Goal: Feedback & Contribution: Leave review/rating

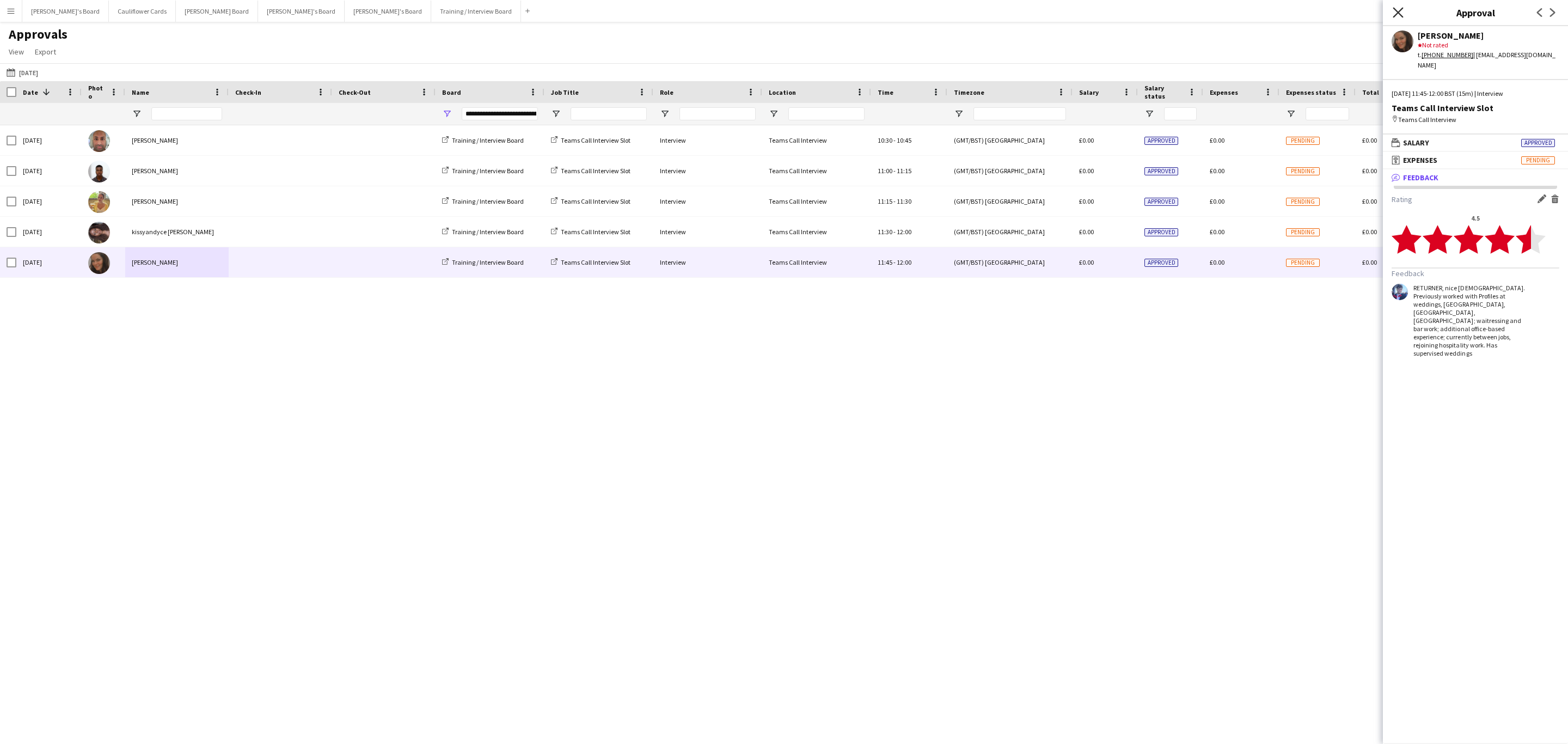
click at [1399, 16] on icon "Close pop-in" at bounding box center [1398, 12] width 10 height 10
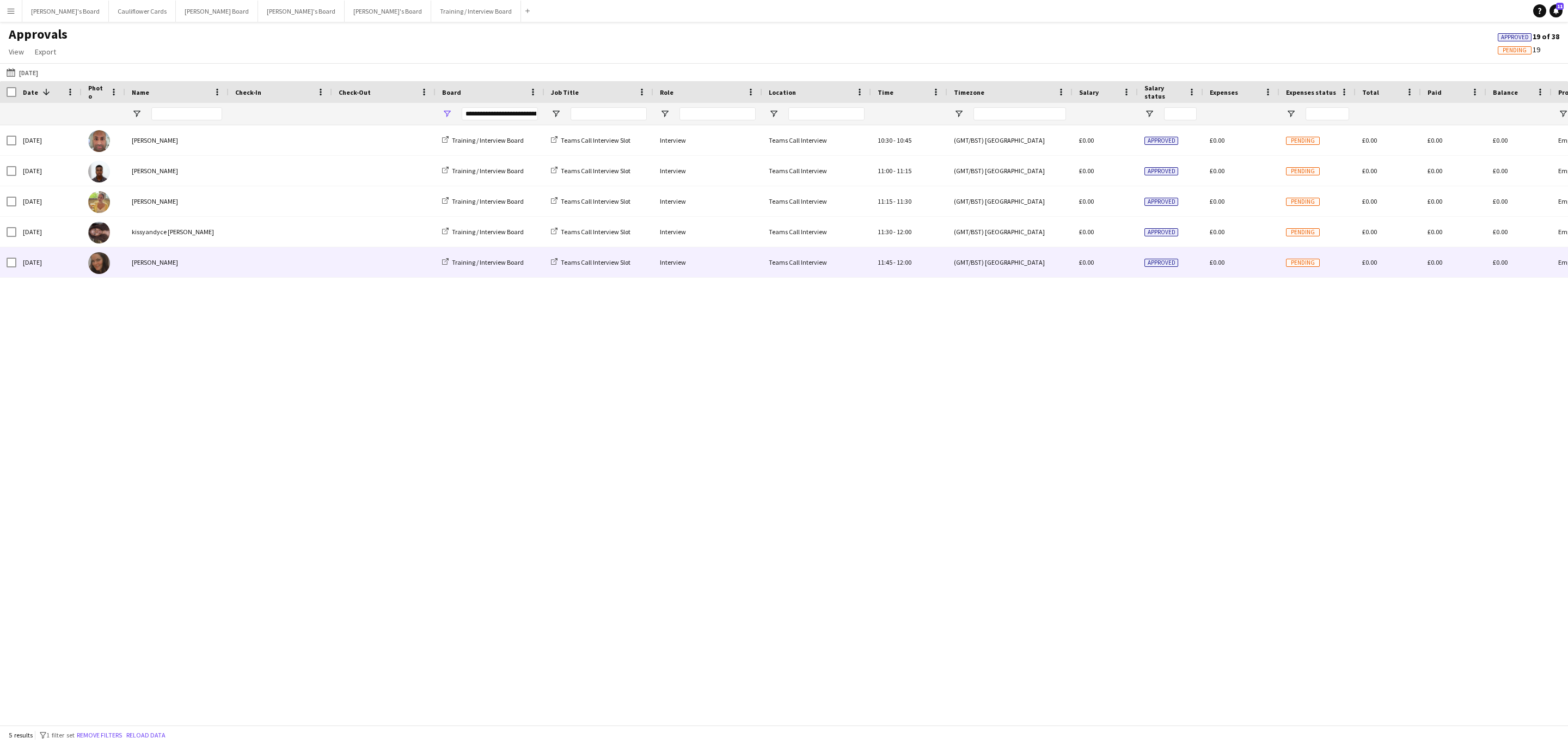
click at [206, 264] on div "[PERSON_NAME]" at bounding box center [177, 262] width 103 height 30
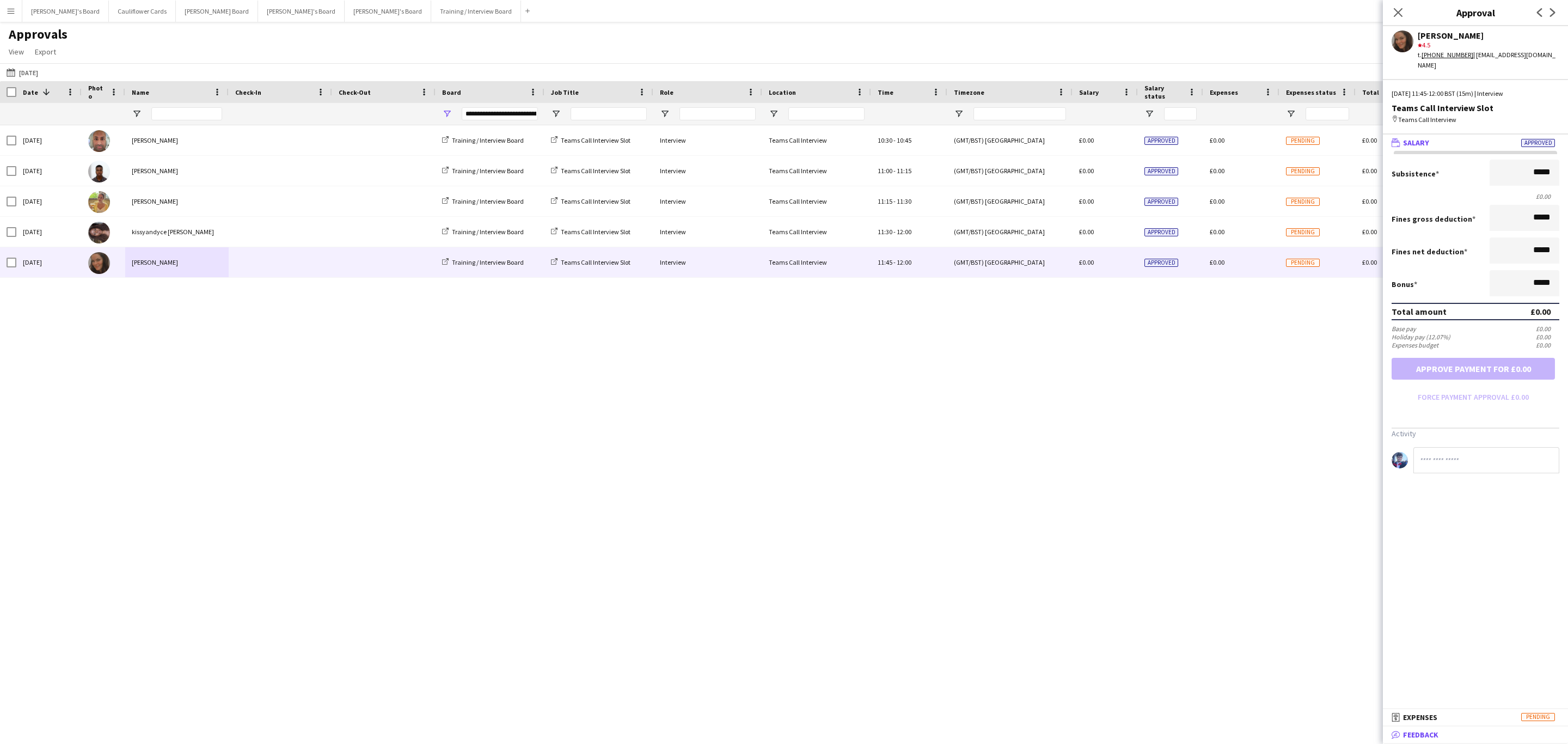
click at [1440, 739] on mat-panel-title "bubble-pencil Feedback" at bounding box center [1473, 735] width 181 height 10
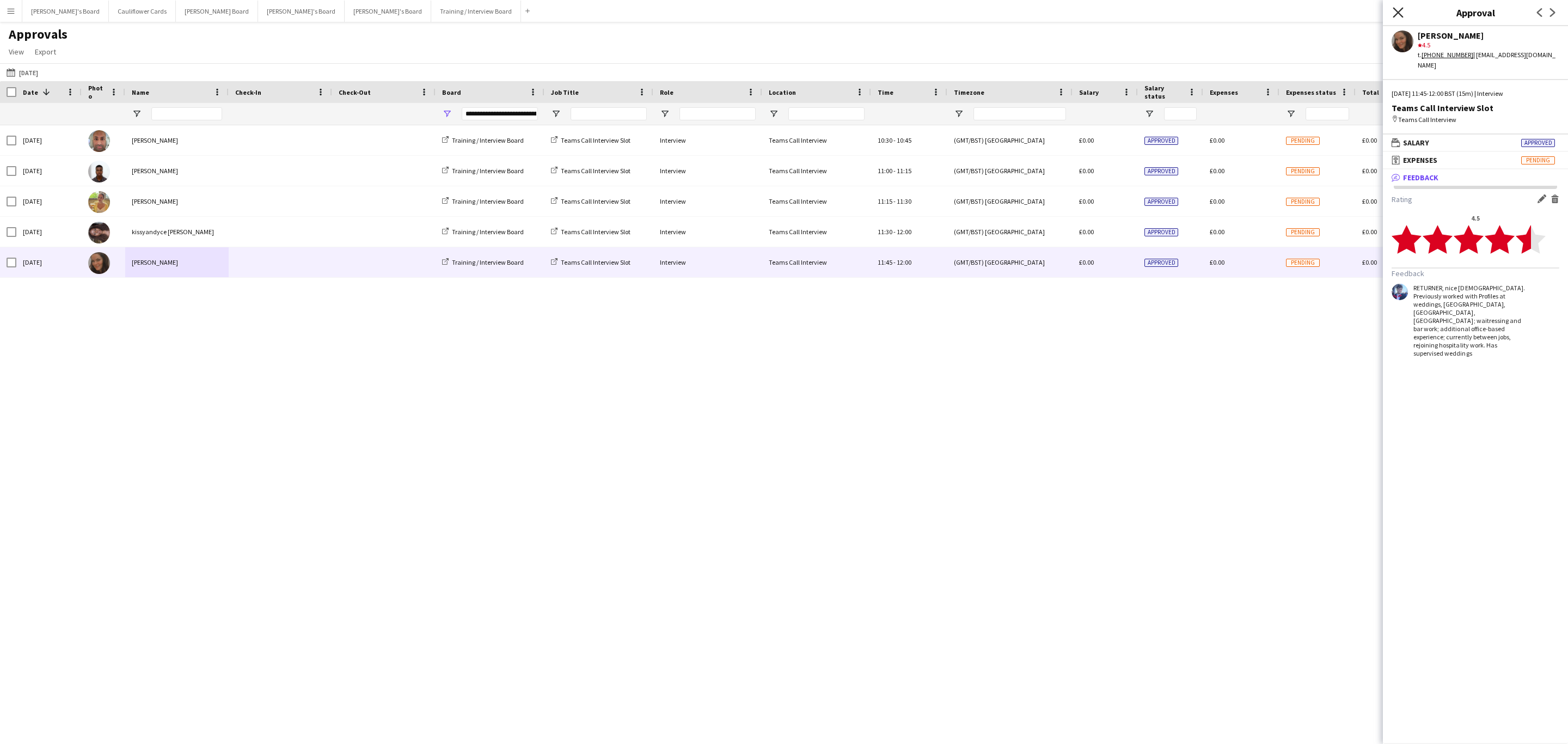
click at [1401, 10] on icon at bounding box center [1398, 12] width 10 height 10
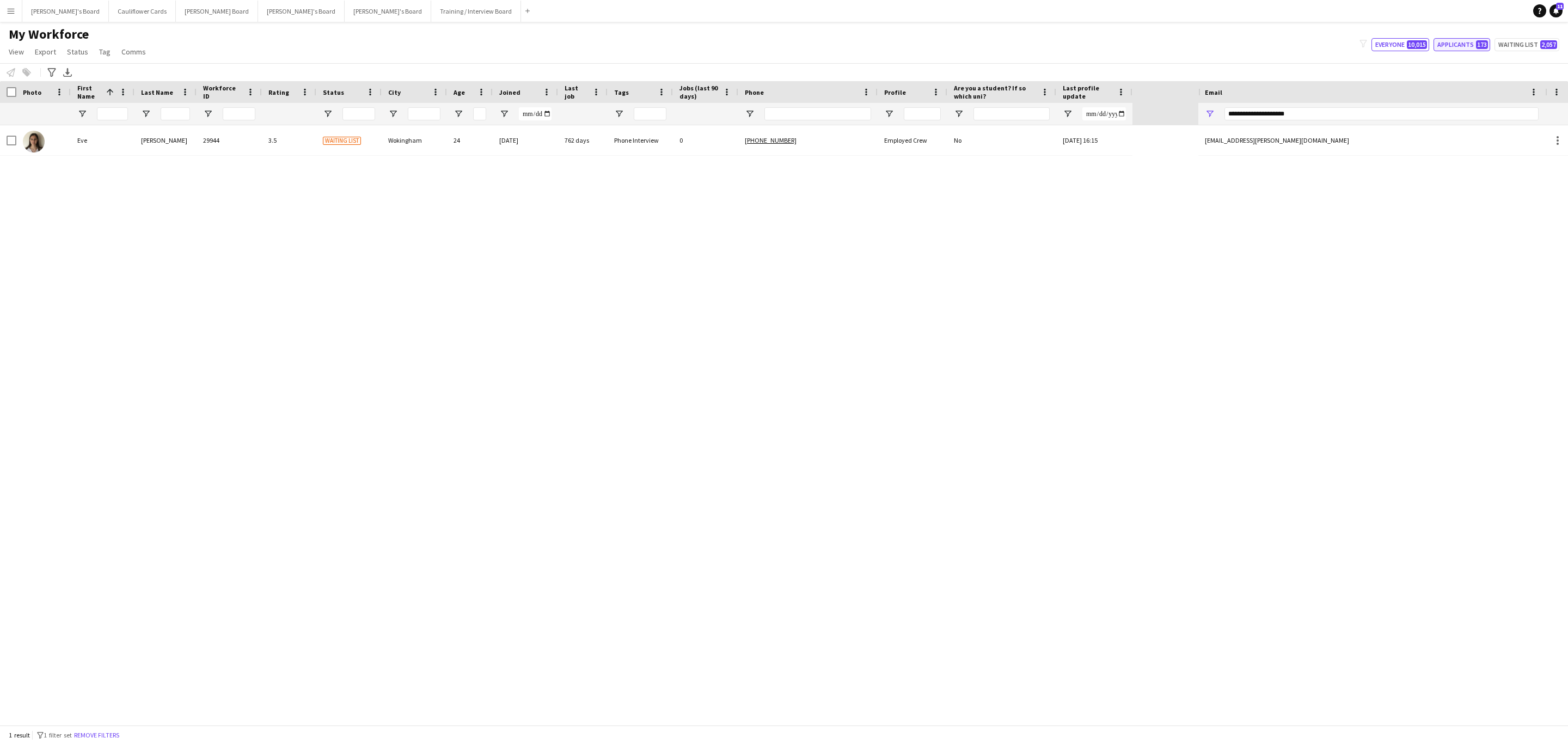
click at [1452, 44] on button "Applicants 173" at bounding box center [1461, 44] width 57 height 13
type input "**********"
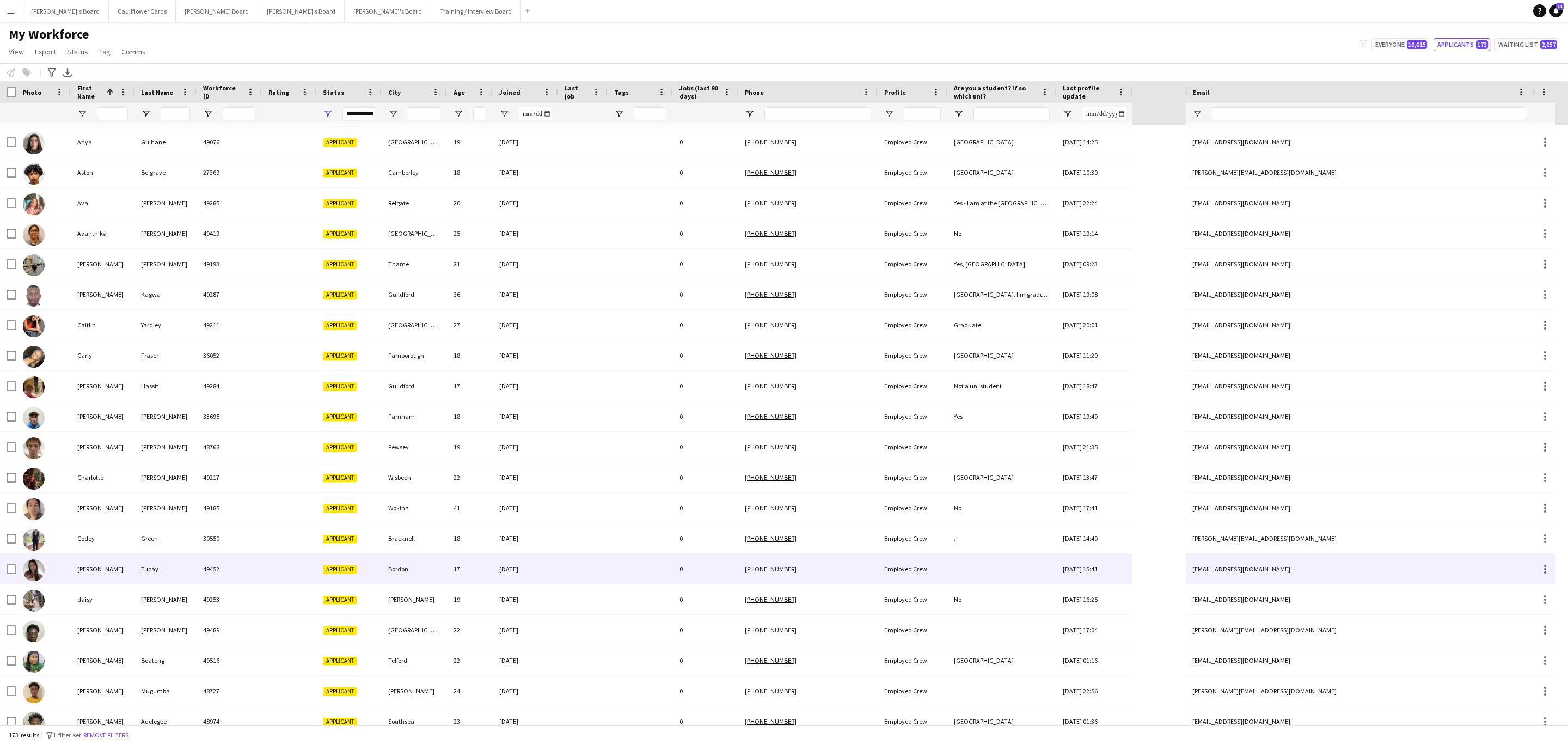
scroll to position [517, 0]
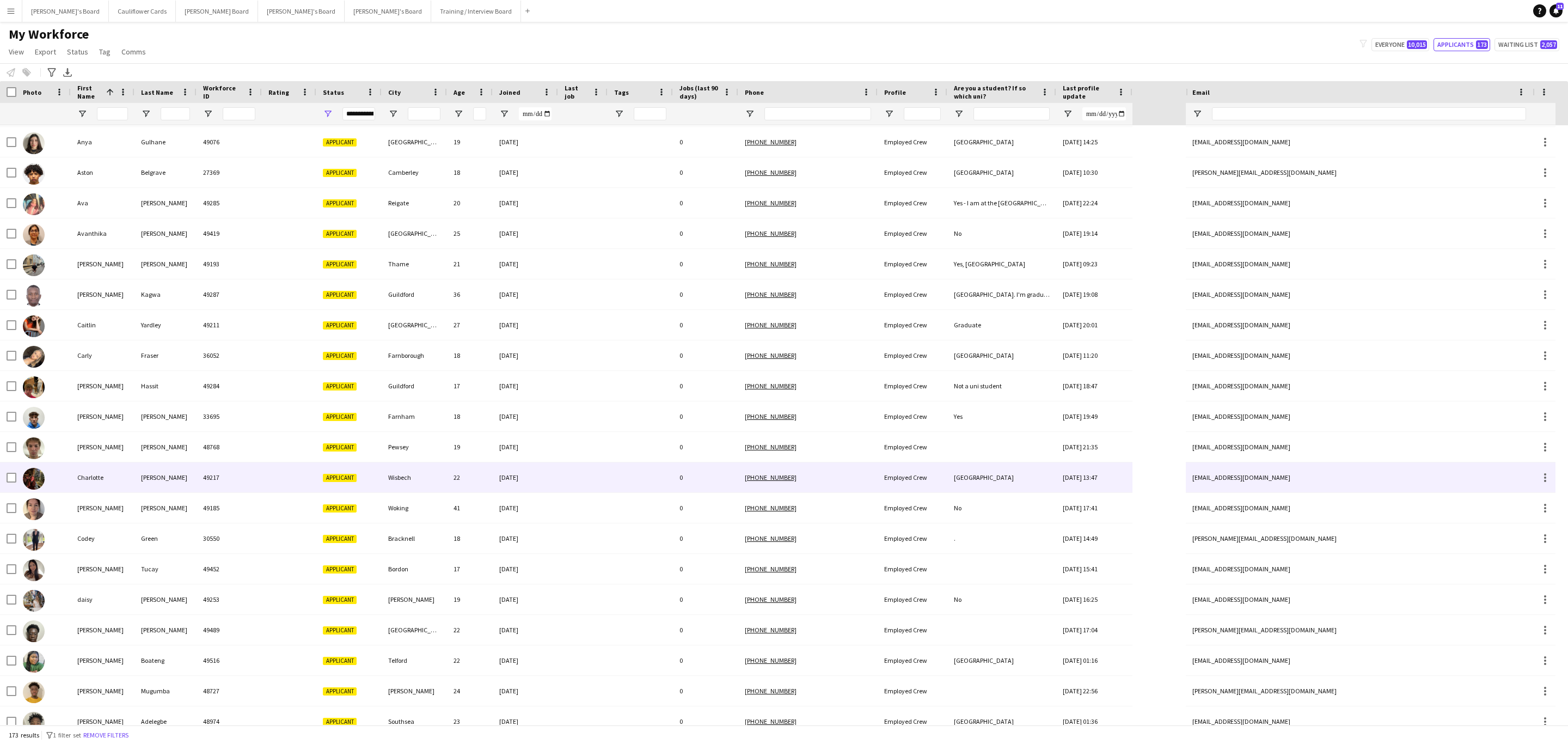
click at [580, 492] on div at bounding box center [583, 477] width 49 height 30
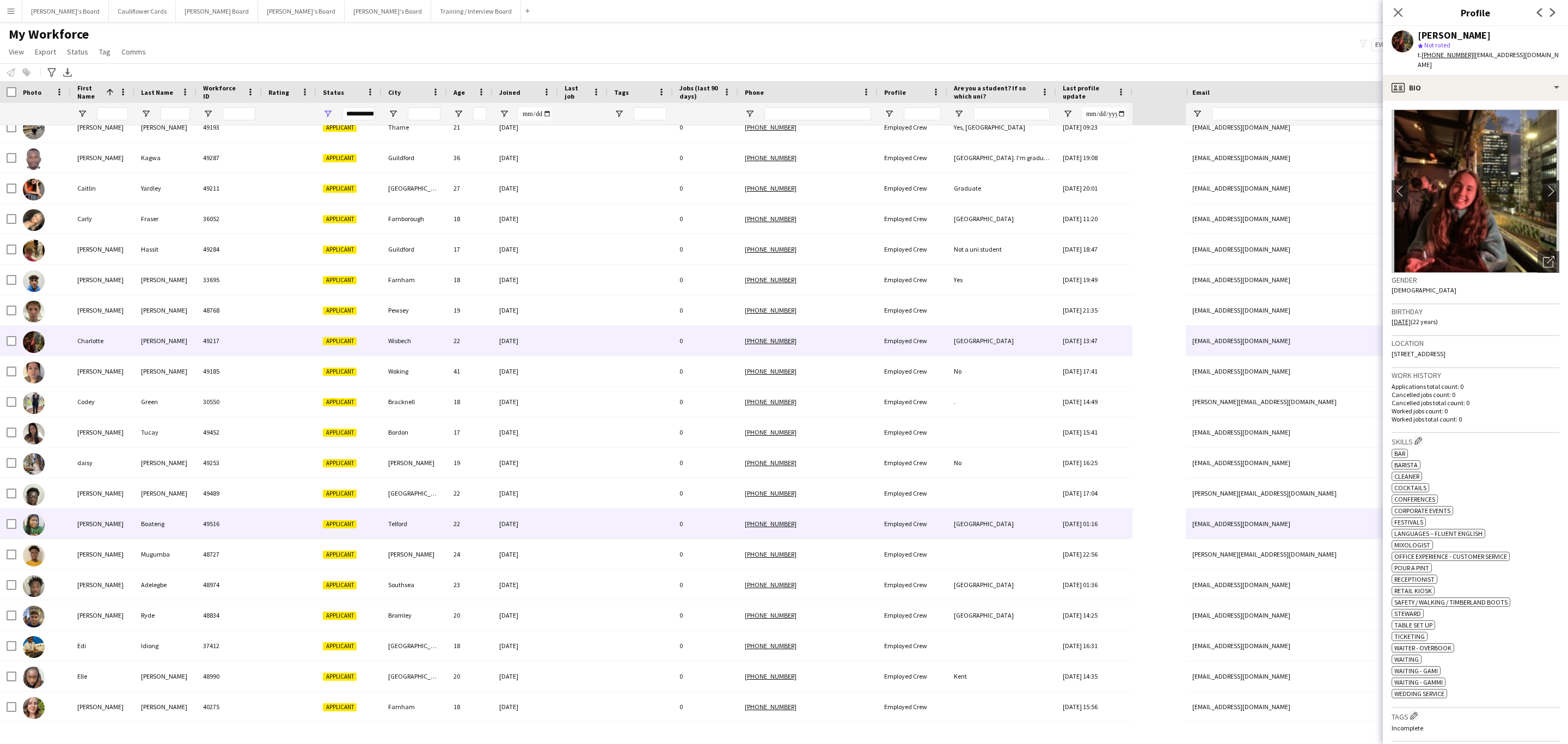
scroll to position [708, 0]
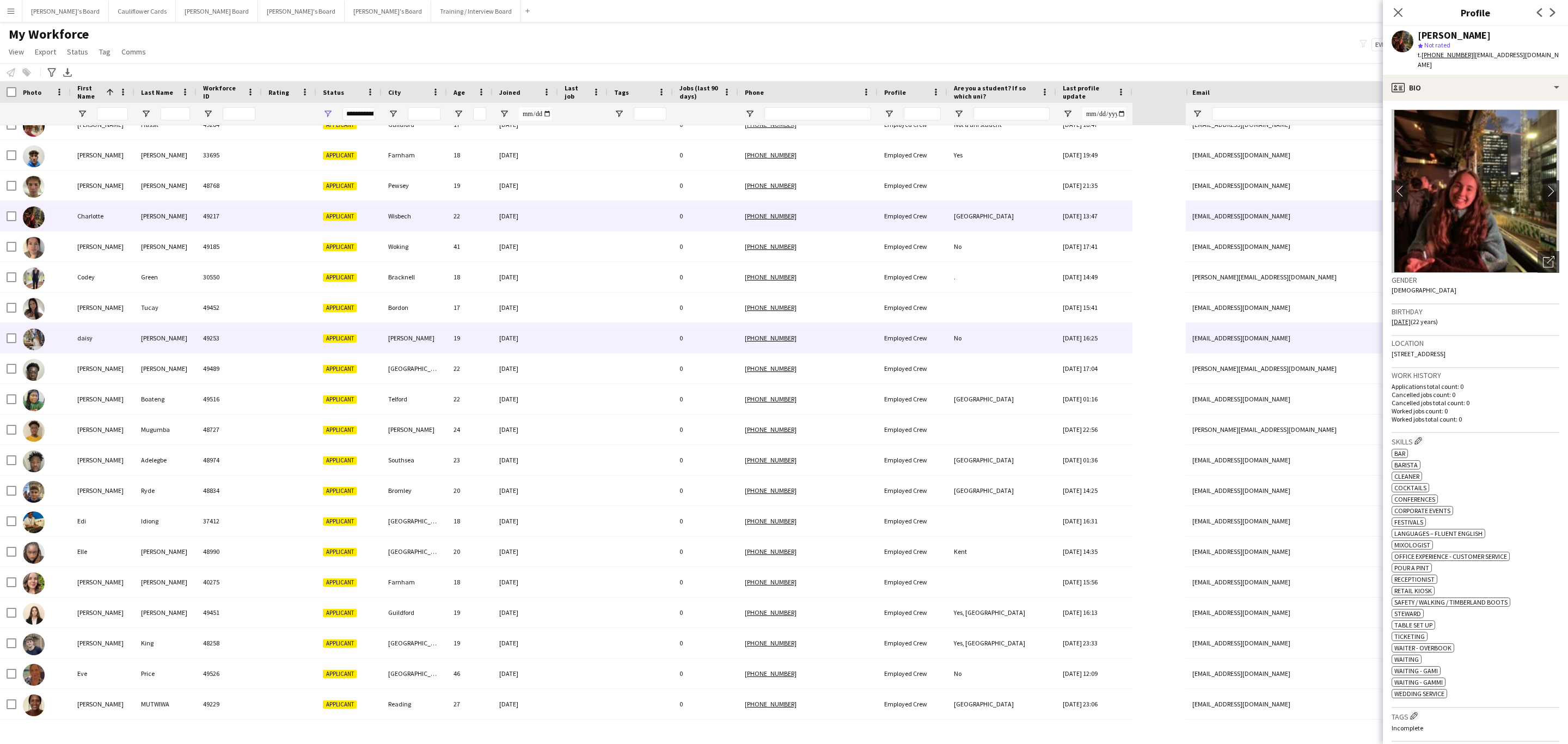
click at [547, 337] on div "31-07-2025" at bounding box center [525, 337] width 65 height 30
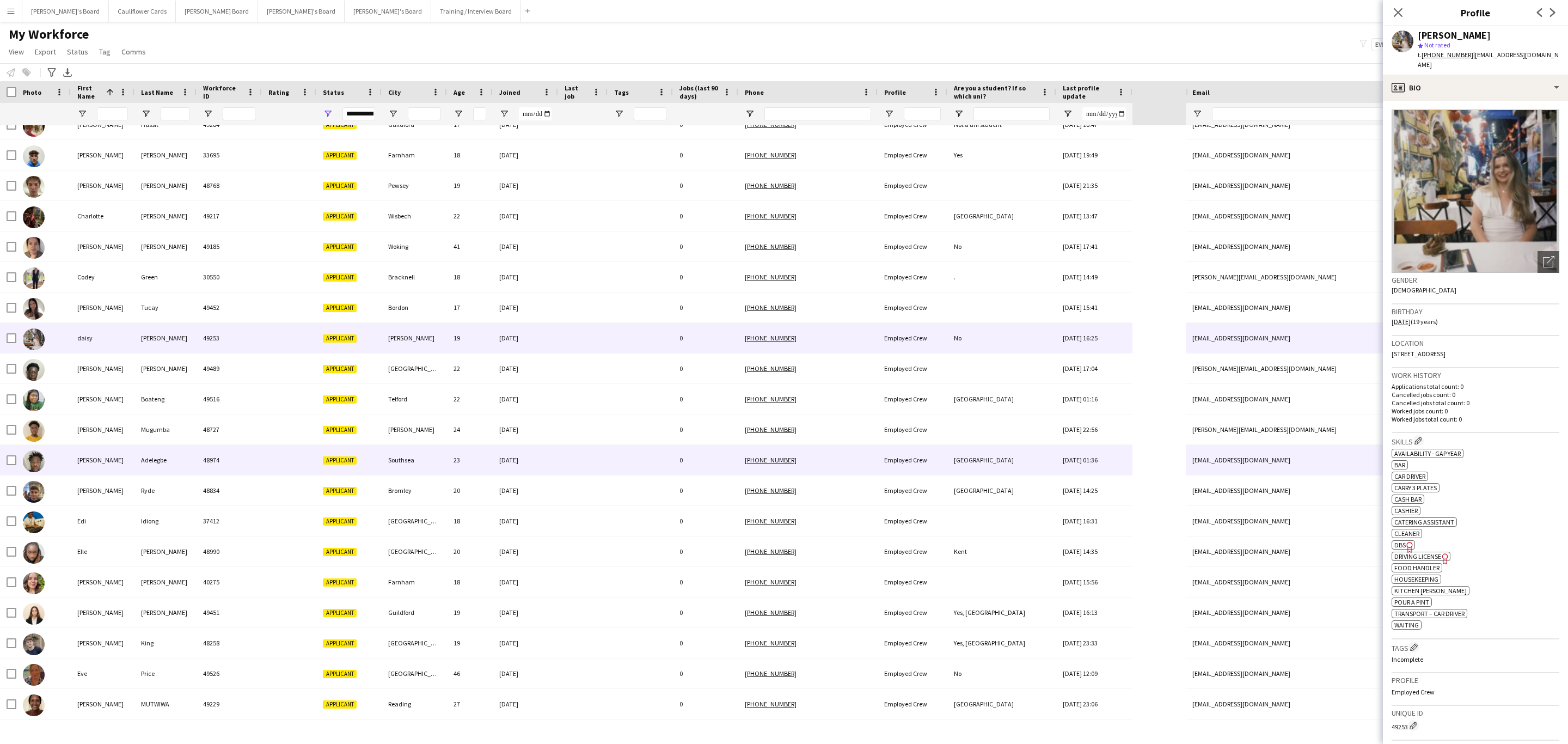
click at [642, 452] on div at bounding box center [640, 460] width 65 height 30
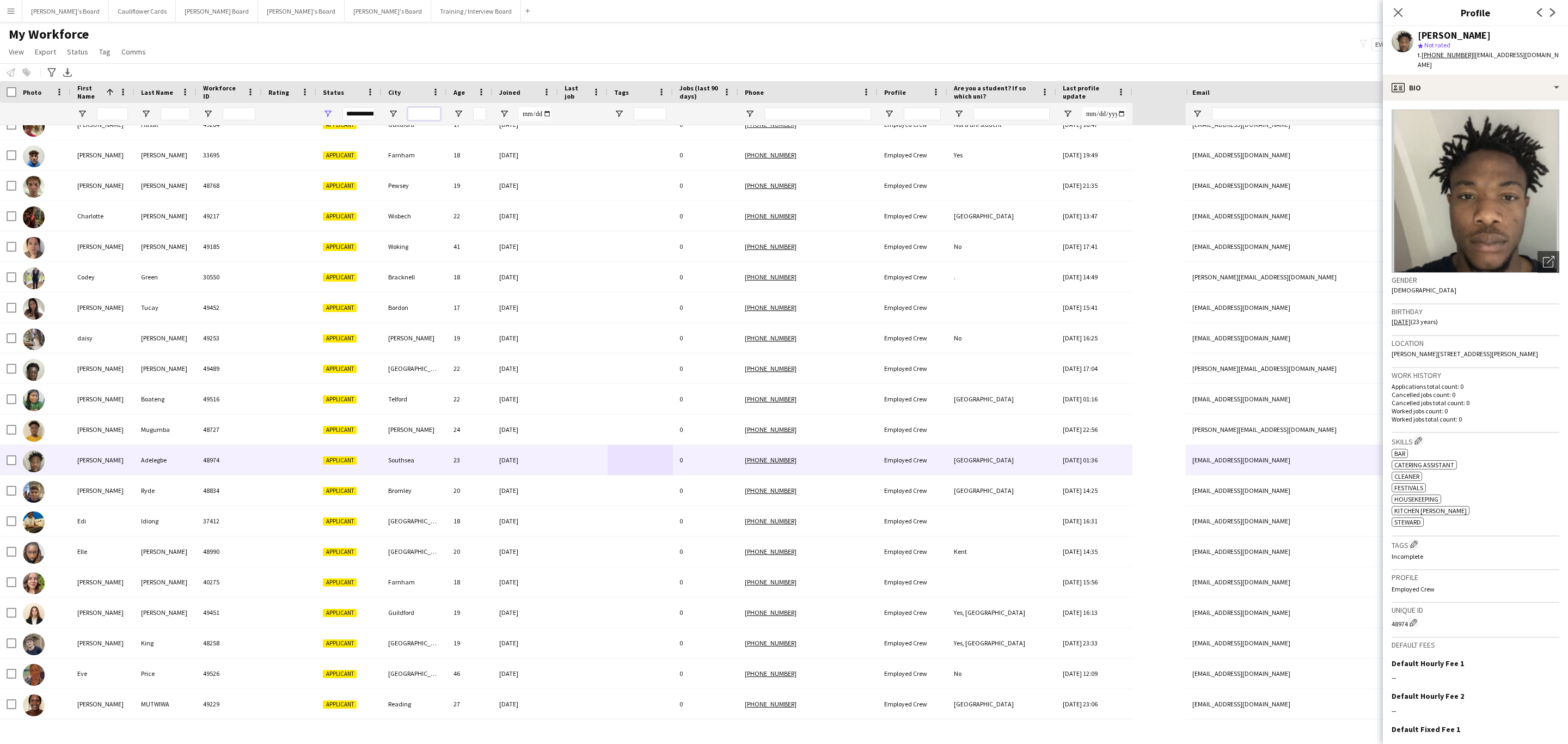
click at [433, 115] on input "City Filter Input" at bounding box center [424, 113] width 33 height 13
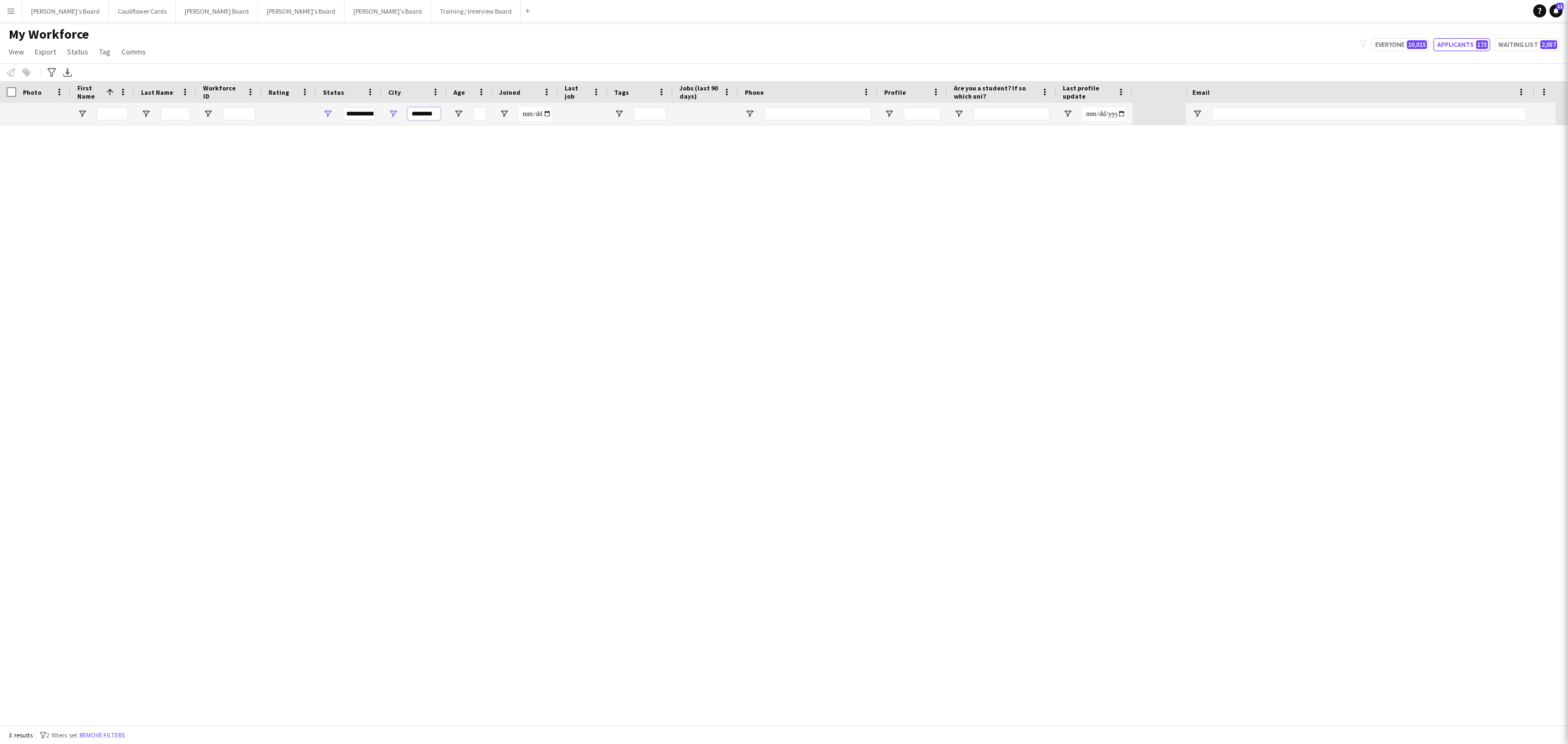
scroll to position [0, 0]
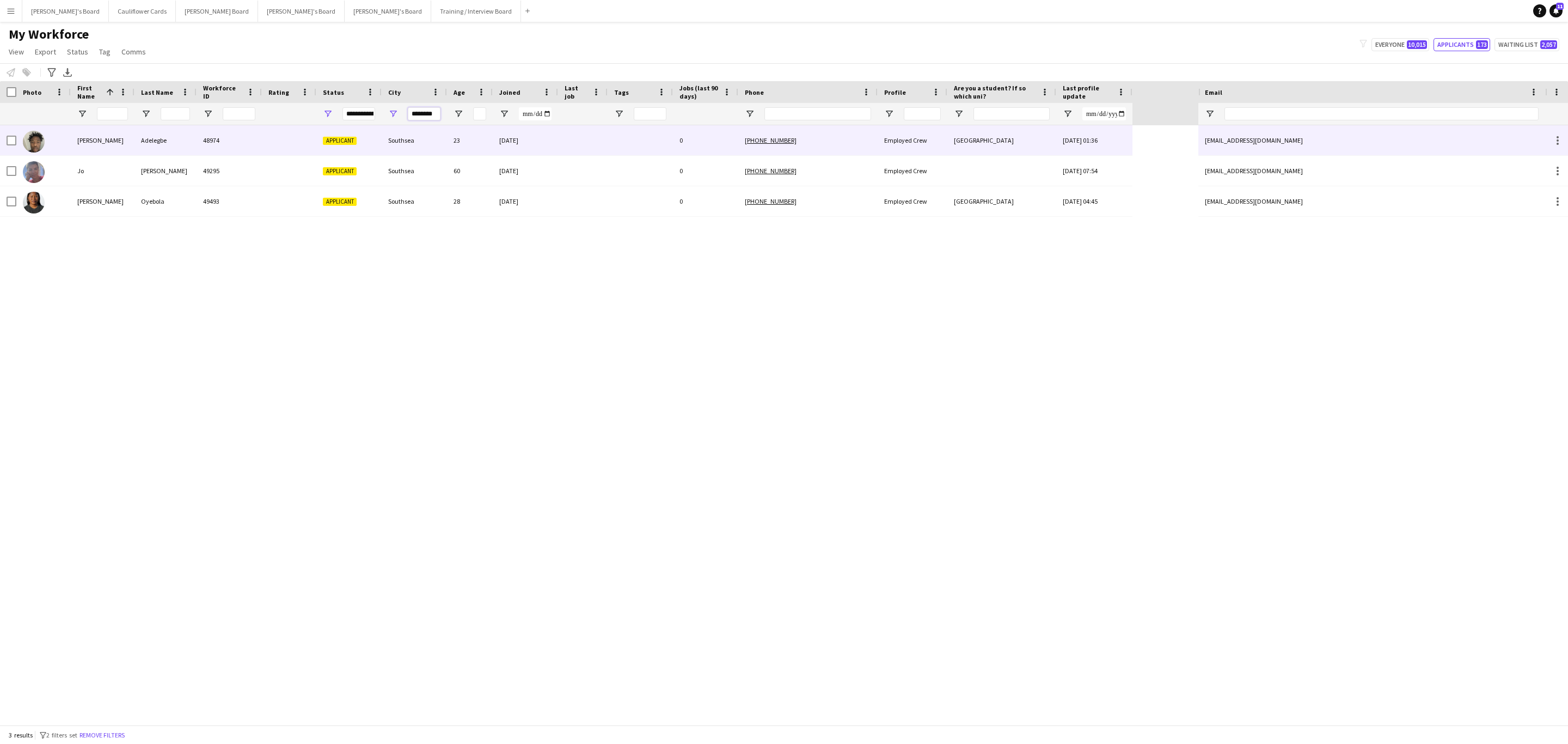
type input "********"
click at [293, 147] on div at bounding box center [289, 140] width 54 height 30
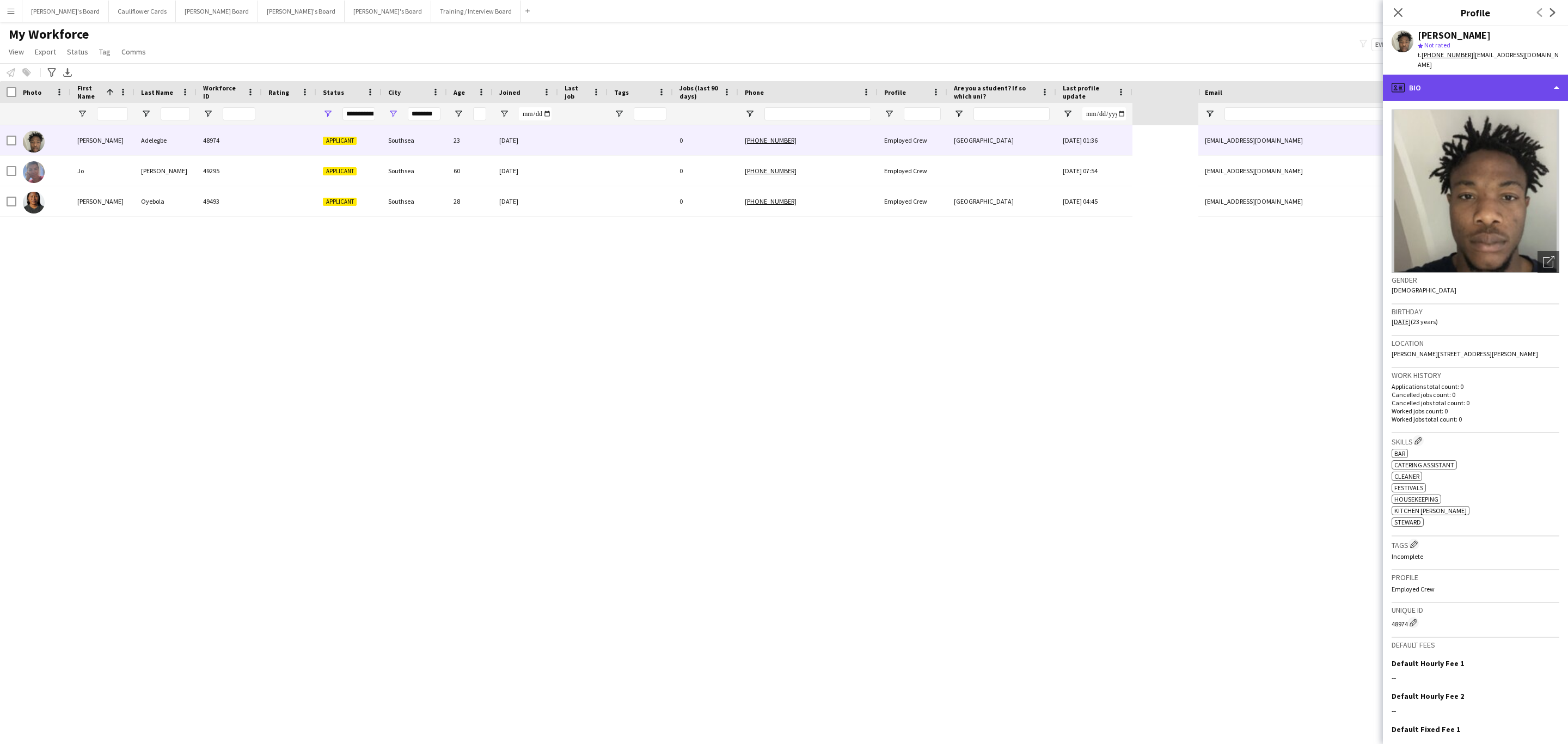
click at [1519, 75] on div "profile Bio" at bounding box center [1475, 88] width 185 height 26
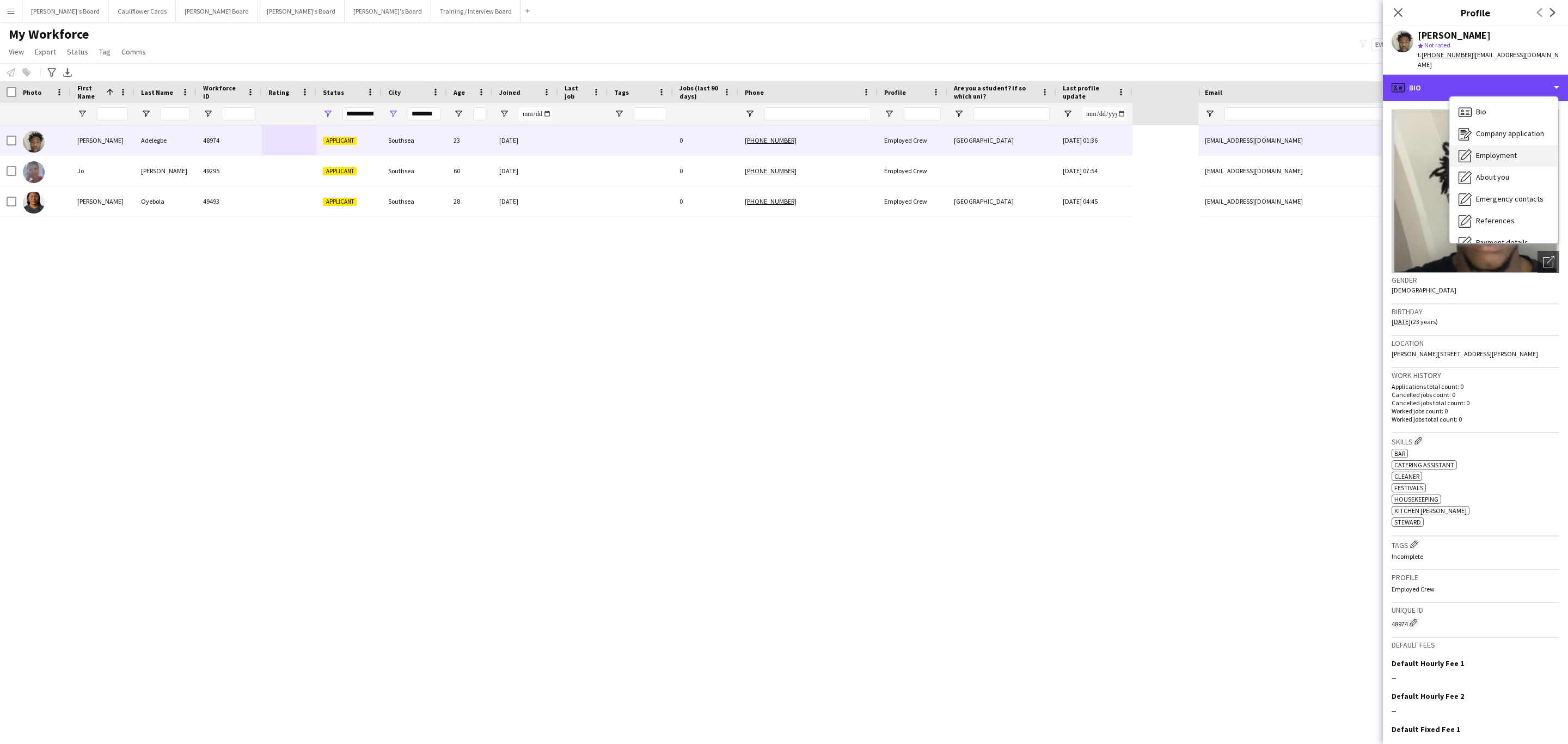
scroll to position [146, 0]
click at [1493, 136] on span "Additional info" at bounding box center [1499, 141] width 47 height 10
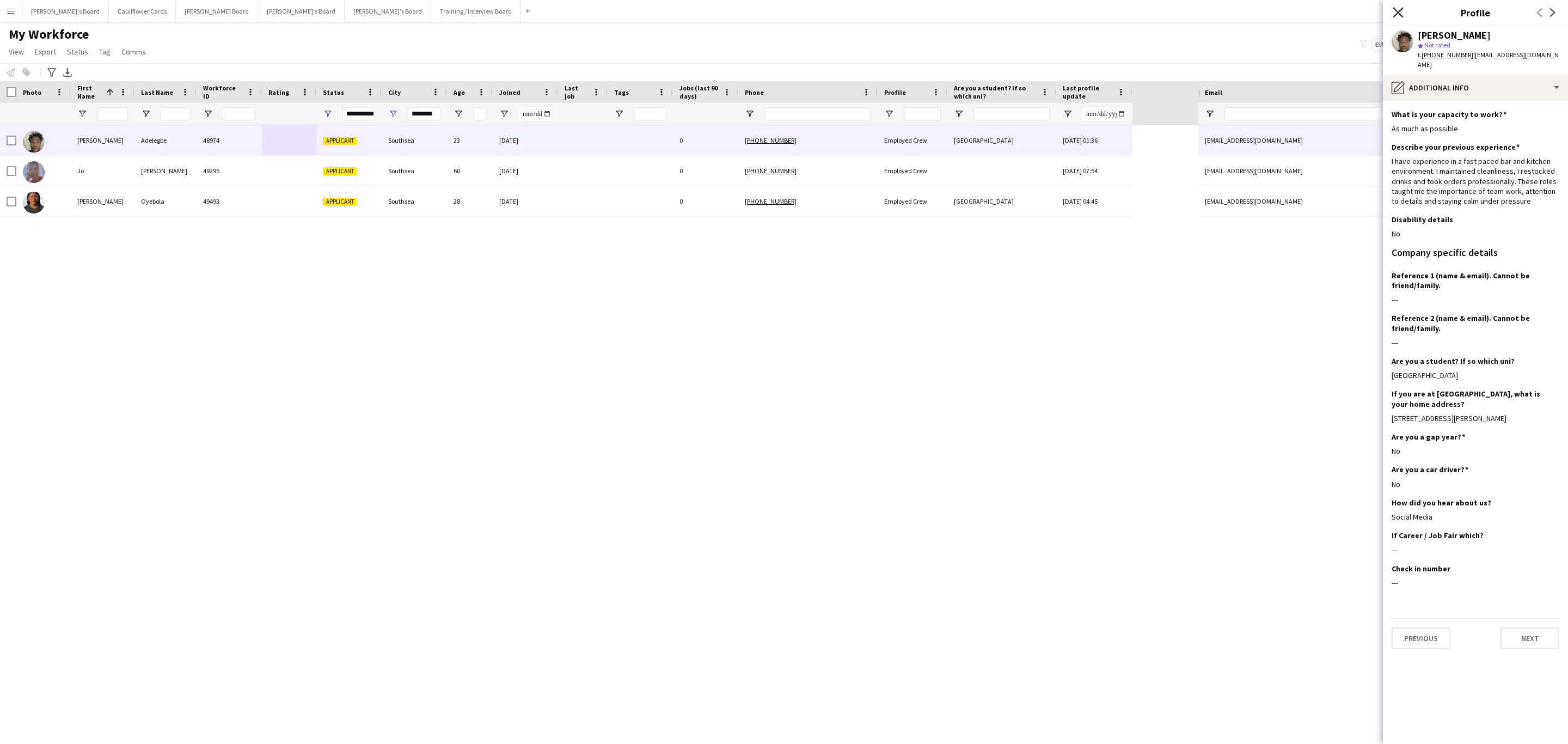
click at [1394, 12] on icon "Close pop-in" at bounding box center [1398, 12] width 10 height 10
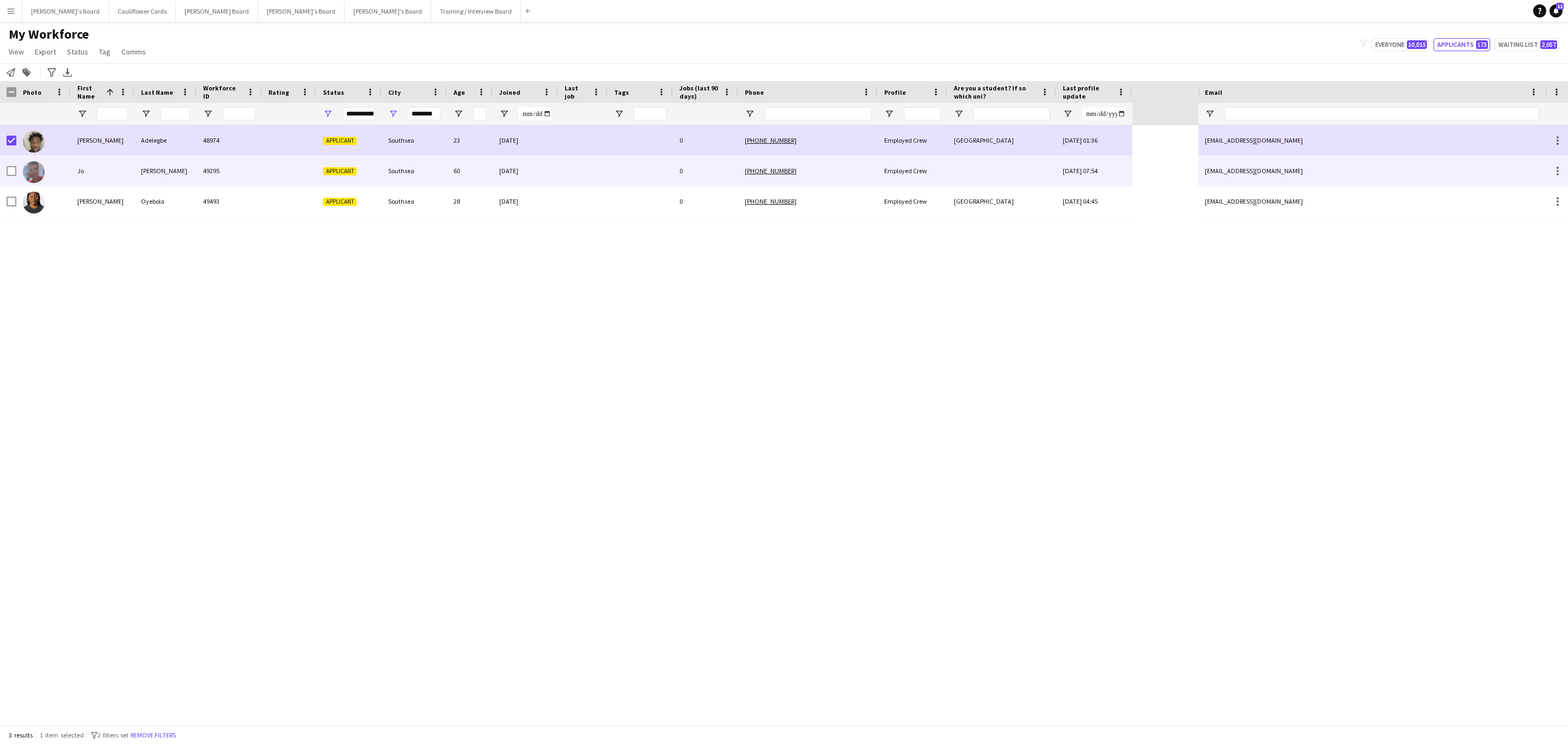
click at [86, 169] on div "Jo" at bounding box center [102, 170] width 64 height 30
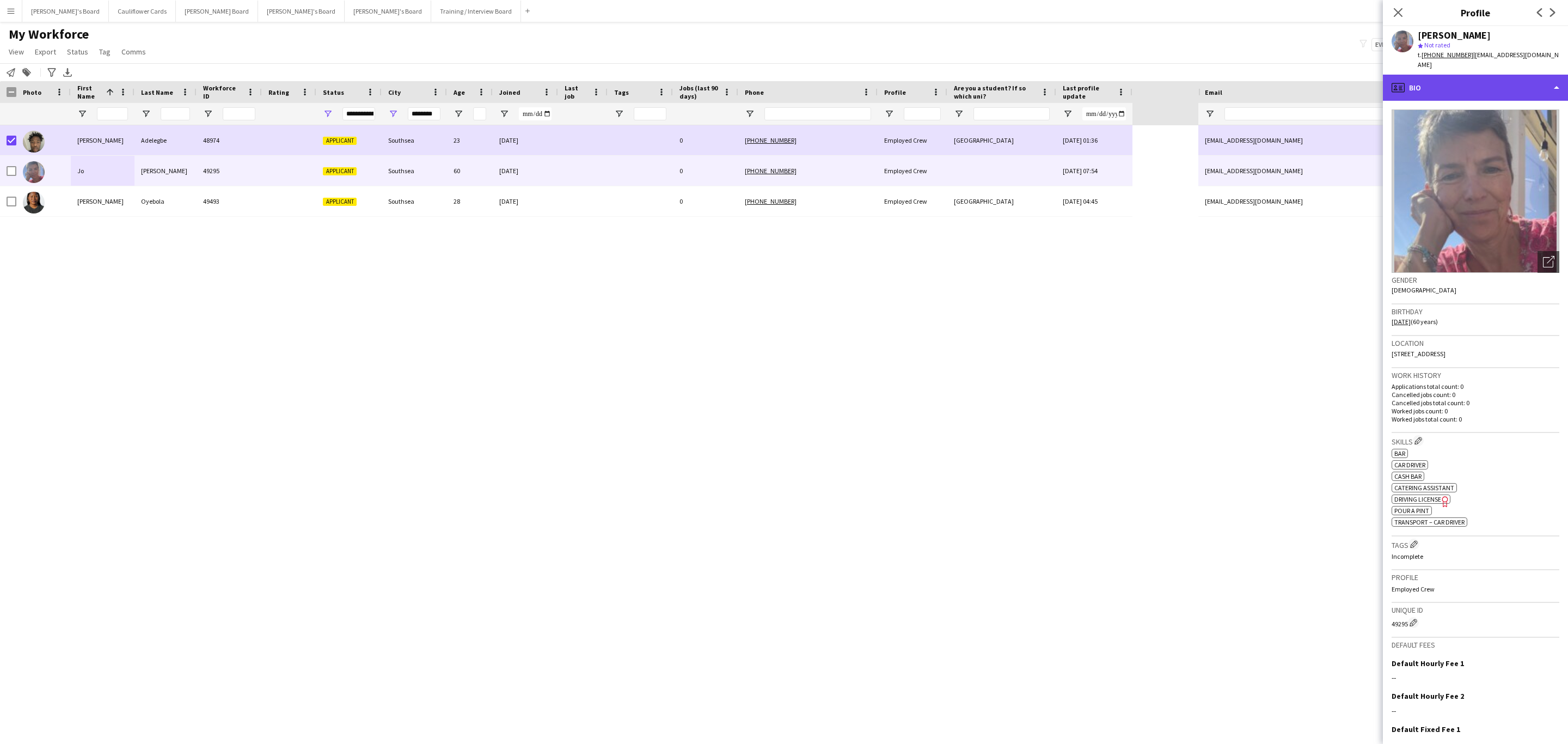
click at [1524, 85] on div "profile Bio" at bounding box center [1475, 88] width 185 height 26
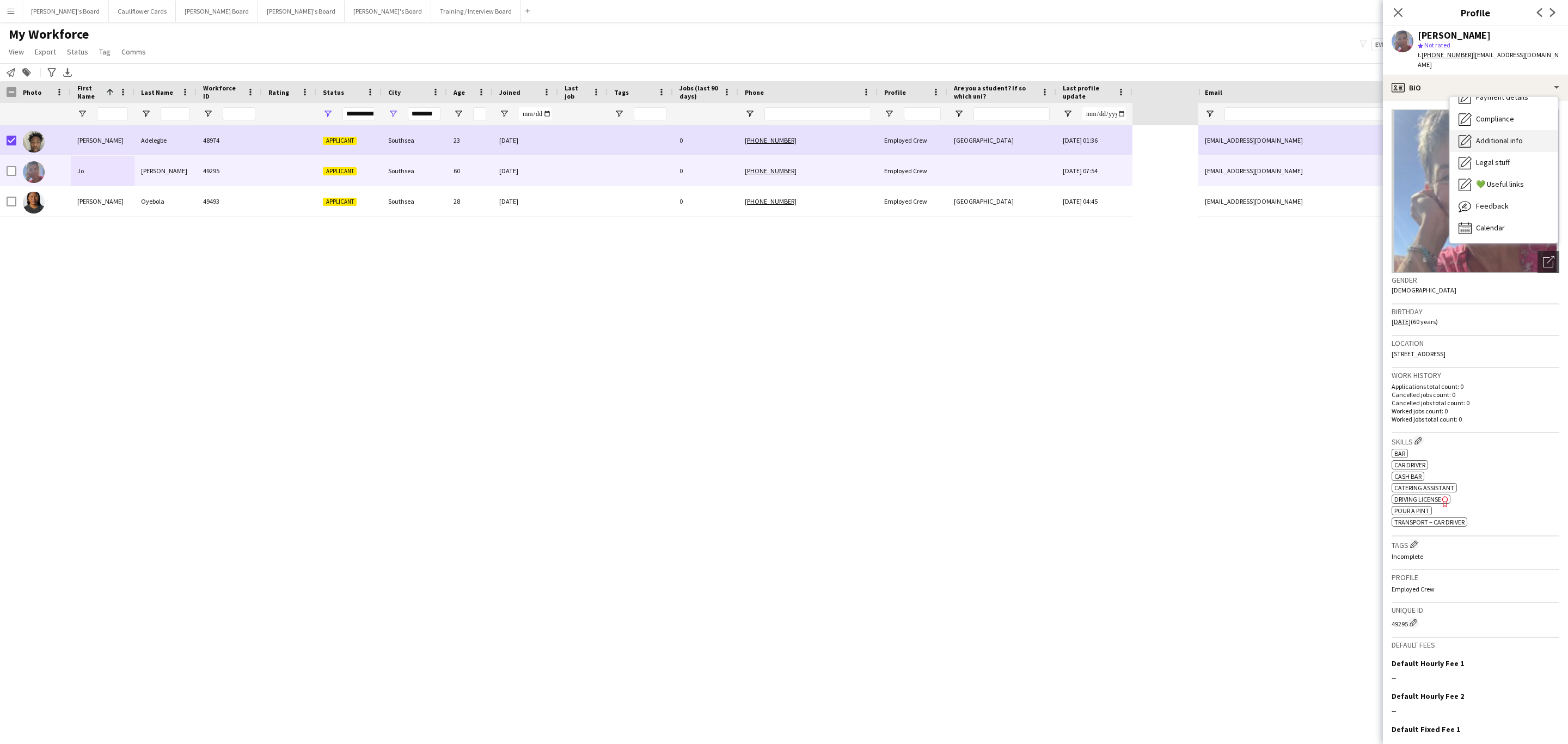
click at [1495, 136] on span "Additional info" at bounding box center [1499, 141] width 47 height 10
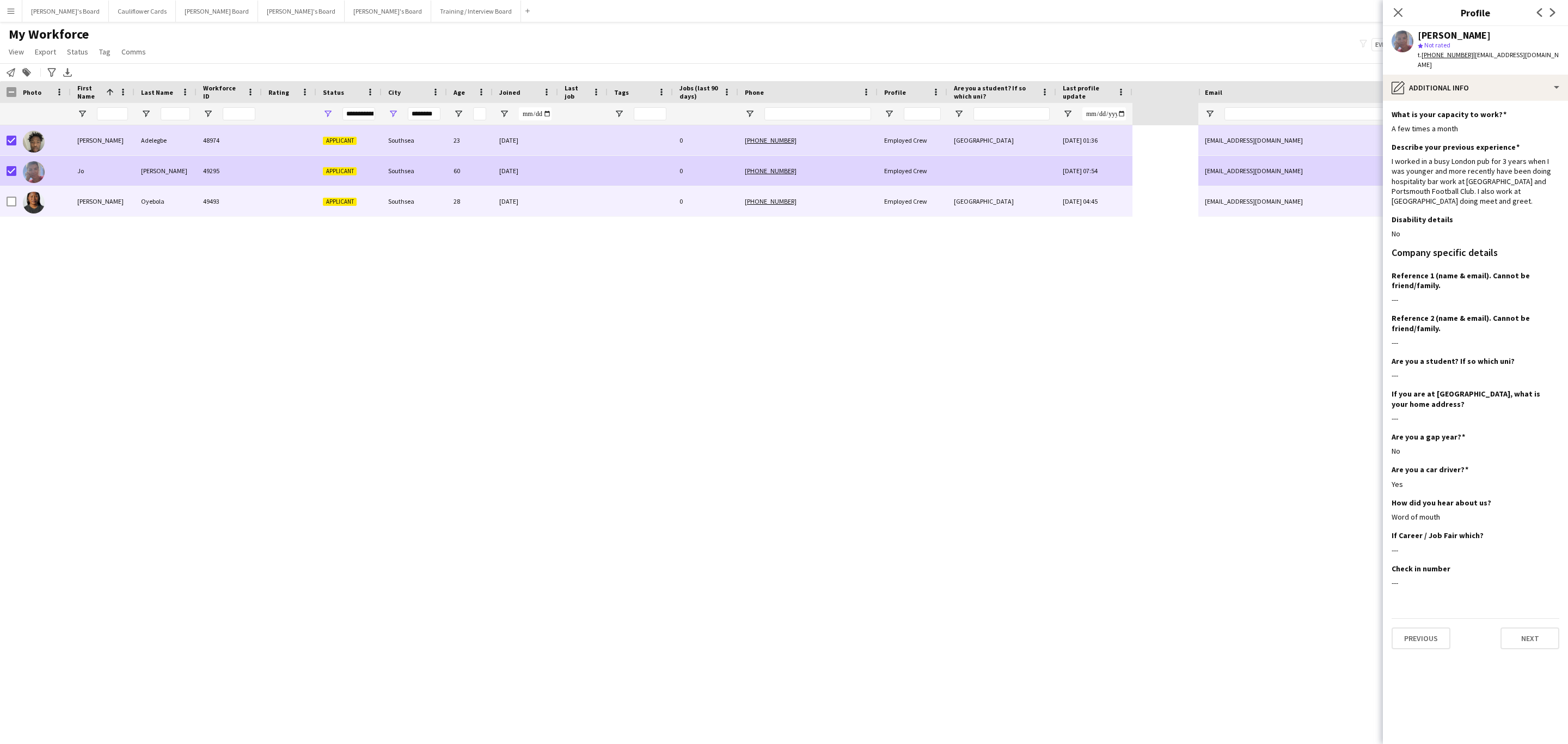
click at [133, 198] on div "Olayinka" at bounding box center [102, 201] width 64 height 30
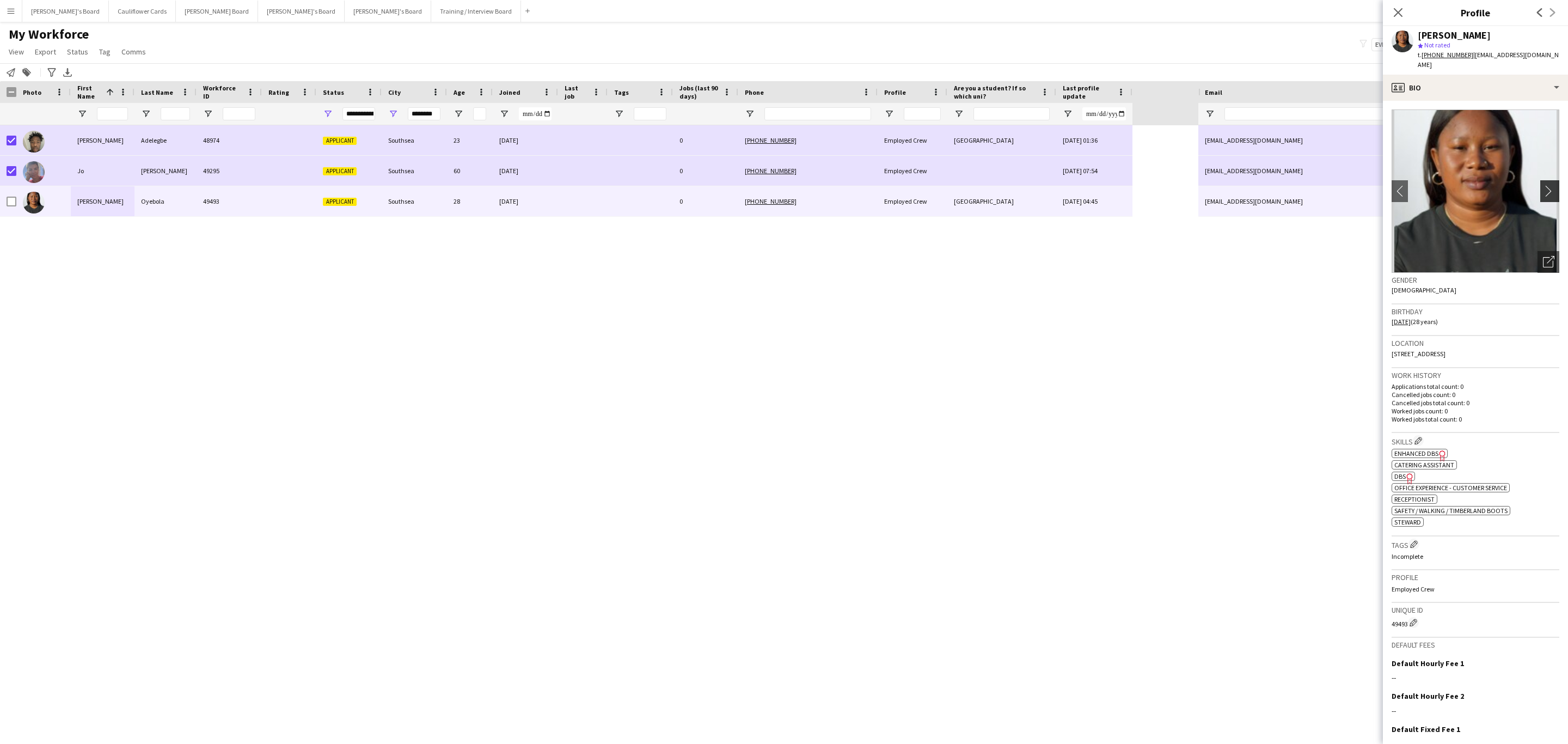
click at [1540, 180] on button "chevron-right" at bounding box center [1551, 191] width 22 height 22
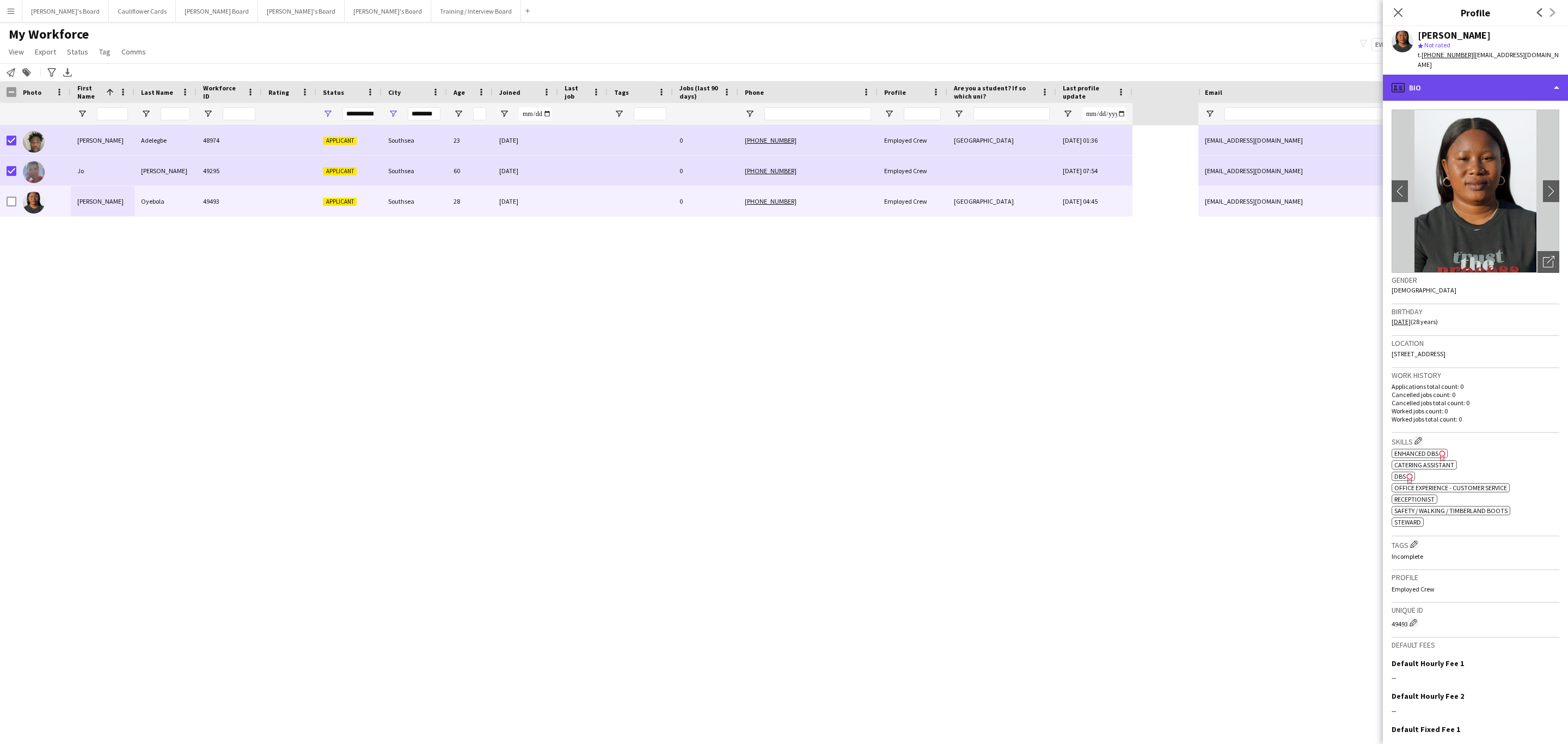
click at [1502, 75] on div "profile Bio" at bounding box center [1475, 88] width 185 height 26
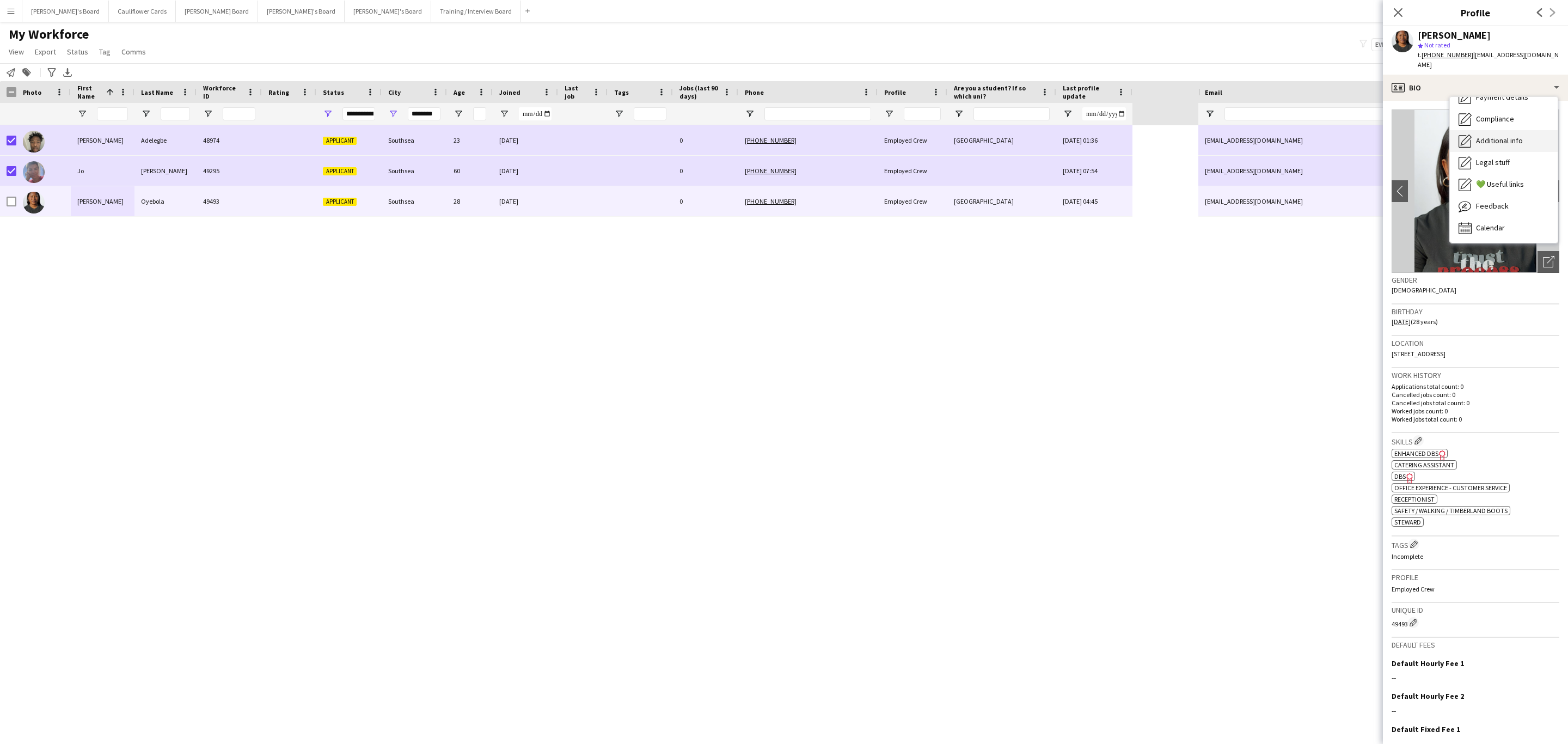
click at [1488, 136] on span "Additional info" at bounding box center [1499, 141] width 47 height 10
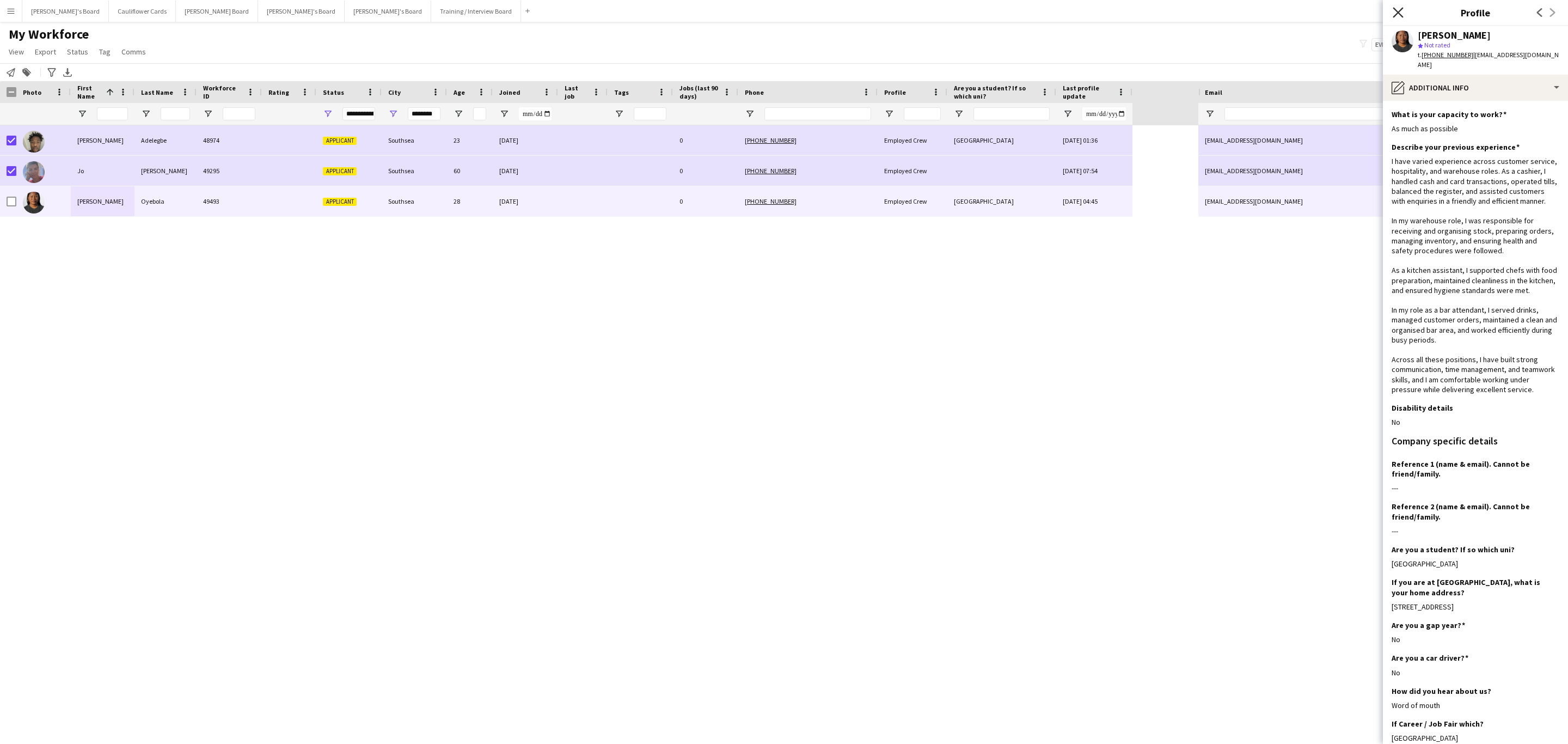
click at [1398, 12] on icon at bounding box center [1398, 12] width 10 height 10
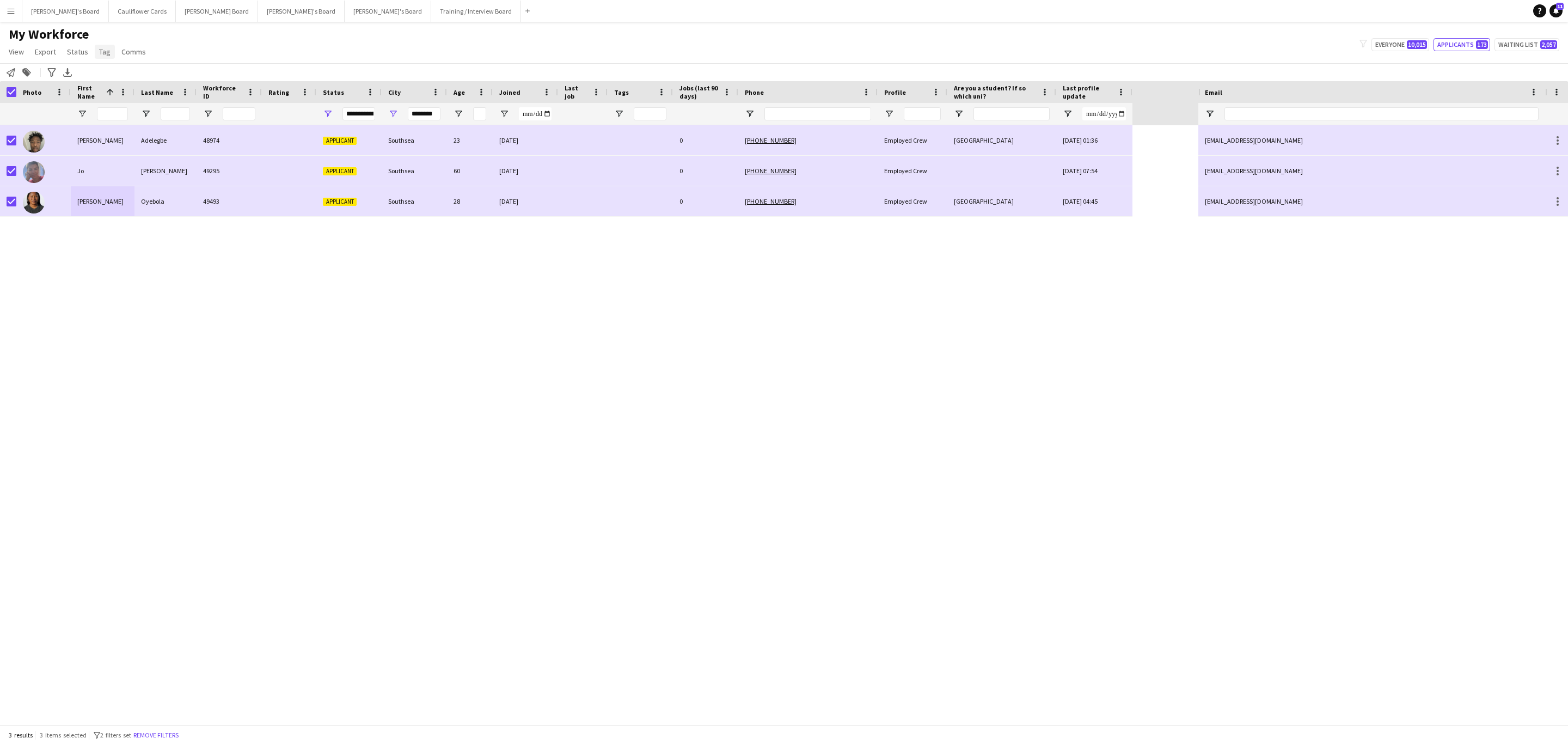
click at [101, 54] on span "Tag" at bounding box center [105, 52] width 12 height 10
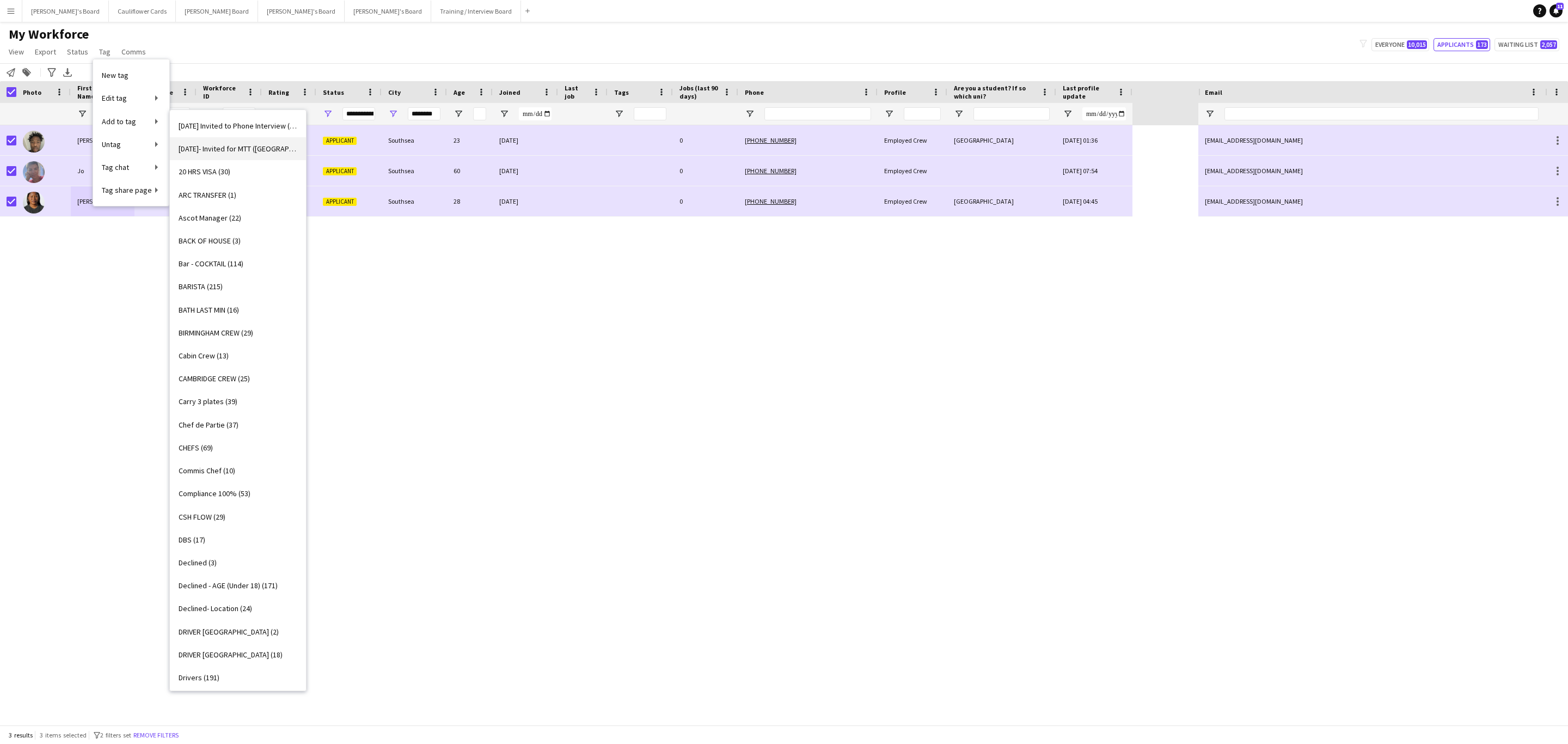
click at [211, 147] on span "11/08/2025- Invited for MTT (Southampton and Pompey) (13)" at bounding box center [237, 149] width 119 height 10
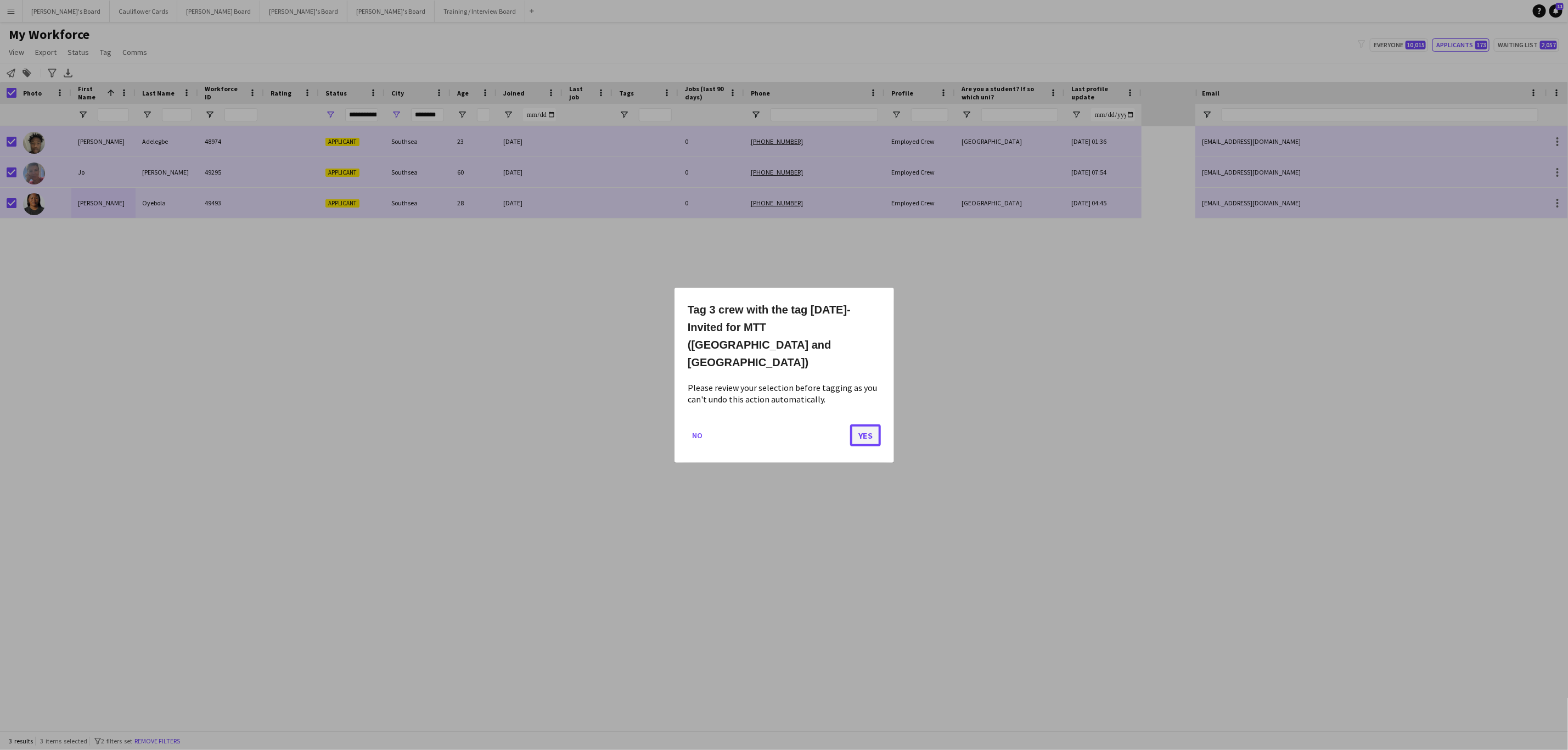
click at [868, 427] on button "Yes" at bounding box center [865, 435] width 31 height 22
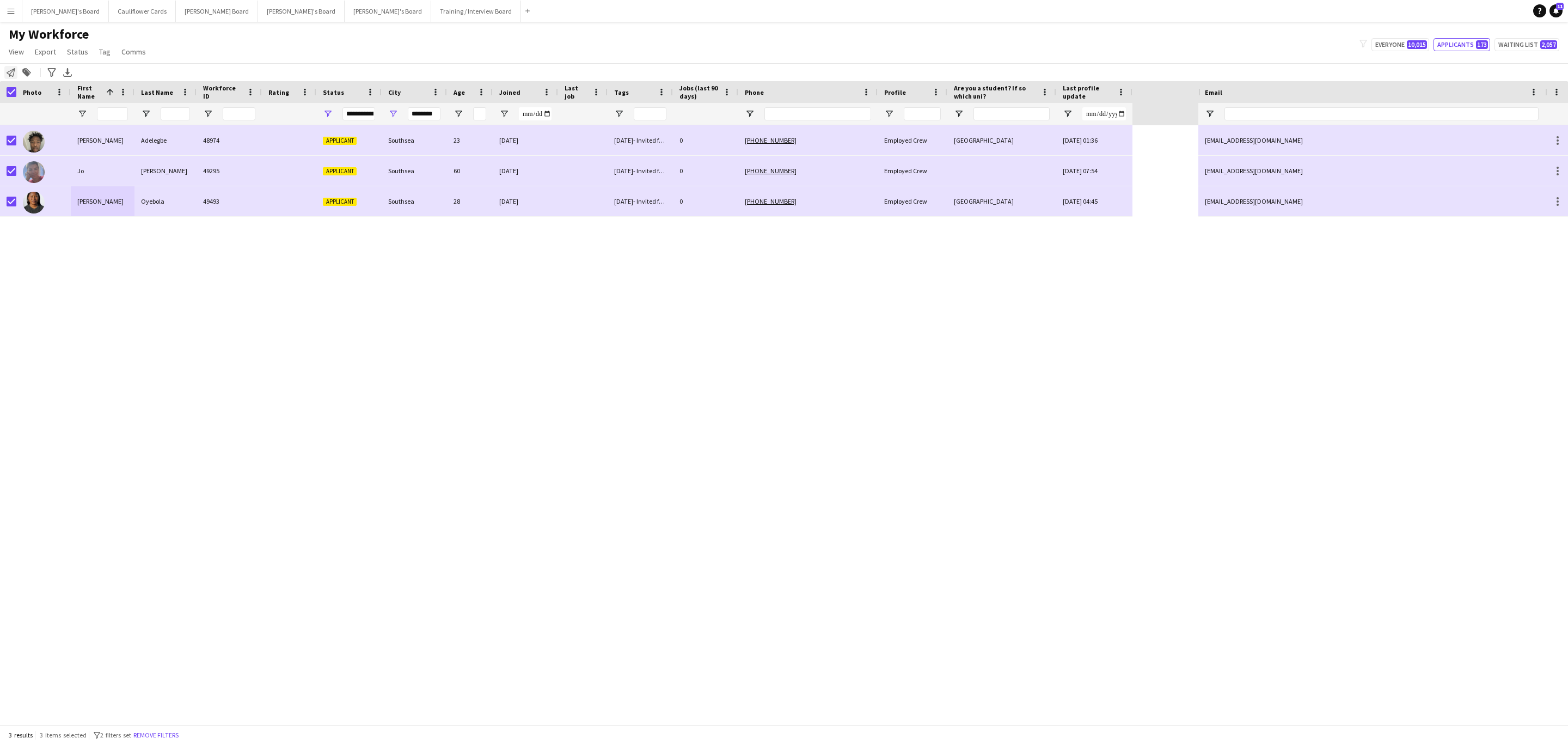
click at [8, 69] on icon "Notify workforce" at bounding box center [11, 72] width 9 height 9
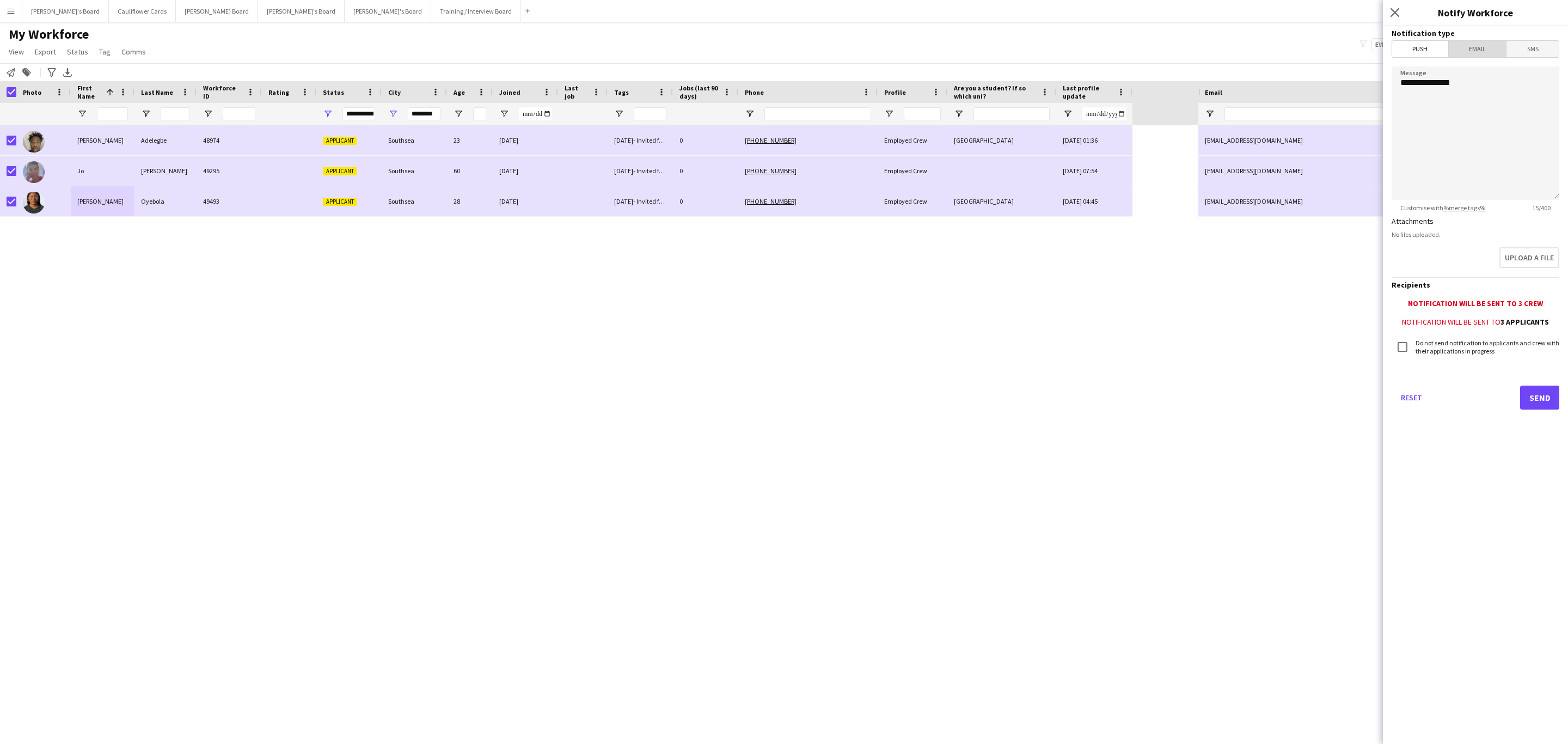
click at [1475, 51] on span "Email" at bounding box center [1477, 49] width 58 height 16
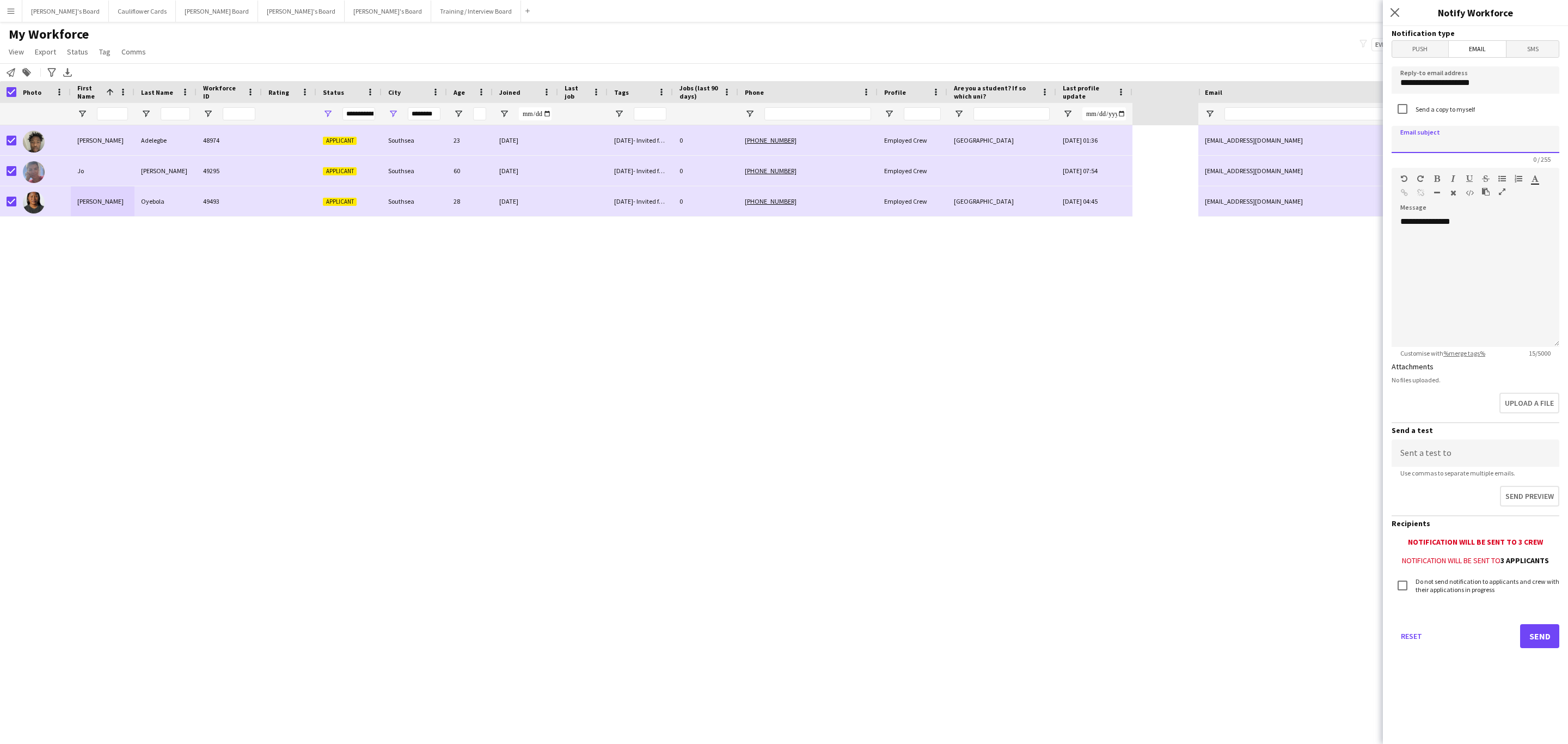
click at [1472, 144] on input at bounding box center [1475, 139] width 167 height 27
click at [1458, 136] on input at bounding box center [1475, 139] width 167 height 27
paste input "**********"
type input "**********"
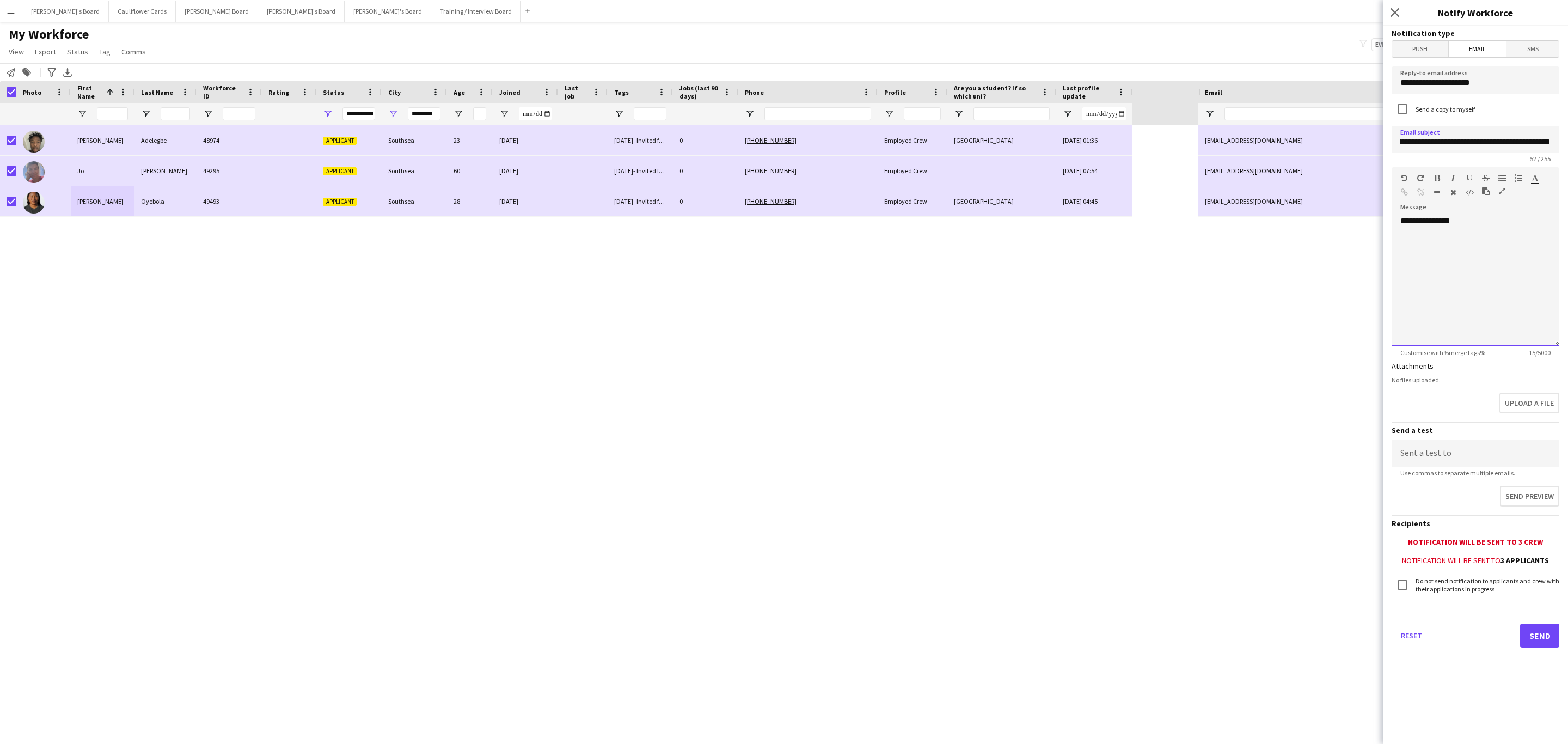
scroll to position [0, 0]
click at [1514, 219] on div "**********" at bounding box center [1475, 281] width 167 height 131
click at [1426, 254] on div "**********" at bounding box center [1475, 281] width 167 height 131
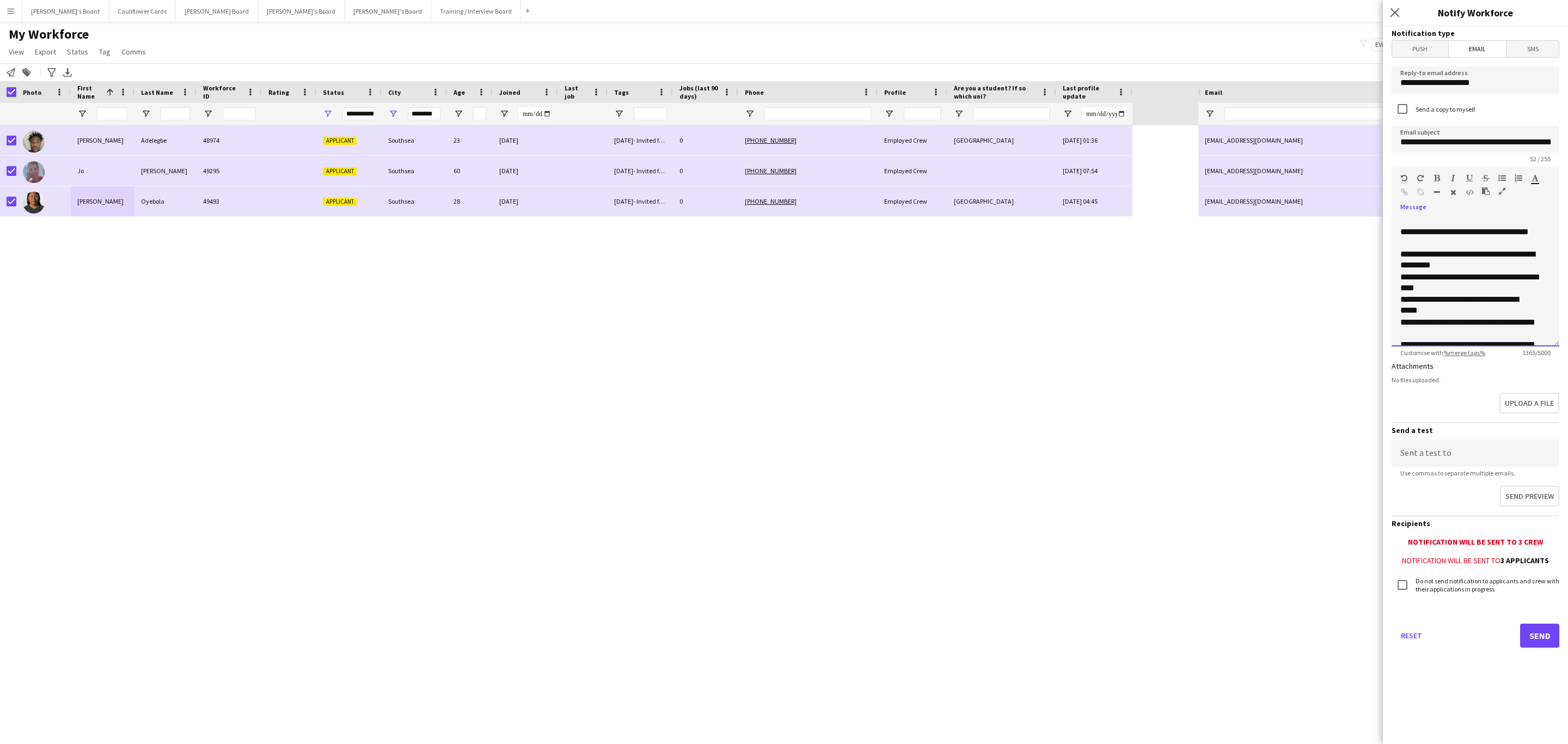
scroll to position [384, 0]
click at [1472, 440] on input at bounding box center [1475, 453] width 167 height 27
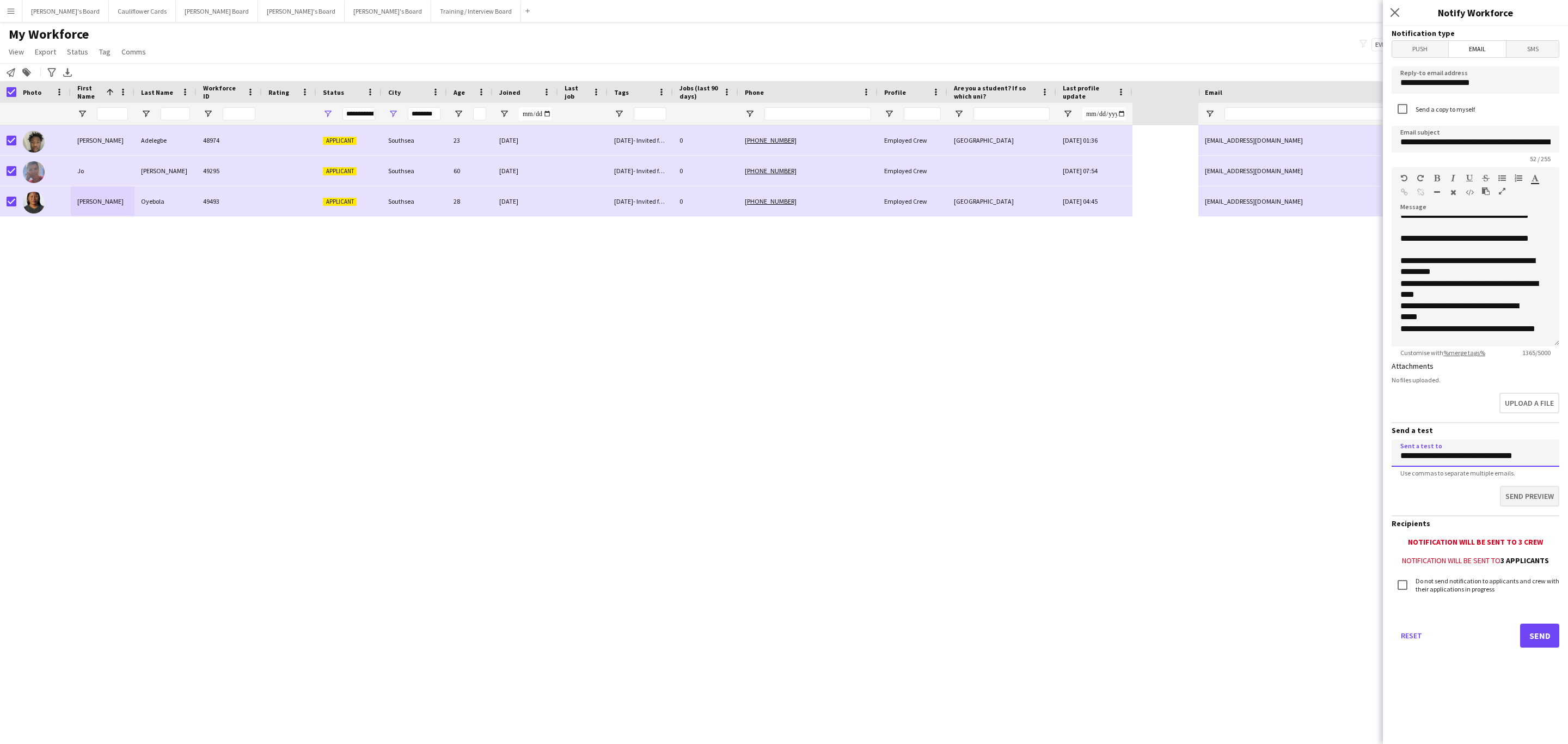
type input "**********"
click at [1537, 493] on button "Send preview" at bounding box center [1528, 497] width 61 height 23
click at [1534, 631] on button "Send" at bounding box center [1539, 635] width 39 height 24
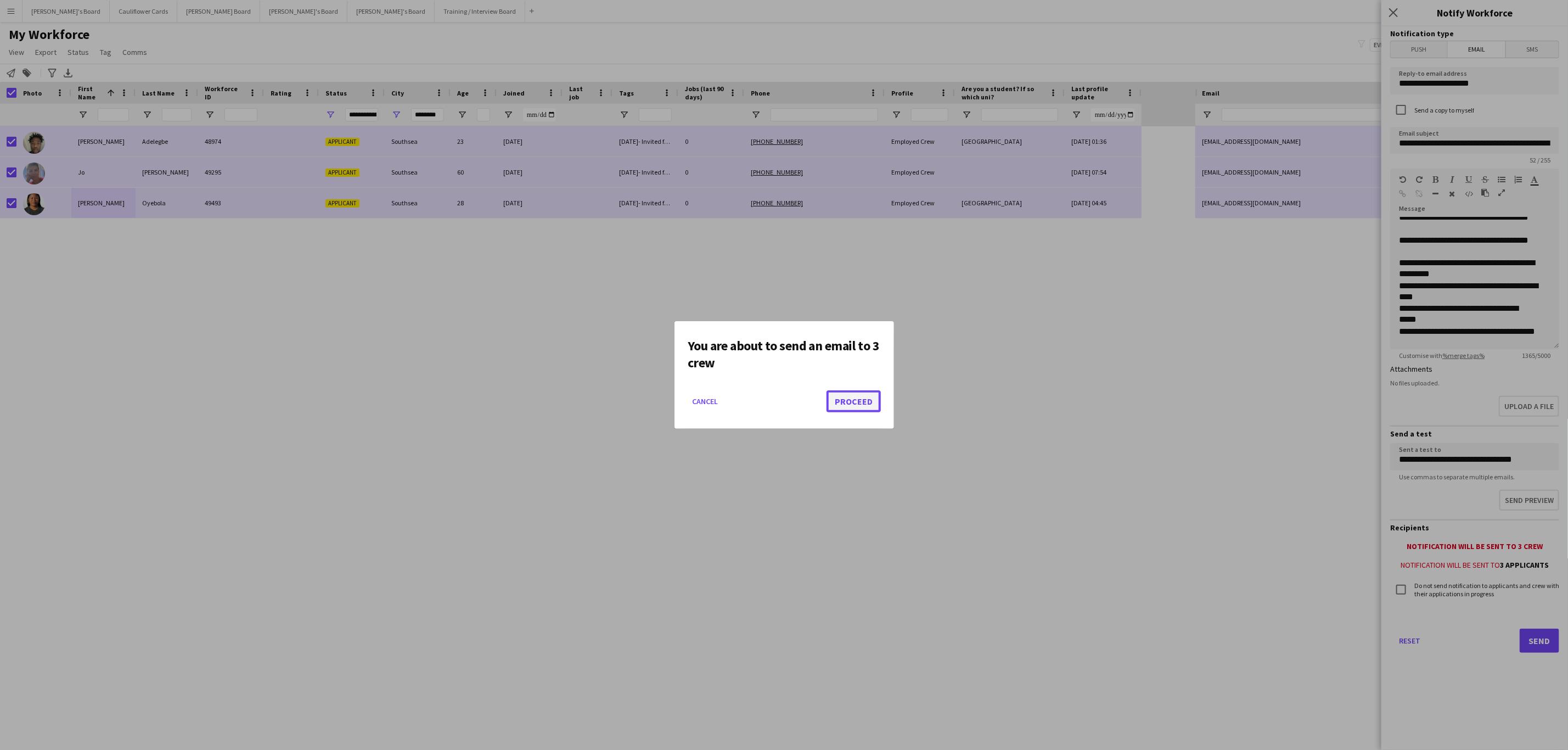
click at [871, 402] on button "Proceed" at bounding box center [854, 401] width 55 height 22
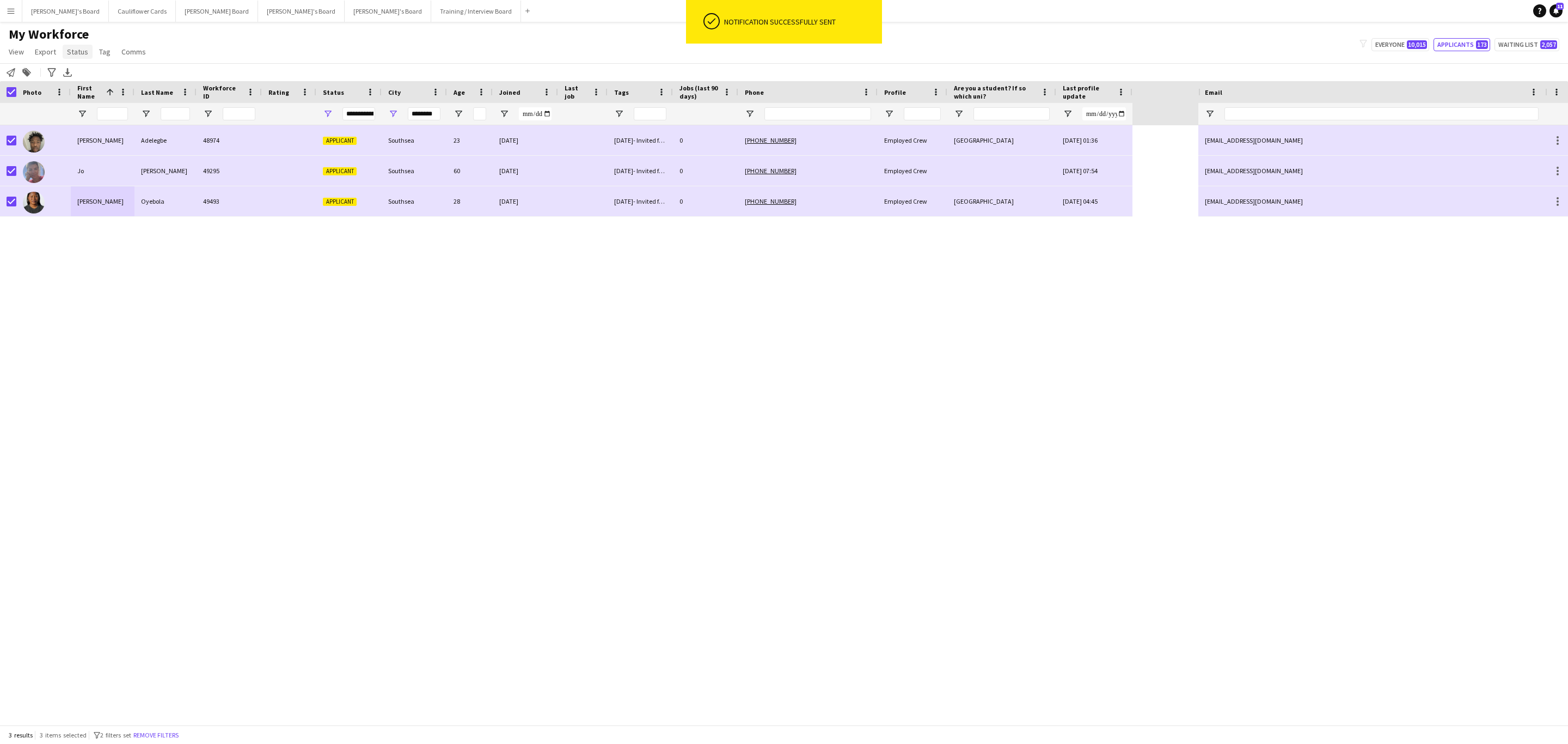
click at [83, 54] on span "Status" at bounding box center [77, 52] width 21 height 10
click at [100, 70] on link "Edit" at bounding box center [100, 75] width 76 height 23
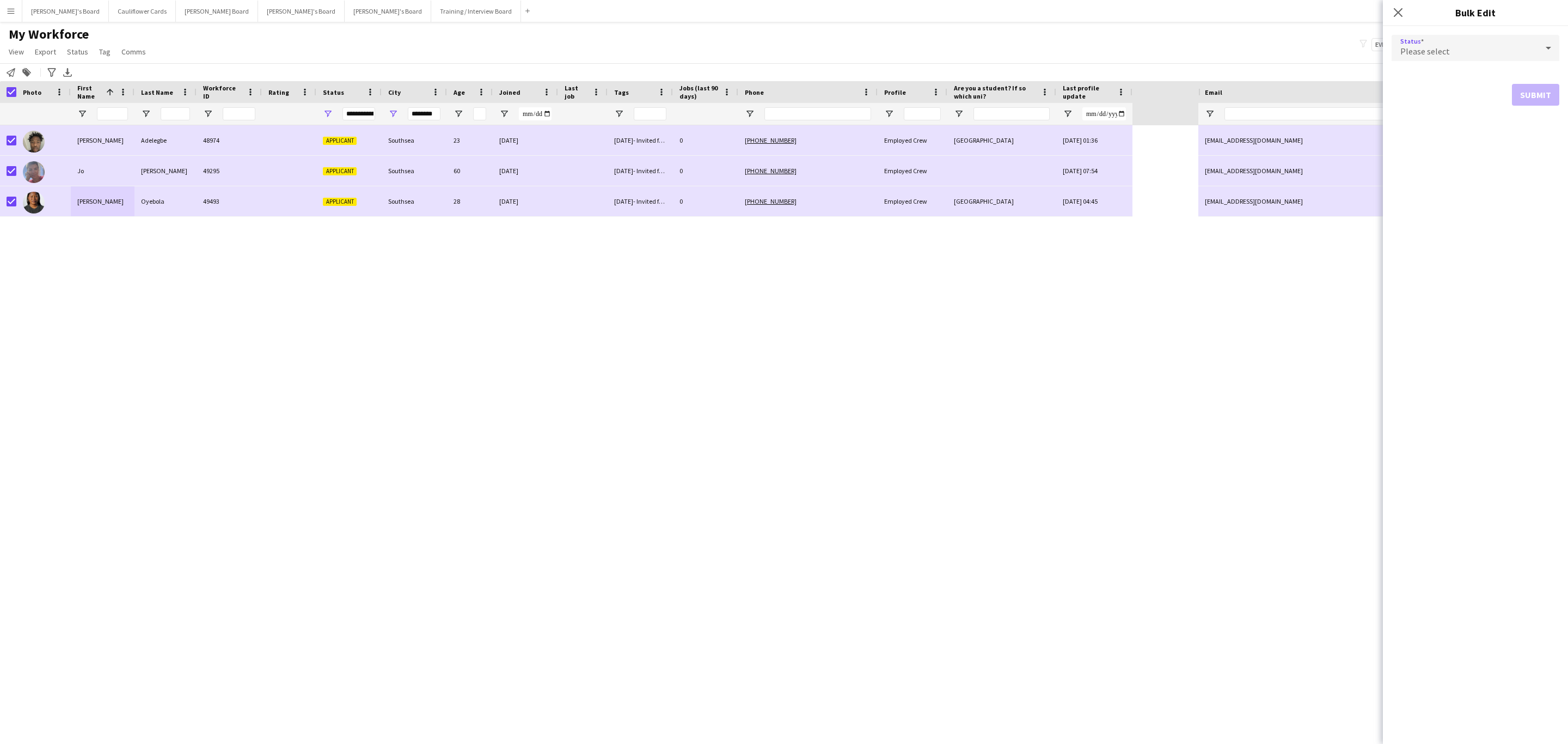
click at [1437, 44] on div "Please select" at bounding box center [1465, 47] width 146 height 26
click at [1436, 180] on span "Waiting list" at bounding box center [1475, 184] width 150 height 10
click at [1542, 129] on button "Submit" at bounding box center [1536, 132] width 47 height 22
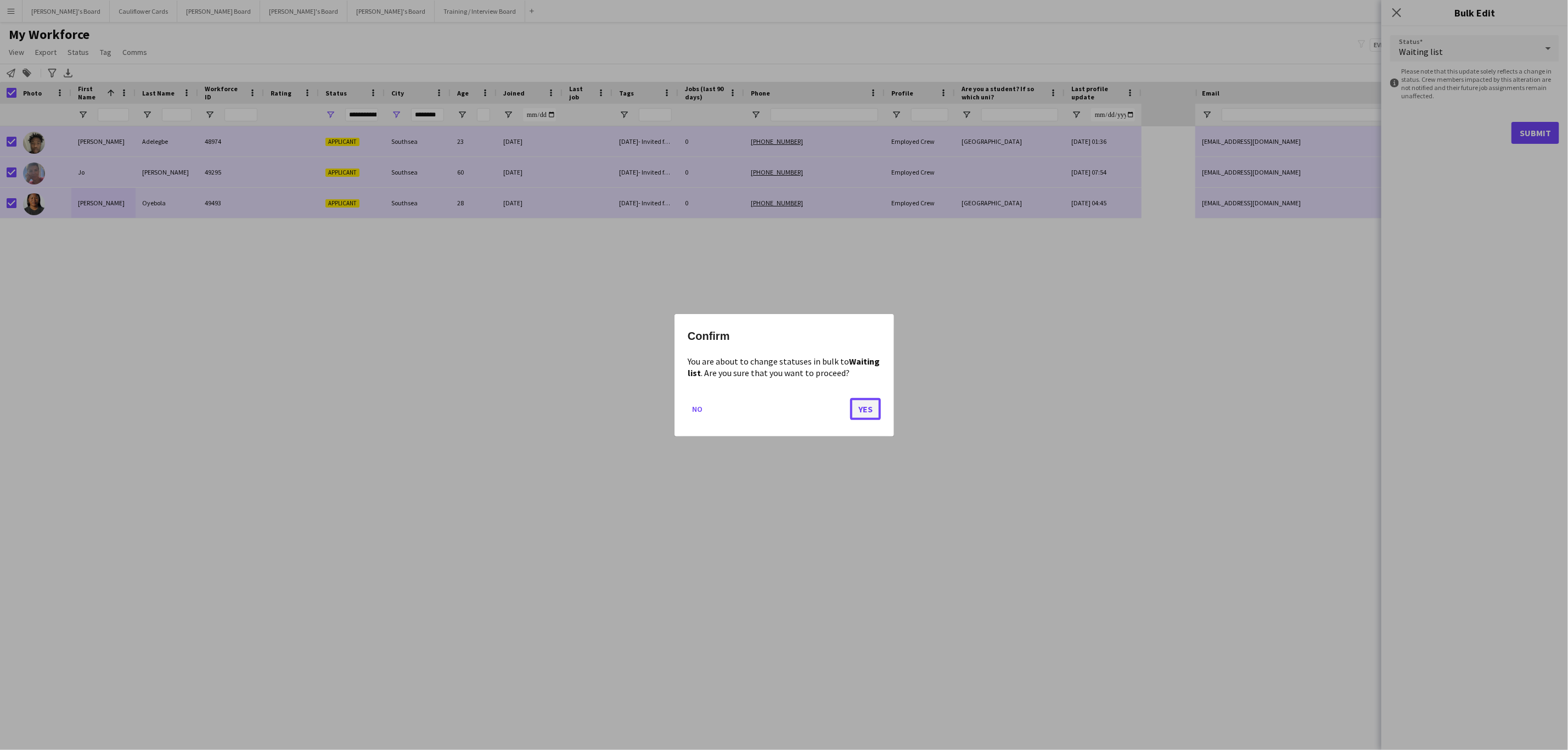
click at [861, 408] on button "Yes" at bounding box center [865, 409] width 31 height 22
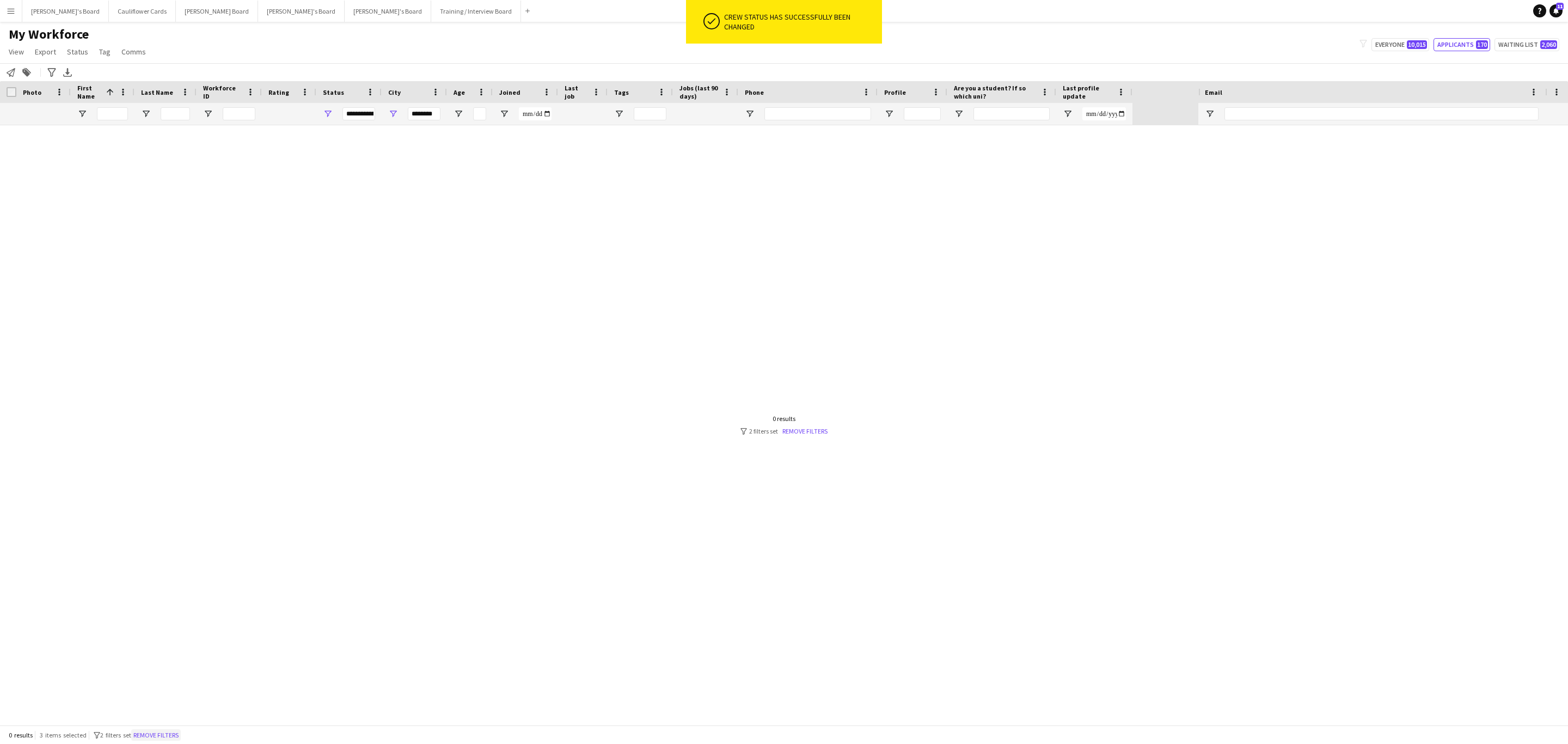
click at [169, 729] on button "Remove filters" at bounding box center [156, 735] width 49 height 12
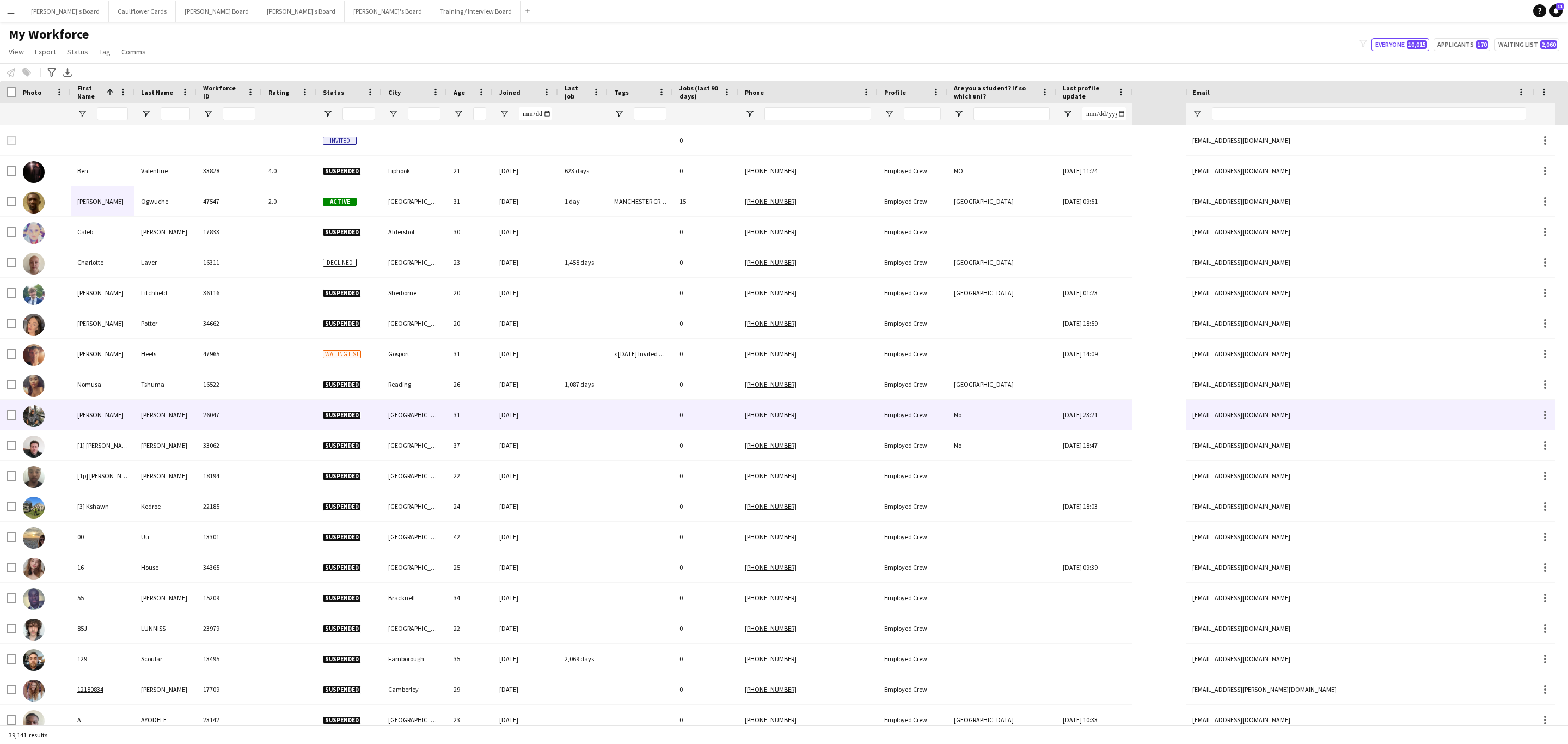
click at [299, 427] on div at bounding box center [289, 415] width 54 height 30
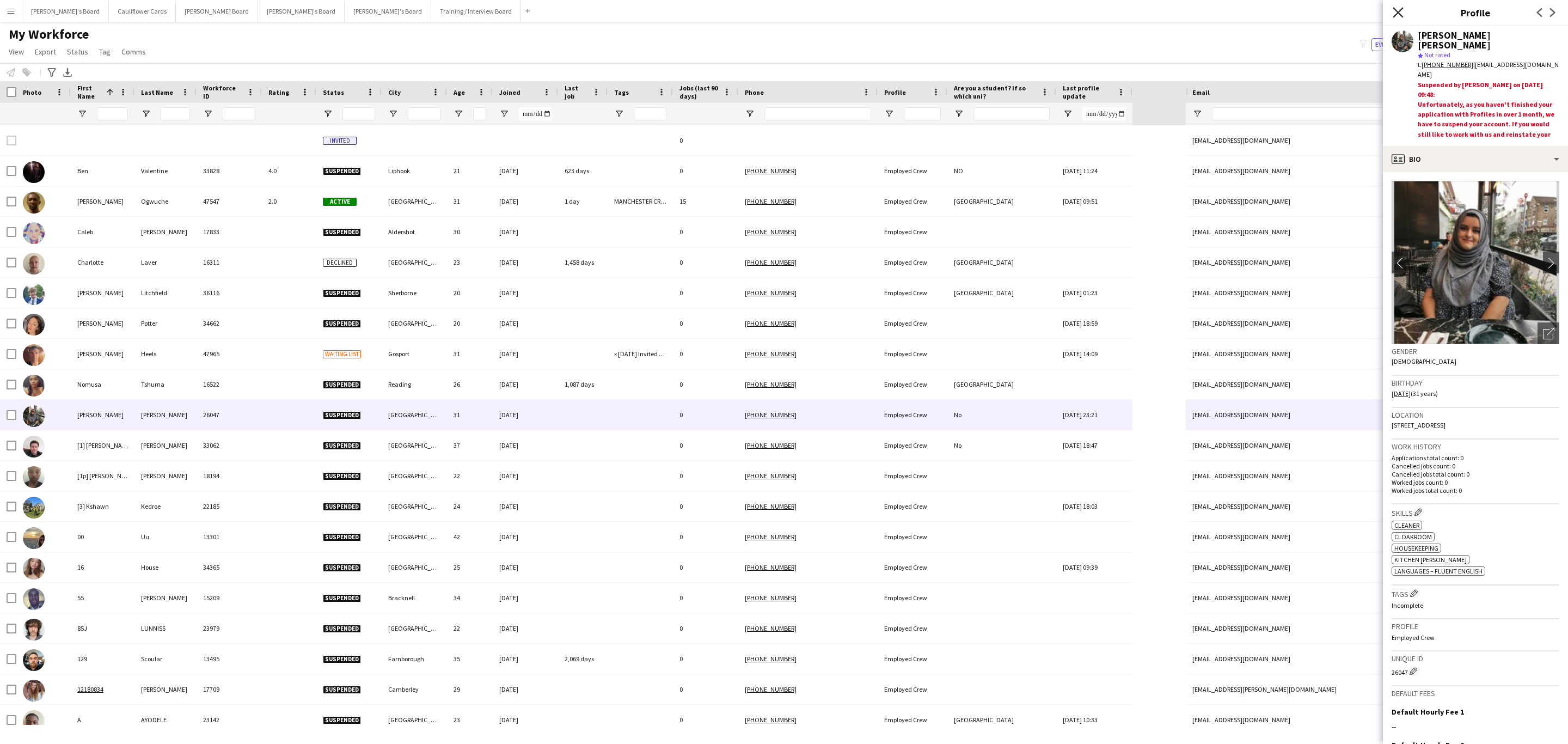
click at [1395, 13] on icon "Close pop-in" at bounding box center [1398, 12] width 10 height 10
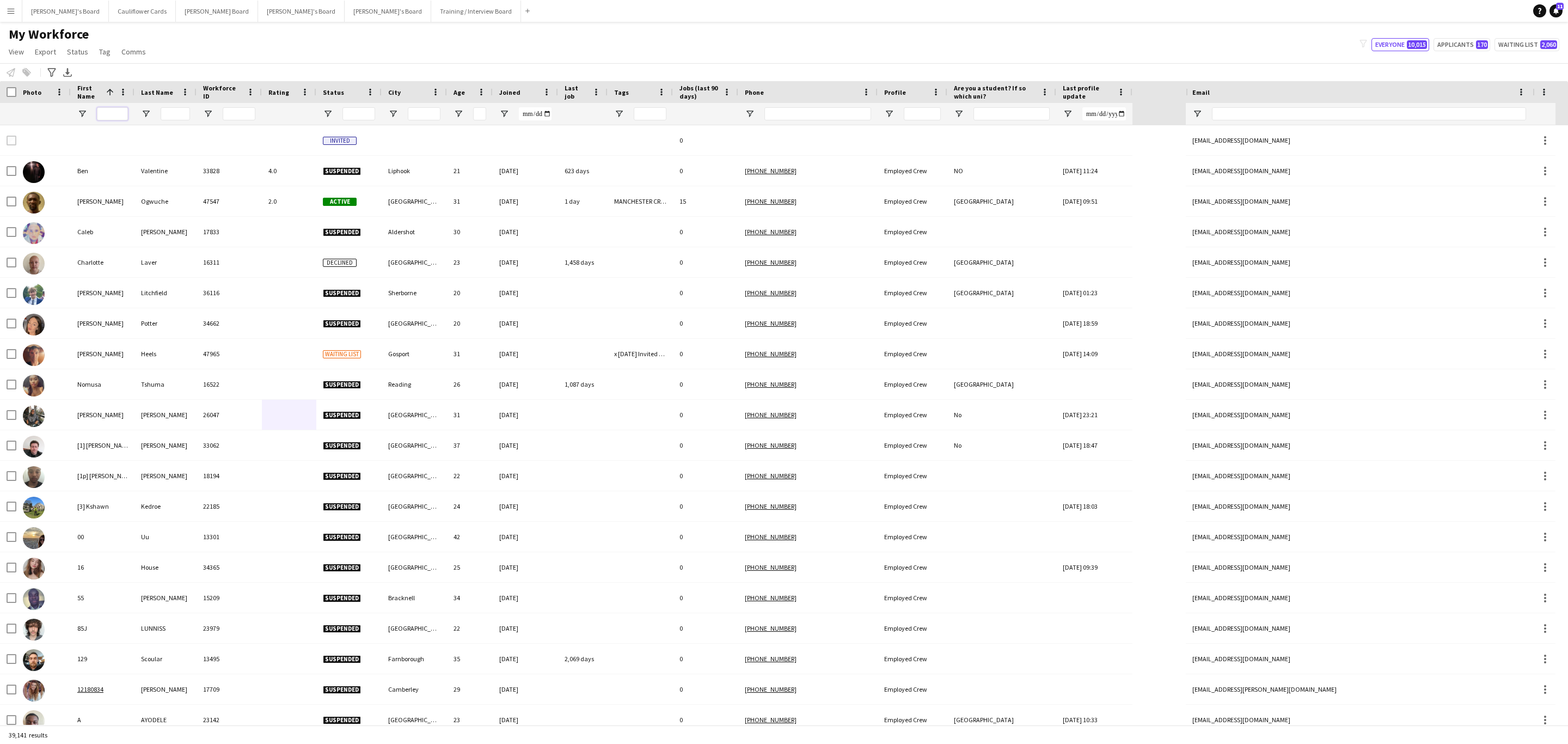
click at [115, 116] on input "First Name Filter Input" at bounding box center [112, 113] width 31 height 13
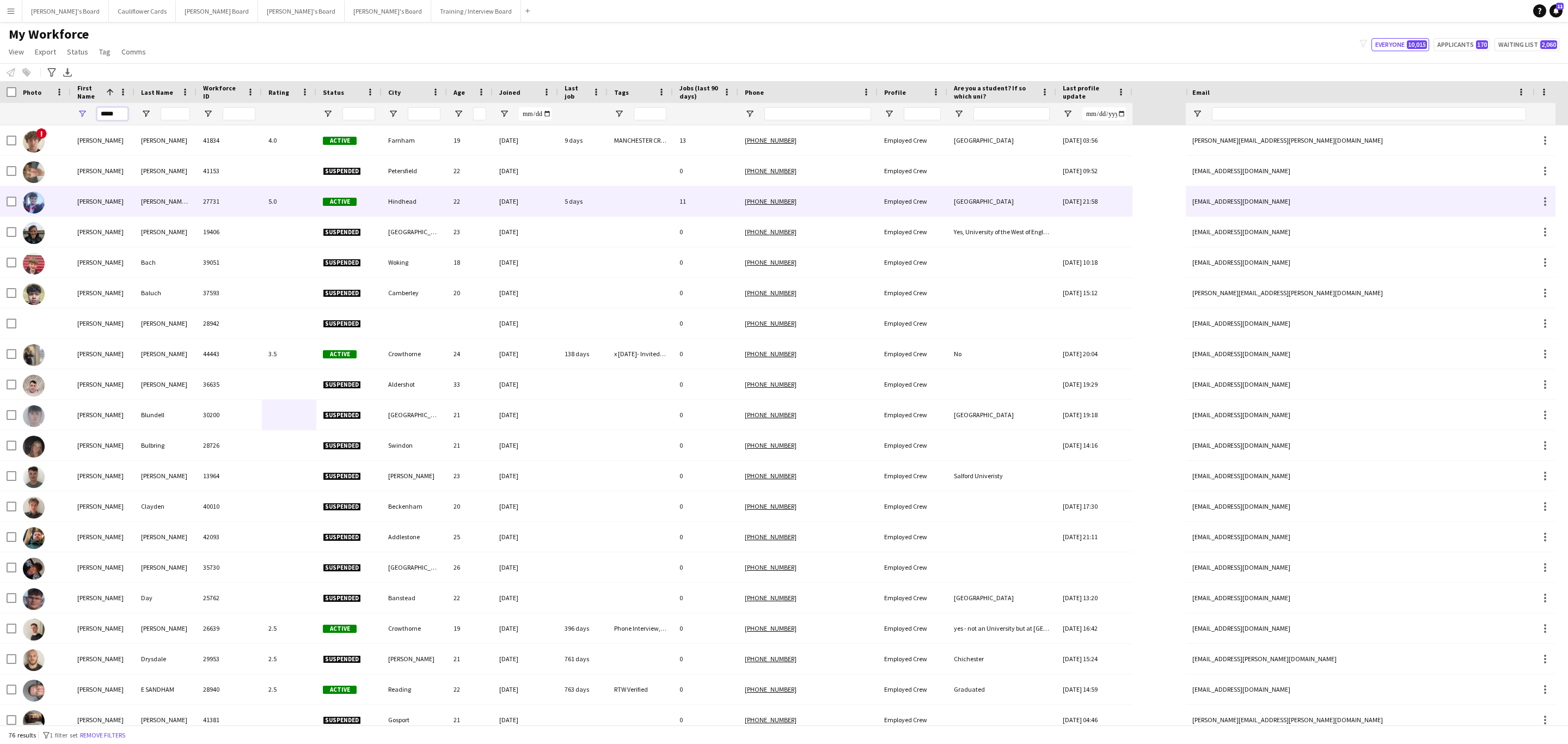
type input "*****"
click at [197, 191] on div "27731" at bounding box center [229, 201] width 65 height 30
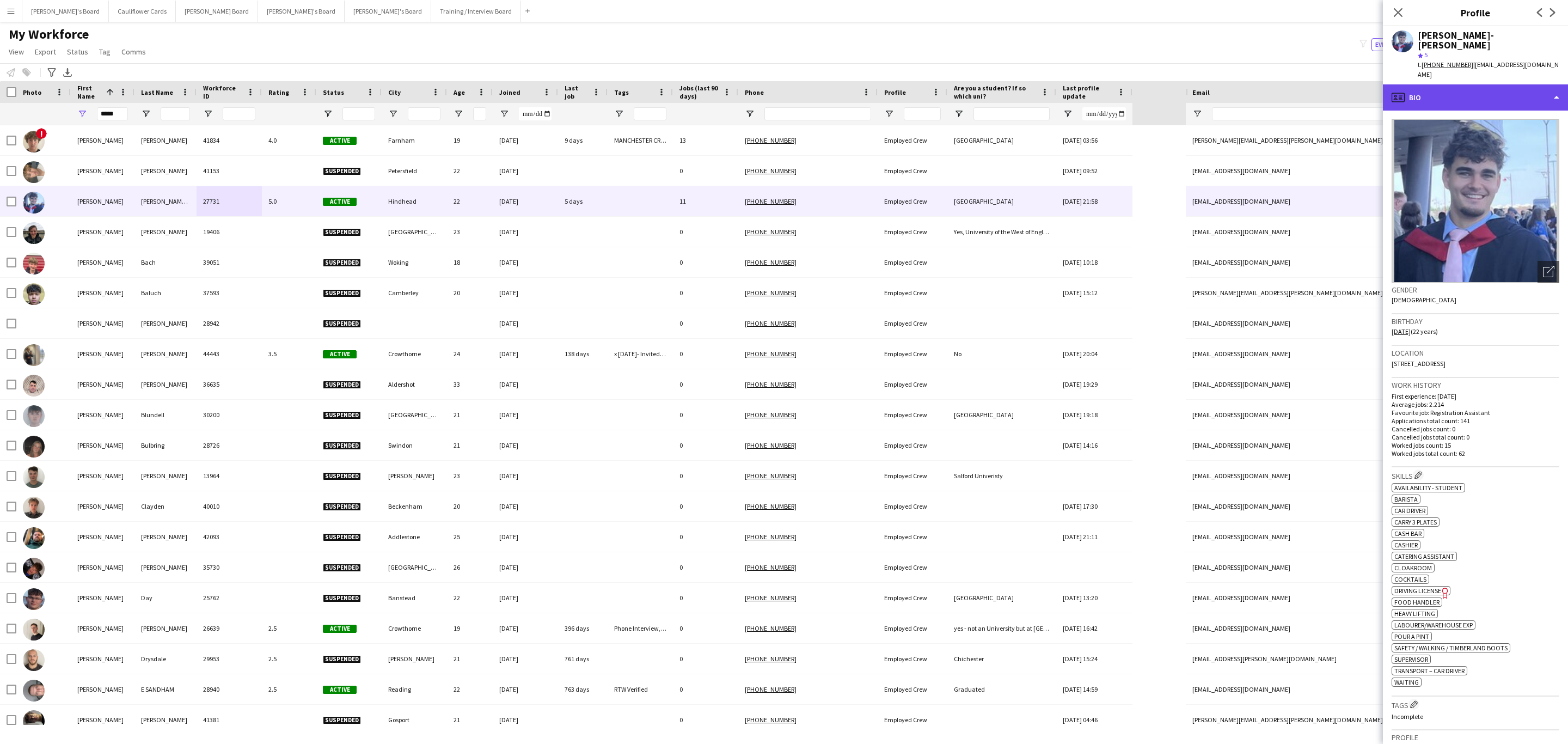
click at [1475, 85] on div "profile Bio" at bounding box center [1475, 97] width 185 height 26
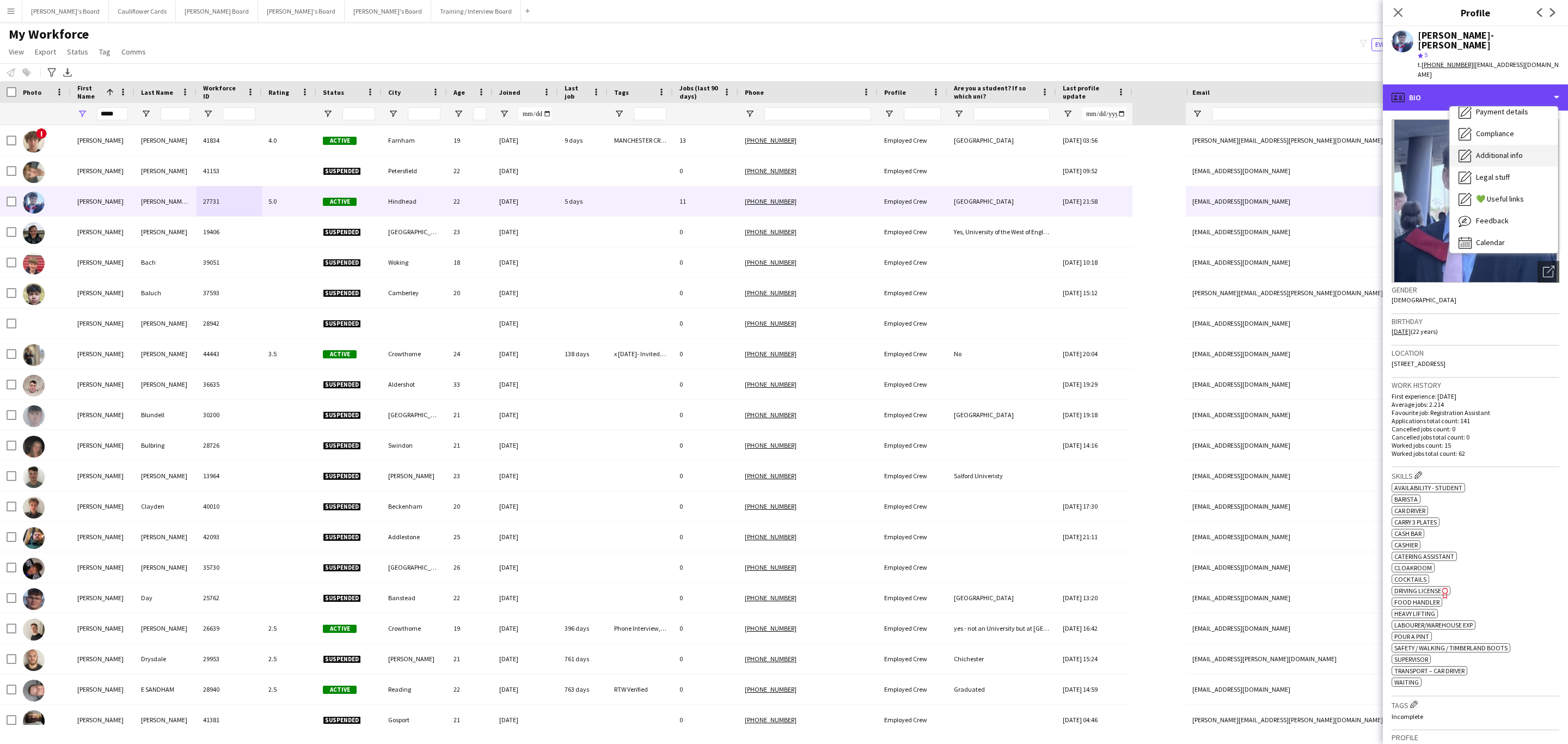
scroll to position [0, 0]
click at [1495, 111] on div "Bio Bio" at bounding box center [1503, 122] width 108 height 22
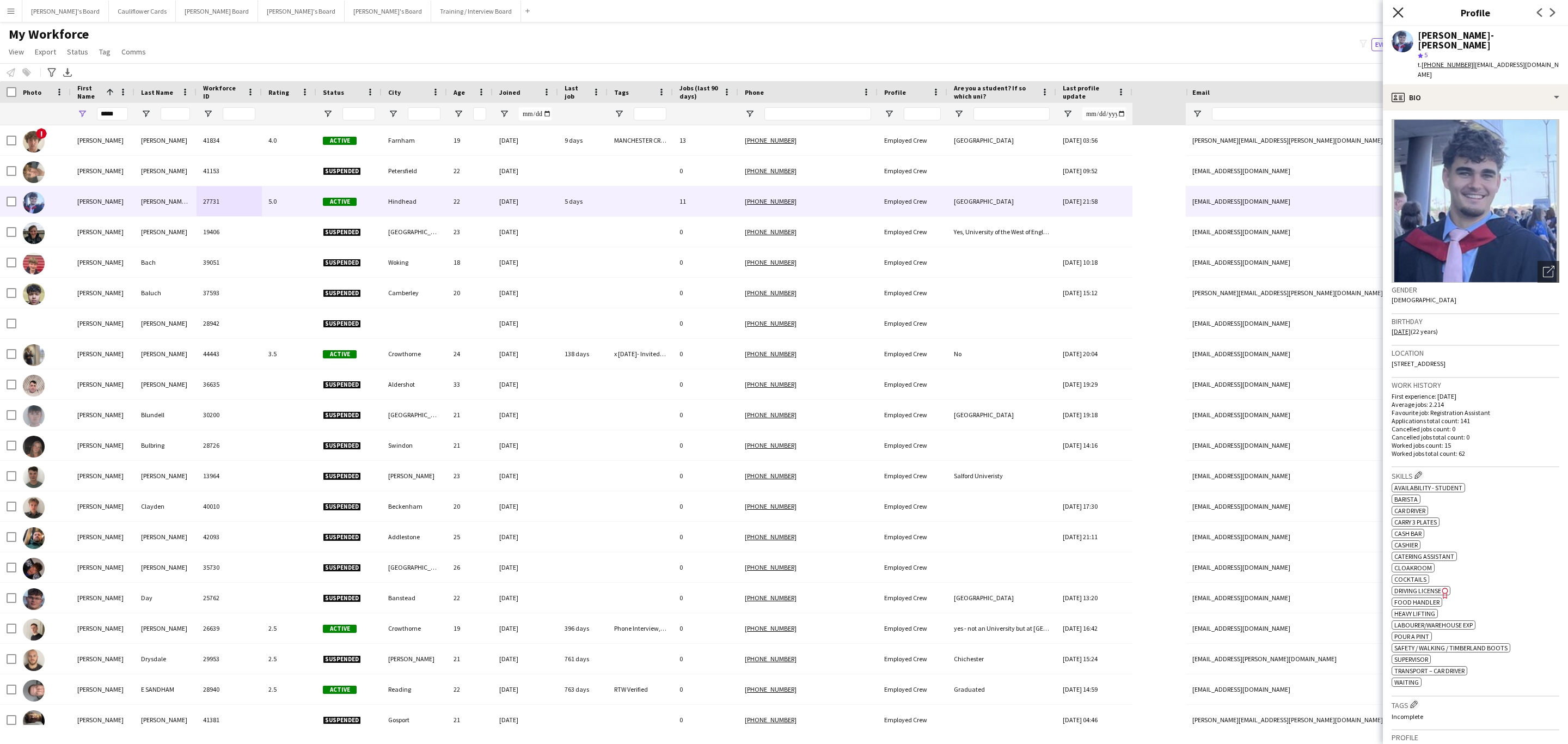
click at [1401, 15] on icon "Close pop-in" at bounding box center [1398, 12] width 10 height 10
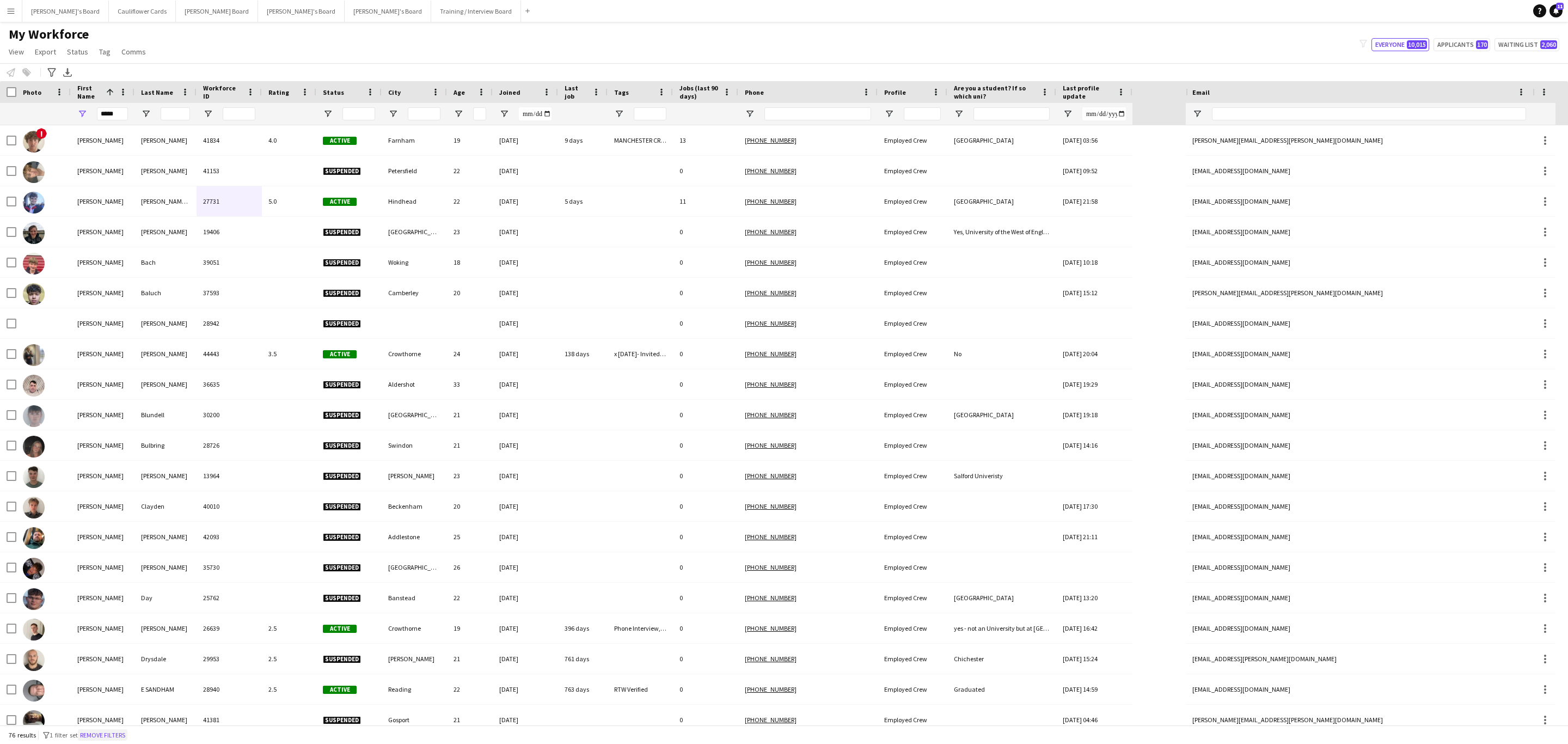
click at [120, 739] on button "Remove filters" at bounding box center [102, 735] width 49 height 12
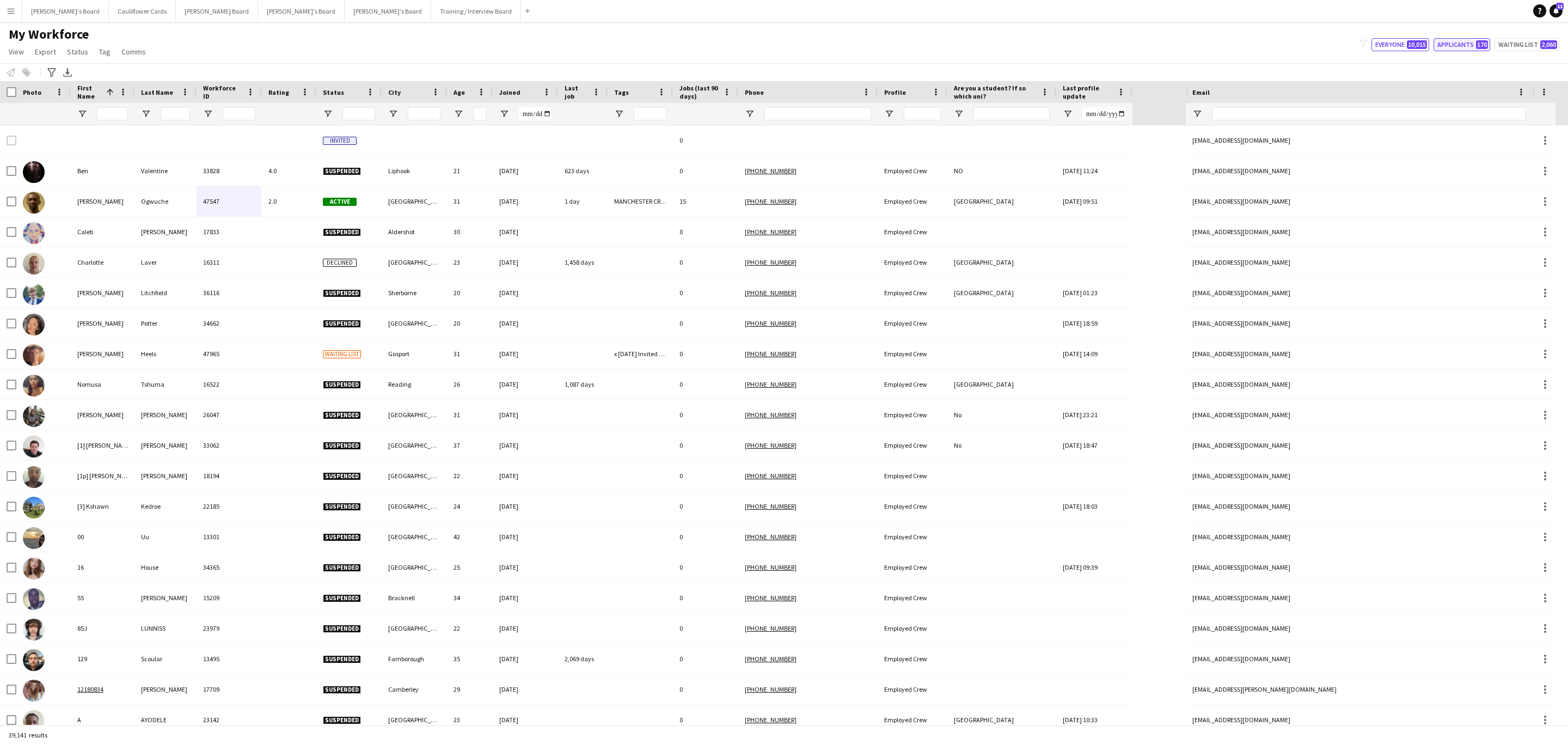
click at [1455, 46] on button "Applicants 170" at bounding box center [1461, 44] width 57 height 13
type input "**********"
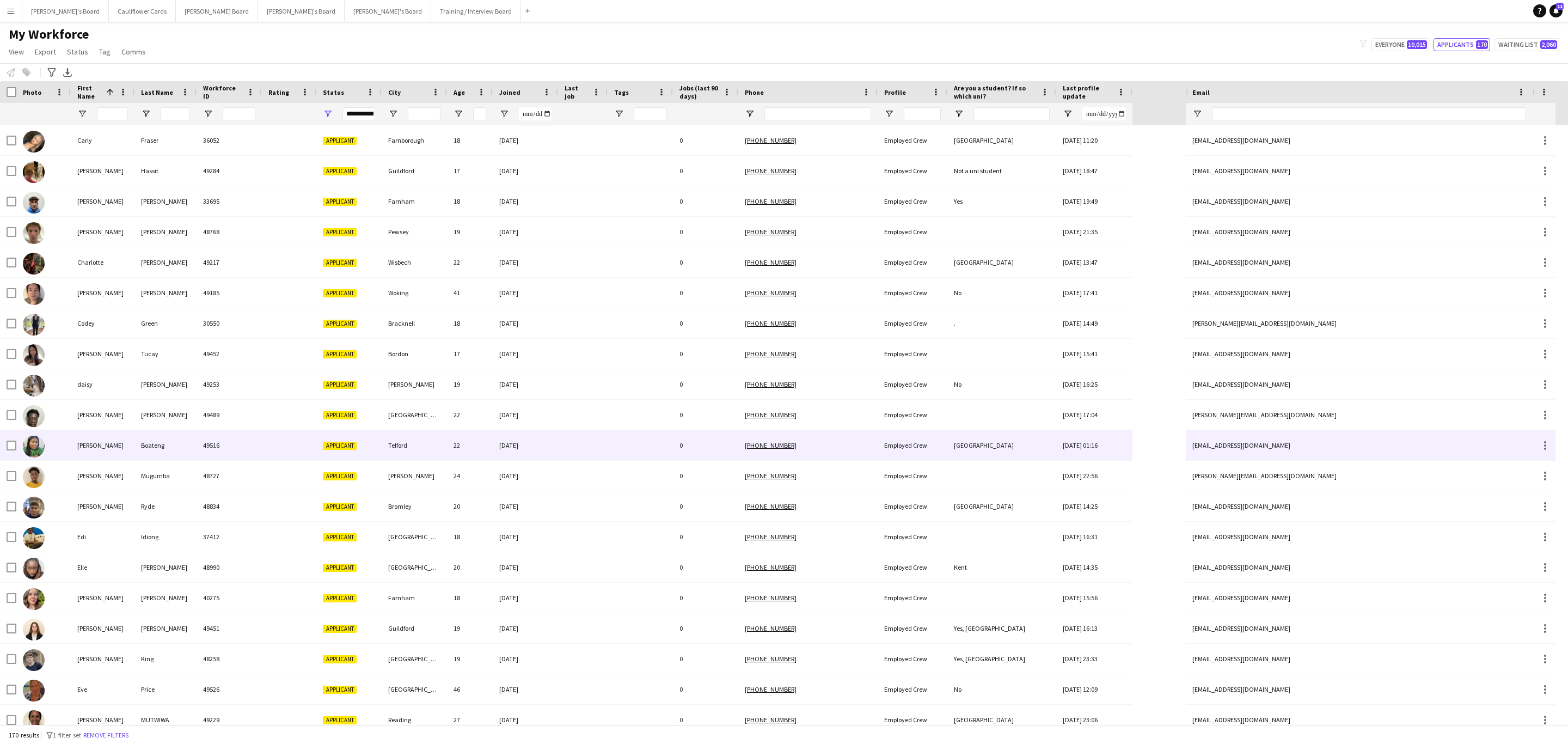
scroll to position [748, 0]
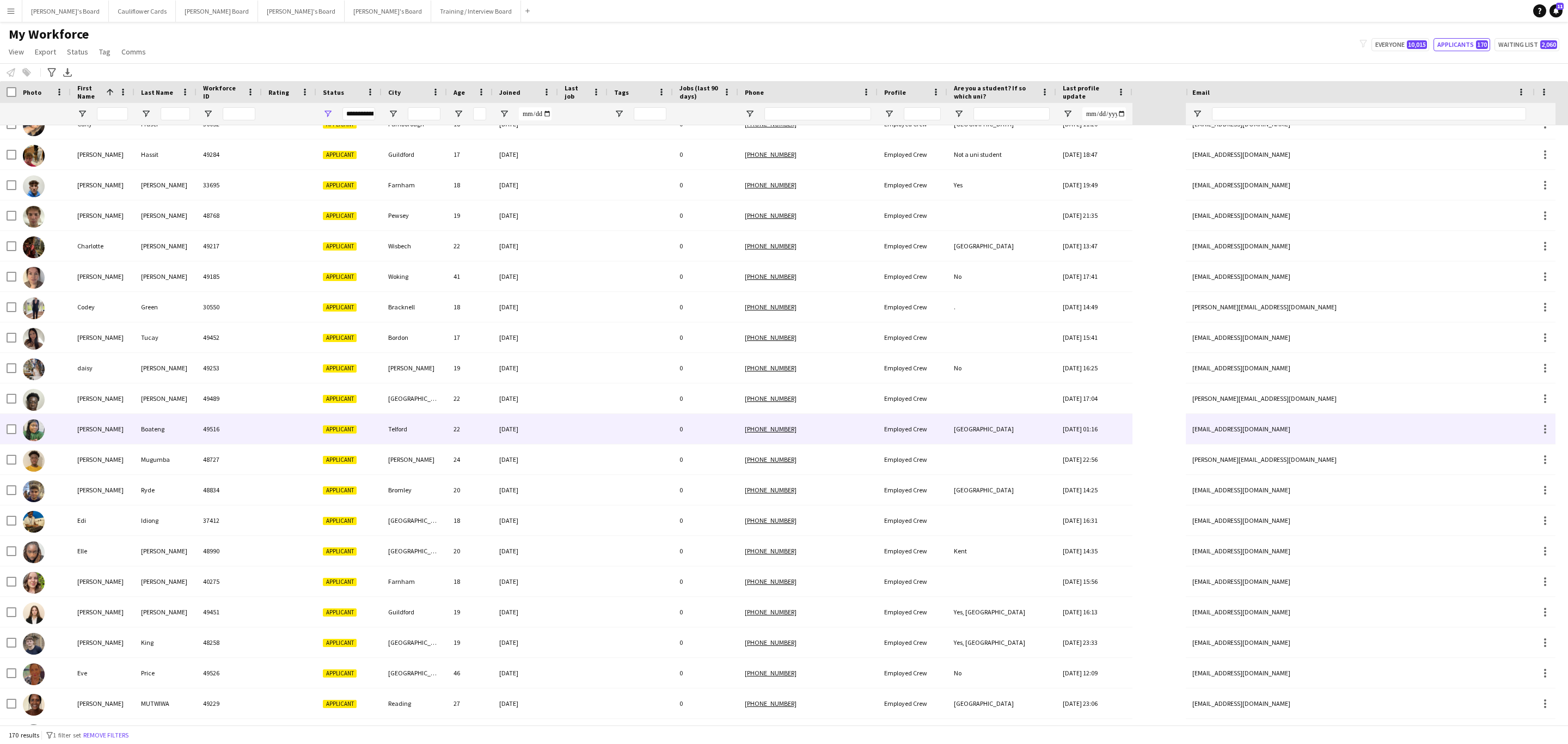
click at [635, 433] on div at bounding box center [640, 429] width 65 height 30
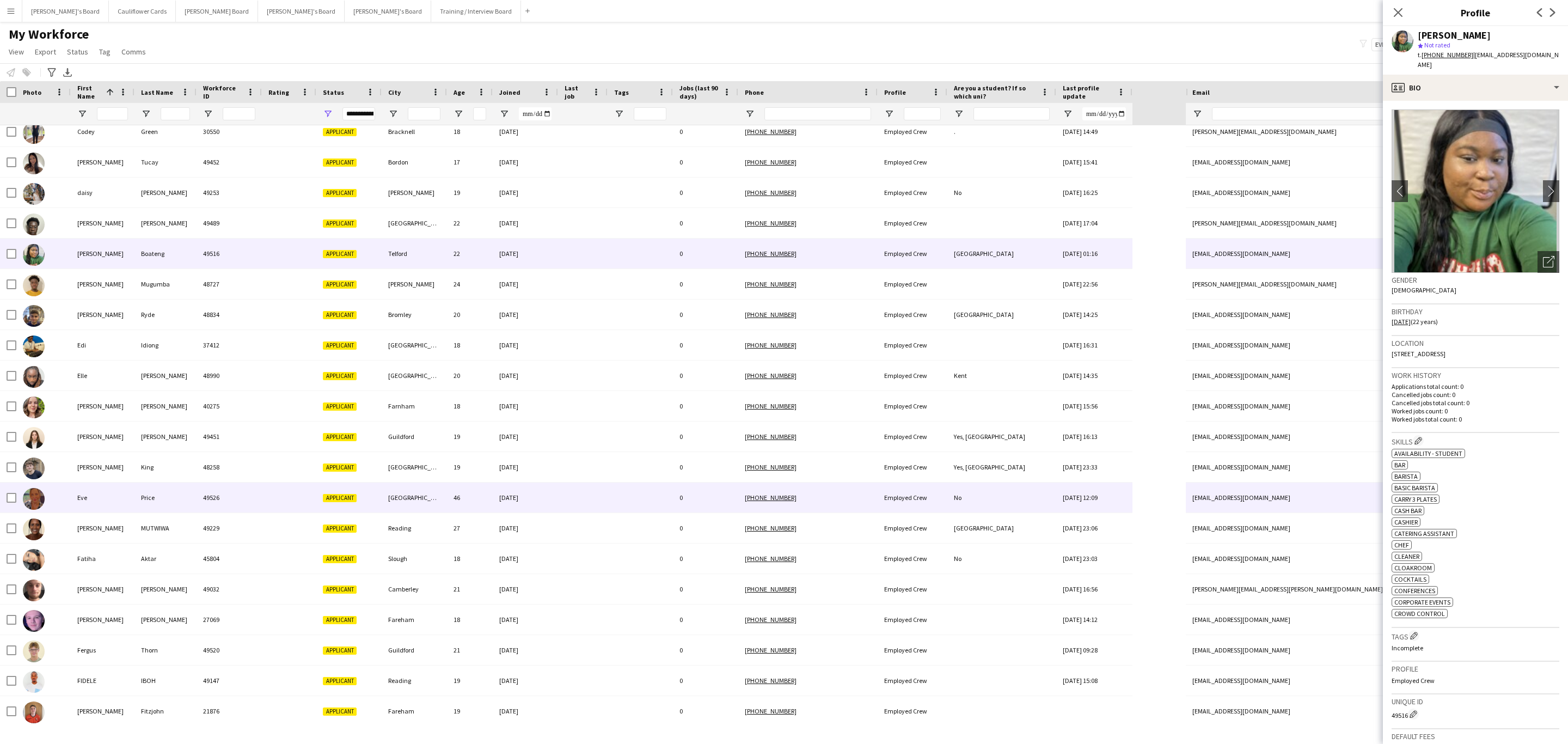
scroll to position [966, 0]
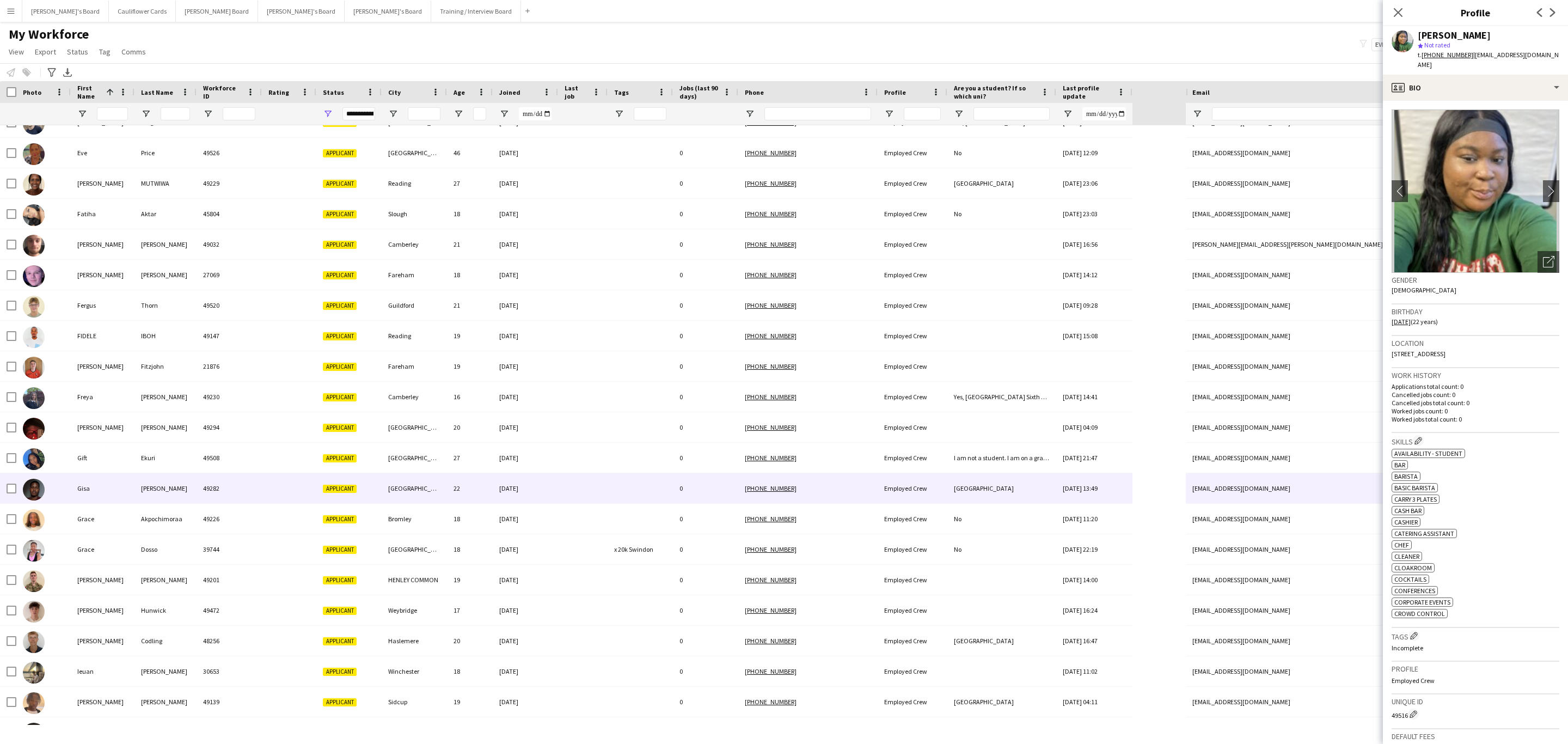
click at [613, 488] on div at bounding box center [640, 488] width 65 height 30
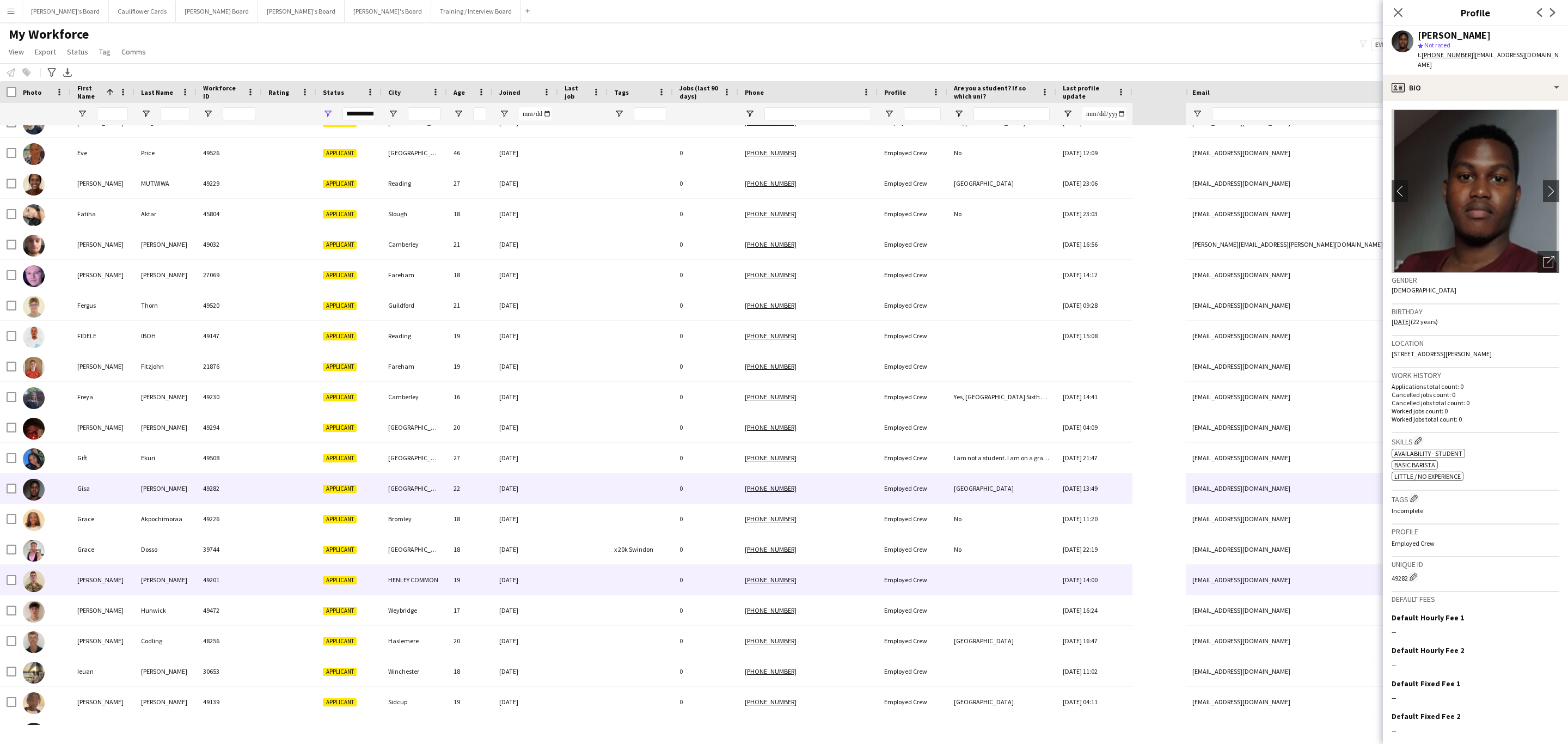
click at [486, 577] on div "19" at bounding box center [469, 580] width 46 height 30
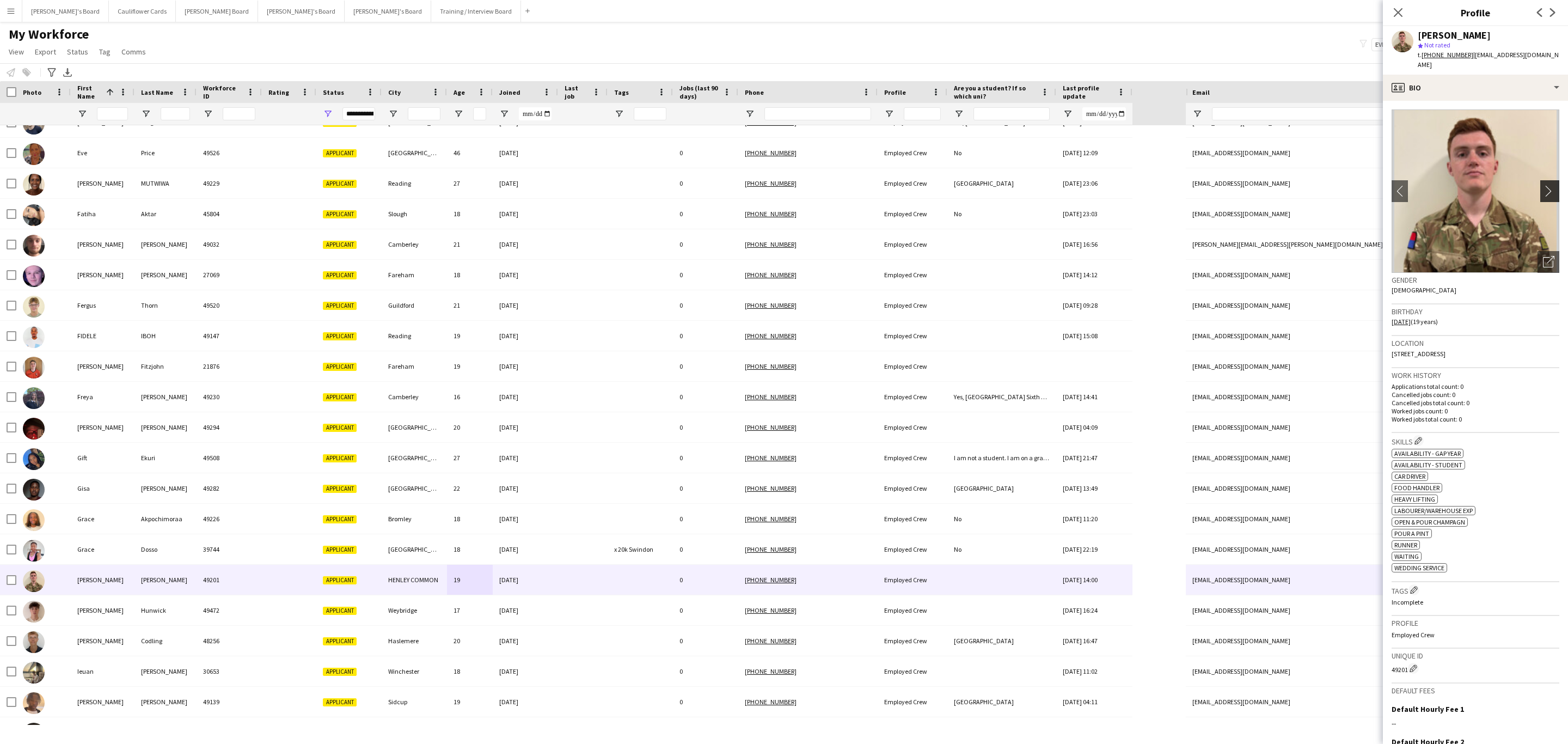
click at [1540, 180] on button "chevron-right" at bounding box center [1551, 191] width 22 height 22
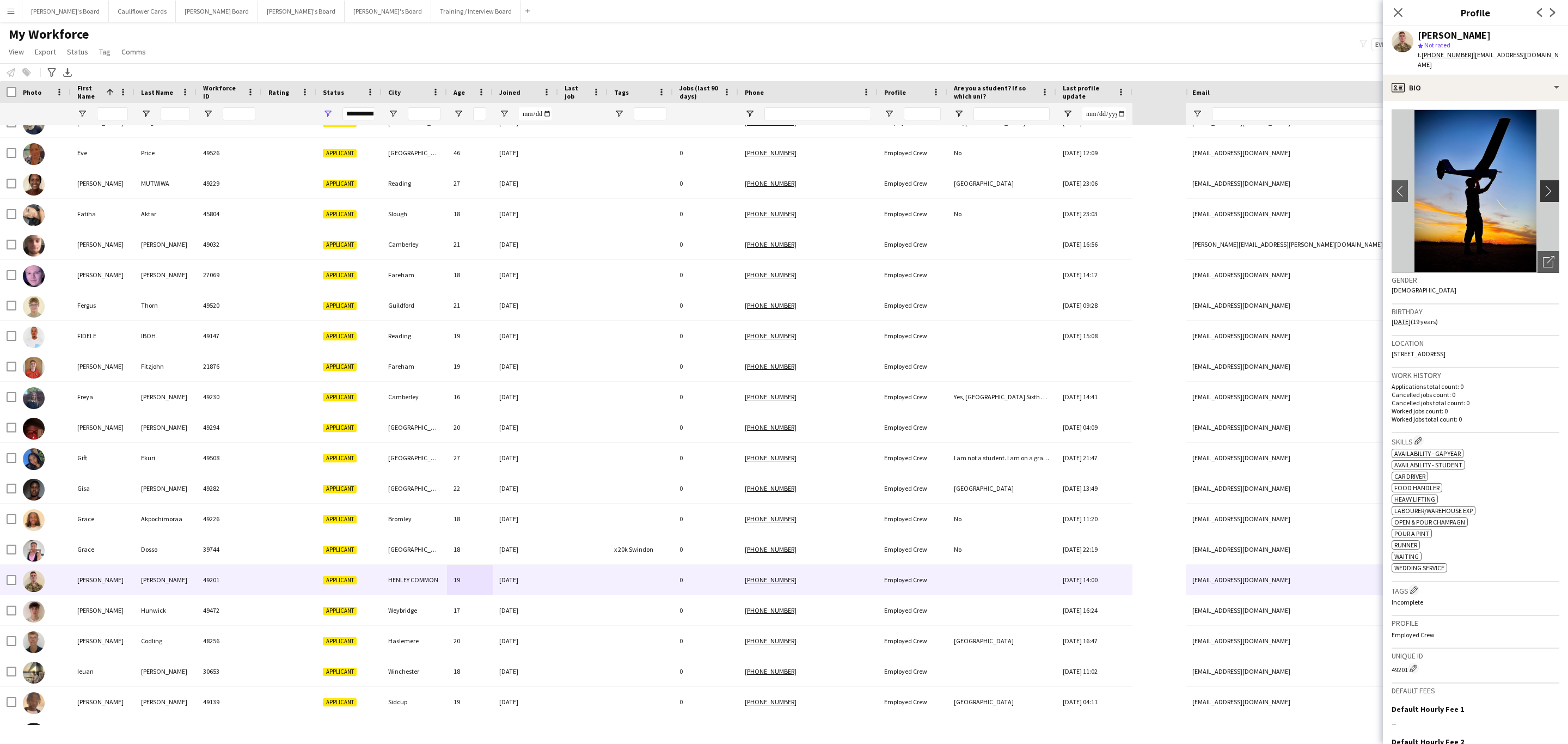
click at [1540, 180] on button "chevron-right" at bounding box center [1551, 191] width 22 height 22
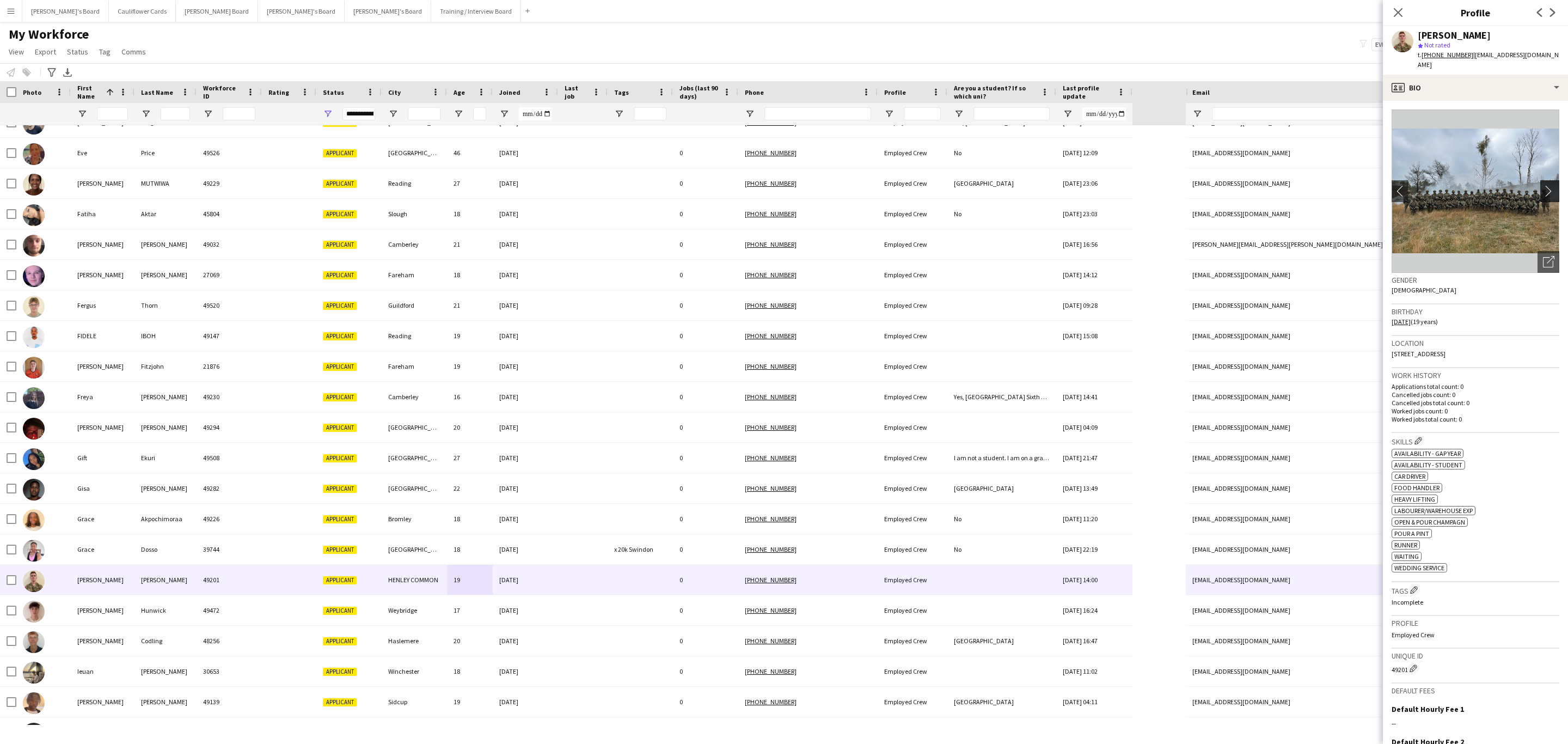
click at [1540, 180] on button "chevron-right" at bounding box center [1551, 191] width 22 height 22
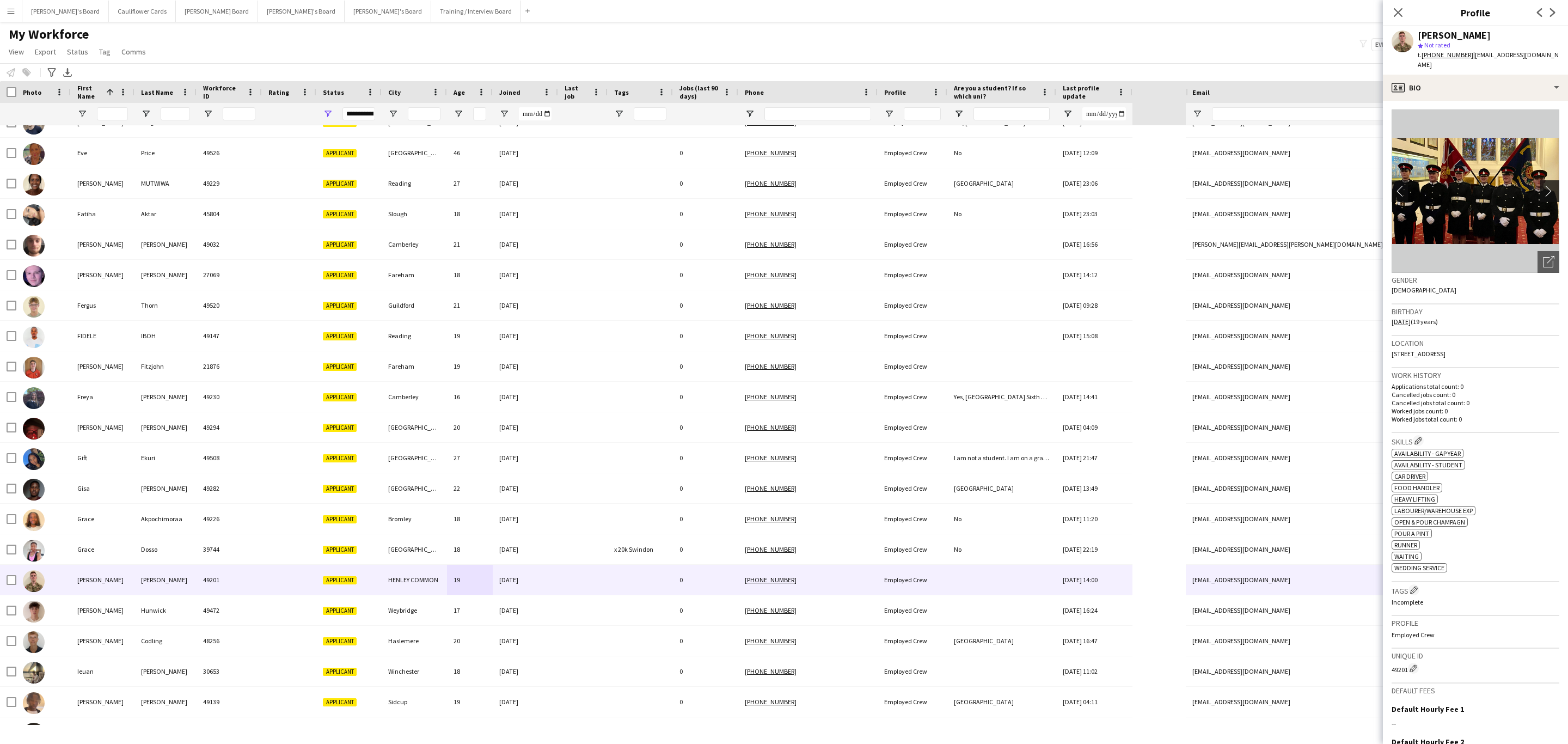
click at [1540, 180] on button "chevron-right" at bounding box center [1551, 191] width 22 height 22
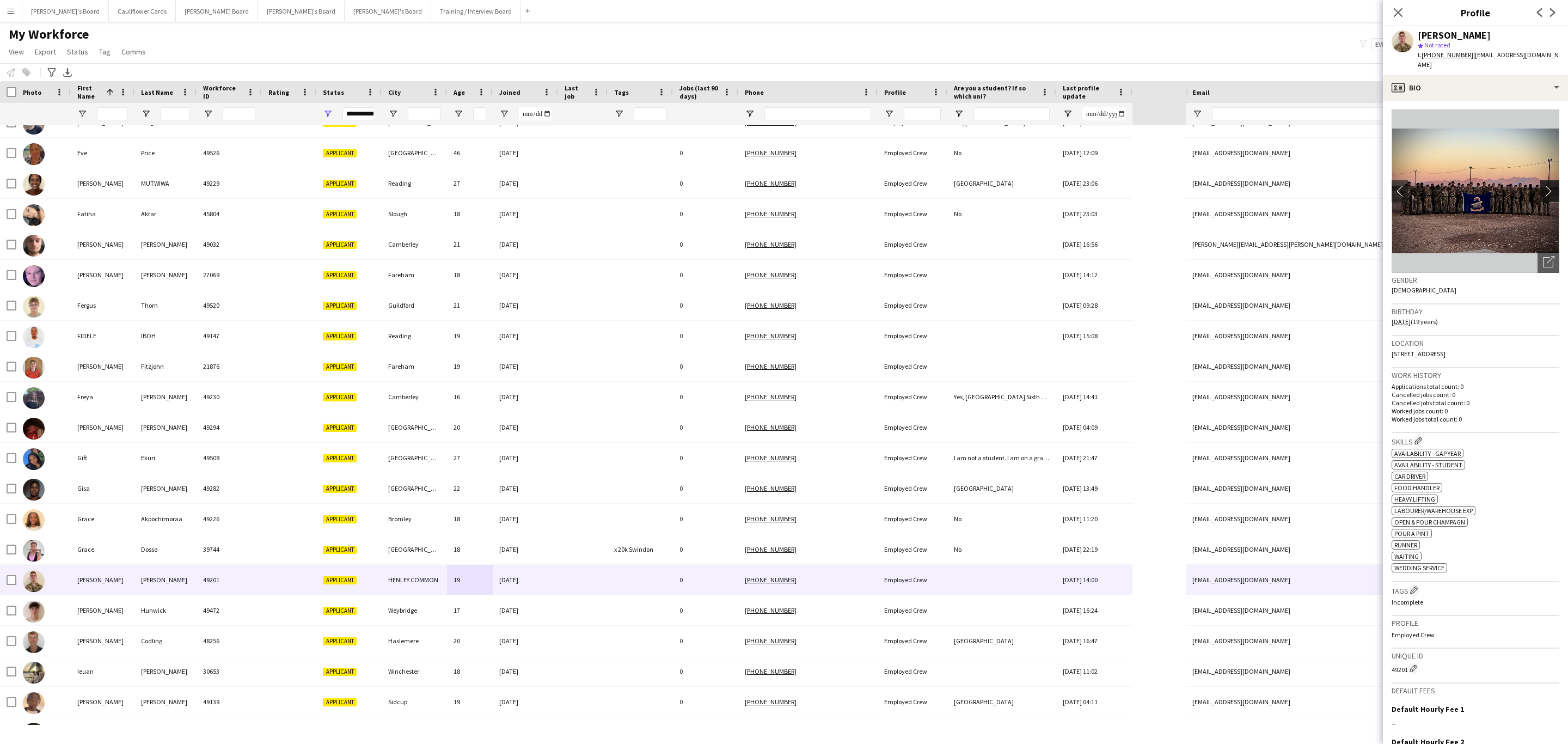
click at [1540, 180] on button "chevron-right" at bounding box center [1551, 191] width 22 height 22
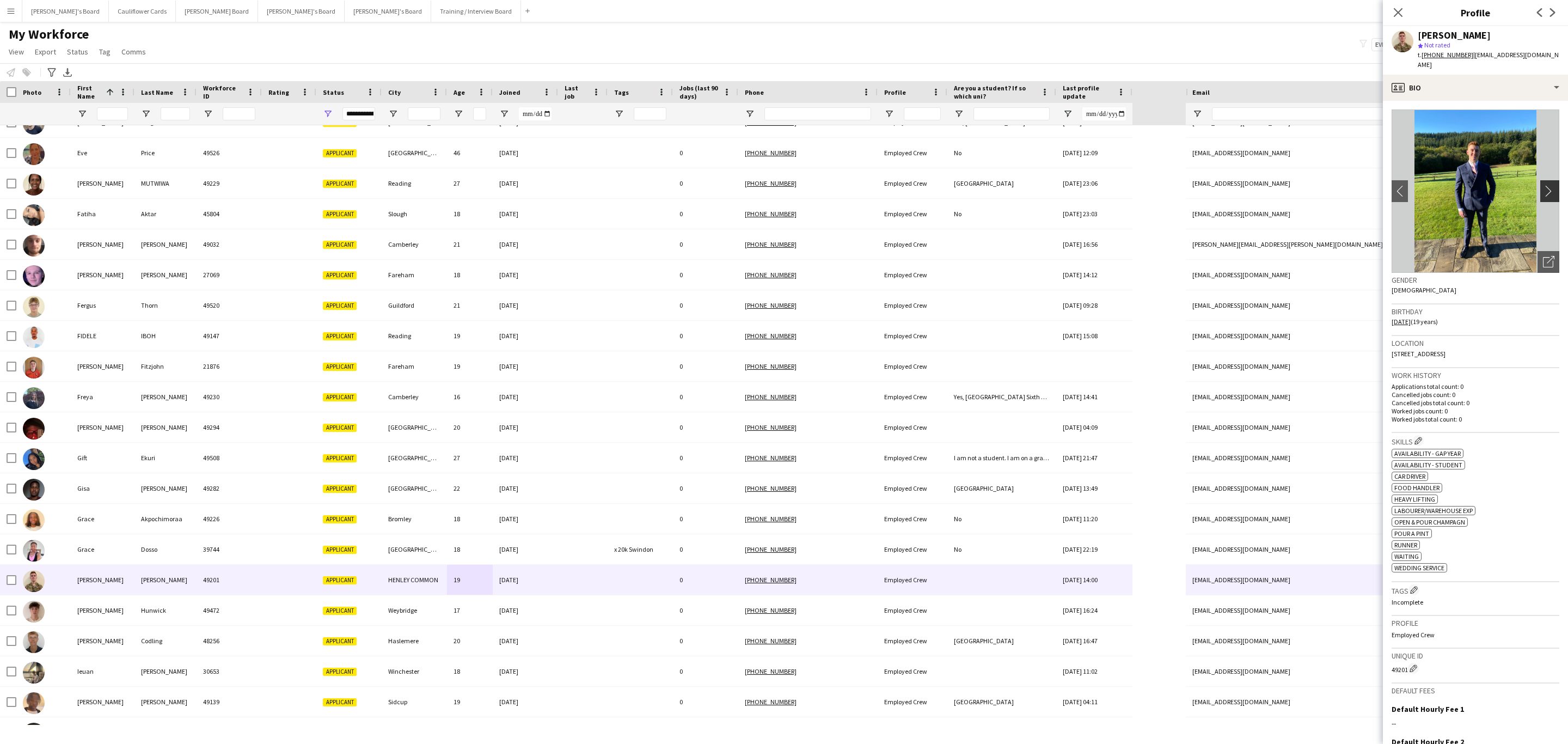
click at [1540, 180] on button "chevron-right" at bounding box center [1551, 191] width 22 height 22
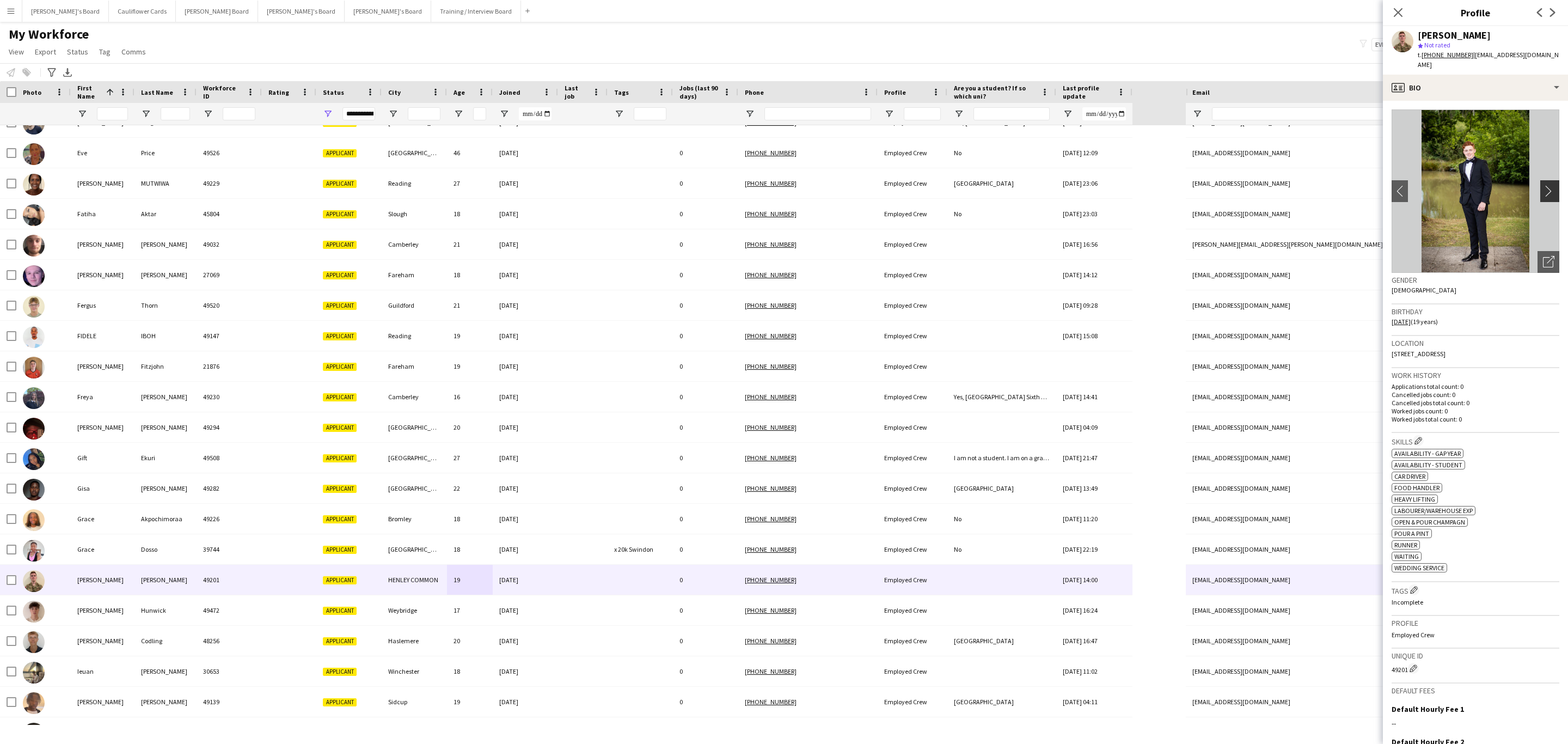
click at [1543, 185] on app-icon "chevron-right" at bounding box center [1552, 191] width 17 height 12
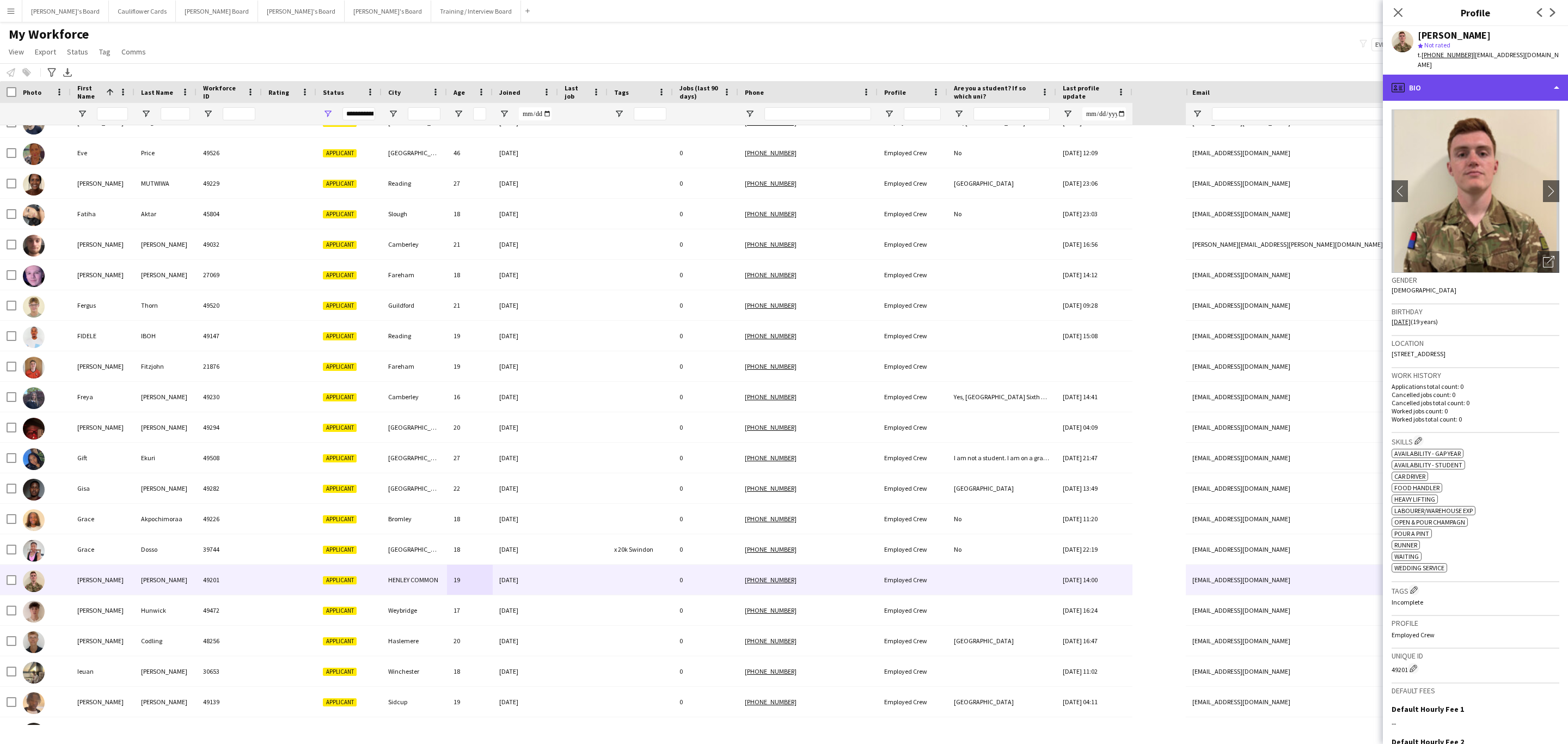
click at [1518, 75] on div "profile Bio" at bounding box center [1475, 88] width 185 height 26
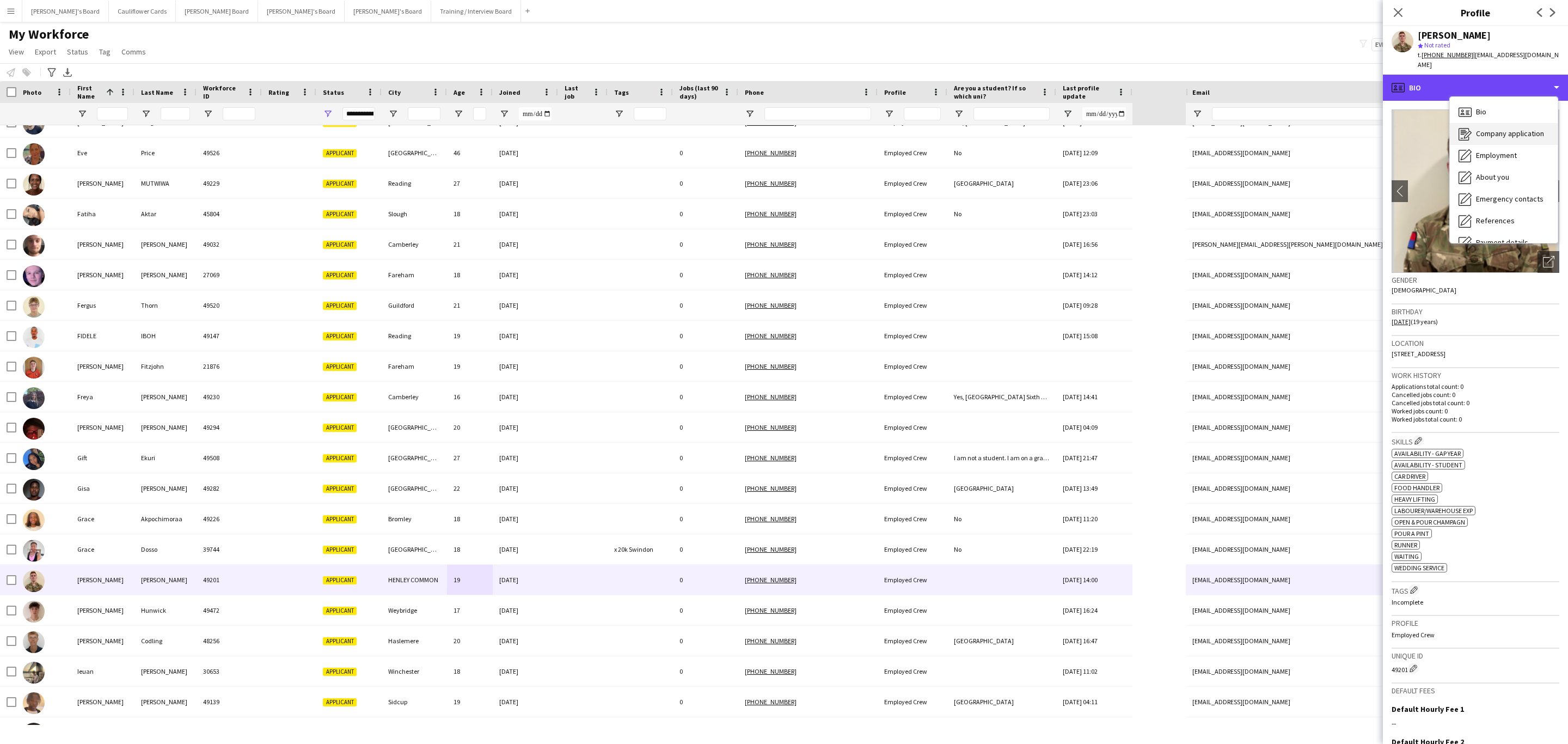
scroll to position [146, 0]
click at [1471, 135] on icon "Additional info" at bounding box center [1465, 141] width 13 height 13
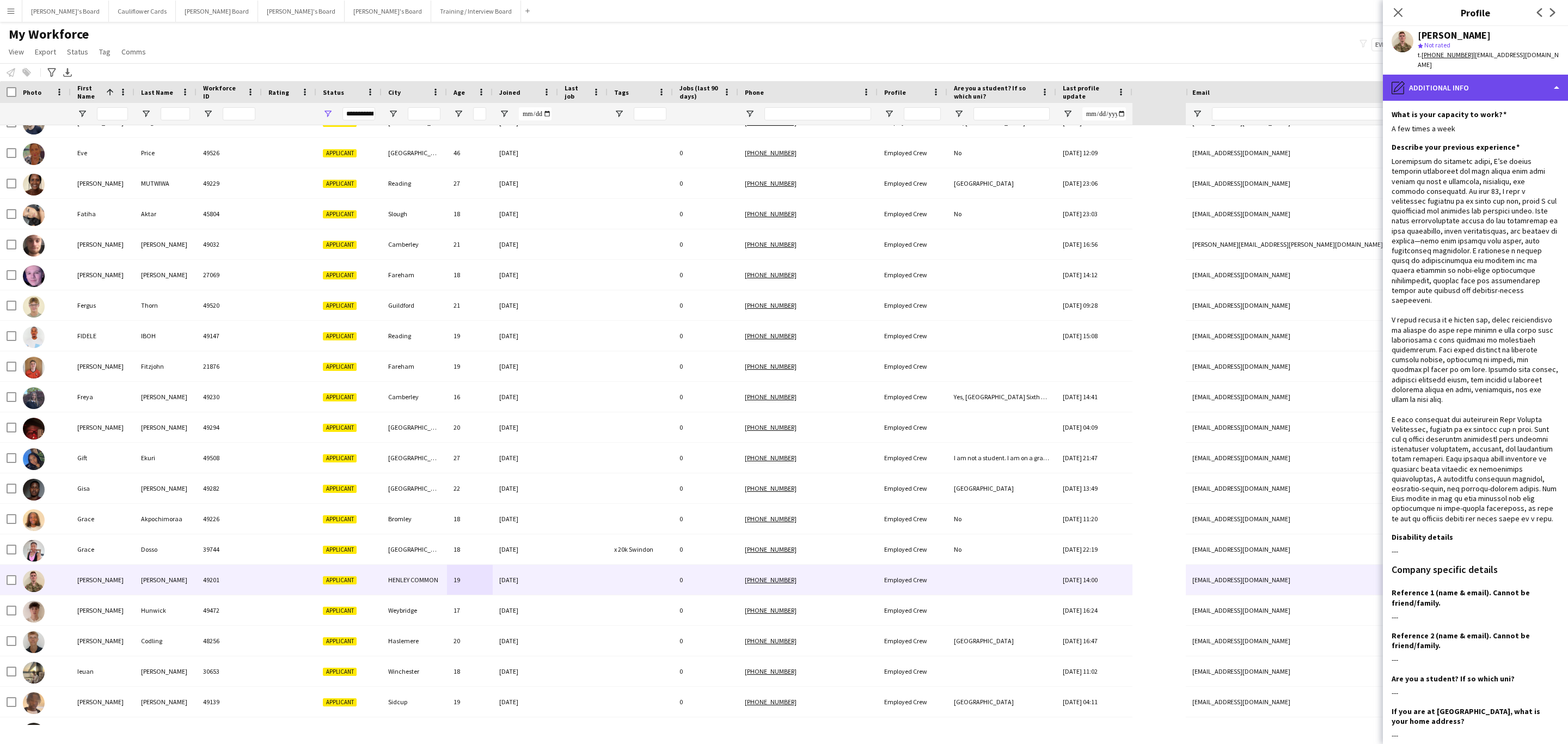
click at [1525, 75] on div "pencil4 Additional info" at bounding box center [1475, 88] width 185 height 26
click at [1510, 137] on div "About you About you" at bounding box center [1503, 148] width 108 height 22
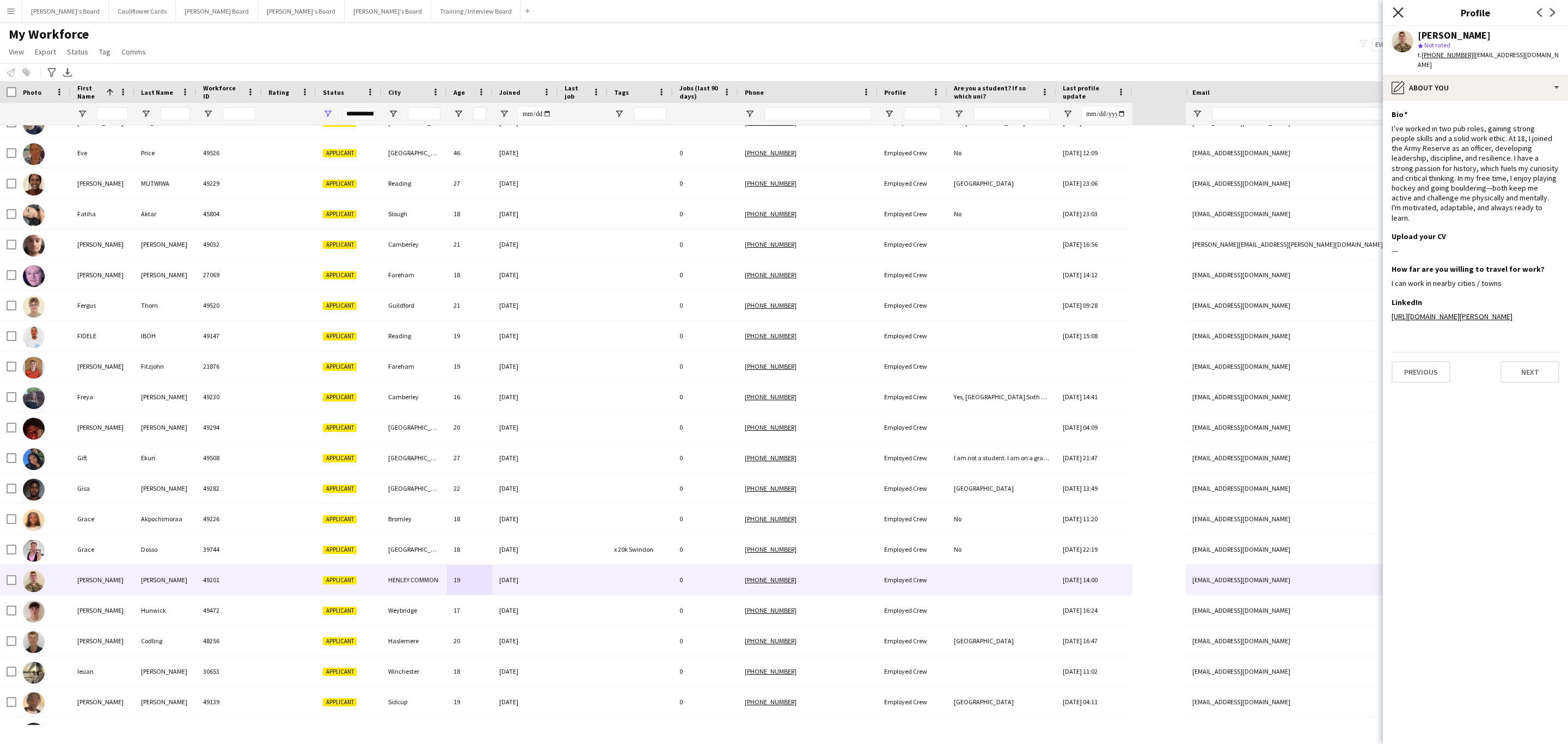
click at [1395, 10] on icon at bounding box center [1398, 12] width 10 height 10
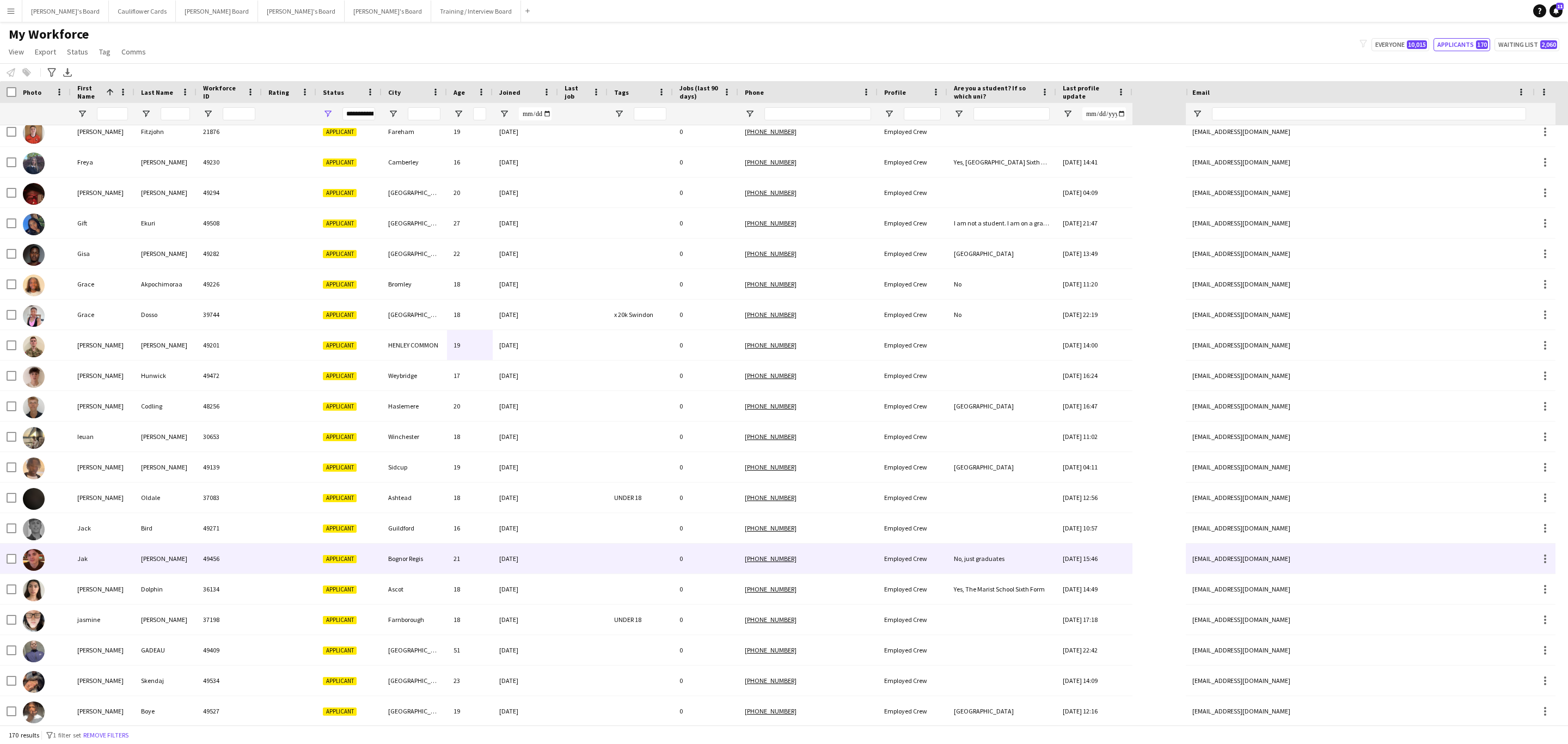
click at [450, 546] on div "21" at bounding box center [469, 558] width 46 height 30
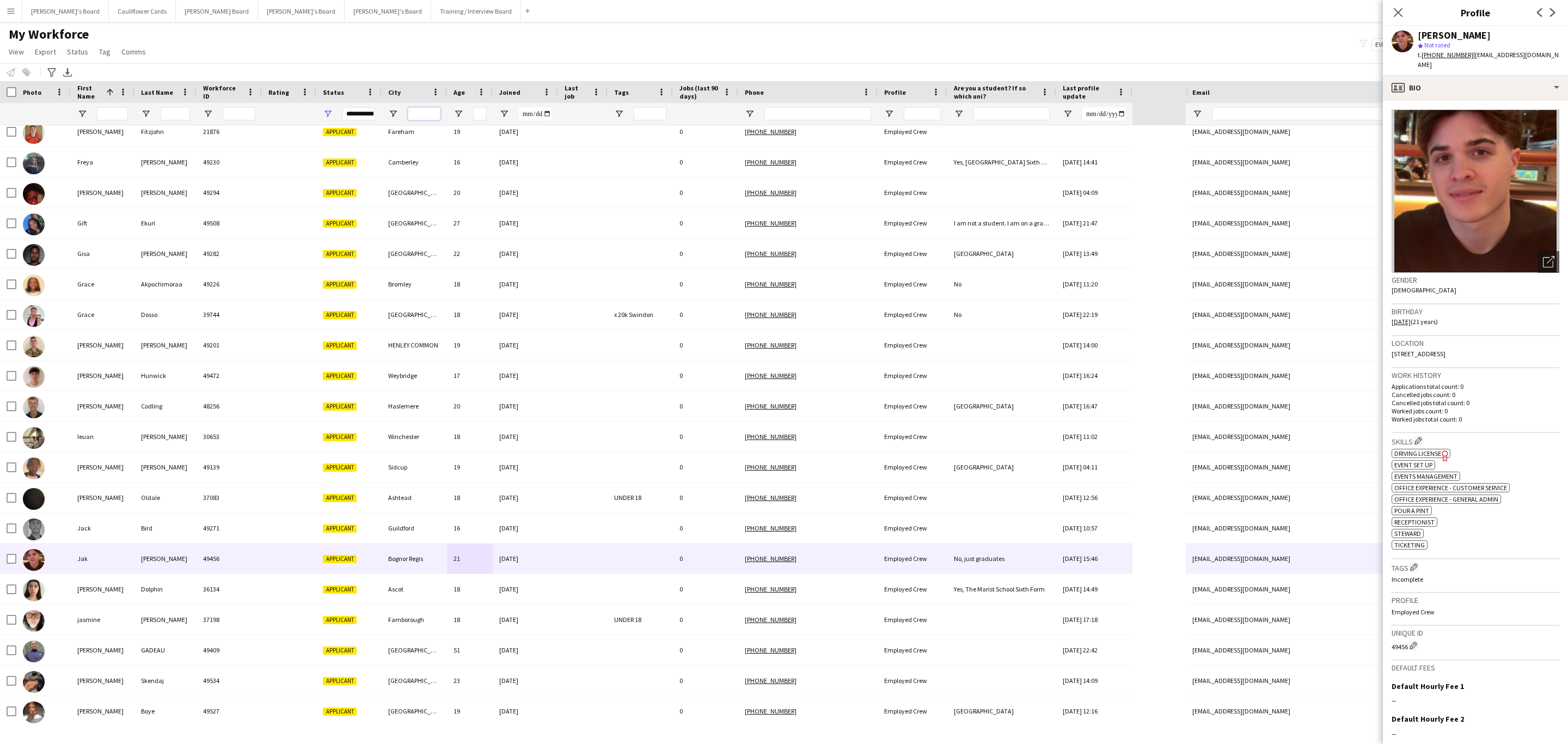
click at [430, 115] on input "City Filter Input" at bounding box center [424, 113] width 33 height 13
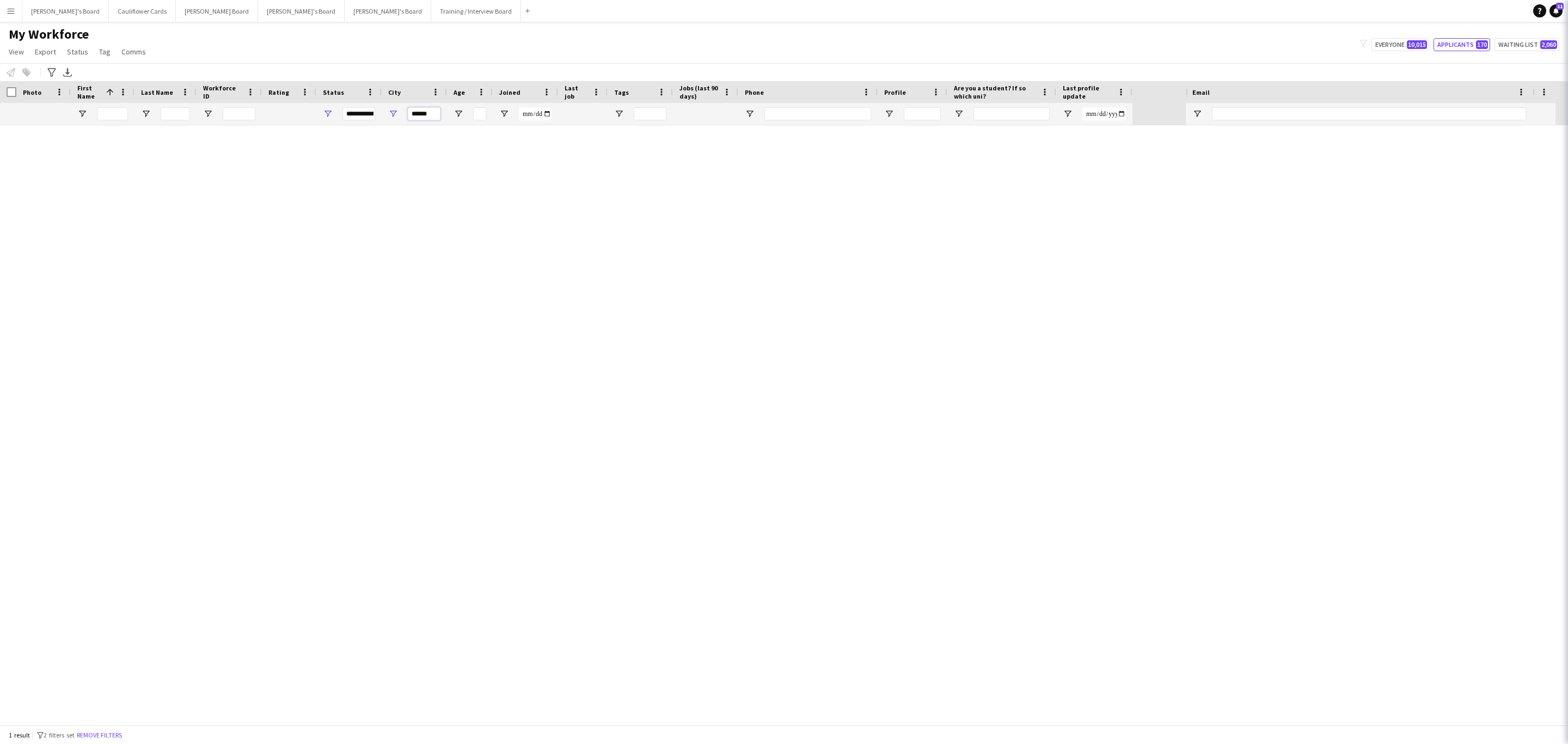
scroll to position [0, 0]
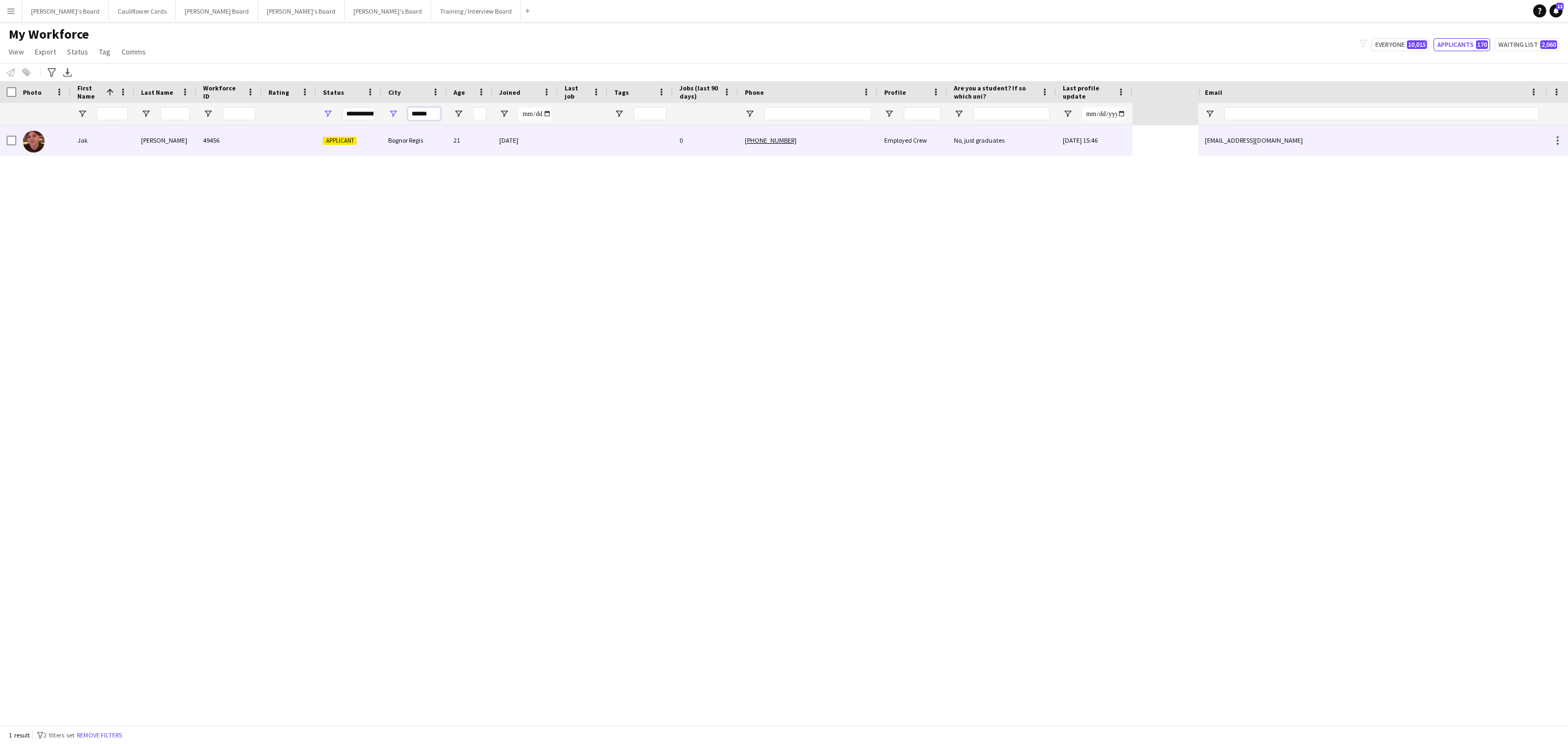
type input "******"
click at [374, 127] on div "Applicant" at bounding box center [349, 140] width 65 height 30
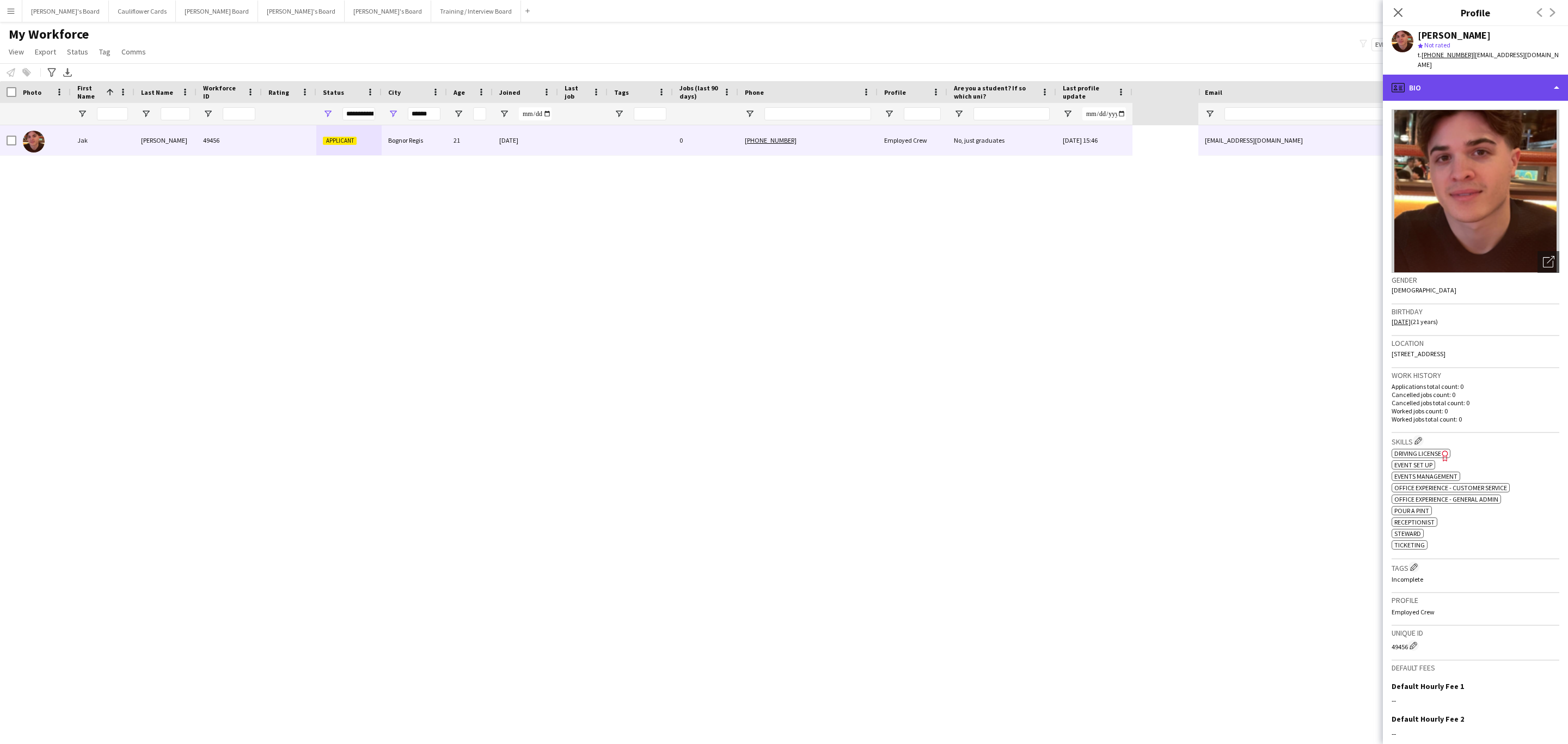
click at [1521, 89] on div "profile Bio" at bounding box center [1475, 88] width 185 height 26
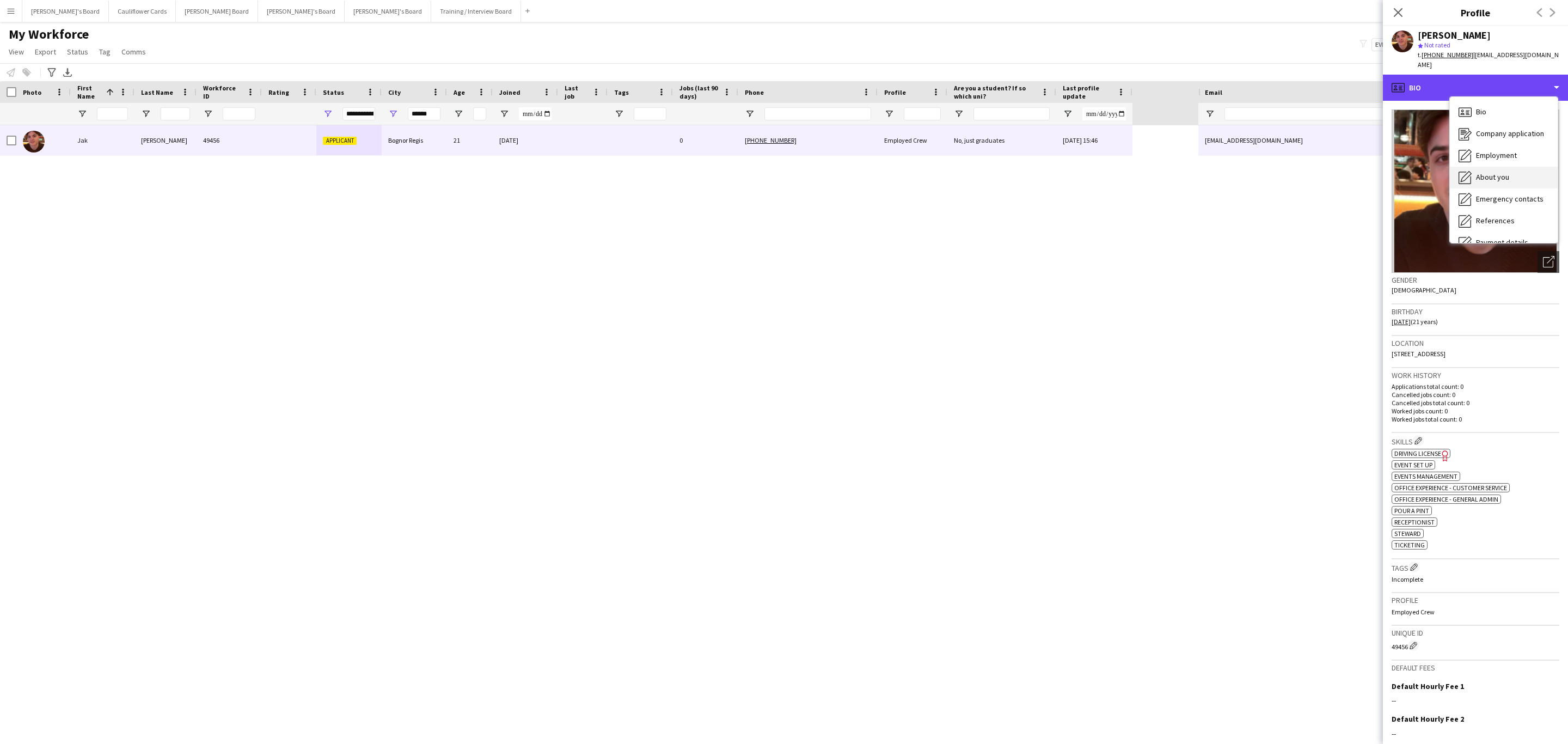
scroll to position [146, 0]
click at [1493, 136] on span "Additional info" at bounding box center [1499, 141] width 47 height 10
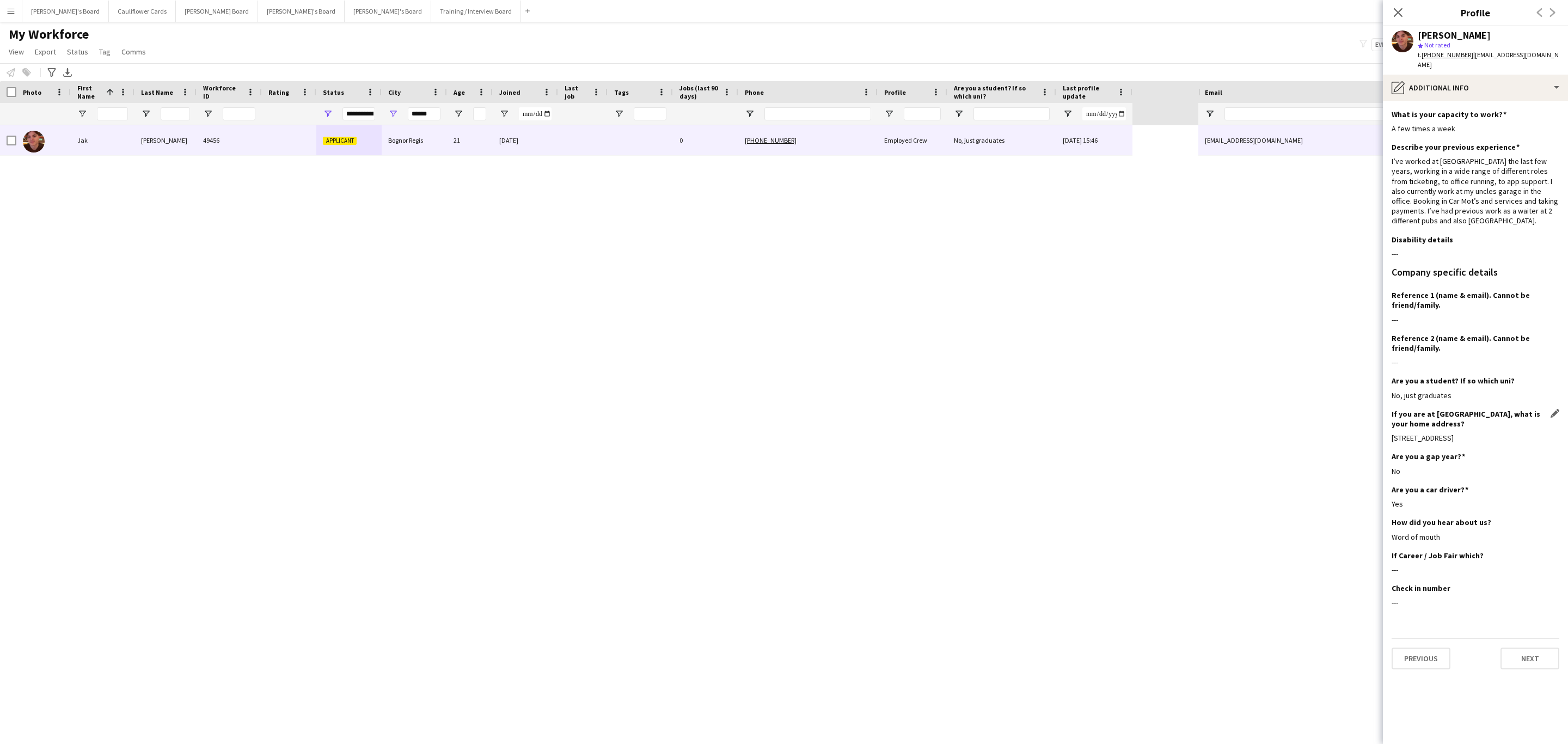
click at [1429, 433] on div "9 Crossbush Road" at bounding box center [1475, 438] width 167 height 10
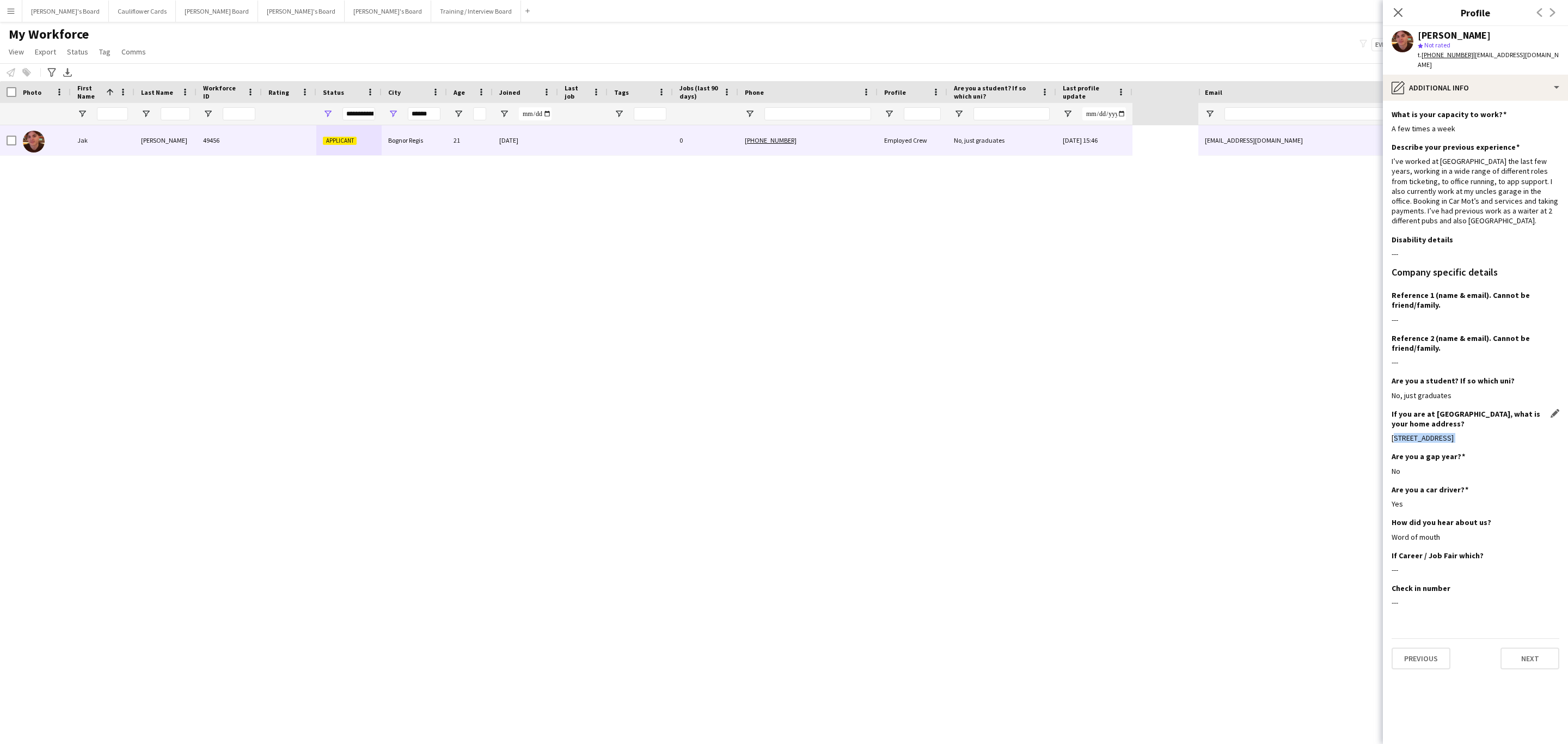
copy div "9 Crossbush Road"
click at [1463, 357] on div "---" at bounding box center [1475, 362] width 167 height 10
click at [1390, 13] on app-icon "Close pop-in" at bounding box center [1398, 13] width 16 height 16
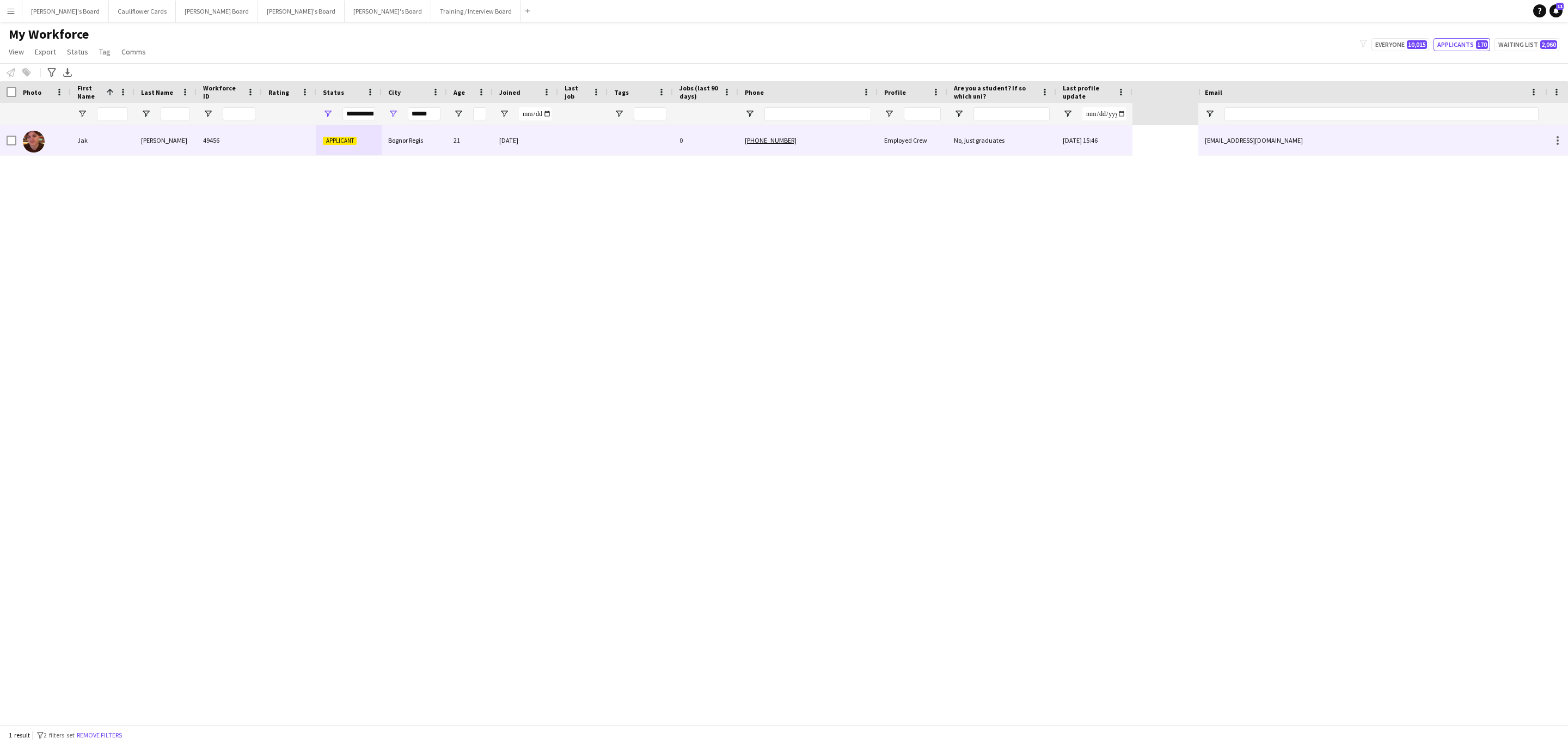
click at [1315, 147] on div "jakcharlesallen@hotmail.co.uk" at bounding box center [1372, 140] width 347 height 30
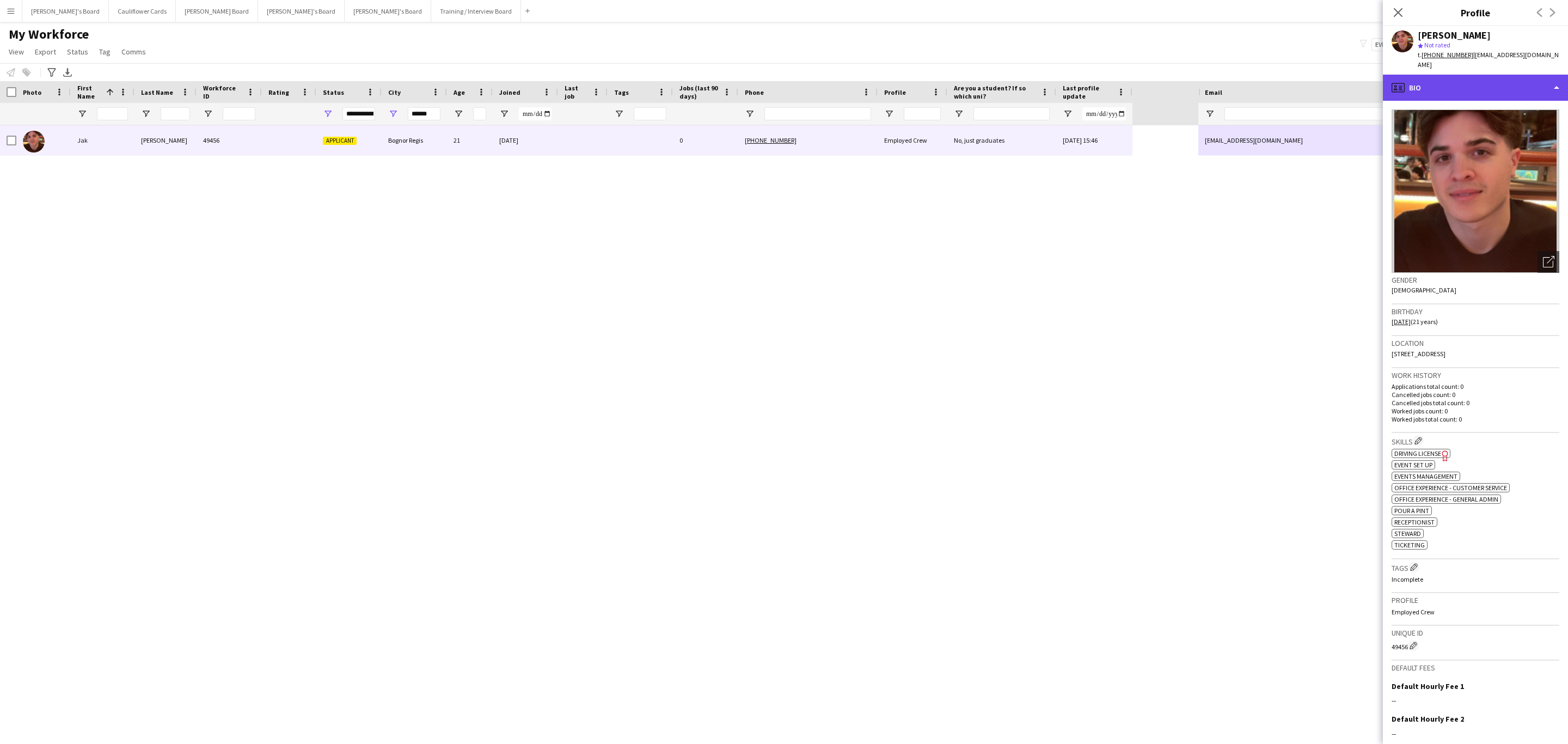
click at [1510, 90] on div "profile Bio" at bounding box center [1475, 88] width 185 height 26
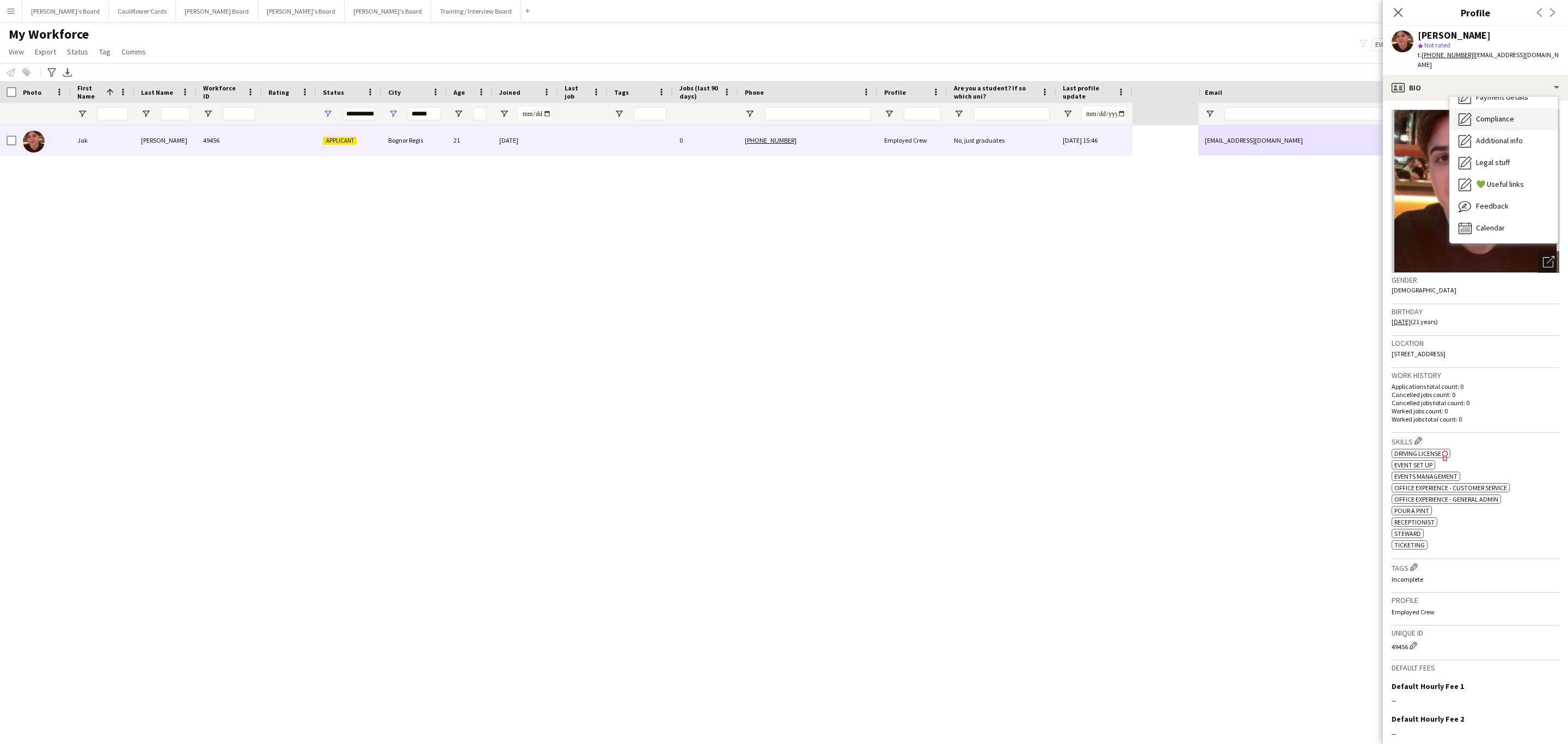
click at [1503, 114] on div "Compliance Compliance" at bounding box center [1503, 119] width 108 height 22
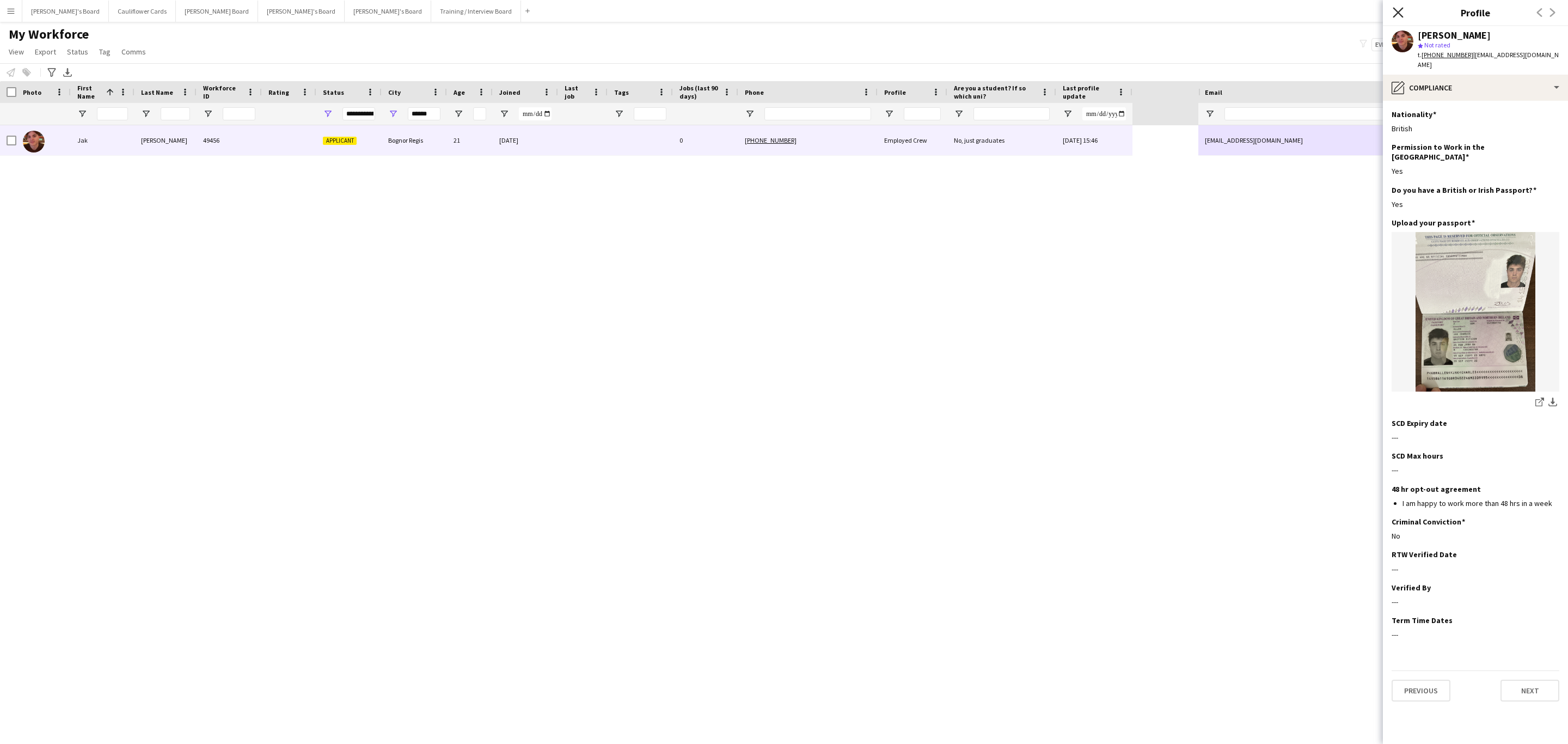
click at [1400, 9] on icon "Close pop-in" at bounding box center [1398, 12] width 10 height 10
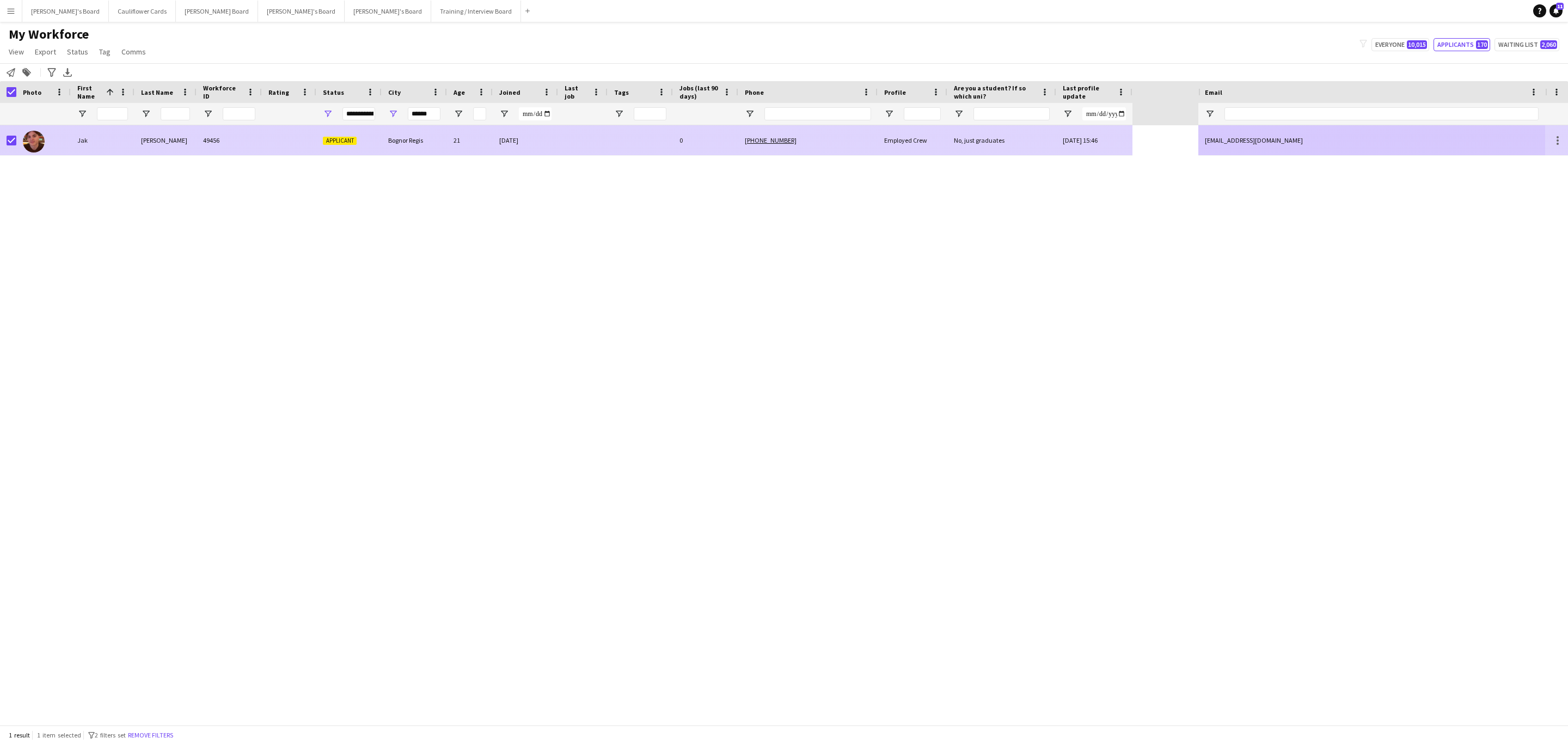
click at [286, 135] on div at bounding box center [289, 140] width 54 height 30
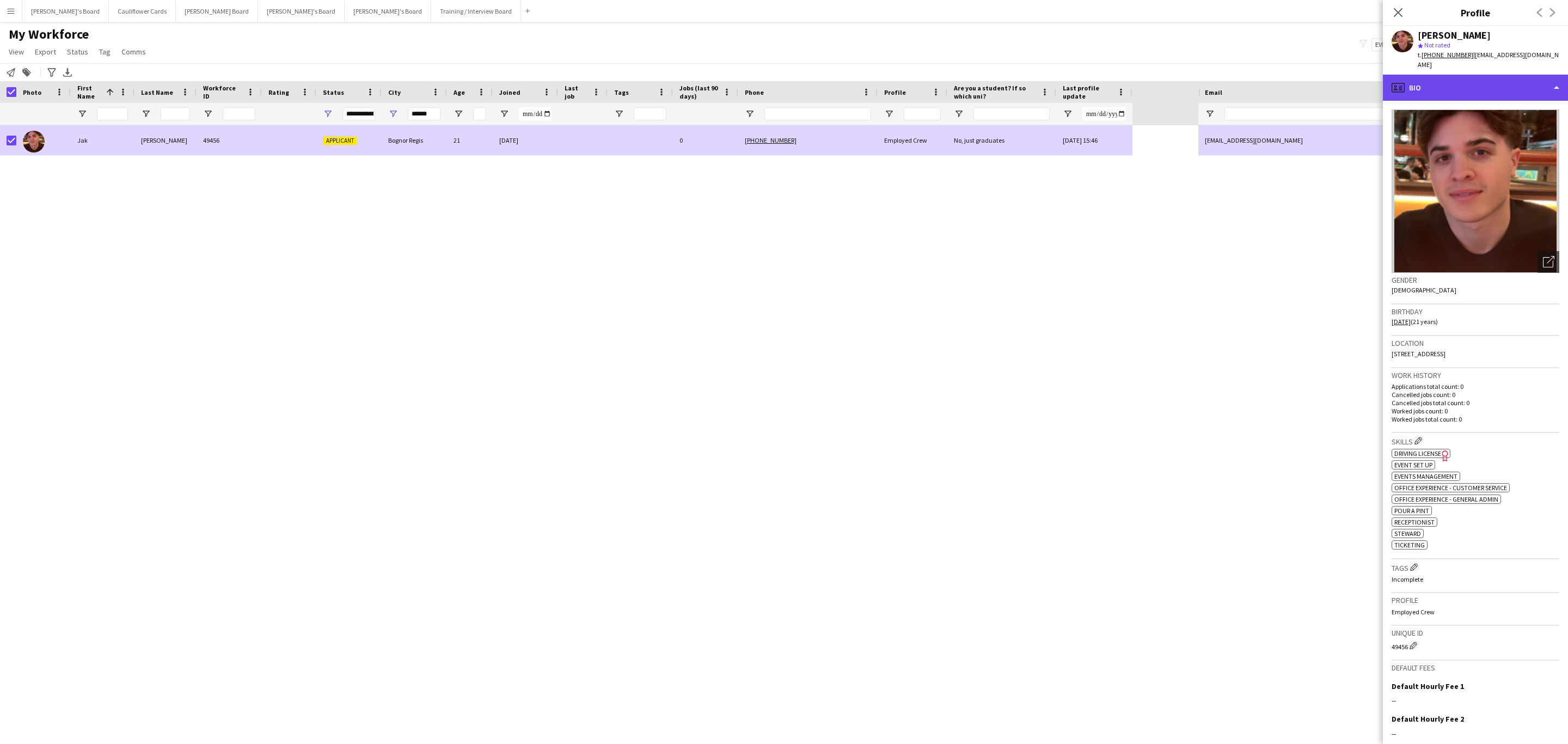
click at [1508, 83] on div "profile Bio" at bounding box center [1475, 88] width 185 height 26
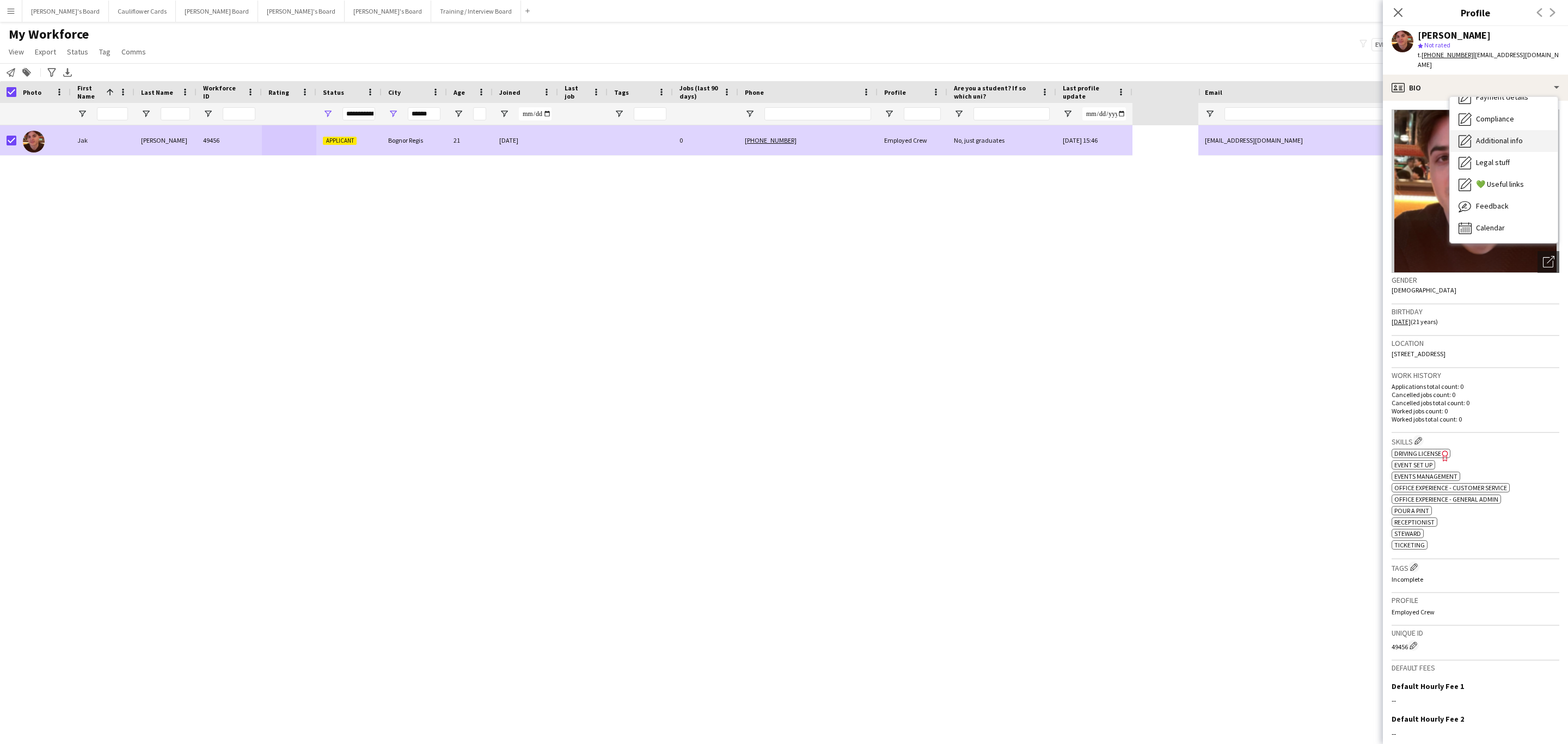
click at [1493, 136] on span "Additional info" at bounding box center [1499, 141] width 47 height 10
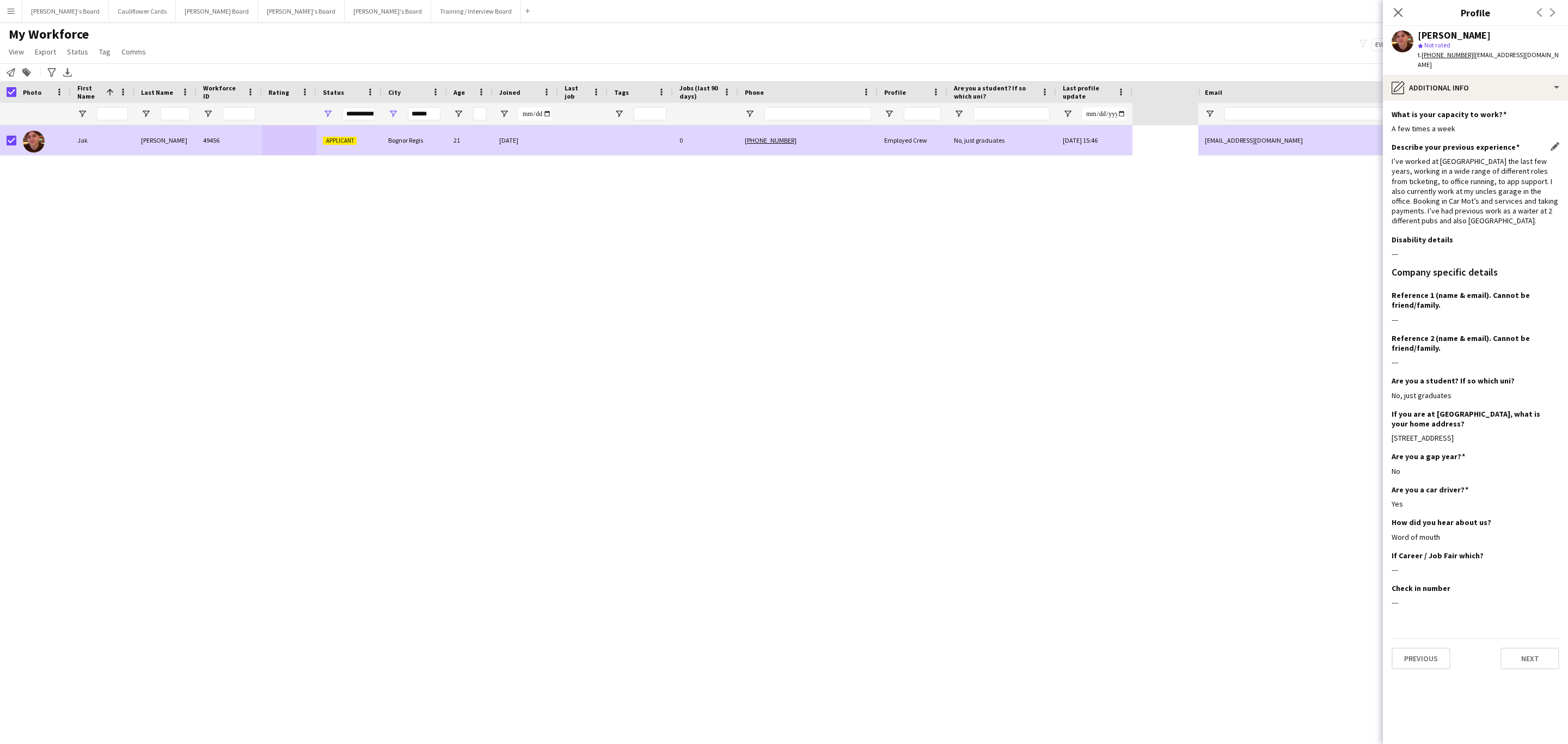
click at [1446, 197] on div "I’ve worked at Goodwood the last few years, working in a wide range of differen…" at bounding box center [1475, 191] width 167 height 69
click at [1421, 181] on div "I’ve worked at Goodwood the last few years, working in a wide range of differen…" at bounding box center [1475, 191] width 167 height 69
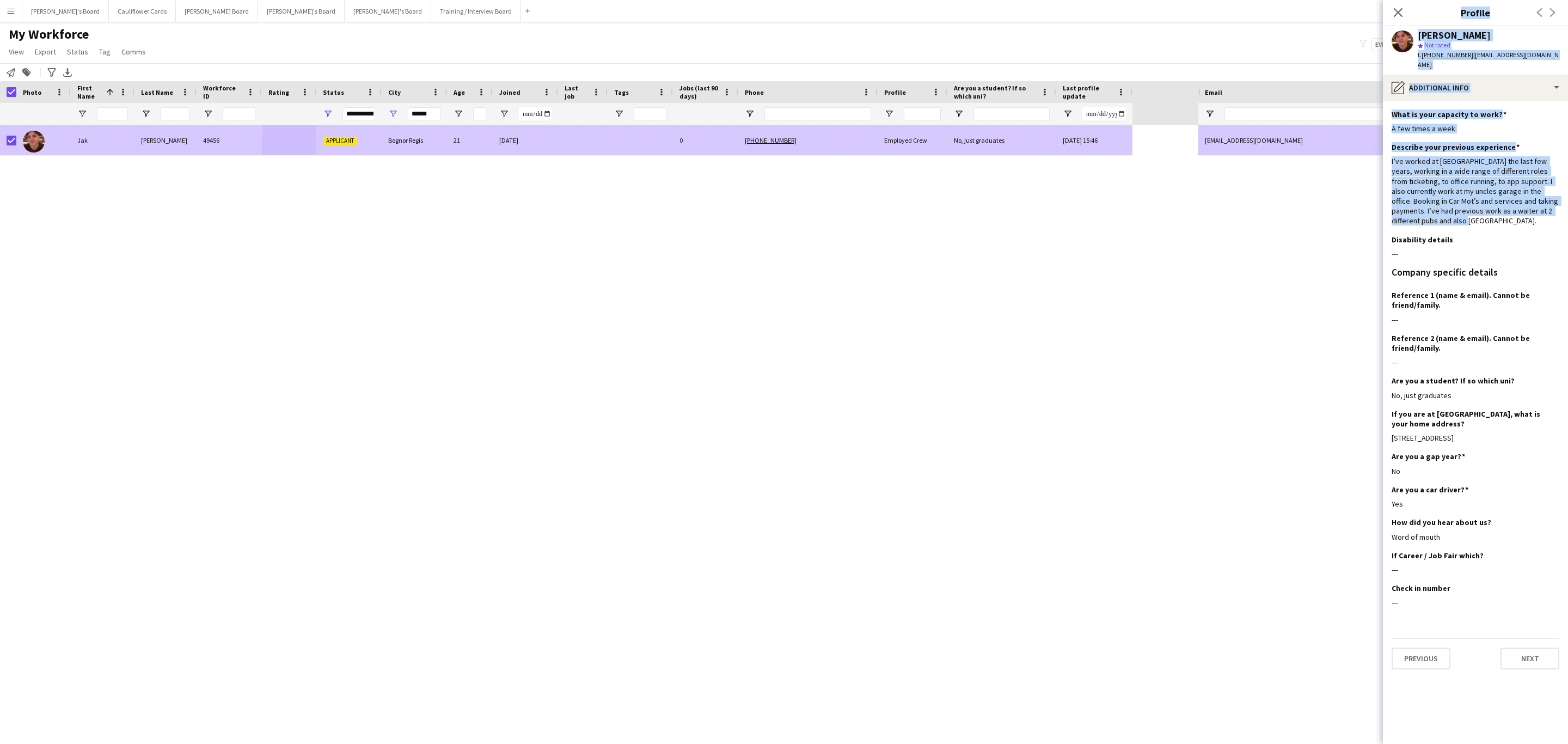
drag, startPoint x: 1444, startPoint y: 214, endPoint x: 1377, endPoint y: 144, distance: 96.9
click at [1377, 144] on body "Menu Boards Boards Boards All jobs Status Workforce Workforce My Workforce Recr…" at bounding box center [784, 372] width 1568 height 744
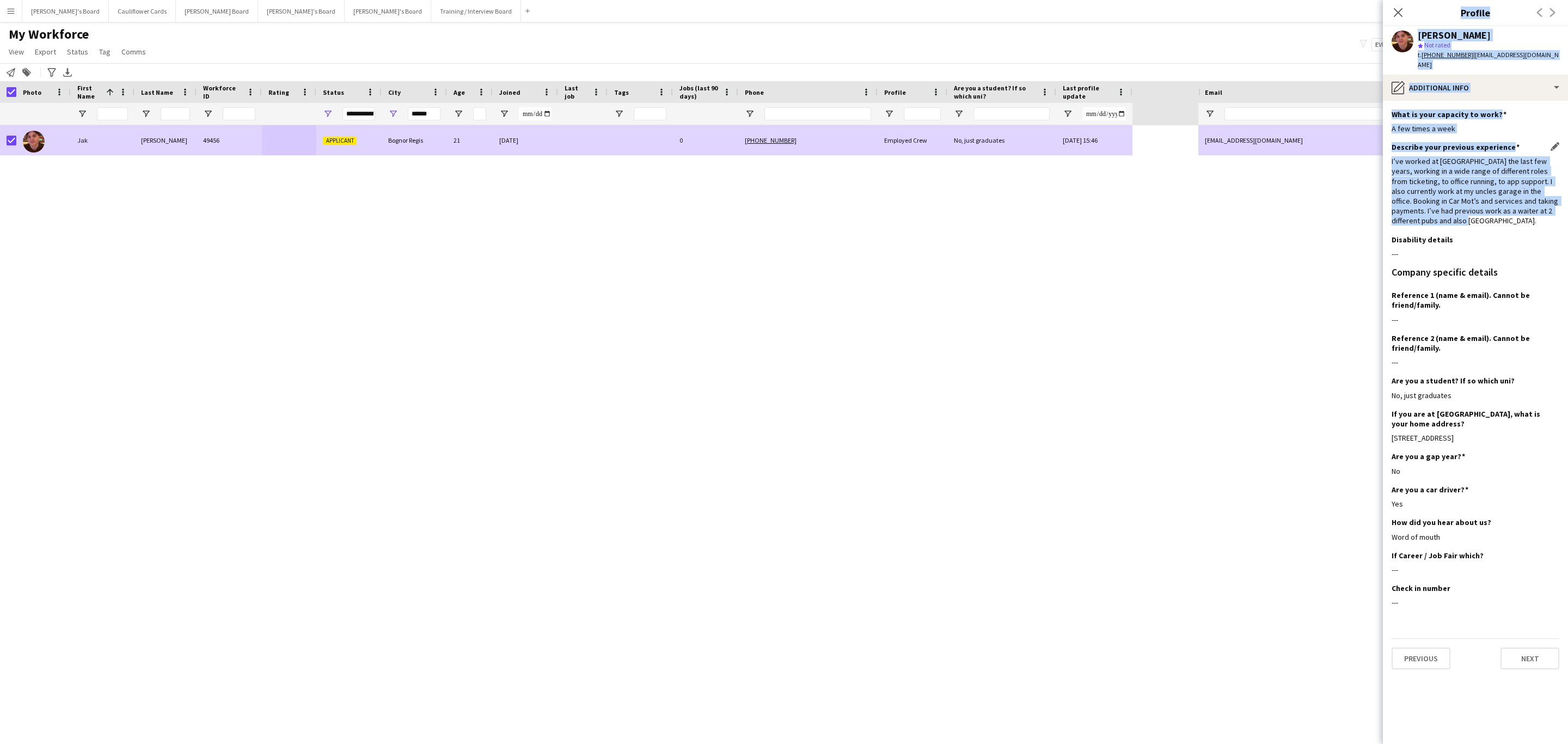
click at [1401, 164] on div "I’ve worked at Goodwood the last few years, working in a wide range of differen…" at bounding box center [1475, 191] width 167 height 69
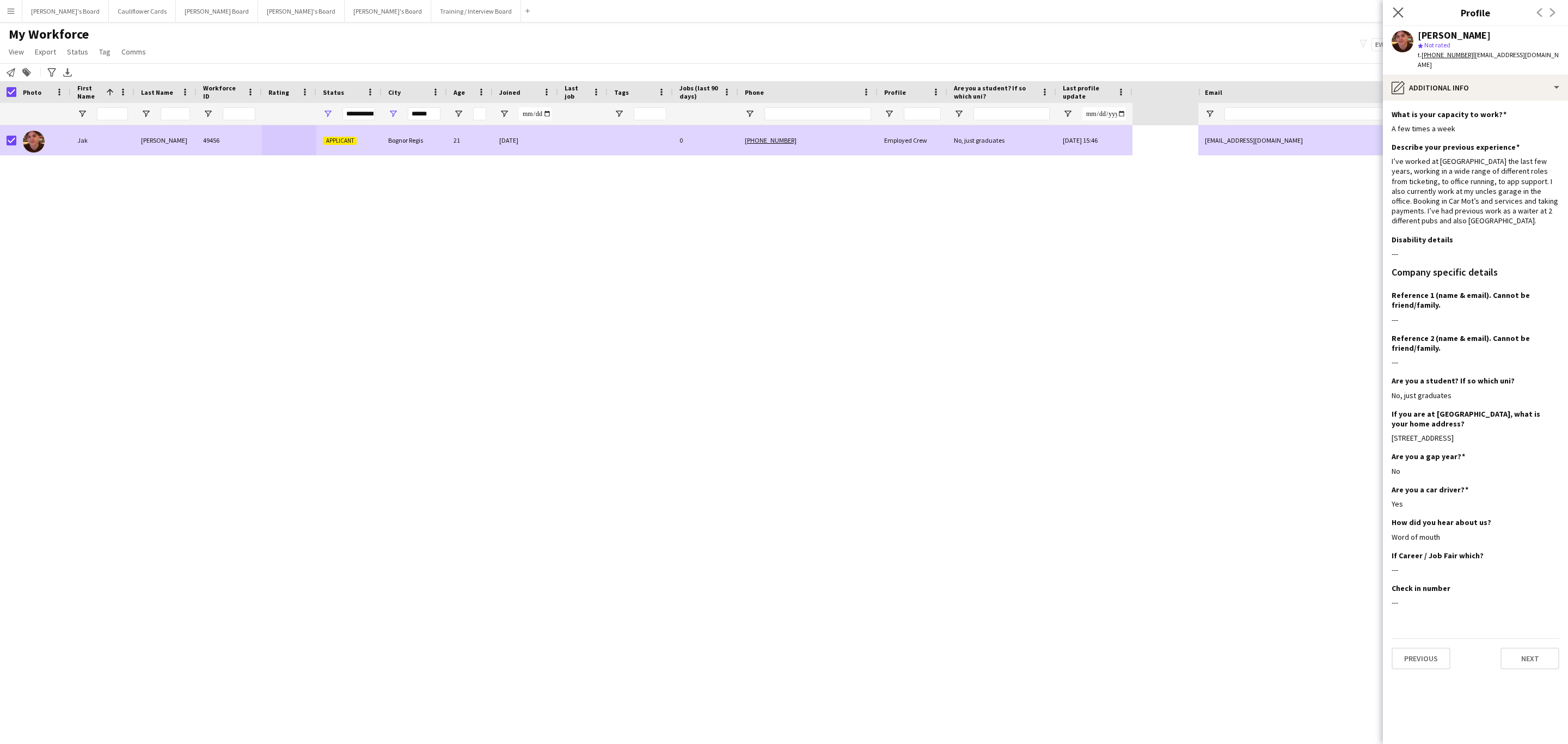
click at [1390, 7] on app-icon "Close pop-in" at bounding box center [1398, 13] width 16 height 16
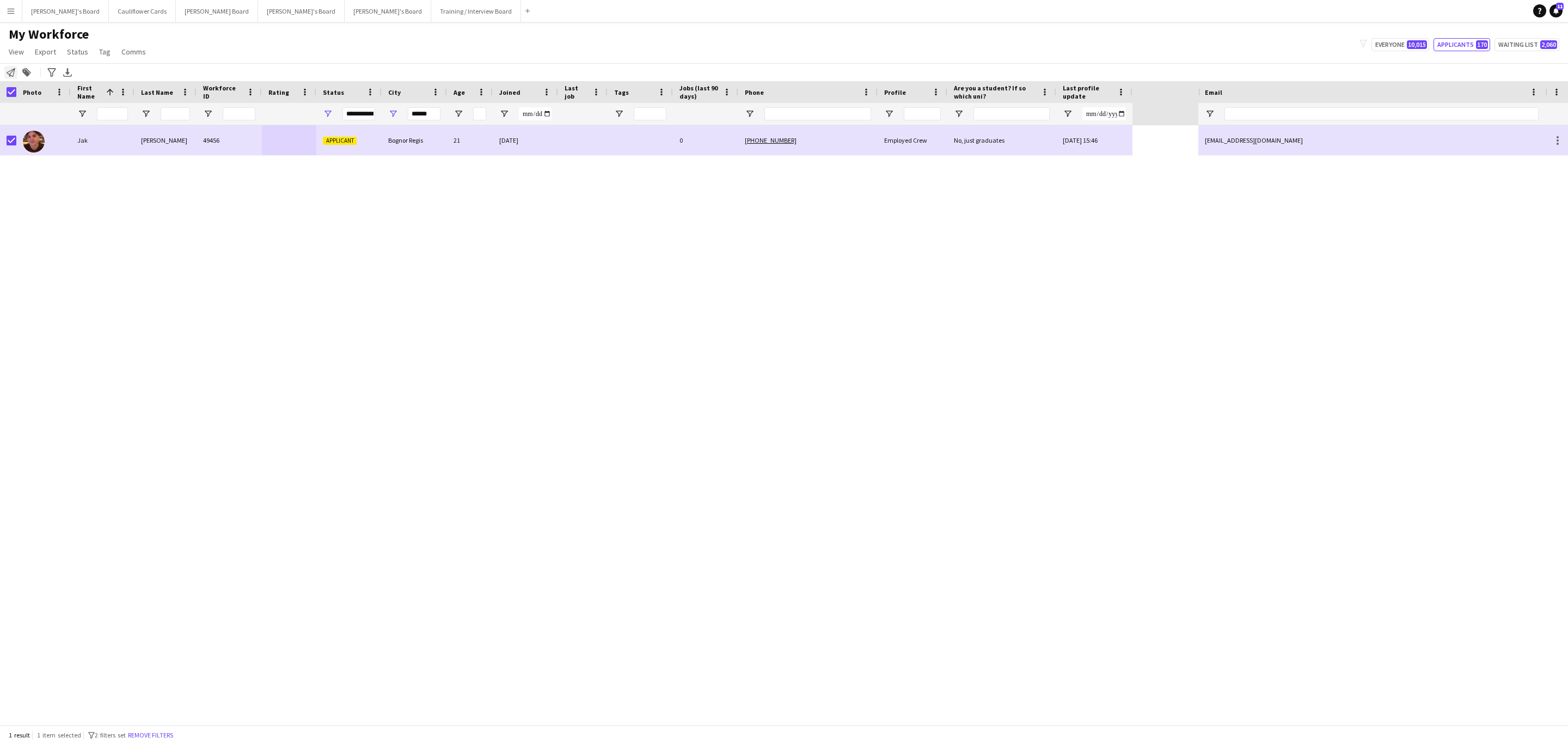
click at [13, 72] on icon at bounding box center [11, 72] width 9 height 9
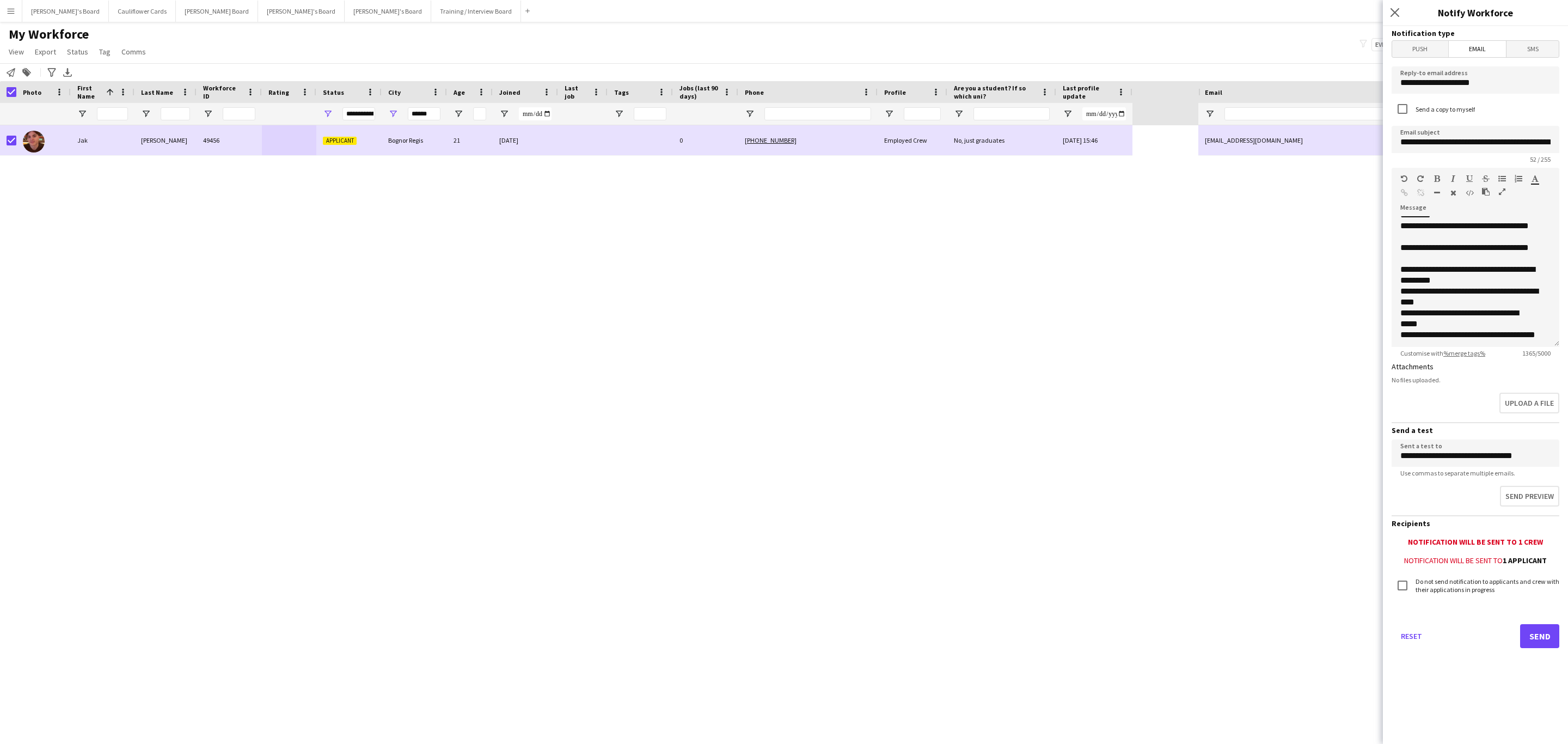
scroll to position [498, 0]
click at [1538, 624] on button "Send" at bounding box center [1539, 636] width 39 height 24
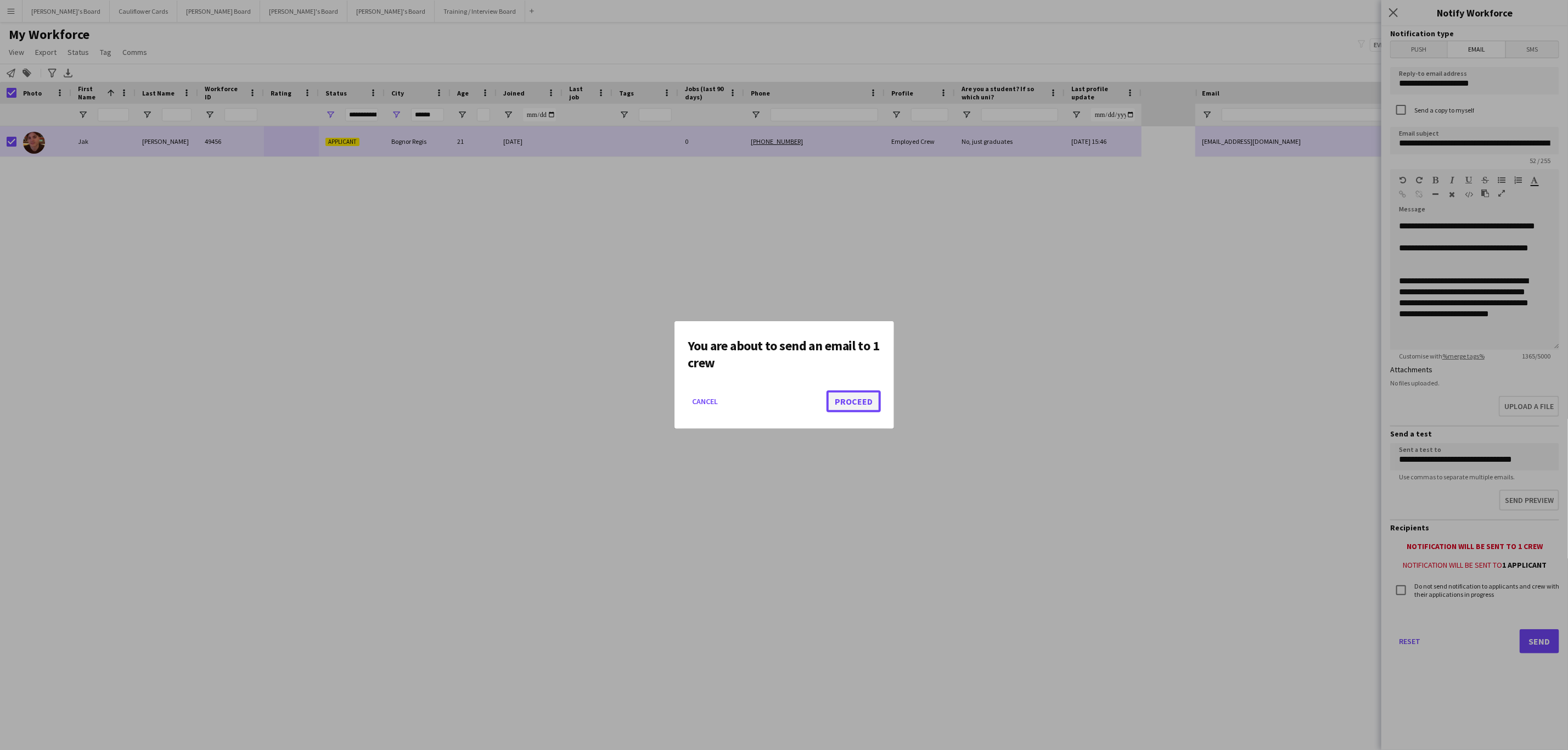
click at [868, 409] on button "Proceed" at bounding box center [854, 401] width 55 height 22
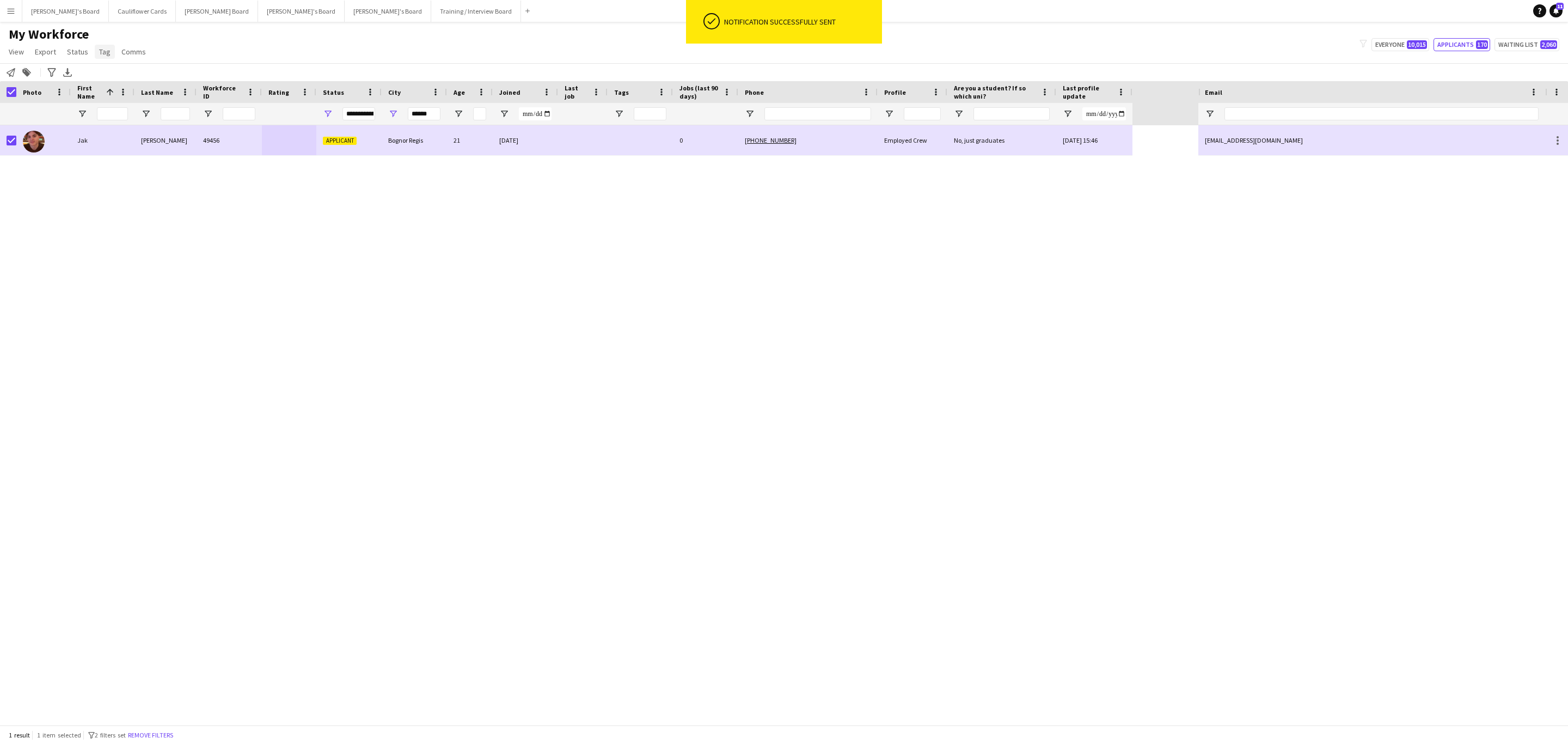
click at [99, 54] on span "Tag" at bounding box center [105, 52] width 12 height 10
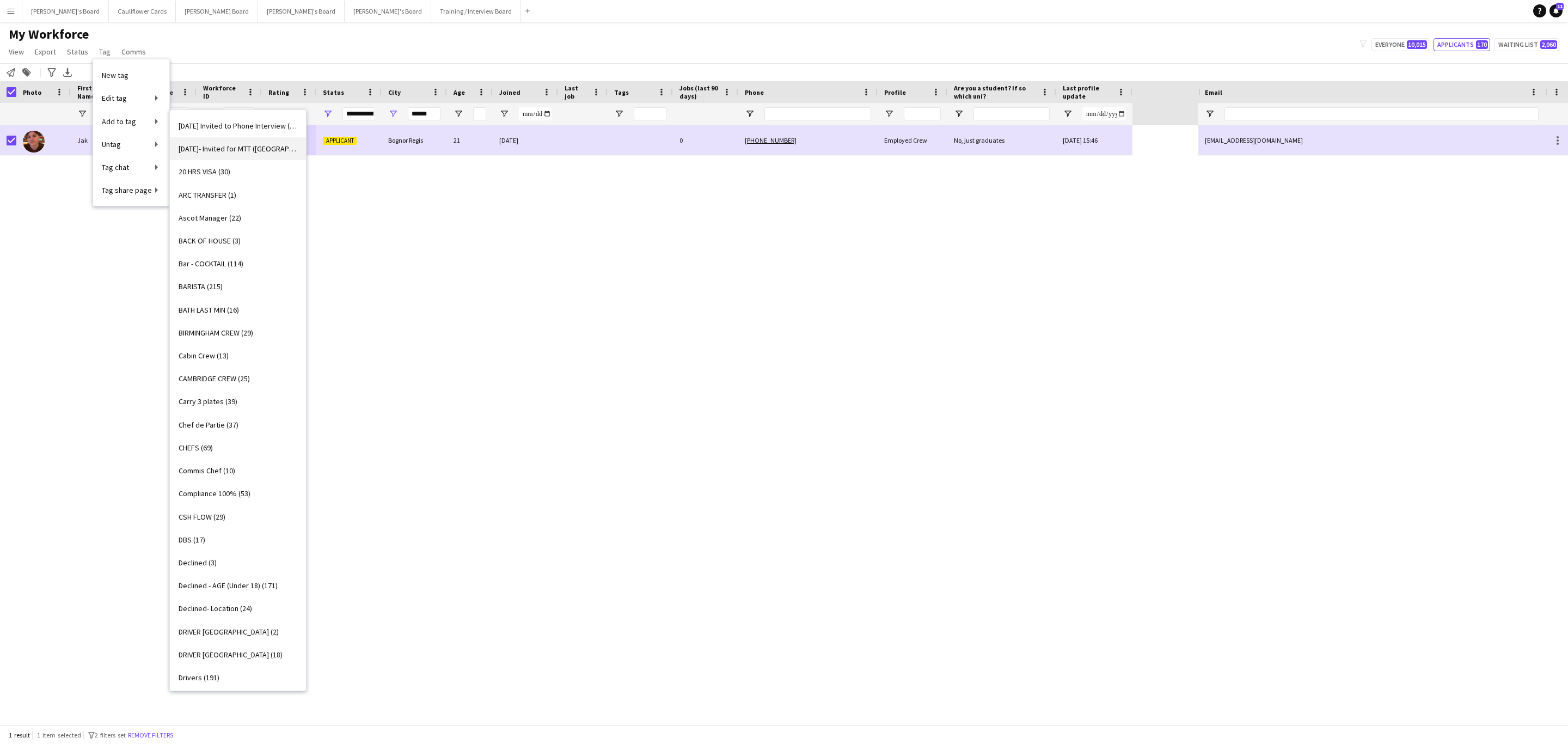
click at [212, 146] on span "11/08/2025- Invited for MTT (Southampton and Pompey) (16)" at bounding box center [237, 149] width 119 height 10
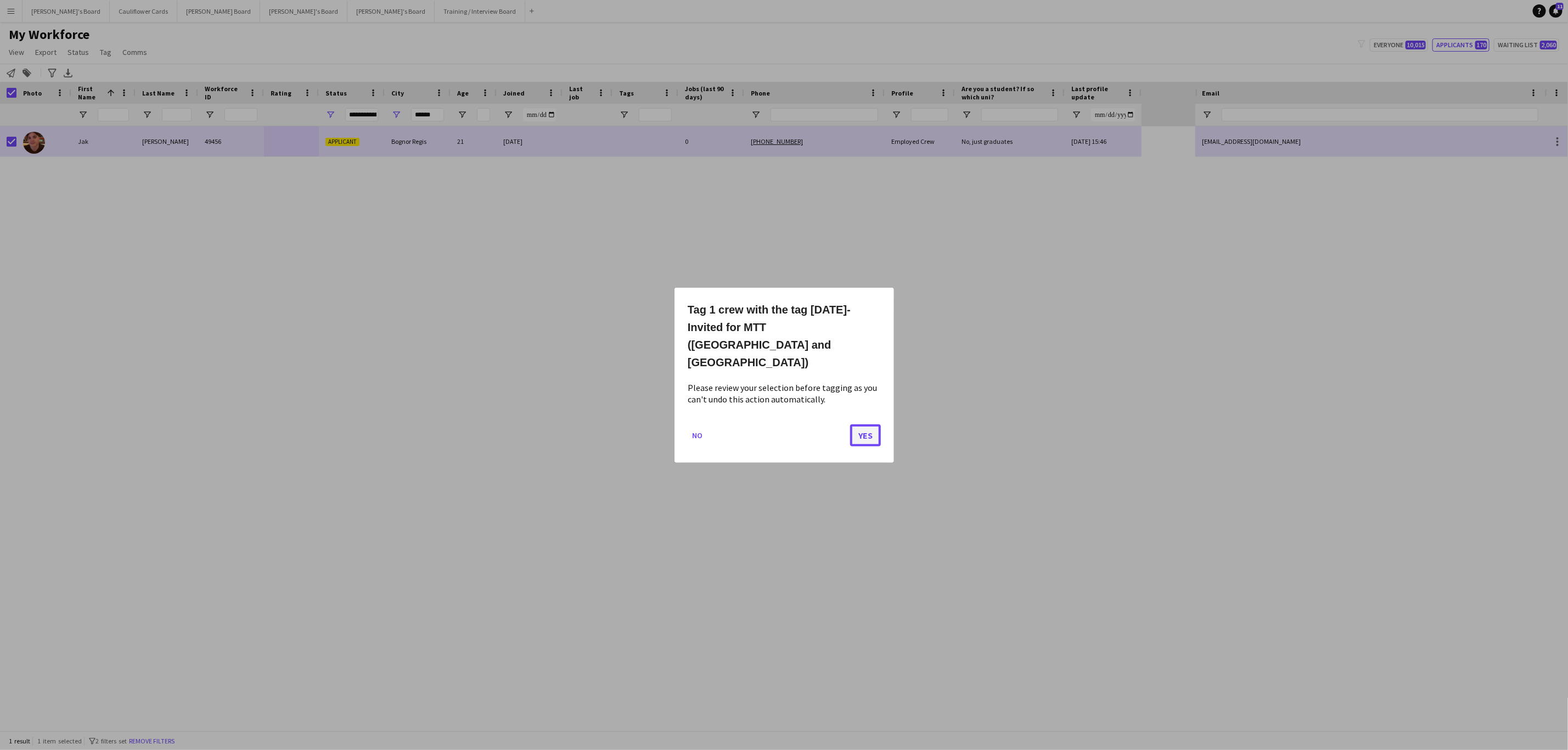
click at [857, 424] on button "Yes" at bounding box center [865, 435] width 31 height 22
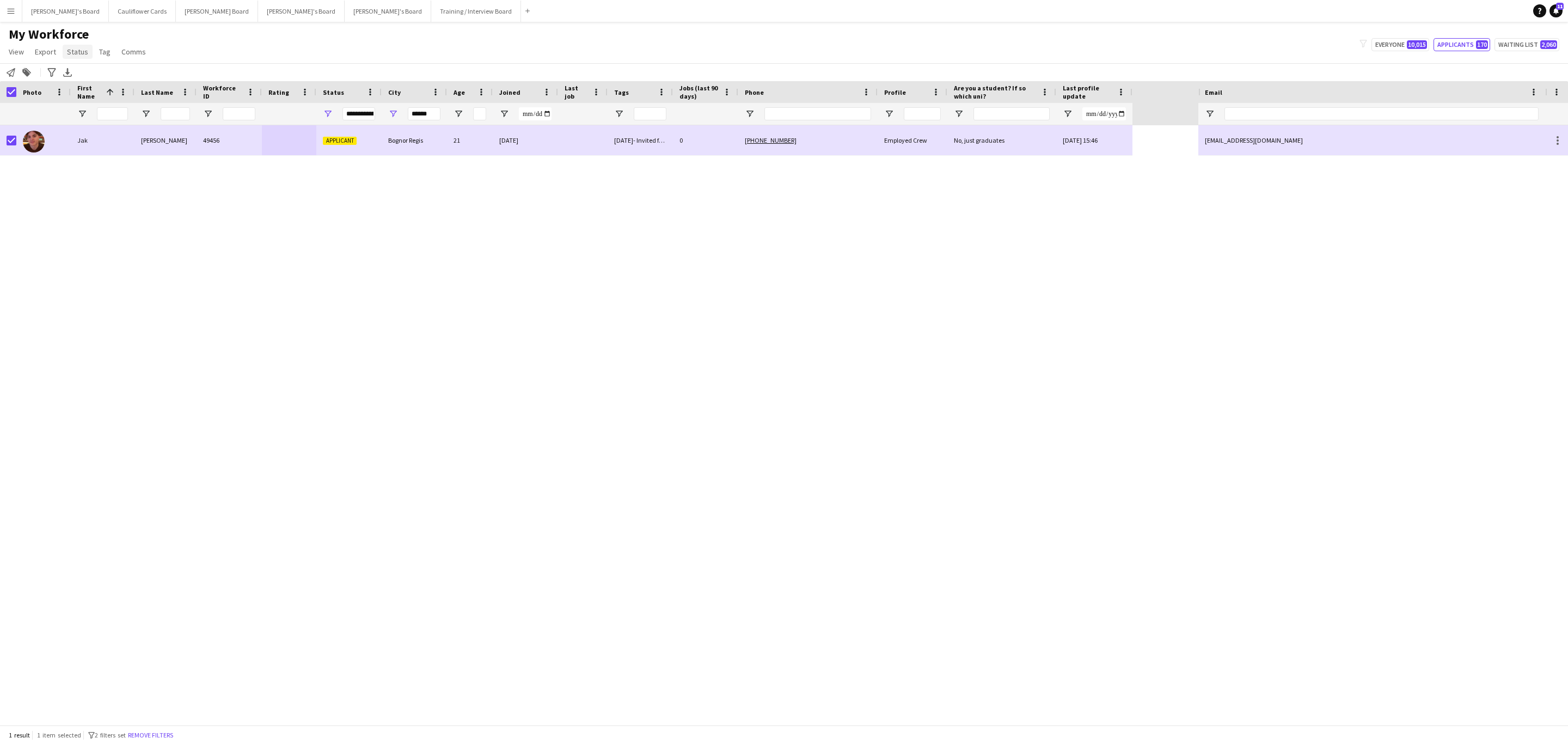
click at [67, 49] on span "Status" at bounding box center [77, 52] width 21 height 10
click at [117, 69] on link "Edit" at bounding box center [100, 75] width 76 height 23
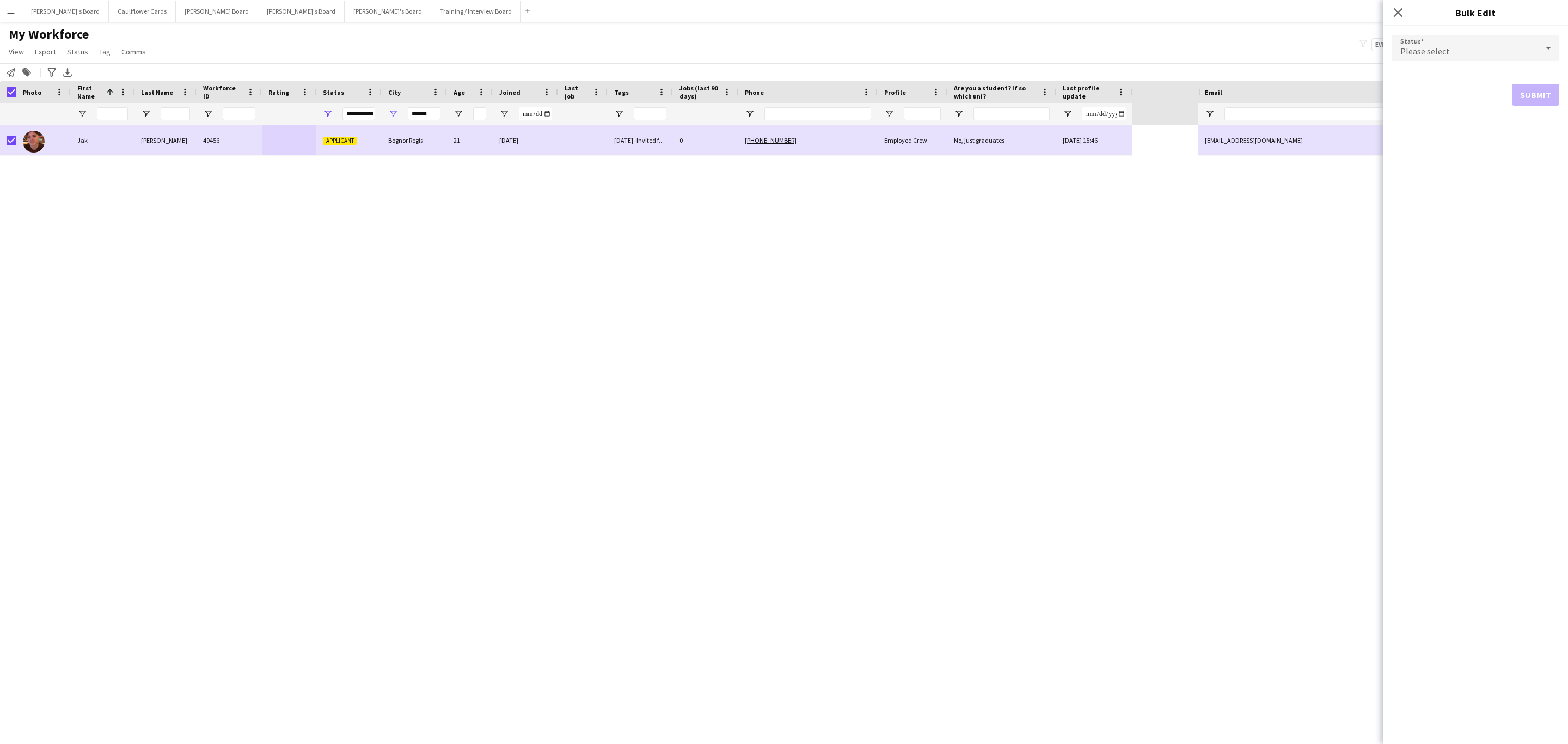
click at [1534, 30] on form "Status Please select Submit" at bounding box center [1475, 70] width 167 height 88
click at [1529, 33] on form "Status Please select Submit" at bounding box center [1475, 70] width 167 height 88
click at [1519, 41] on div "Please select" at bounding box center [1465, 47] width 146 height 26
click at [1446, 188] on span "Waiting list" at bounding box center [1475, 184] width 150 height 10
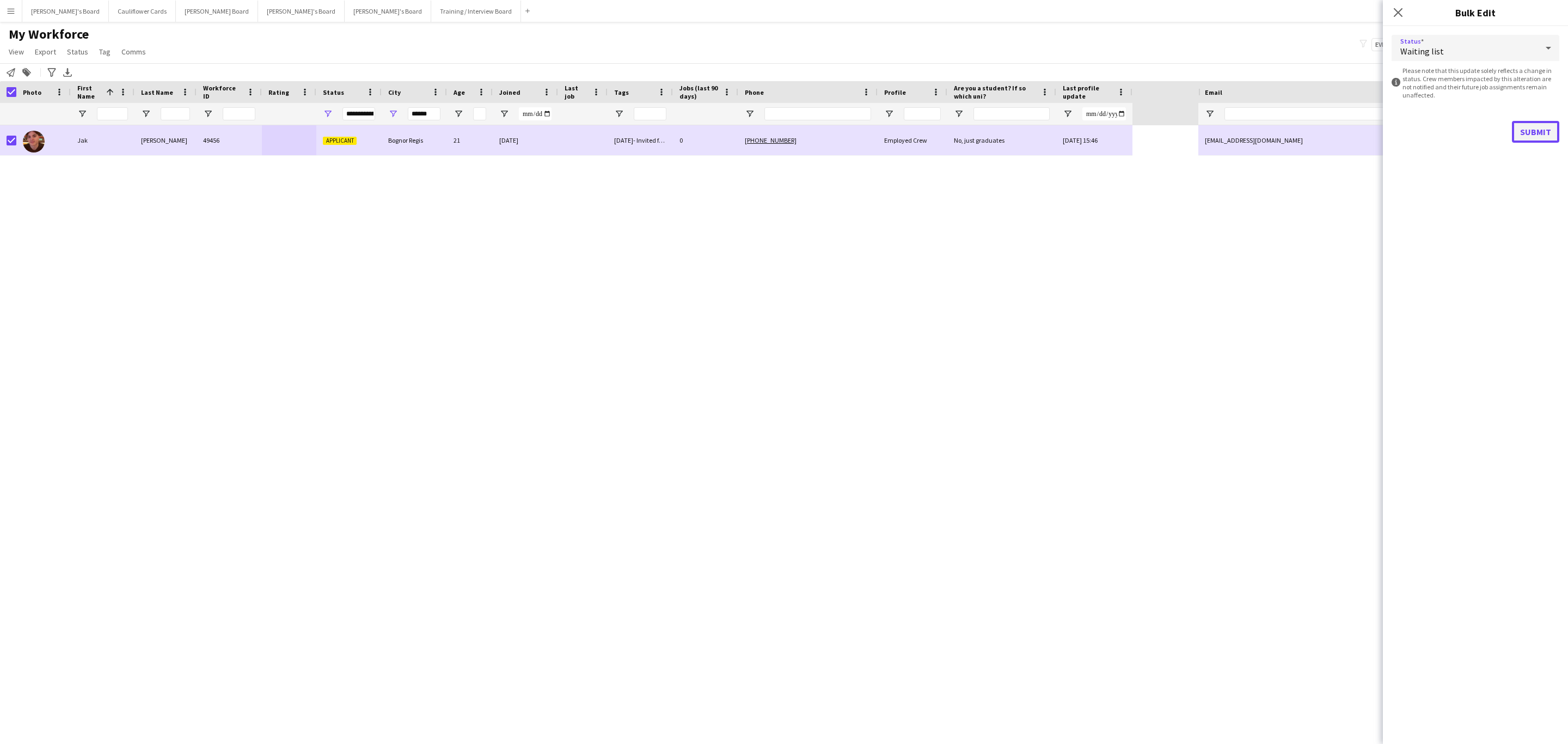
click at [1526, 131] on button "Submit" at bounding box center [1536, 132] width 47 height 22
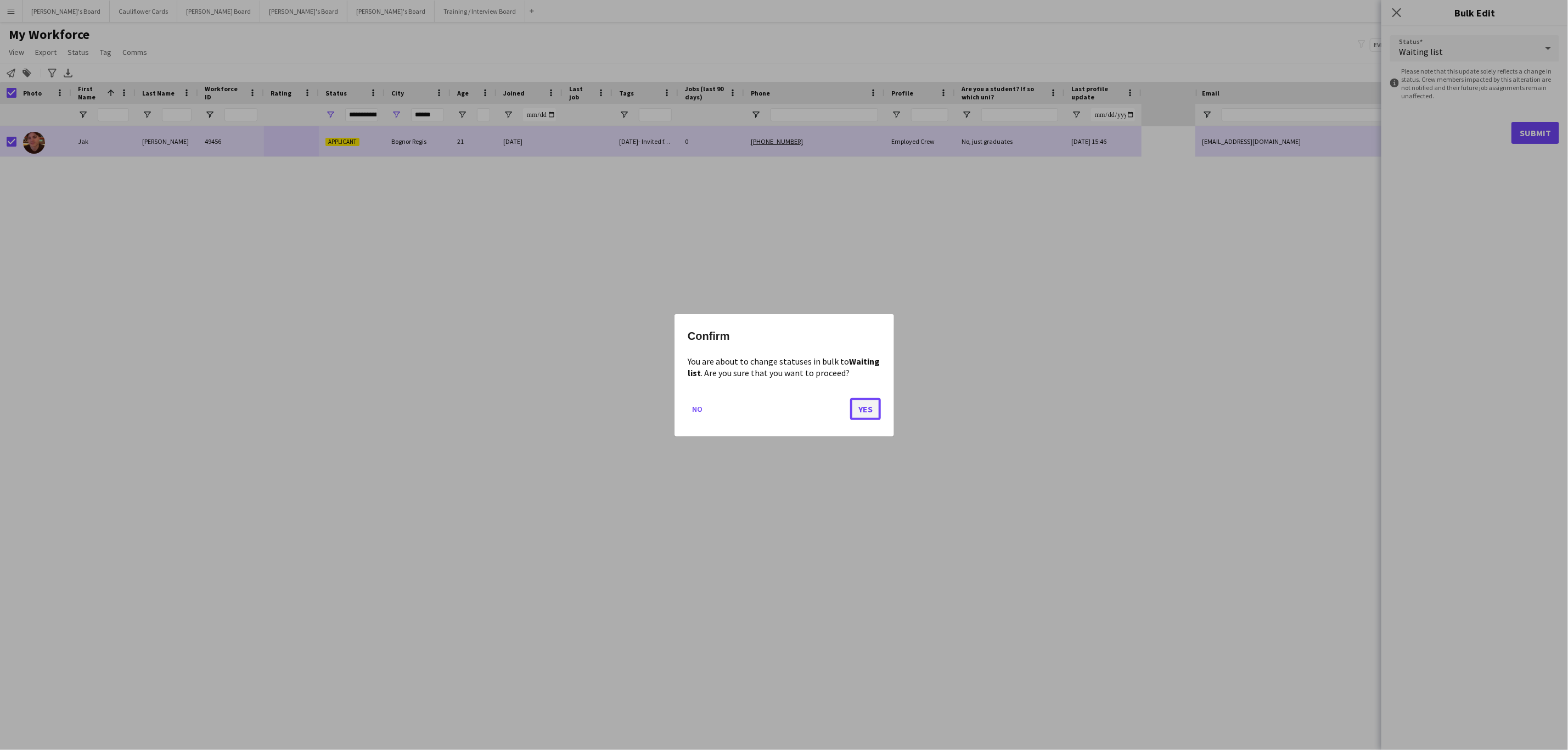
click at [878, 414] on button "Yes" at bounding box center [865, 409] width 31 height 22
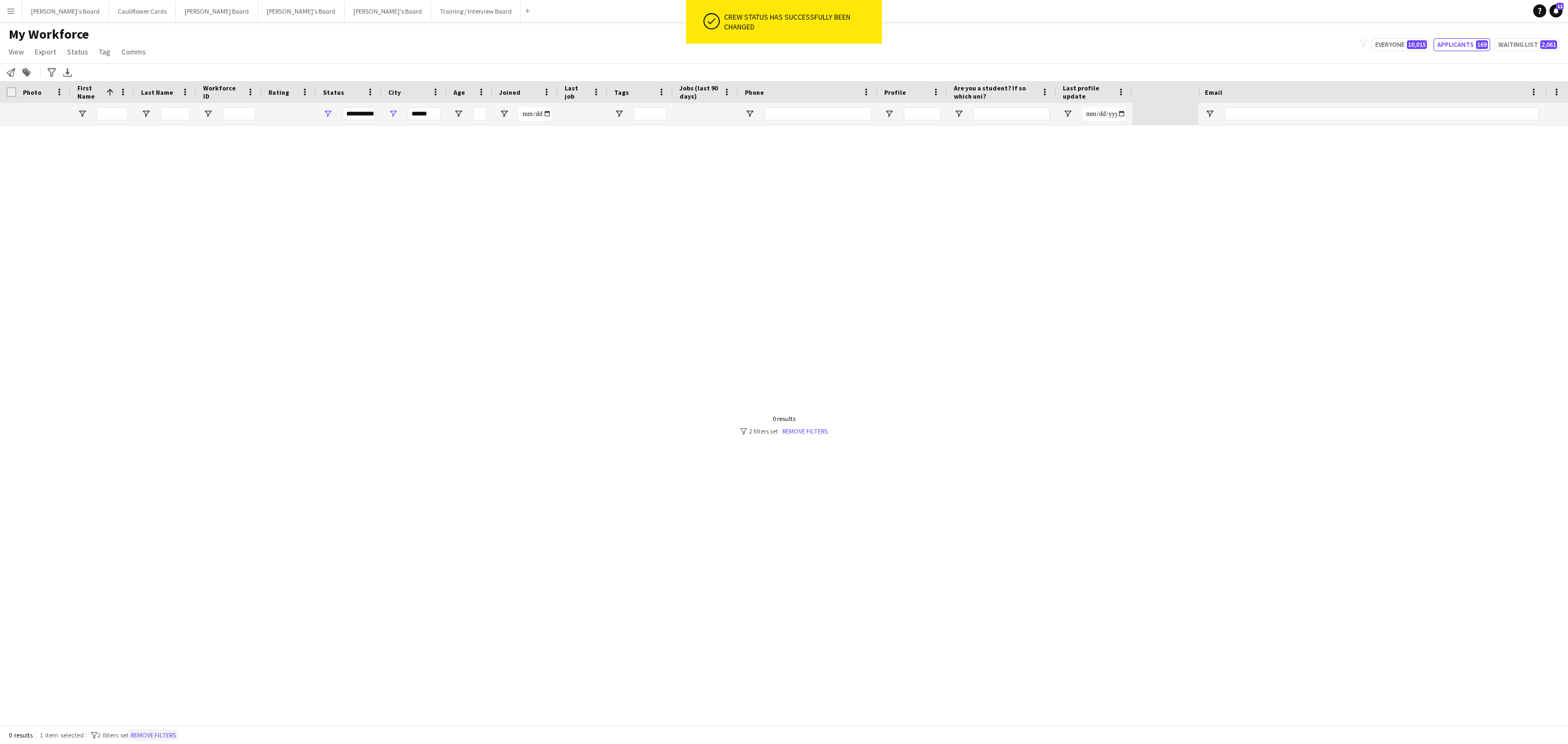
click at [158, 735] on button "Remove filters" at bounding box center [153, 735] width 49 height 12
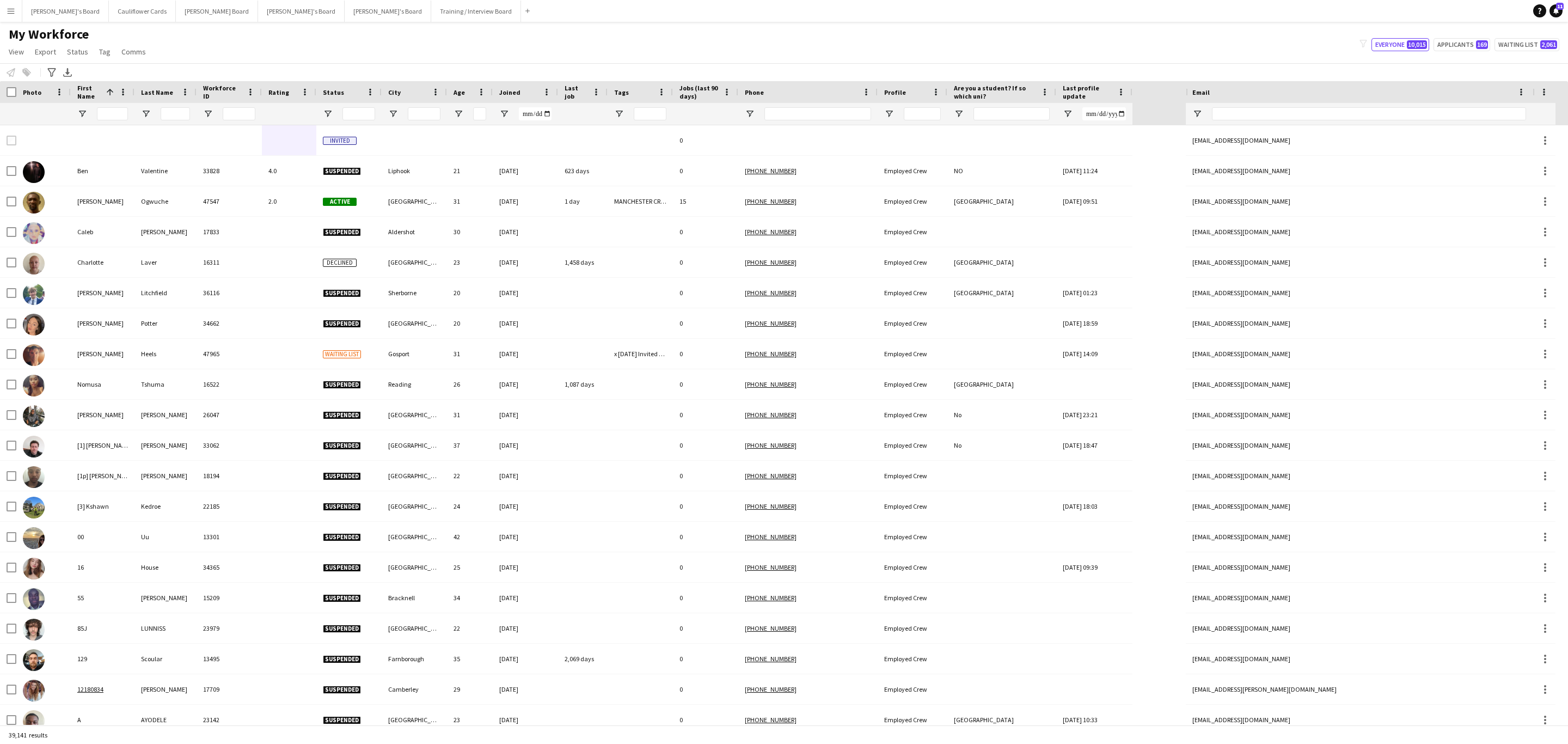
click at [1050, 52] on div "My Workforce View Views Default view Compliance RTW Checks MANCHESTER Search UN…" at bounding box center [784, 44] width 1568 height 37
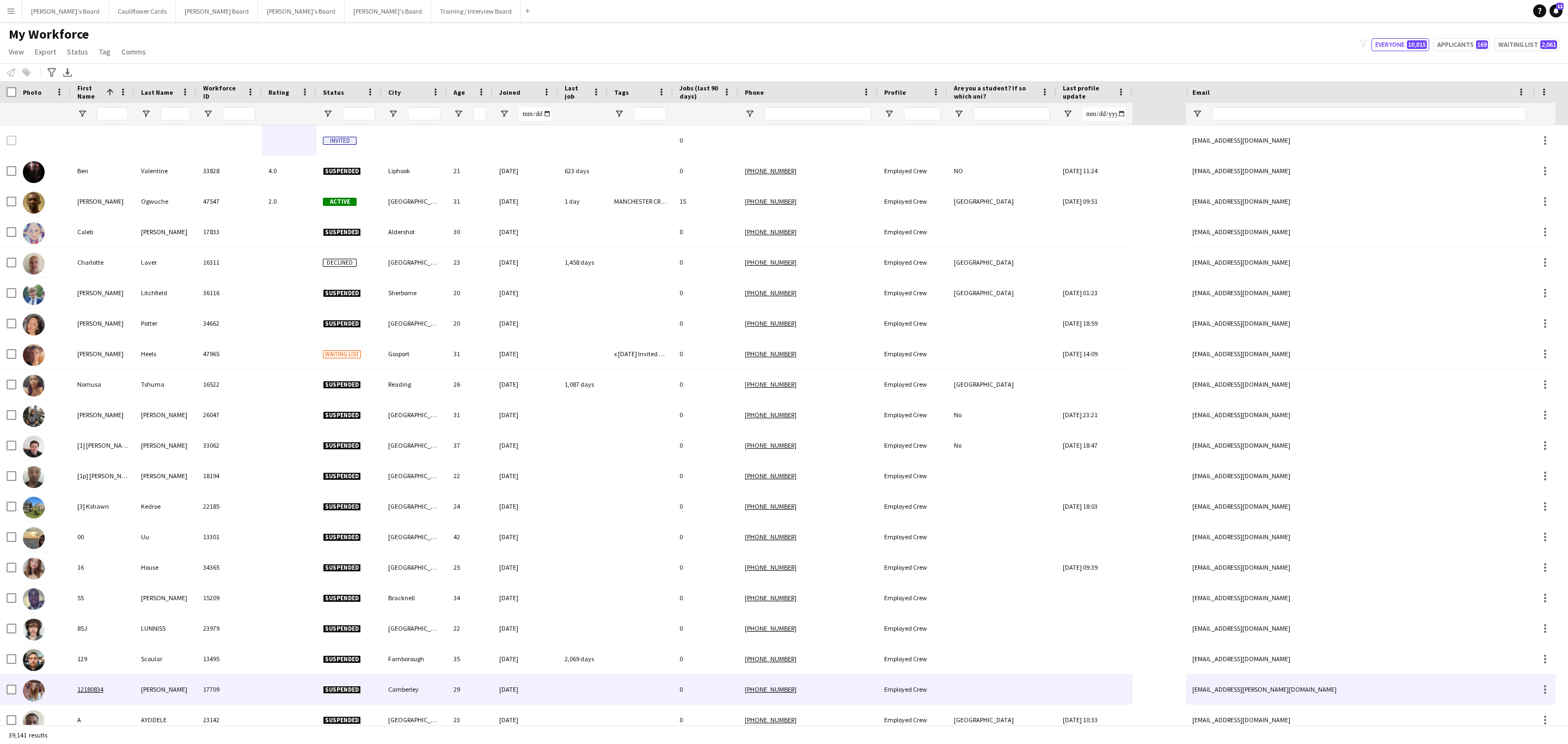
scroll to position [0, 0]
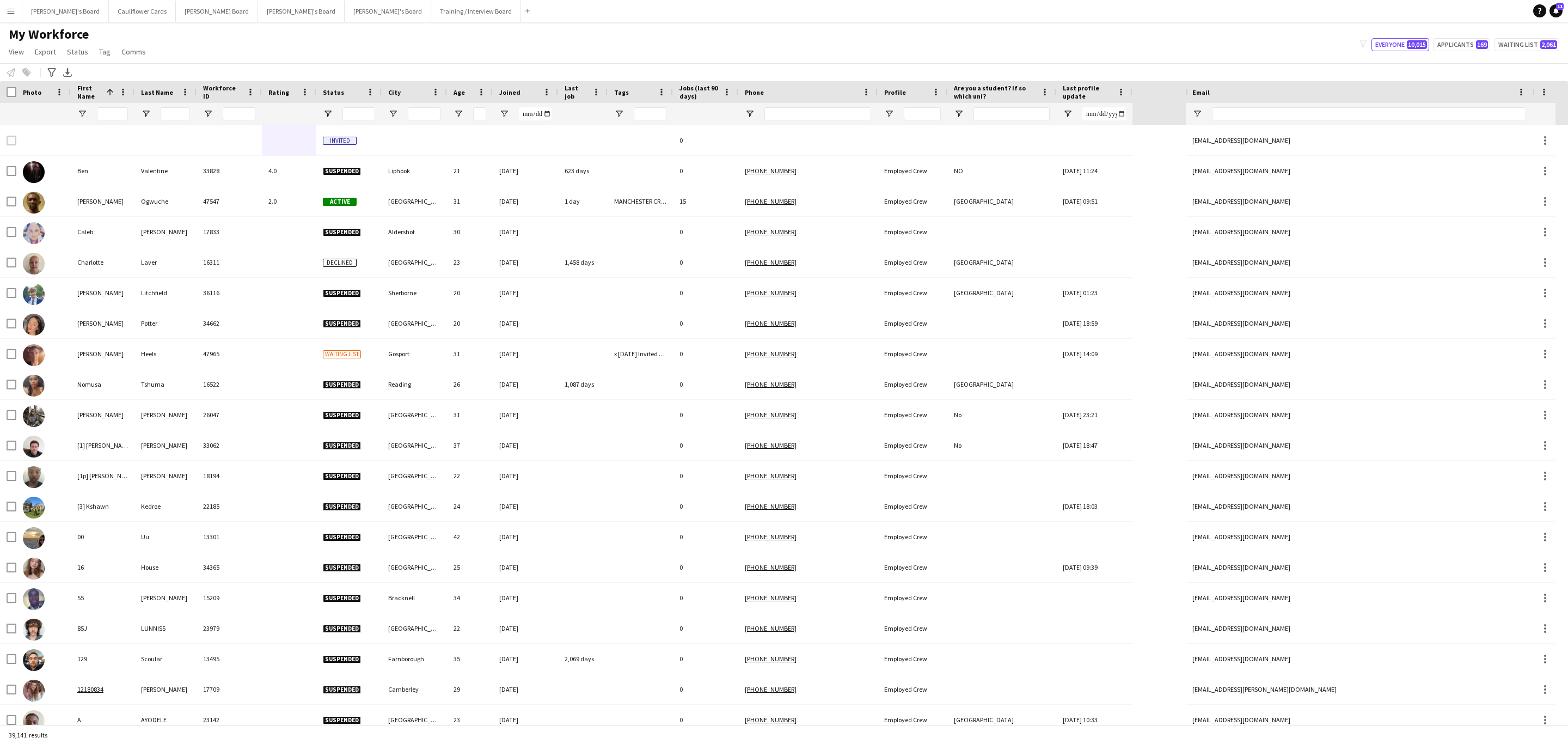
click at [1473, 52] on div "My Workforce View Views Default view Compliance RTW Checks MANCHESTER Search UN…" at bounding box center [784, 44] width 1568 height 37
click at [1463, 43] on button "Applicants 169" at bounding box center [1461, 44] width 57 height 13
type input "**********"
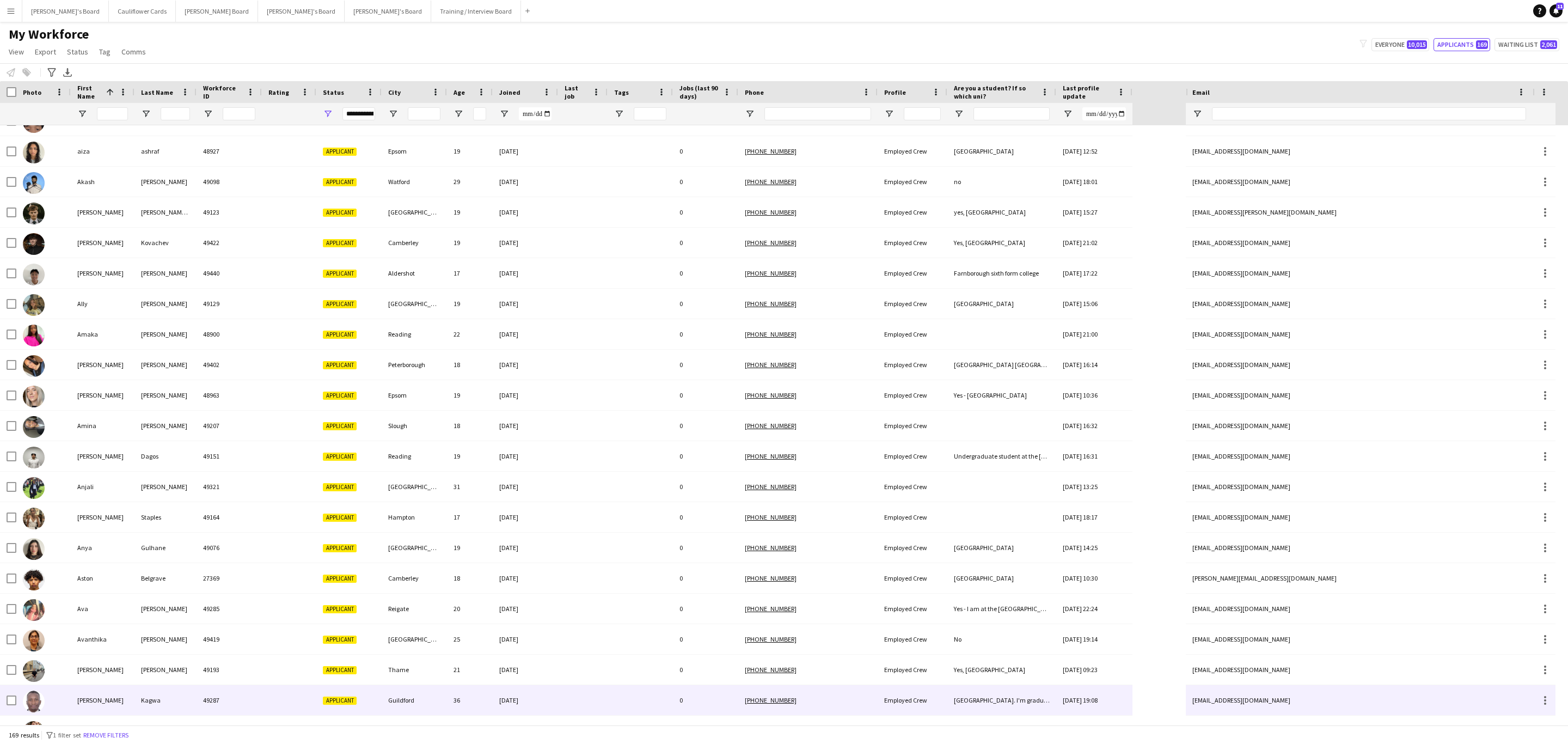
scroll to position [23, 0]
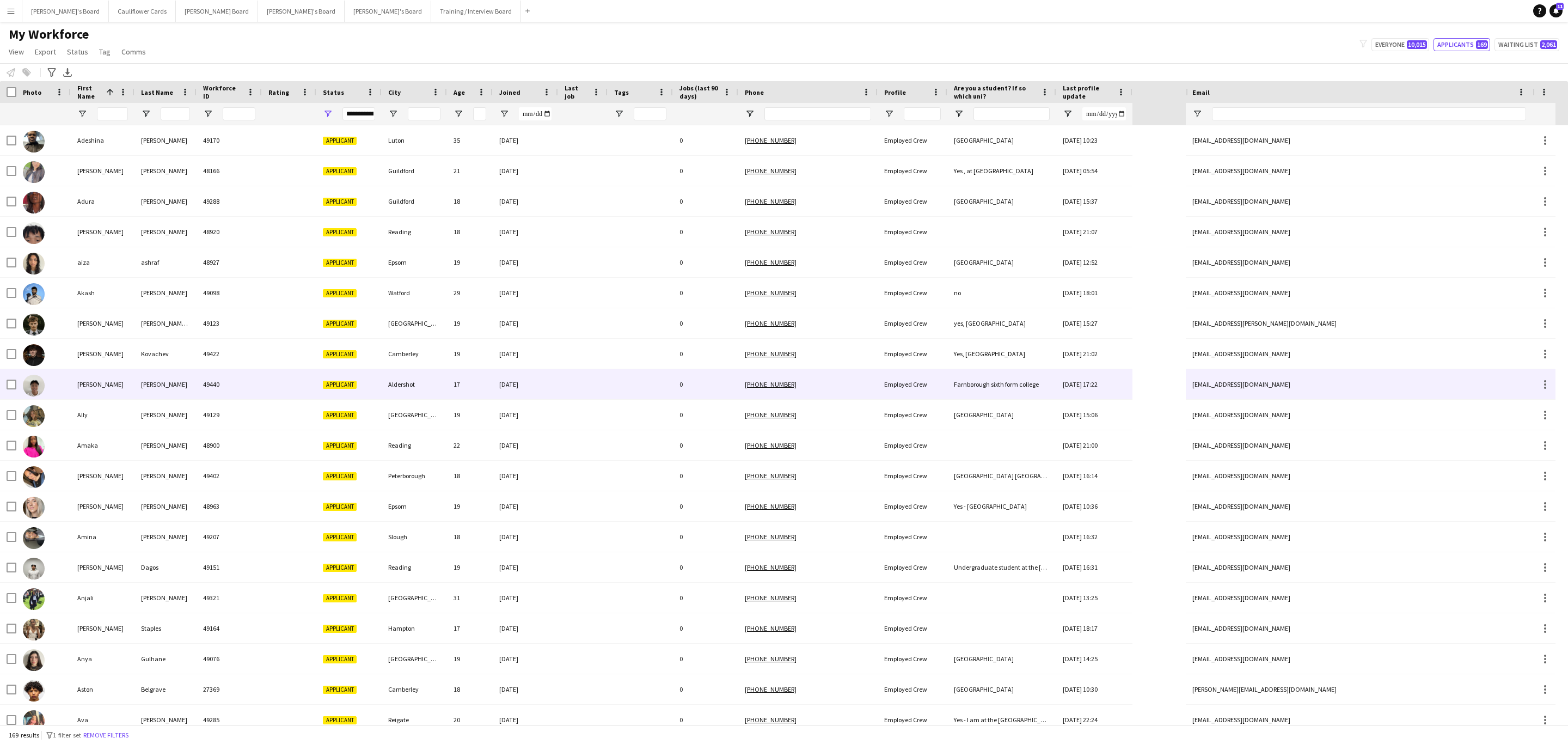
click at [287, 389] on div at bounding box center [289, 384] width 54 height 30
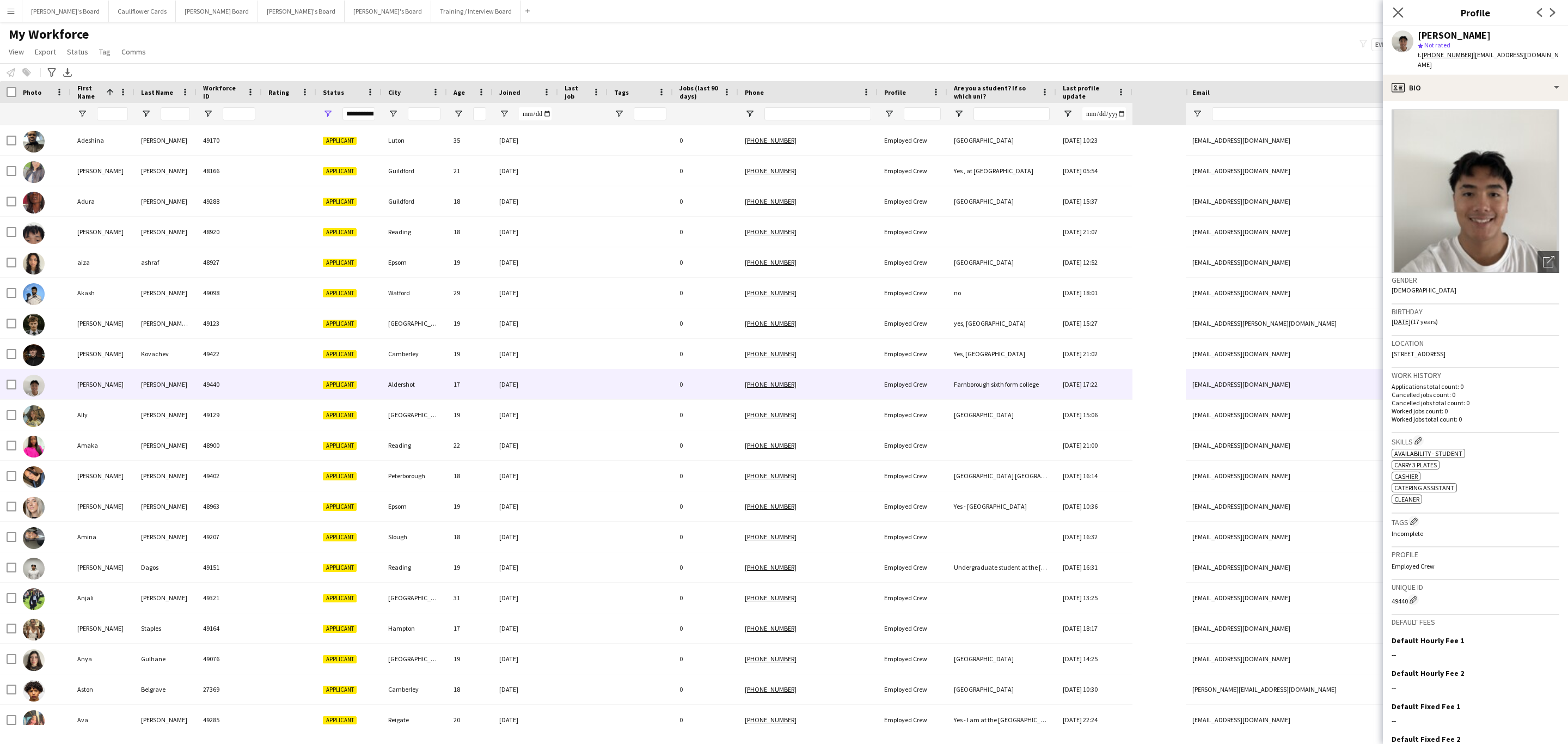
click at [1404, 15] on app-icon "Close pop-in" at bounding box center [1398, 13] width 16 height 16
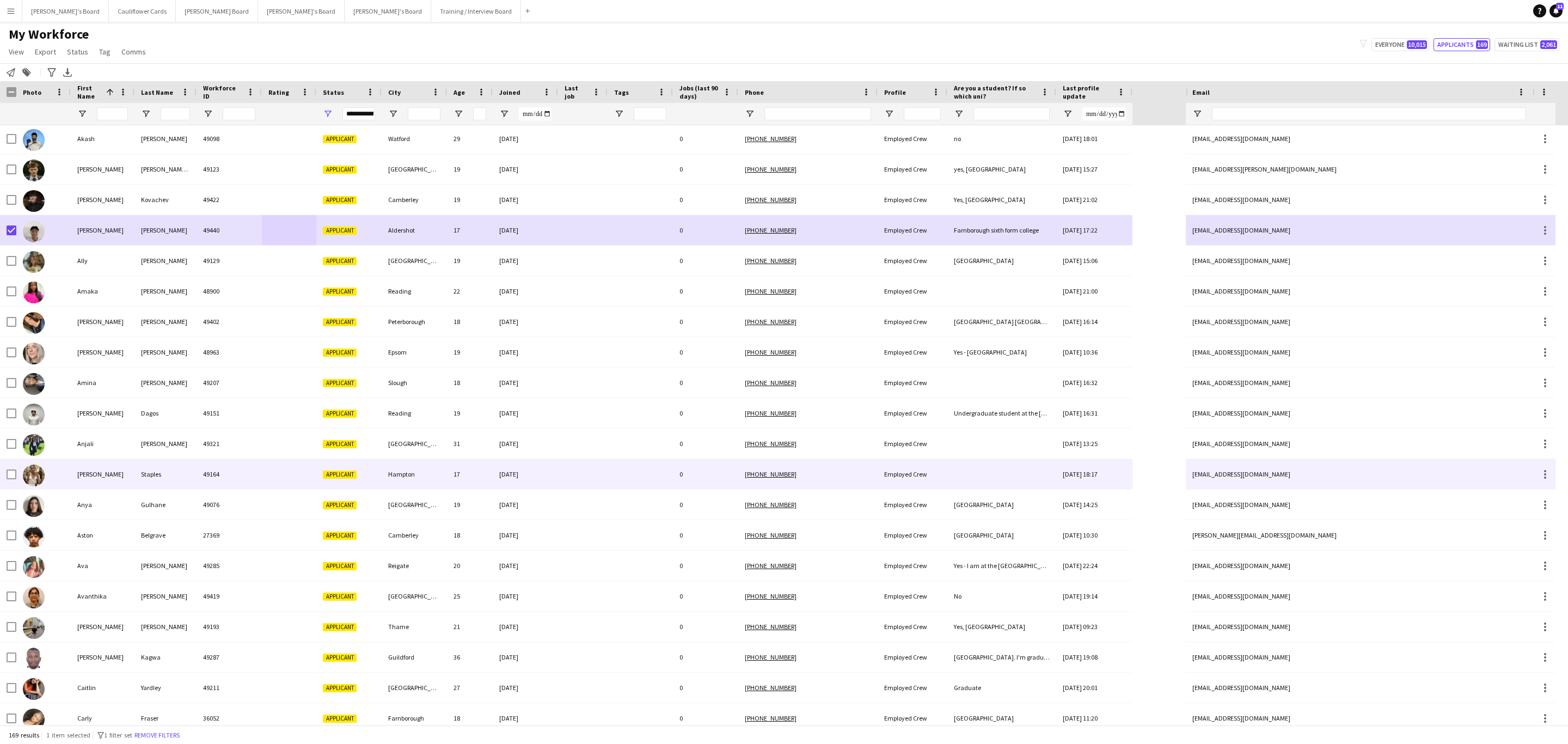
click at [416, 460] on div "Hampton" at bounding box center [414, 474] width 65 height 30
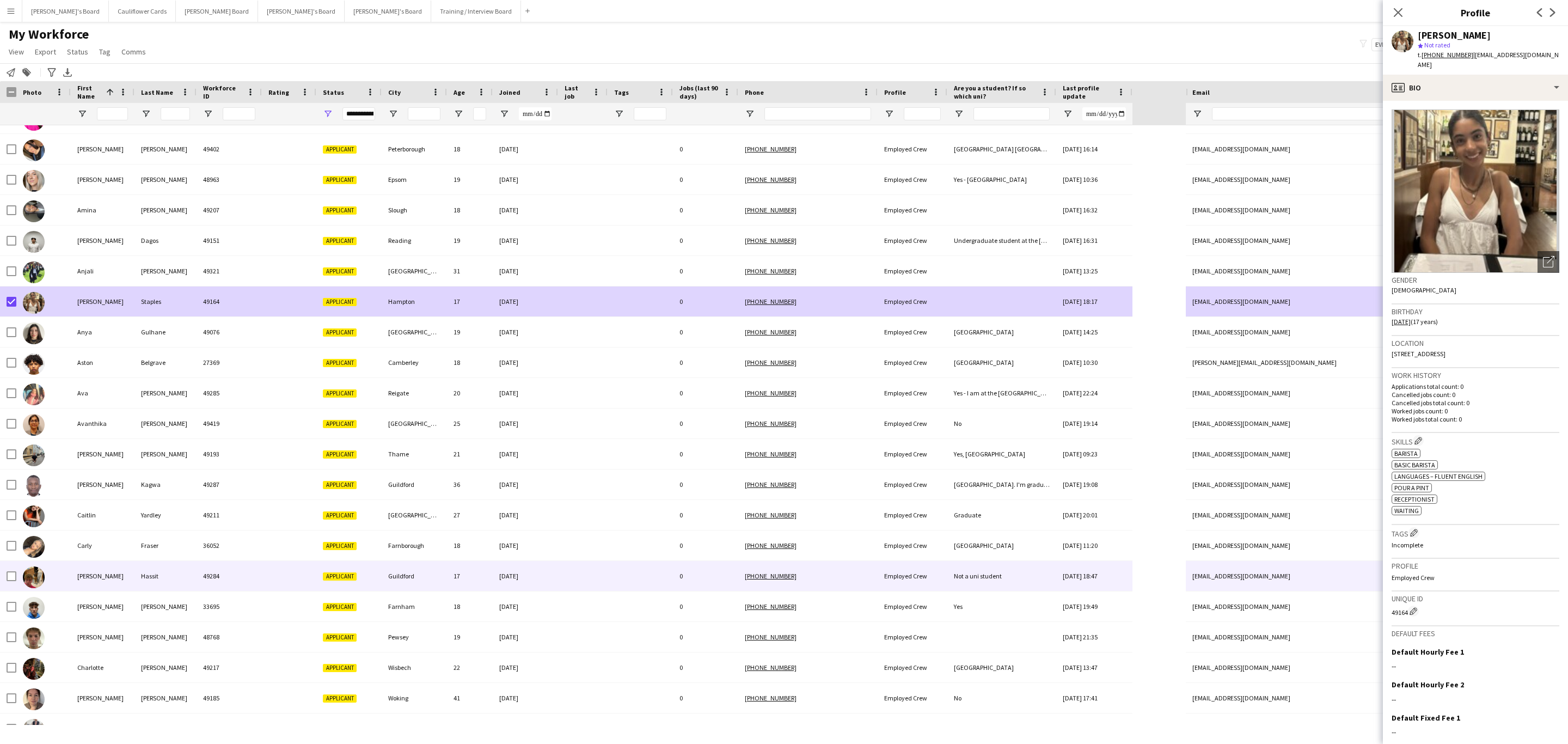
click at [472, 578] on div "17" at bounding box center [469, 575] width 46 height 30
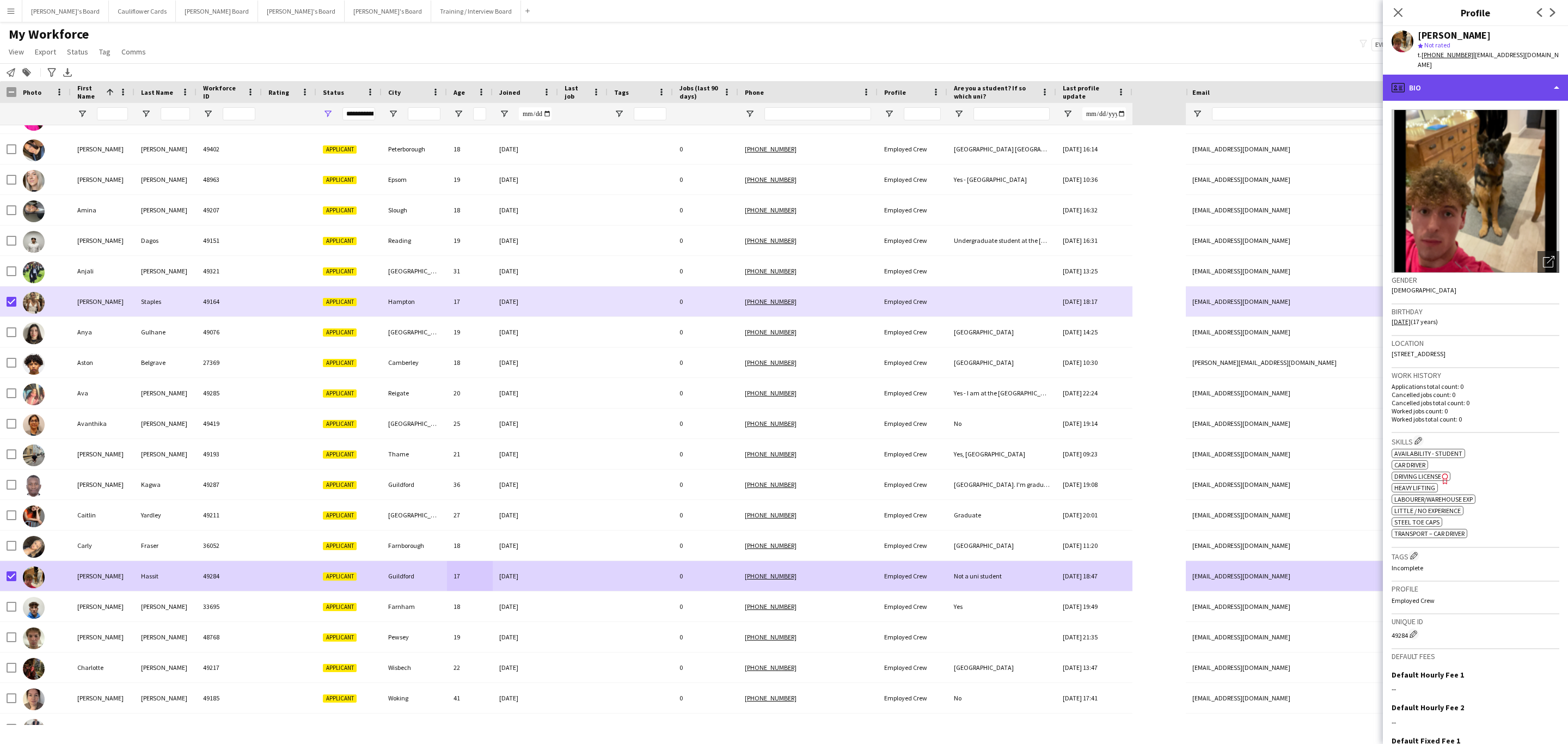
click at [1535, 75] on div "profile Bio" at bounding box center [1475, 88] width 185 height 26
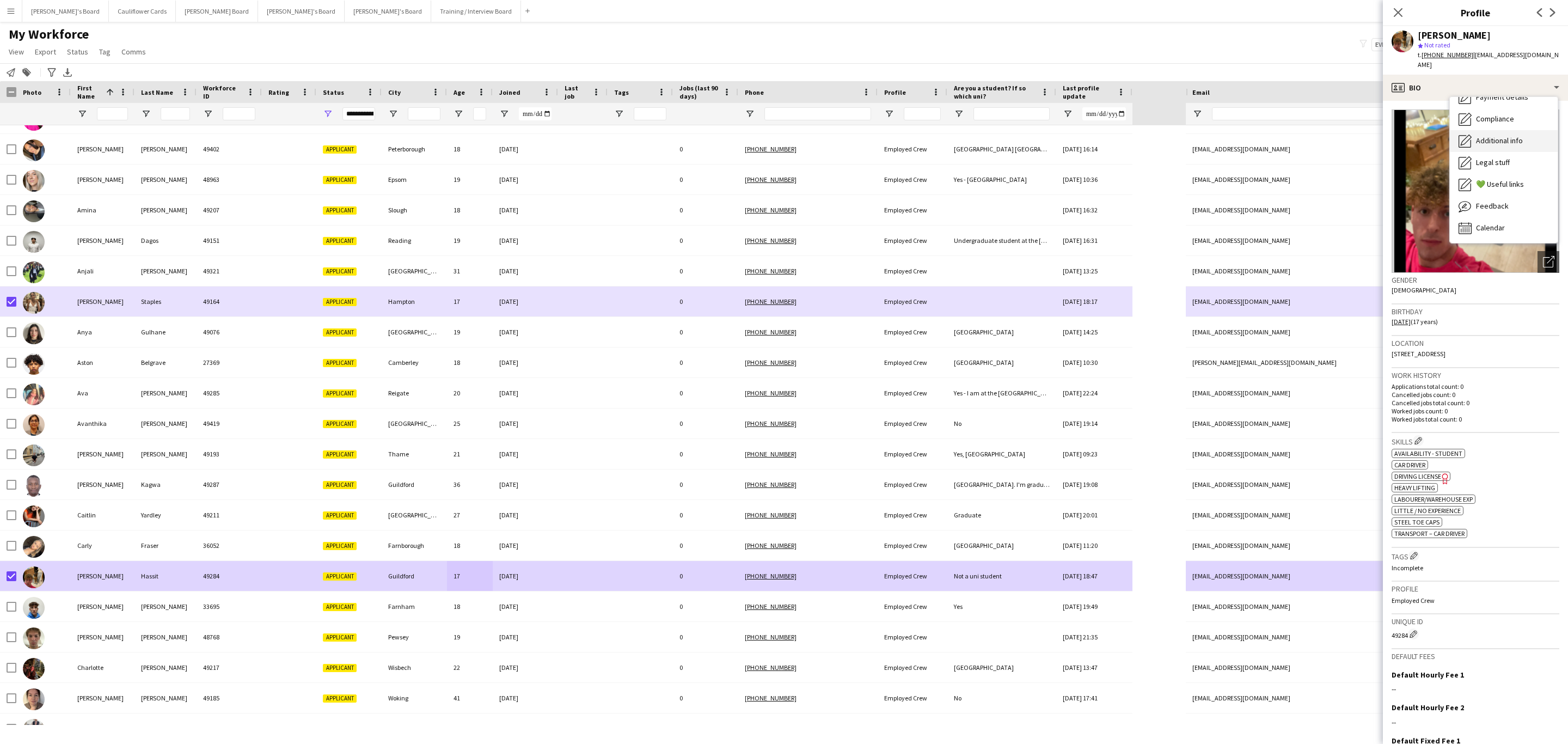
click at [1513, 136] on span "Additional info" at bounding box center [1499, 141] width 47 height 10
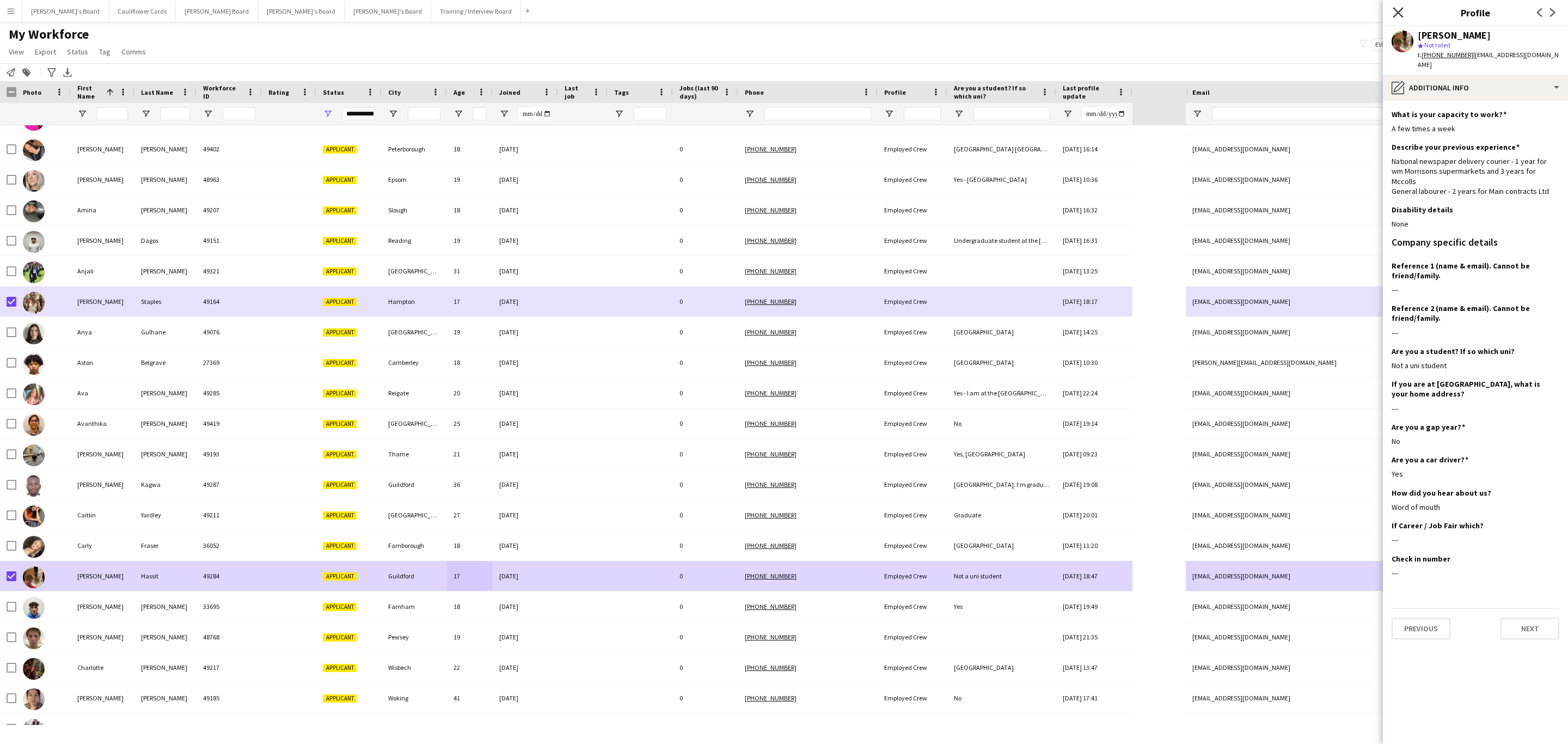
click at [1398, 15] on icon "Close pop-in" at bounding box center [1398, 12] width 10 height 10
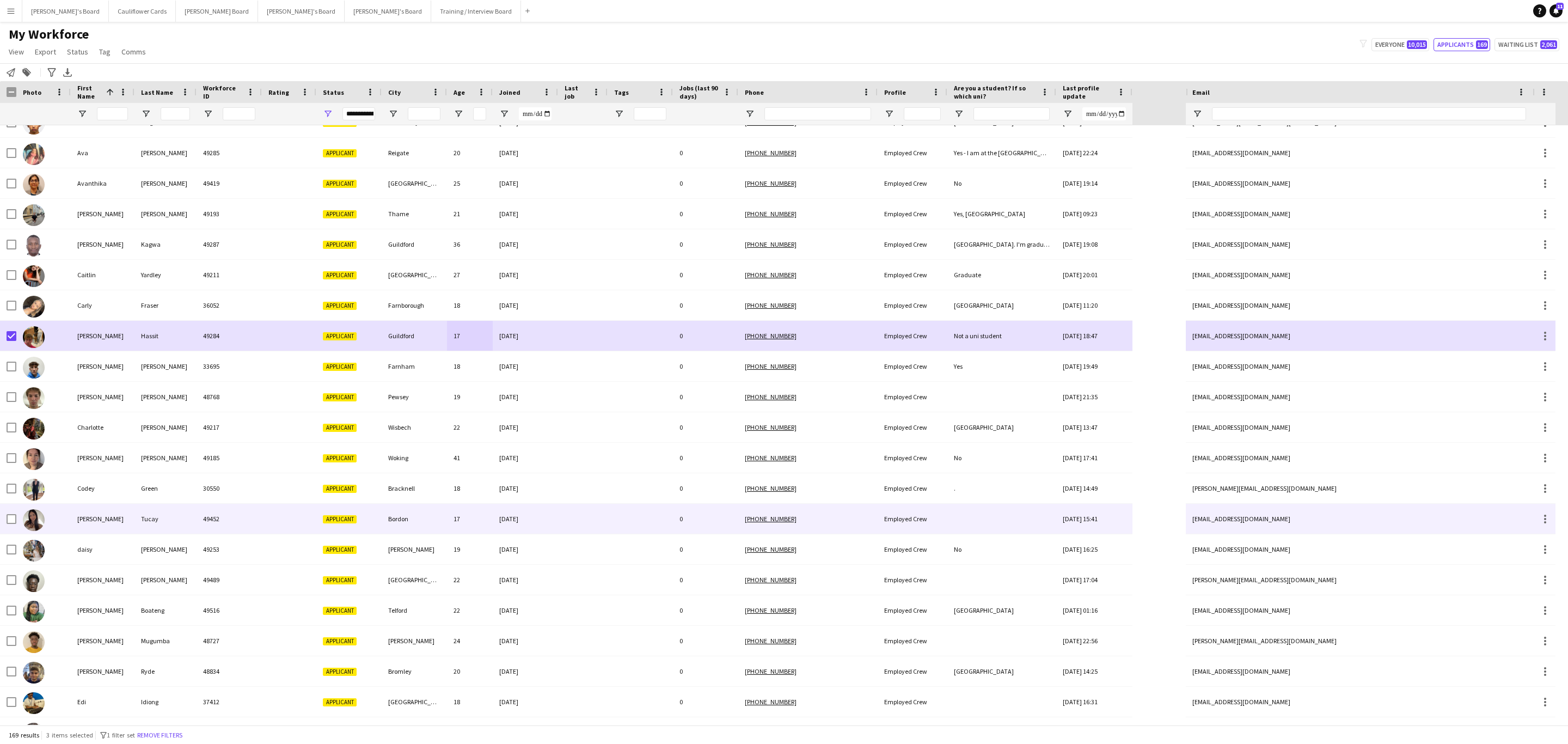
click at [549, 526] on div "07-08-2025" at bounding box center [525, 518] width 65 height 30
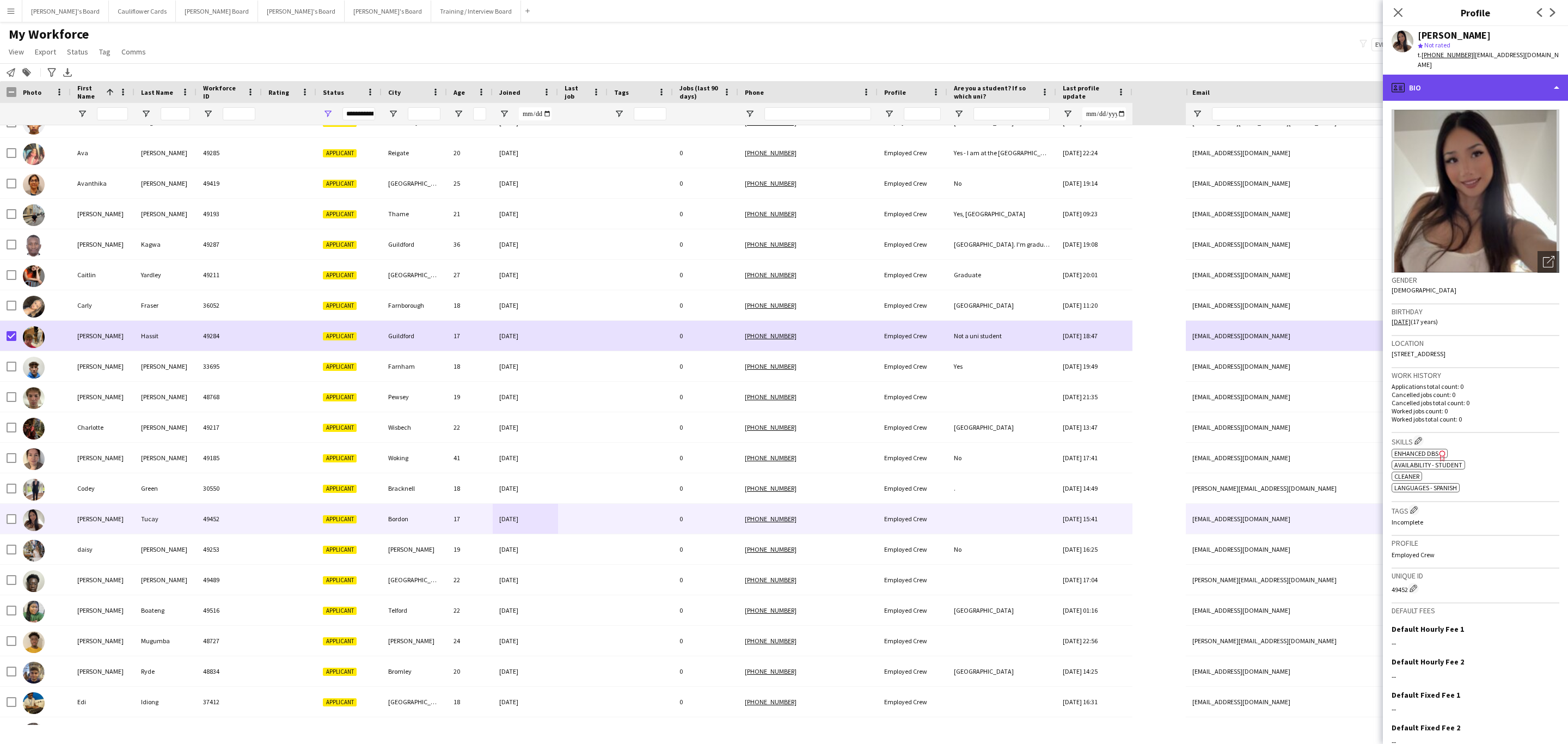
click at [1528, 80] on div "profile Bio" at bounding box center [1475, 88] width 185 height 26
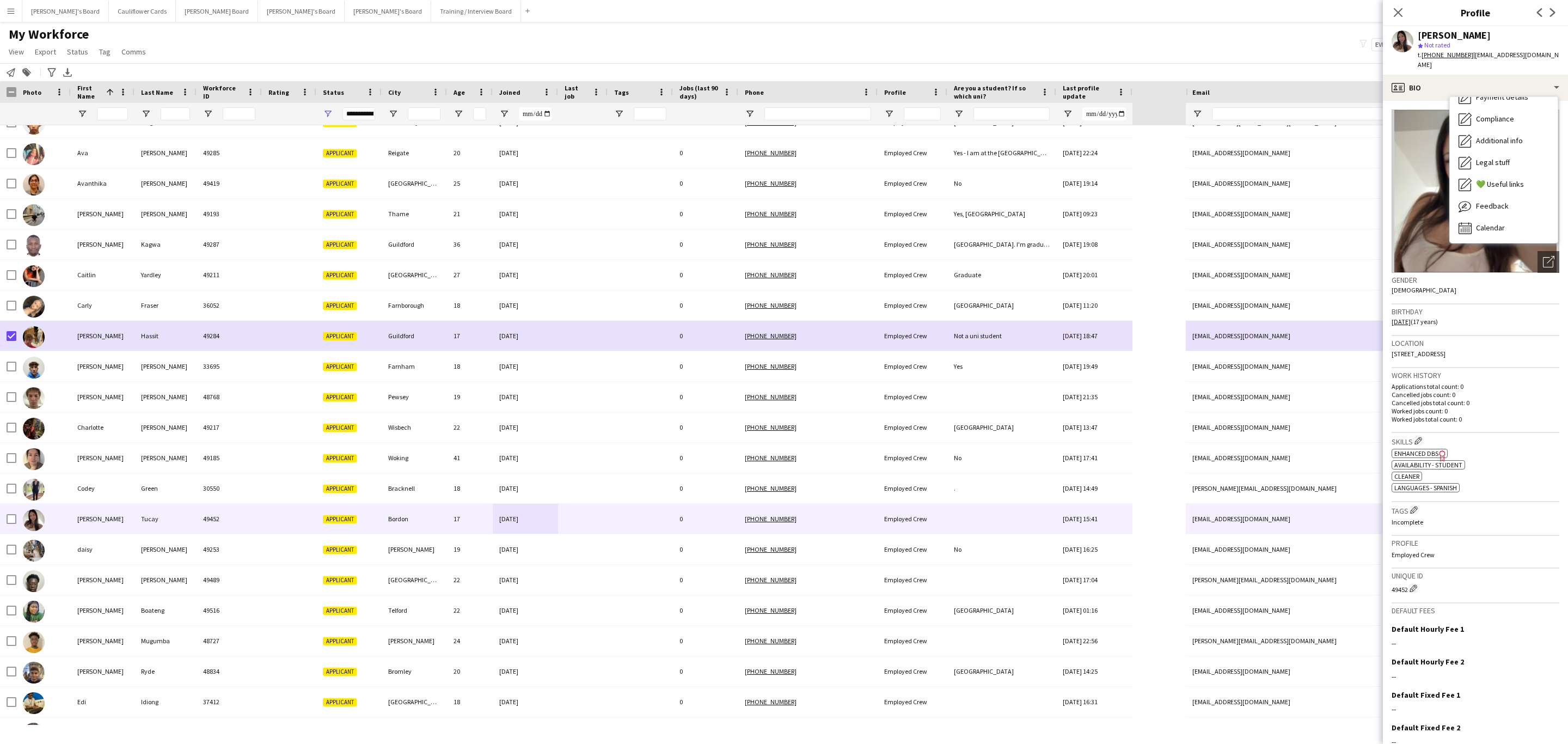
click at [1486, 343] on div "Location 3 Signal Hill Road, Bordon, GU35" at bounding box center [1475, 352] width 167 height 32
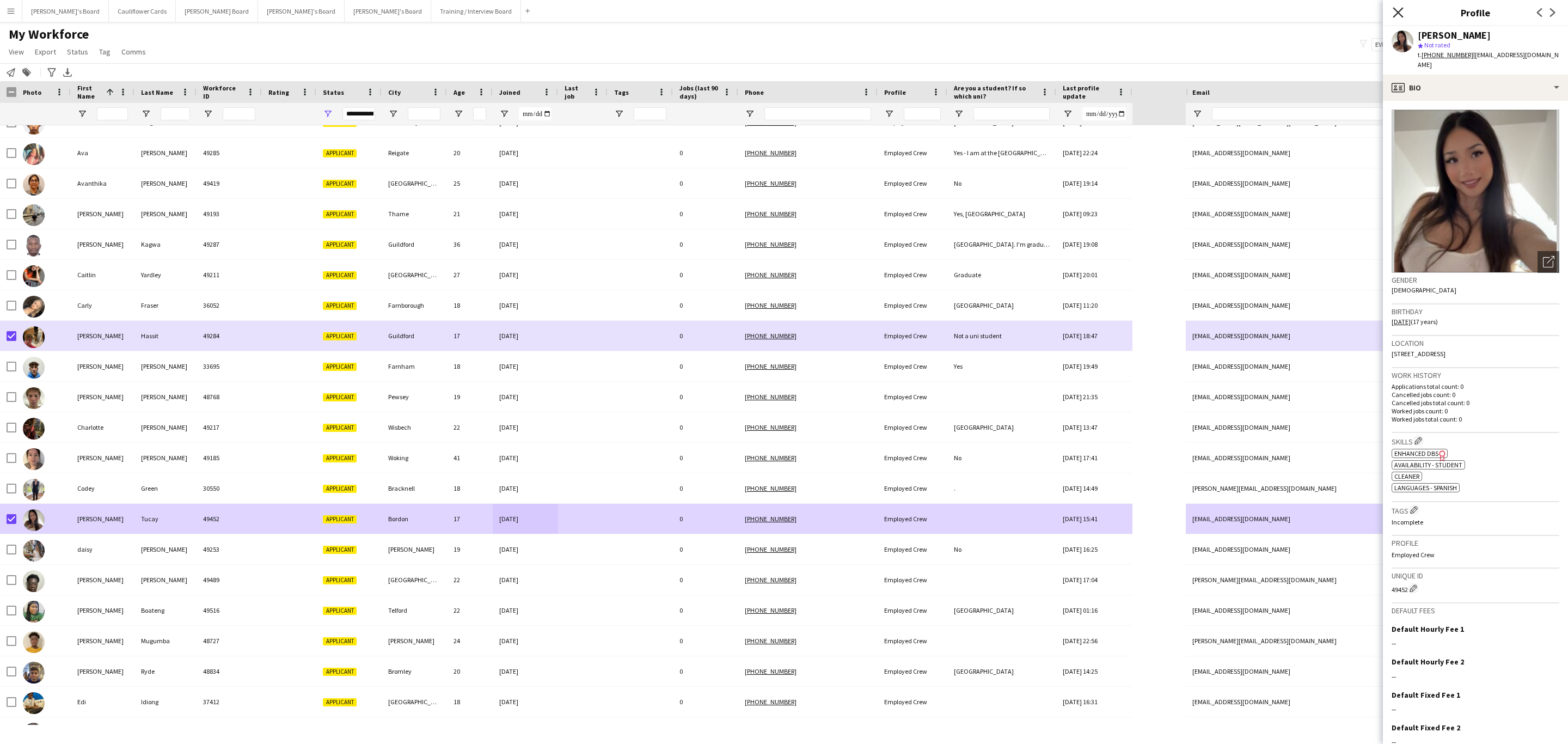
click at [1399, 17] on icon "Close pop-in" at bounding box center [1398, 12] width 10 height 10
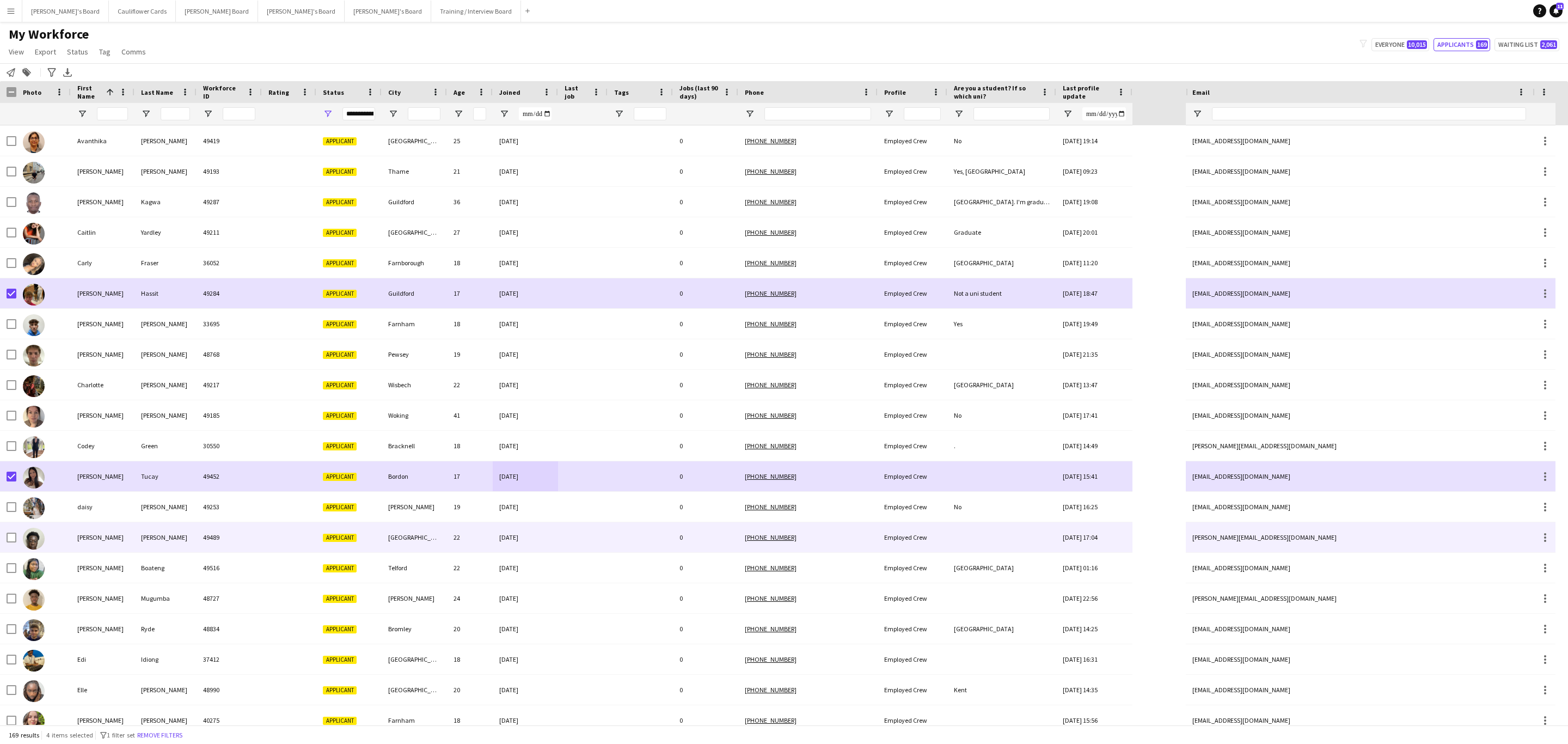
scroll to position [626, 0]
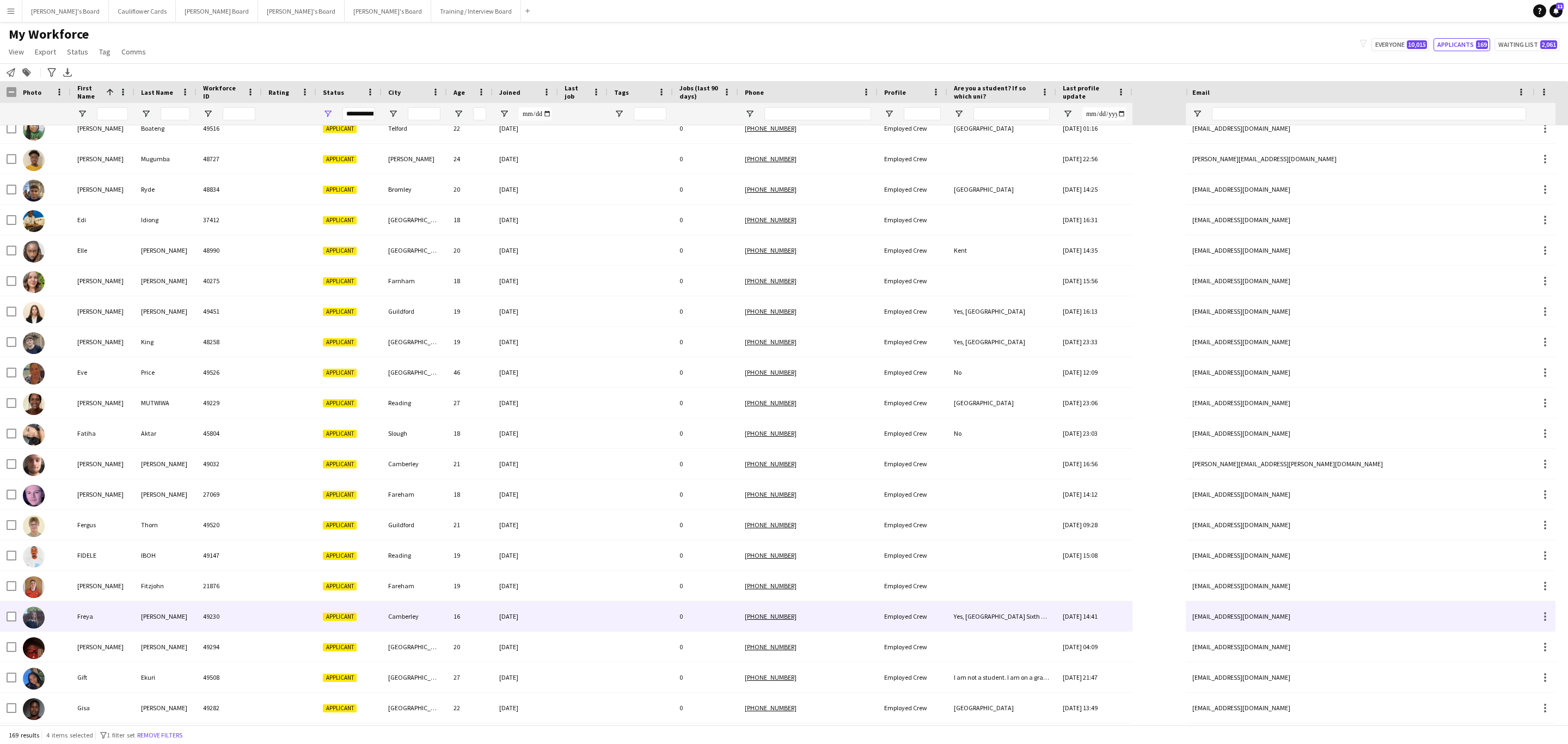
click at [394, 610] on div "Camberley" at bounding box center [414, 616] width 65 height 30
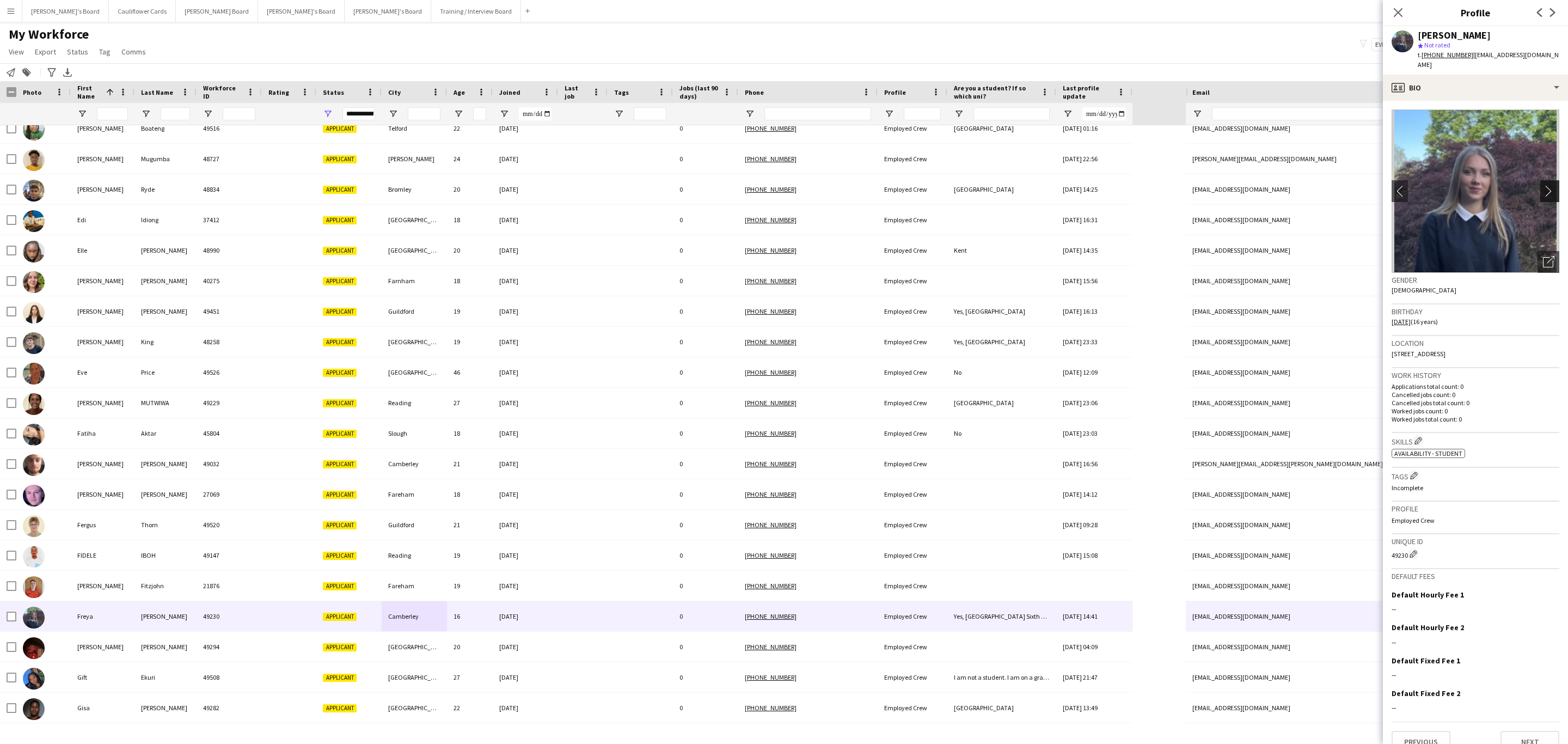
click at [1543, 185] on app-icon "chevron-right" at bounding box center [1552, 191] width 17 height 12
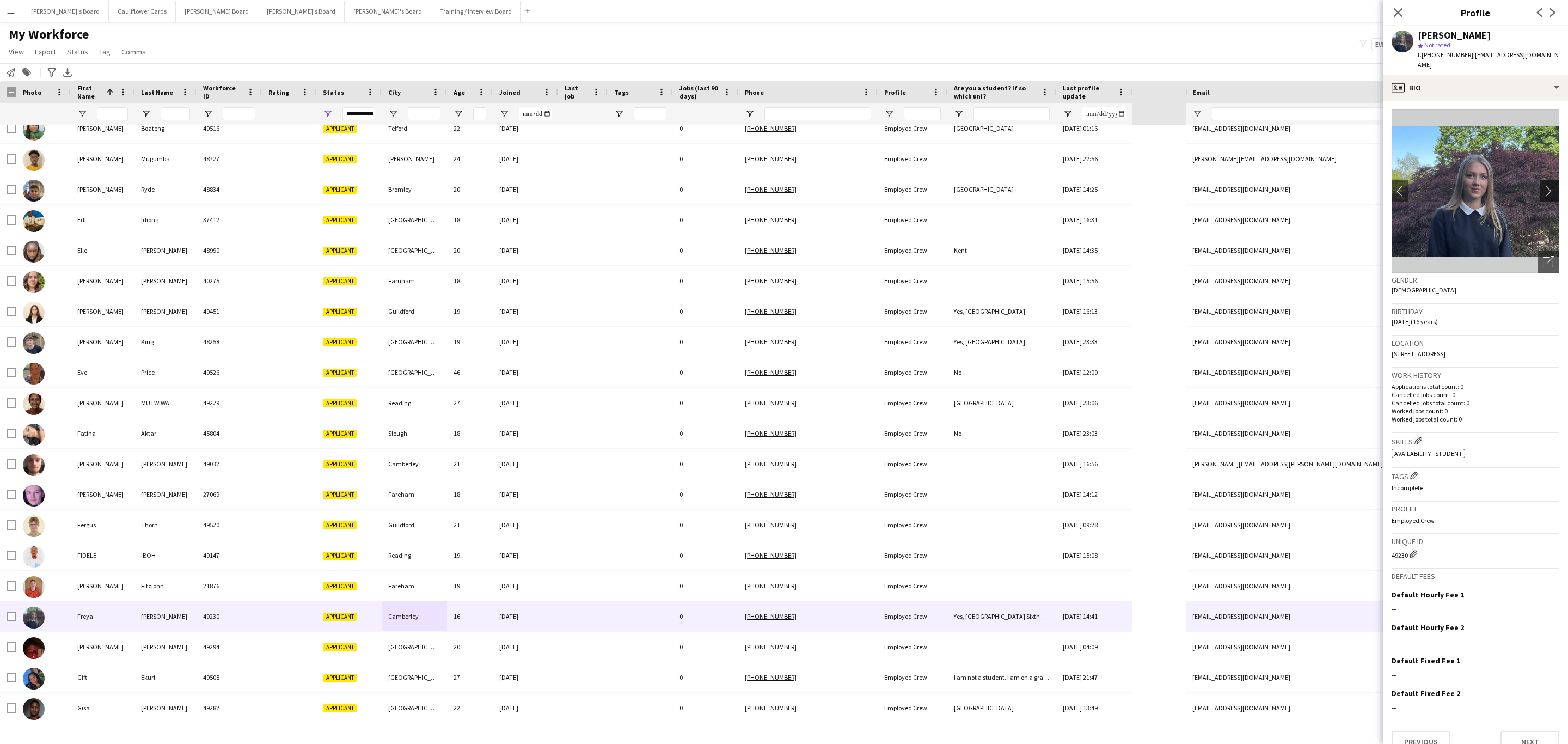
click at [1543, 185] on app-icon "chevron-right" at bounding box center [1552, 191] width 17 height 12
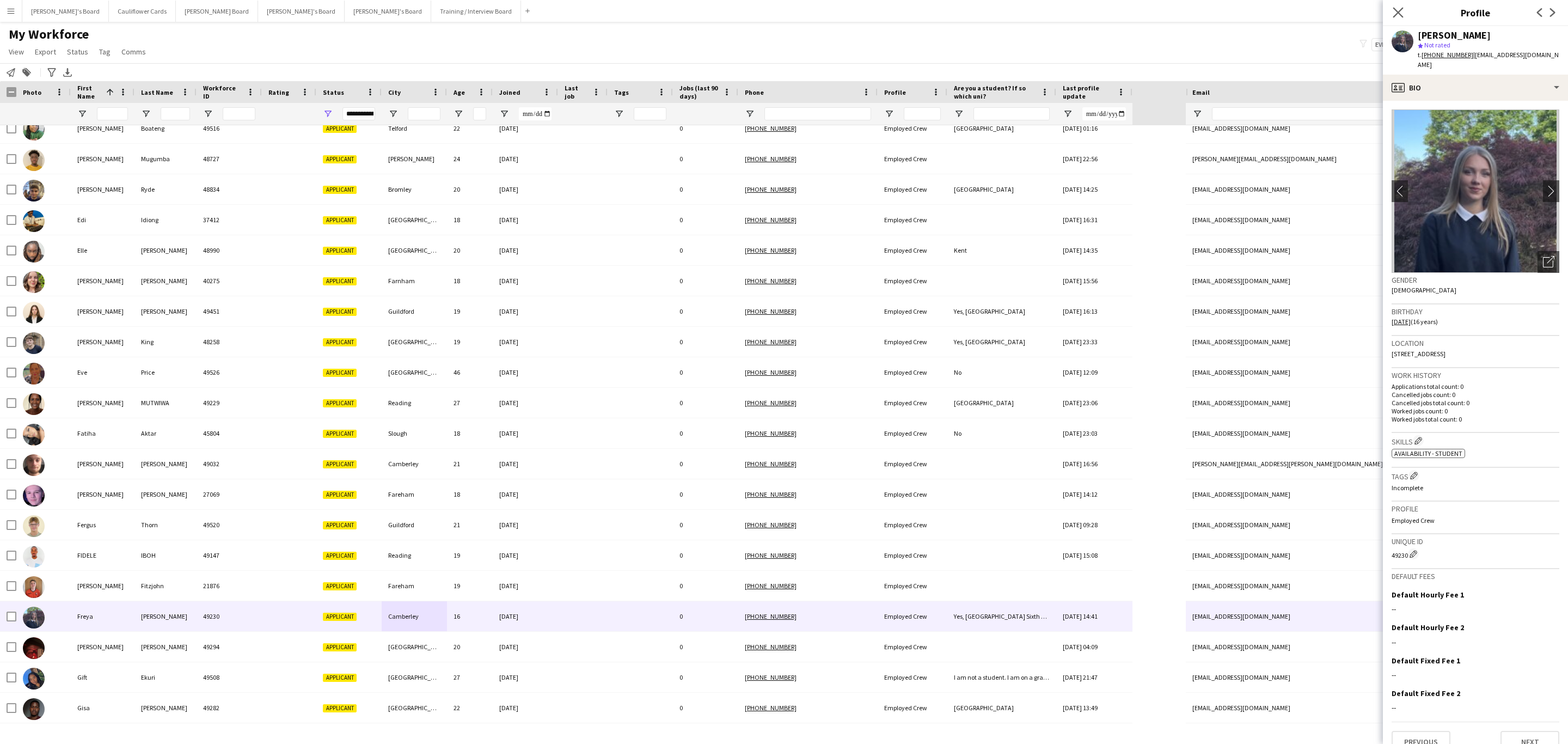
click at [1394, 5] on app-icon "Close pop-in" at bounding box center [1398, 13] width 16 height 16
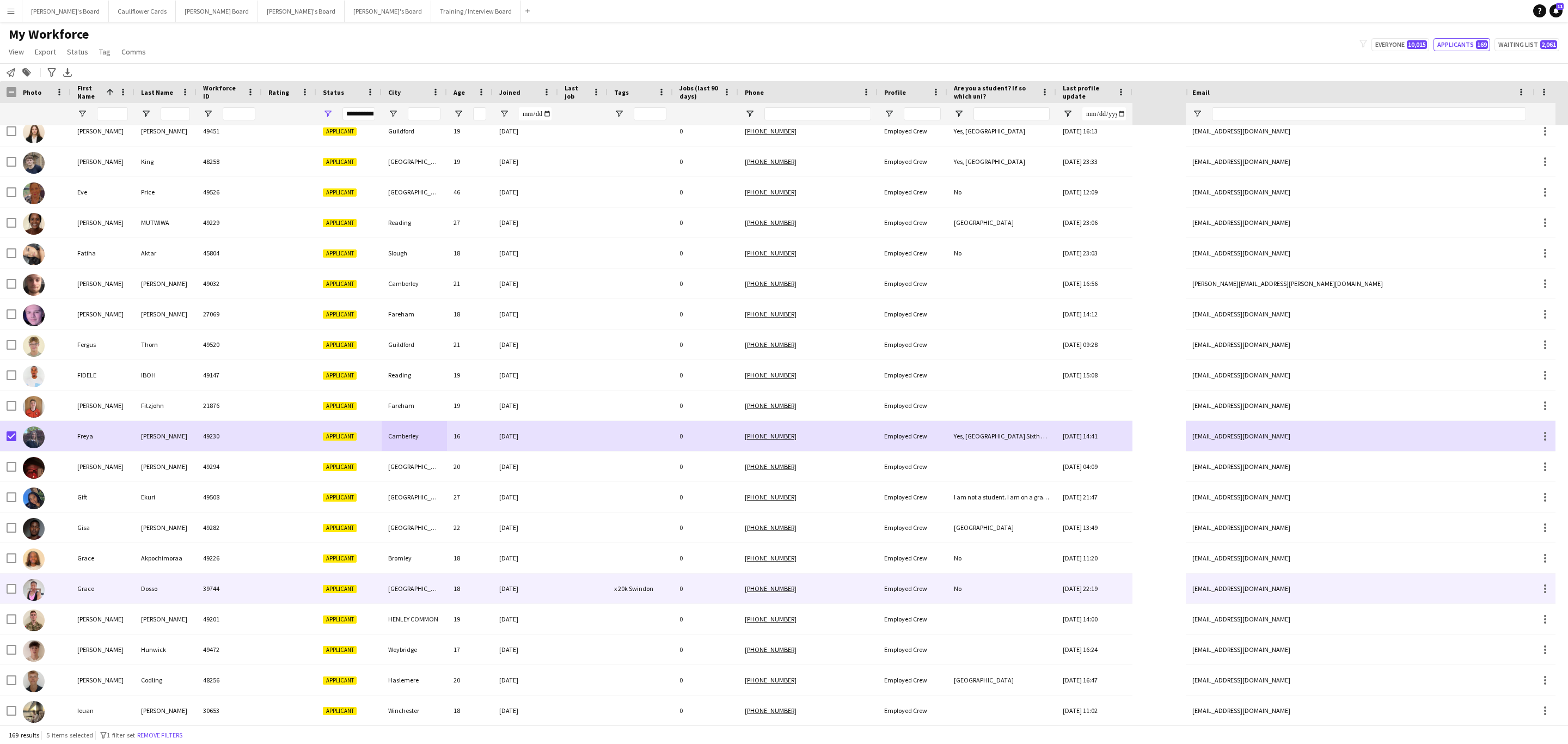
click at [612, 584] on div "x 20k Swindon" at bounding box center [640, 588] width 65 height 30
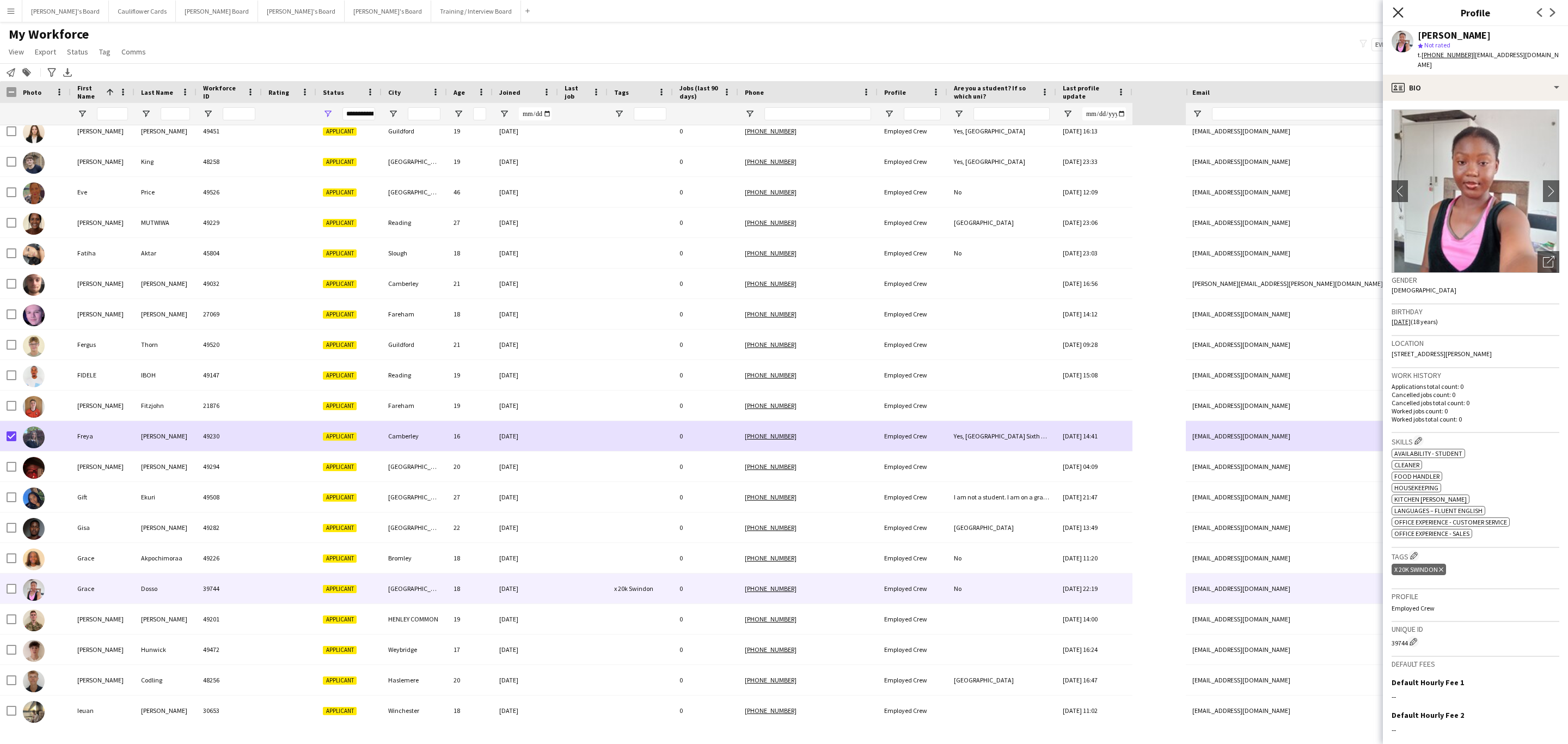
click at [1400, 9] on icon "Close pop-in" at bounding box center [1398, 12] width 10 height 10
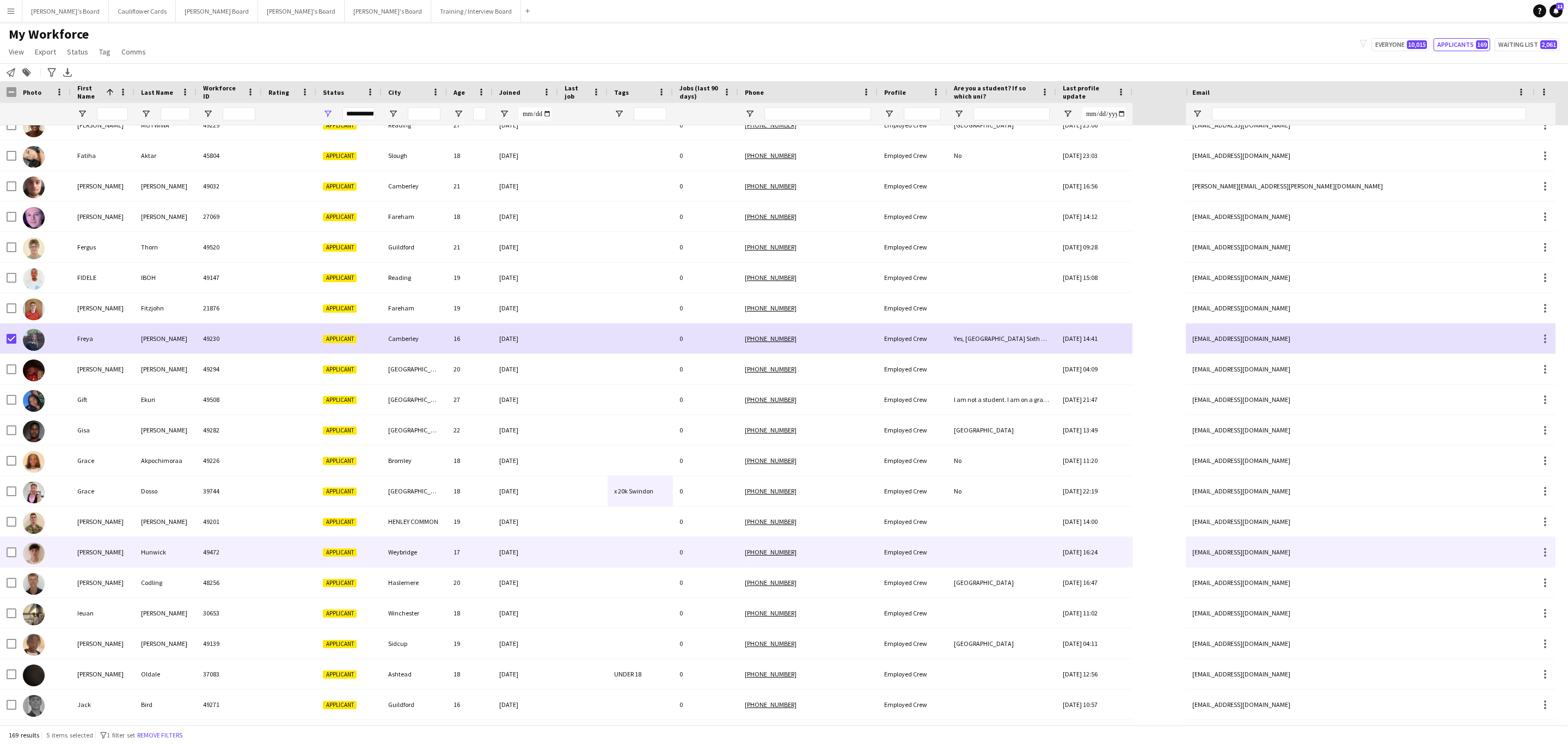
click at [549, 551] on div "08-08-2025" at bounding box center [525, 552] width 65 height 30
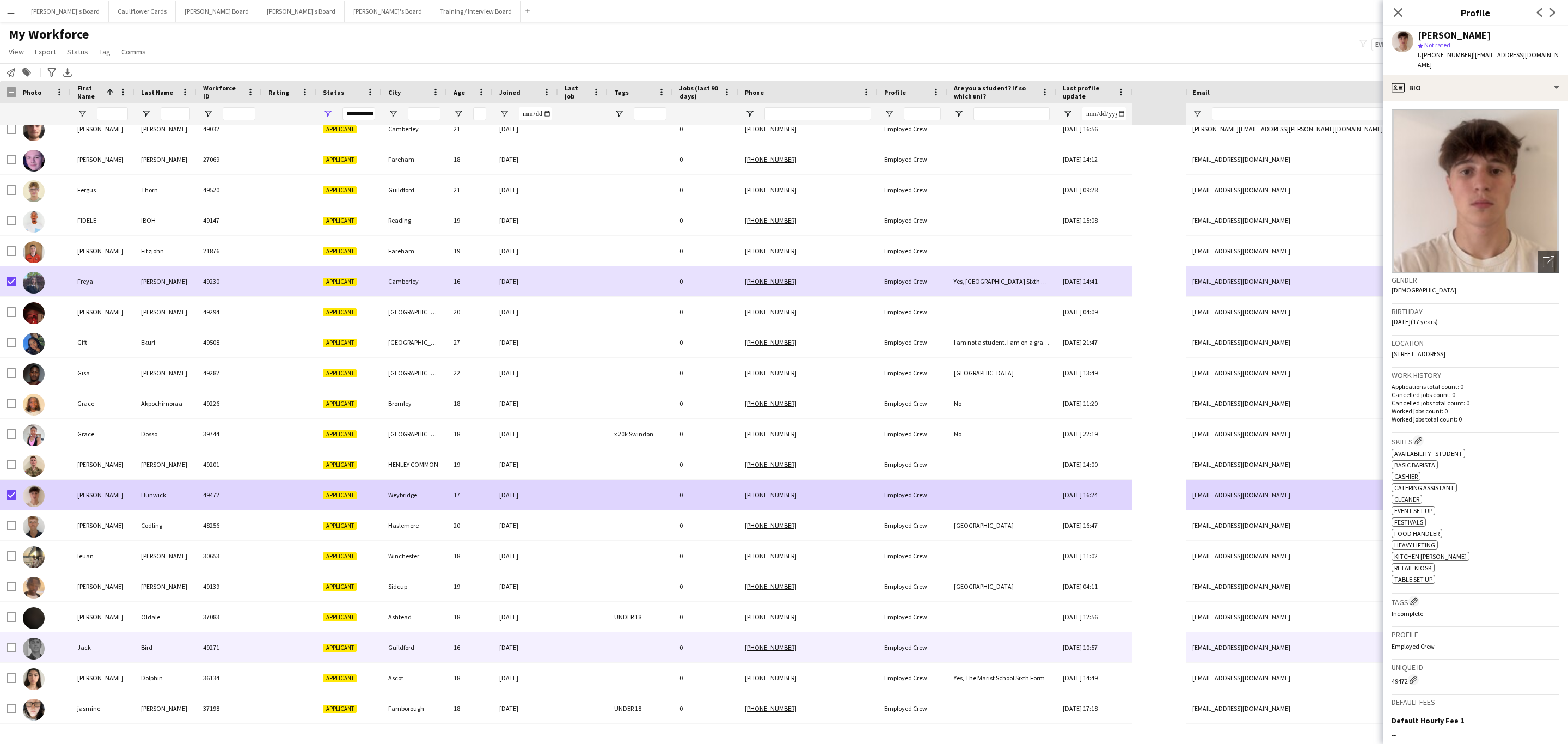
click at [399, 653] on div "Guildford" at bounding box center [414, 647] width 65 height 30
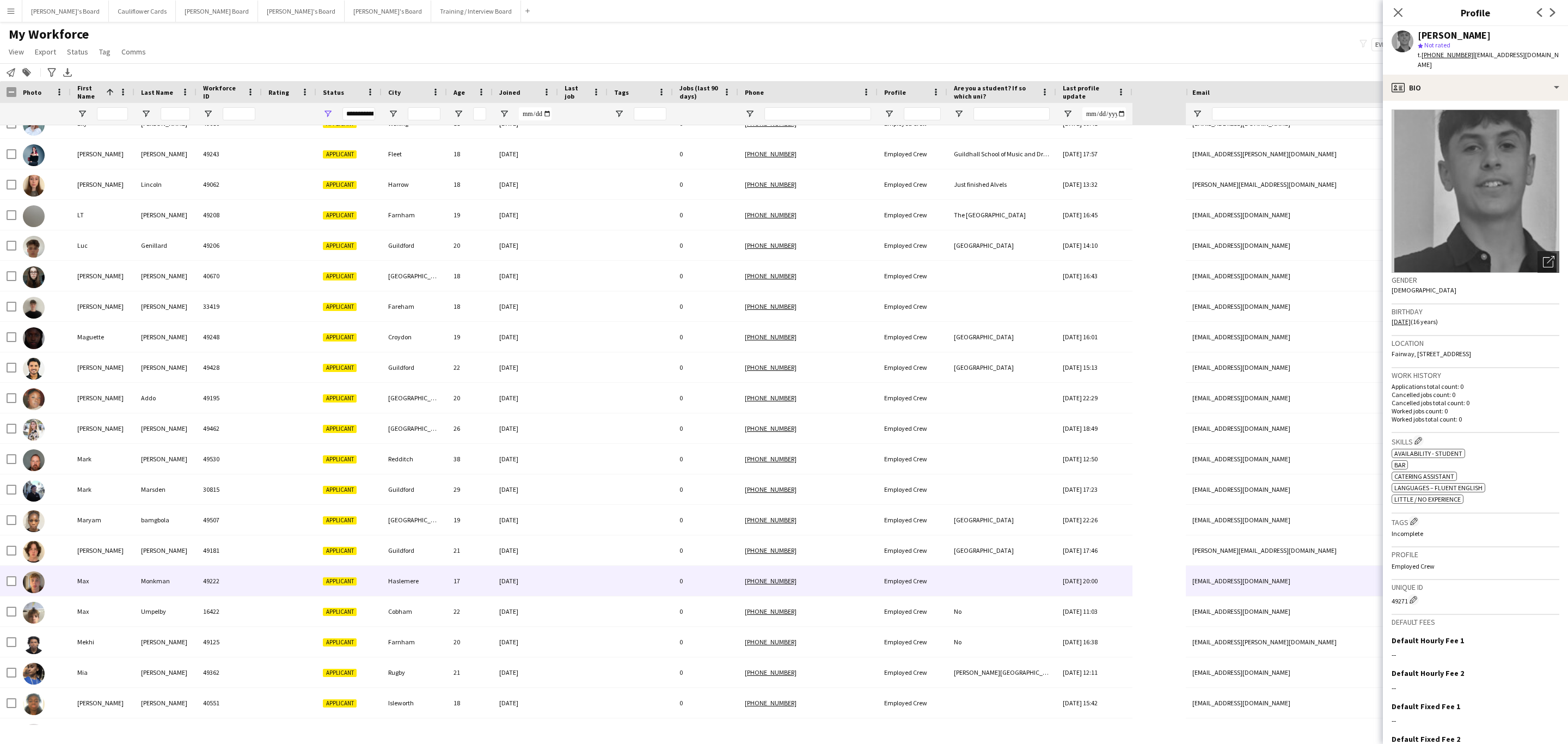
click at [257, 583] on div "49222" at bounding box center [229, 580] width 65 height 30
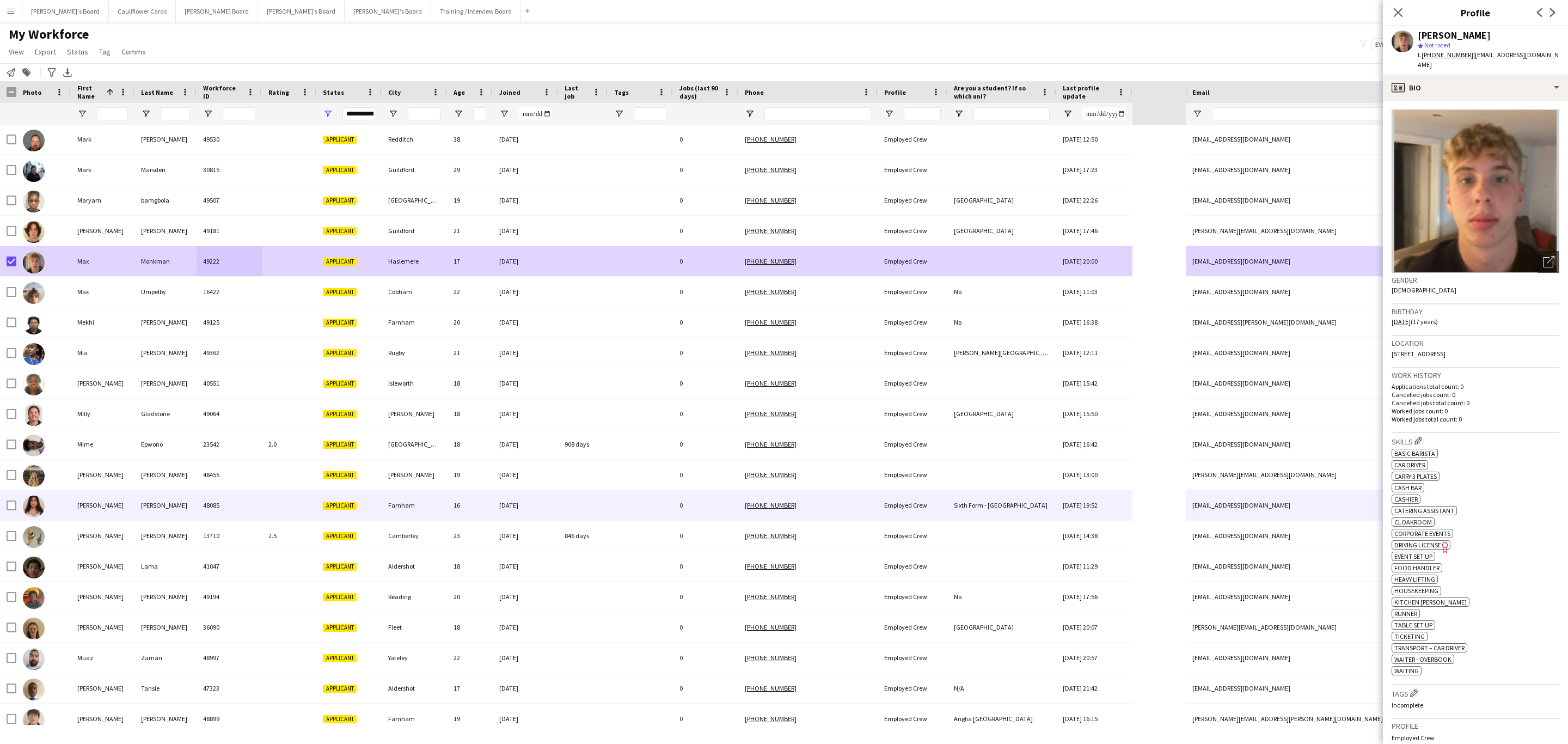
click at [199, 503] on div "48085" at bounding box center [229, 505] width 65 height 30
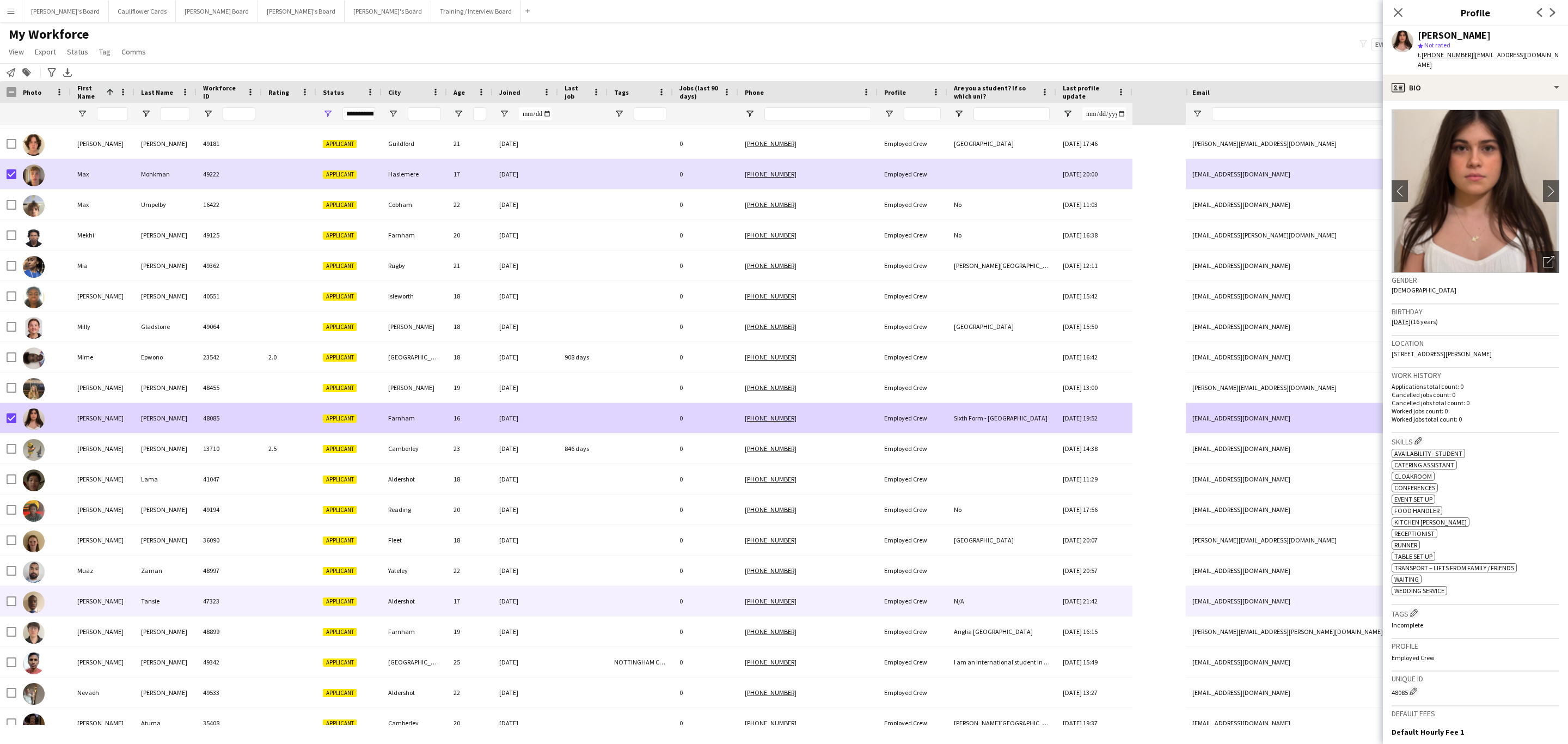
click at [313, 587] on div at bounding box center [289, 600] width 54 height 30
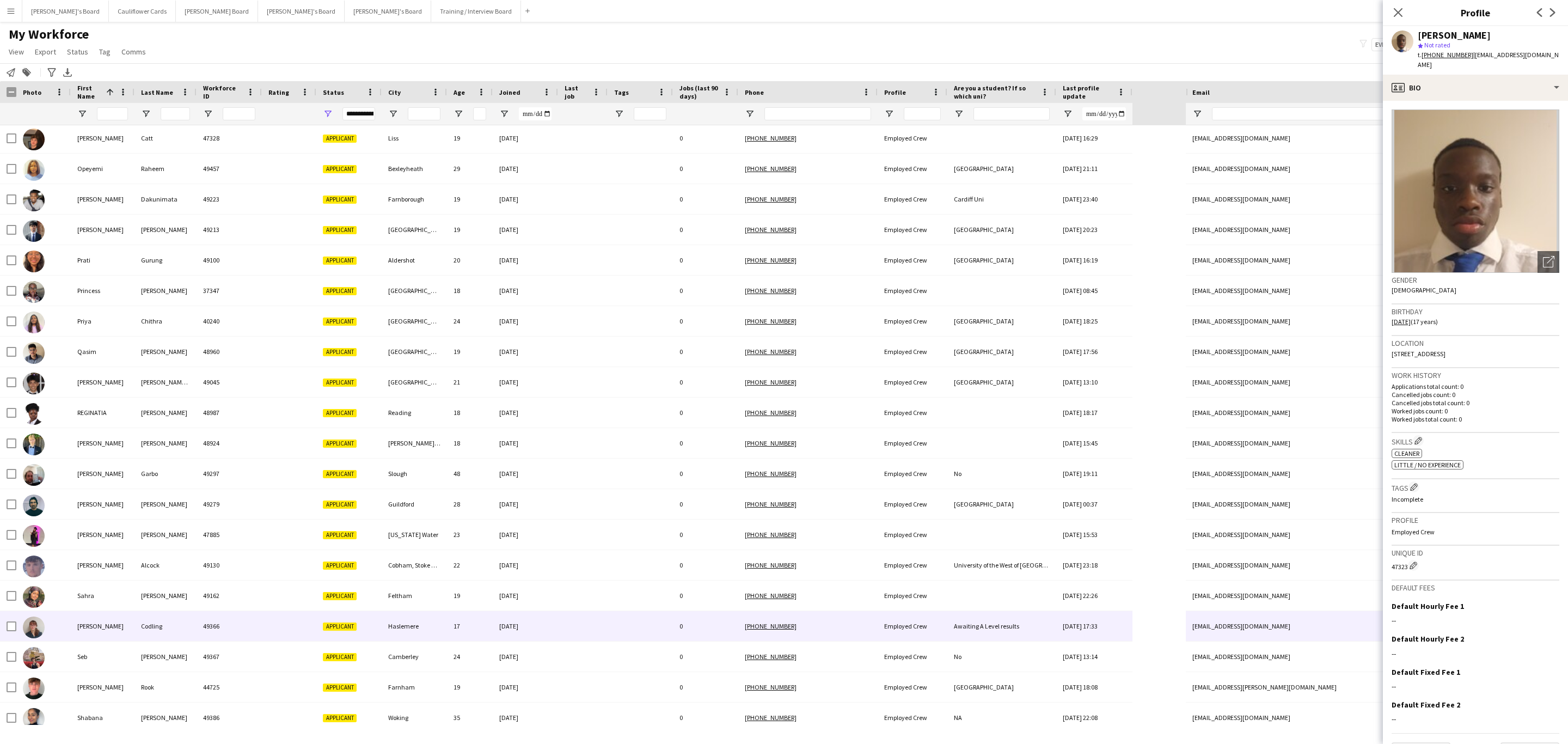
click at [531, 626] on div "05-08-2025" at bounding box center [525, 626] width 65 height 30
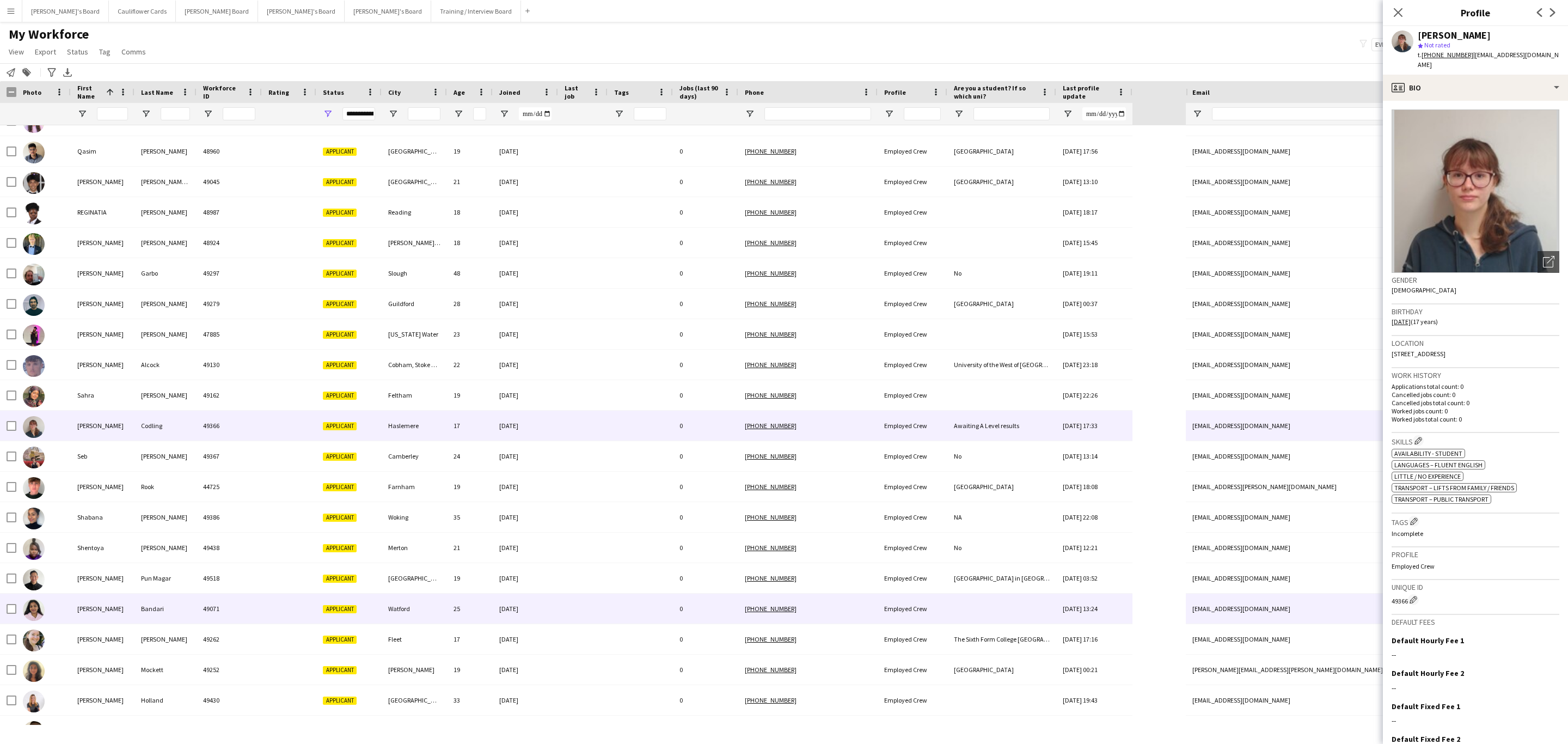
click at [538, 603] on div "19-07-2025" at bounding box center [525, 608] width 65 height 30
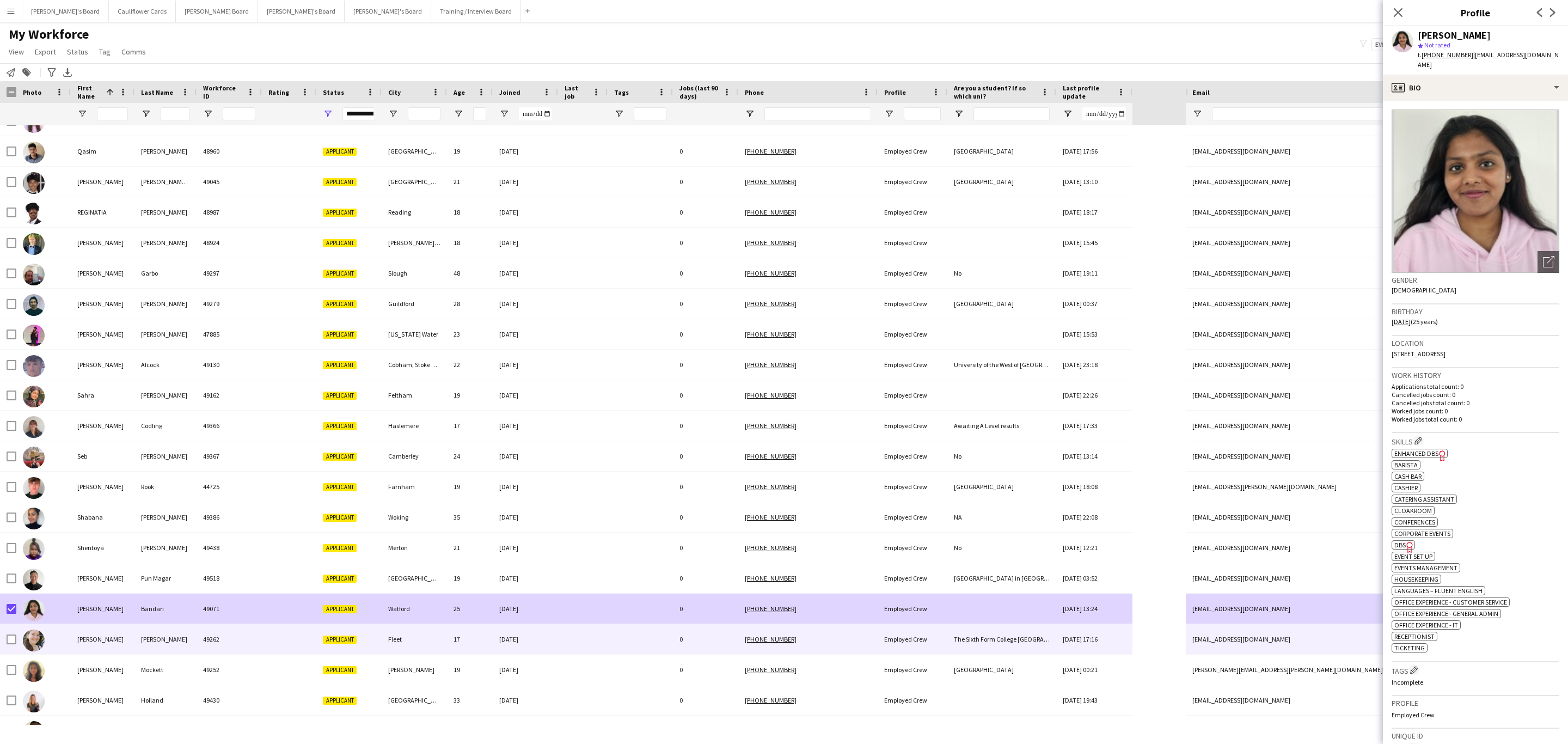
click at [548, 636] on div "31-07-2025" at bounding box center [525, 639] width 65 height 30
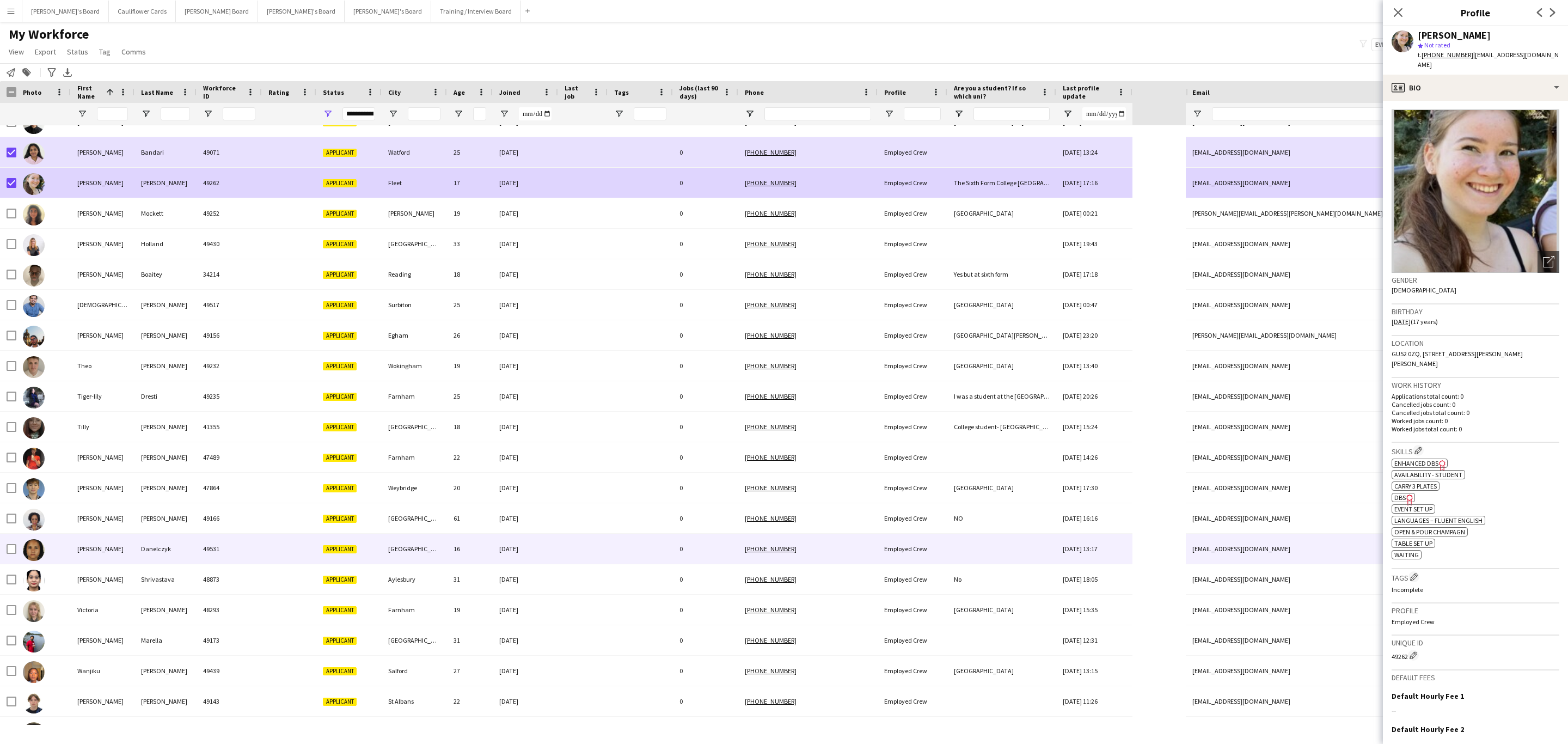
click at [536, 557] on div "11-08-2025" at bounding box center [525, 549] width 65 height 30
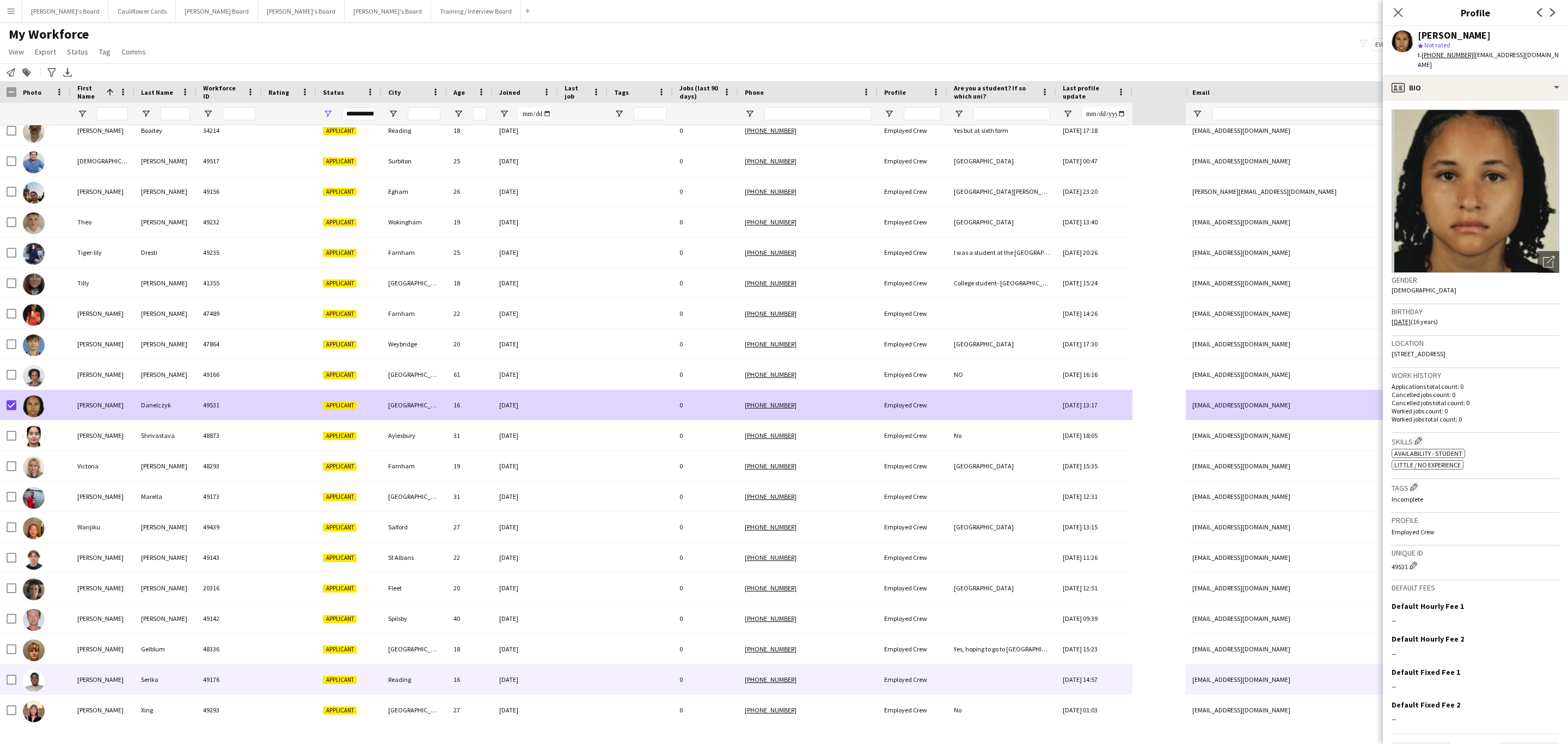
click at [573, 673] on div at bounding box center [583, 679] width 49 height 30
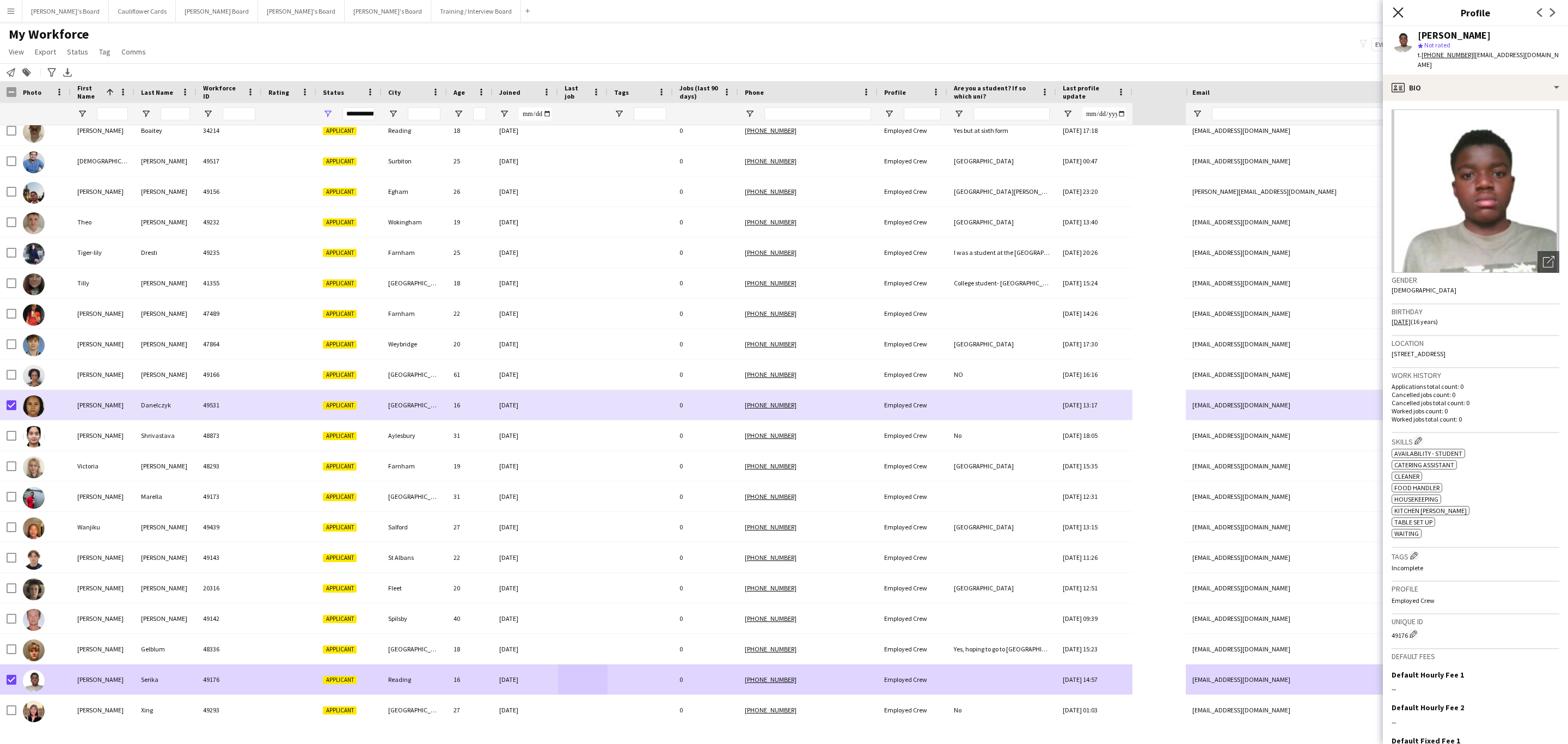
click at [1397, 13] on icon at bounding box center [1398, 12] width 10 height 10
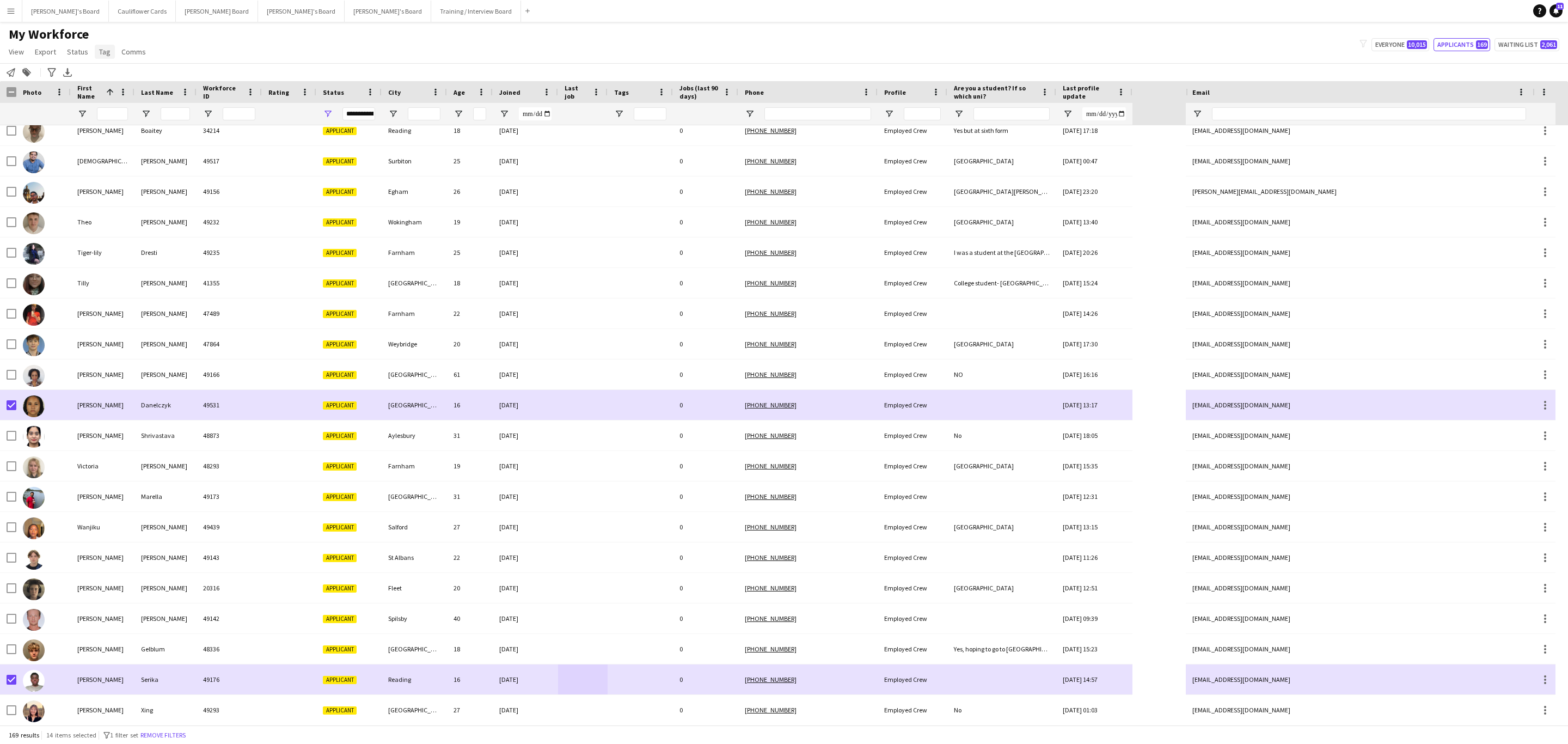
click at [99, 54] on span "Tag" at bounding box center [105, 52] width 12 height 10
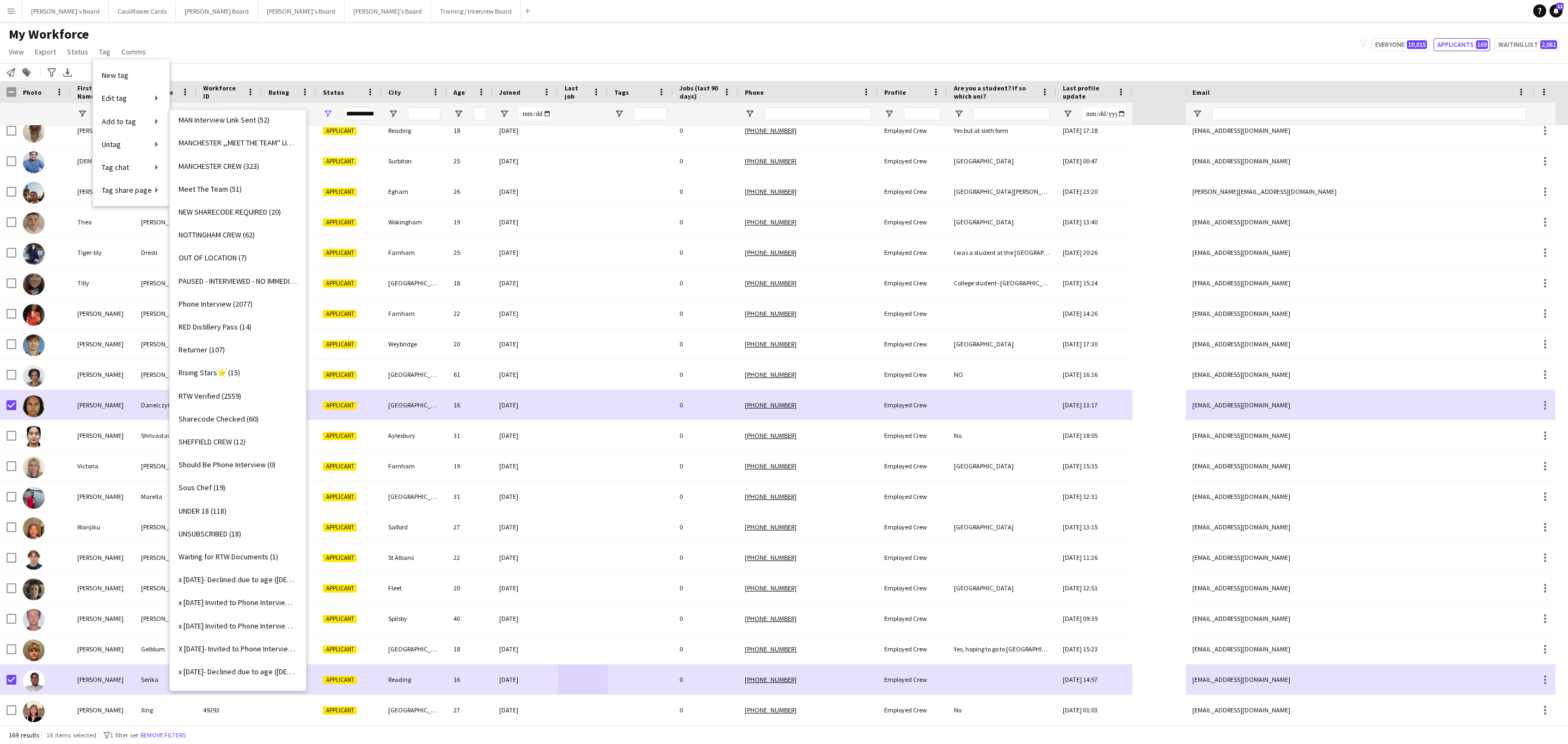
scroll to position [930, 0]
click at [226, 502] on span "UNDER 18 (118)" at bounding box center [202, 507] width 48 height 10
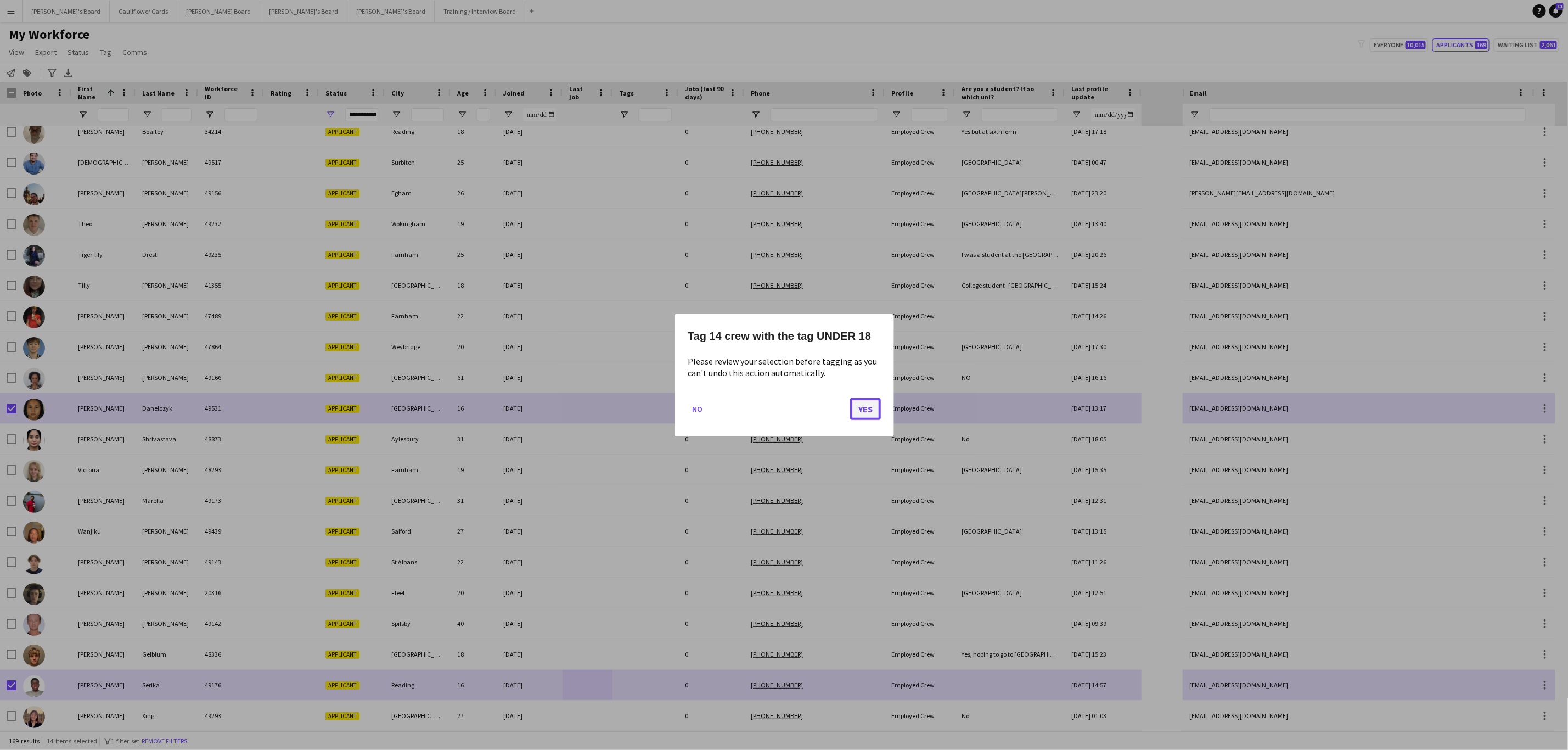
click at [865, 412] on button "Yes" at bounding box center [865, 409] width 31 height 22
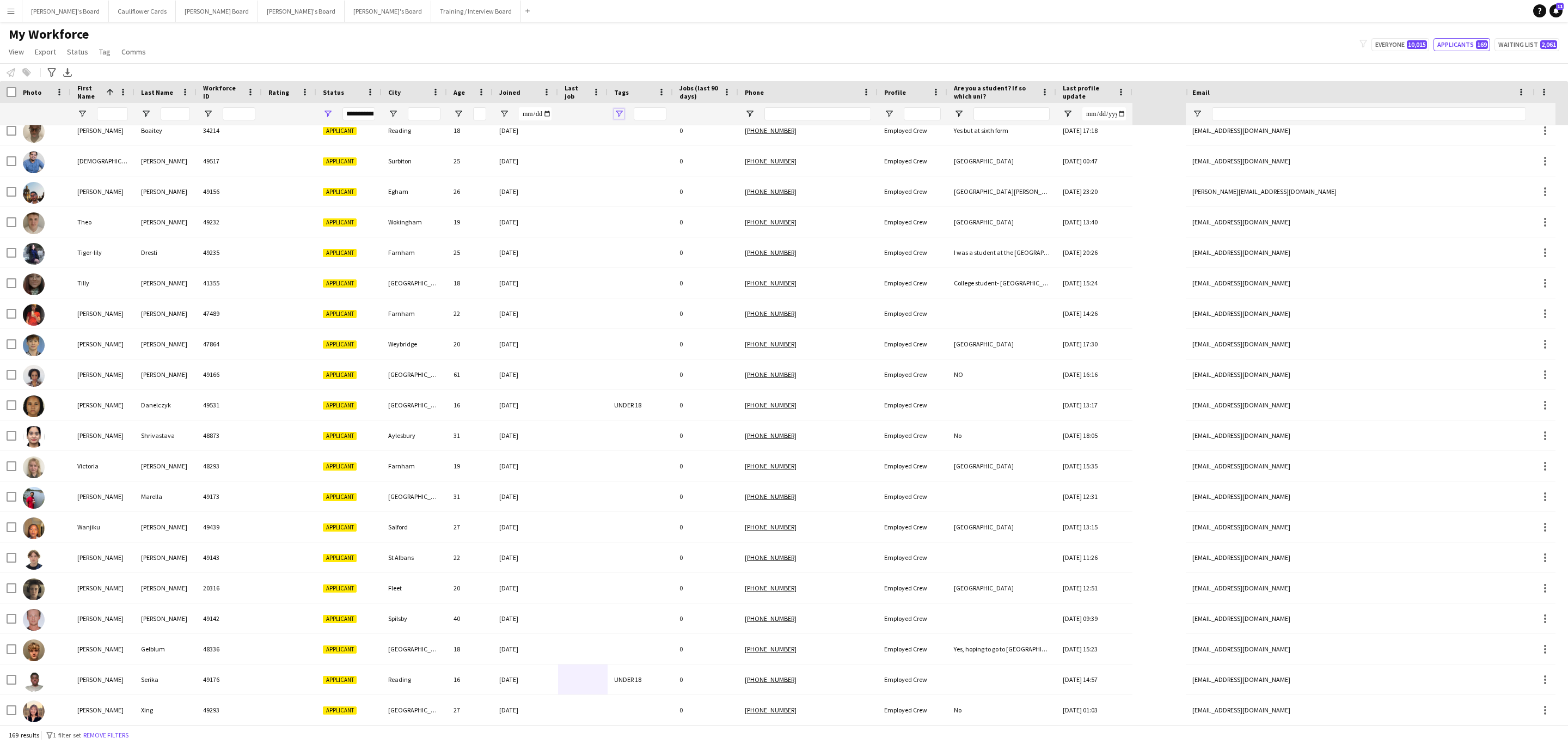
click at [621, 115] on span "Open Filter Menu" at bounding box center [619, 114] width 10 height 10
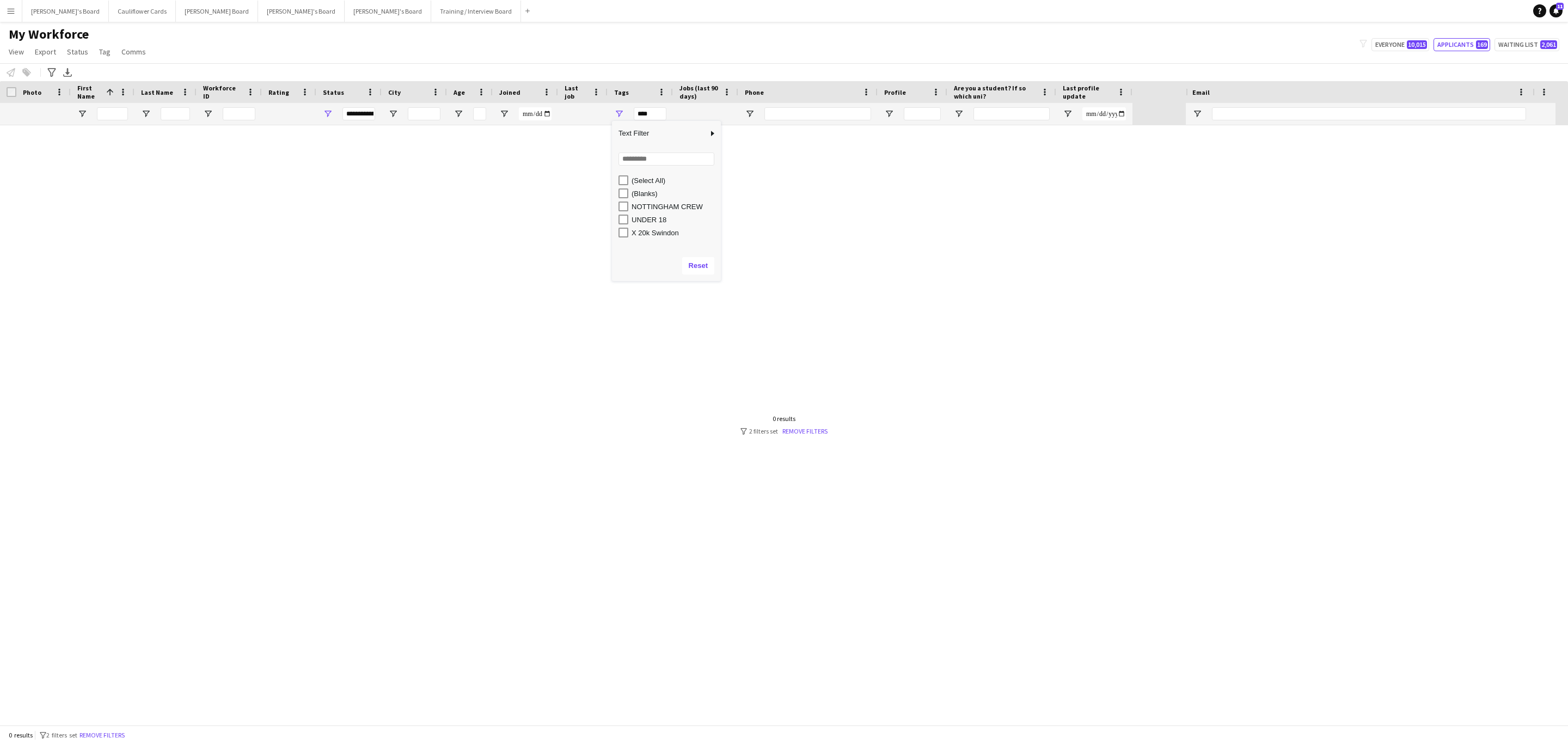
scroll to position [0, 0]
type input "**********"
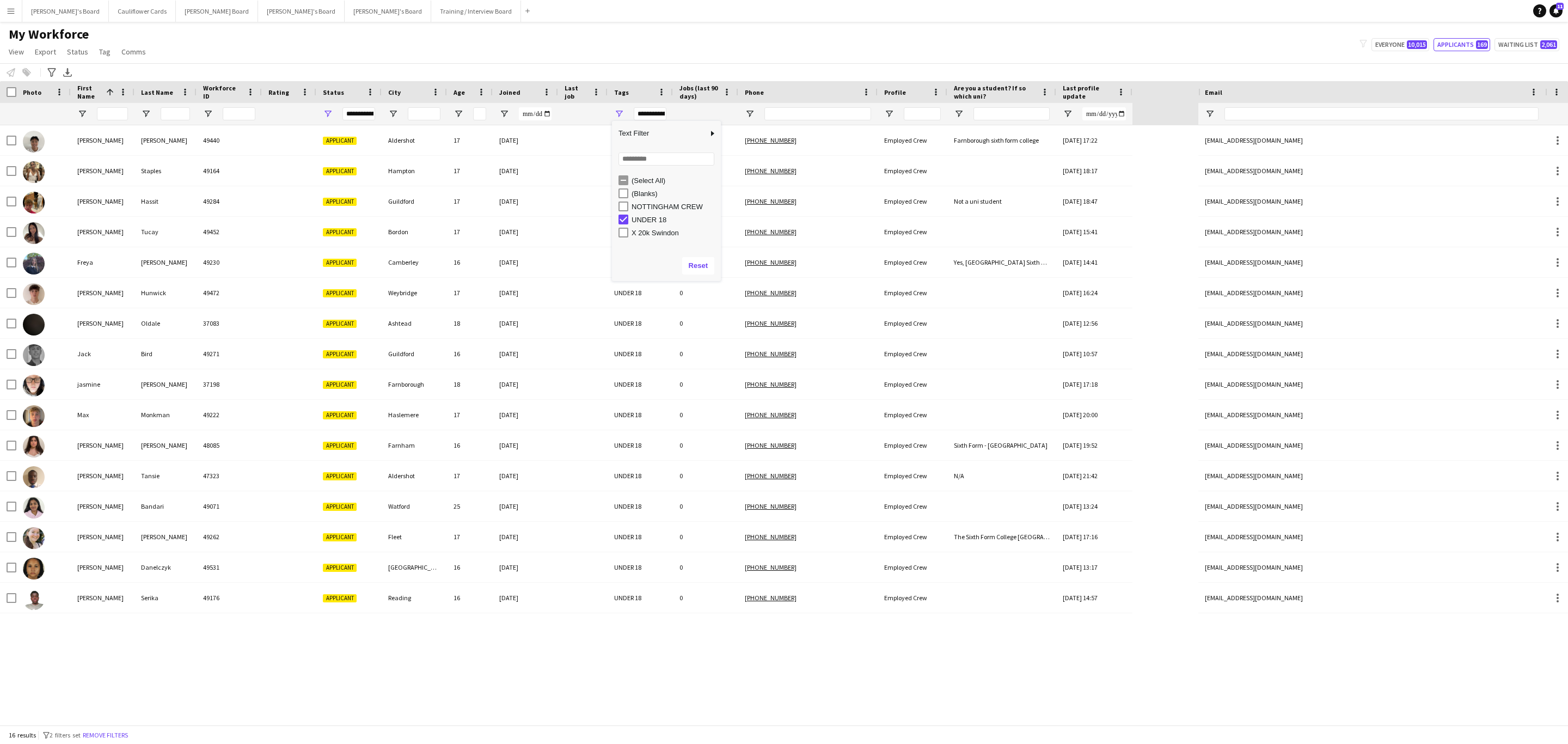
click at [680, 51] on div "My Workforce View Views Default view Compliance RTW Checks MANCHESTER Search UN…" at bounding box center [784, 44] width 1568 height 37
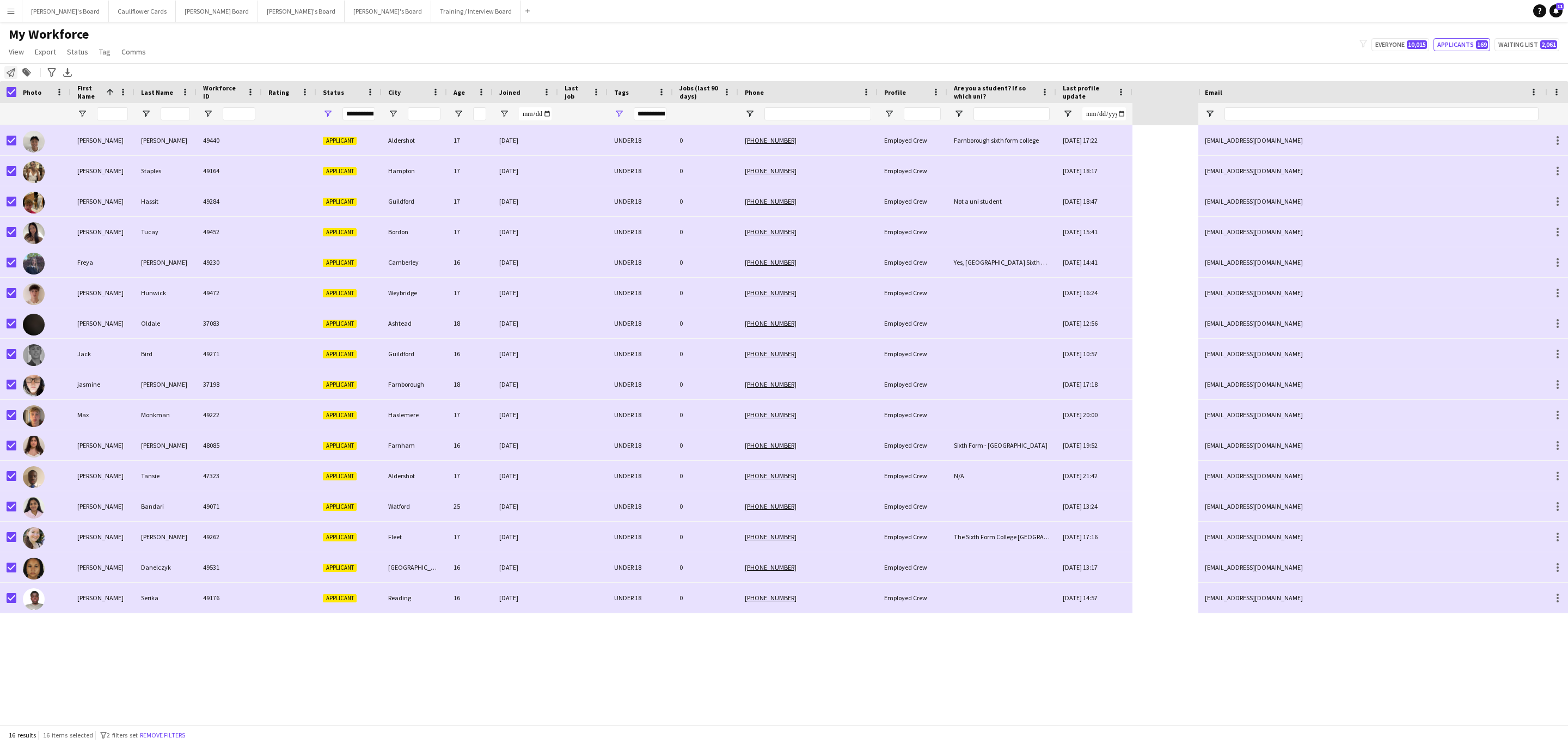
click at [12, 71] on icon "Notify workforce" at bounding box center [11, 72] width 9 height 9
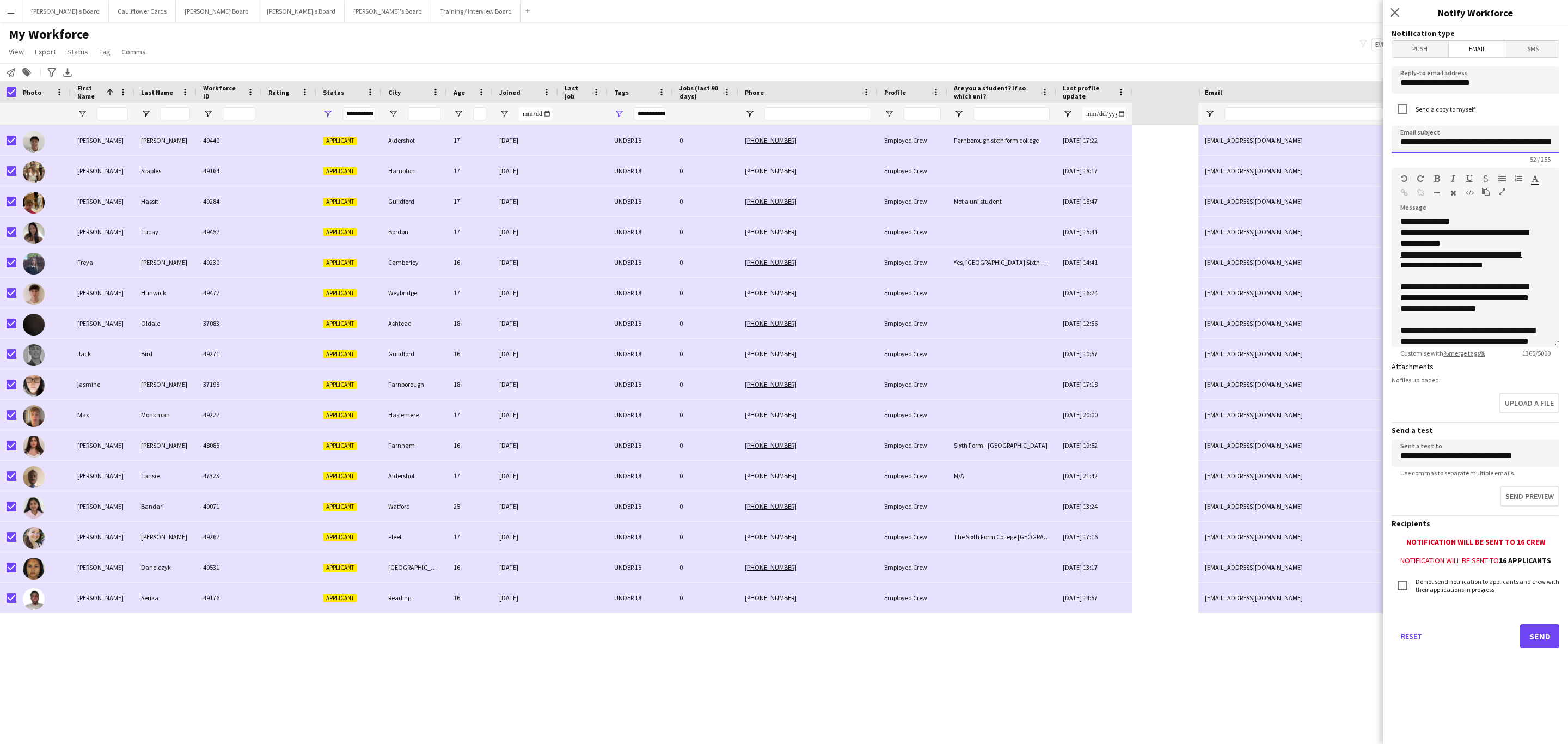
click at [1485, 149] on input "**********" at bounding box center [1475, 139] width 167 height 27
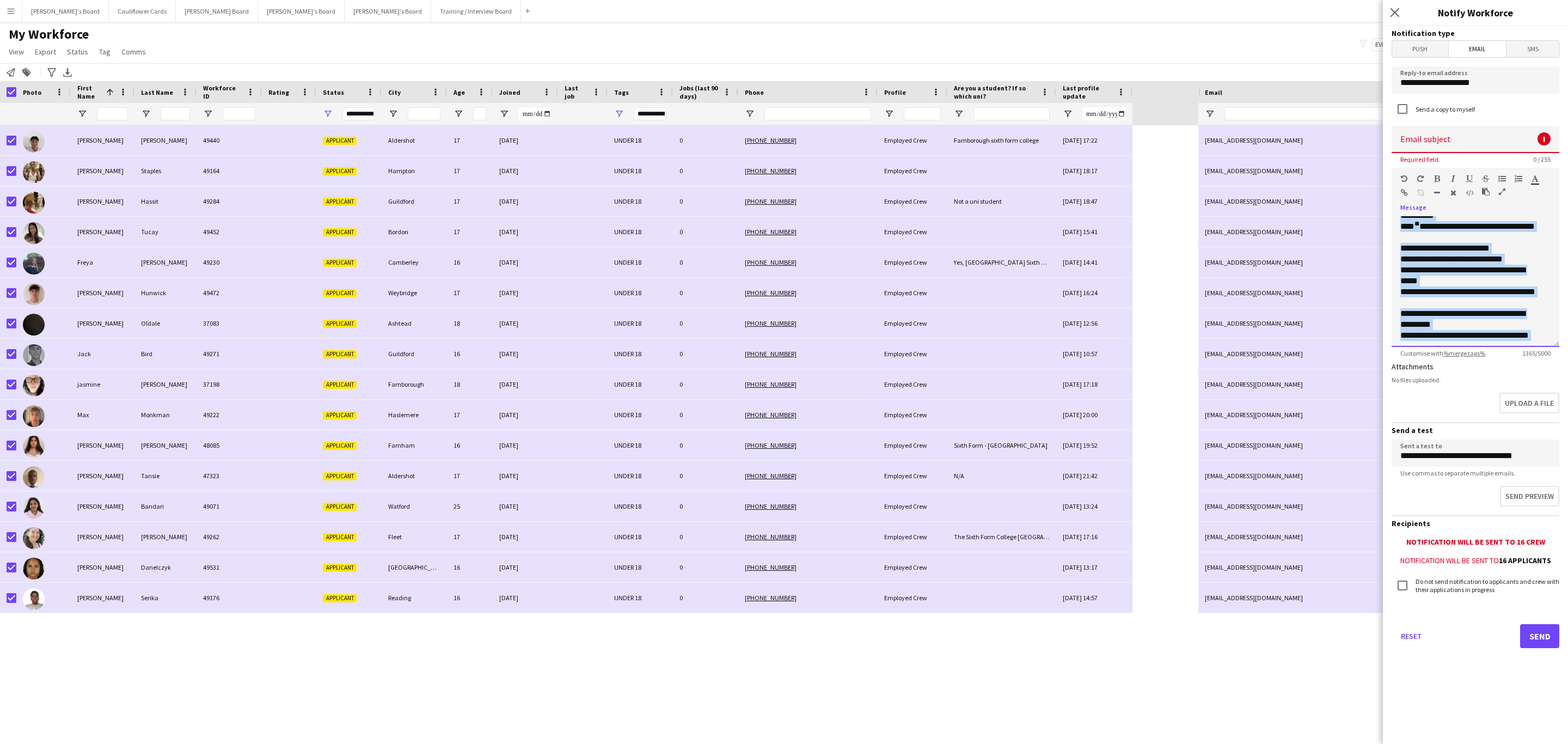
scroll to position [498, 0]
drag, startPoint x: 1395, startPoint y: 232, endPoint x: 1506, endPoint y: 425, distance: 222.6
click at [1506, 425] on form "**********" at bounding box center [1475, 353] width 185 height 653
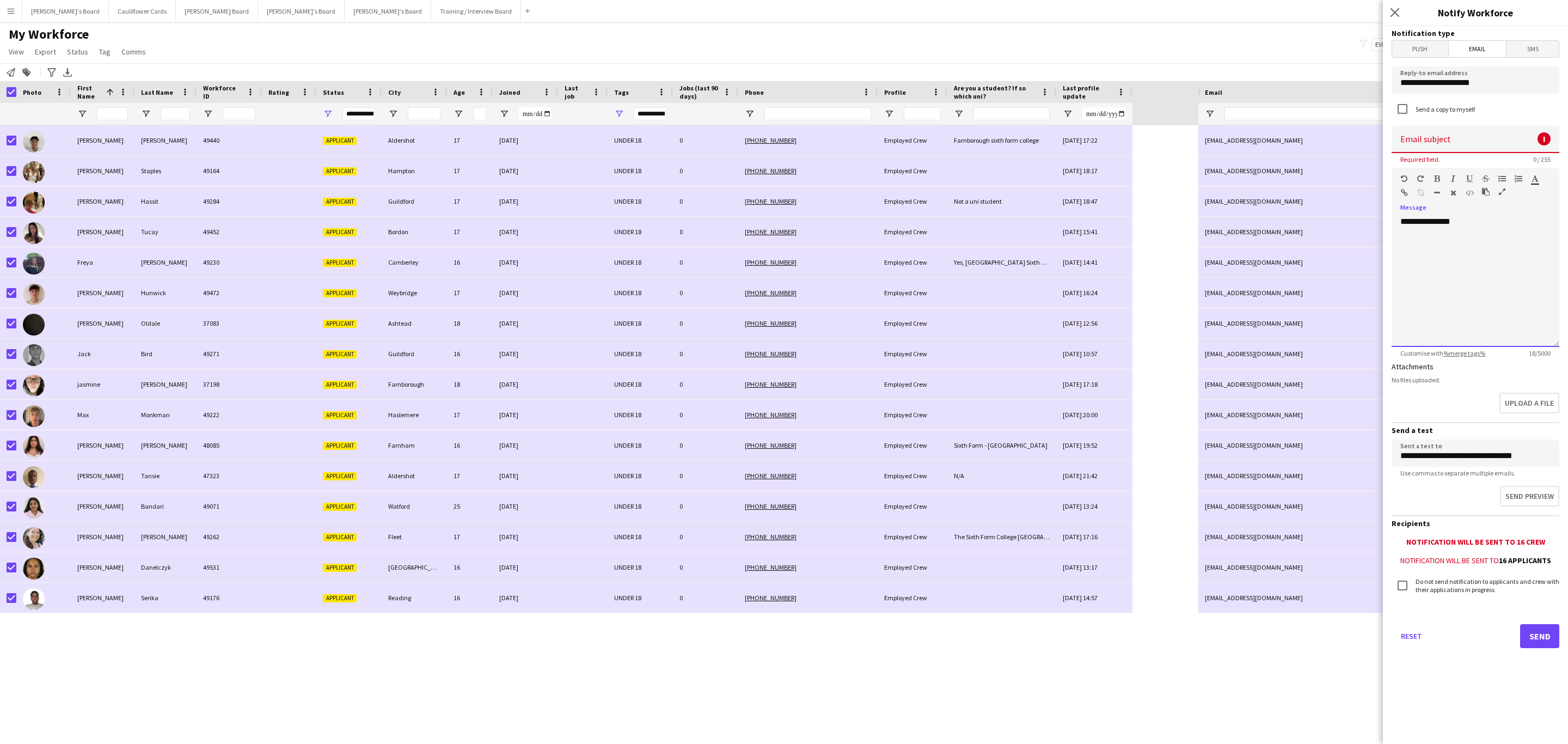
scroll to position [0, 0]
click at [1457, 139] on input at bounding box center [1475, 139] width 167 height 27
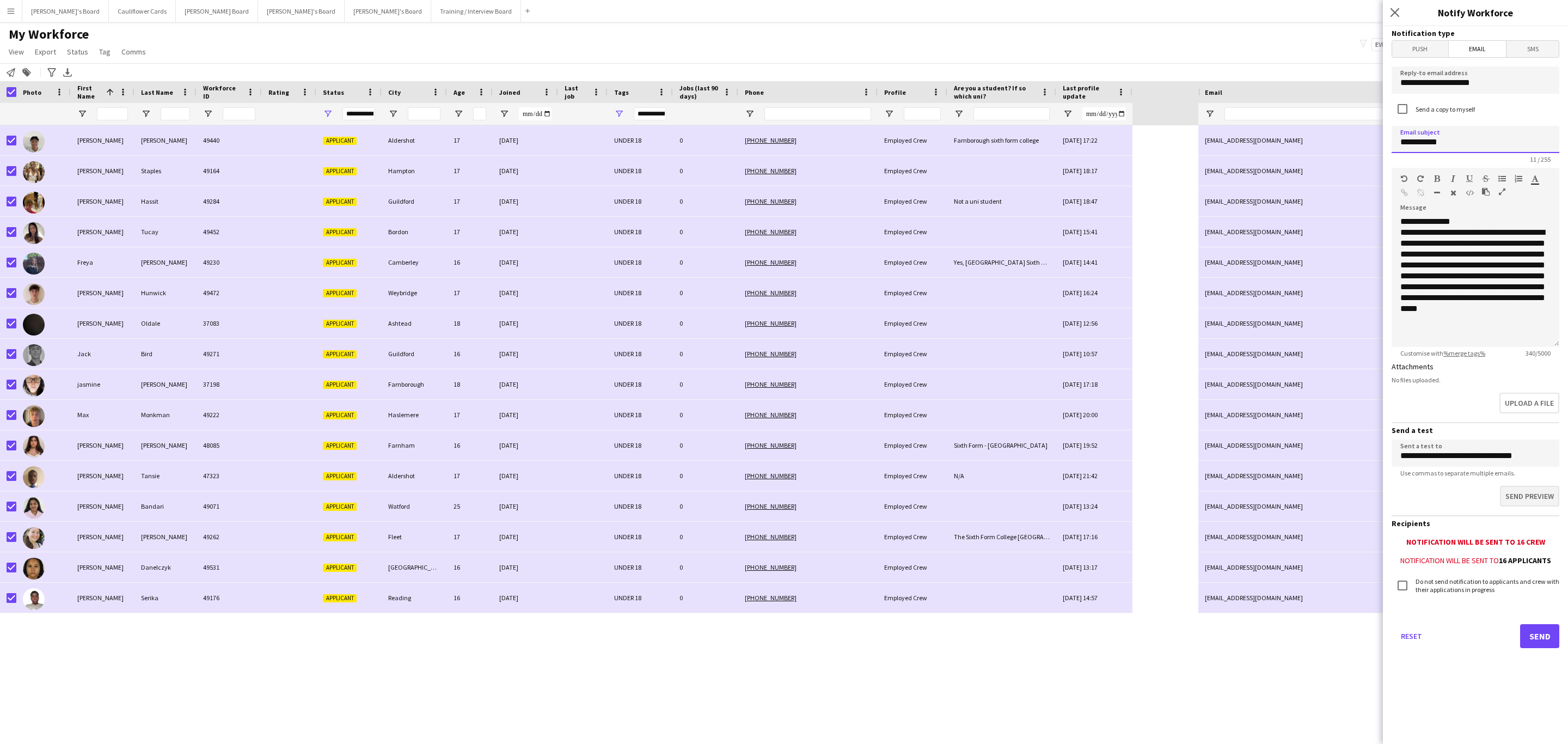
type input "**********"
click at [1534, 494] on button "Send preview" at bounding box center [1528, 497] width 61 height 23
click at [1537, 632] on button "Send" at bounding box center [1539, 636] width 39 height 24
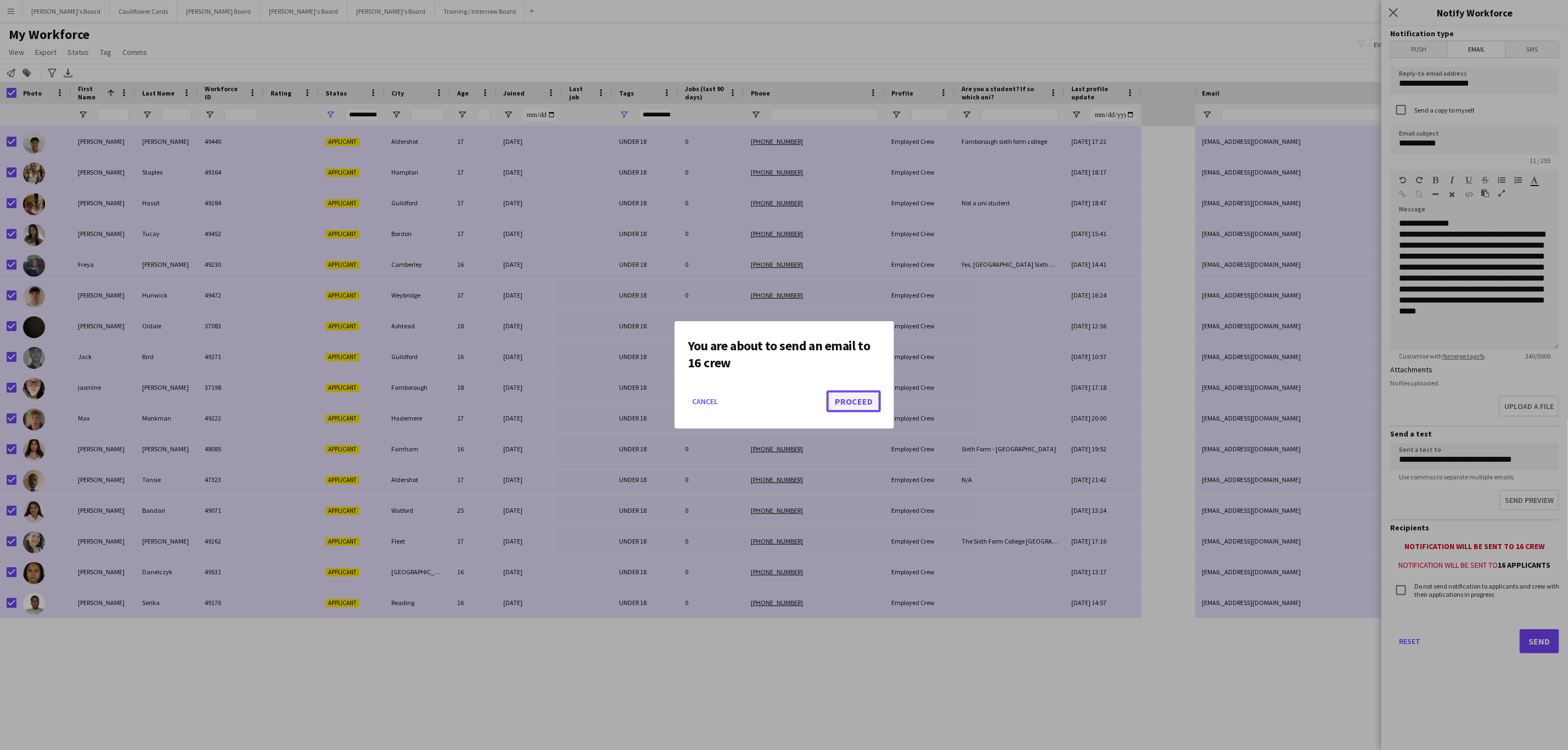
click at [868, 398] on button "Proceed" at bounding box center [854, 401] width 55 height 22
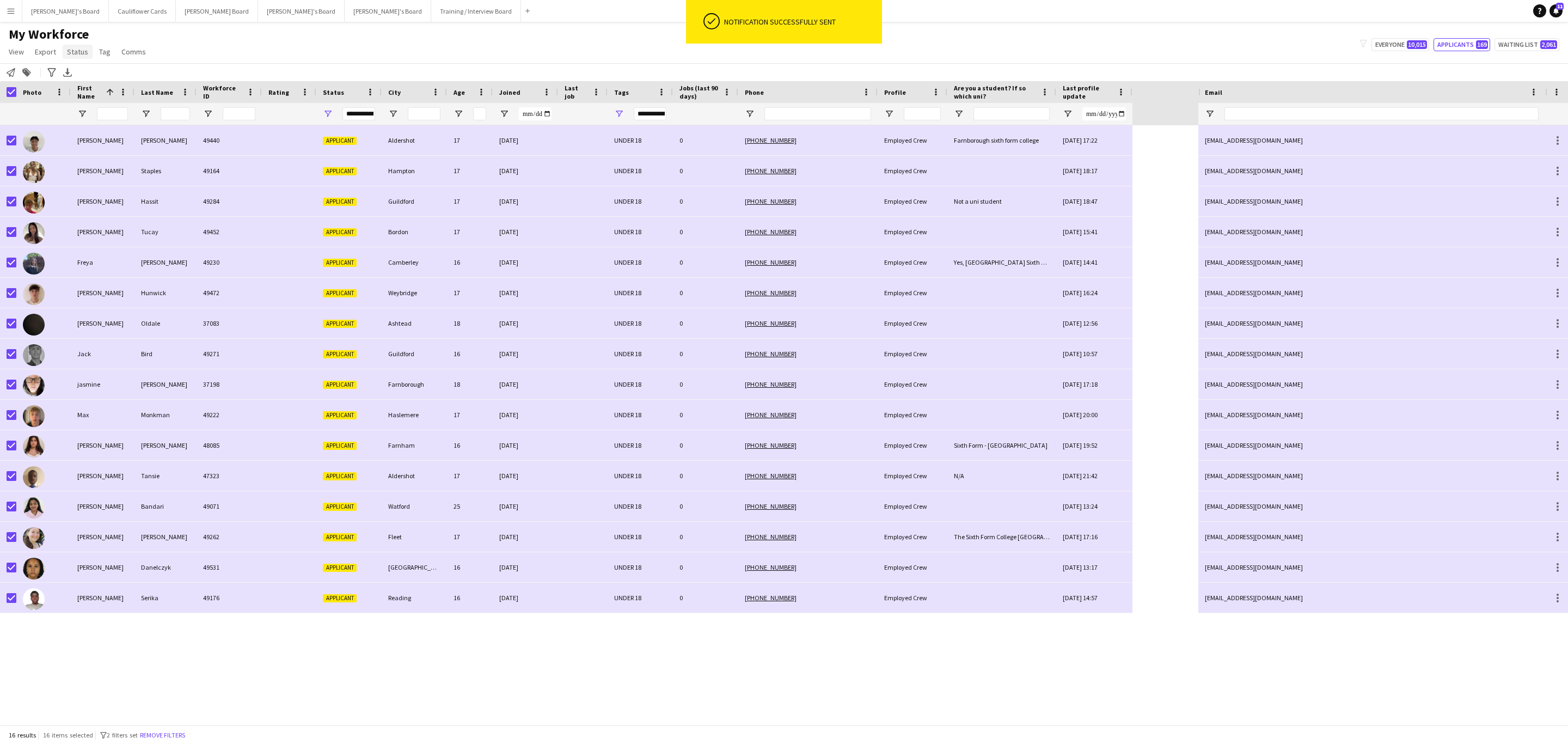
click at [75, 49] on span "Status" at bounding box center [77, 52] width 21 height 10
click at [85, 72] on link "Edit" at bounding box center [100, 75] width 76 height 23
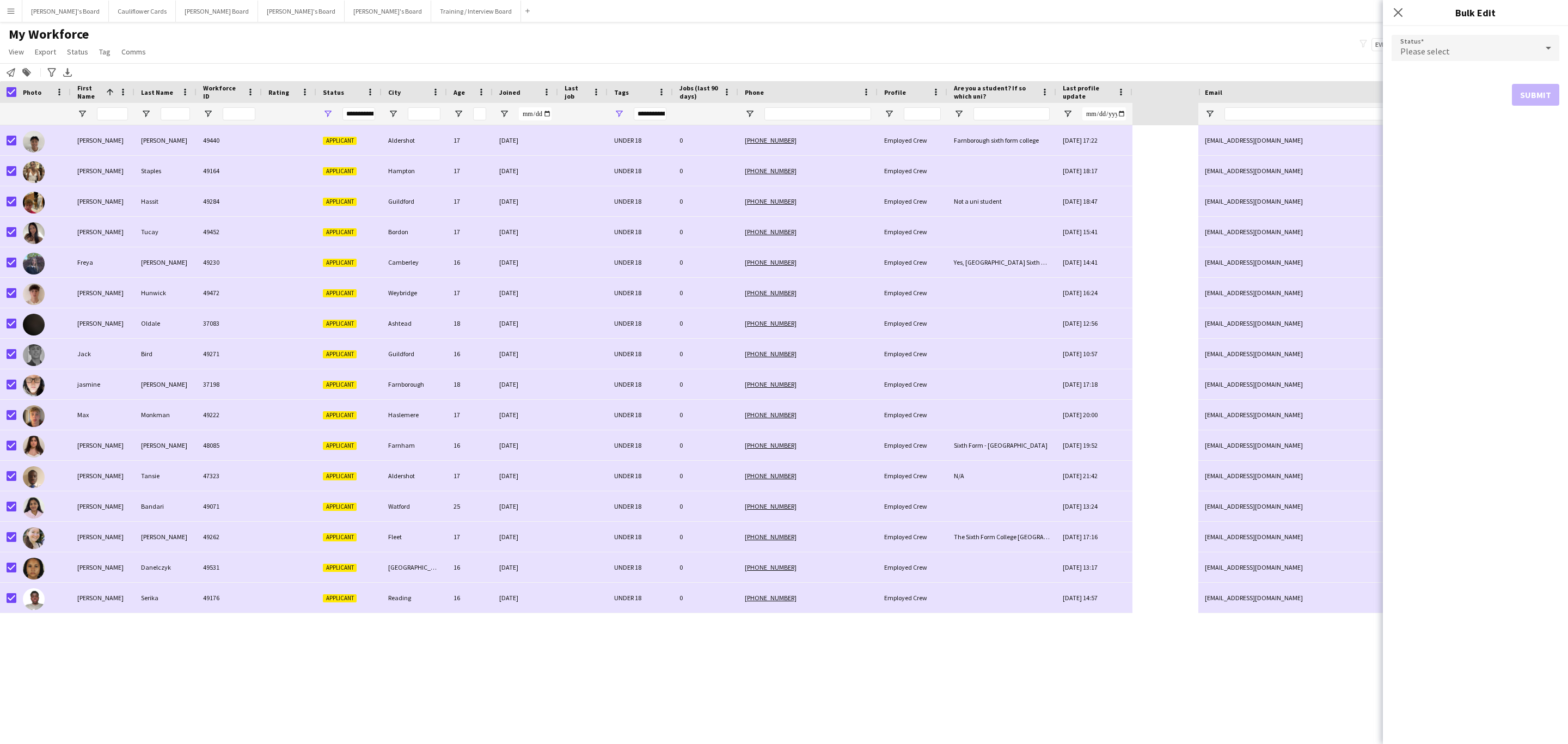
click at [1480, 51] on div "Please select" at bounding box center [1465, 47] width 146 height 26
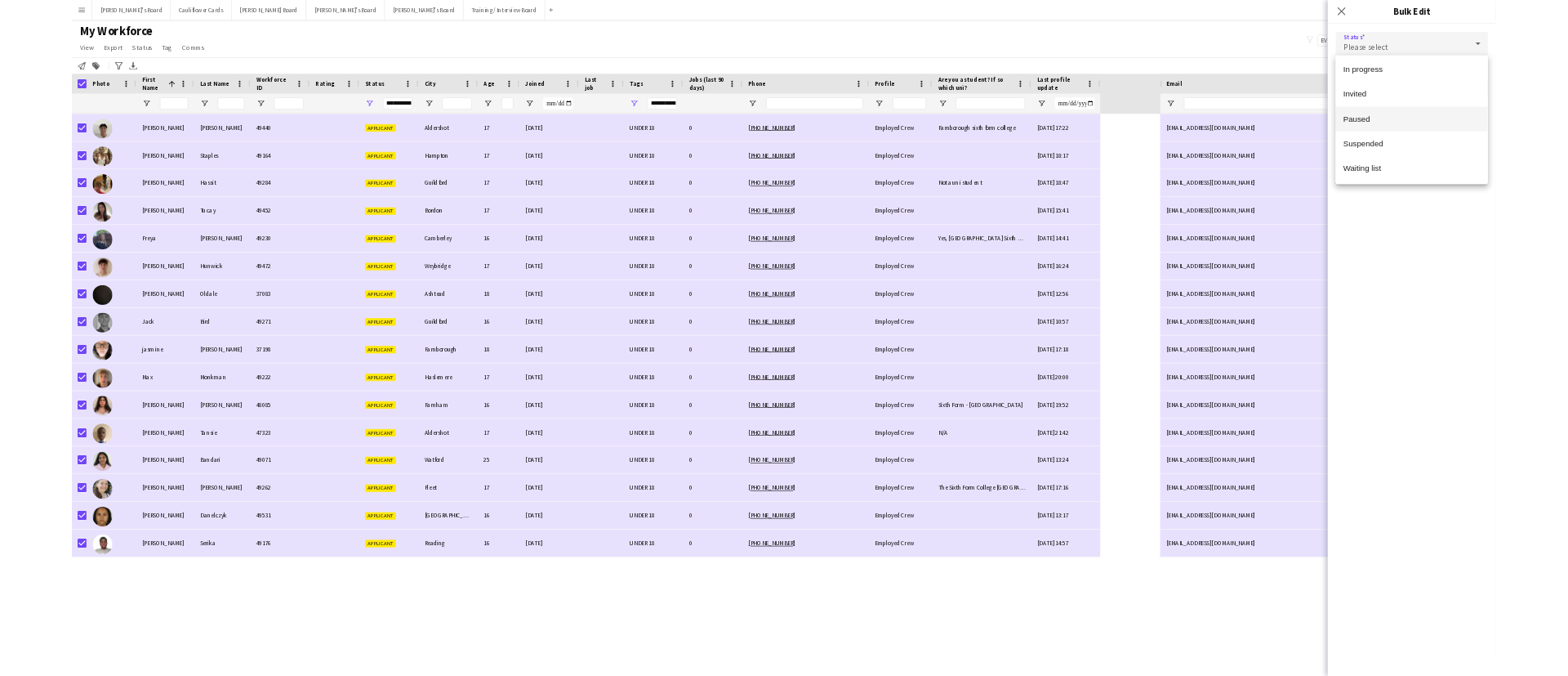
scroll to position [61, 0]
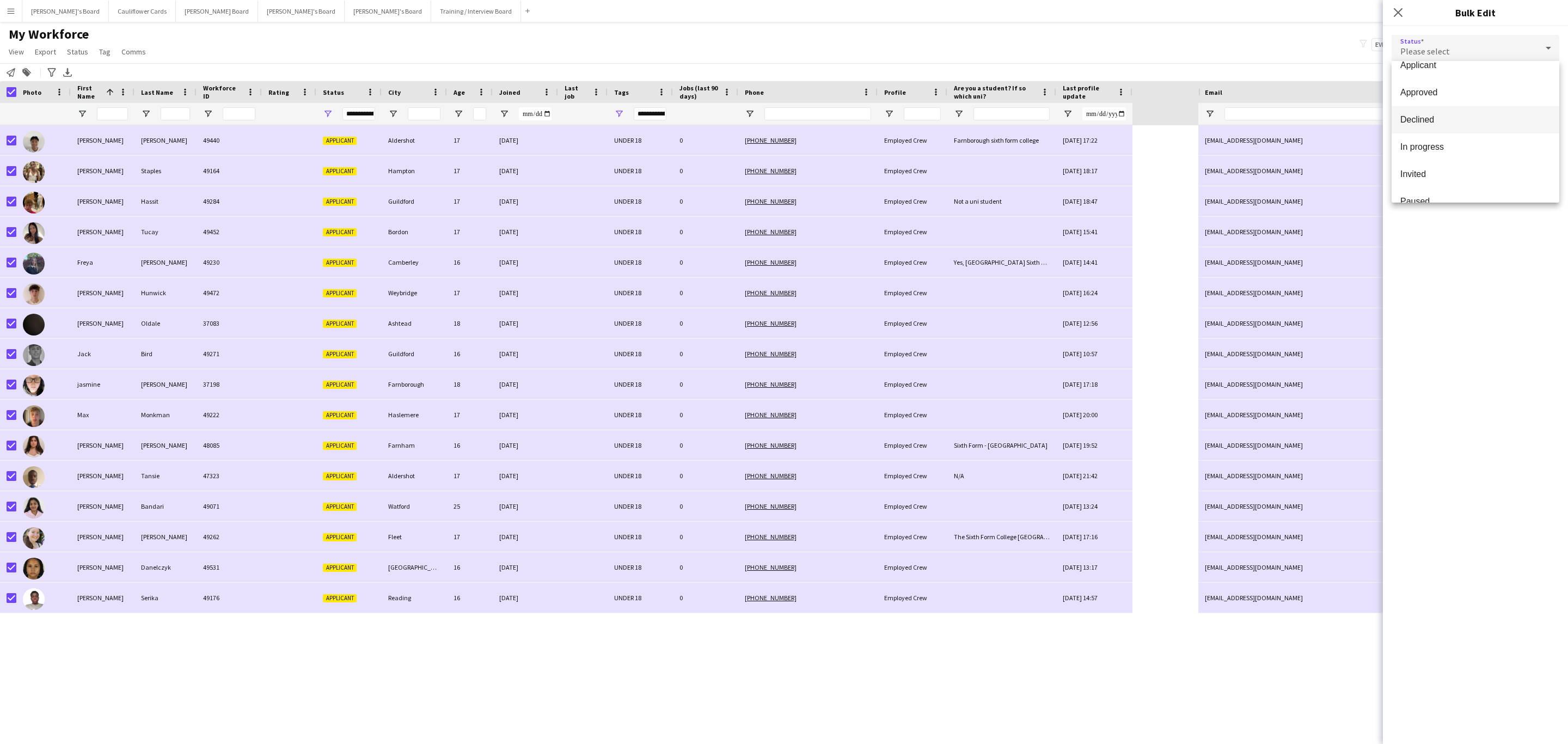
click at [1426, 126] on mat-option "Declined" at bounding box center [1475, 119] width 167 height 27
click at [1536, 130] on button "Submit" at bounding box center [1536, 132] width 47 height 22
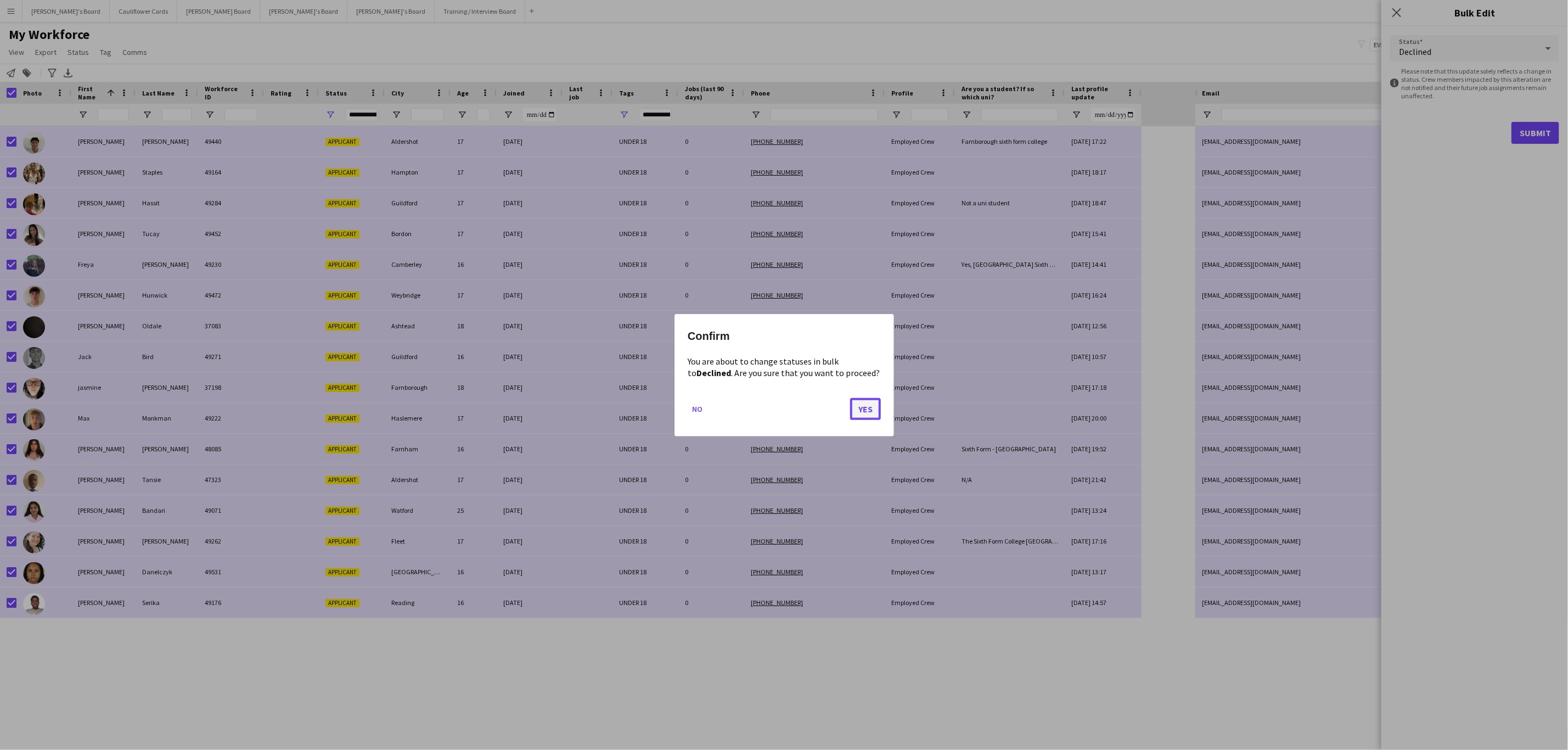
click at [868, 408] on button "Yes" at bounding box center [865, 409] width 31 height 22
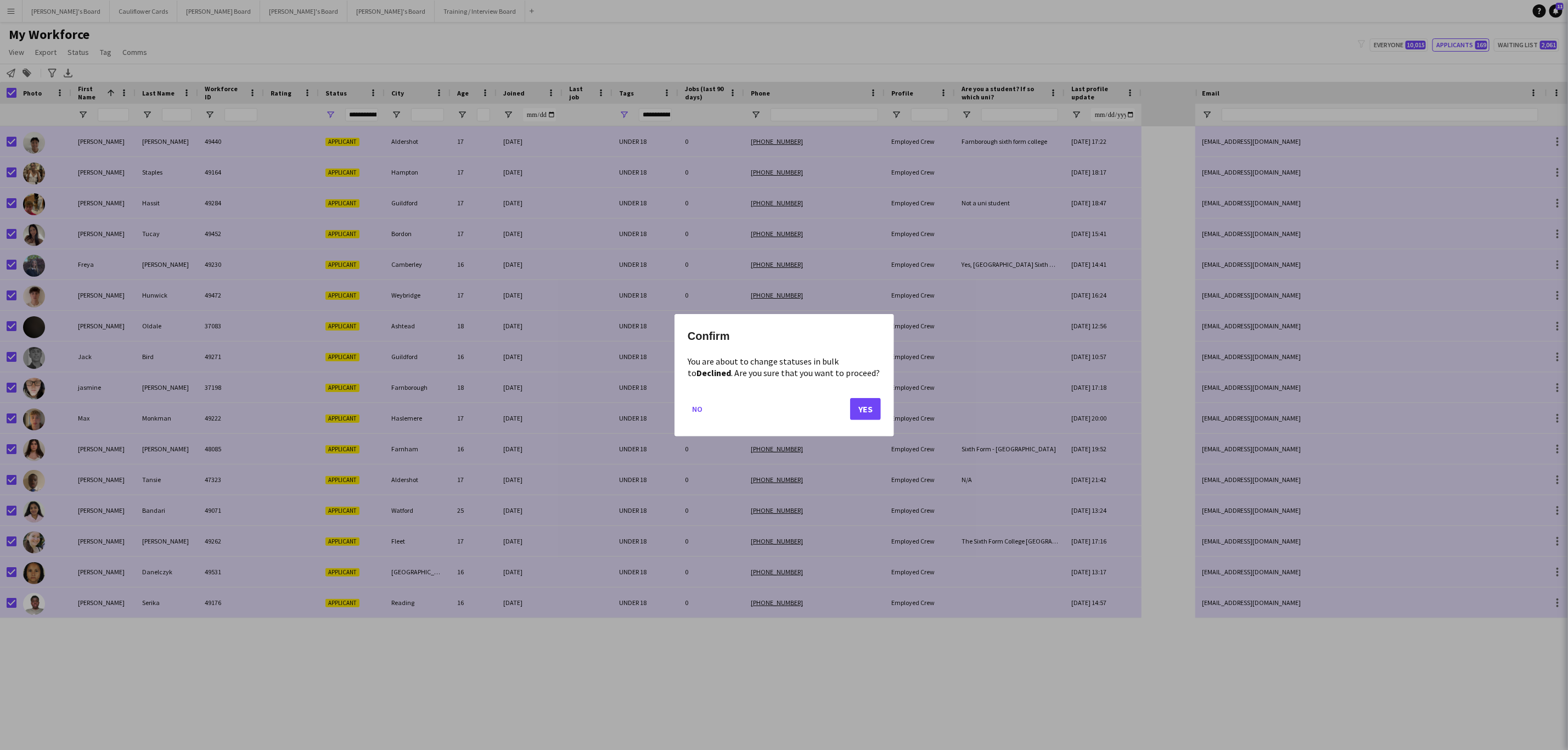
type input "***"
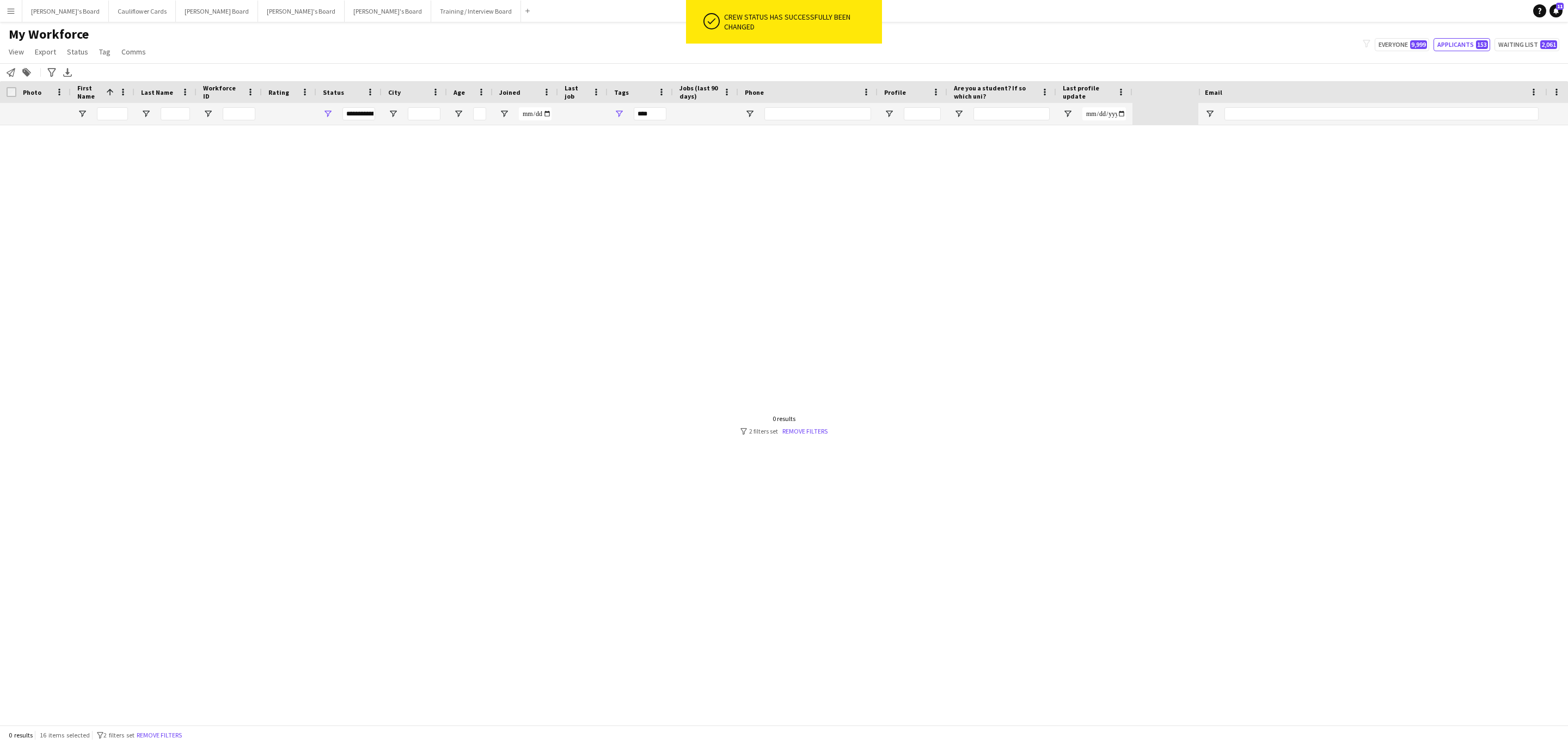
click at [182, 725] on div at bounding box center [599, 425] width 1199 height 600
click at [167, 734] on button "Remove filters" at bounding box center [159, 735] width 49 height 12
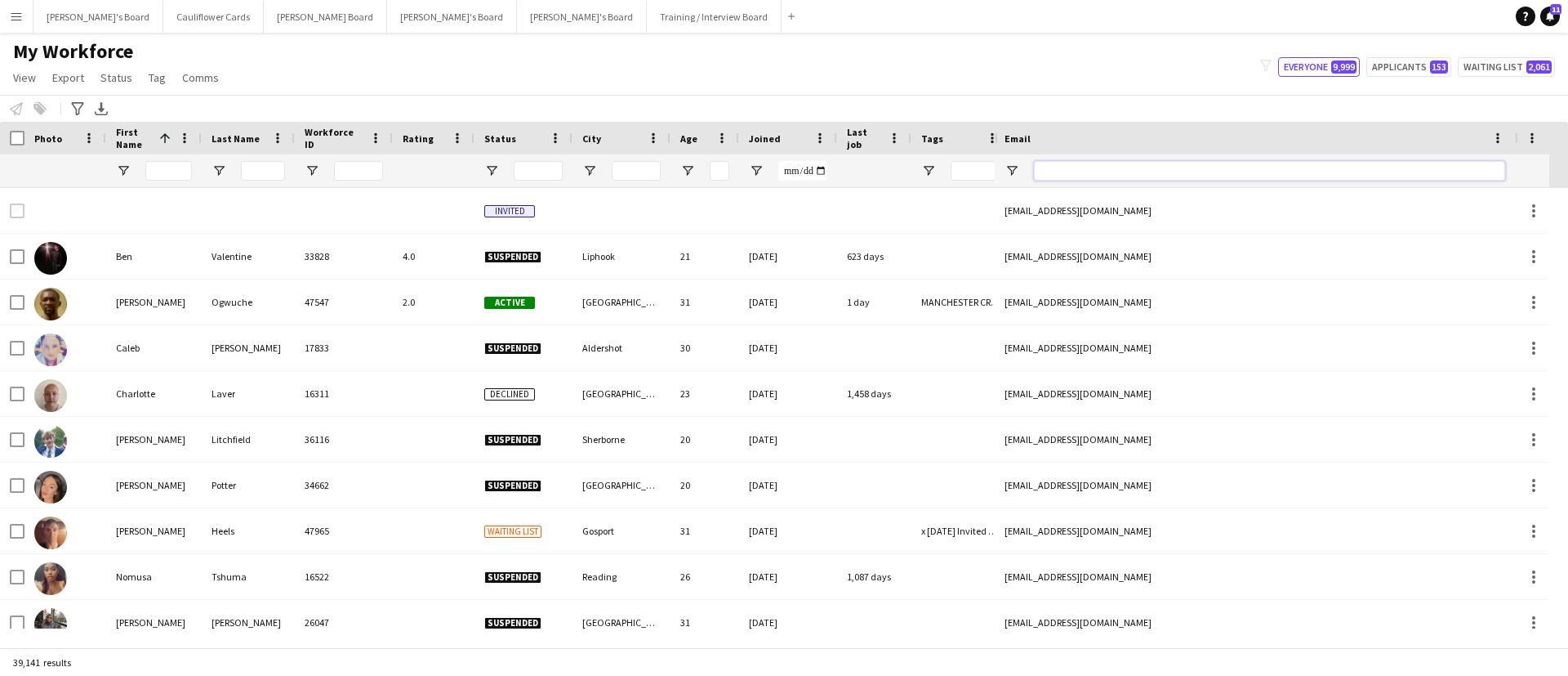
click at [1108, 172] on input "Email Filter Input" at bounding box center [1269, 170] width 471 height 19
paste input "**********"
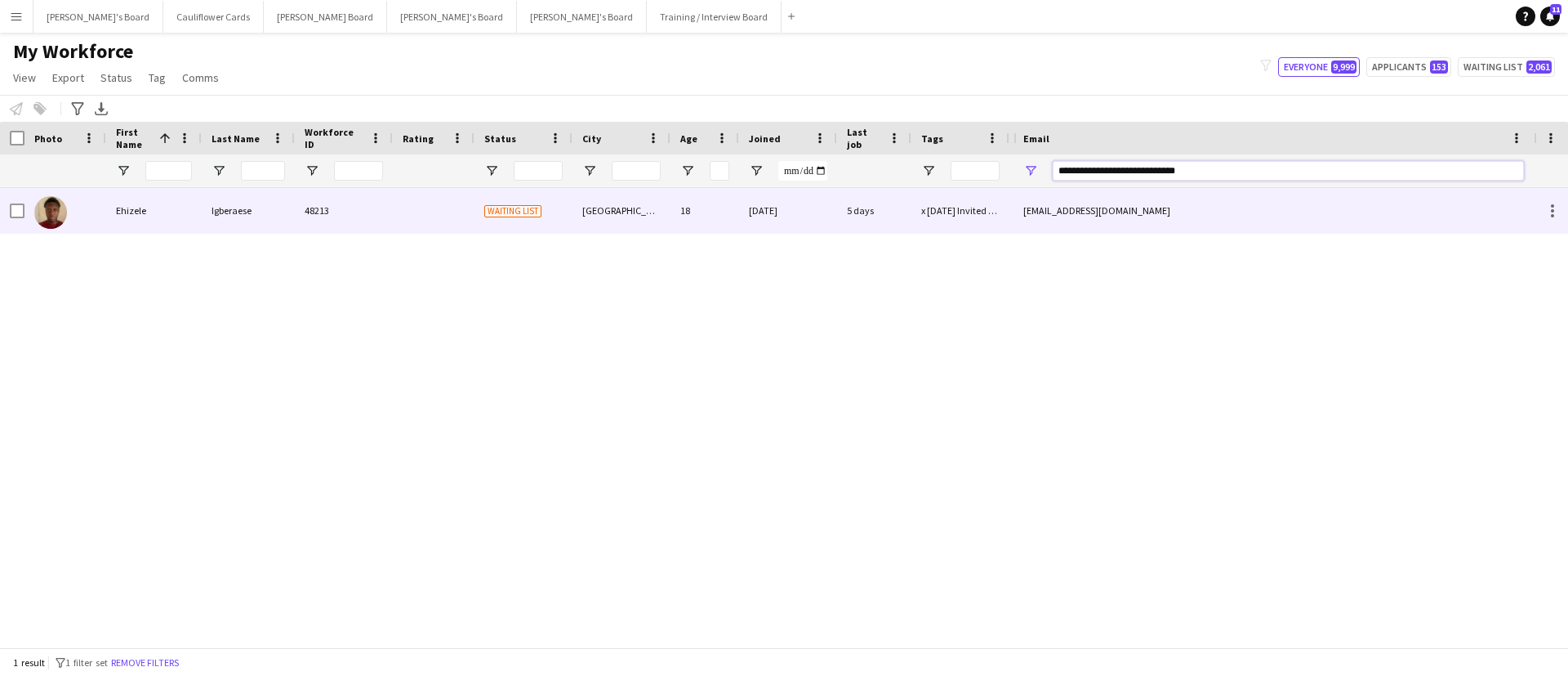
type input "**********"
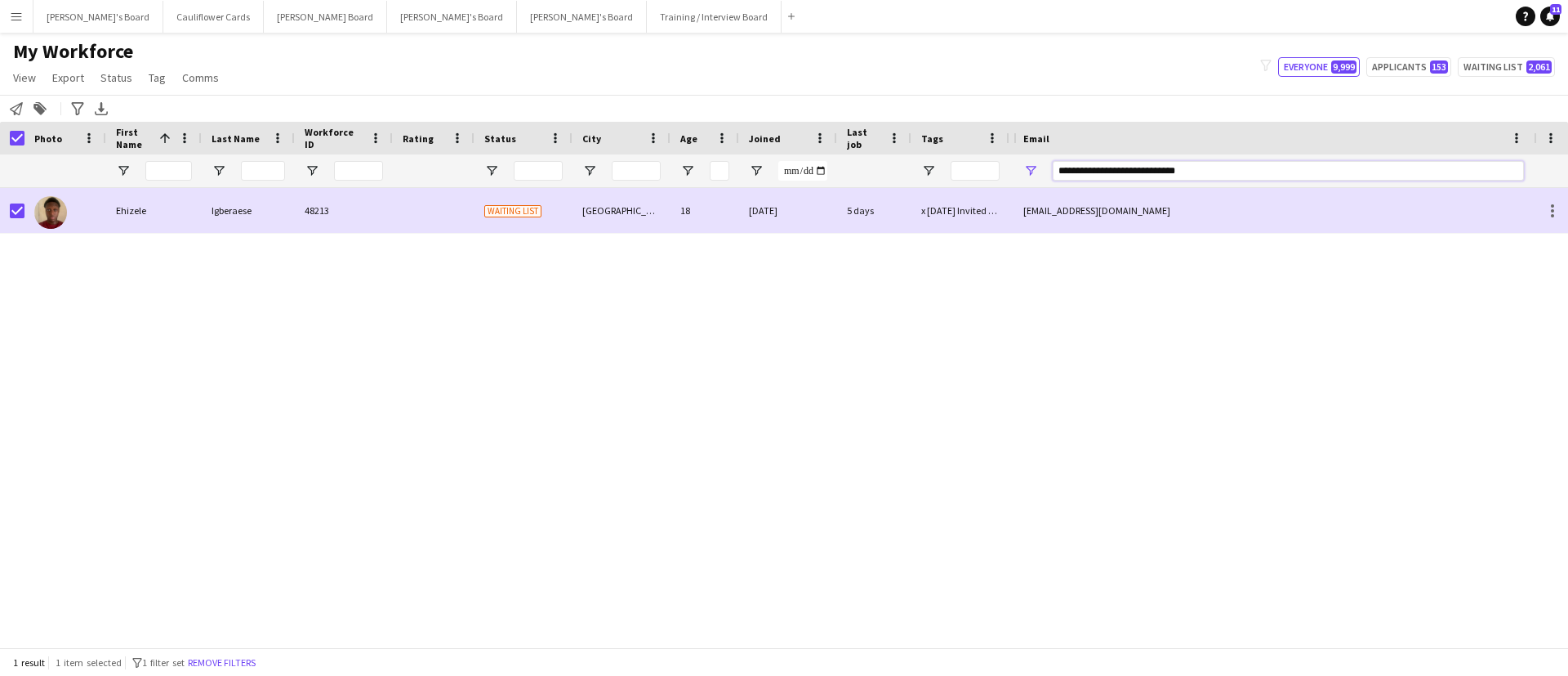
click at [1217, 176] on input "**********" at bounding box center [1289, 170] width 471 height 19
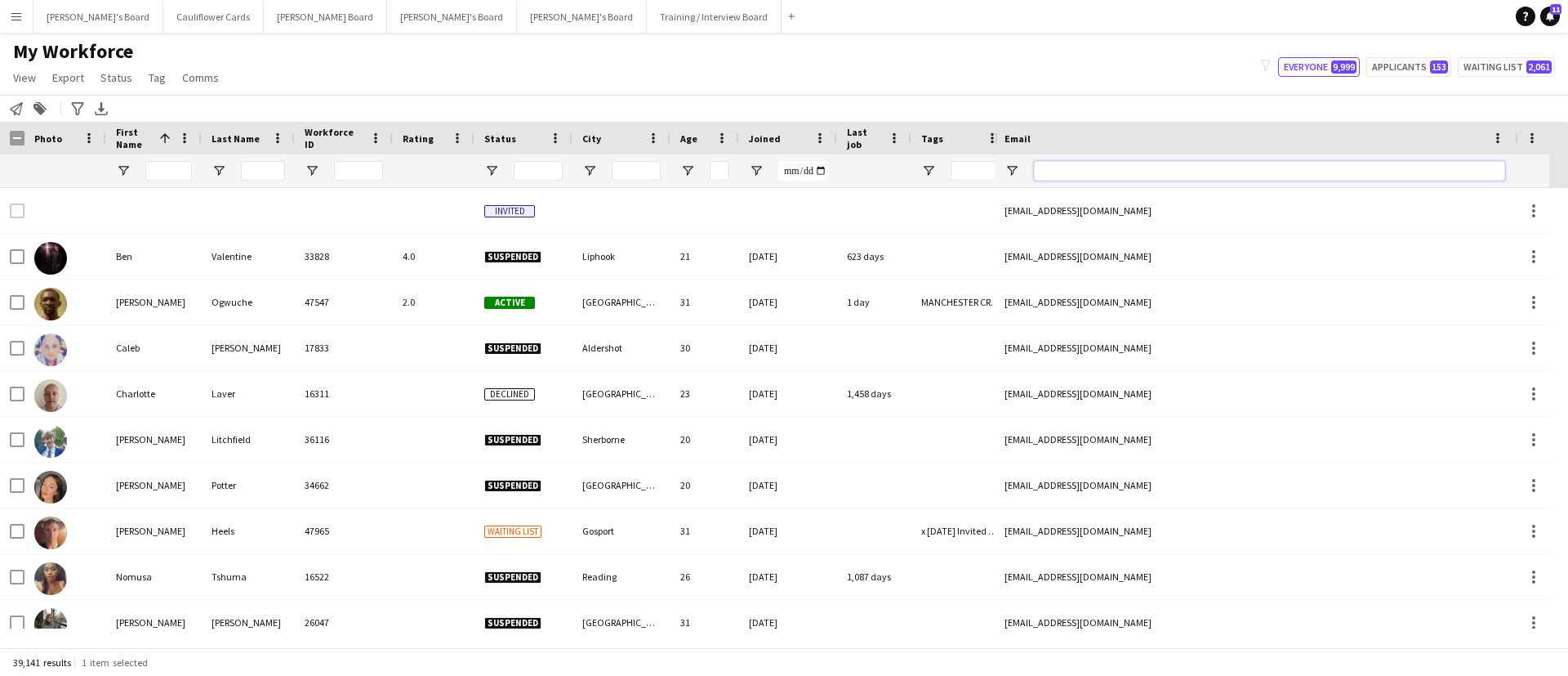
click at [1142, 166] on input "Email Filter Input" at bounding box center [1269, 170] width 471 height 19
paste input "**********"
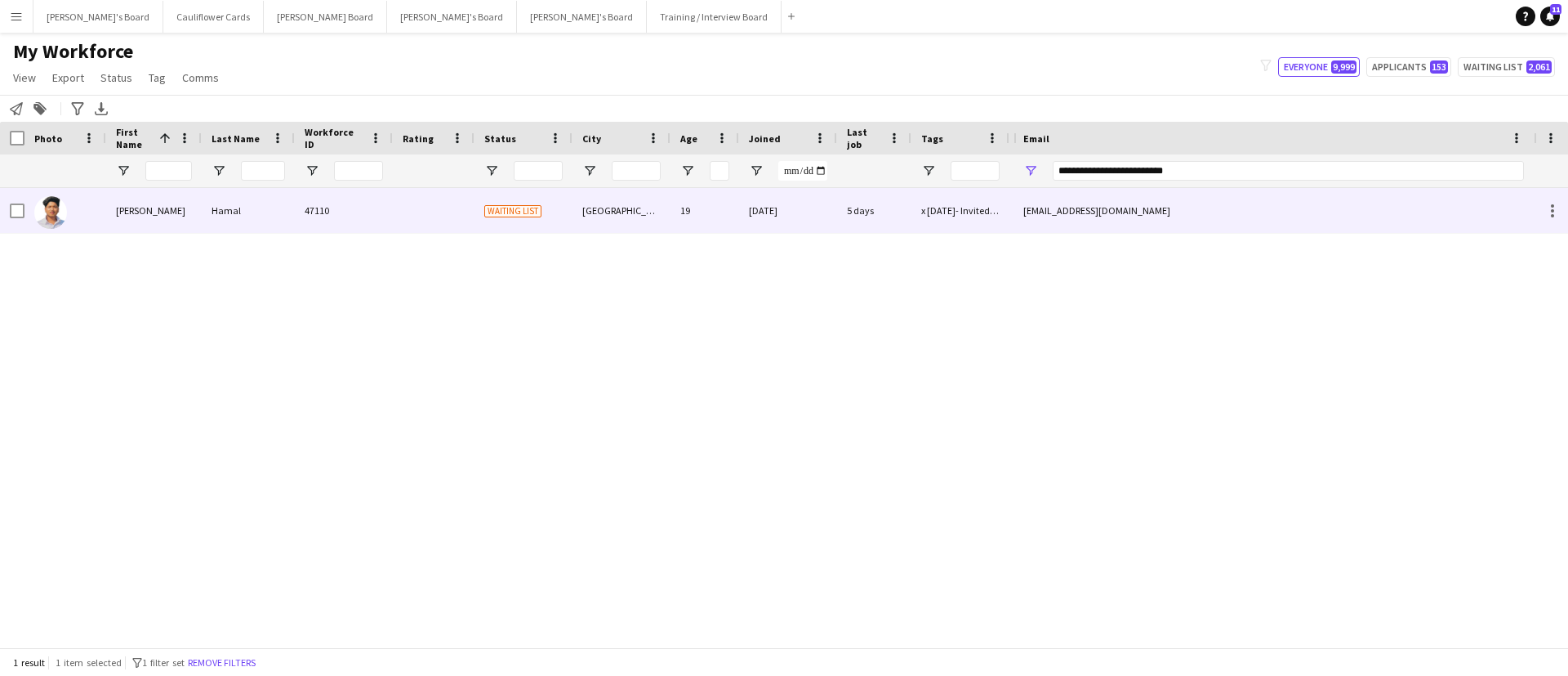
click at [615, 204] on div "Wembley" at bounding box center [621, 210] width 98 height 45
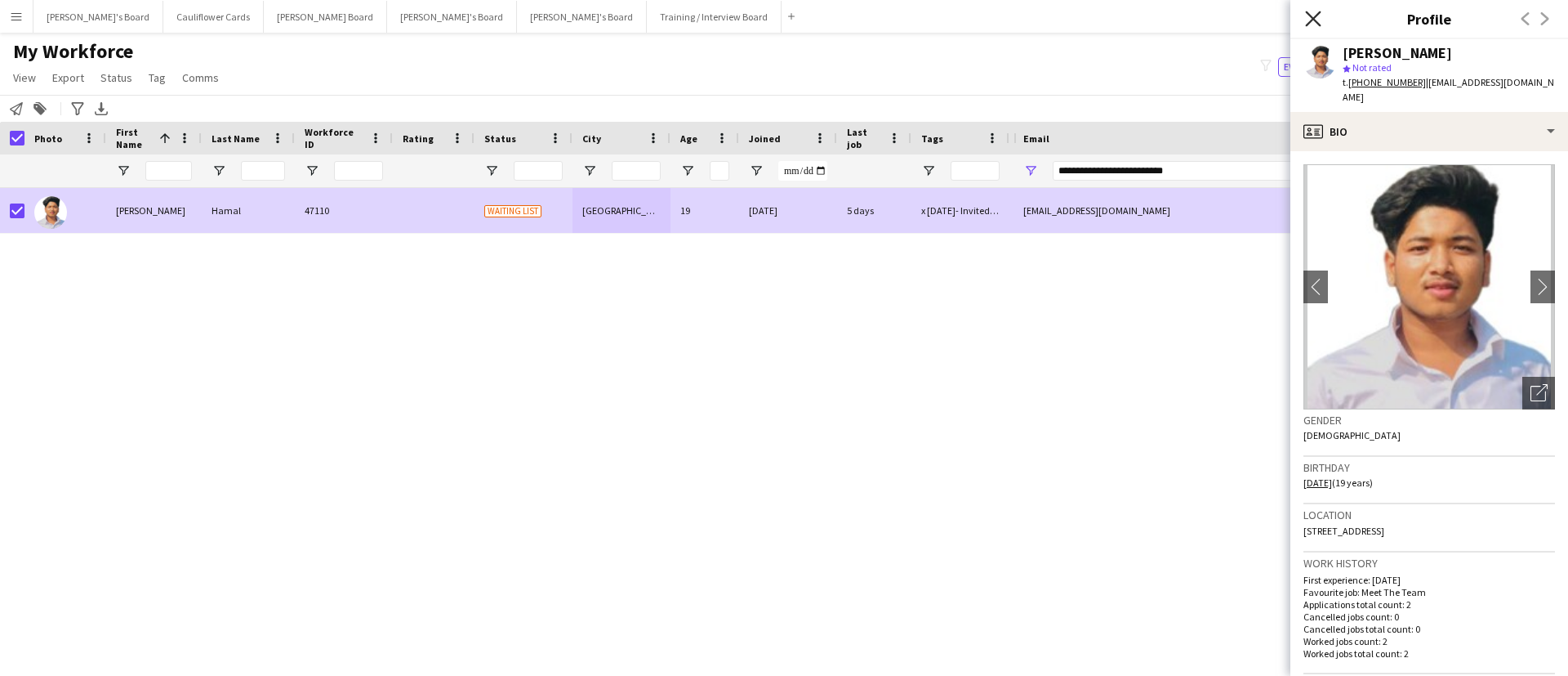
click at [1312, 17] on icon at bounding box center [1312, 18] width 16 height 16
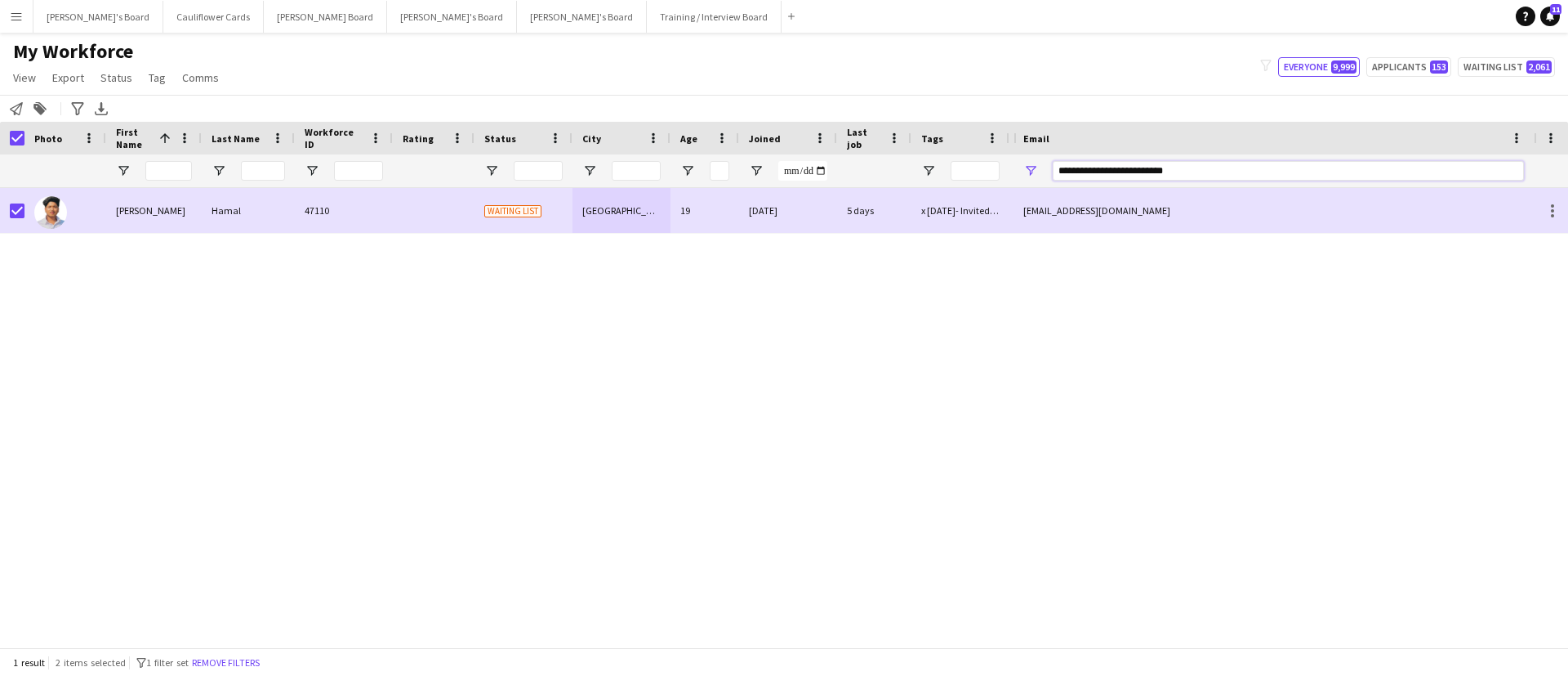
click at [1201, 162] on input "**********" at bounding box center [1289, 170] width 471 height 19
paste input "**"
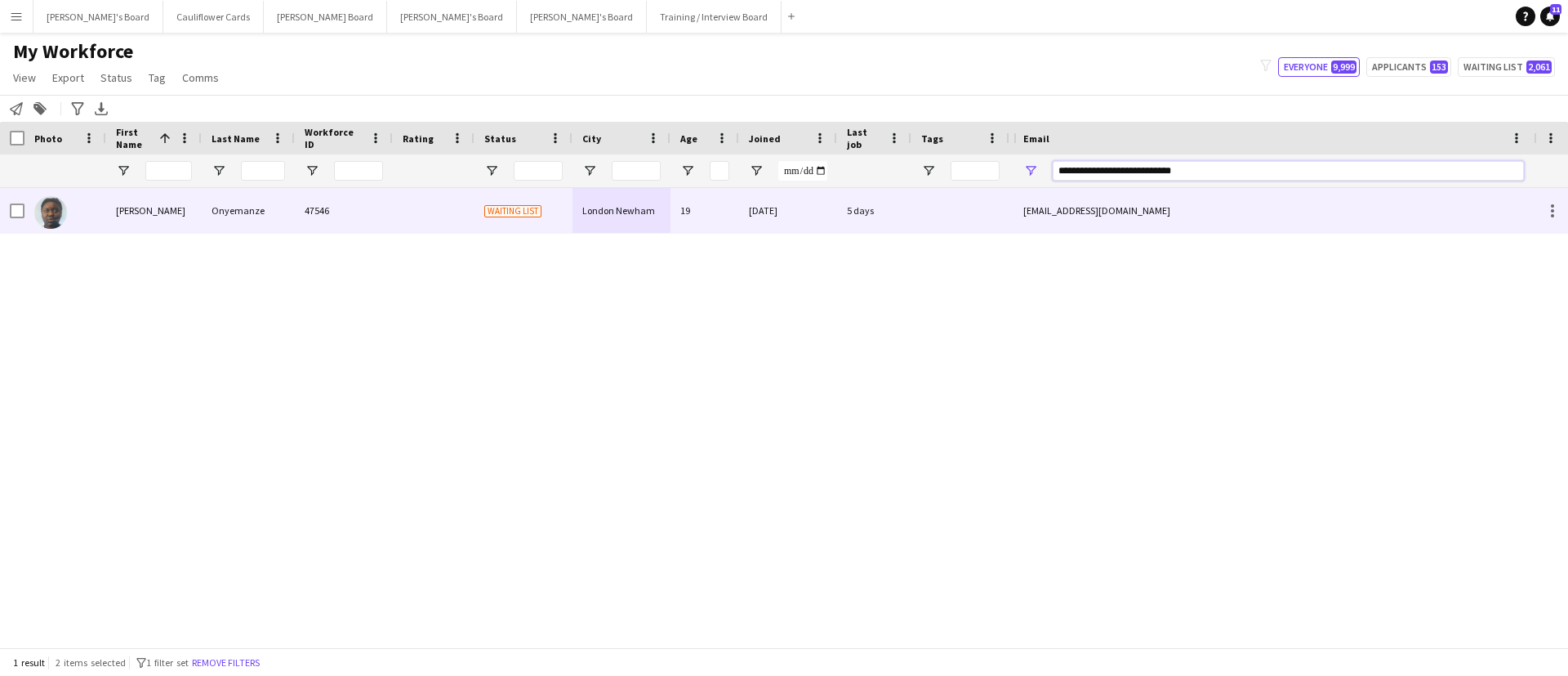
type input "**********"
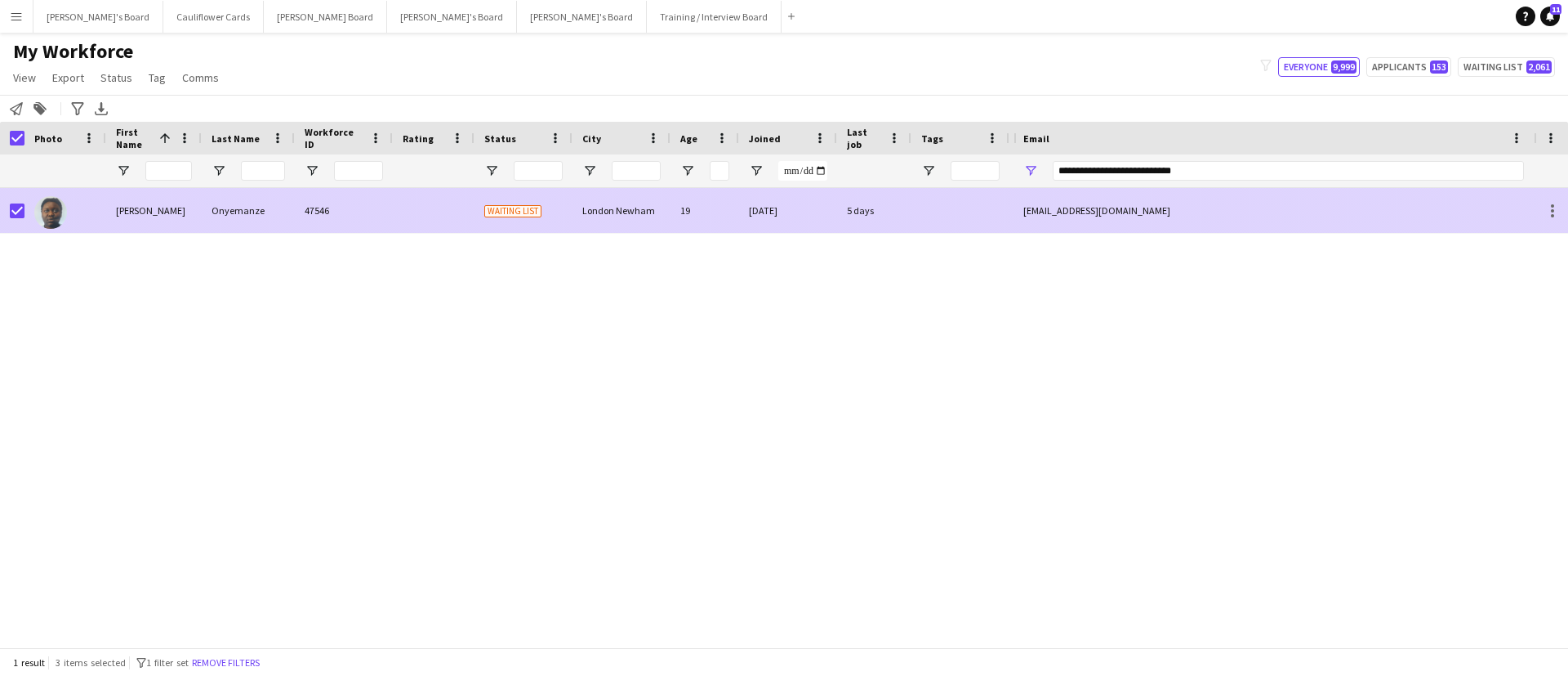
click at [115, 214] on div "Christine" at bounding box center [153, 210] width 96 height 45
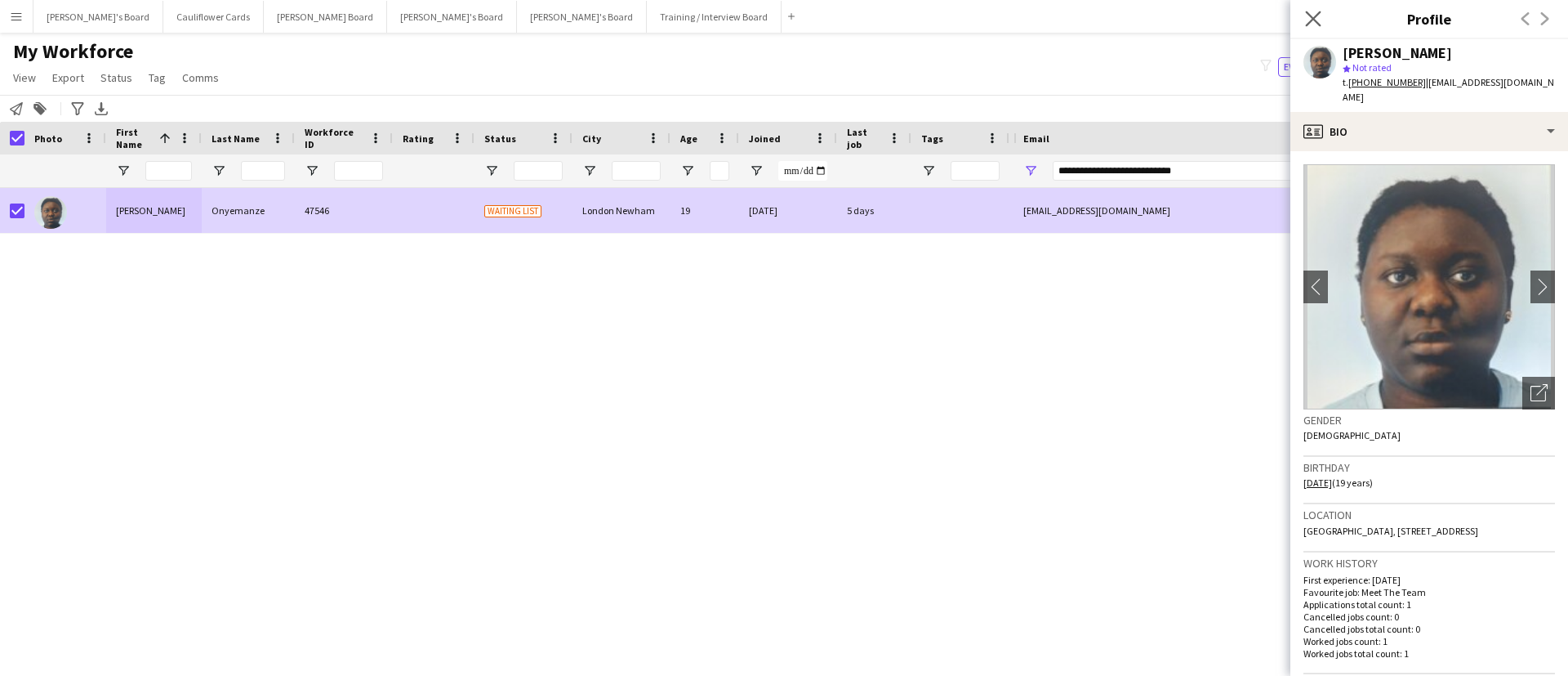
click at [1312, 8] on app-icon "Close pop-in" at bounding box center [1314, 19] width 24 height 24
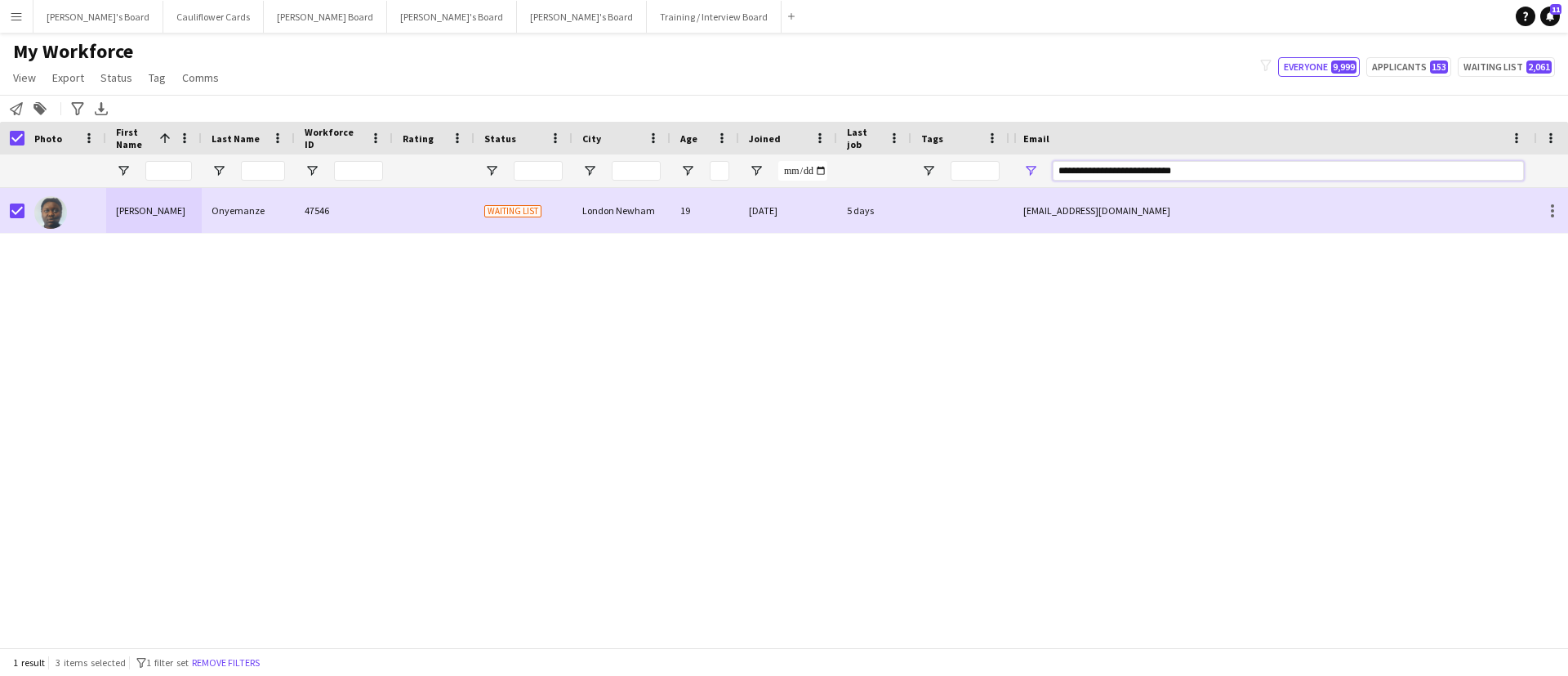
click at [1157, 161] on input "**********" at bounding box center [1289, 170] width 471 height 19
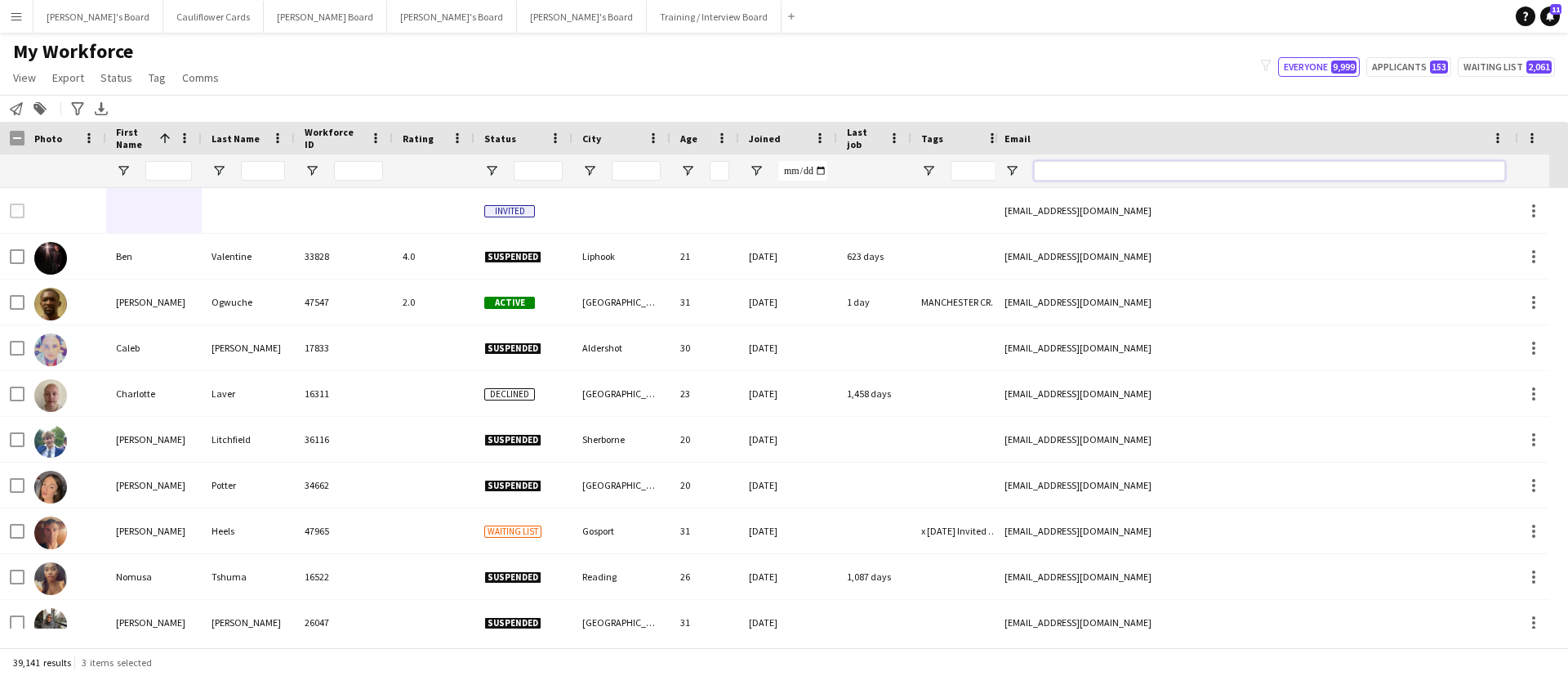
click at [1193, 167] on input "Email Filter Input" at bounding box center [1269, 170] width 471 height 19
paste input "**********"
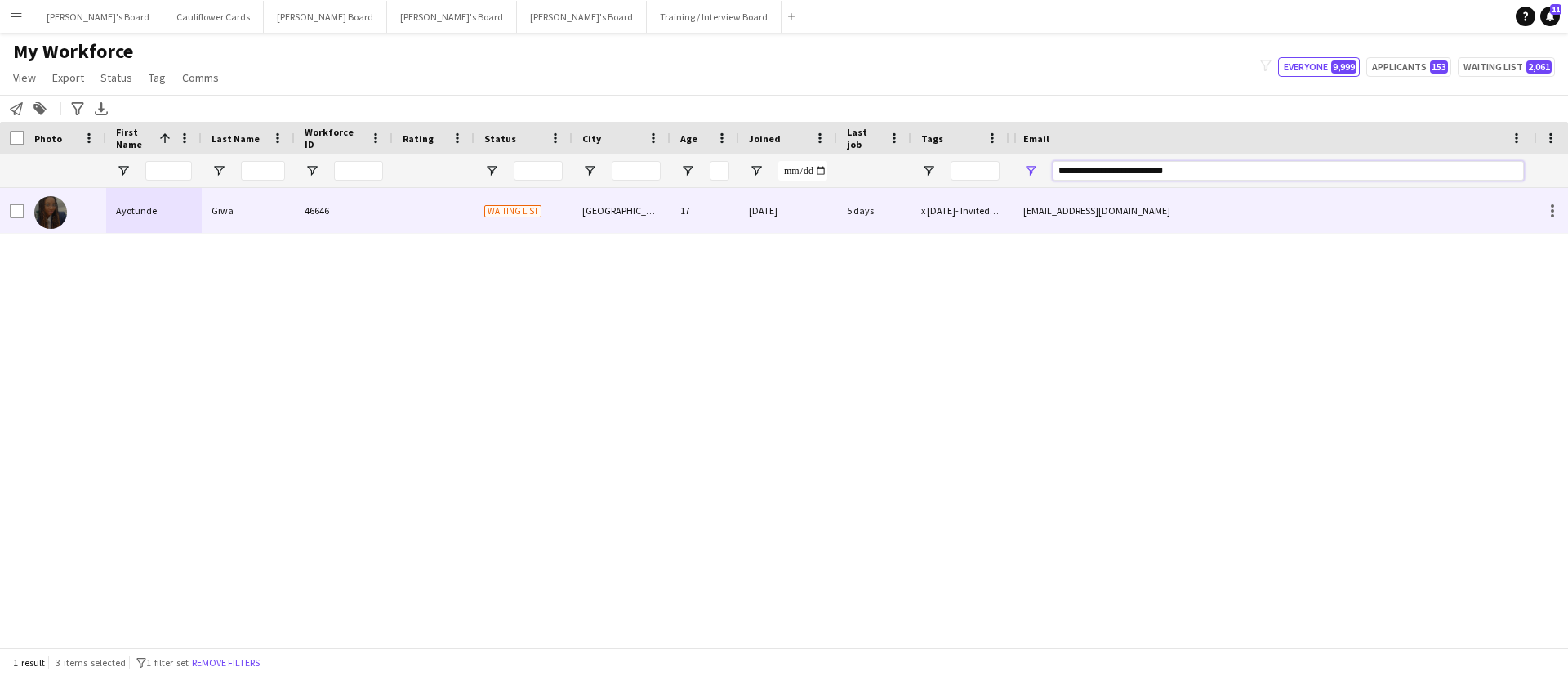
type input "**********"
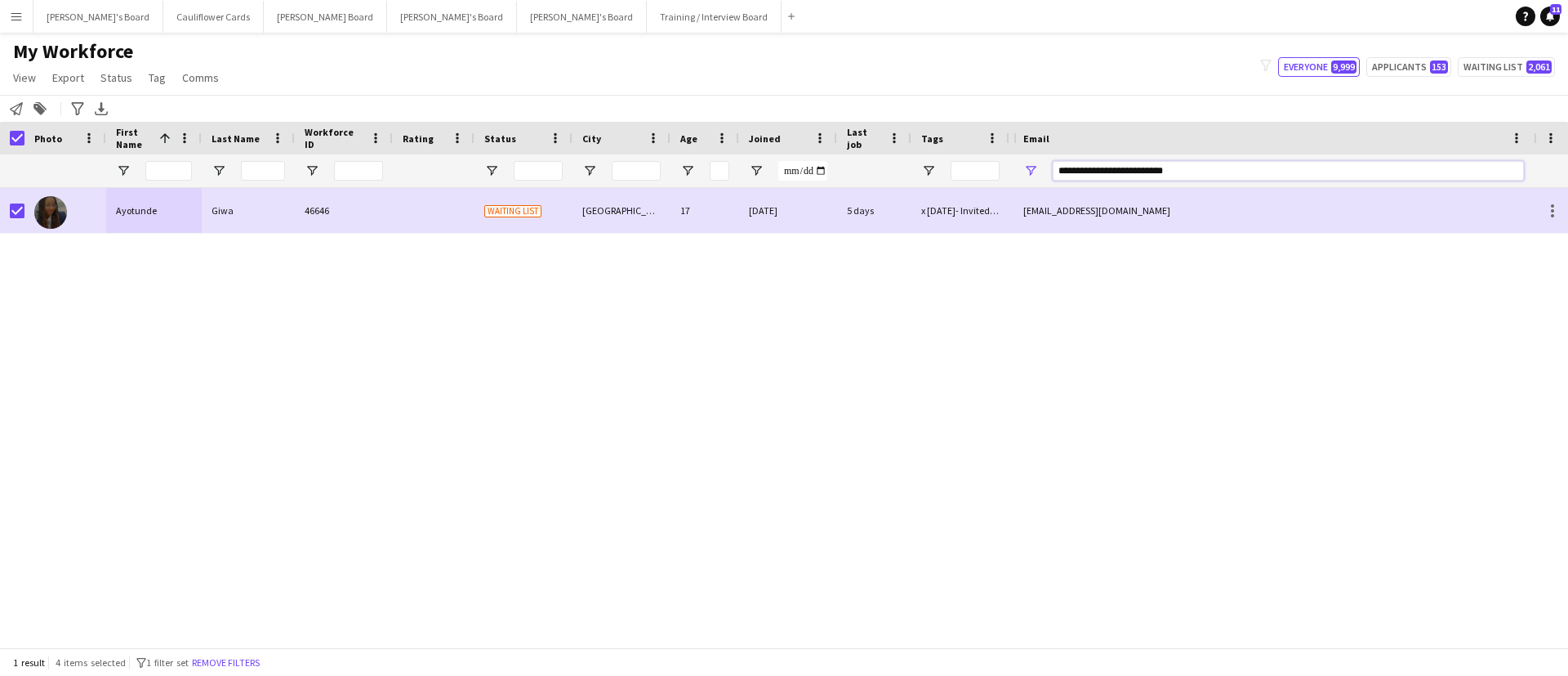
click at [1167, 169] on input "**********" at bounding box center [1289, 170] width 471 height 19
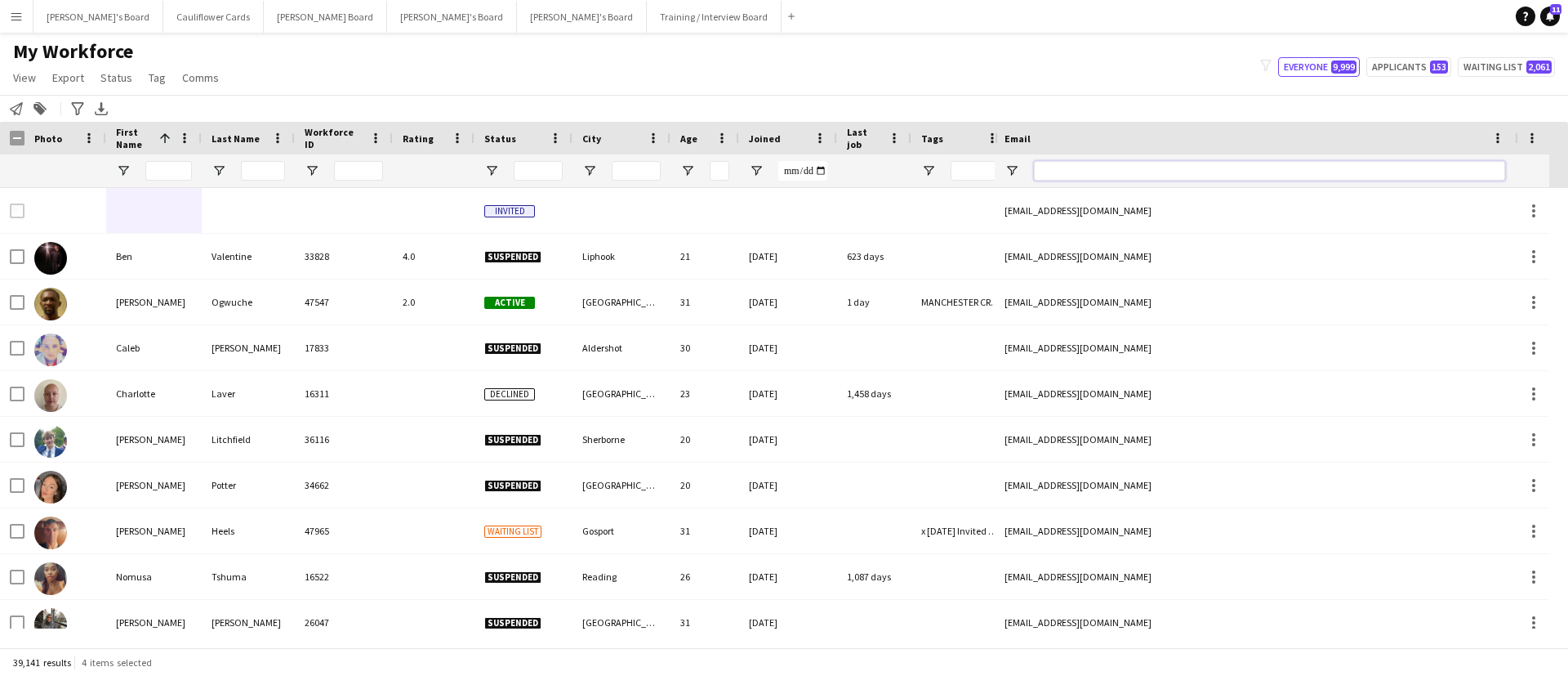
click at [1092, 161] on input "Email Filter Input" at bounding box center [1269, 170] width 471 height 19
paste input "**********"
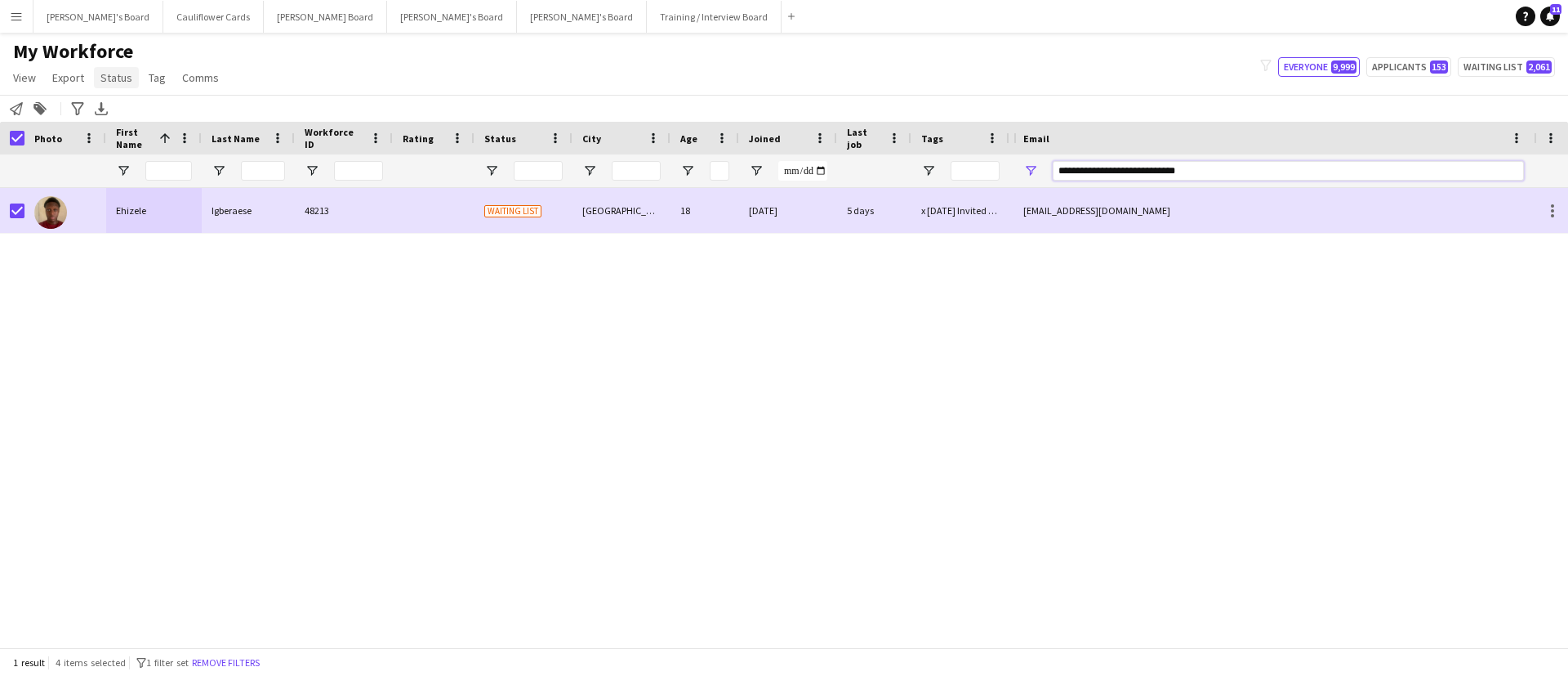
type input "**********"
click at [106, 77] on span "Status" at bounding box center [116, 78] width 32 height 15
click at [122, 98] on link "Edit" at bounding box center [151, 113] width 114 height 35
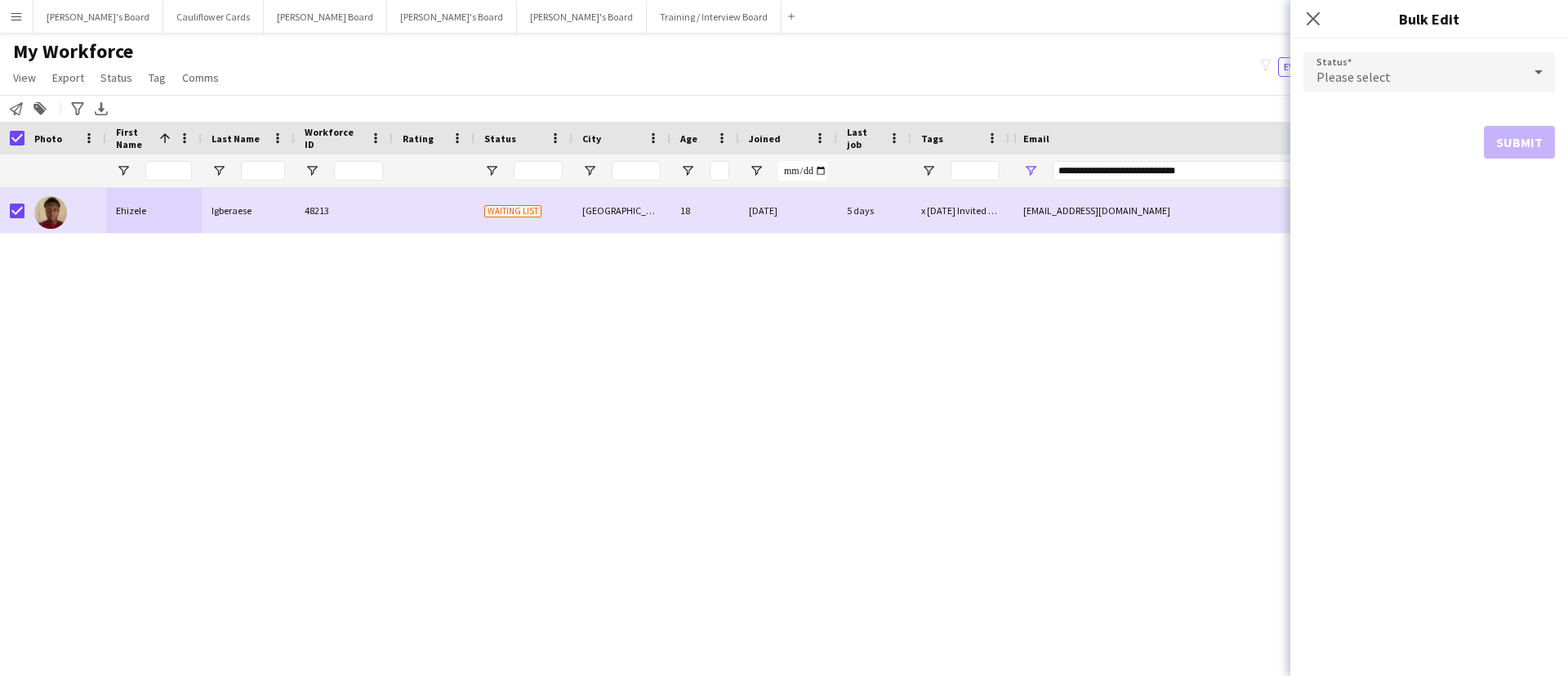
click at [122, 98] on div "Notify workforce Add to tag Search tags magnifier Add tag Advanced filters Adva…" at bounding box center [784, 109] width 1568 height 27
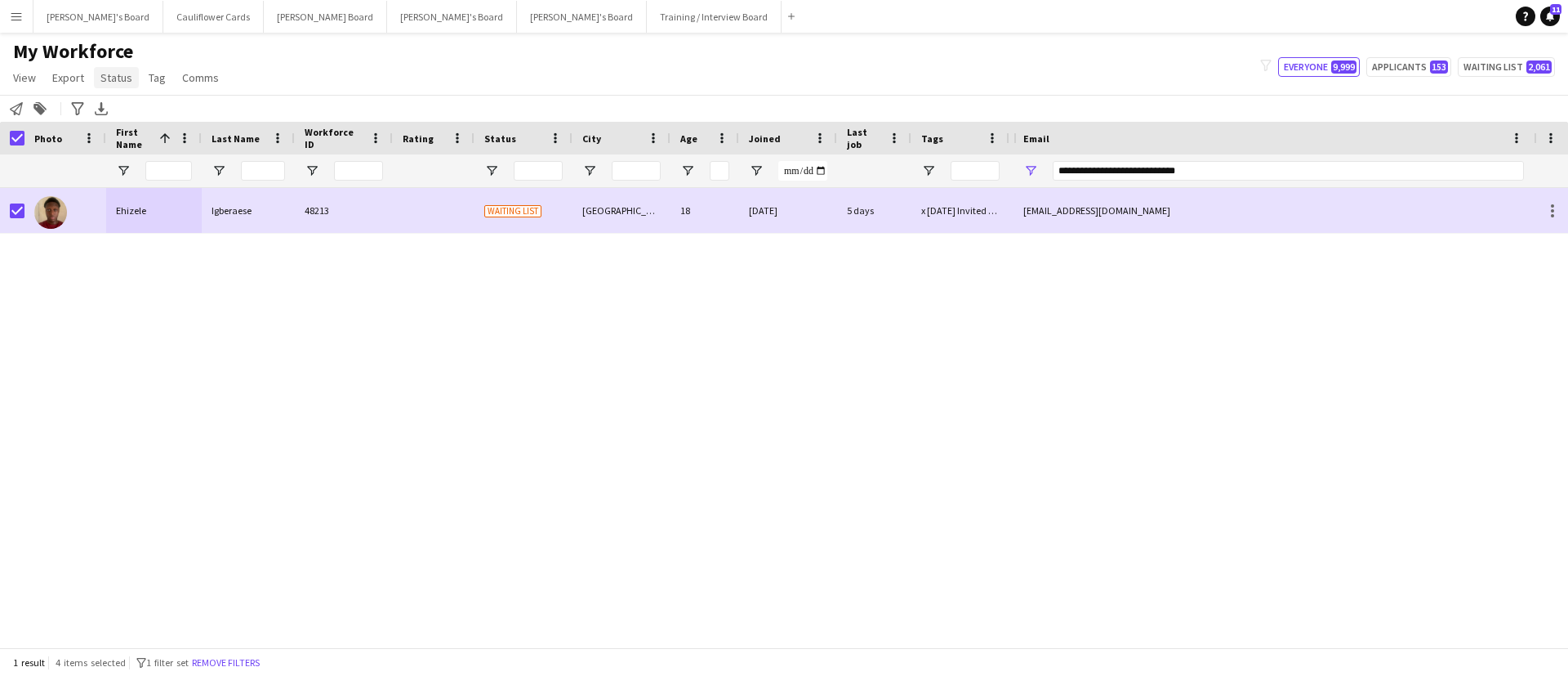
click at [128, 79] on span "Status" at bounding box center [116, 78] width 32 height 15
click at [157, 99] on link "Edit" at bounding box center [151, 113] width 114 height 35
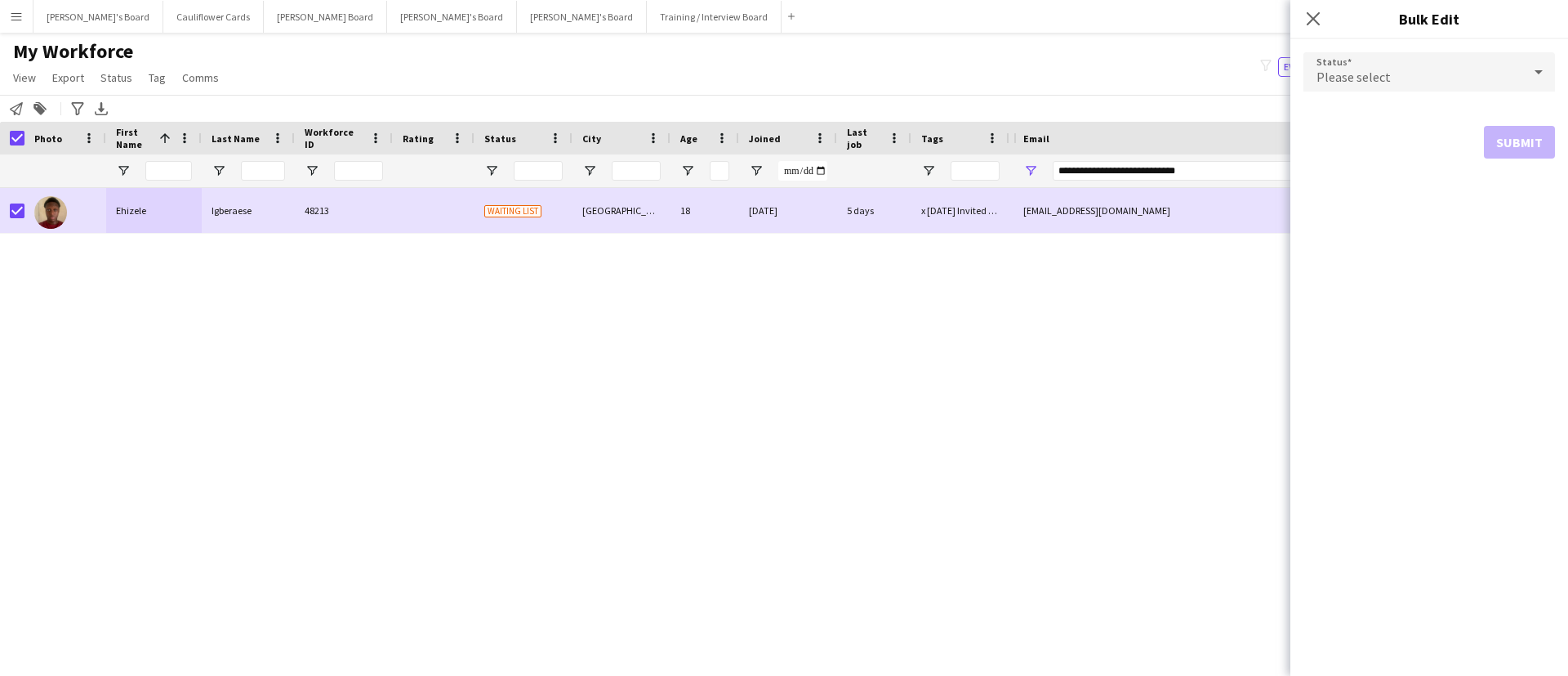
click at [1417, 74] on div "Please select" at bounding box center [1414, 71] width 219 height 39
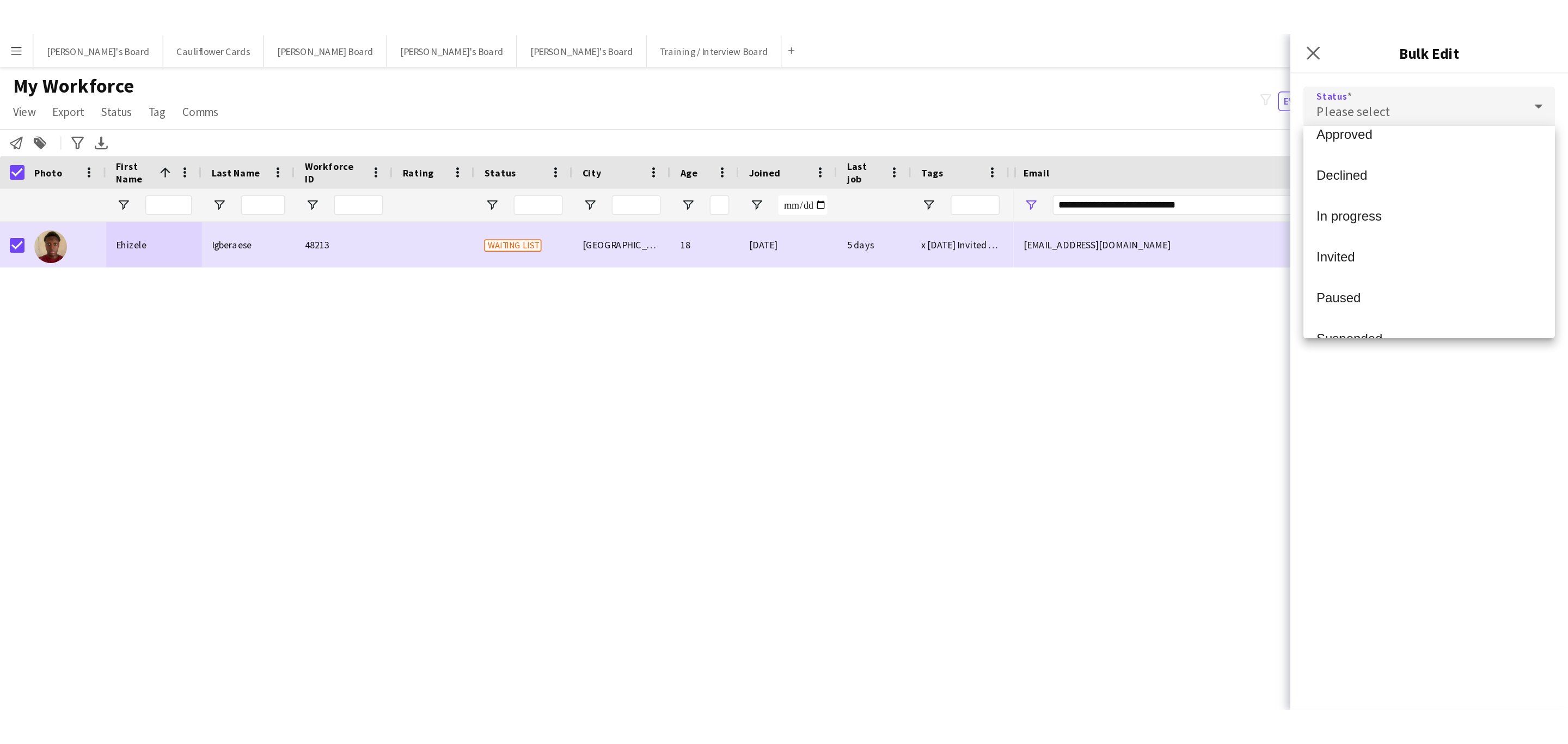
scroll to position [49, 0]
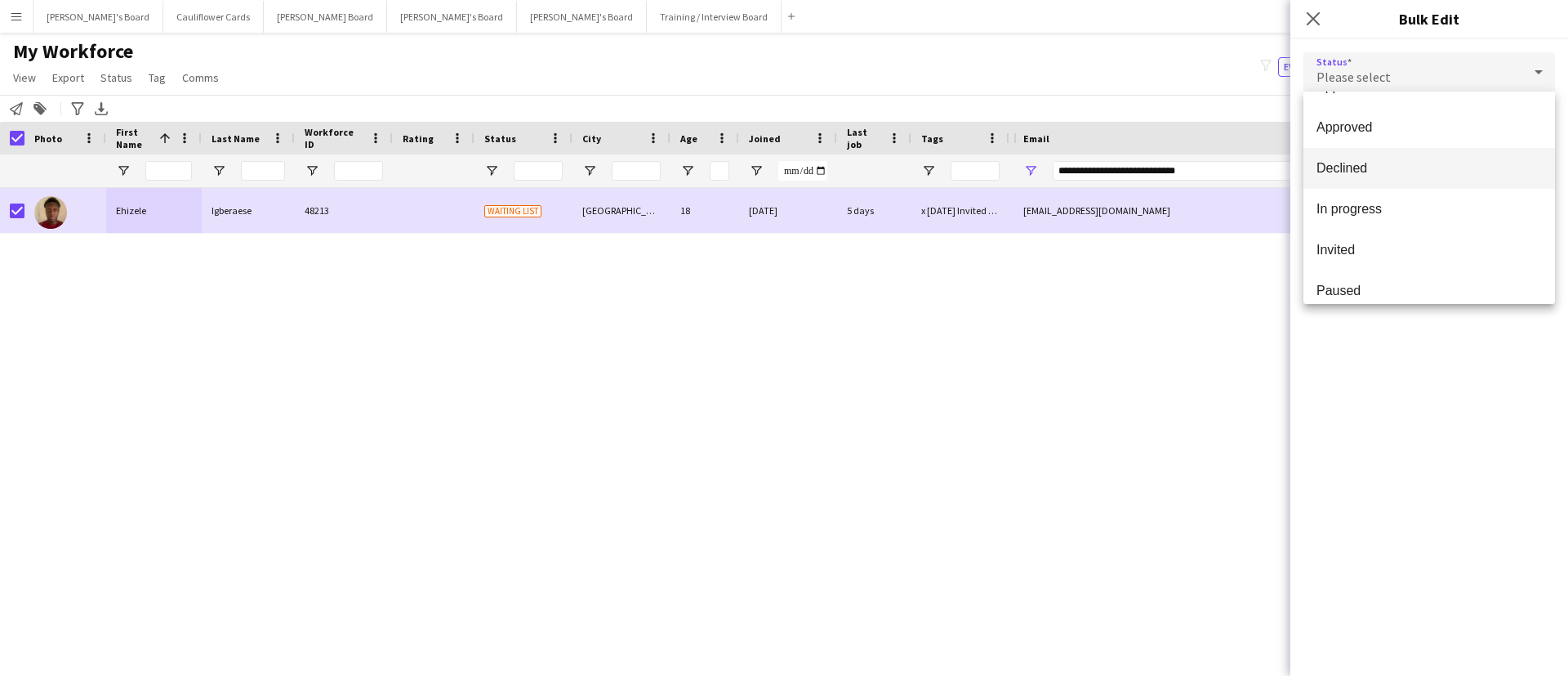
click at [1389, 160] on span "Declined" at bounding box center [1429, 167] width 226 height 16
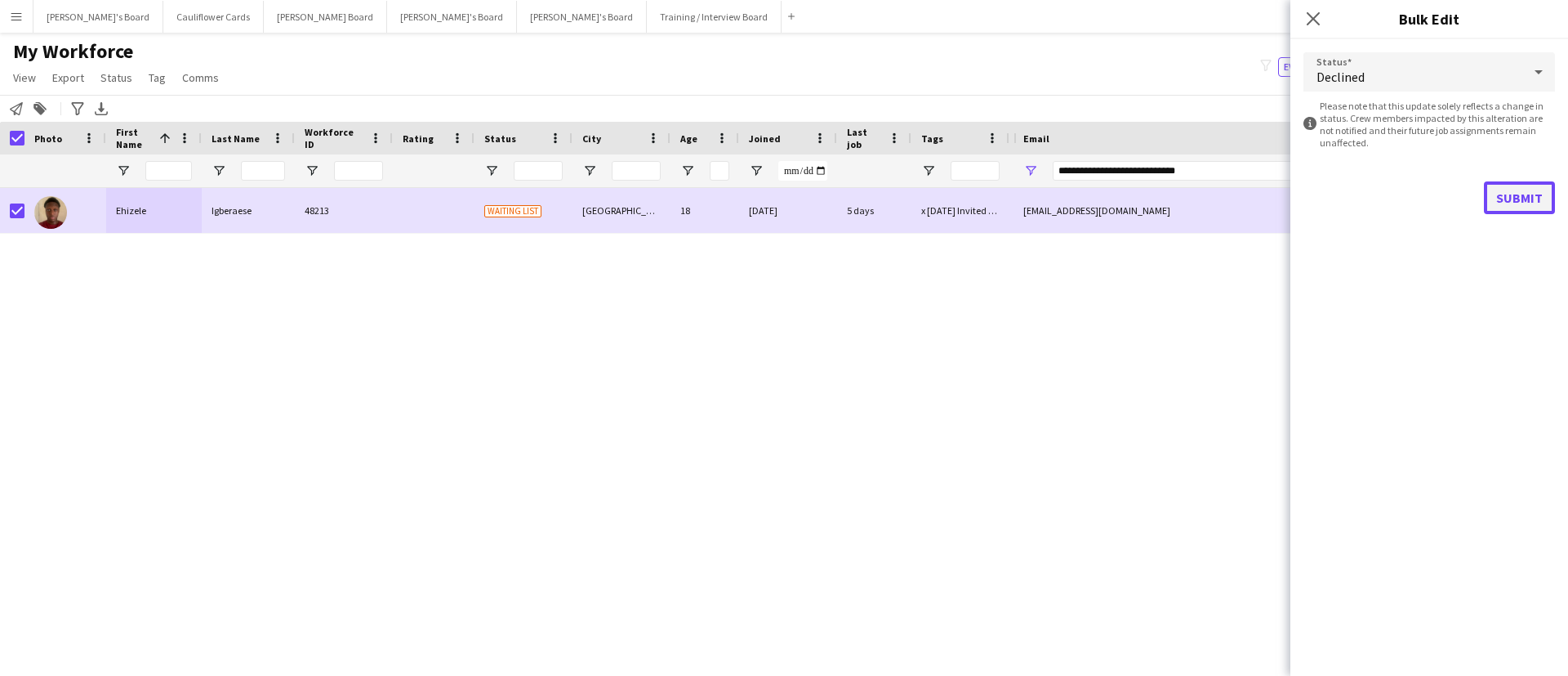
click at [1502, 184] on button "Submit" at bounding box center [1520, 198] width 71 height 33
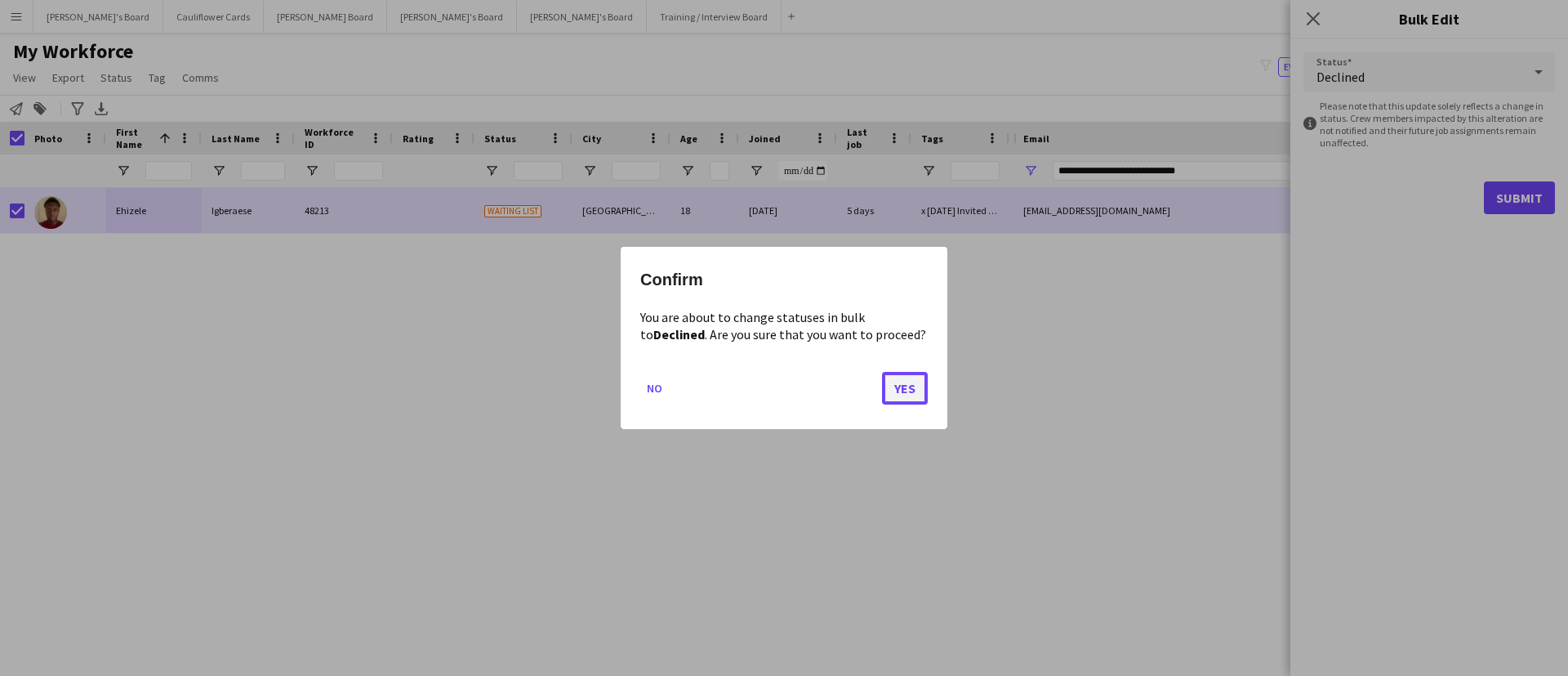
click at [894, 380] on button "Yes" at bounding box center [905, 388] width 46 height 33
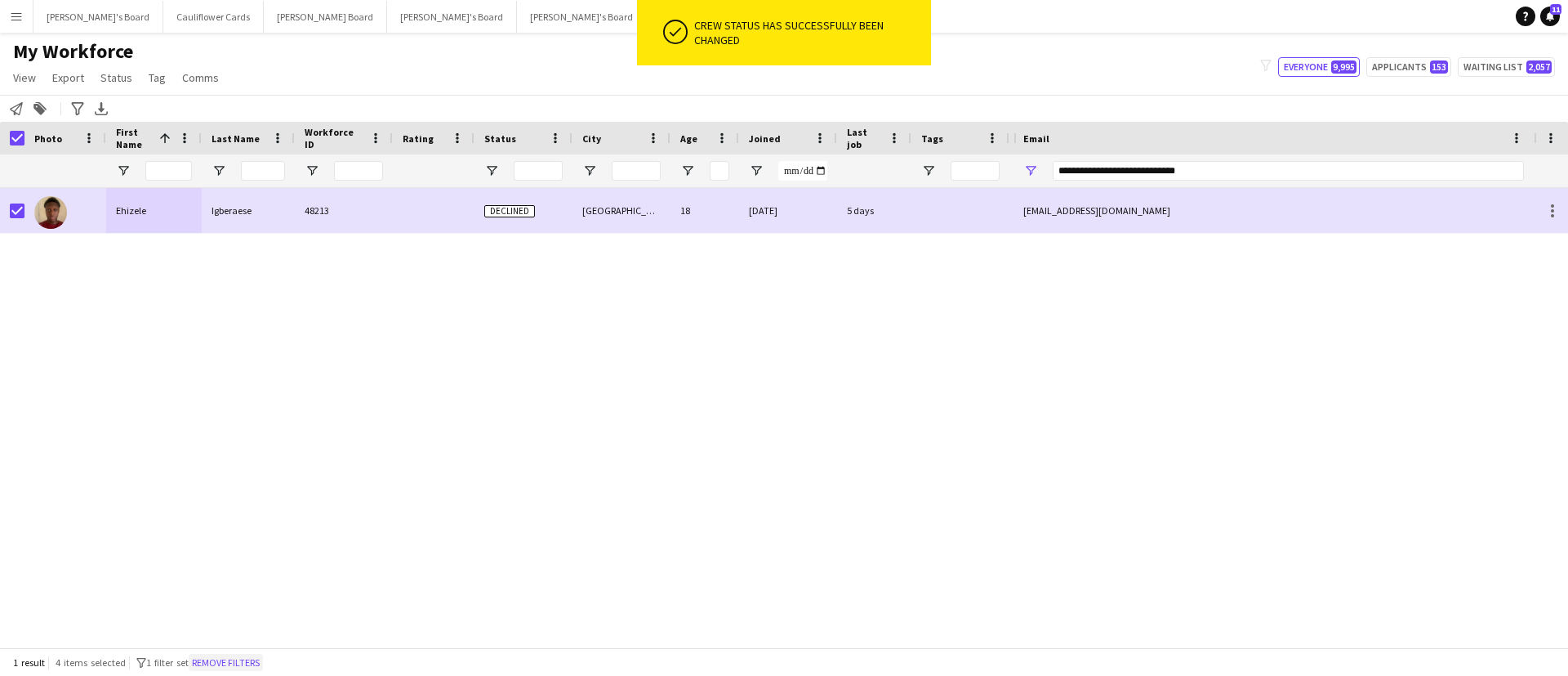
click at [258, 662] on button "Remove filters" at bounding box center [226, 663] width 74 height 18
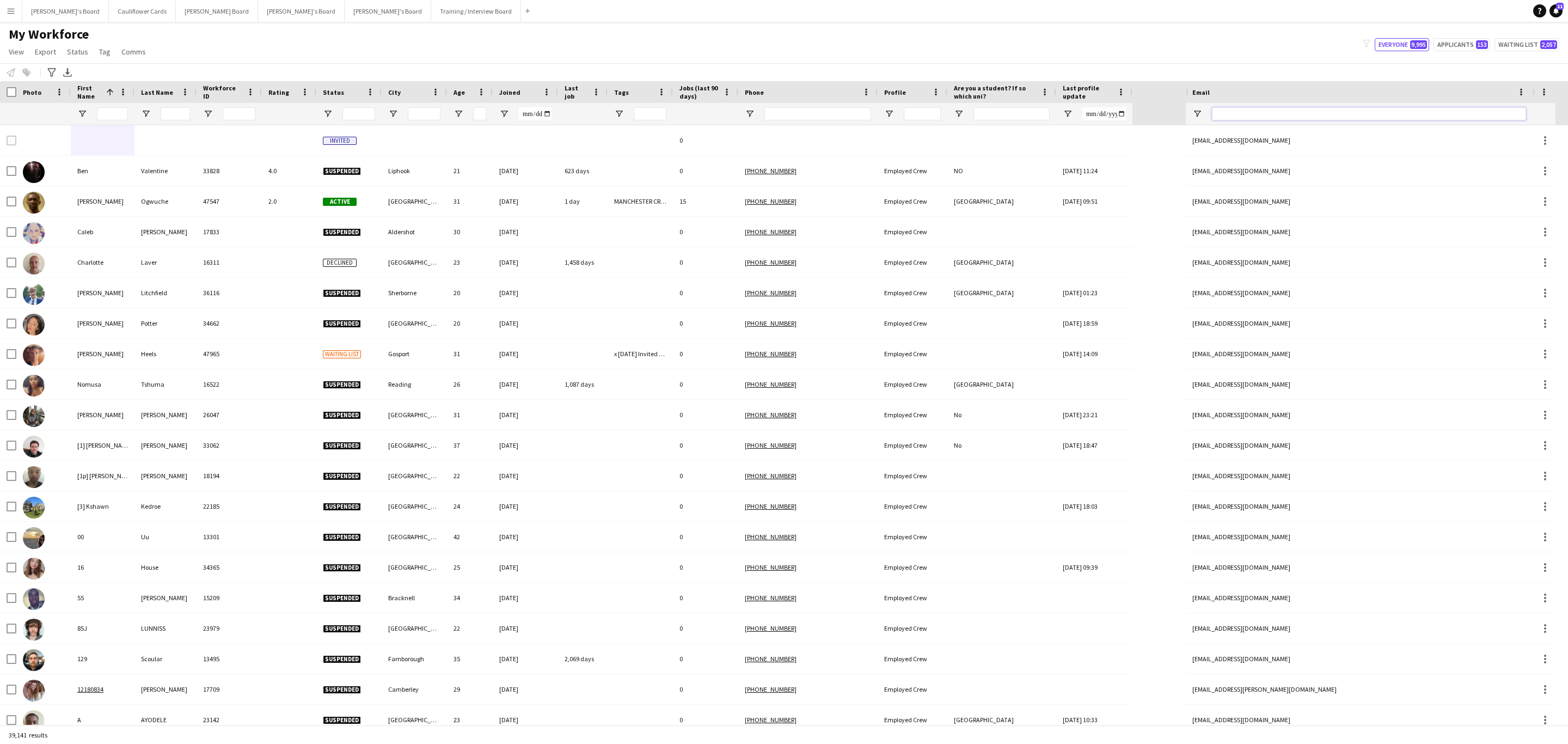
click at [1253, 108] on input "Email Filter Input" at bounding box center [1369, 113] width 314 height 13
click at [1269, 113] on input "Email Filter Input" at bounding box center [1369, 113] width 314 height 13
paste input "**********"
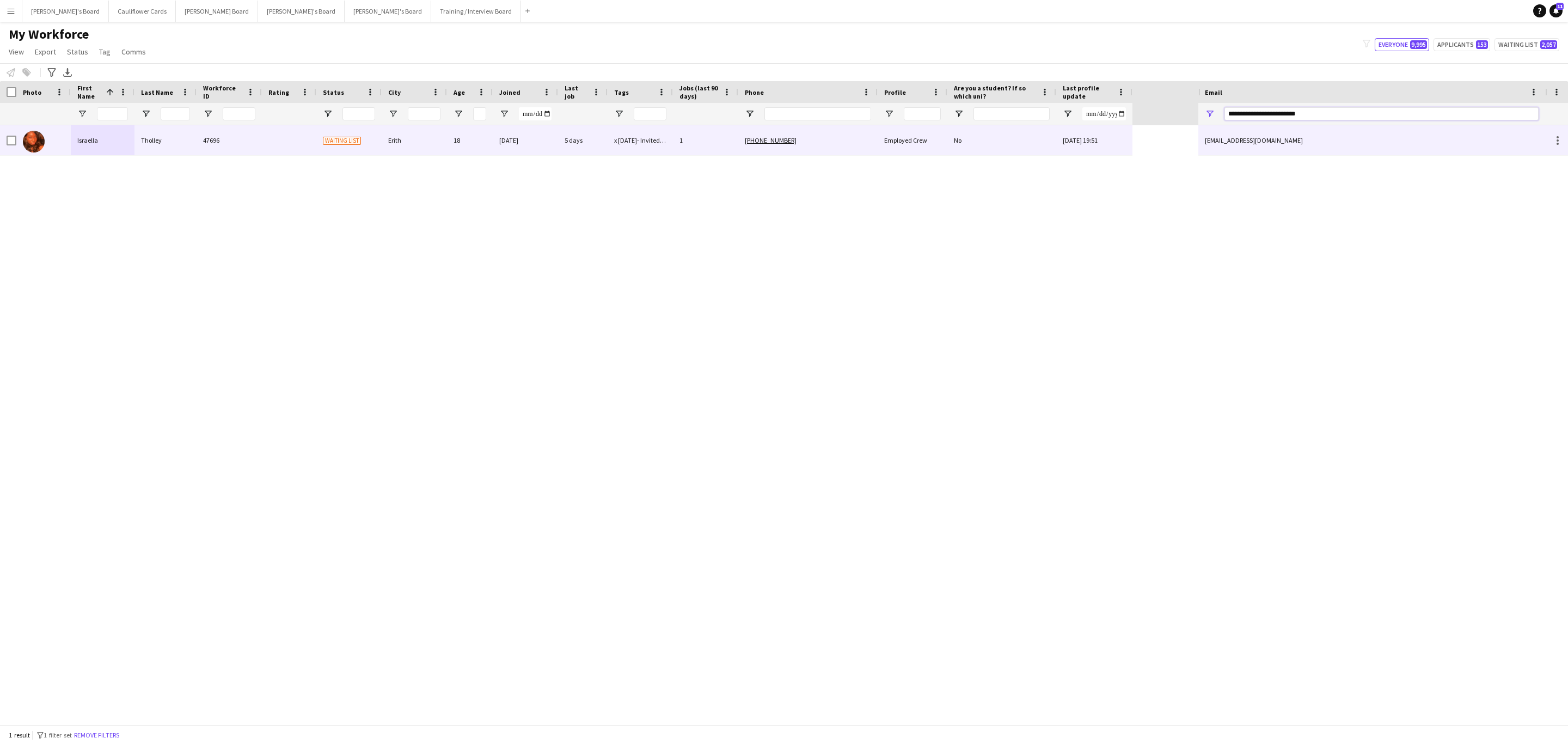
type input "**********"
click at [619, 144] on div "x 12/06/2025- Invited to Meet the Team" at bounding box center [640, 140] width 65 height 30
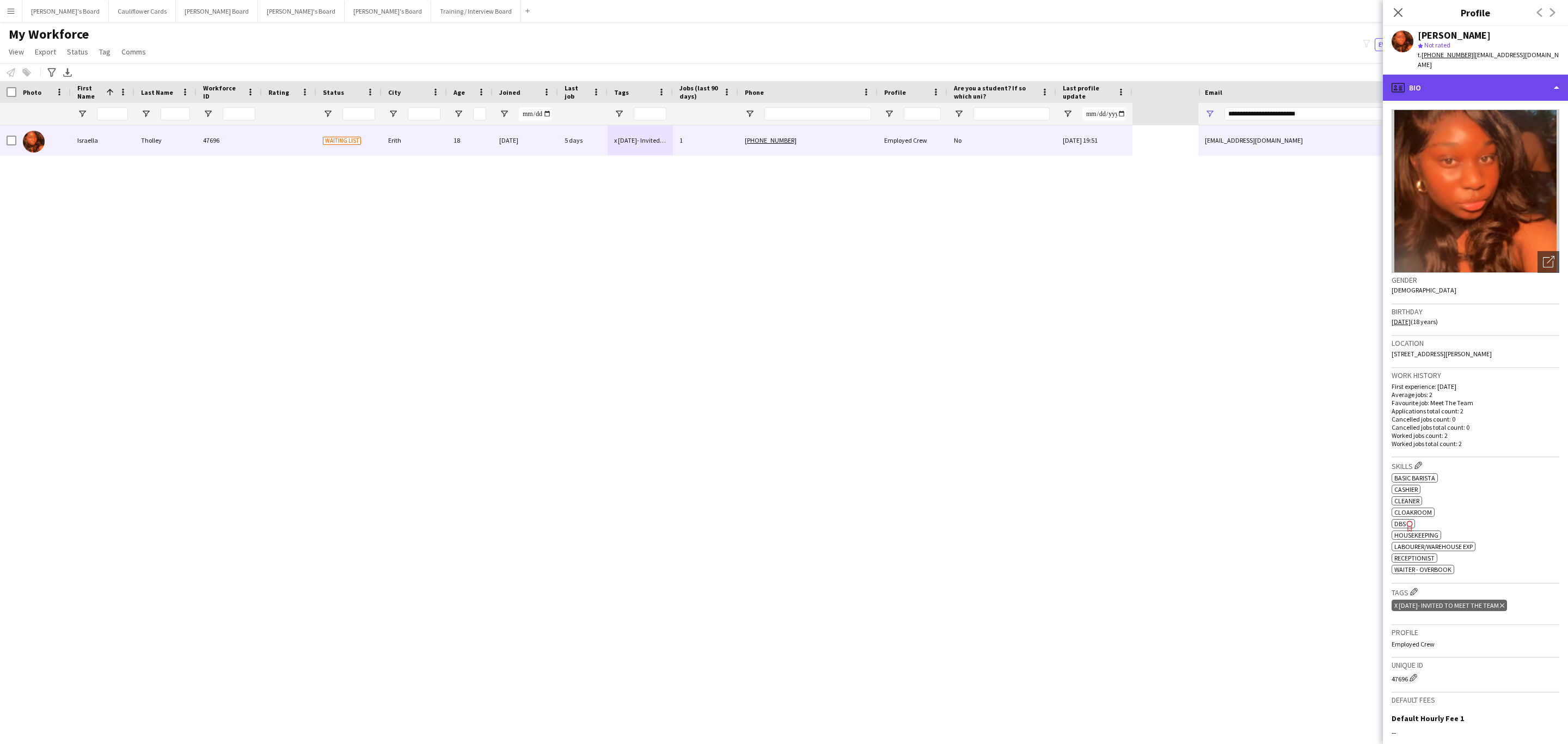
click at [1514, 79] on div "profile Bio" at bounding box center [1475, 88] width 185 height 26
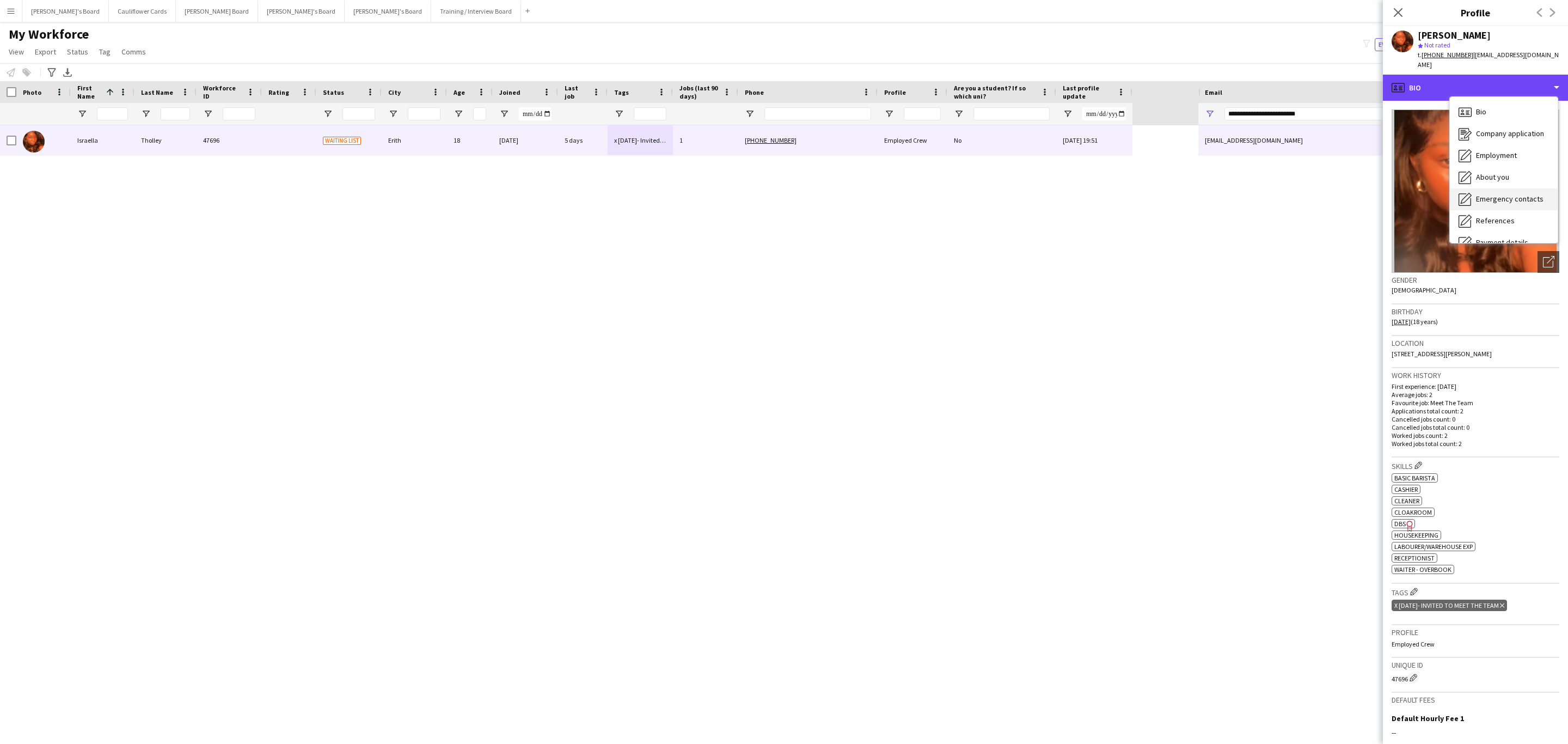
scroll to position [146, 0]
click at [1499, 203] on div "Feedback Feedback" at bounding box center [1503, 206] width 108 height 22
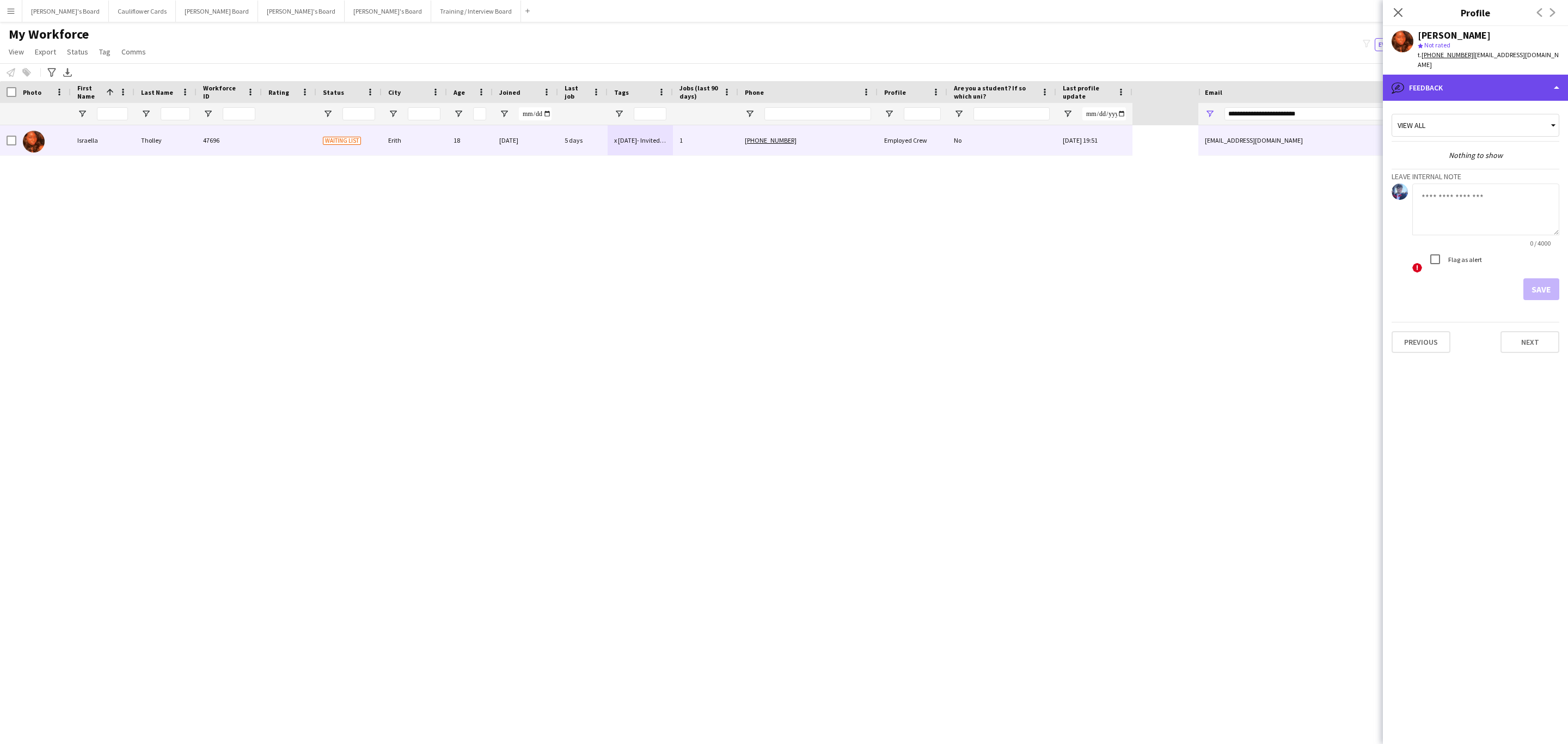
click at [1509, 77] on div "bubble-pencil Feedback" at bounding box center [1475, 88] width 185 height 26
click at [1480, 223] on span "Calendar" at bounding box center [1490, 228] width 29 height 10
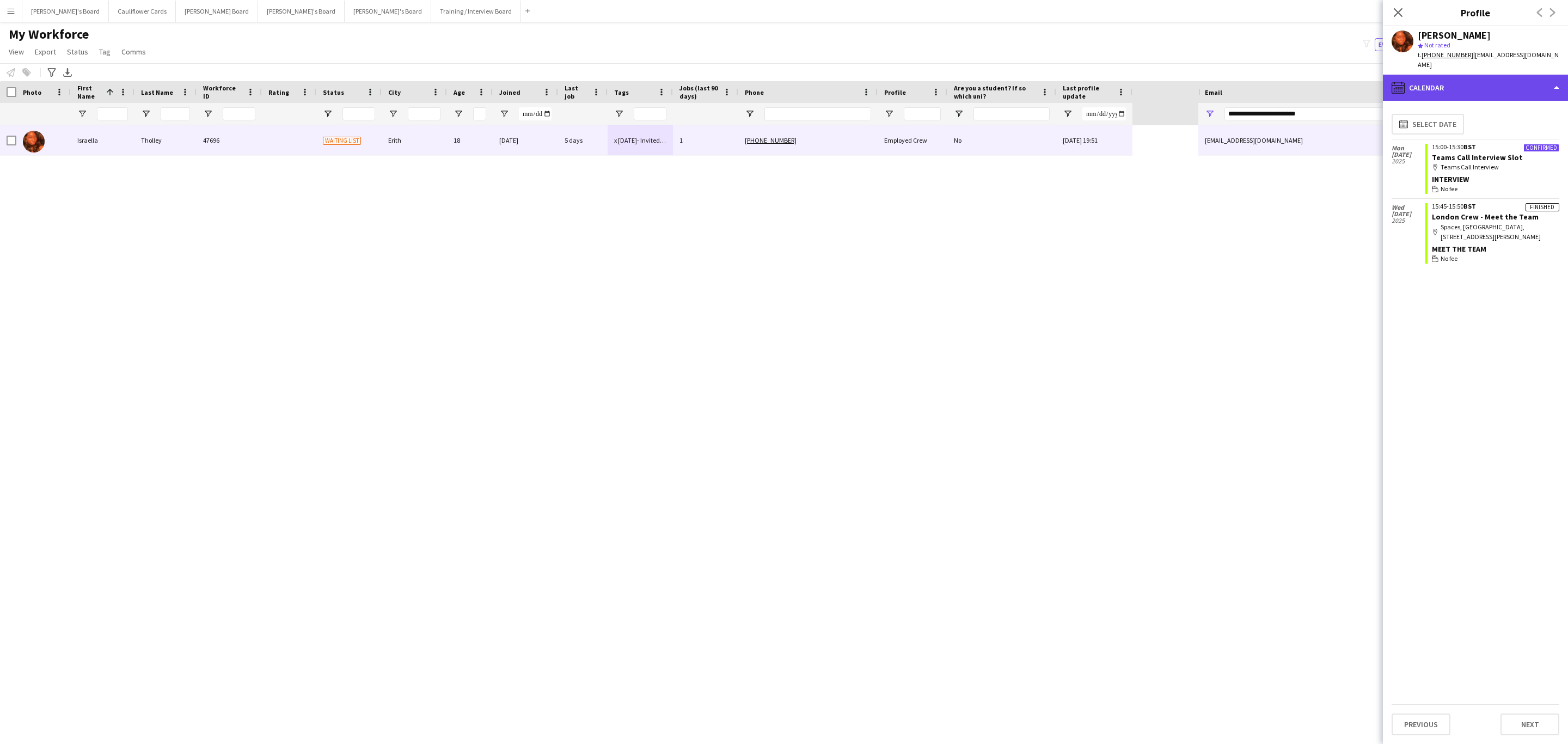
click at [1499, 75] on div "calendar-full Calendar" at bounding box center [1475, 88] width 185 height 26
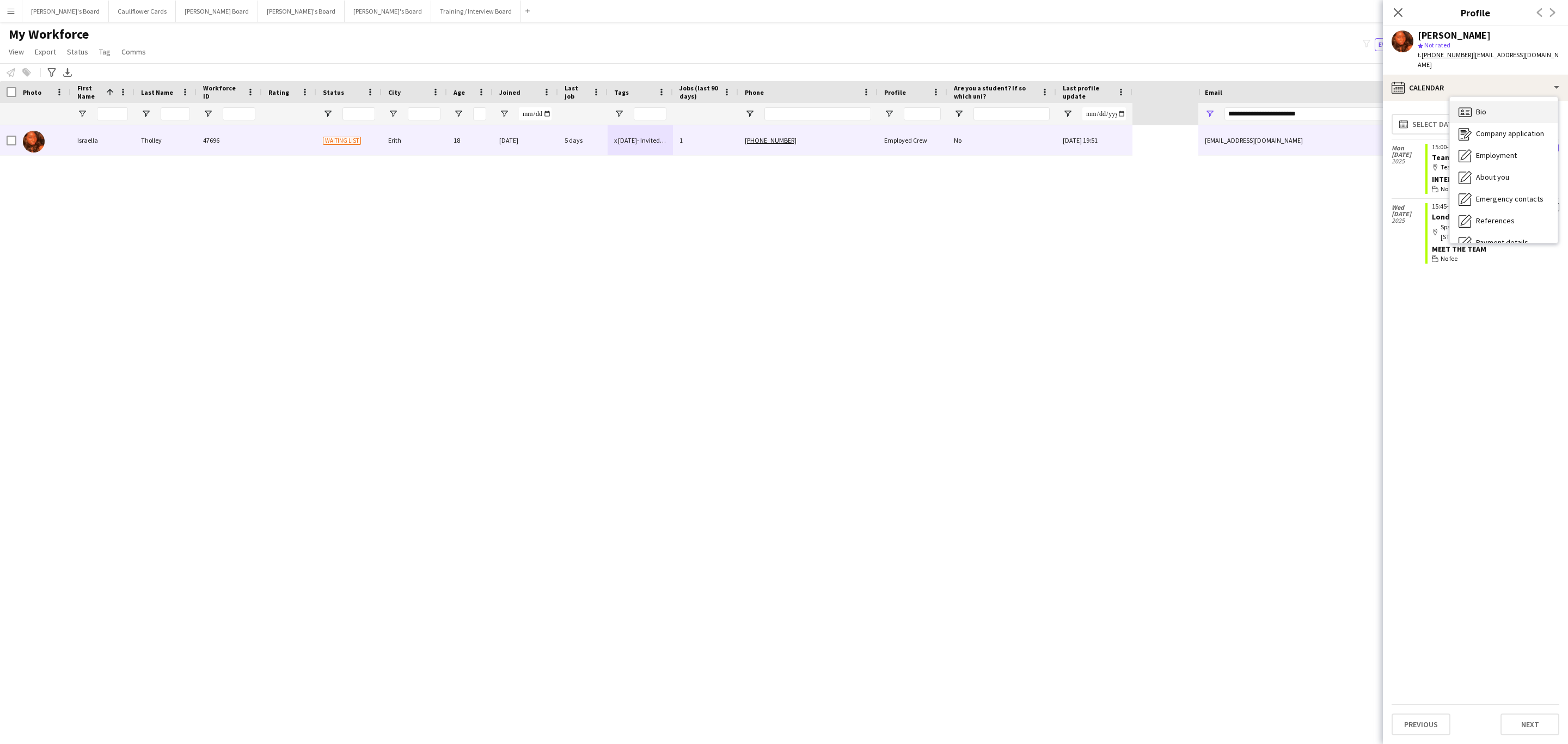
click at [1493, 101] on div "Bio Bio" at bounding box center [1503, 112] width 108 height 22
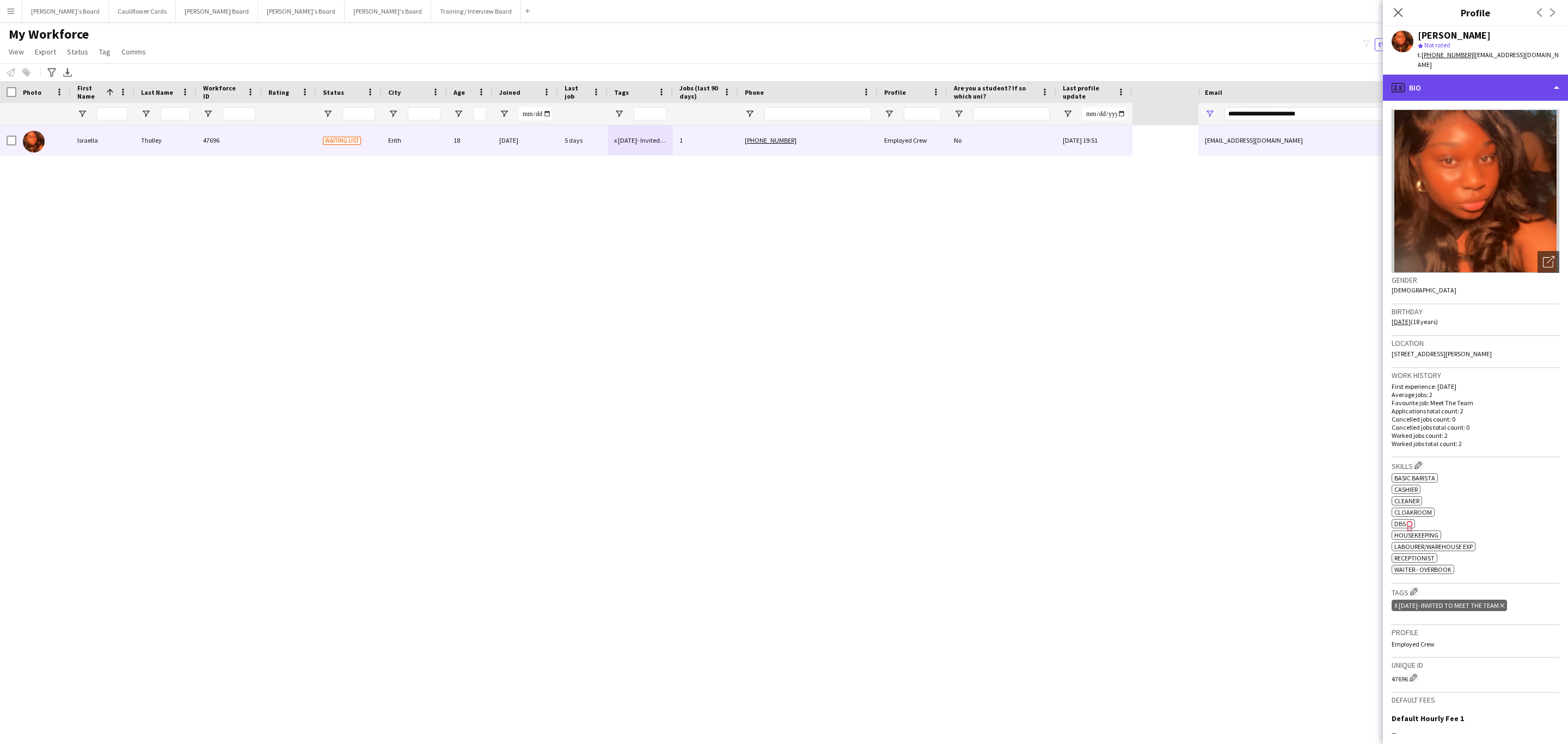
click at [1477, 75] on div "profile Bio" at bounding box center [1475, 88] width 185 height 26
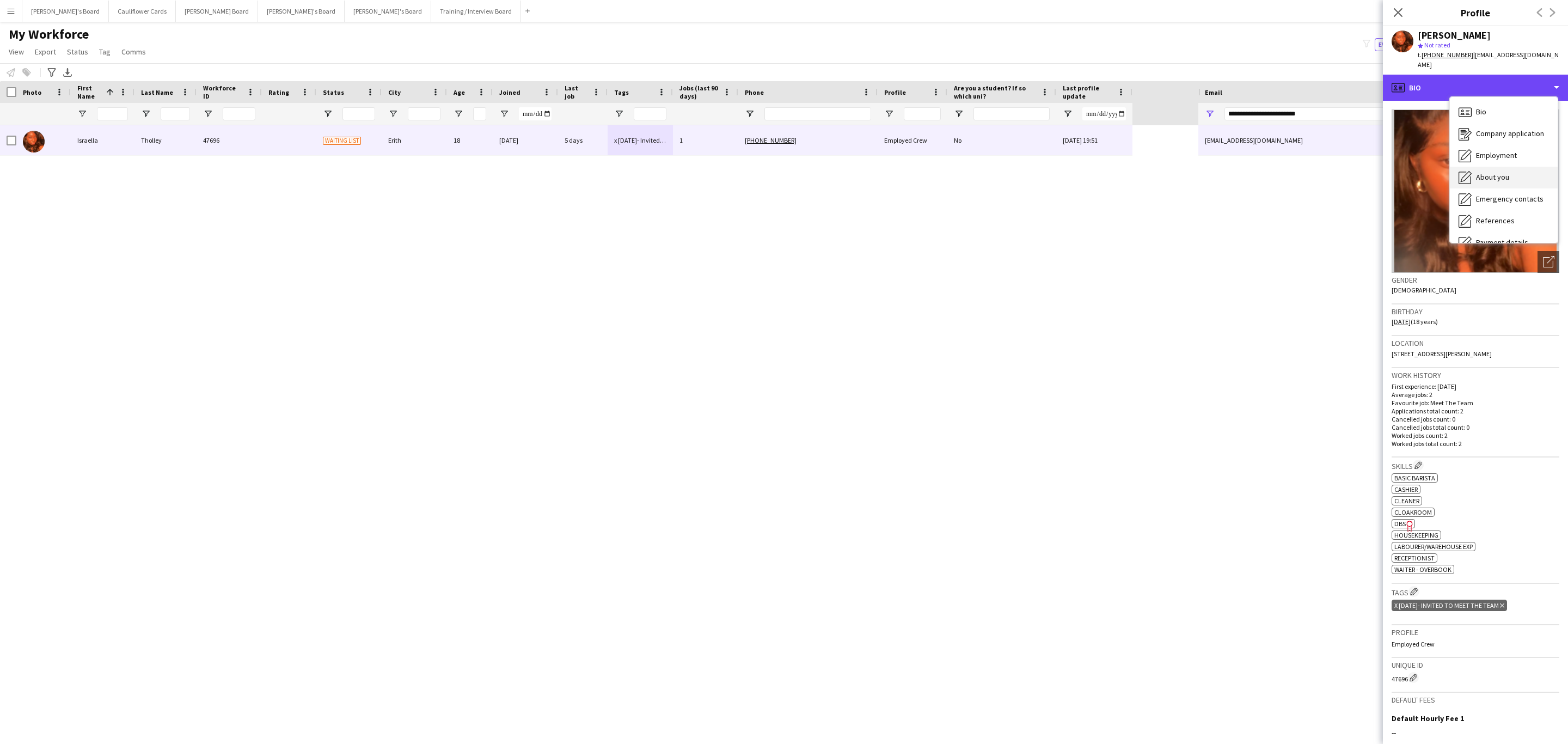
scroll to position [146, 0]
click at [1496, 137] on div "Additional info Additional info" at bounding box center [1503, 141] width 108 height 22
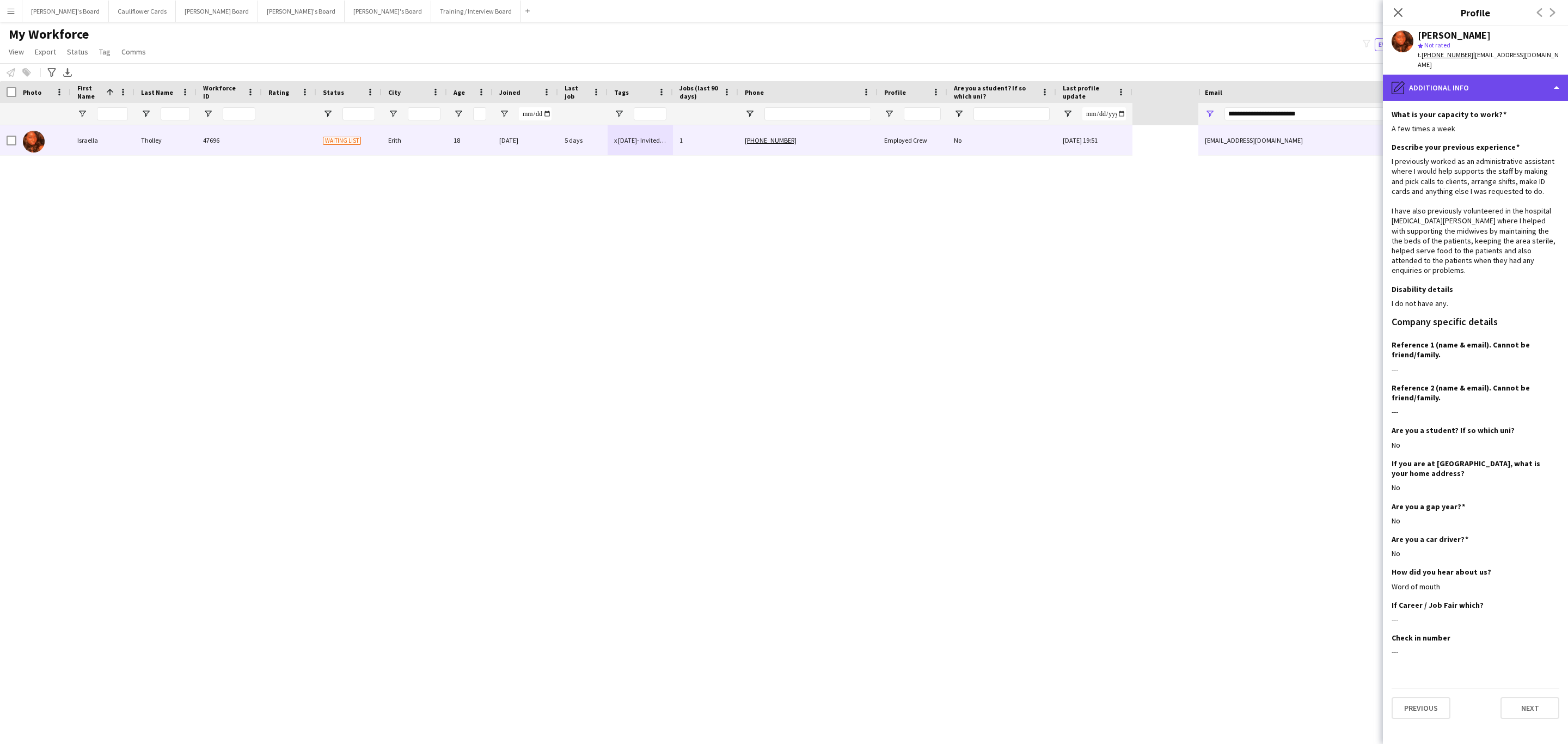
click at [1444, 80] on div "pencil4 Additional info" at bounding box center [1475, 88] width 185 height 26
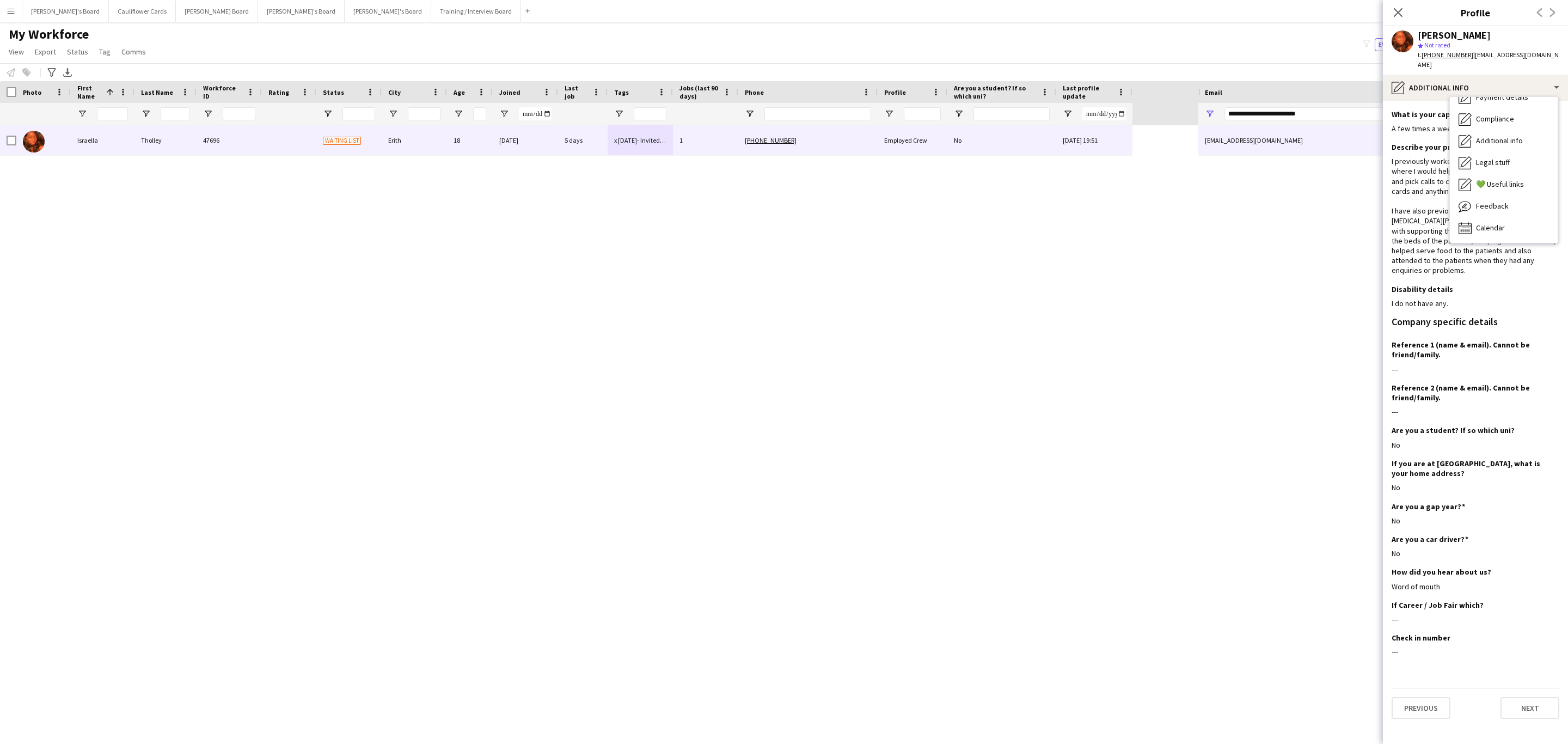
click at [1287, 234] on div "Israella Tholley 47696 Waiting list Erith 18 02-06-2025 5 days x 12/06/2025- In…" at bounding box center [784, 425] width 1568 height 600
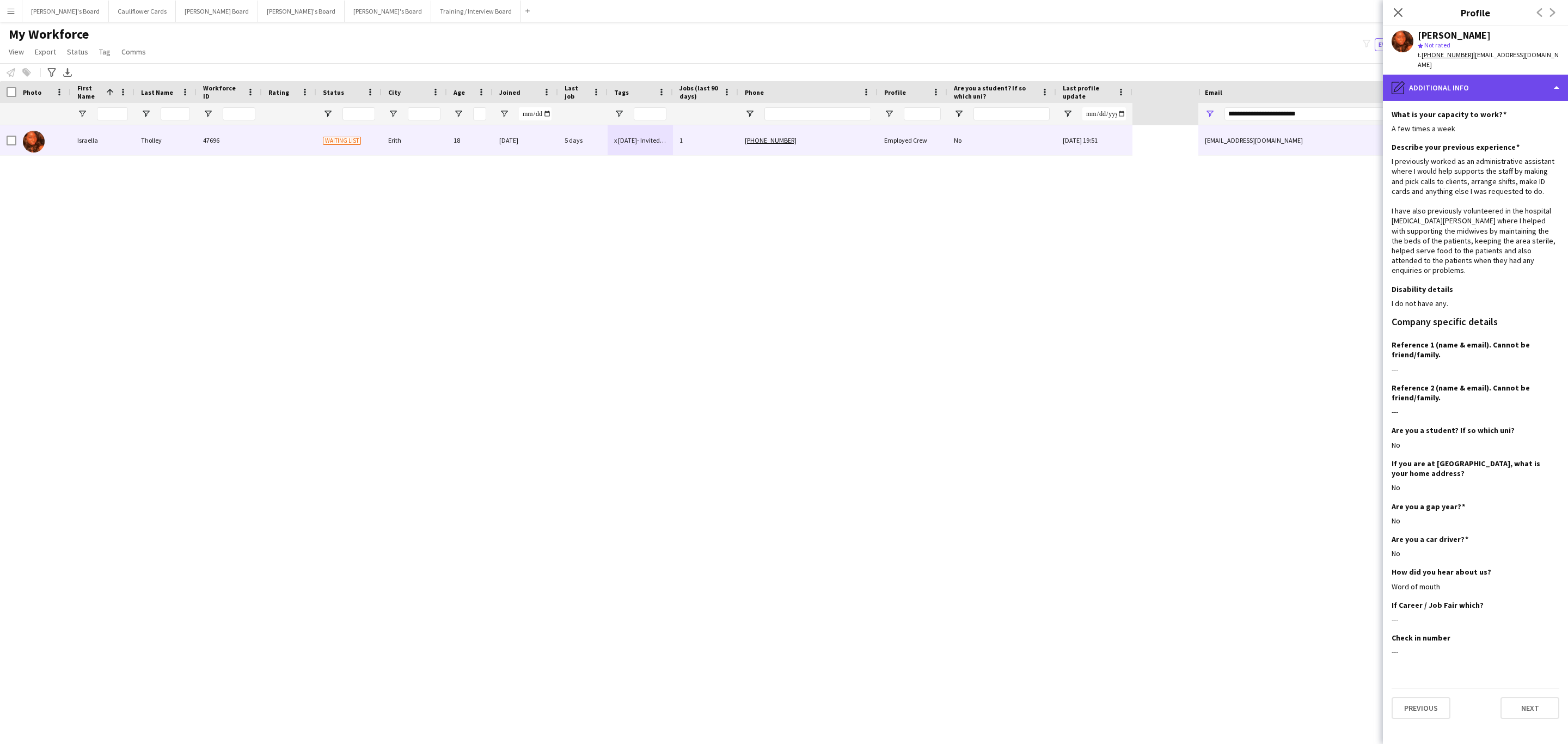
click at [1500, 86] on div "pencil4 Additional info" at bounding box center [1475, 88] width 185 height 26
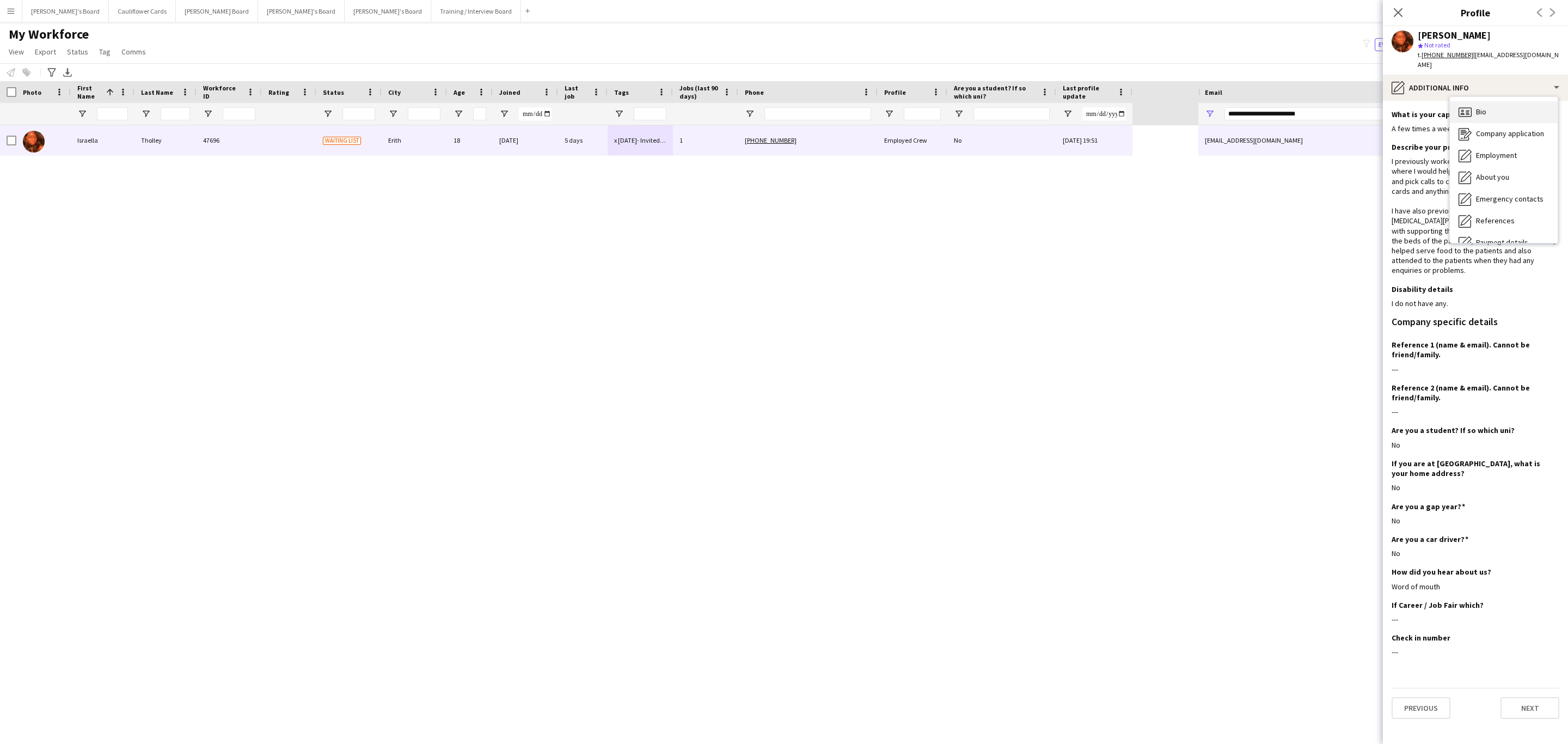
click at [1482, 107] on span "Bio" at bounding box center [1481, 111] width 10 height 10
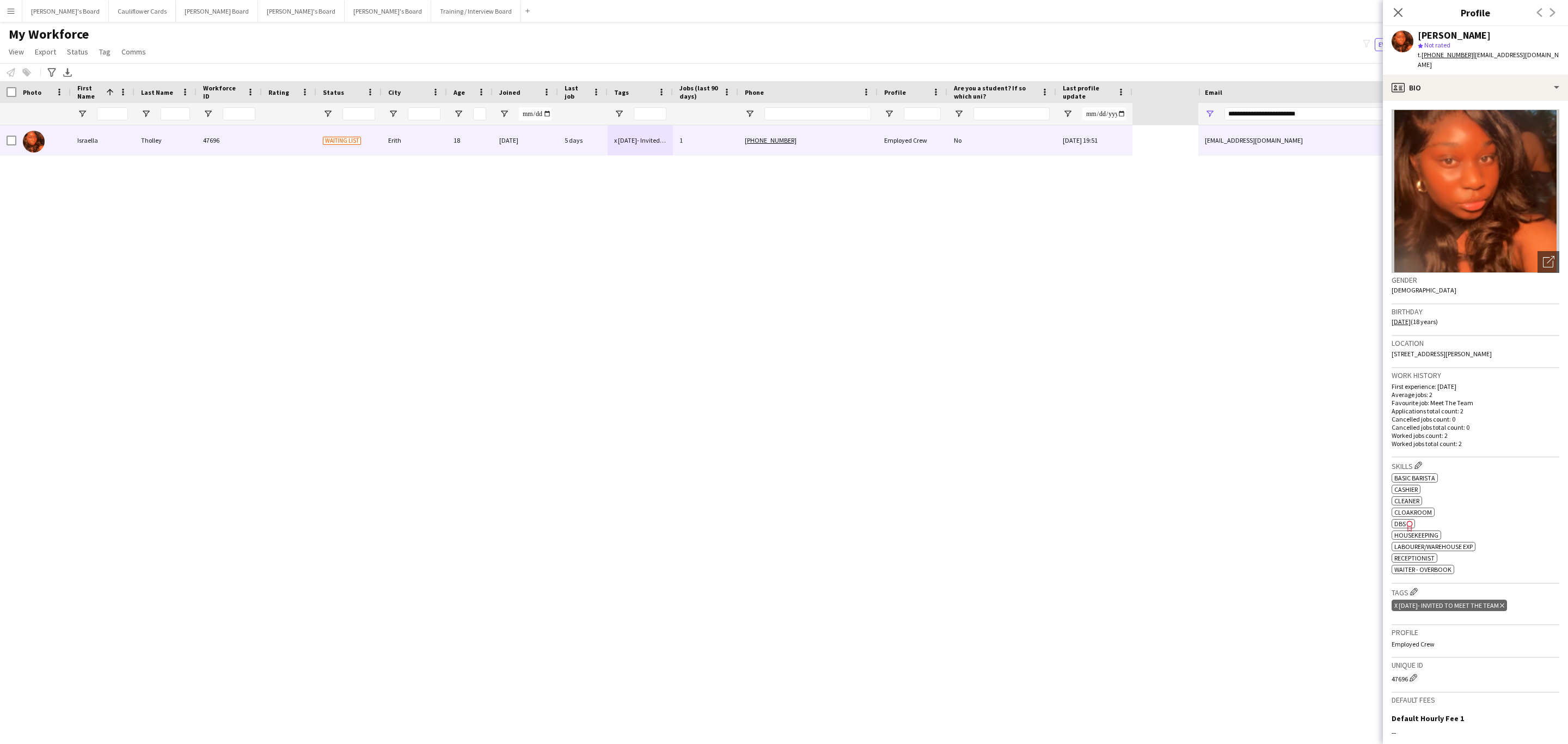
click at [1408, 520] on icon "Freelancer has uploaded a photo validation of skill. Click to see" at bounding box center [1410, 525] width 12 height 12
click at [1542, 82] on div "profile Bio" at bounding box center [1475, 88] width 185 height 26
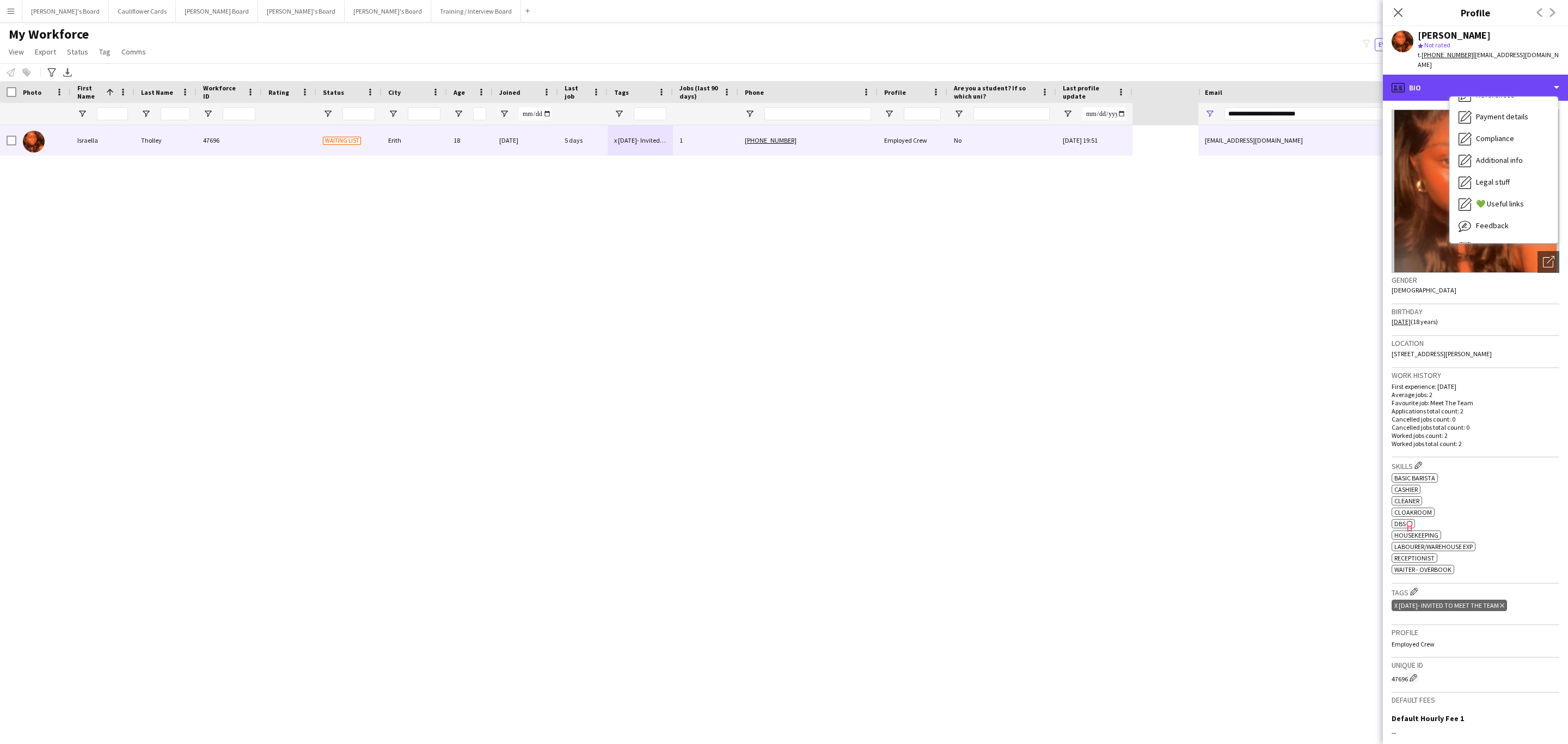
scroll to position [127, 0]
click at [1511, 153] on span "Additional info" at bounding box center [1499, 158] width 47 height 10
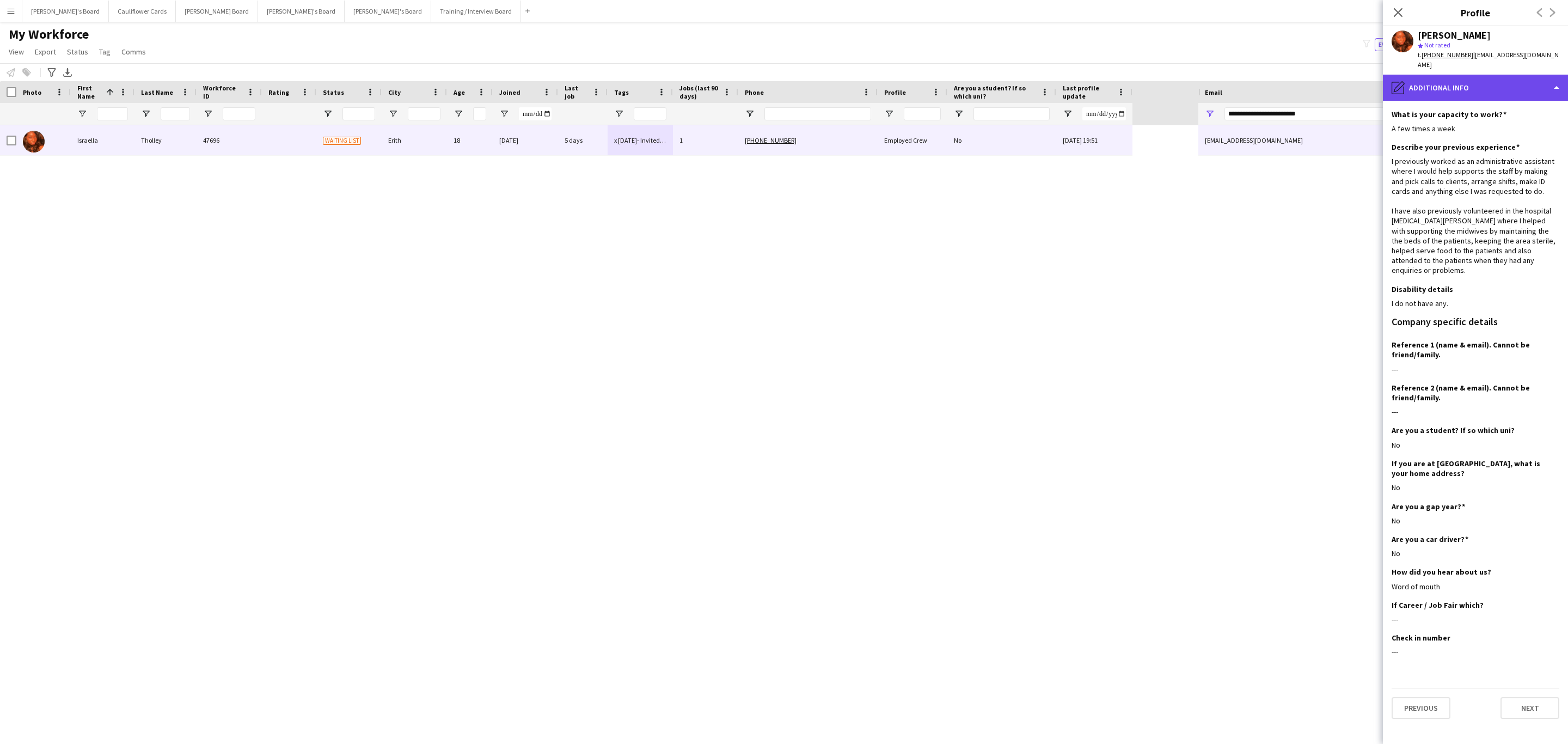
click at [1508, 84] on div "pencil4 Additional info" at bounding box center [1475, 88] width 185 height 26
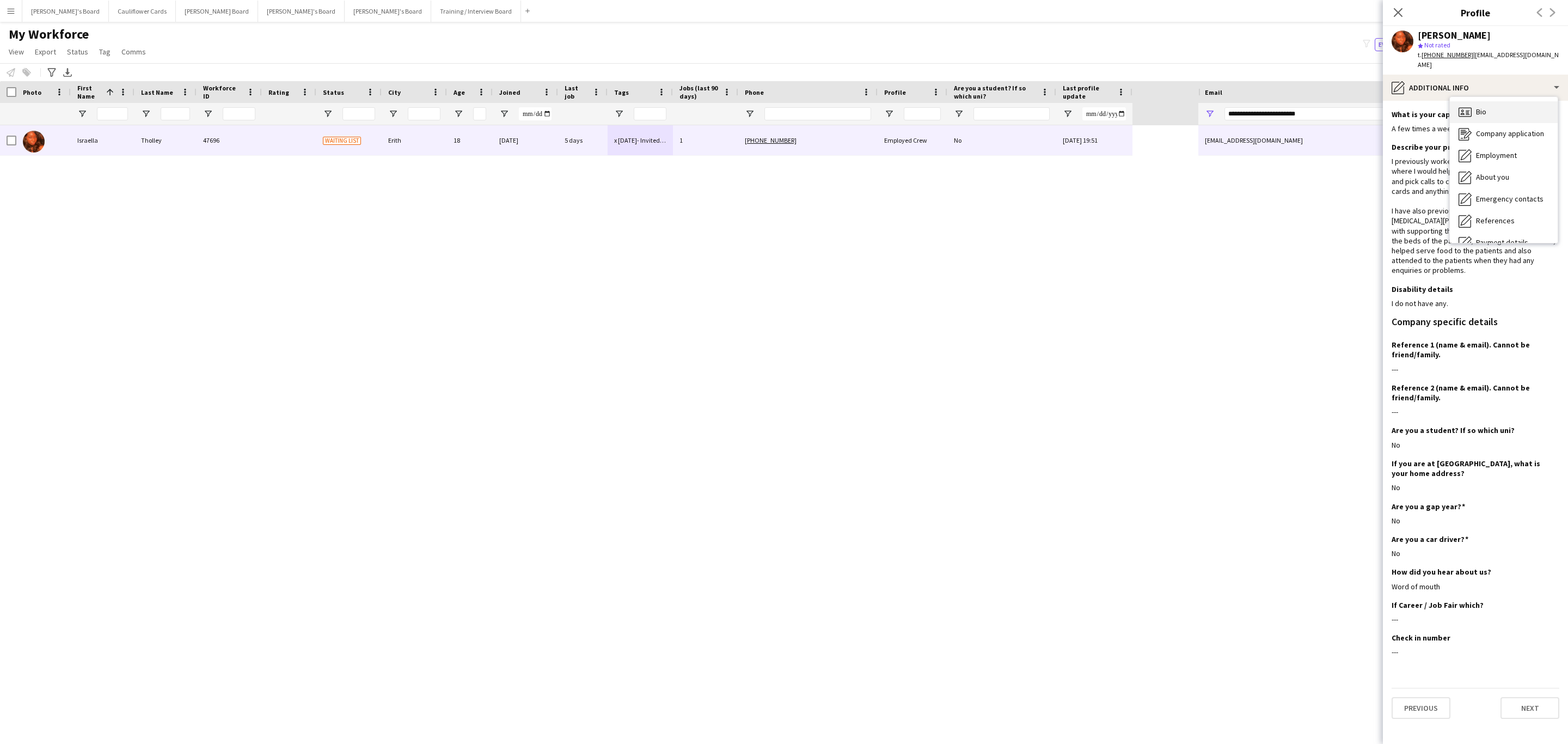
click at [1488, 101] on div "Bio Bio" at bounding box center [1503, 112] width 108 height 22
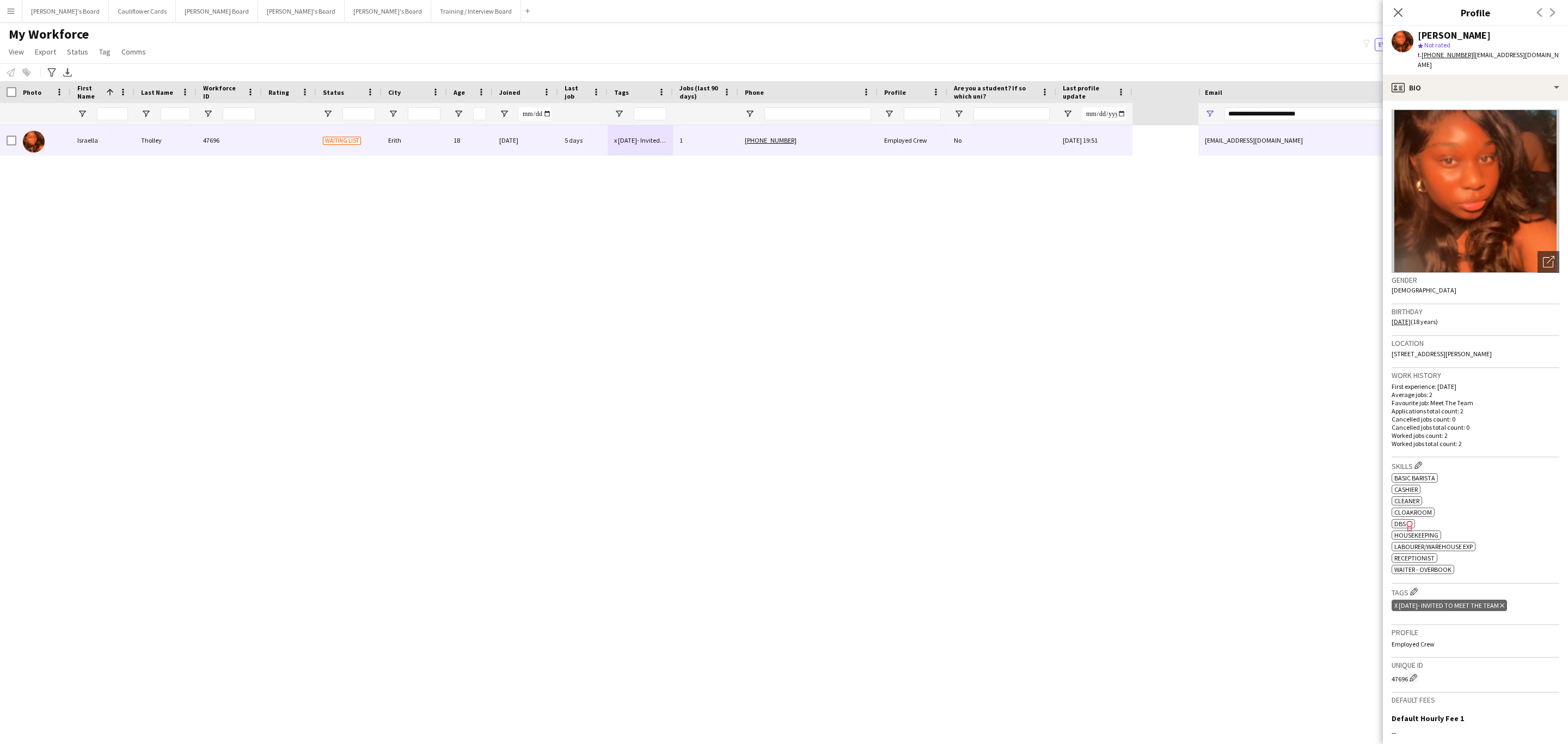
click at [1459, 349] on span "49 Compton Place, Erith, DA8 1RZ" at bounding box center [1441, 353] width 100 height 8
copy span "49 Compton Place, Erith, DA8 1RZ"
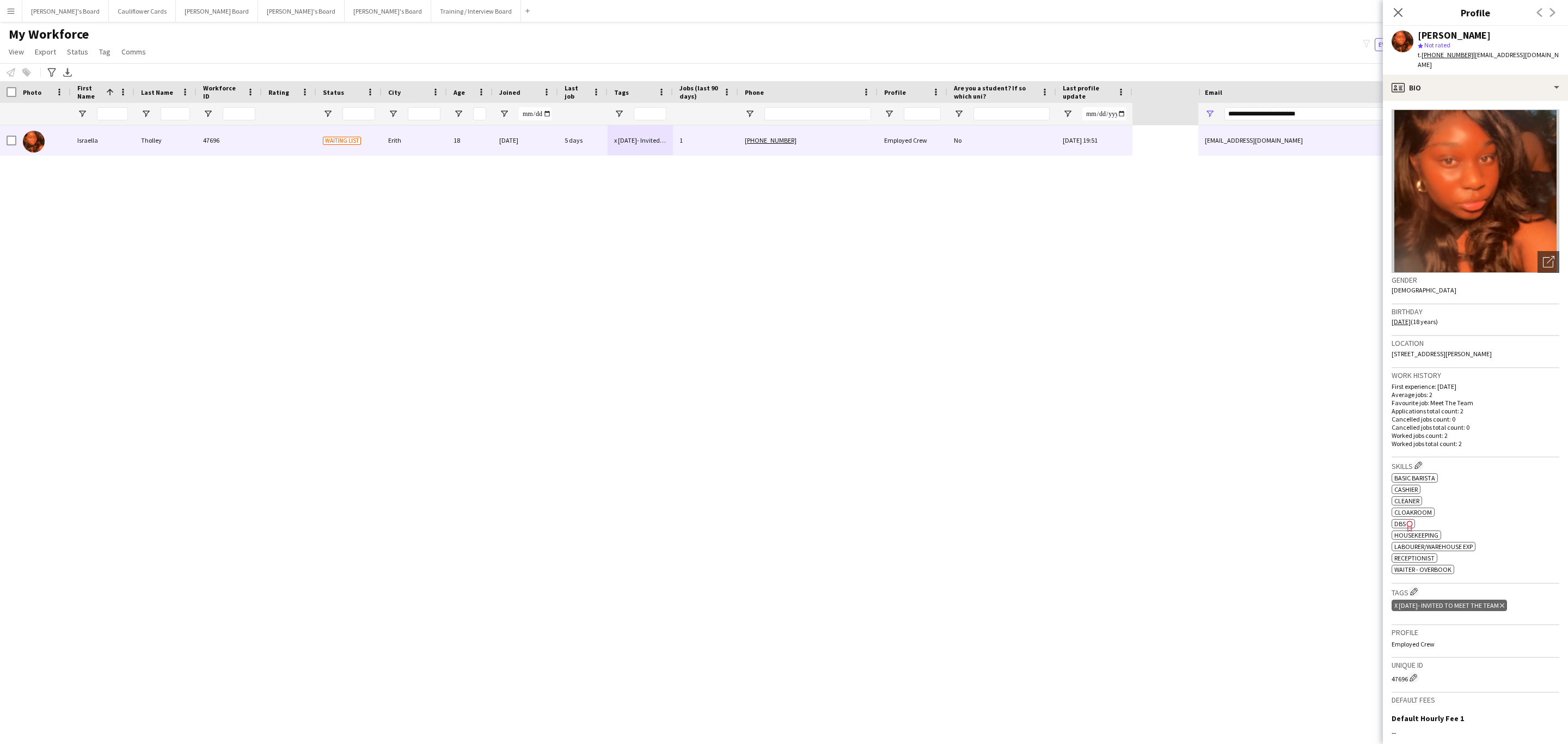
click at [1441, 507] on div "ok-circled2 background Layer 1 cross-circle-red background Layer 1 BASIC BARIST…" at bounding box center [1475, 522] width 167 height 103
click at [1511, 77] on div "profile Bio" at bounding box center [1475, 88] width 185 height 26
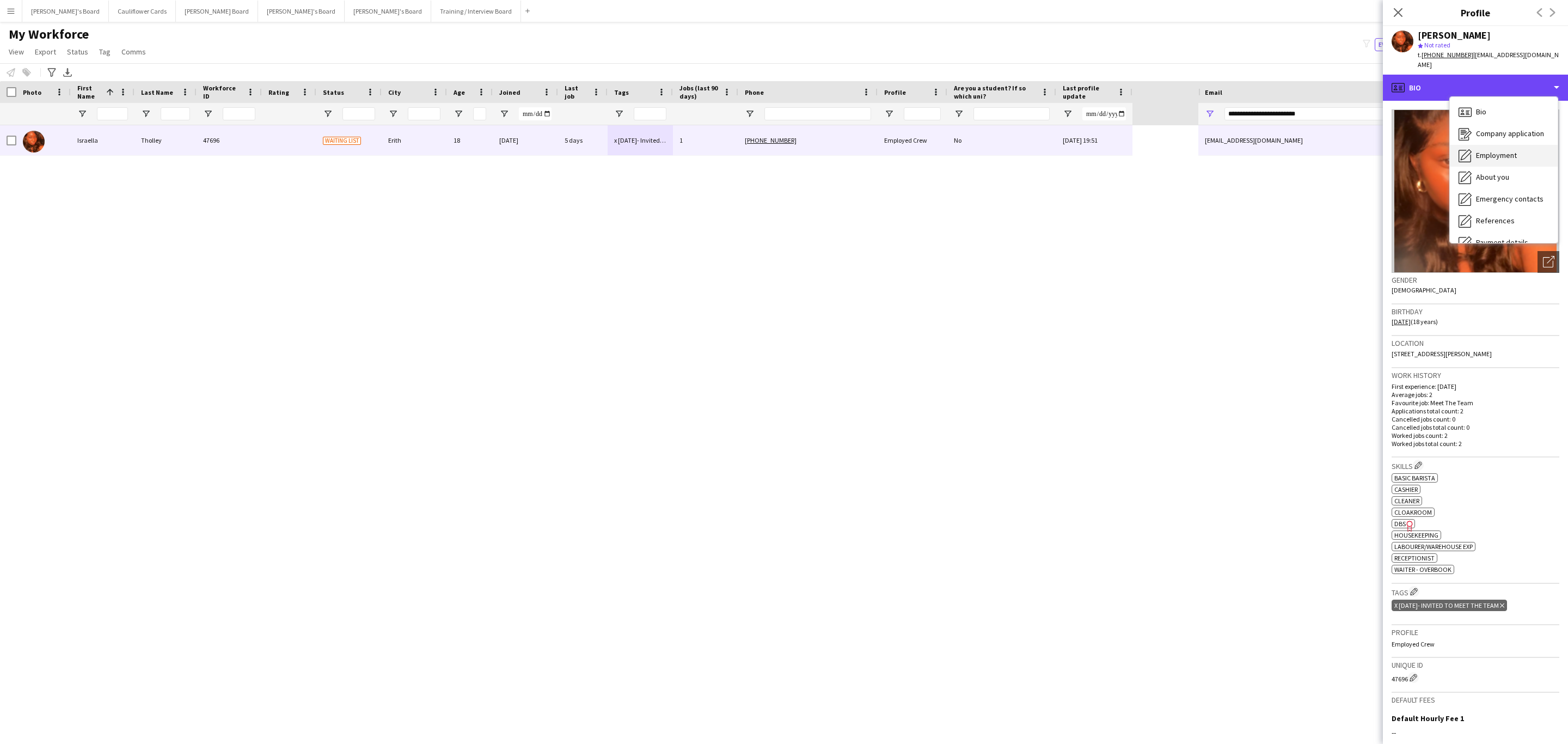
scroll to position [146, 0]
click at [1483, 136] on span "Additional info" at bounding box center [1499, 141] width 47 height 10
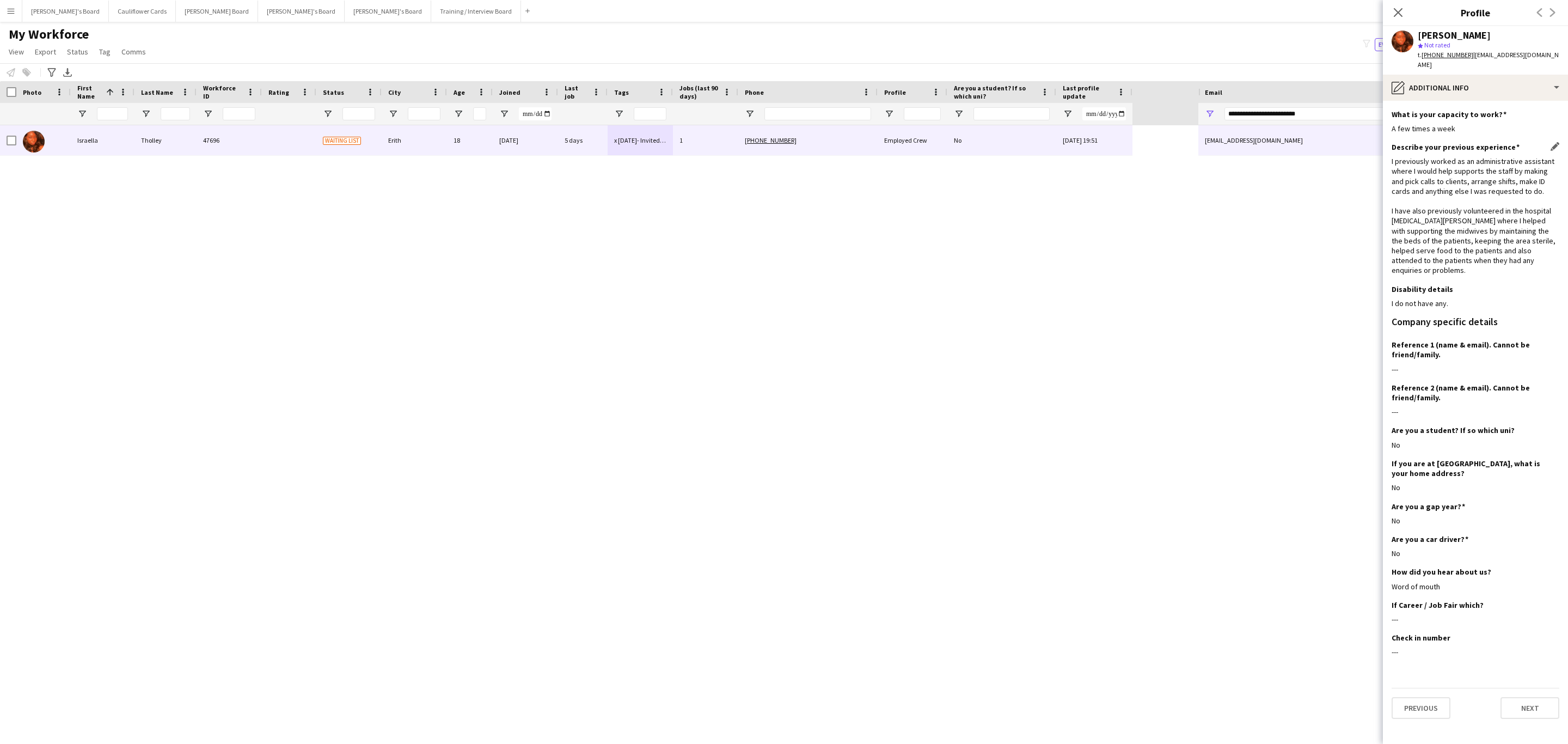
click at [1516, 225] on div "I previously worked as an administrative assistant where I would help supports …" at bounding box center [1475, 216] width 167 height 119
click at [1474, 205] on div "I previously worked as an administrative assistant where I would help supports …" at bounding box center [1475, 216] width 167 height 119
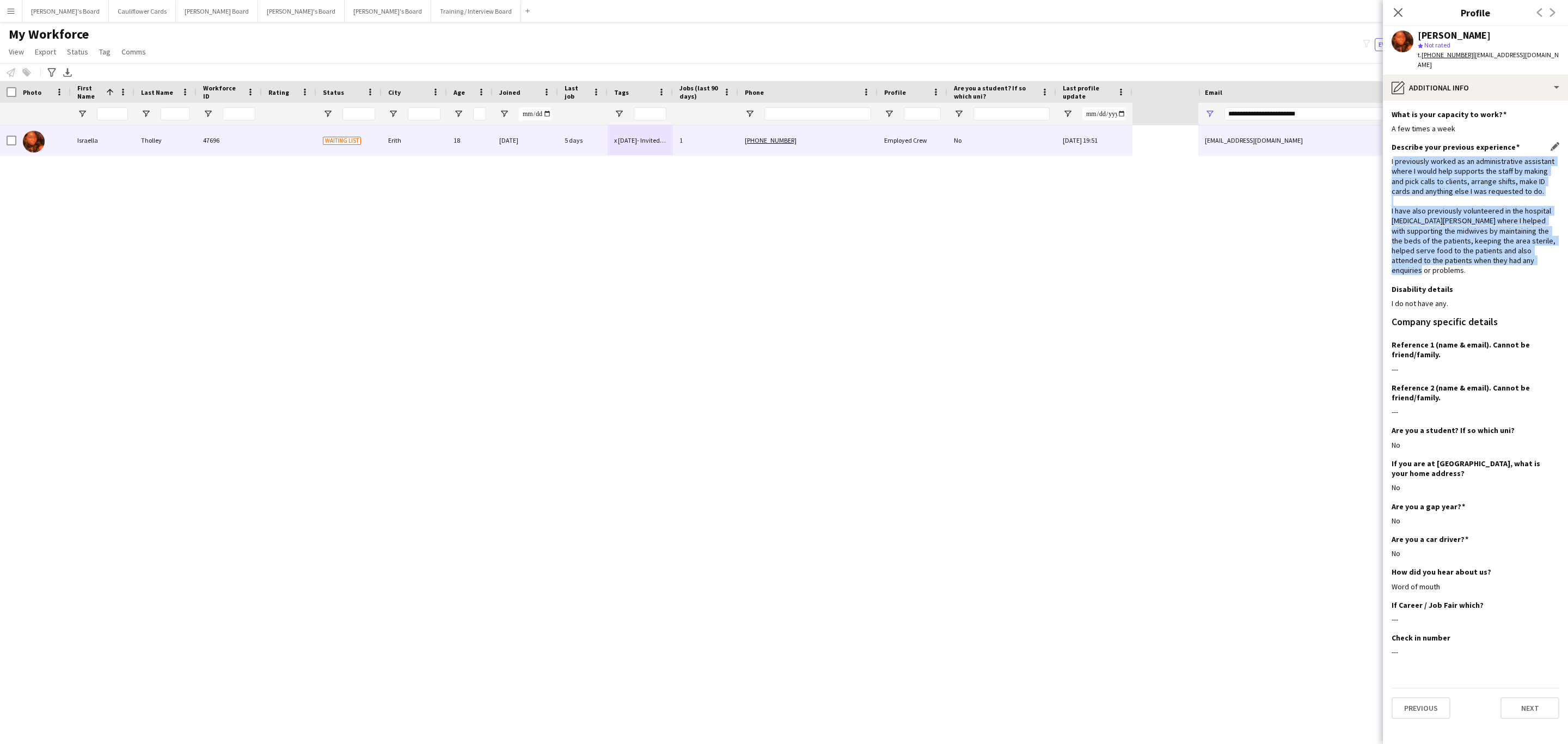
drag, startPoint x: 1528, startPoint y: 249, endPoint x: 1393, endPoint y: 149, distance: 168.0
click at [1393, 156] on div "I previously worked as an administrative assistant where I would help supports …" at bounding box center [1475, 216] width 167 height 119
click at [1413, 177] on div "I previously worked as an administrative assistant where I would help supports …" at bounding box center [1475, 216] width 167 height 119
drag, startPoint x: 1390, startPoint y: 157, endPoint x: 1531, endPoint y: 250, distance: 168.9
click at [1531, 250] on div "I previously worked as an administrative assistant where I would help supports …" at bounding box center [1475, 216] width 167 height 119
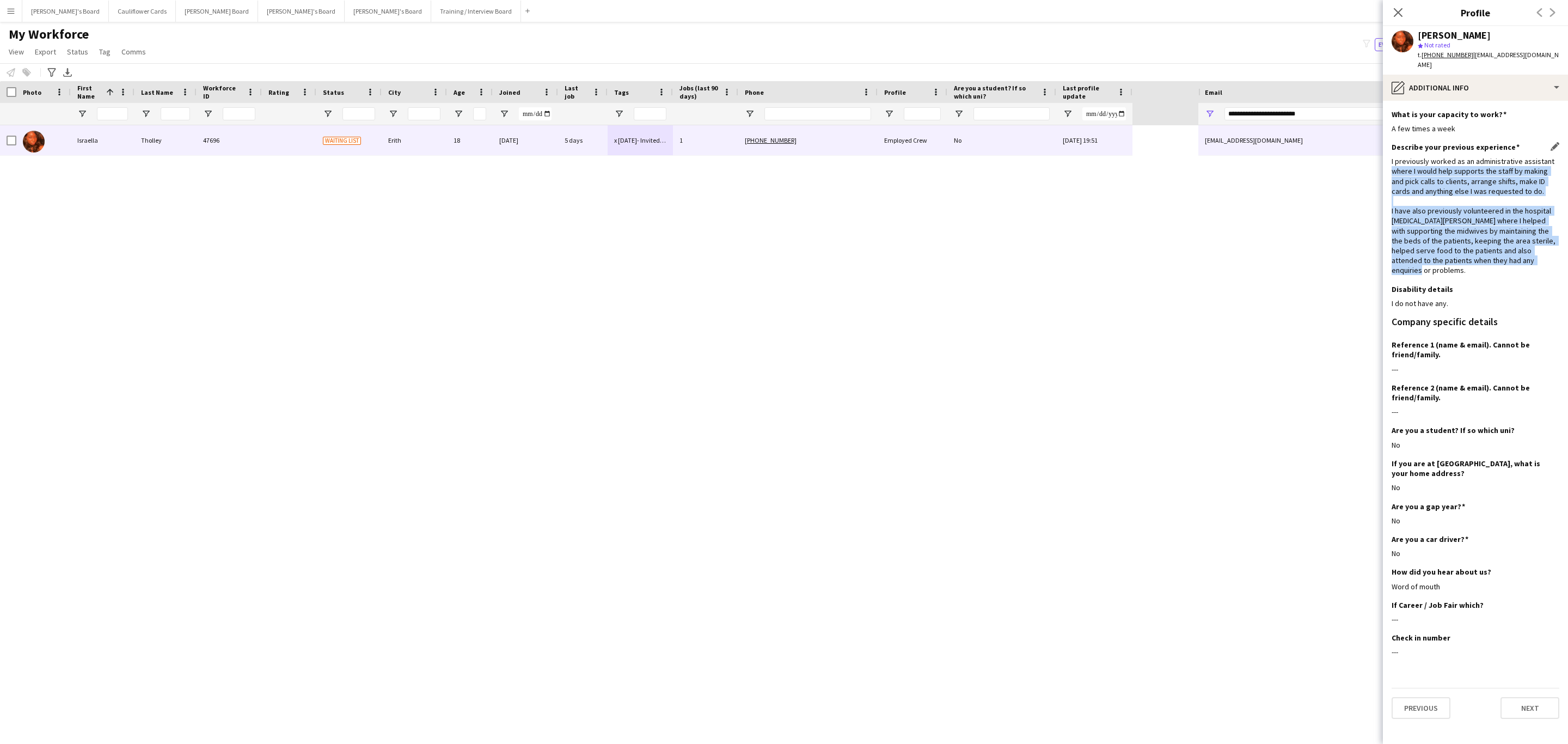
click at [1531, 250] on div "I previously worked as an administrative assistant where I would help supports …" at bounding box center [1475, 216] width 167 height 119
drag, startPoint x: 1531, startPoint y: 250, endPoint x: 1385, endPoint y: 155, distance: 174.2
click at [1385, 155] on app-section-data-types "What is your capacity to work? Edit this field A few times a week Describe your…" at bounding box center [1475, 422] width 185 height 643
click at [1391, 160] on div "I previously worked as an administrative assistant where I would help supports …" at bounding box center [1475, 216] width 167 height 119
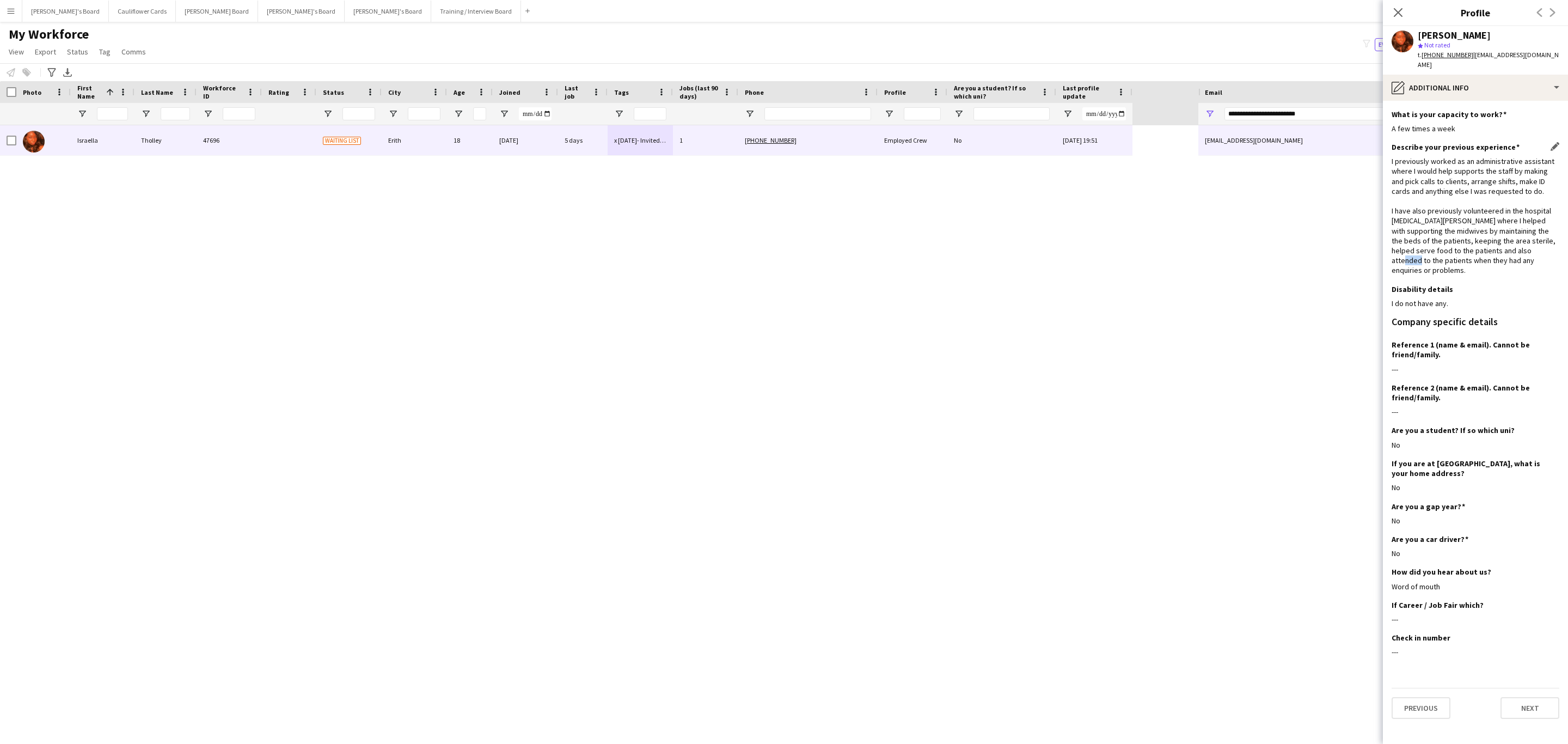
drag, startPoint x: 1535, startPoint y: 240, endPoint x: 1521, endPoint y: 245, distance: 14.9
click at [1521, 245] on div "I previously worked as an administrative assistant where I would help supports …" at bounding box center [1475, 216] width 167 height 119
drag, startPoint x: 1528, startPoint y: 256, endPoint x: 1390, endPoint y: 203, distance: 147.8
click at [1391, 203] on div "Describe your previous experience Edit this field I previously worked as an adm…" at bounding box center [1475, 212] width 167 height 142
click at [1391, 203] on div "I previously worked as an administrative assistant where I would help supports …" at bounding box center [1475, 216] width 167 height 119
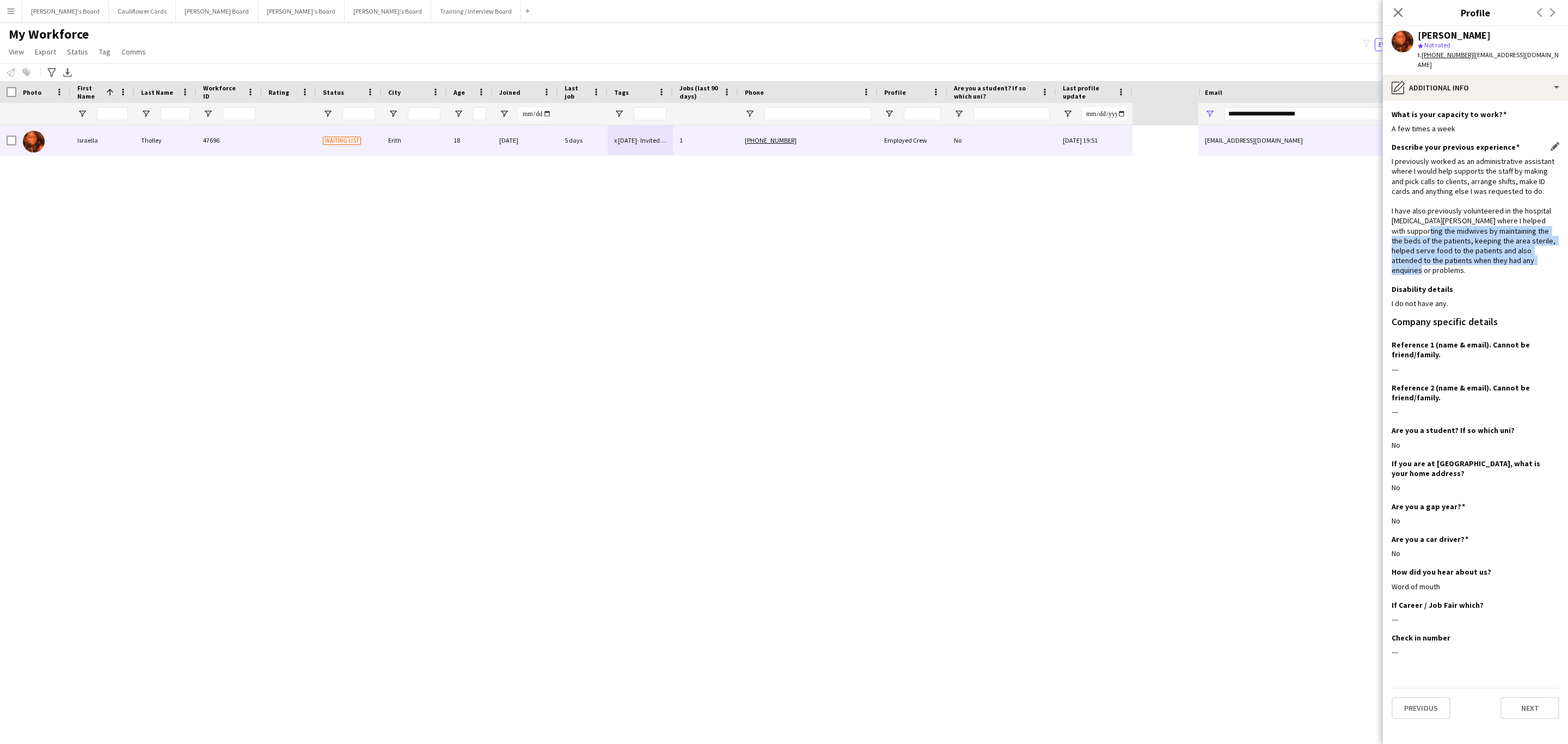
drag, startPoint x: 1534, startPoint y: 249, endPoint x: 1402, endPoint y: 212, distance: 137.1
click at [1402, 212] on div "I previously worked as an administrative assistant where I would help supports …" at bounding box center [1475, 216] width 167 height 119
click at [1394, 12] on icon "Close pop-in" at bounding box center [1398, 12] width 10 height 10
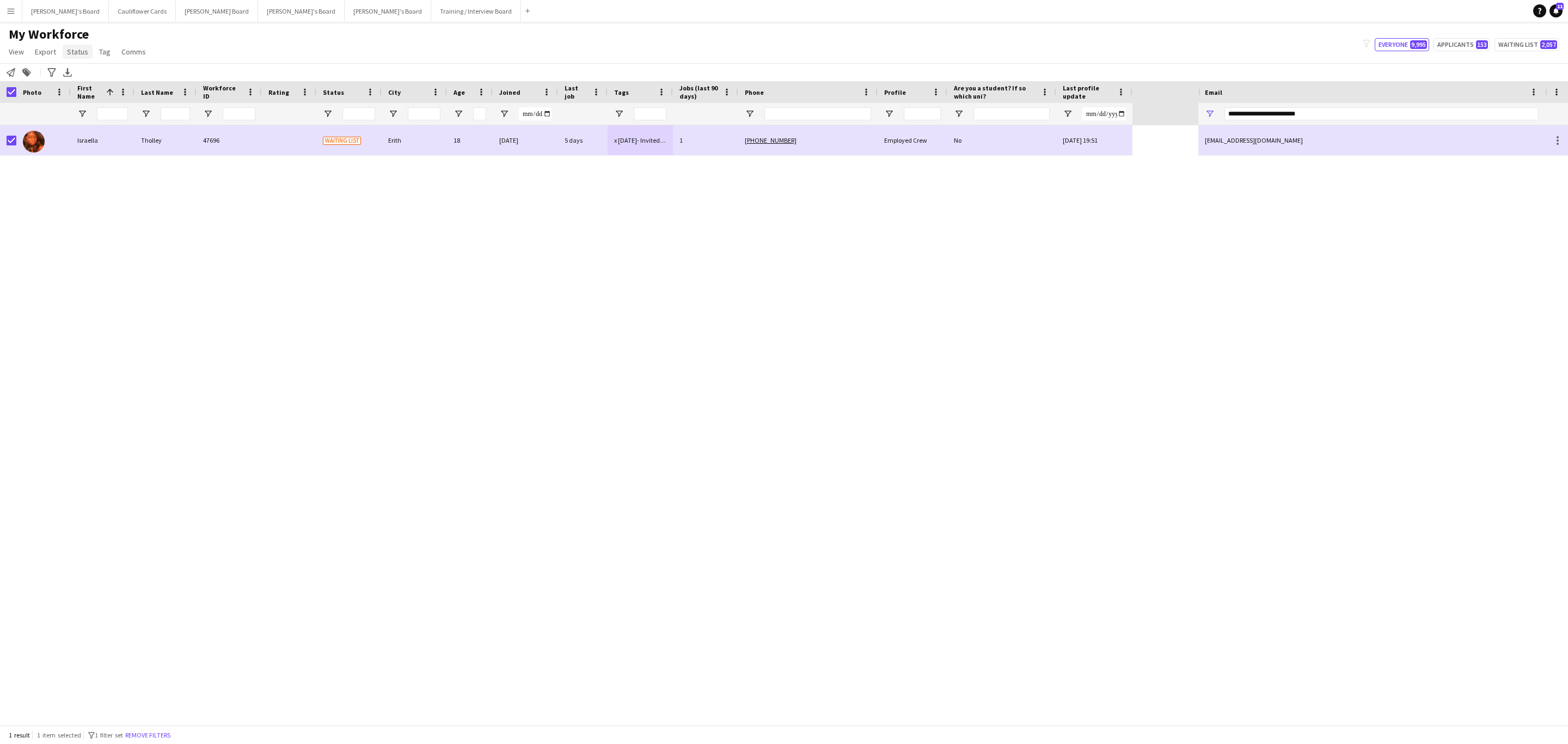
click at [69, 52] on span "Status" at bounding box center [77, 52] width 21 height 10
click at [74, 74] on span "Edit" at bounding box center [77, 75] width 13 height 10
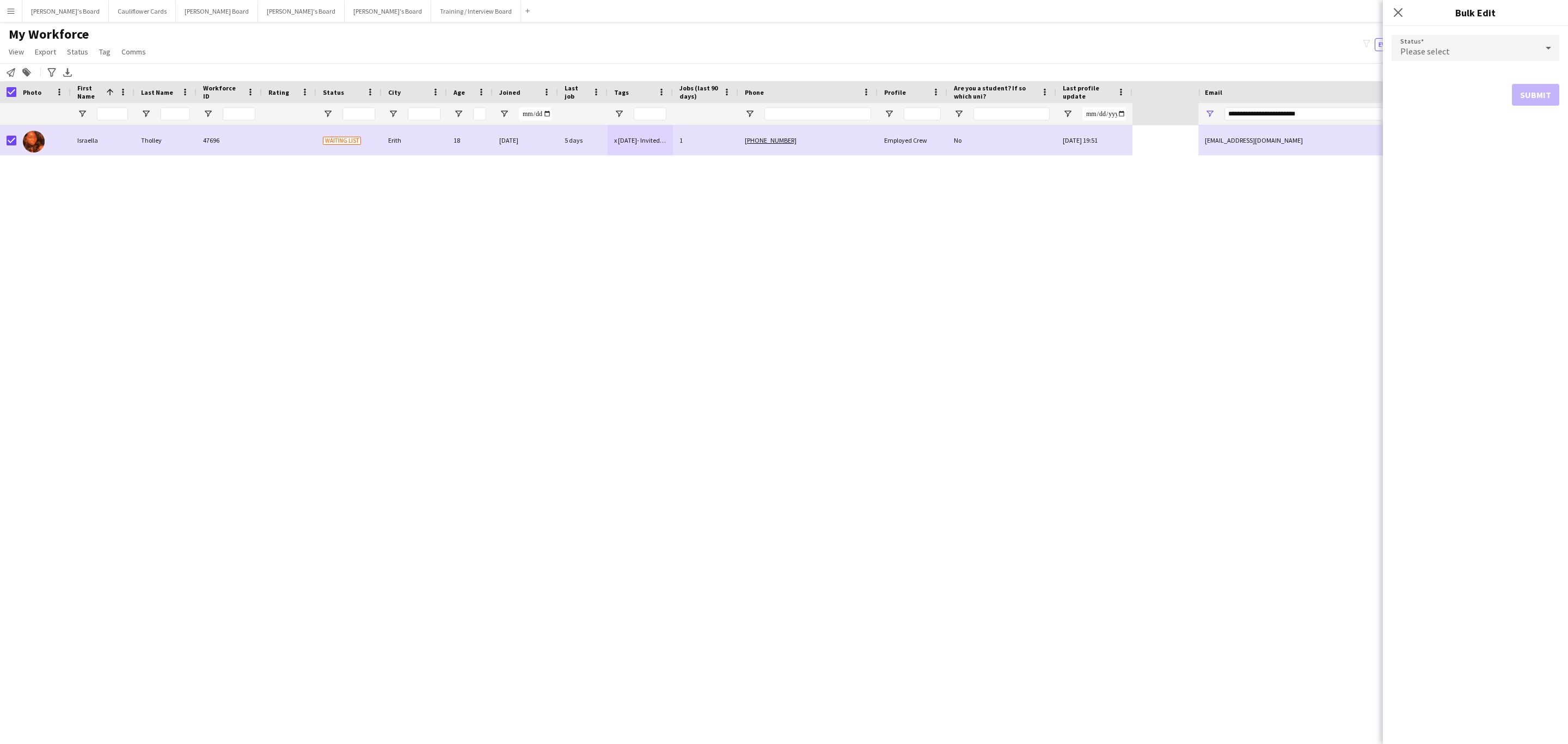
click at [1478, 37] on div "Please select" at bounding box center [1465, 47] width 146 height 26
click at [1431, 74] on span "Active" at bounding box center [1475, 79] width 150 height 10
click at [1532, 123] on button "Submit" at bounding box center [1536, 132] width 47 height 22
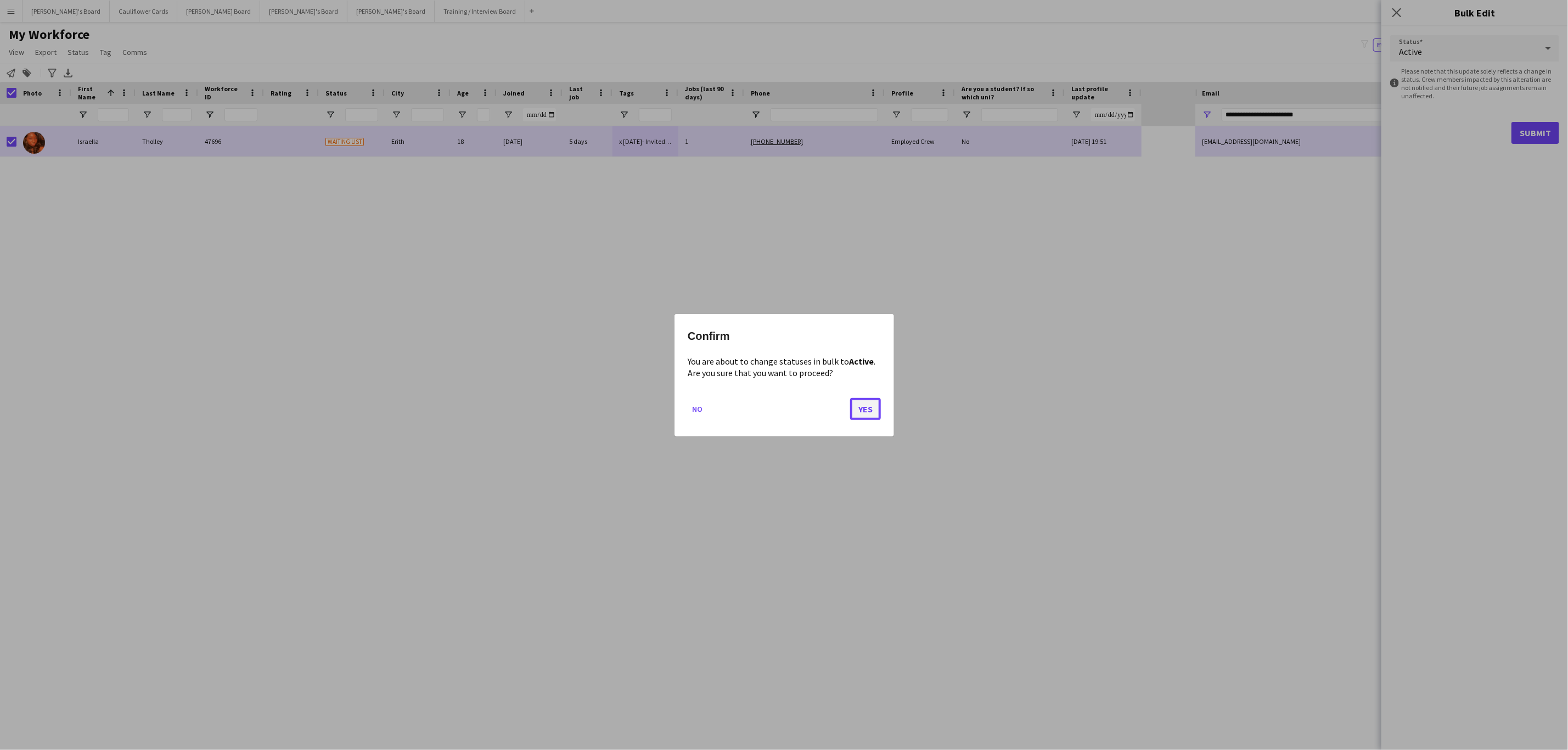
click at [870, 405] on button "Yes" at bounding box center [865, 409] width 31 height 22
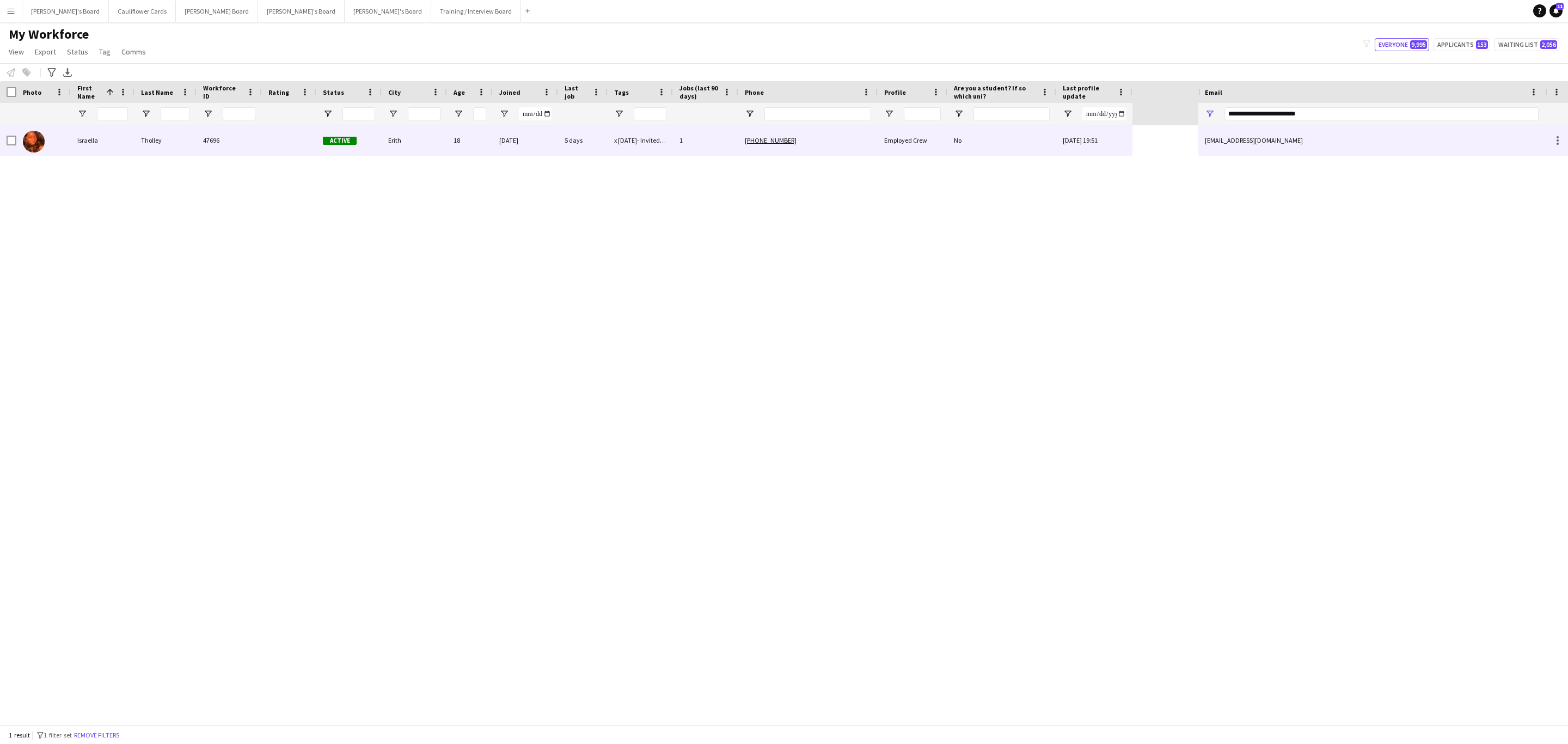
click at [129, 139] on div "Israella" at bounding box center [102, 140] width 64 height 30
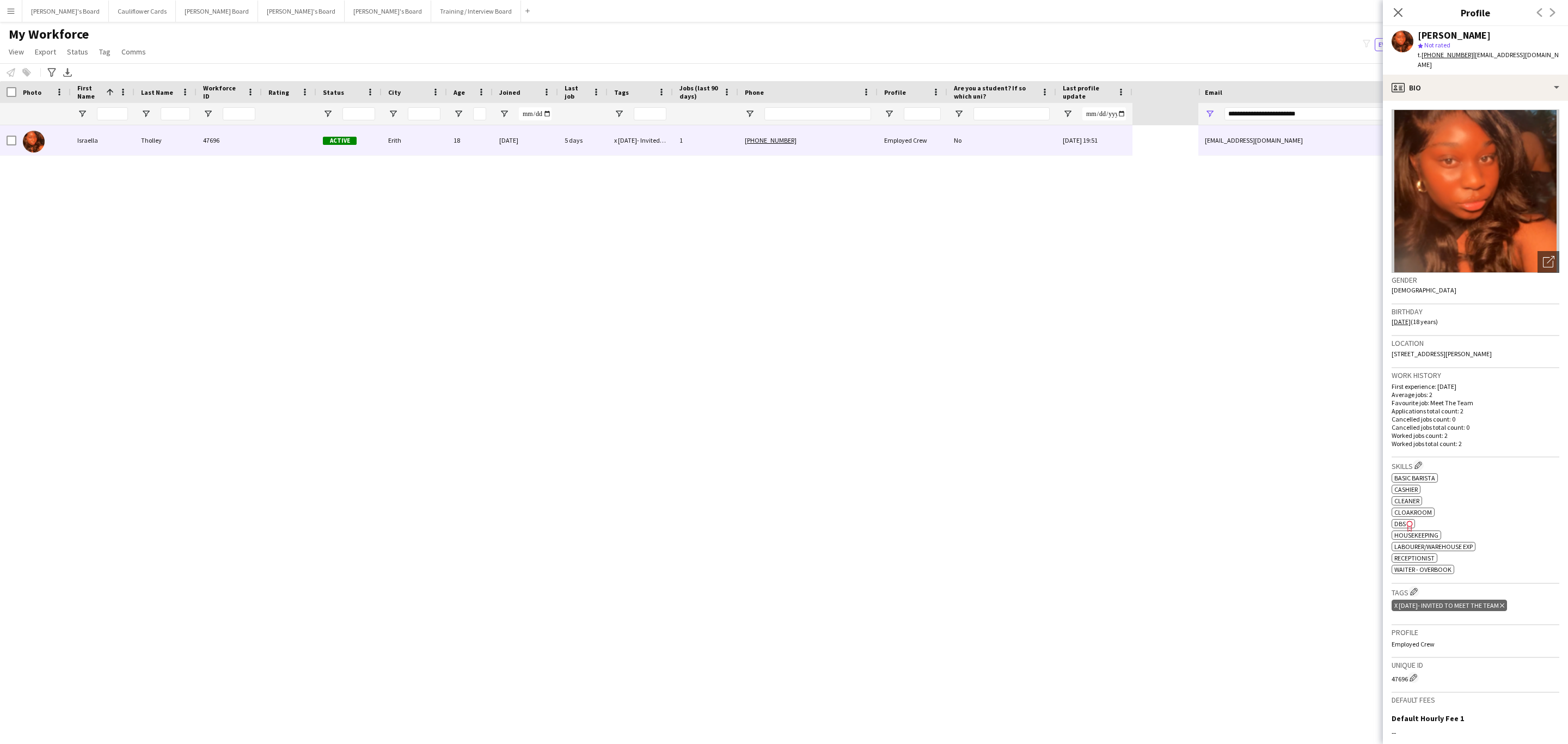
click at [1504, 602] on icon "Delete tag" at bounding box center [1502, 605] width 4 height 7
click at [1397, 10] on icon "Close pop-in" at bounding box center [1398, 12] width 10 height 10
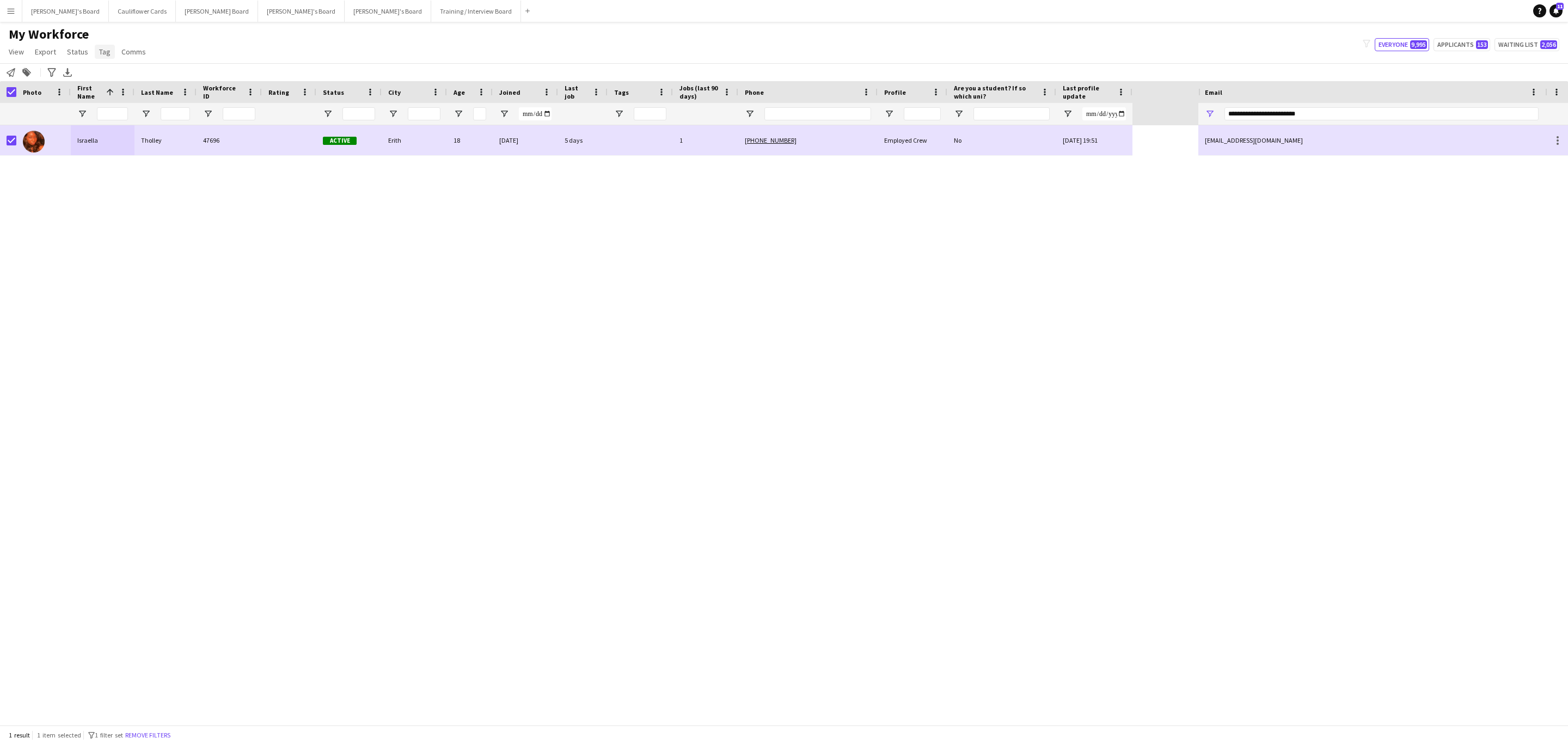
click at [102, 57] on link "Tag" at bounding box center [105, 51] width 20 height 14
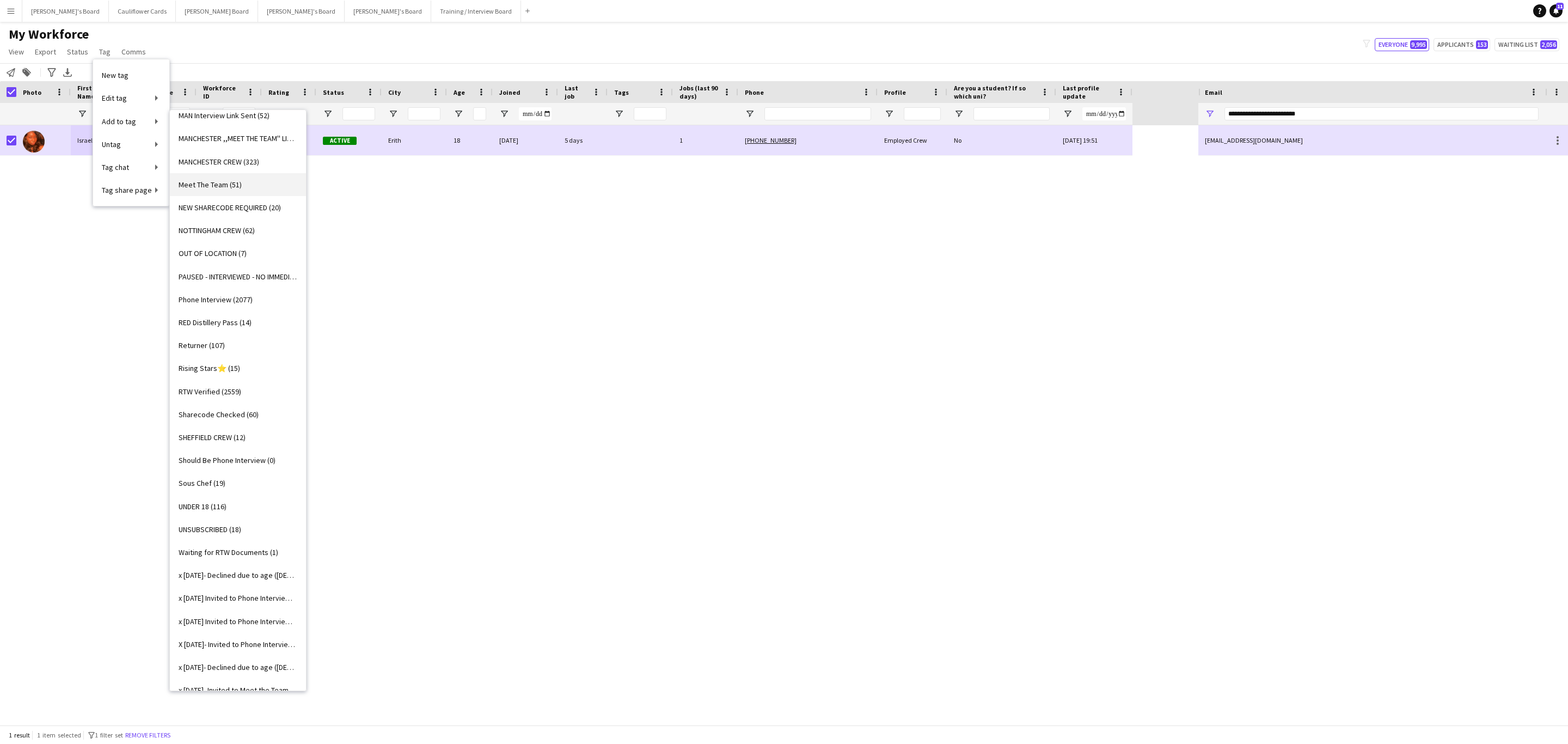
scroll to position [0, 0]
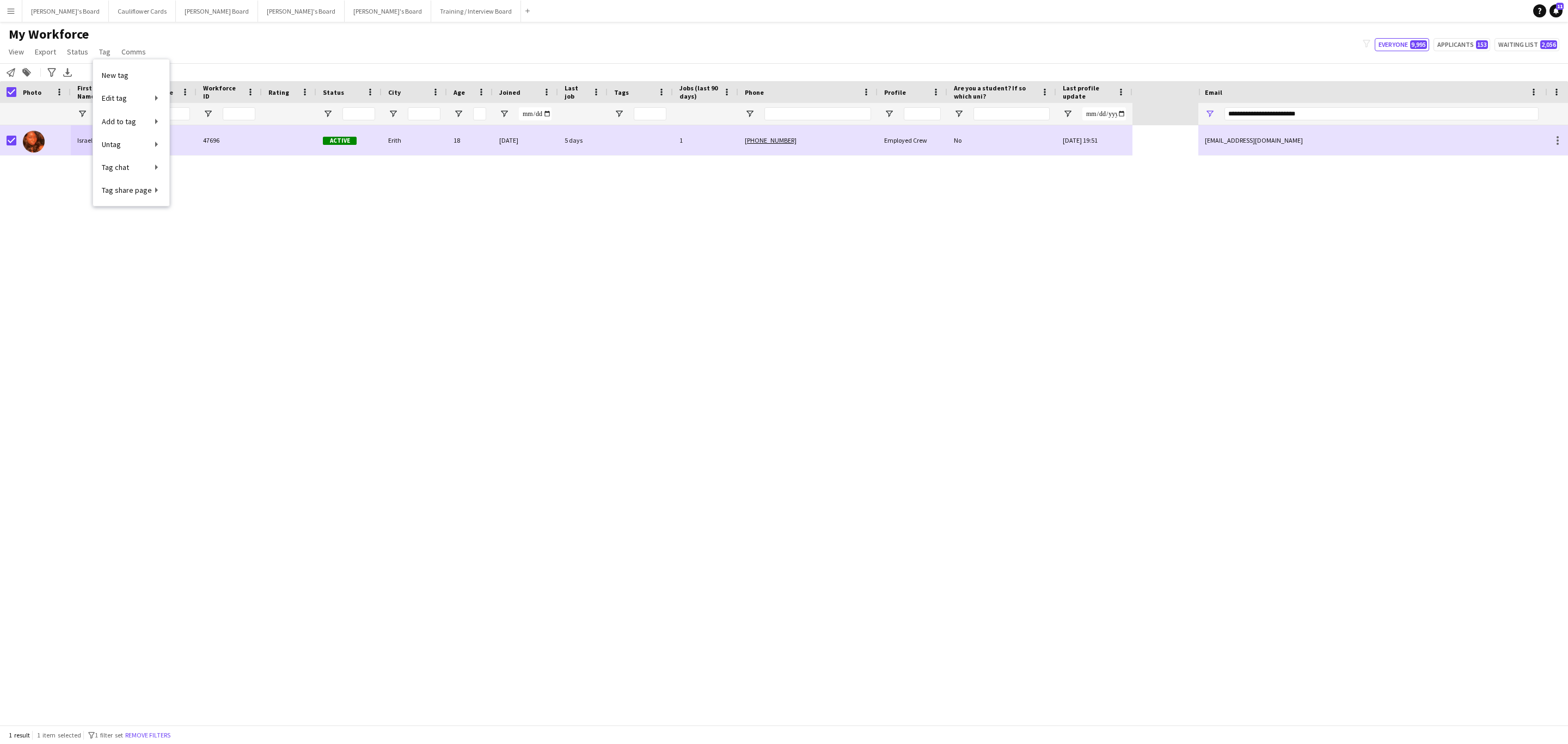
click at [575, 317] on div "Israella Tholley 47696 Active Erith 18 02-06-2025 5 days 1 +4407863909222 Emplo…" at bounding box center [599, 425] width 1199 height 600
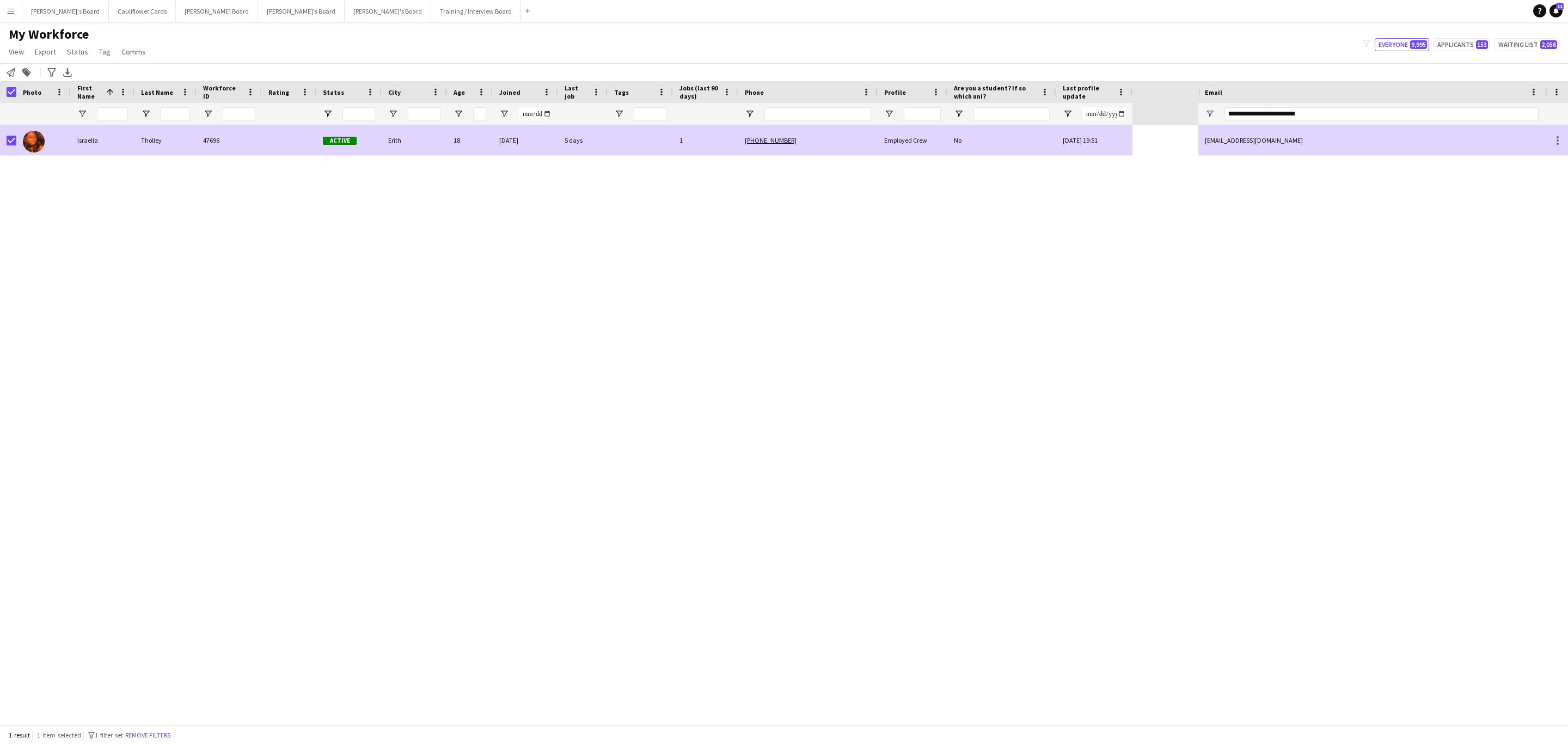
click at [420, 152] on div "Erith" at bounding box center [414, 140] width 65 height 30
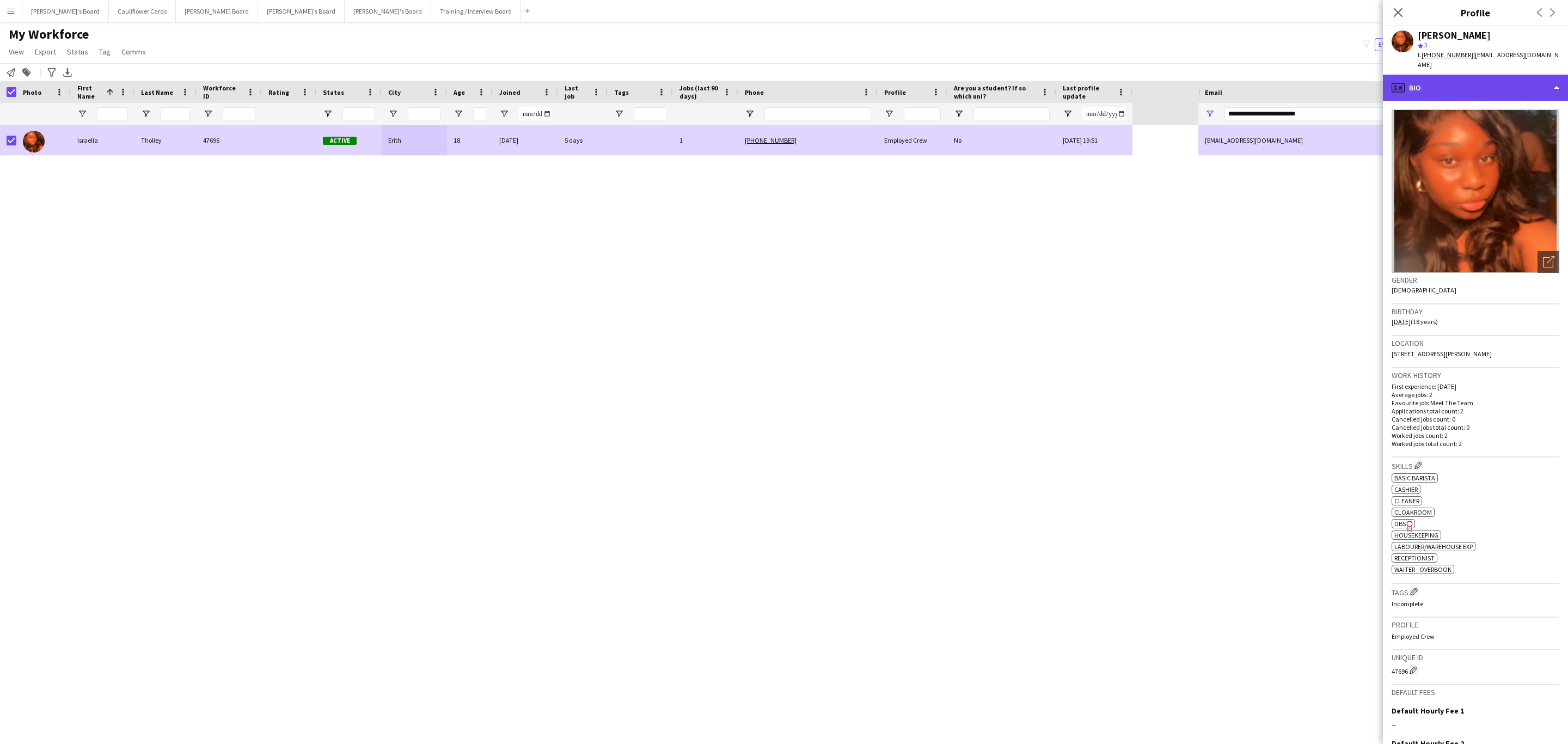
click at [1459, 84] on div "profile Bio" at bounding box center [1475, 88] width 185 height 26
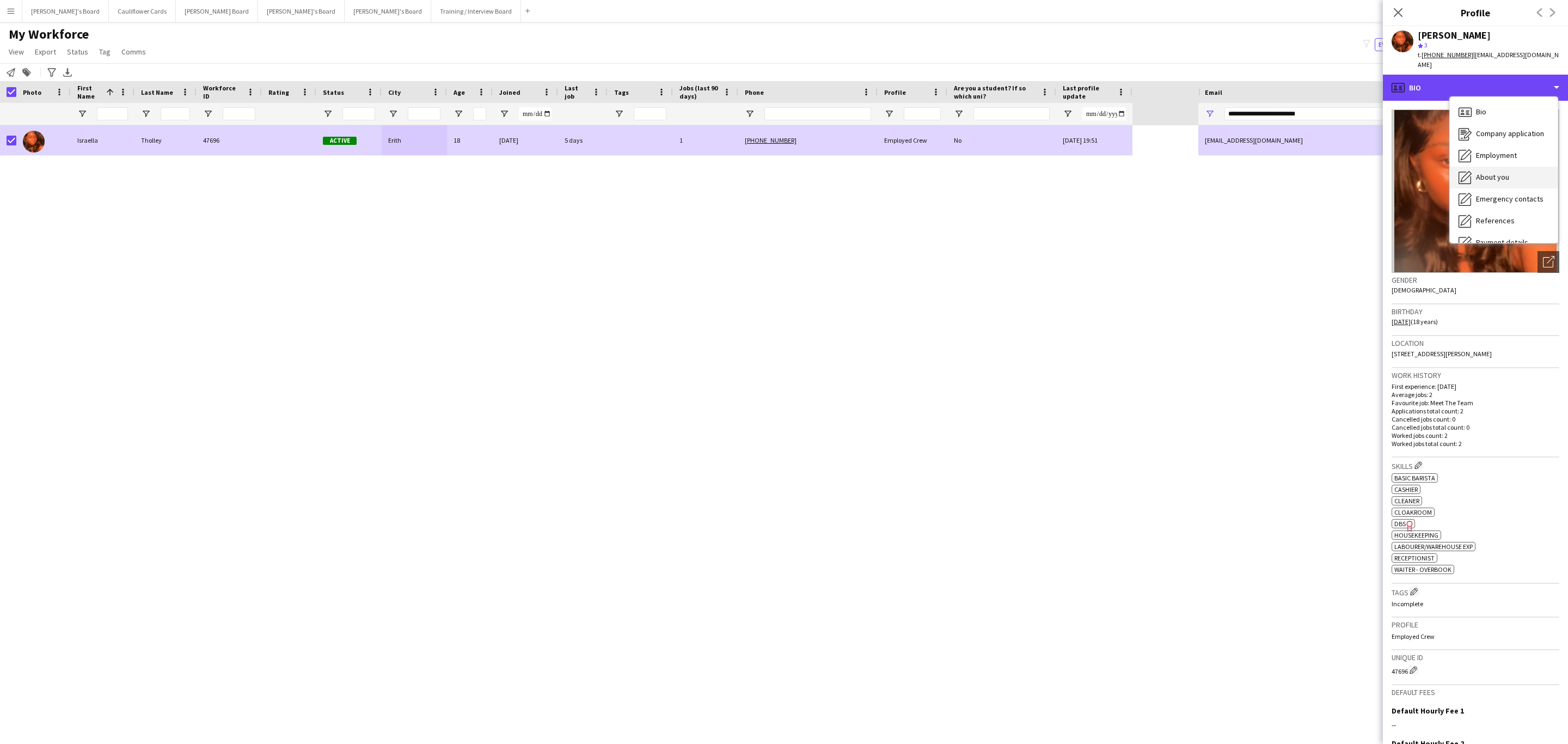
scroll to position [146, 0]
click at [1505, 114] on span "Compliance" at bounding box center [1495, 119] width 38 height 10
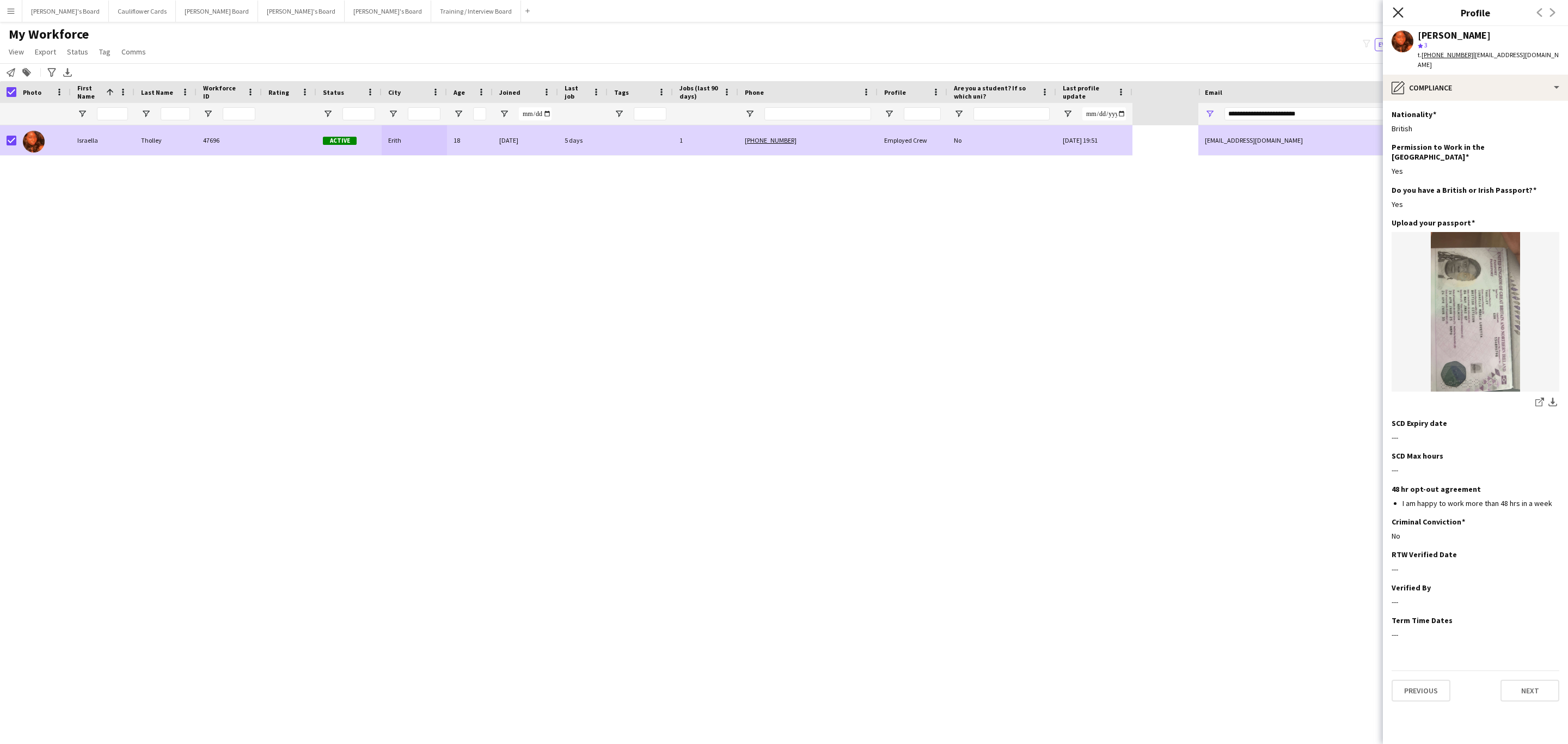
click at [1394, 12] on icon "Close pop-in" at bounding box center [1398, 12] width 10 height 10
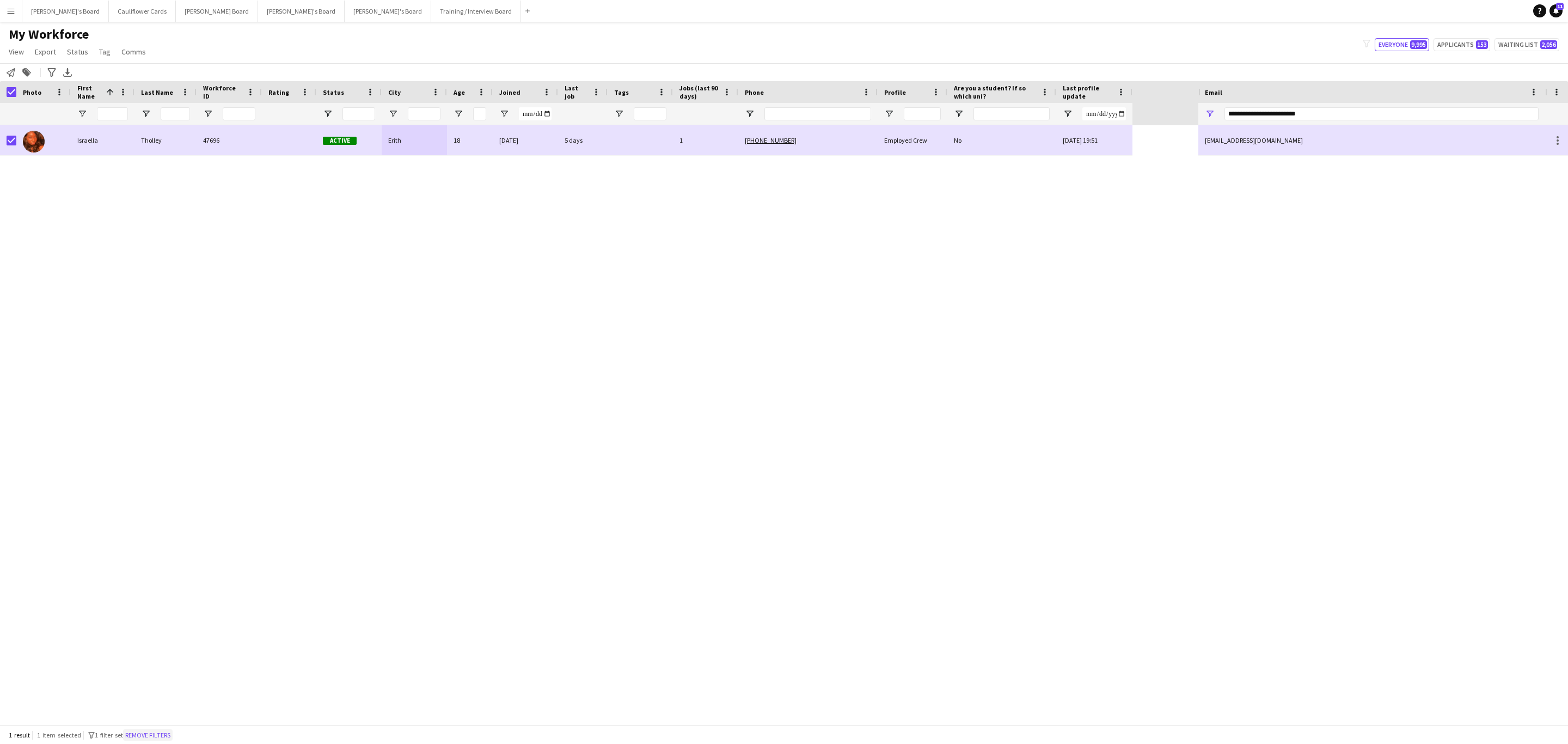
click at [163, 732] on button "Remove filters" at bounding box center [147, 735] width 49 height 12
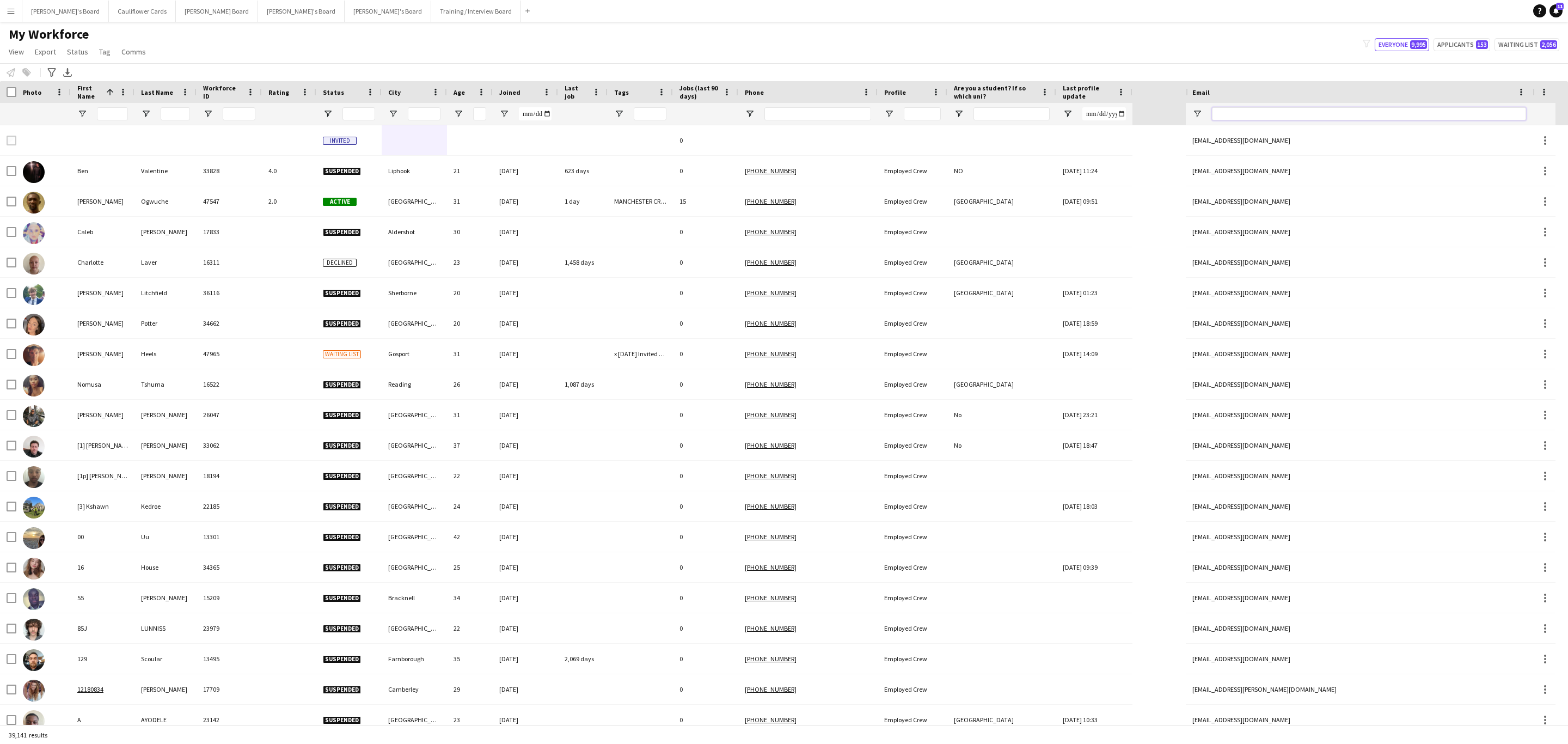
click at [1312, 118] on input "Email Filter Input" at bounding box center [1369, 113] width 314 height 13
paste input "**********"
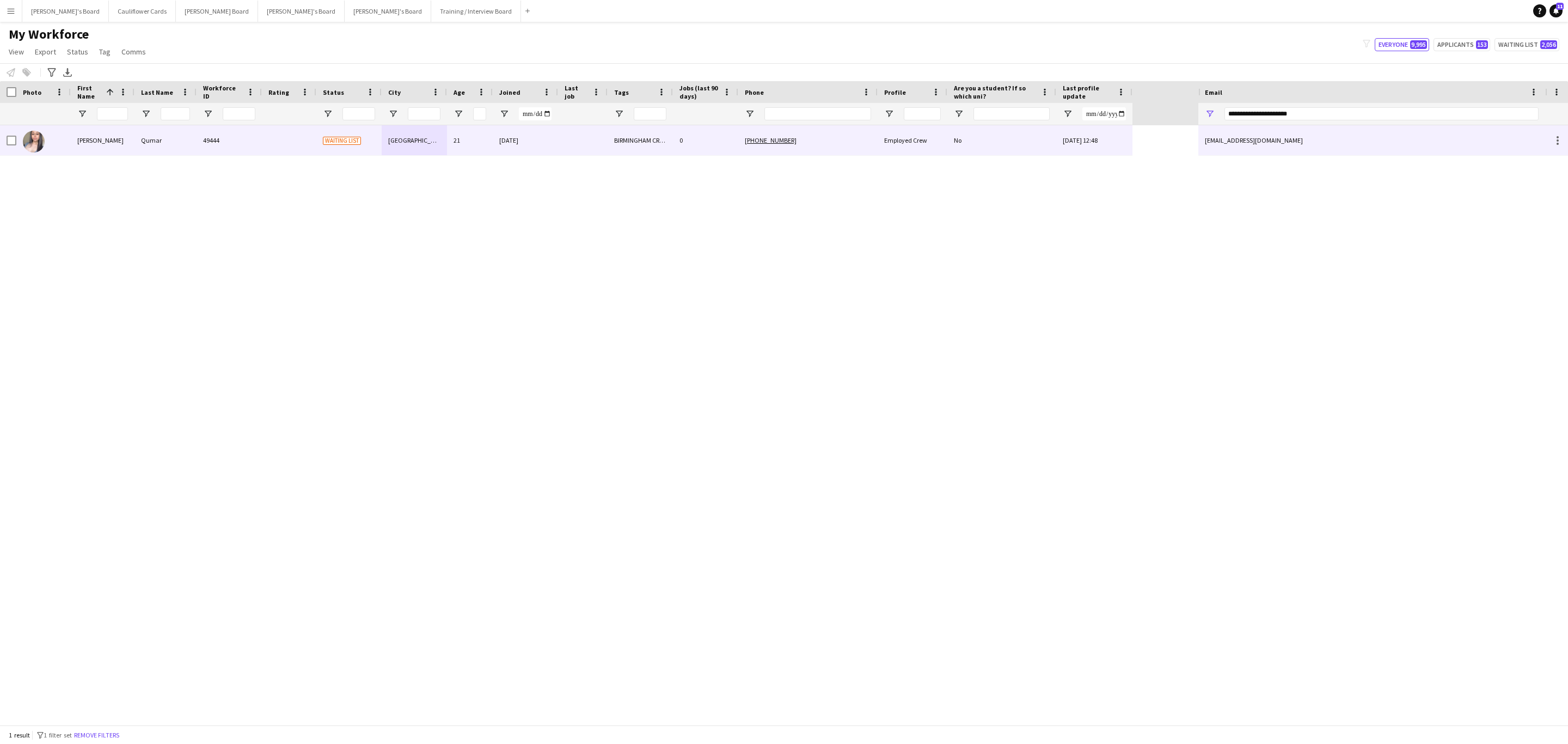
click at [874, 141] on div "+447361005118" at bounding box center [808, 140] width 139 height 30
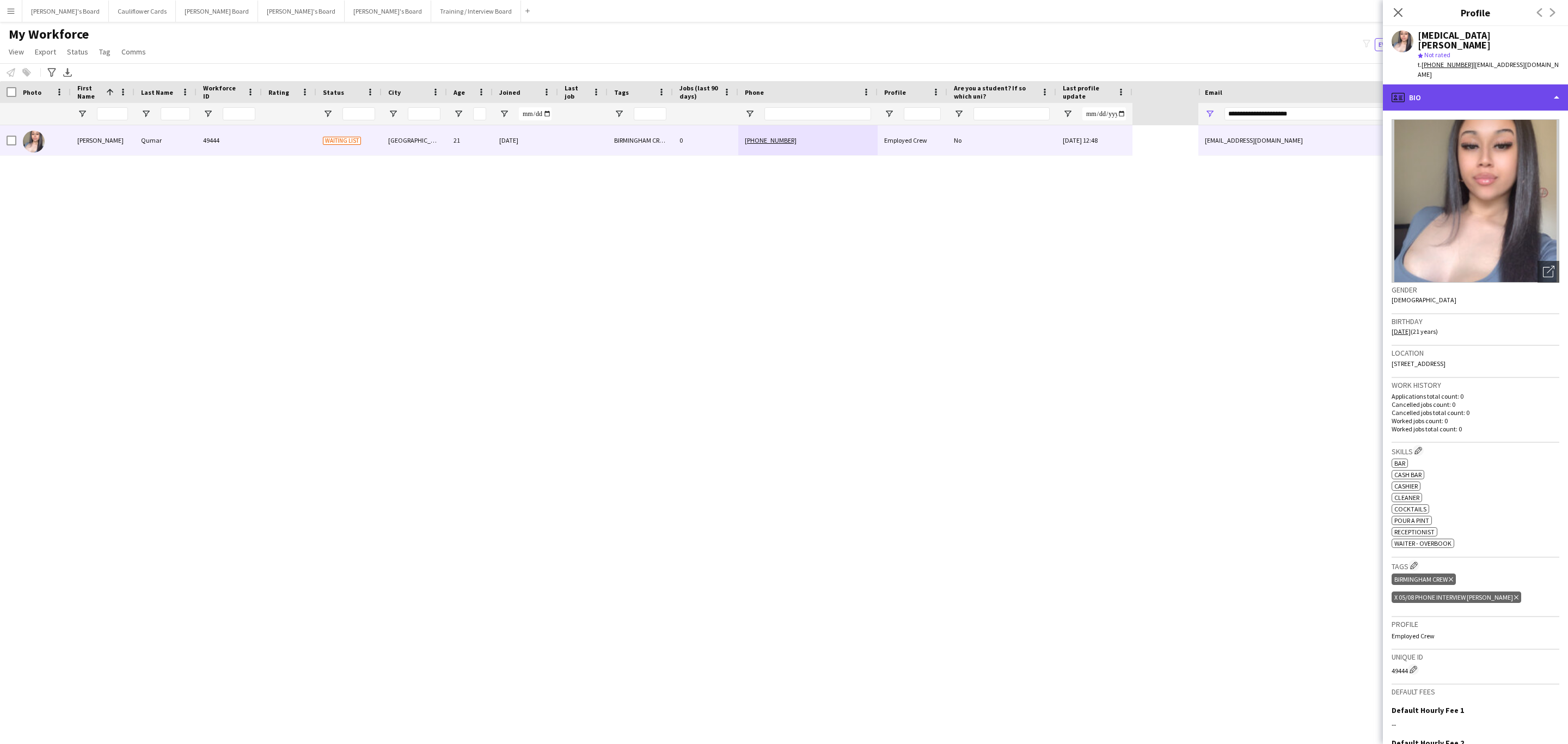
click at [1523, 85] on div "profile Bio" at bounding box center [1475, 97] width 185 height 26
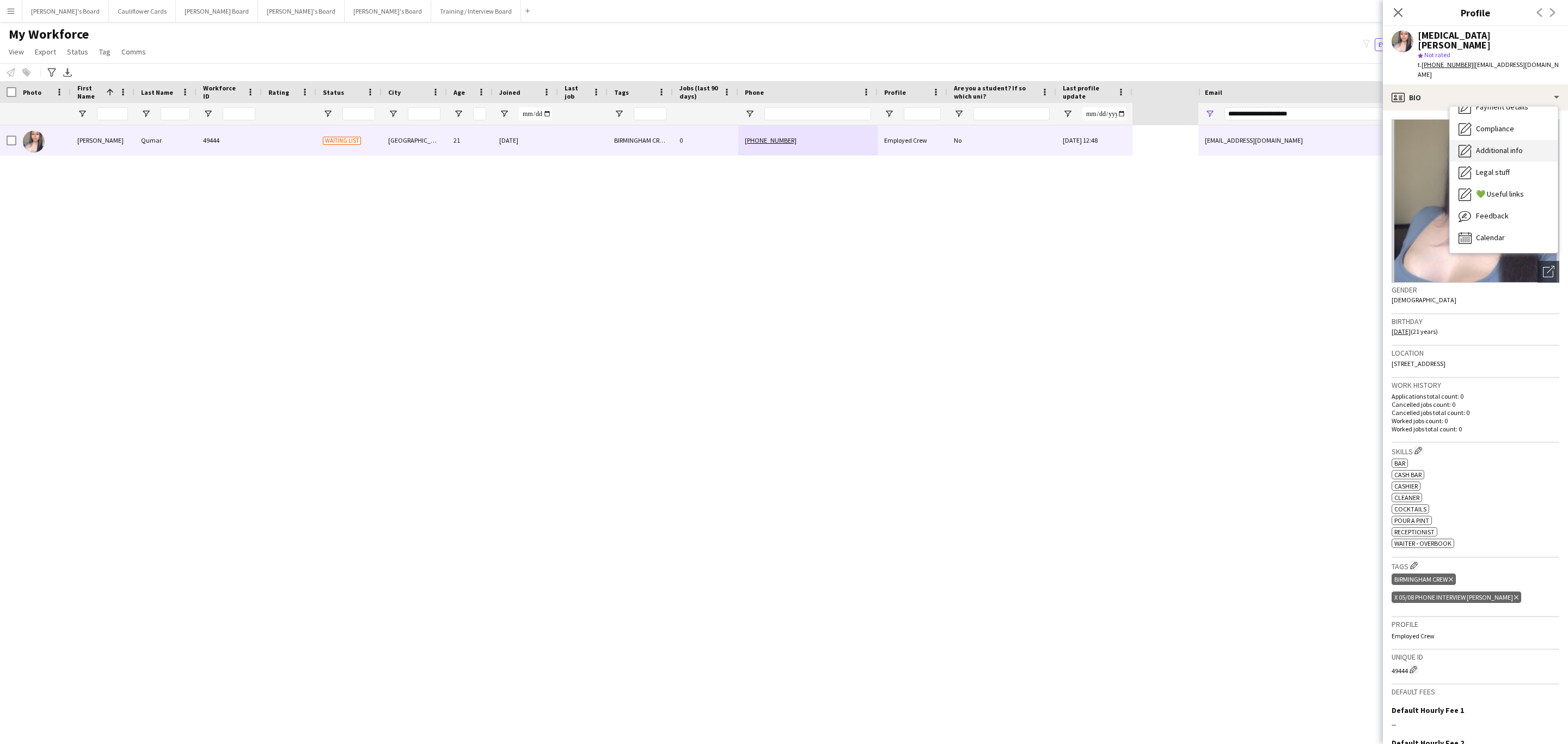
click at [1505, 140] on div "Additional info Additional info" at bounding box center [1503, 151] width 108 height 22
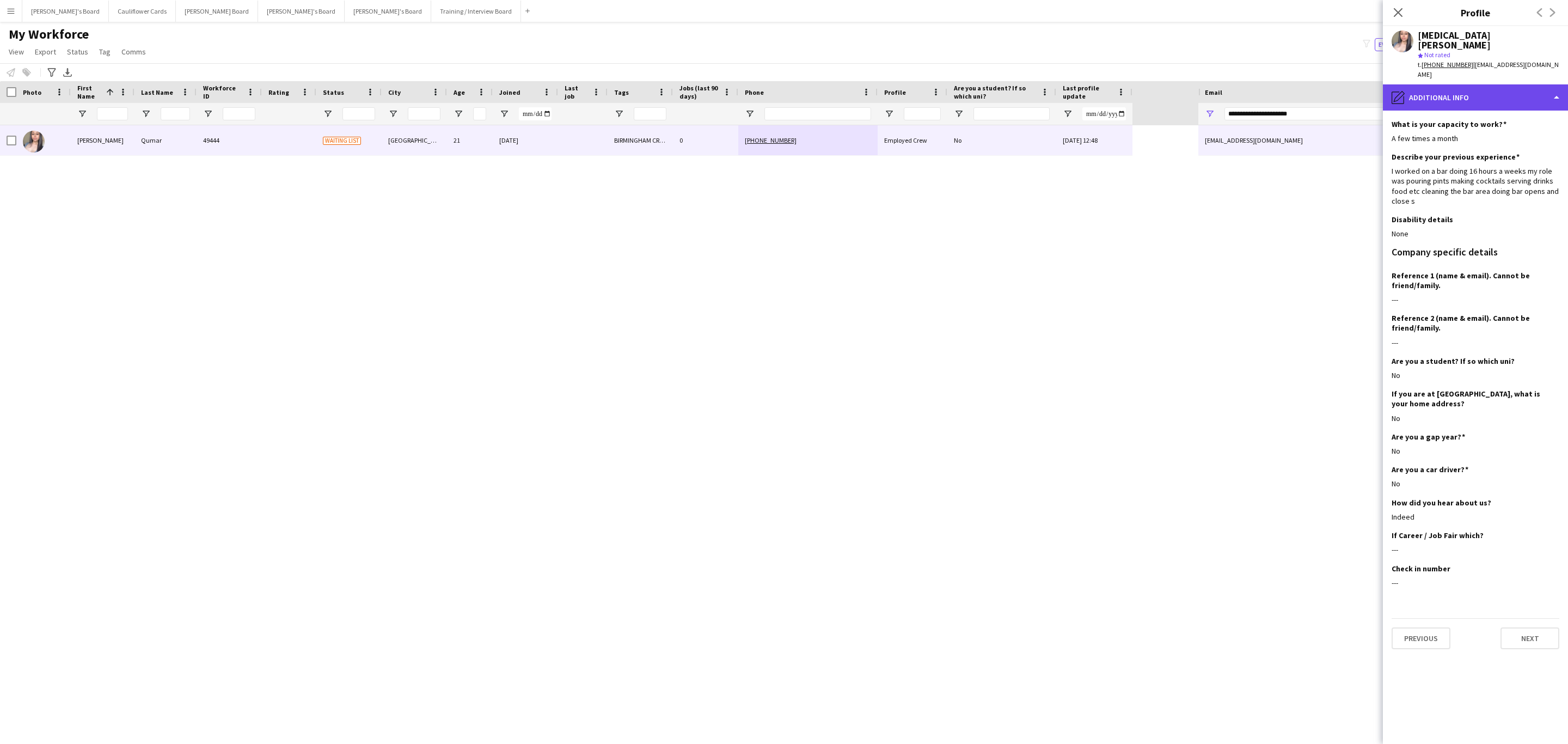
click at [1485, 85] on div "pencil4 Additional info" at bounding box center [1475, 97] width 185 height 26
click at [1495, 182] on span "About you" at bounding box center [1493, 187] width 33 height 10
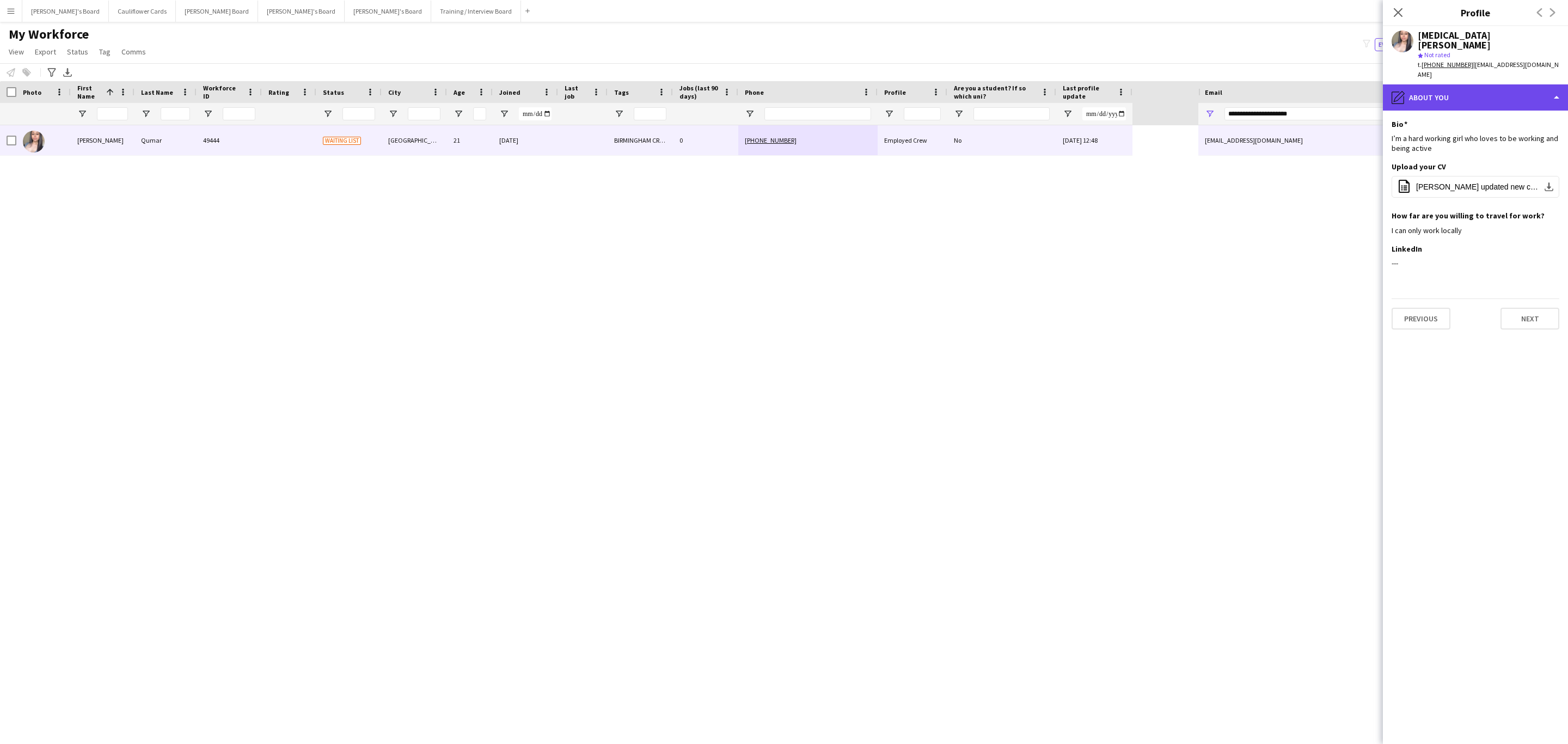
click at [1505, 85] on div "pencil4 About you" at bounding box center [1475, 97] width 185 height 26
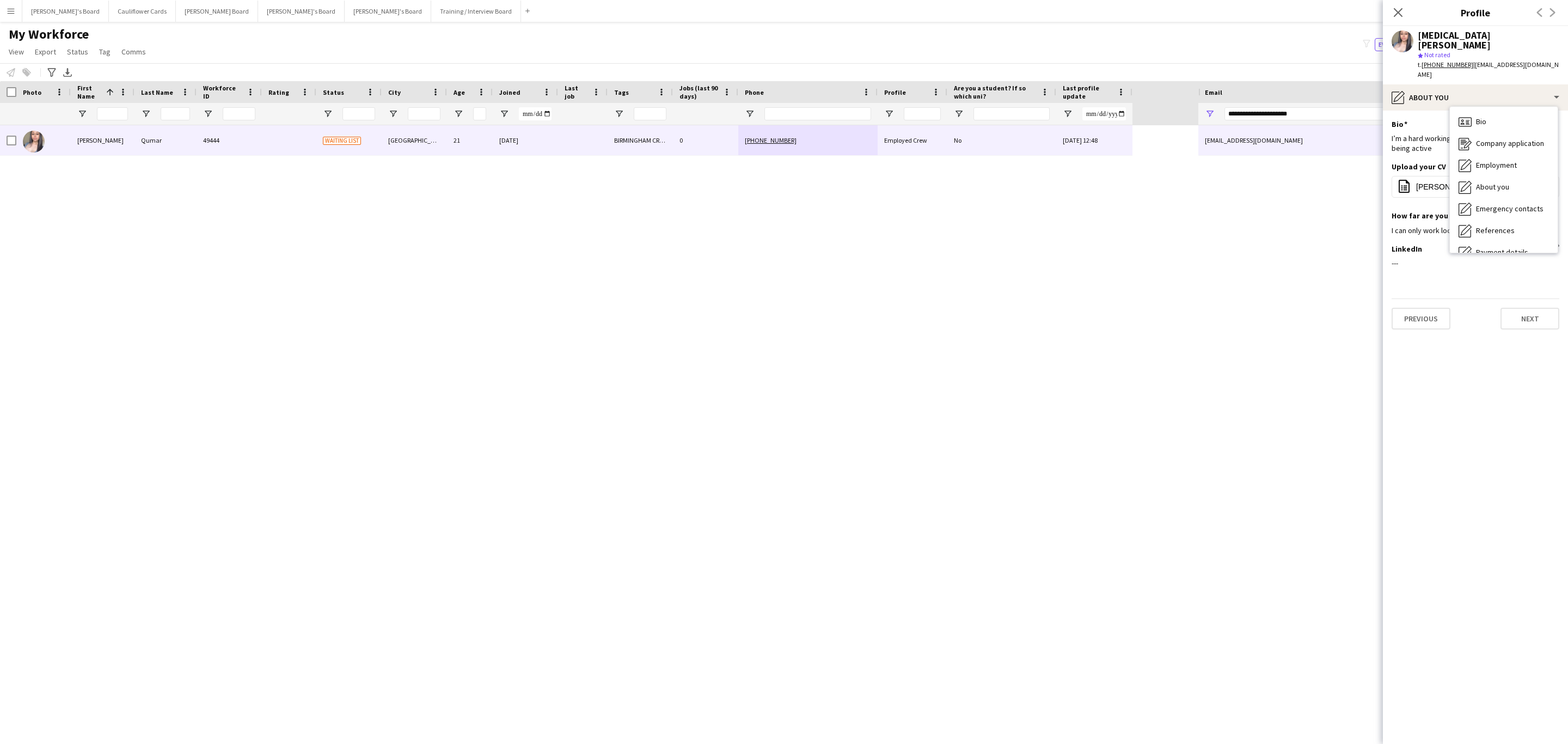
click at [1437, 250] on div "LinkedIn Edit this field ---" at bounding box center [1475, 261] width 167 height 33
click at [1463, 176] on button "office-file-sheet Yasmin updated new cv.pdf download-bottom" at bounding box center [1475, 187] width 167 height 22
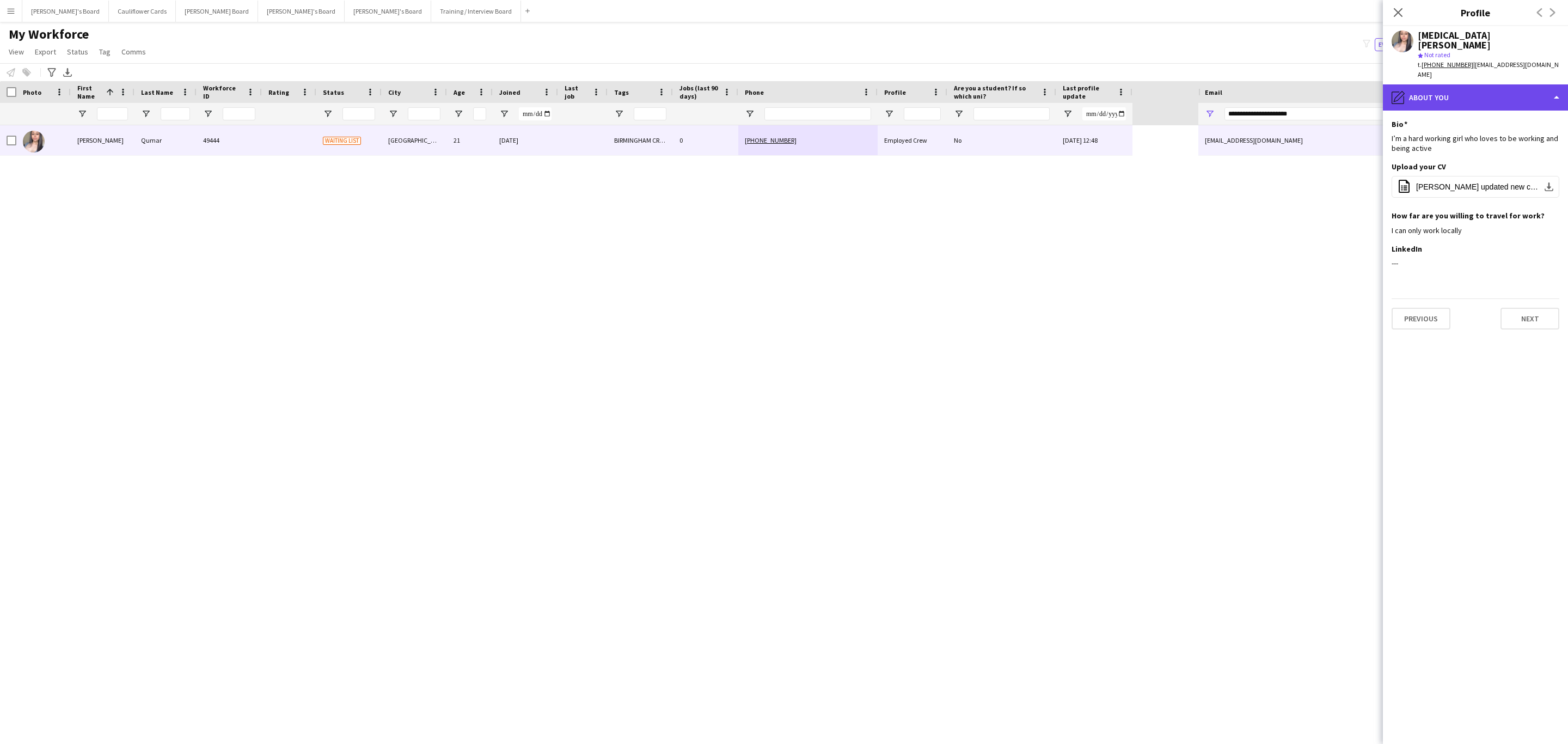
click at [1510, 88] on div "pencil4 About you" at bounding box center [1475, 97] width 185 height 26
click at [1489, 118] on div "Compliance Compliance" at bounding box center [1503, 129] width 108 height 22
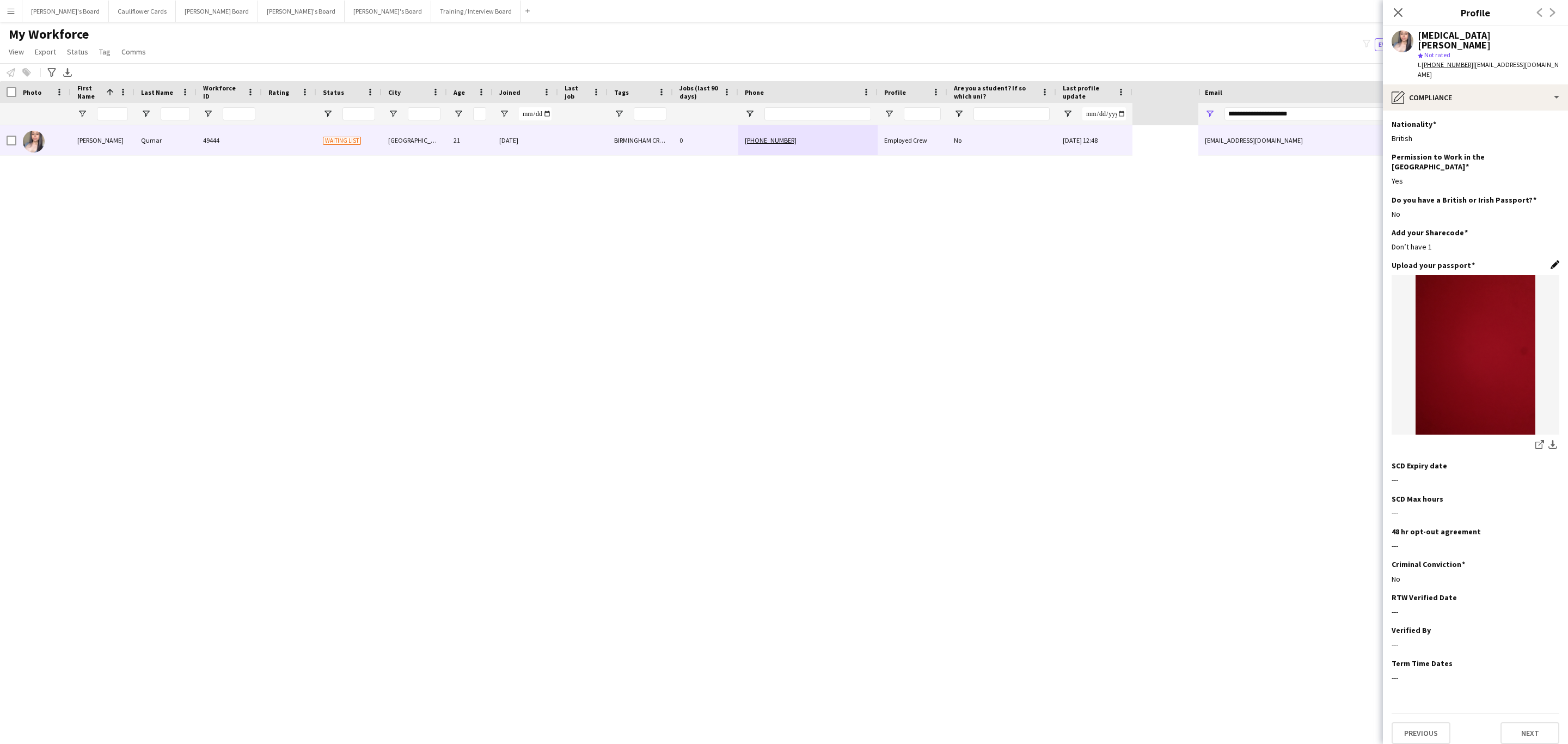
click at [1550, 261] on app-icon "Edit this field" at bounding box center [1555, 265] width 9 height 9
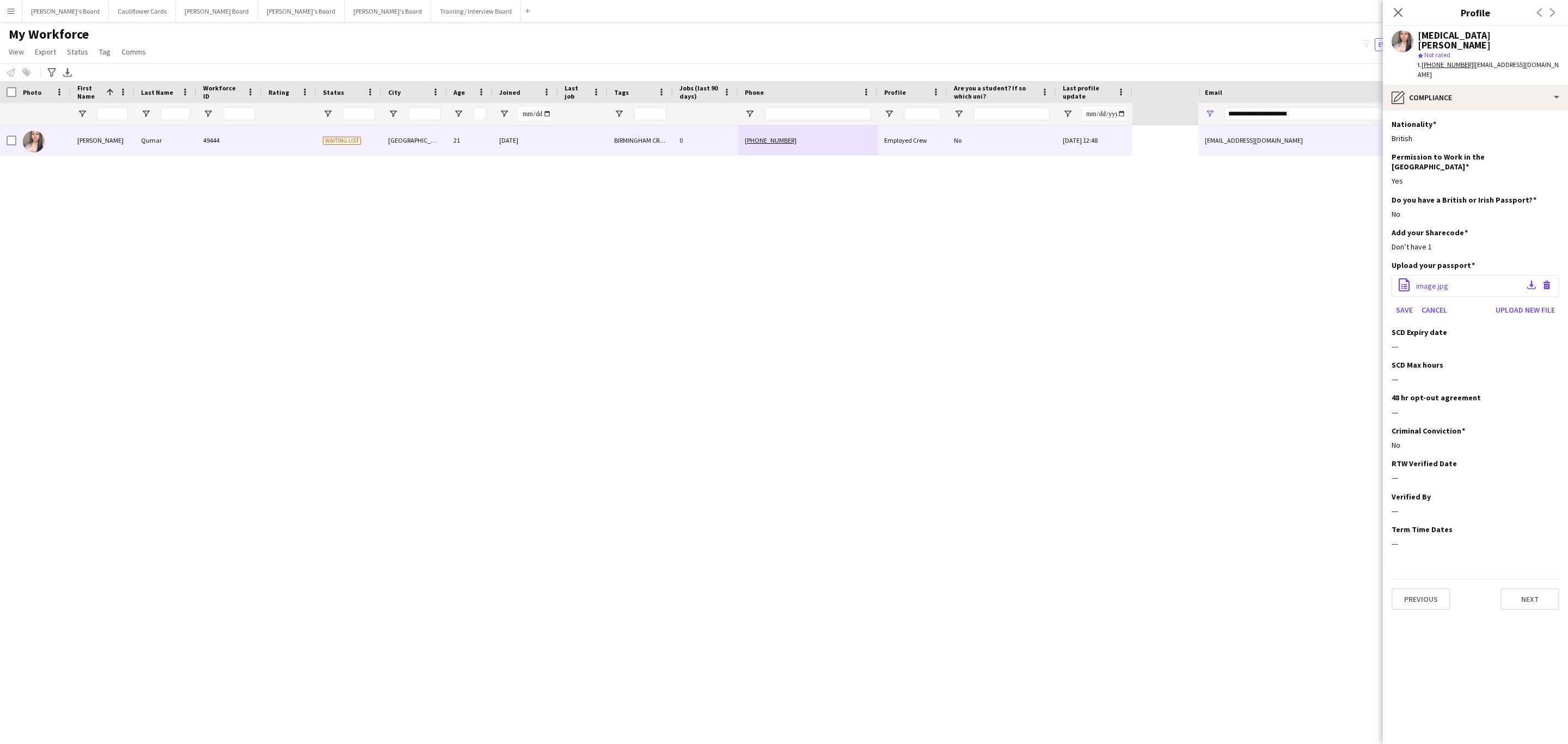
click at [1437, 281] on span "image.jpg" at bounding box center [1432, 286] width 32 height 10
click at [1531, 281] on app-icon "Download file" at bounding box center [1531, 286] width 9 height 10
click at [1398, 301] on button "Save" at bounding box center [1404, 310] width 26 height 18
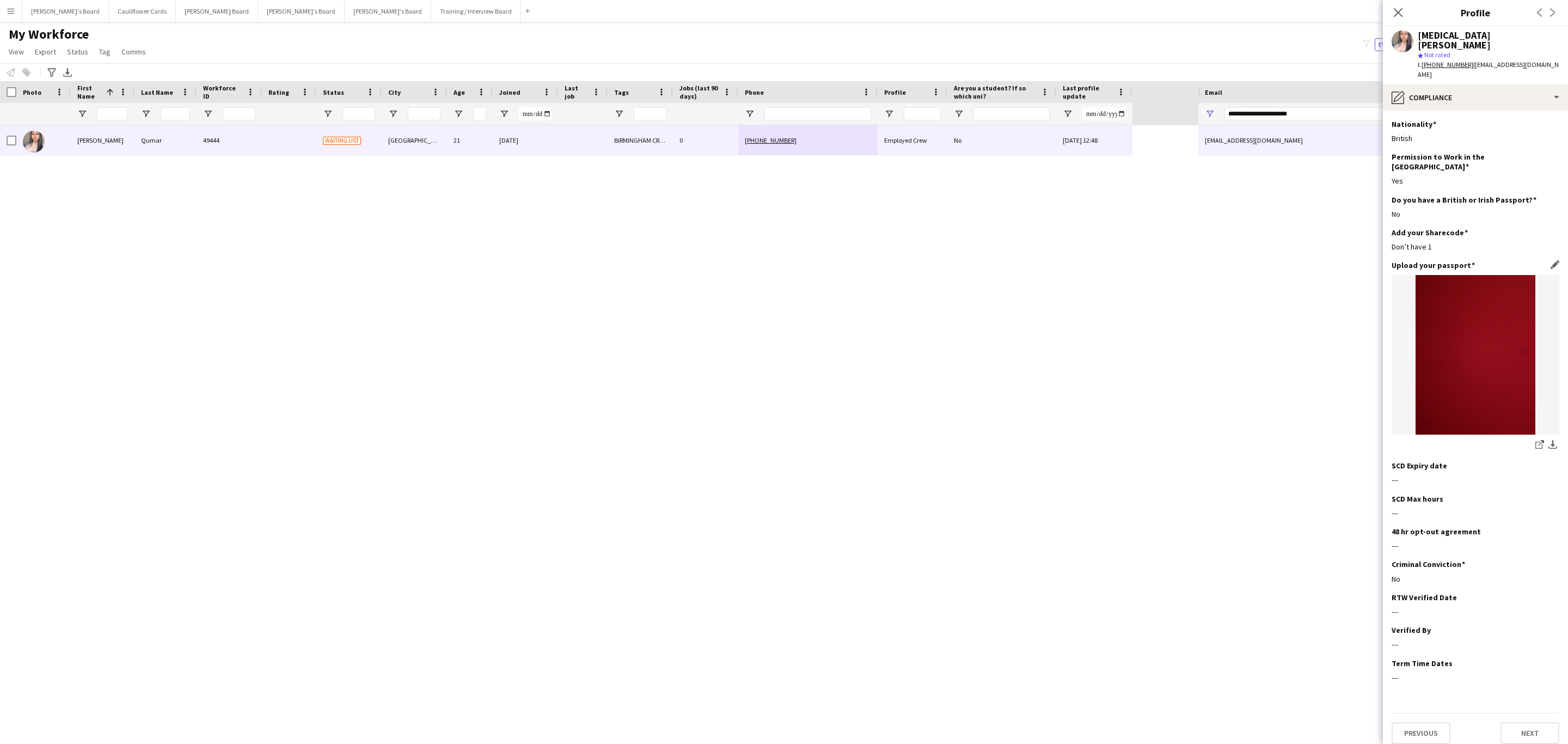
drag, startPoint x: 1397, startPoint y: 10, endPoint x: 1327, endPoint y: 69, distance: 91.5
click at [1397, 10] on icon "Close pop-in" at bounding box center [1398, 12] width 9 height 9
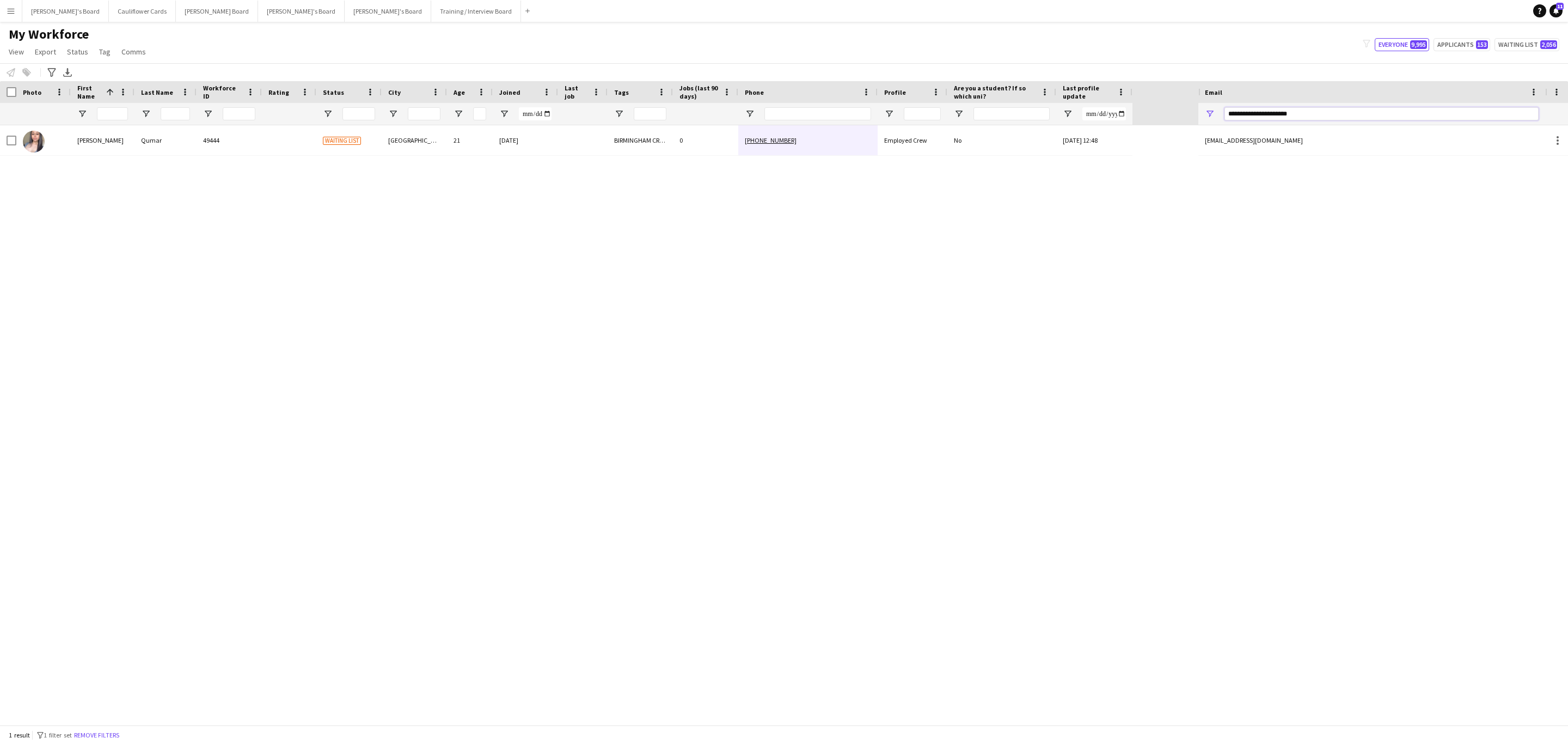
click at [1313, 114] on input "**********" at bounding box center [1382, 113] width 314 height 13
paste input "Email Filter Input"
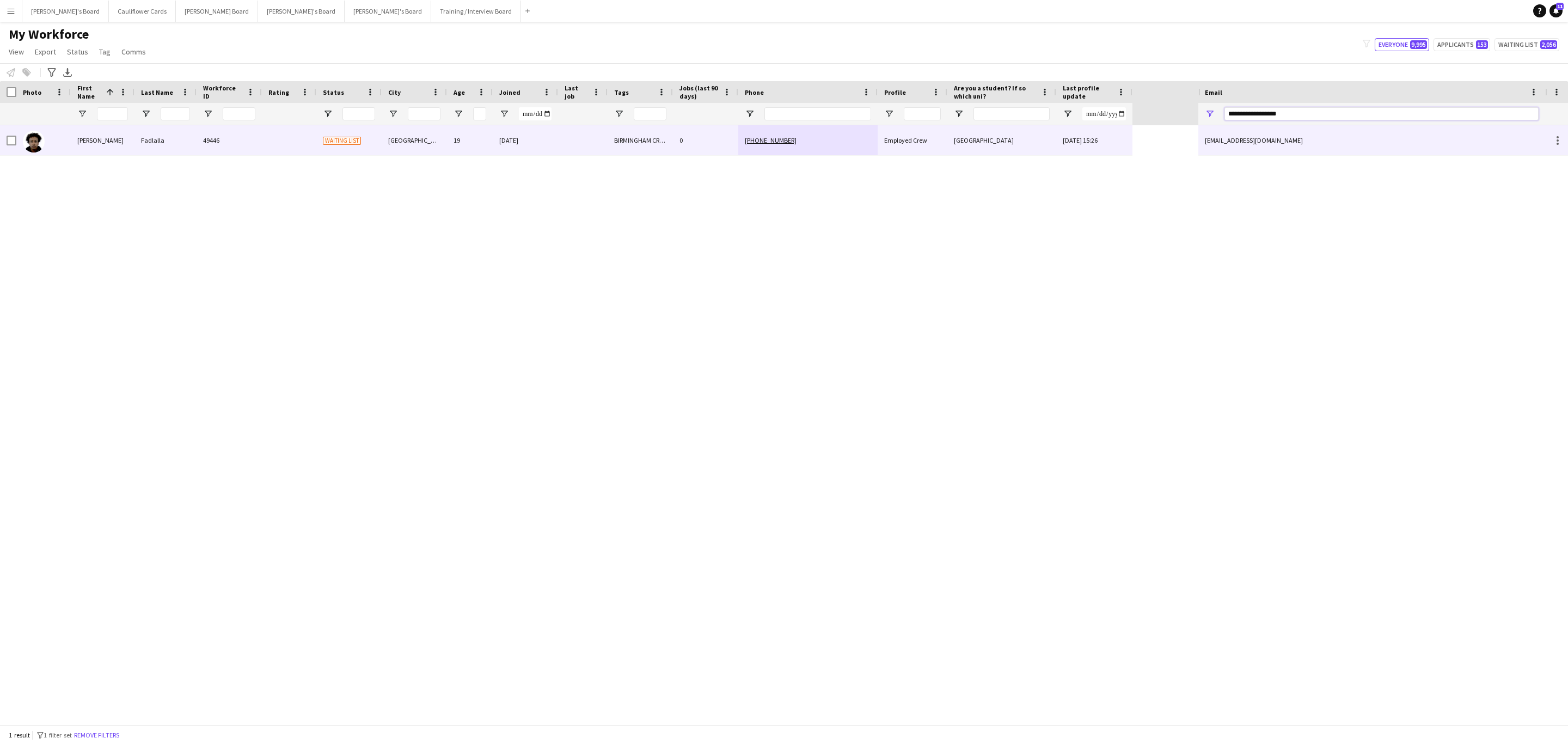
type input "**********"
click at [1013, 139] on span "University of Birmingham" at bounding box center [984, 140] width 60 height 8
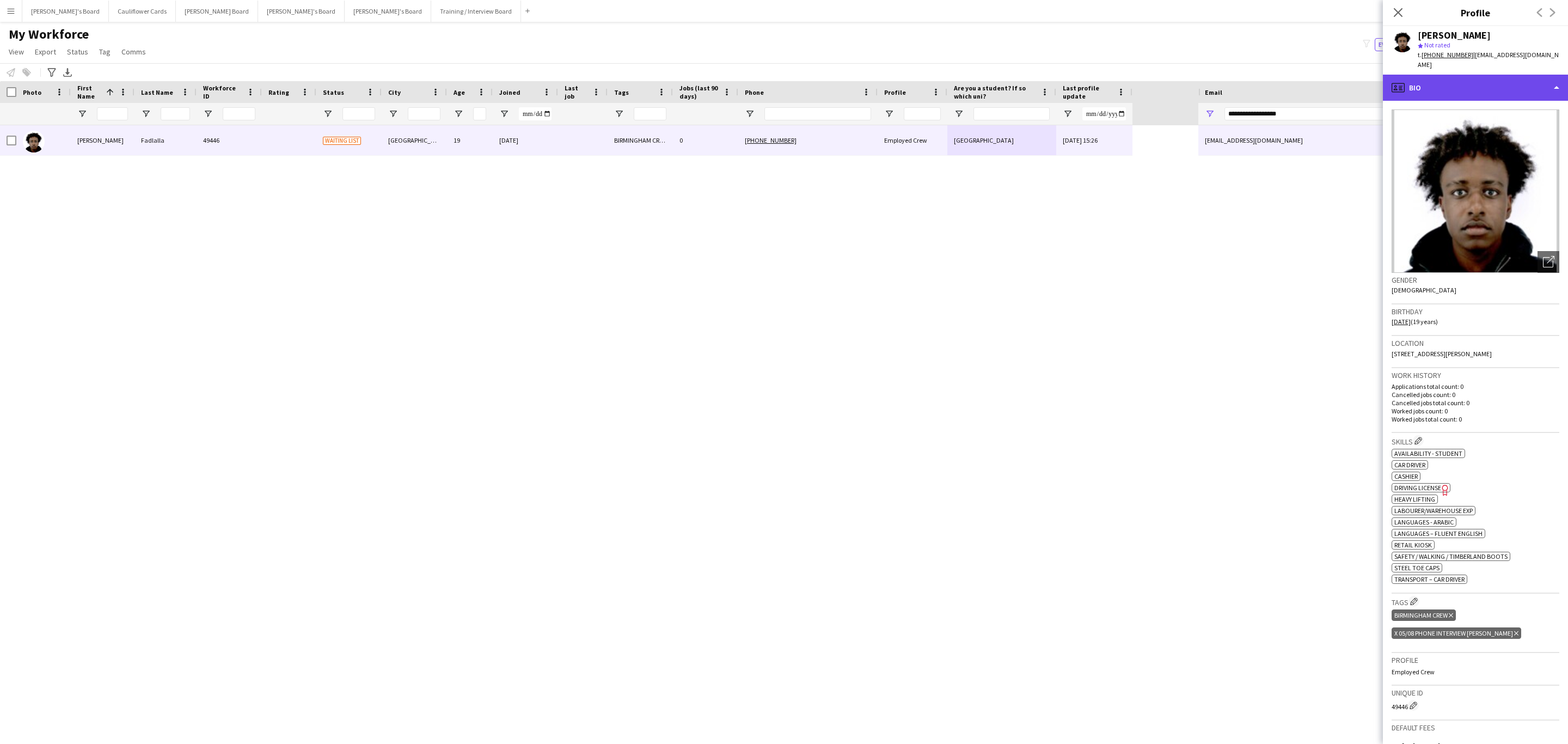
click at [1500, 80] on div "profile Bio" at bounding box center [1475, 88] width 185 height 26
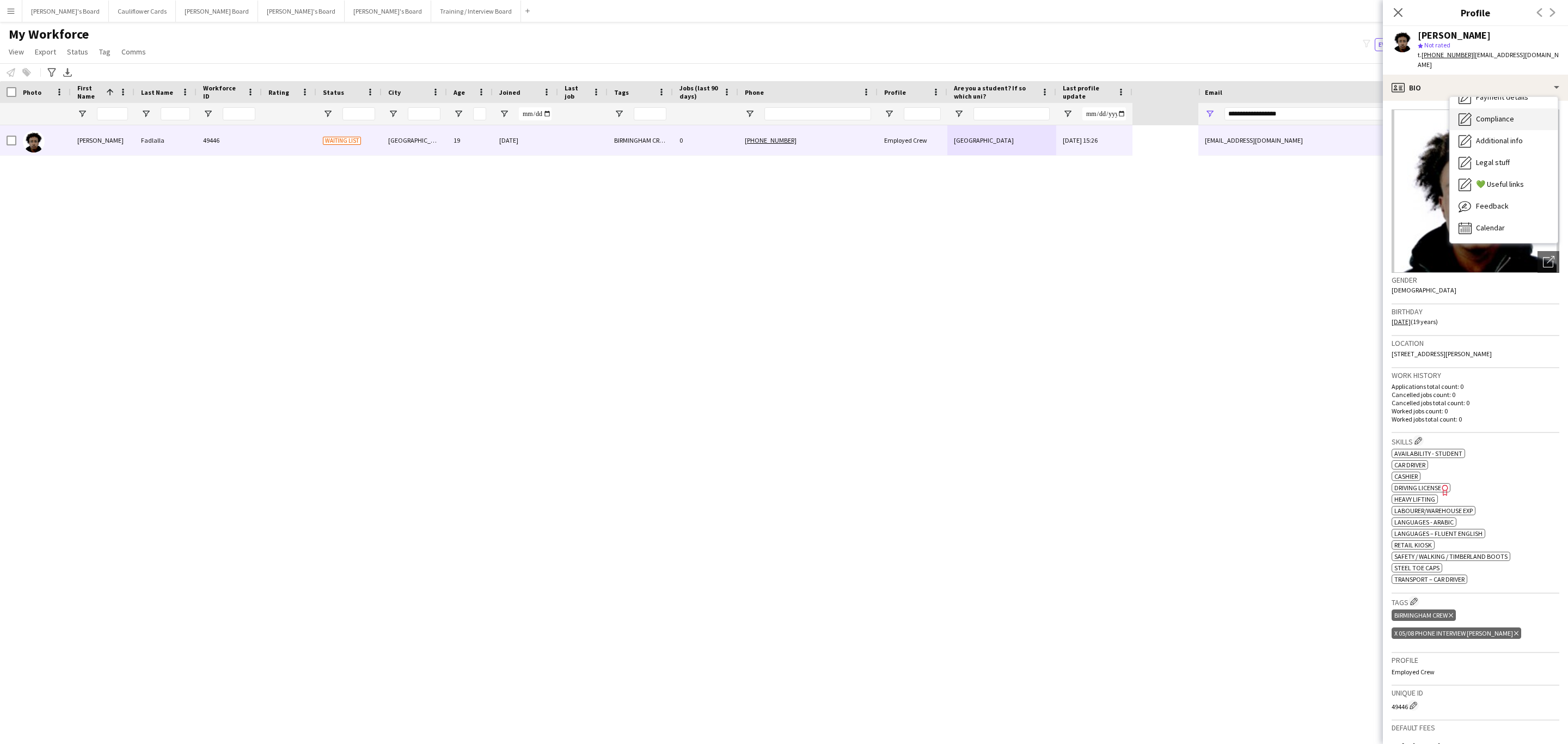
click at [1507, 114] on span "Compliance" at bounding box center [1495, 119] width 38 height 10
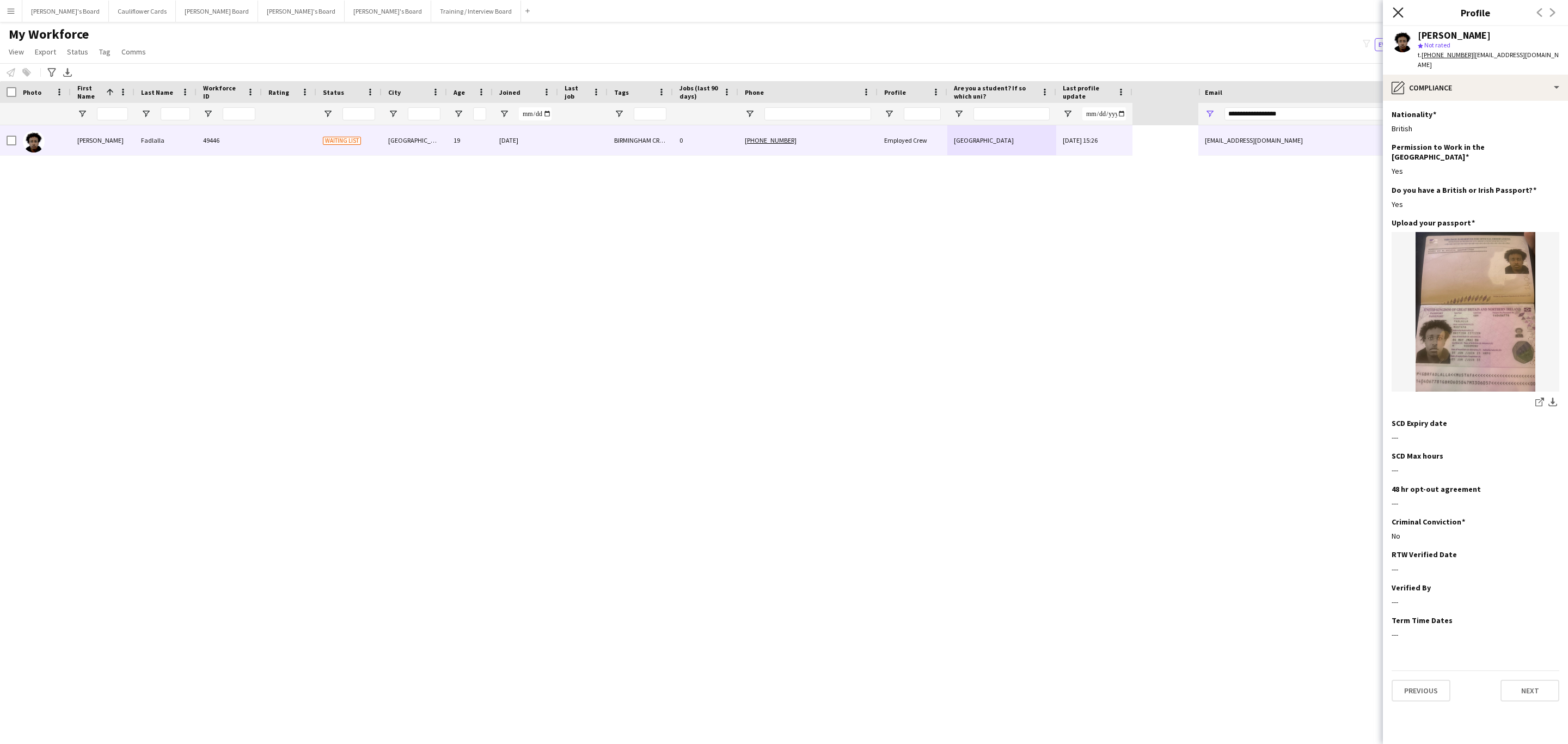
click at [1398, 13] on icon at bounding box center [1398, 12] width 10 height 10
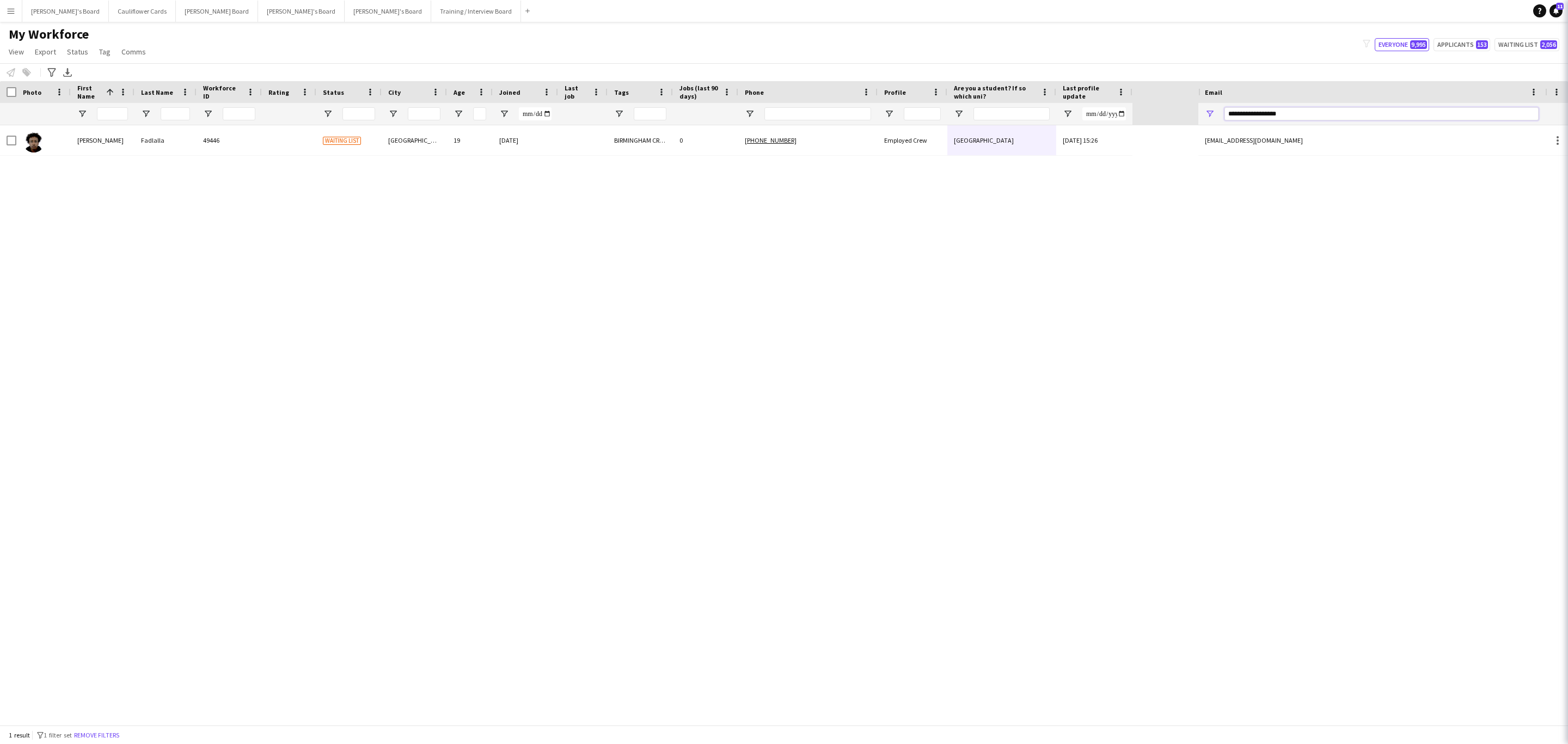
click at [1279, 114] on input "**********" at bounding box center [1382, 113] width 314 height 13
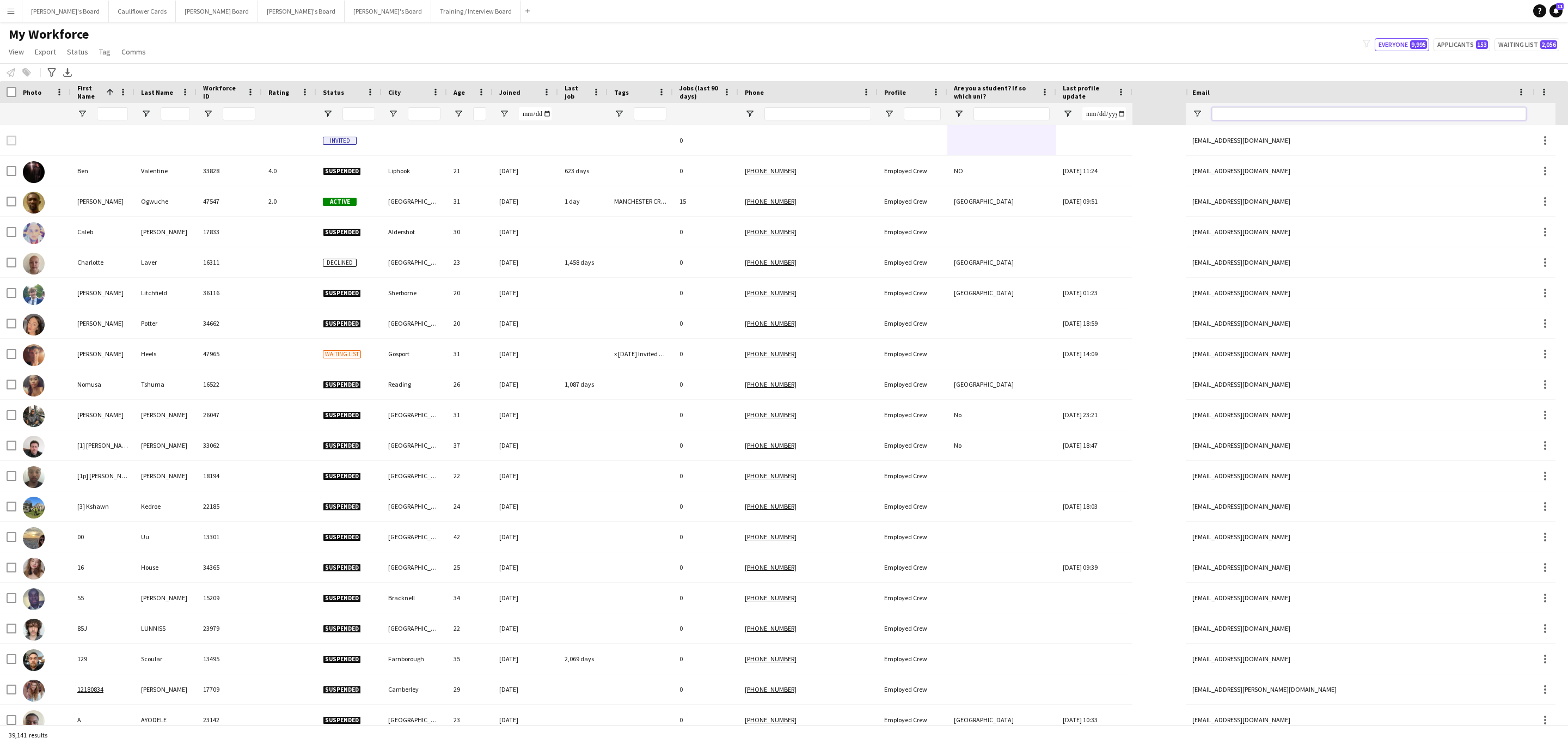
click at [1332, 110] on input "Email Filter Input" at bounding box center [1369, 113] width 314 height 13
paste input "**********"
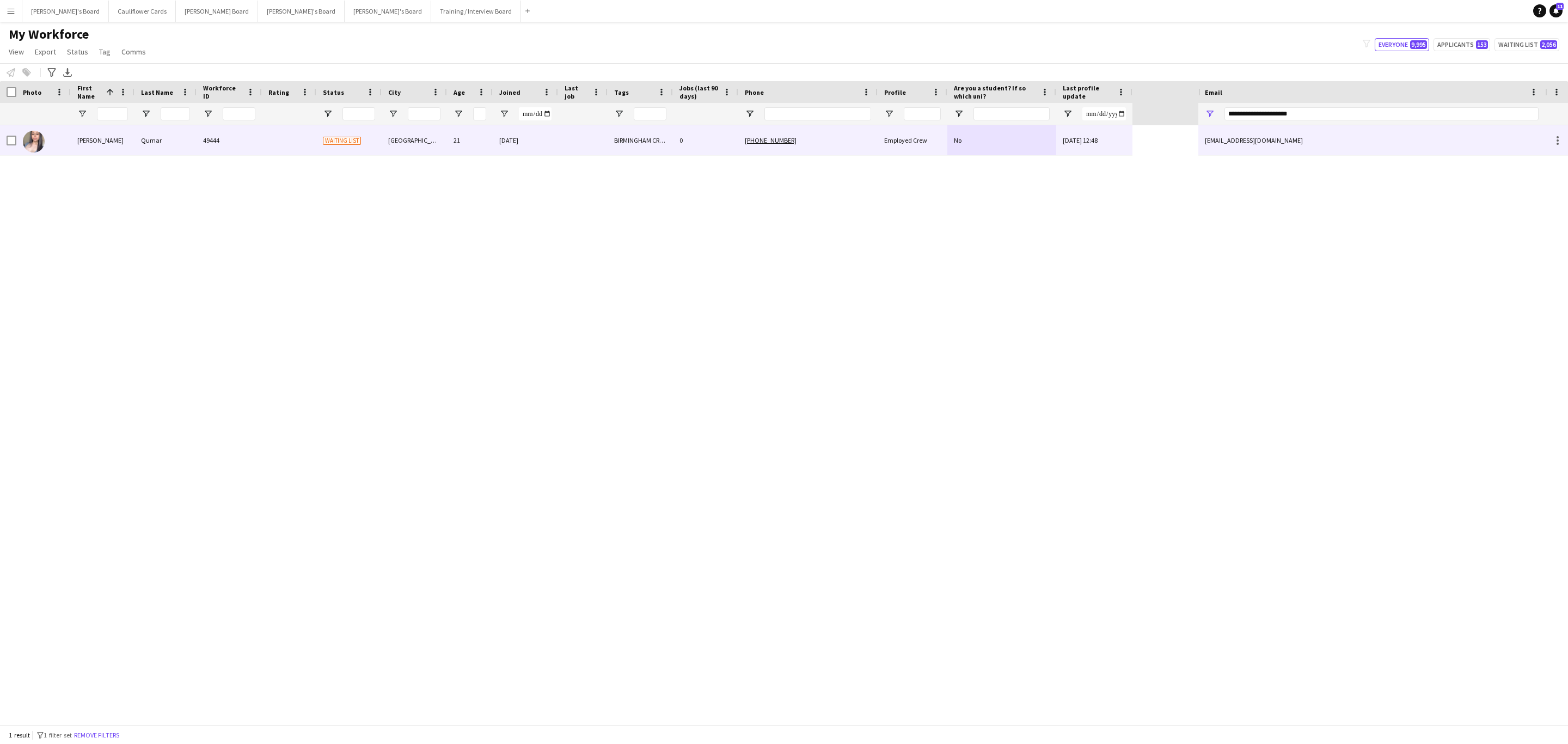
click at [1047, 149] on div "No" at bounding box center [1001, 140] width 109 height 30
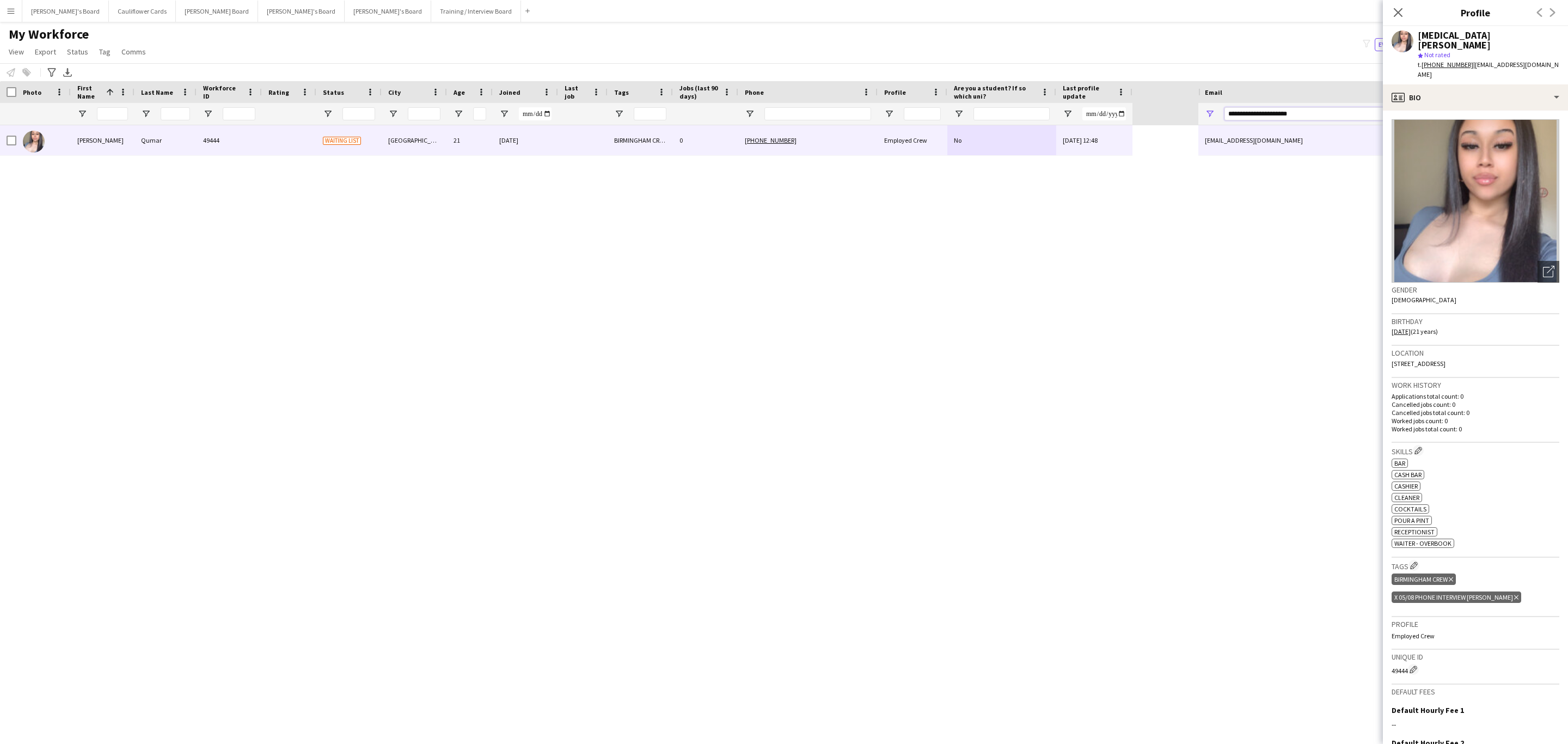
click at [1290, 114] on input "**********" at bounding box center [1382, 113] width 314 height 13
paste input "Email Filter Input"
type input "**********"
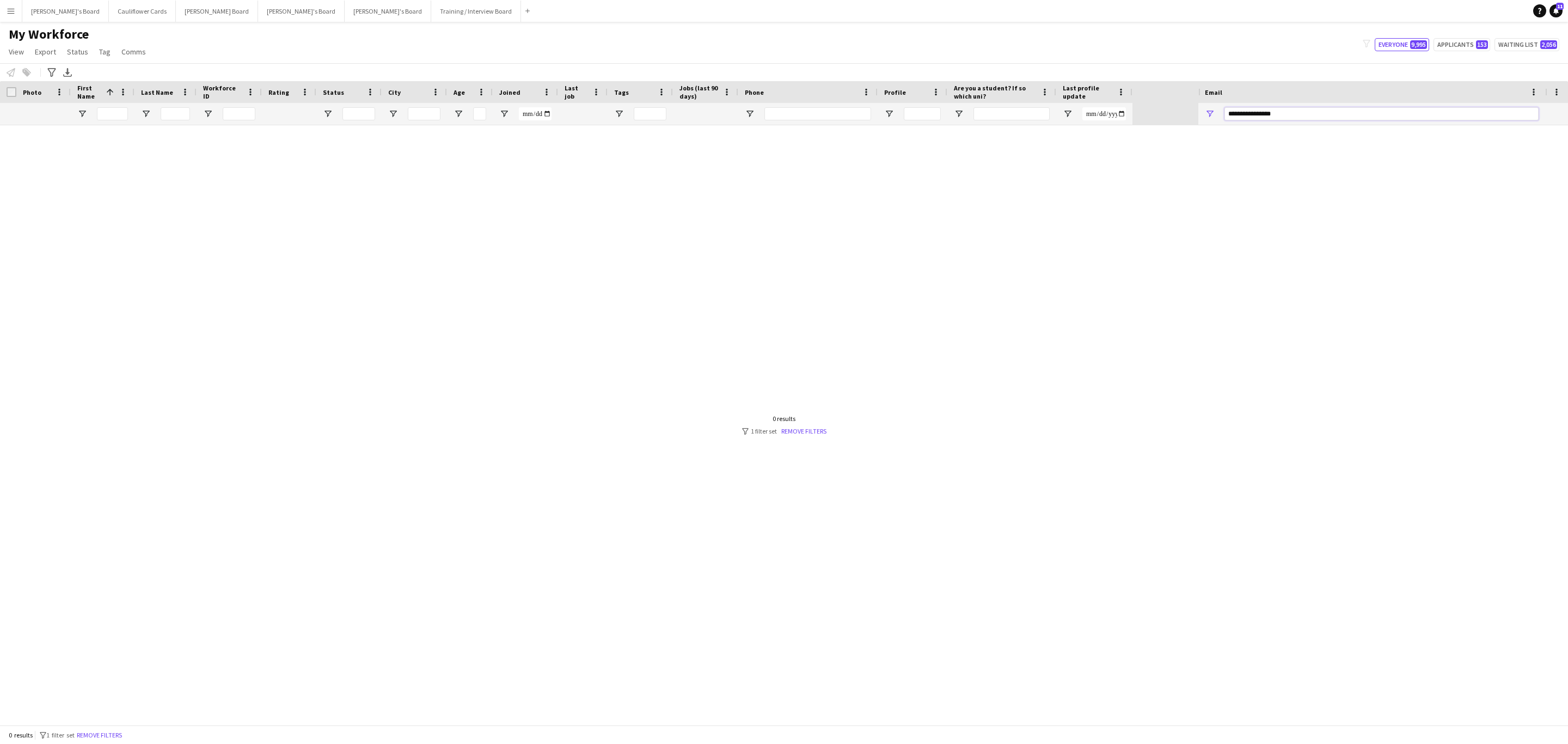
click at [1292, 118] on input "**********" at bounding box center [1382, 113] width 314 height 13
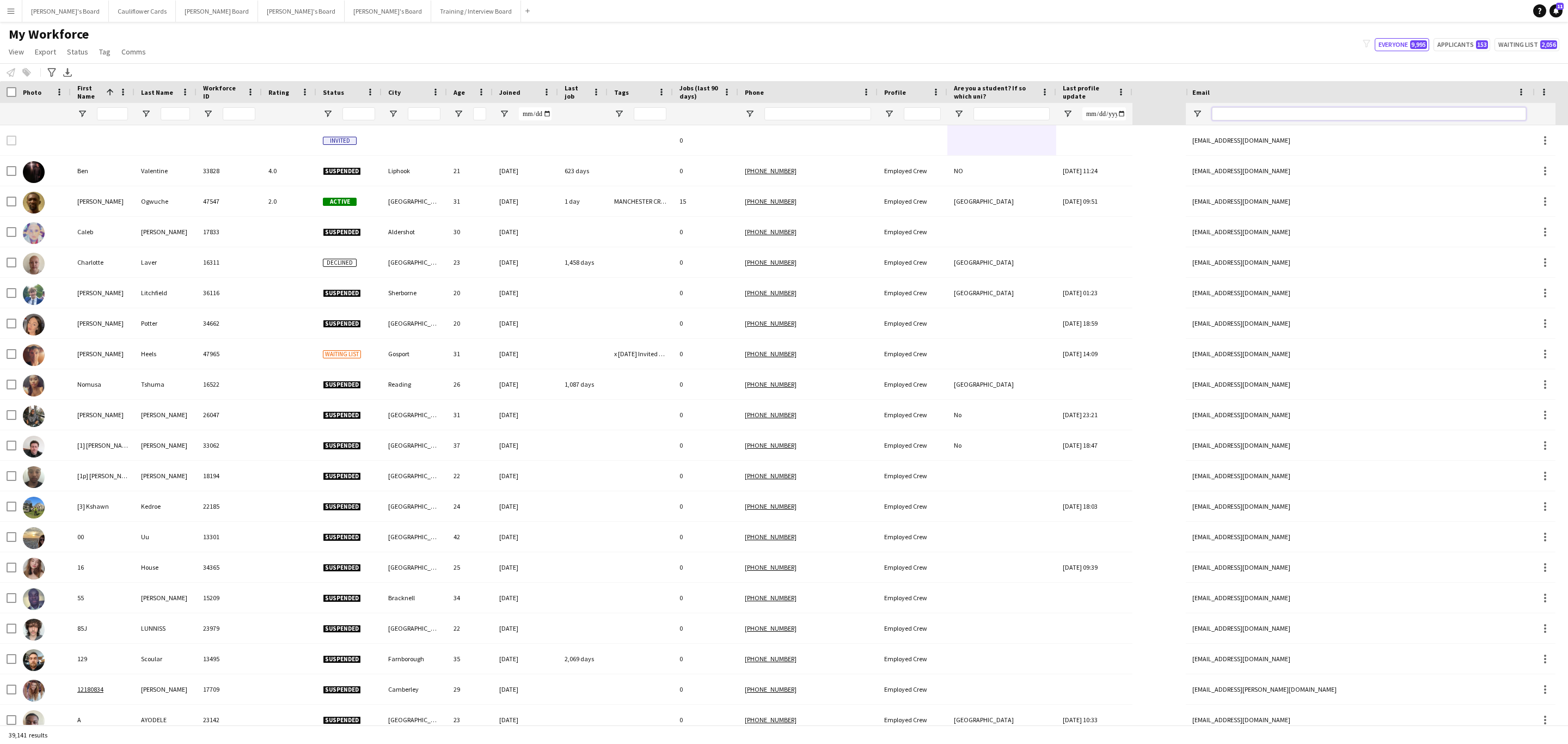
click at [1431, 113] on input "Email Filter Input" at bounding box center [1369, 113] width 314 height 13
paste input "**********"
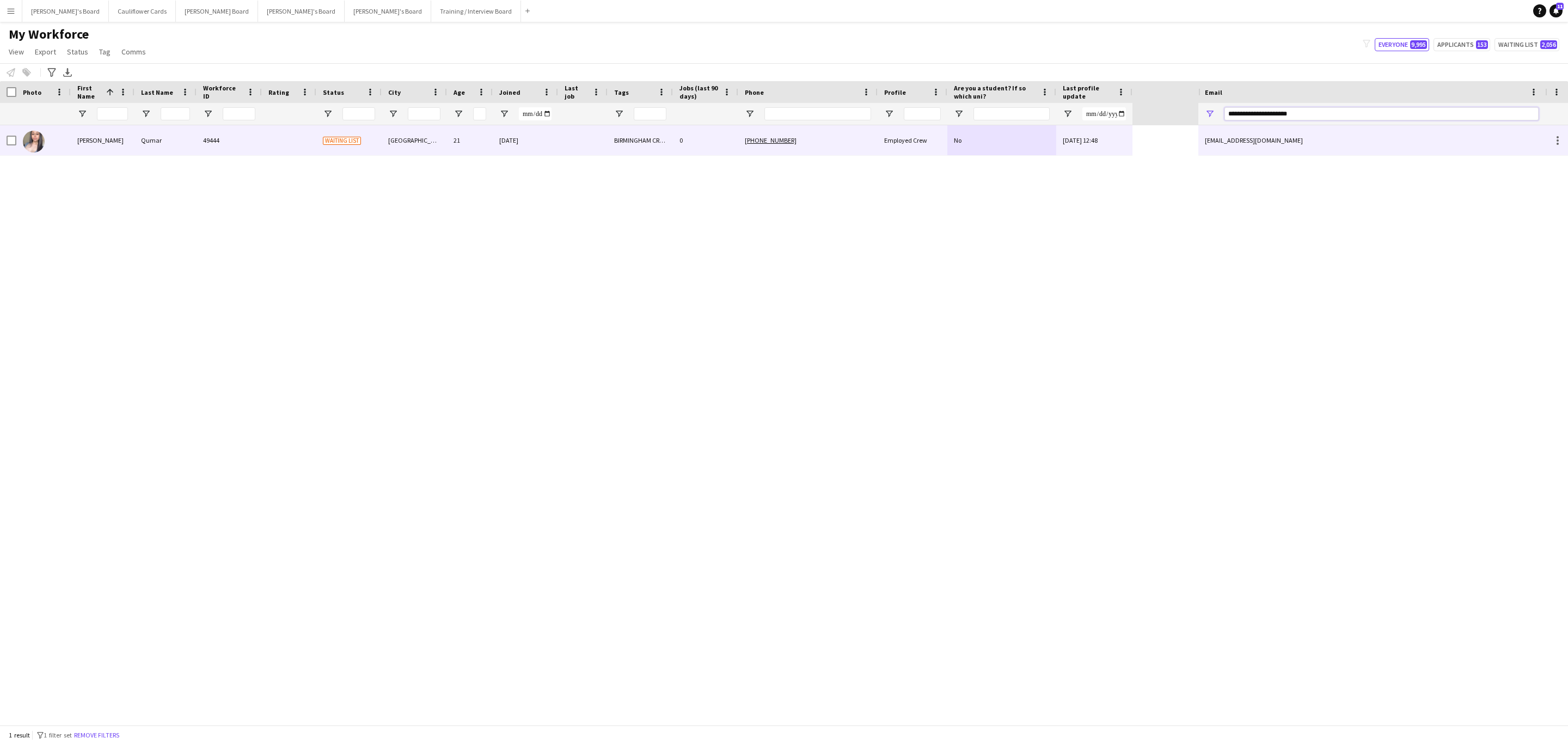
type input "**********"
click at [1003, 132] on div "No" at bounding box center [1001, 140] width 109 height 30
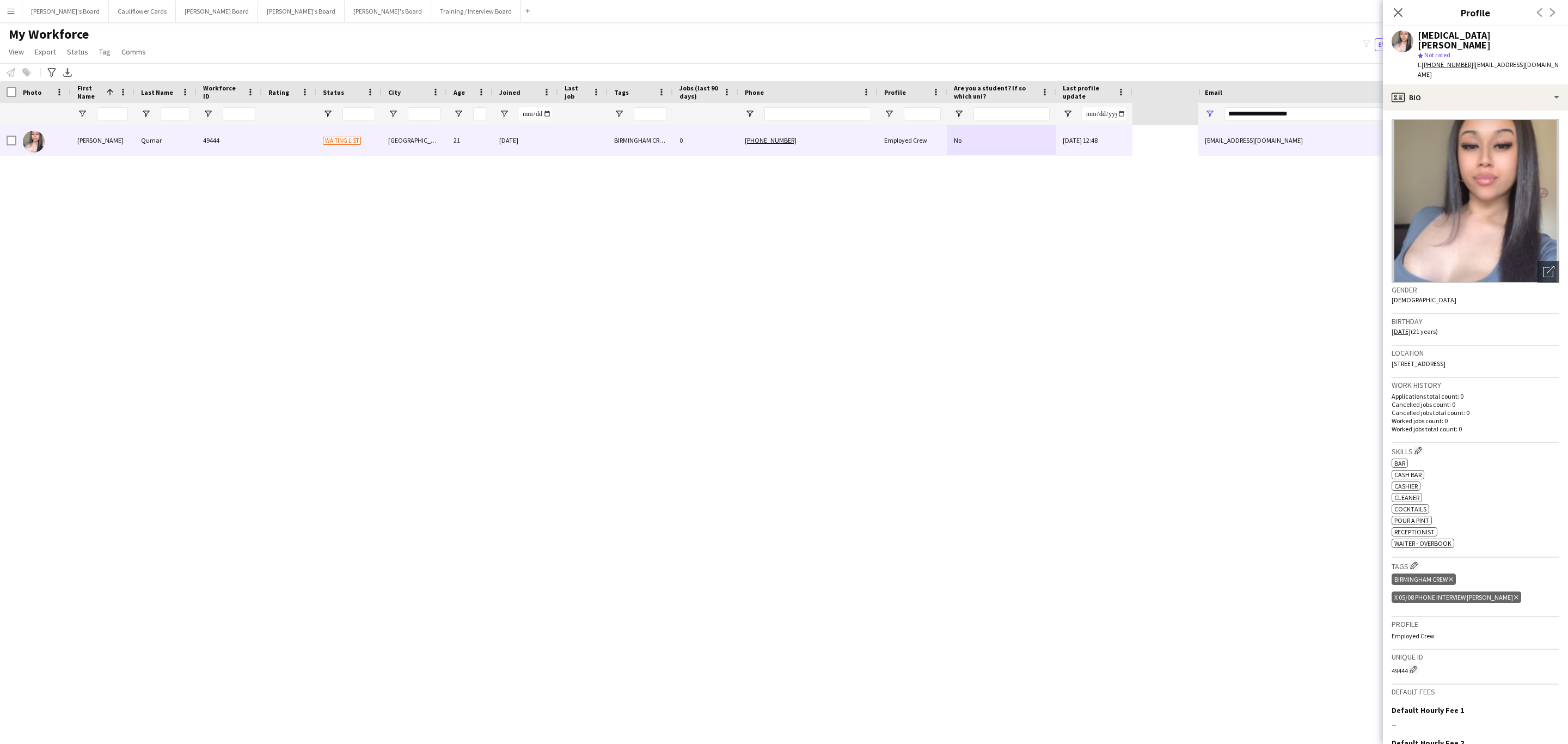
scroll to position [116, 0]
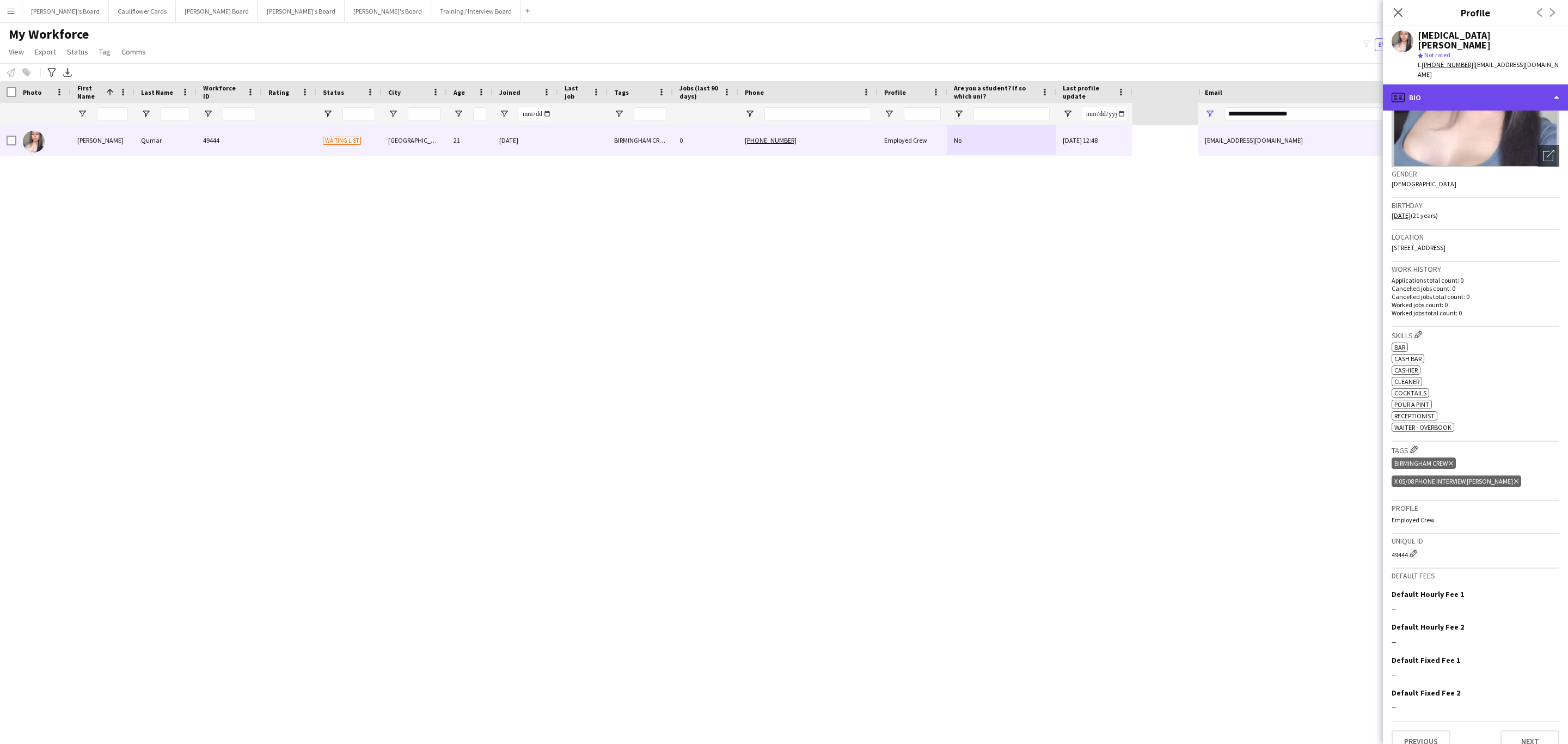
click at [1495, 85] on div "profile Bio" at bounding box center [1475, 97] width 185 height 26
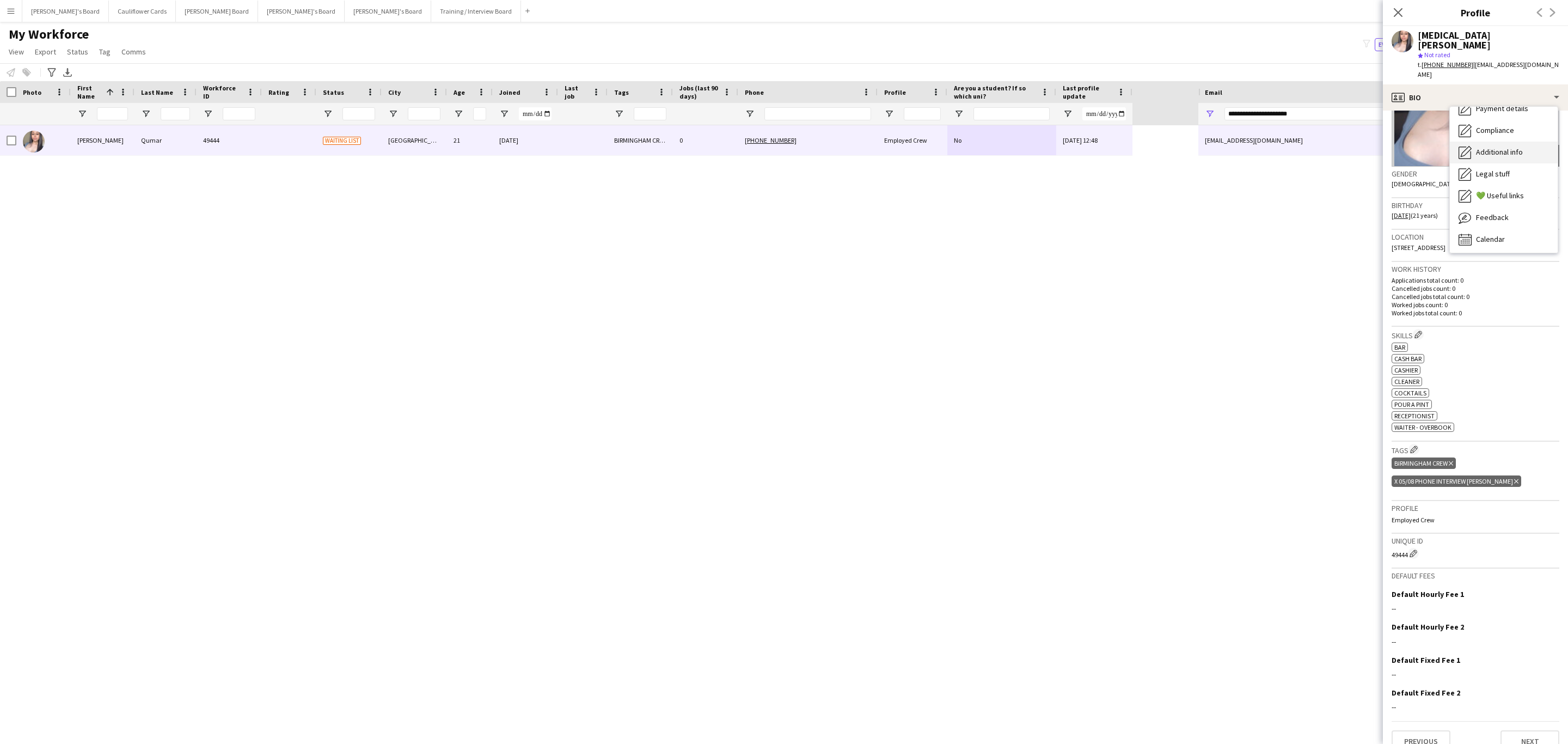
click at [1472, 142] on div "Additional info Additional info" at bounding box center [1503, 153] width 108 height 22
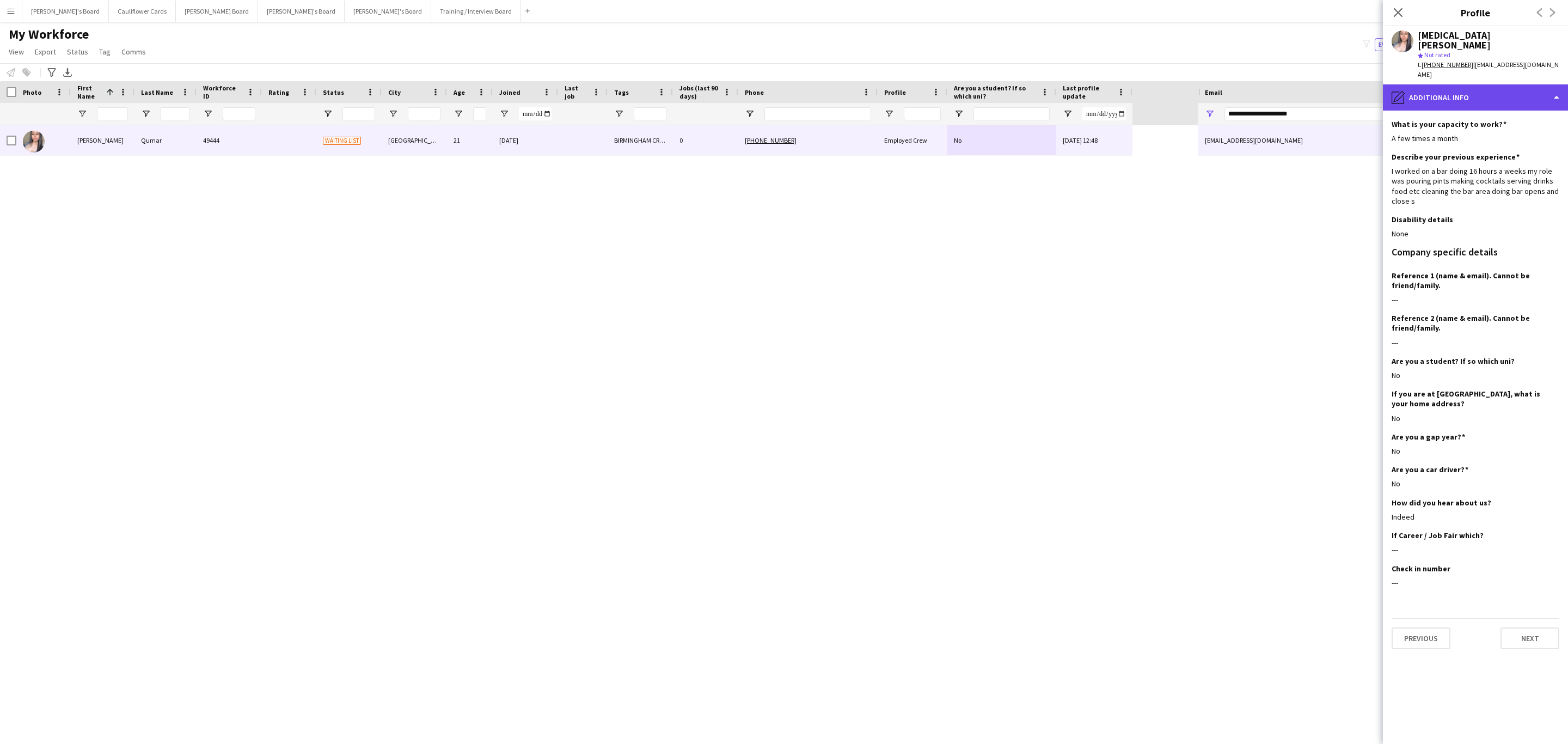
click at [1522, 85] on div "pencil4 Additional info" at bounding box center [1475, 97] width 185 height 26
click at [1506, 146] on span "Additional info" at bounding box center [1499, 150] width 47 height 10
click at [1451, 167] on div "I worked on a bar doing 16 hours a weeks my role was pouring pints making cockt…" at bounding box center [1475, 186] width 167 height 40
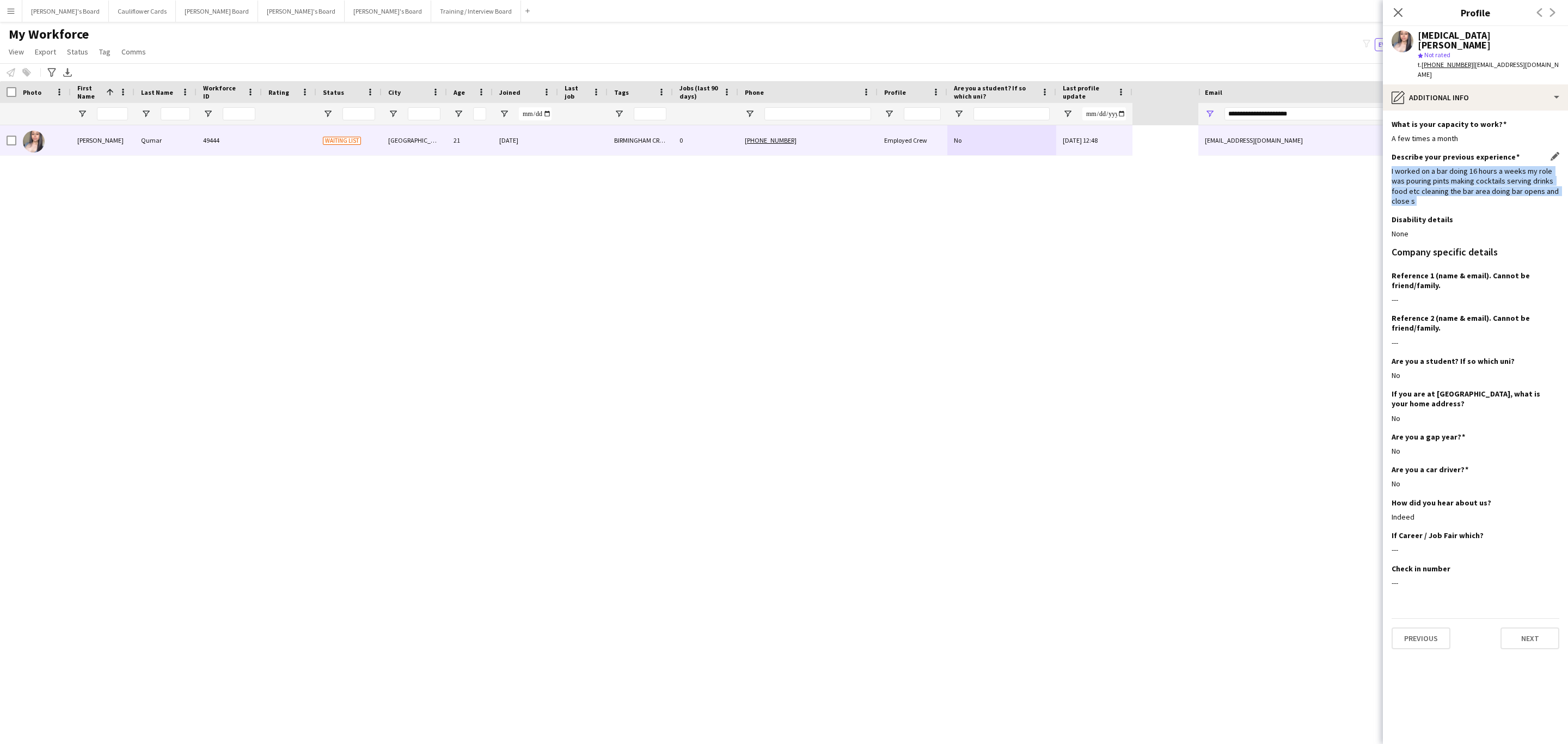
click at [1451, 167] on div "I worked on a bar doing 16 hours a weeks my role was pouring pints making cockt…" at bounding box center [1475, 186] width 167 height 40
click at [1425, 177] on div "I worked on a bar doing 16 hours a weeks my role was pouring pints making cockt…" at bounding box center [1475, 186] width 167 height 40
drag, startPoint x: 1413, startPoint y: 182, endPoint x: 1385, endPoint y: 149, distance: 43.3
click at [1385, 149] on app-section-data-types "What is your capacity to work? Edit this field A few times a month Describe you…" at bounding box center [1475, 427] width 185 height 633
click at [1415, 166] on div "I worked on a bar doing 16 hours a weeks my role was pouring pints making cockt…" at bounding box center [1475, 186] width 167 height 40
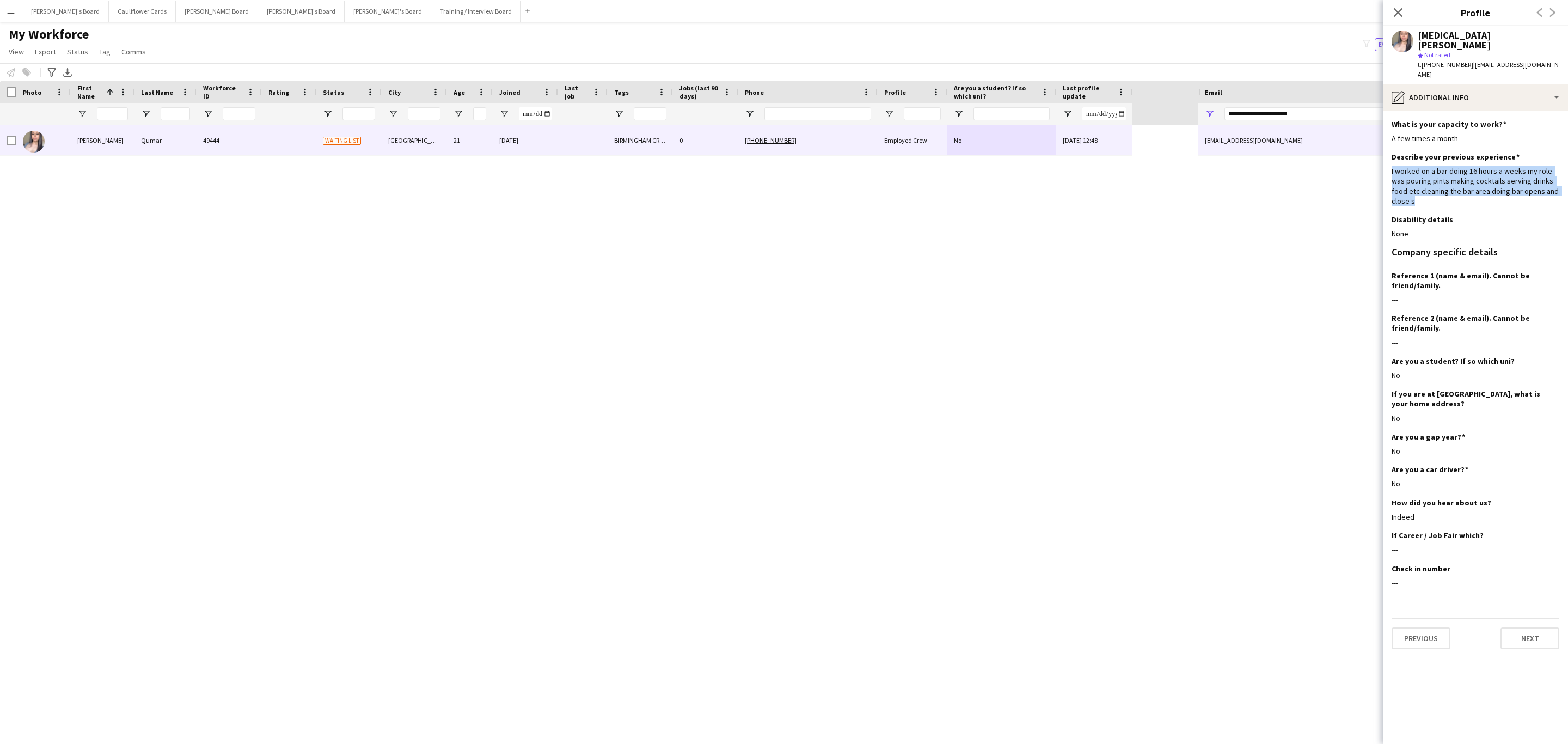
drag, startPoint x: 1413, startPoint y: 184, endPoint x: 1385, endPoint y: 151, distance: 43.3
click at [1385, 151] on app-section-data-types "What is your capacity to work? Edit this field A few times a month Describe you…" at bounding box center [1475, 427] width 185 height 633
click at [1410, 166] on div "I worked on a bar doing 16 hours a weeks my role was pouring pints making cockt…" at bounding box center [1475, 186] width 167 height 40
drag, startPoint x: 1388, startPoint y: 151, endPoint x: 1427, endPoint y: 189, distance: 54.5
click at [1427, 189] on app-section-data-types "What is your capacity to work? Edit this field A few times a month Describe you…" at bounding box center [1475, 427] width 185 height 633
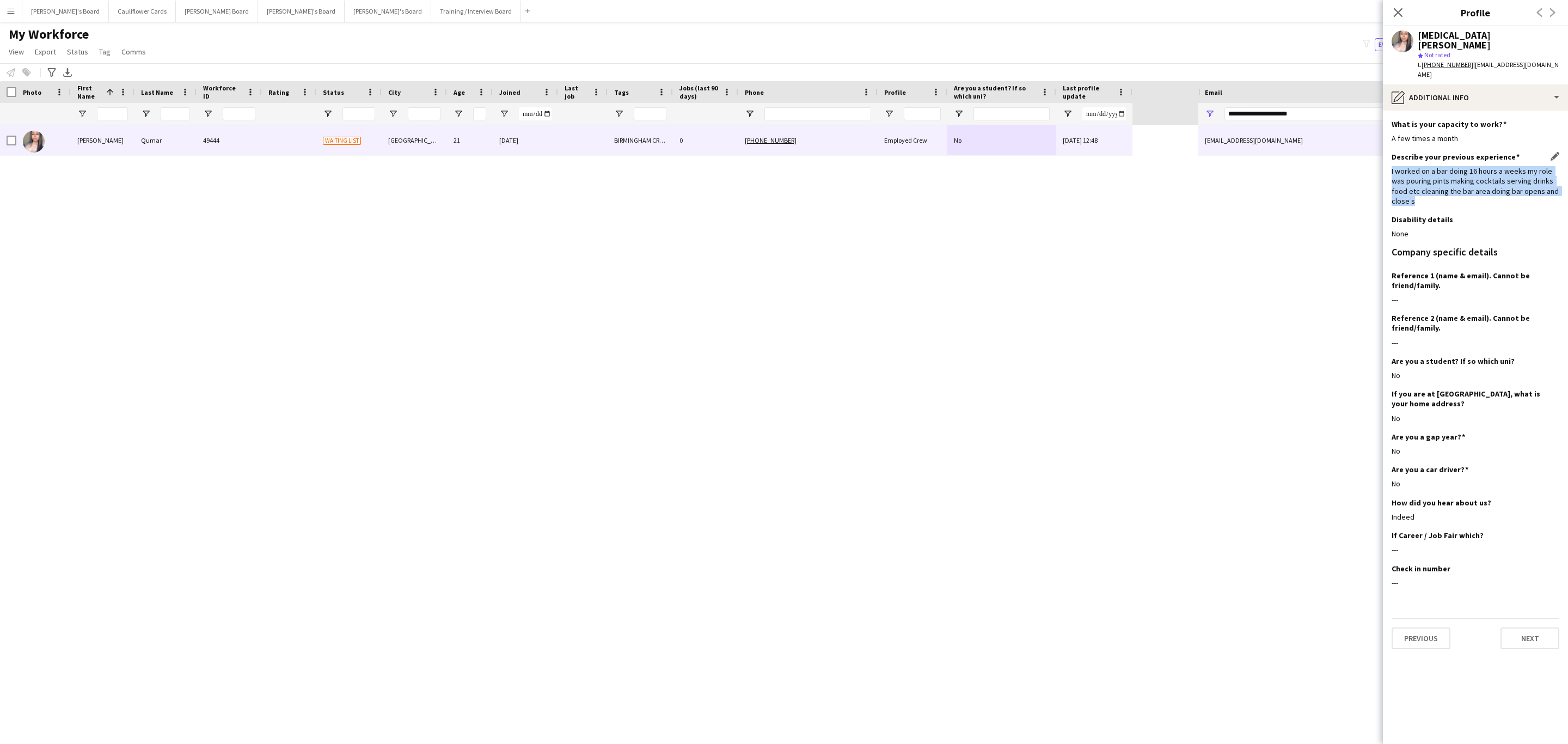
click at [1427, 189] on div "Describe your previous experience Edit this field I worked on a bar doing 16 ho…" at bounding box center [1475, 183] width 167 height 63
drag, startPoint x: 1419, startPoint y: 178, endPoint x: 1385, endPoint y: 155, distance: 41.0
click at [1385, 155] on app-section-data-types "What is your capacity to work? Edit this field A few times a month Describe you…" at bounding box center [1475, 427] width 185 height 633
click at [1415, 166] on div "I worked on a bar doing 16 hours a weeks my role was pouring pints making cockt…" at bounding box center [1475, 186] width 167 height 40
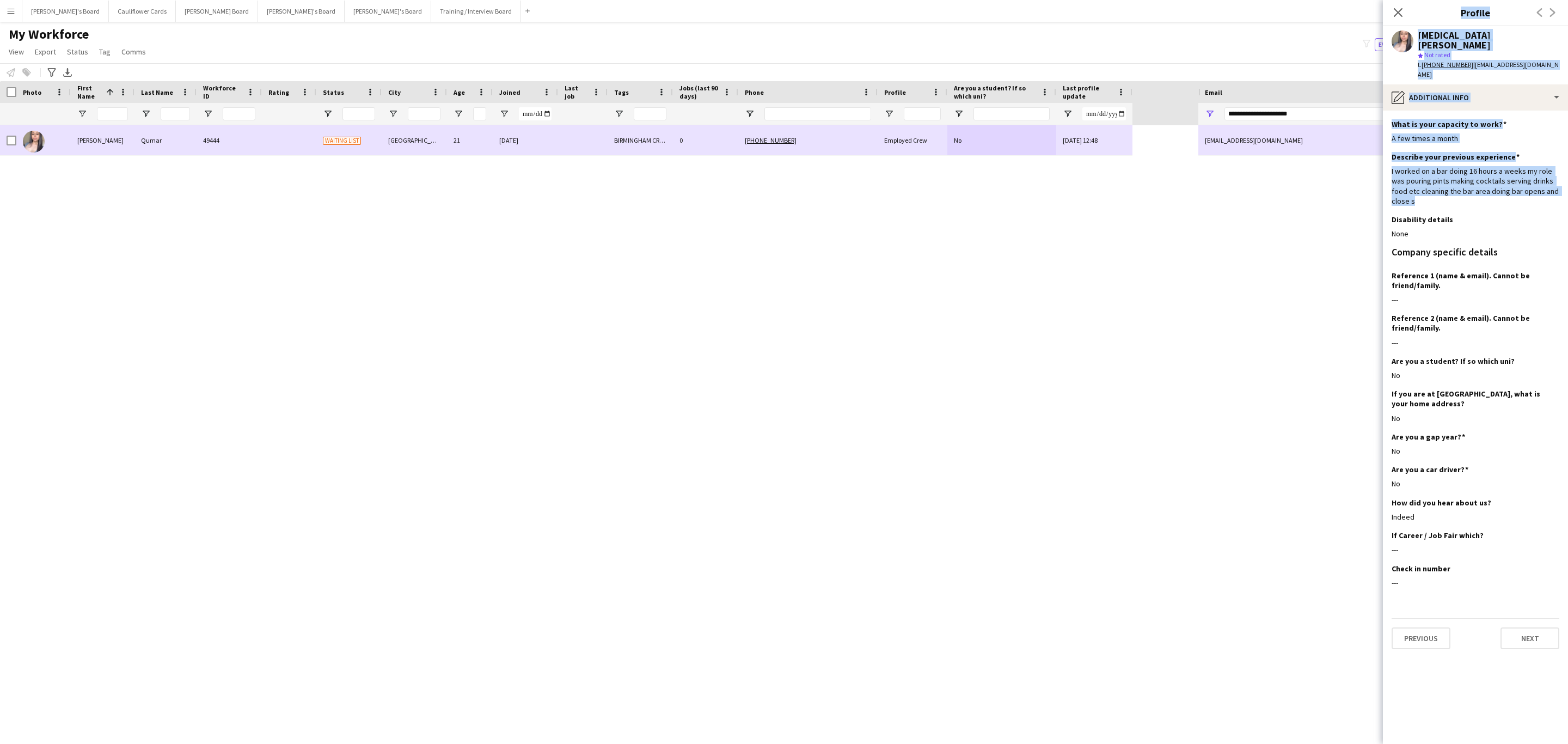
drag, startPoint x: 1420, startPoint y: 180, endPoint x: 1381, endPoint y: 146, distance: 51.7
click at [1381, 146] on body "Menu Boards Boards Boards All jobs Status Workforce Workforce My Workforce Recr…" at bounding box center [784, 372] width 1568 height 744
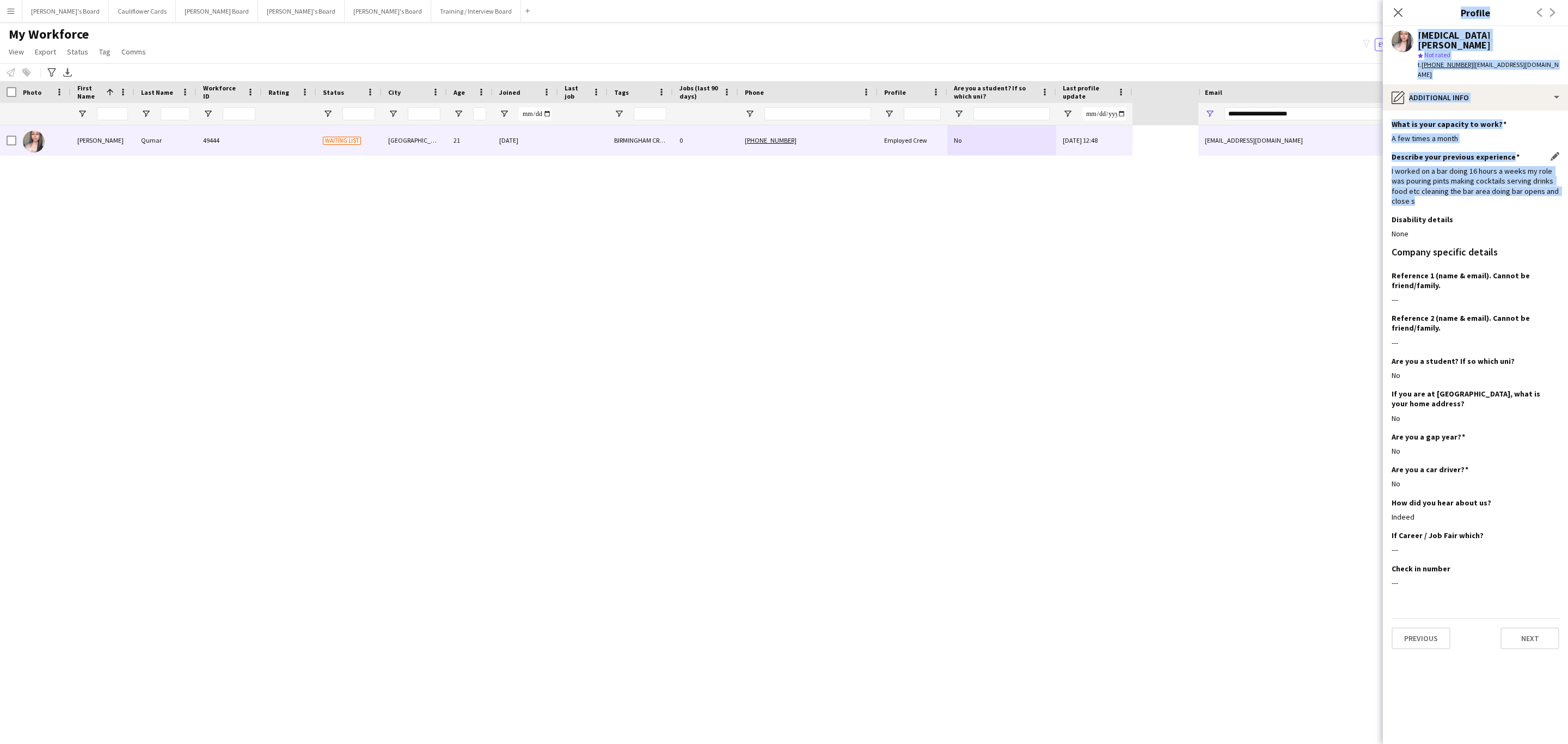
click at [1401, 166] on div "I worked on a bar doing 16 hours a weeks my role was pouring pints making cockt…" at bounding box center [1475, 186] width 167 height 40
drag, startPoint x: 1390, startPoint y: 152, endPoint x: 1419, endPoint y: 186, distance: 44.7
click at [1419, 186] on app-section-data-types "What is your capacity to work? Edit this field A few times a month Describe you…" at bounding box center [1475, 427] width 185 height 633
click at [1419, 186] on div "Describe your previous experience Edit this field I worked on a bar doing 16 ho…" at bounding box center [1475, 183] width 167 height 63
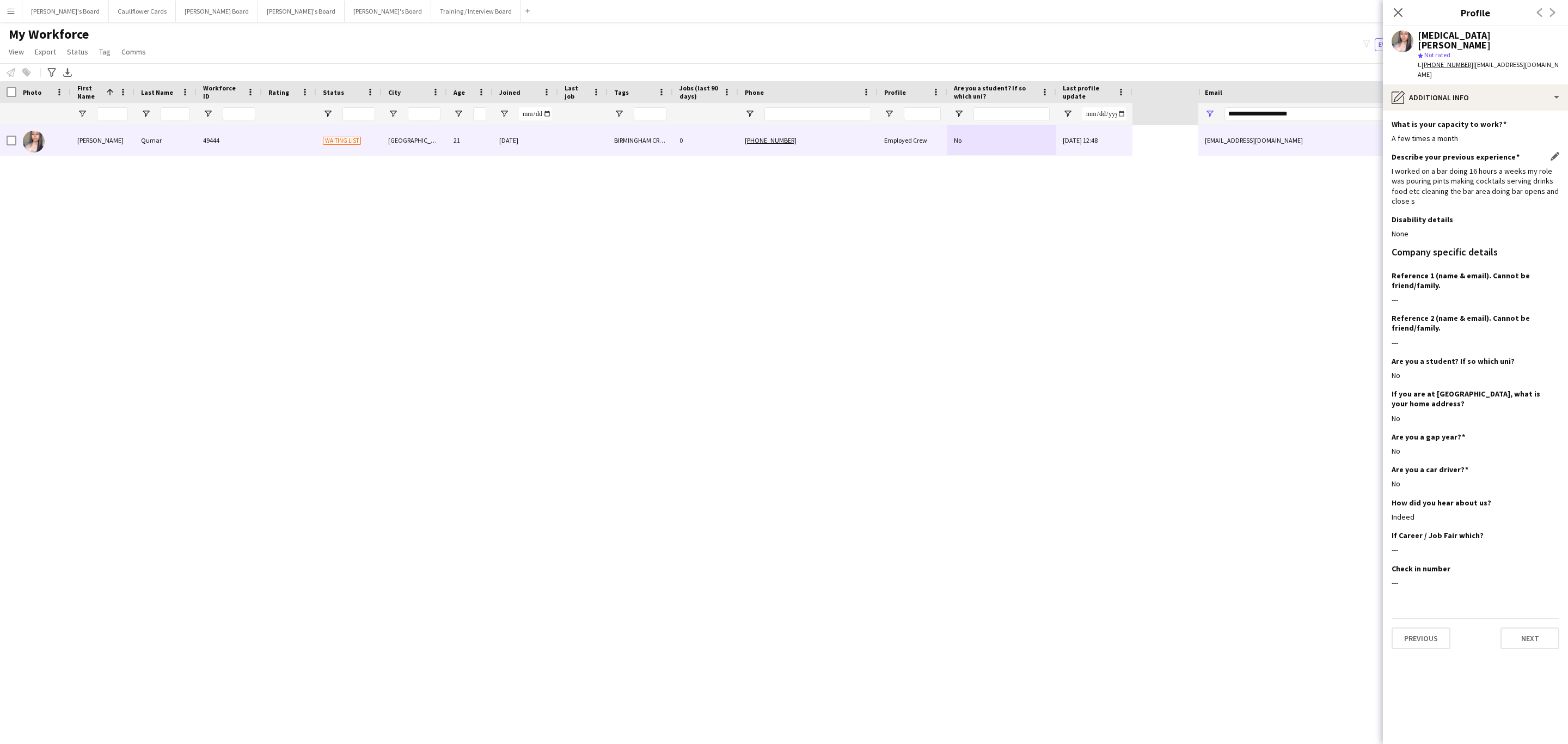
click at [1421, 175] on div "I worked on a bar doing 16 hours a weeks my role was pouring pints making cockt…" at bounding box center [1475, 186] width 167 height 40
click at [1424, 172] on div "I worked on a bar doing 16 hours a weeks my role was pouring pints making cockt…" at bounding box center [1475, 186] width 167 height 40
click at [1415, 177] on div "I worked on a bar doing 16 hours a weeks my role was pouring pints making cockt…" at bounding box center [1475, 186] width 167 height 40
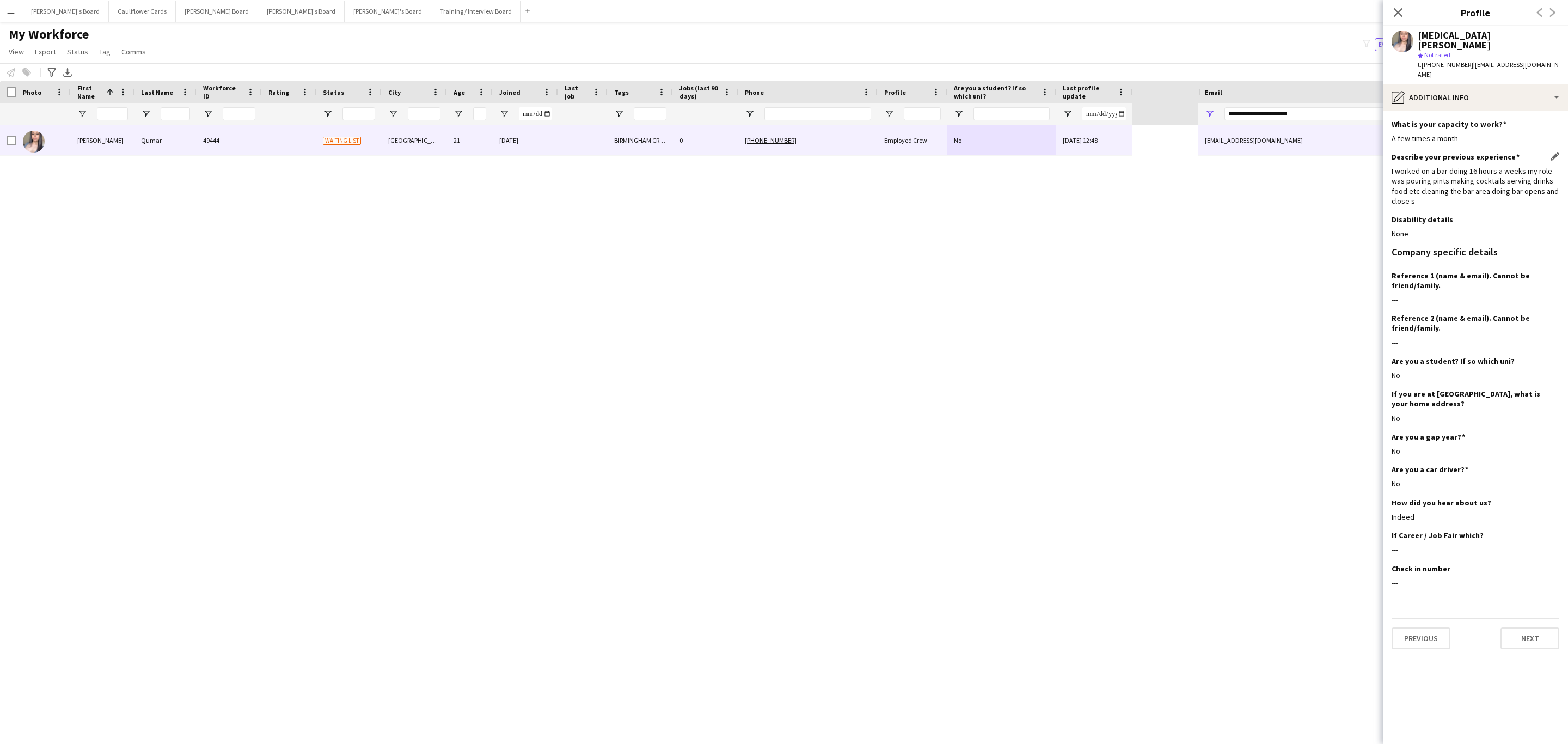
click at [1415, 177] on div "I worked on a bar doing 16 hours a weeks my role was pouring pints making cockt…" at bounding box center [1475, 186] width 167 height 40
click at [1405, 166] on div "I worked on a bar doing 16 hours a weeks my role was pouring pints making cockt…" at bounding box center [1475, 186] width 167 height 40
click at [1397, 12] on icon at bounding box center [1398, 12] width 10 height 10
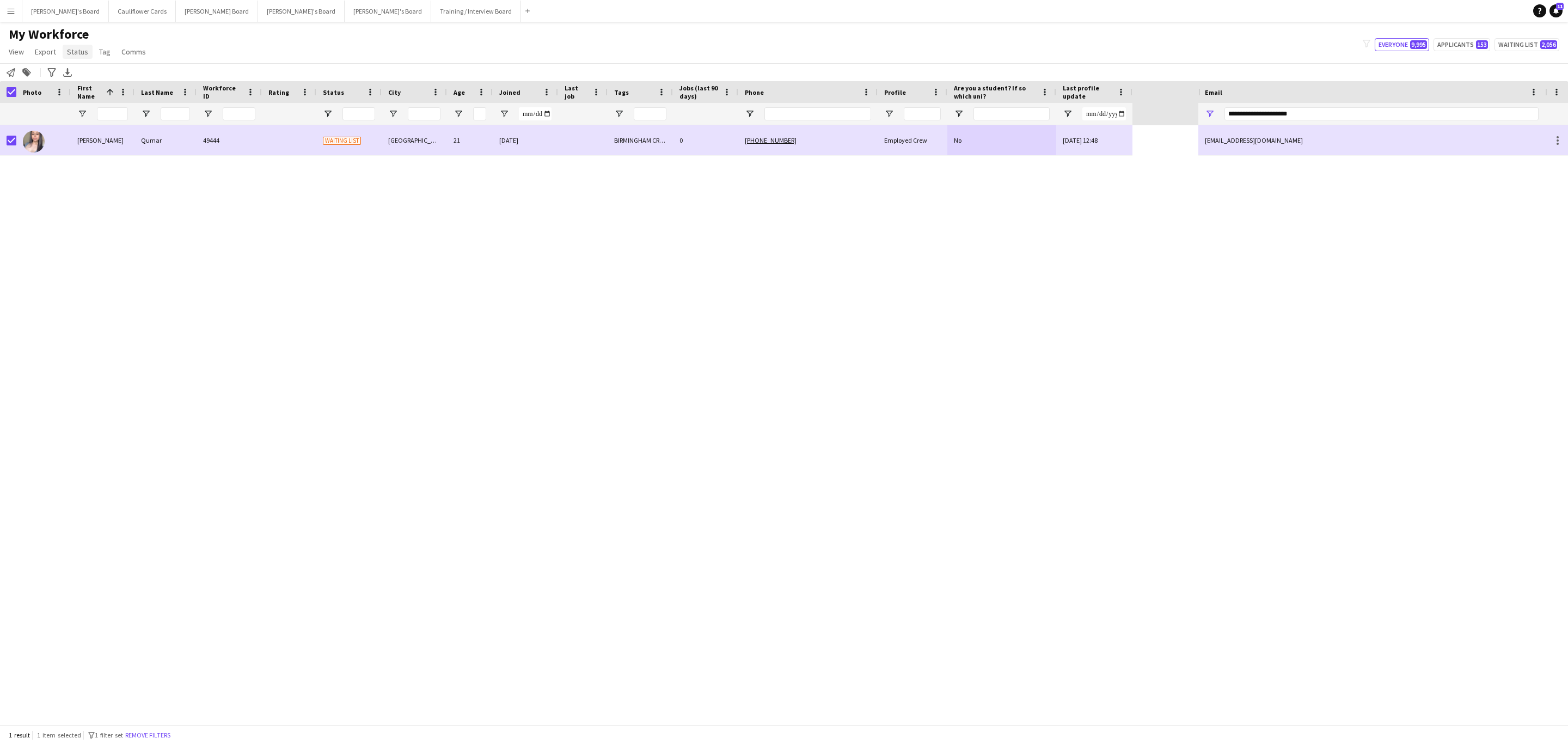
click at [79, 51] on span "Status" at bounding box center [77, 52] width 21 height 10
click at [108, 75] on link "Edit" at bounding box center [100, 75] width 76 height 23
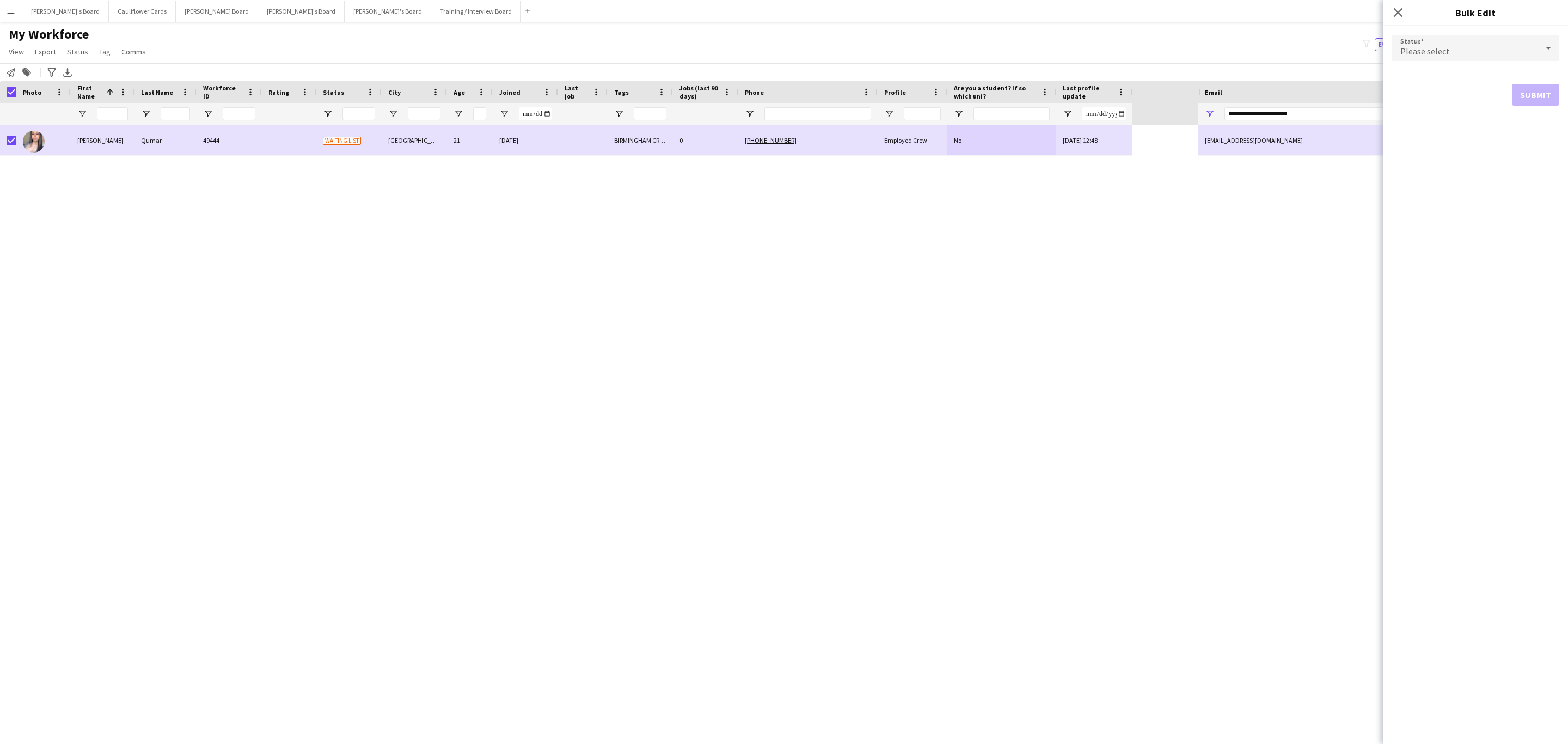
click at [1440, 46] on span "Please select" at bounding box center [1425, 51] width 49 height 11
click at [1418, 69] on mat-option "Active" at bounding box center [1475, 79] width 167 height 27
click at [1528, 137] on button "Submit" at bounding box center [1536, 132] width 47 height 22
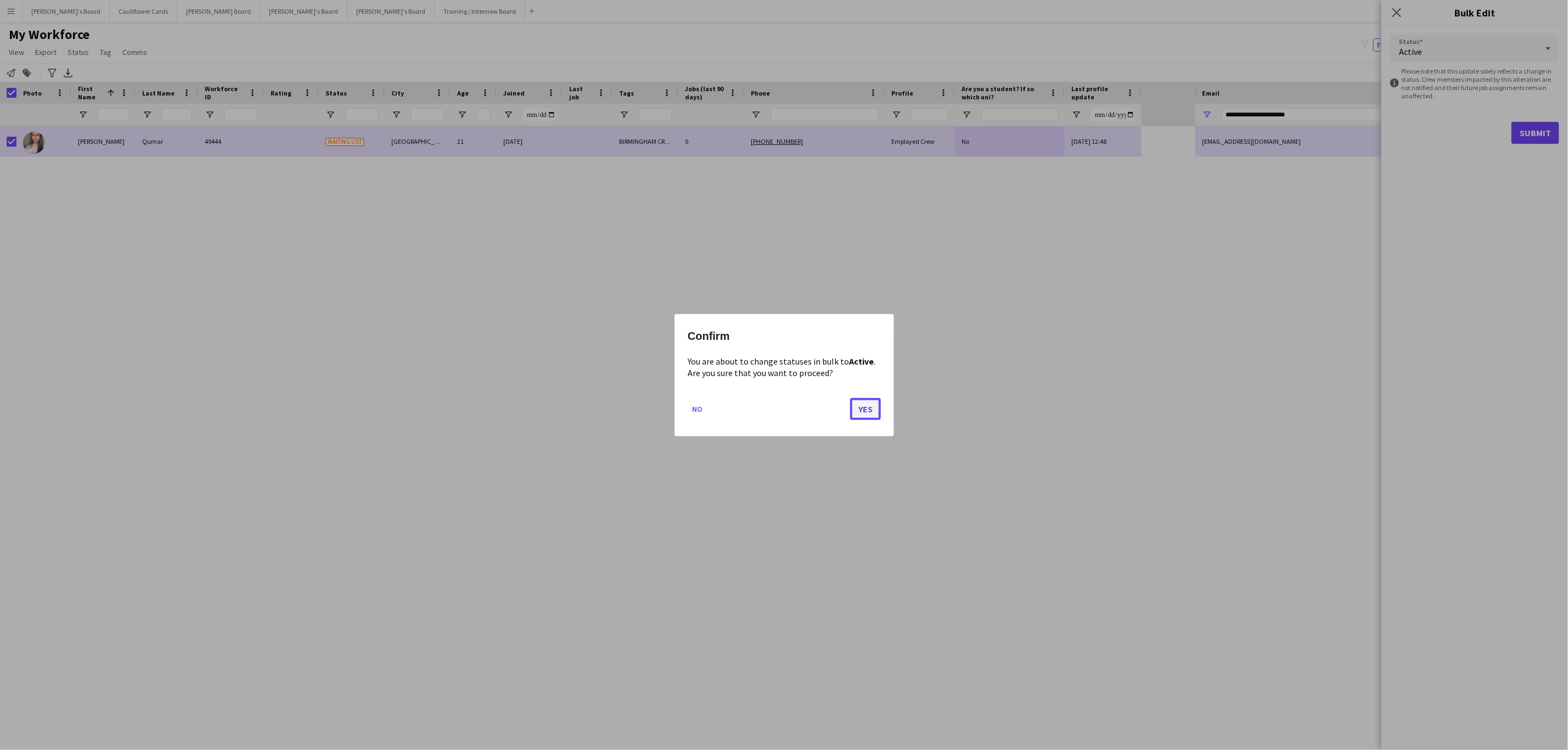
click at [868, 410] on button "Yes" at bounding box center [865, 409] width 31 height 22
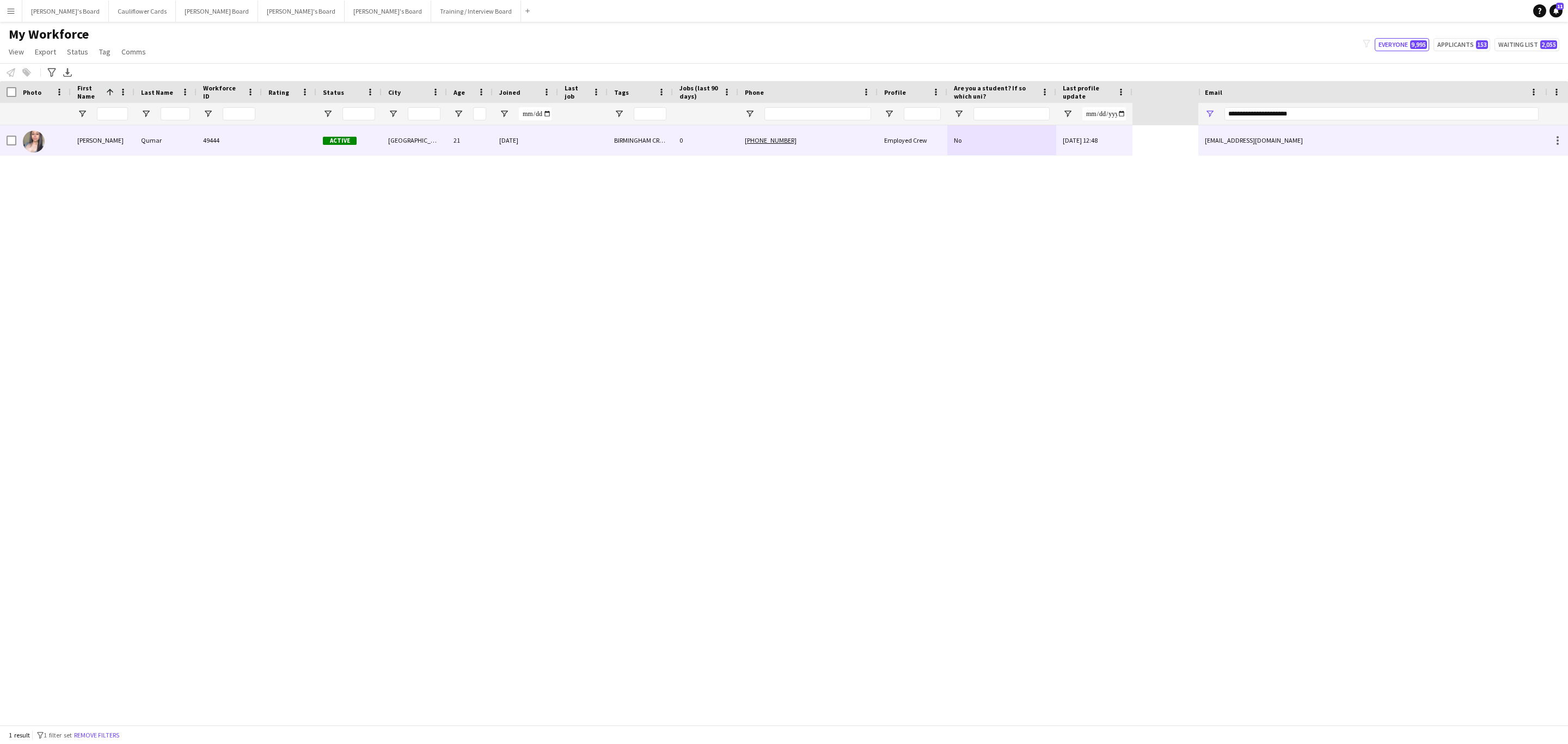
click at [149, 142] on div "Qumar" at bounding box center [166, 140] width 62 height 30
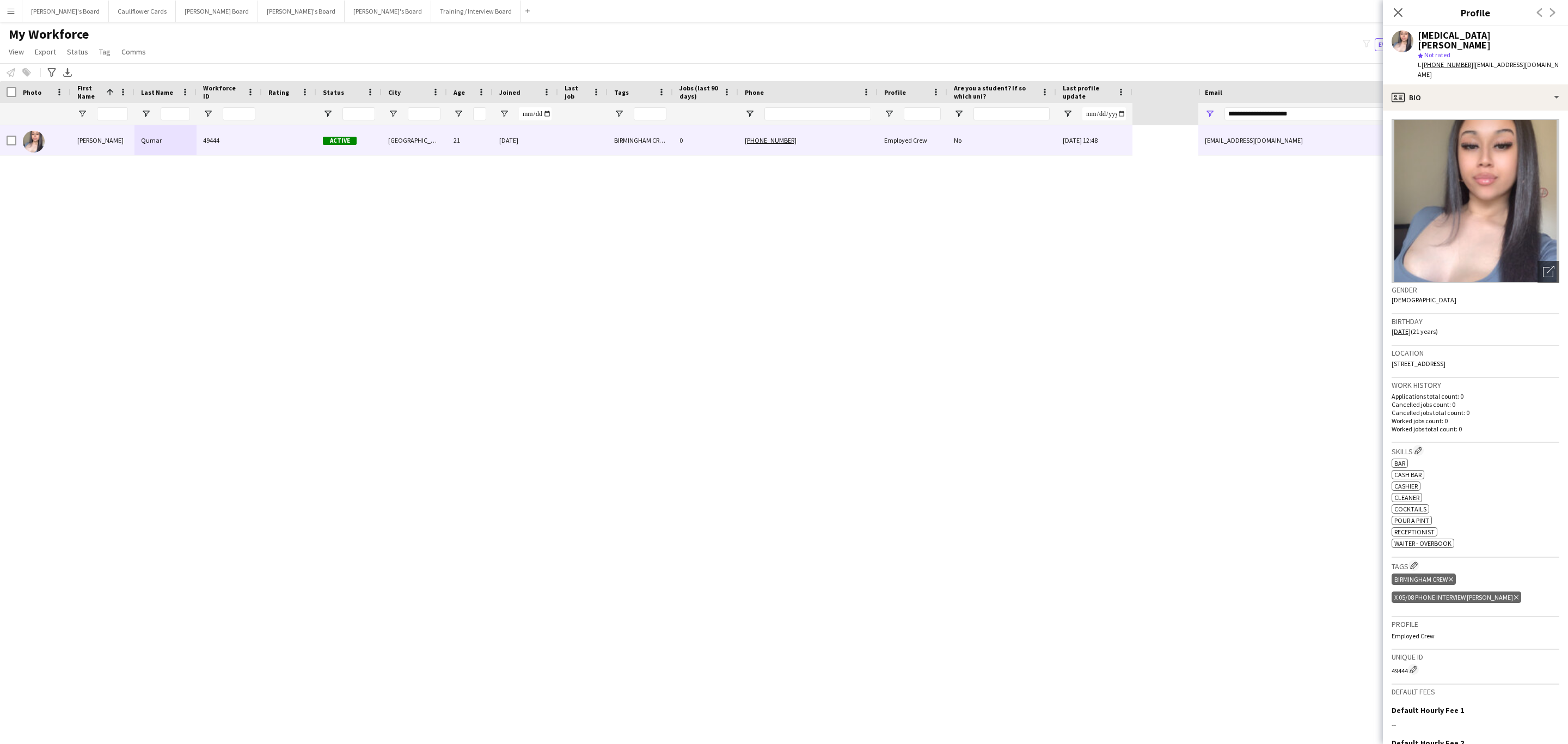
click at [1514, 595] on icon at bounding box center [1516, 597] width 4 height 4
click at [1393, 16] on icon "Close pop-in" at bounding box center [1398, 12] width 10 height 10
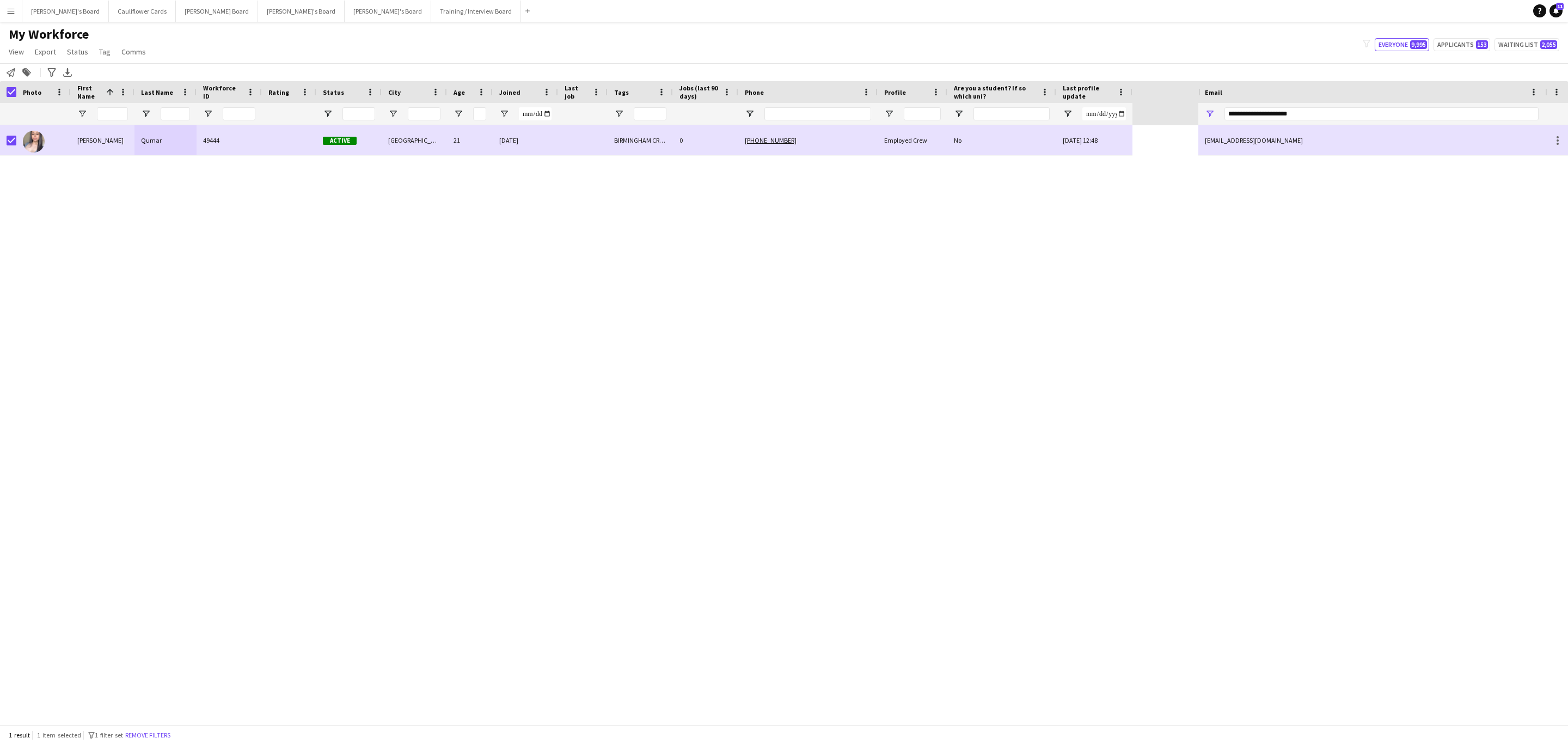
click at [99, 43] on app-page-menu "View Views Default view Compliance RTW Checks MANCHESTER Search UNI New view Up…" at bounding box center [79, 53] width 157 height 21
click at [103, 49] on span "Tag" at bounding box center [105, 52] width 12 height 10
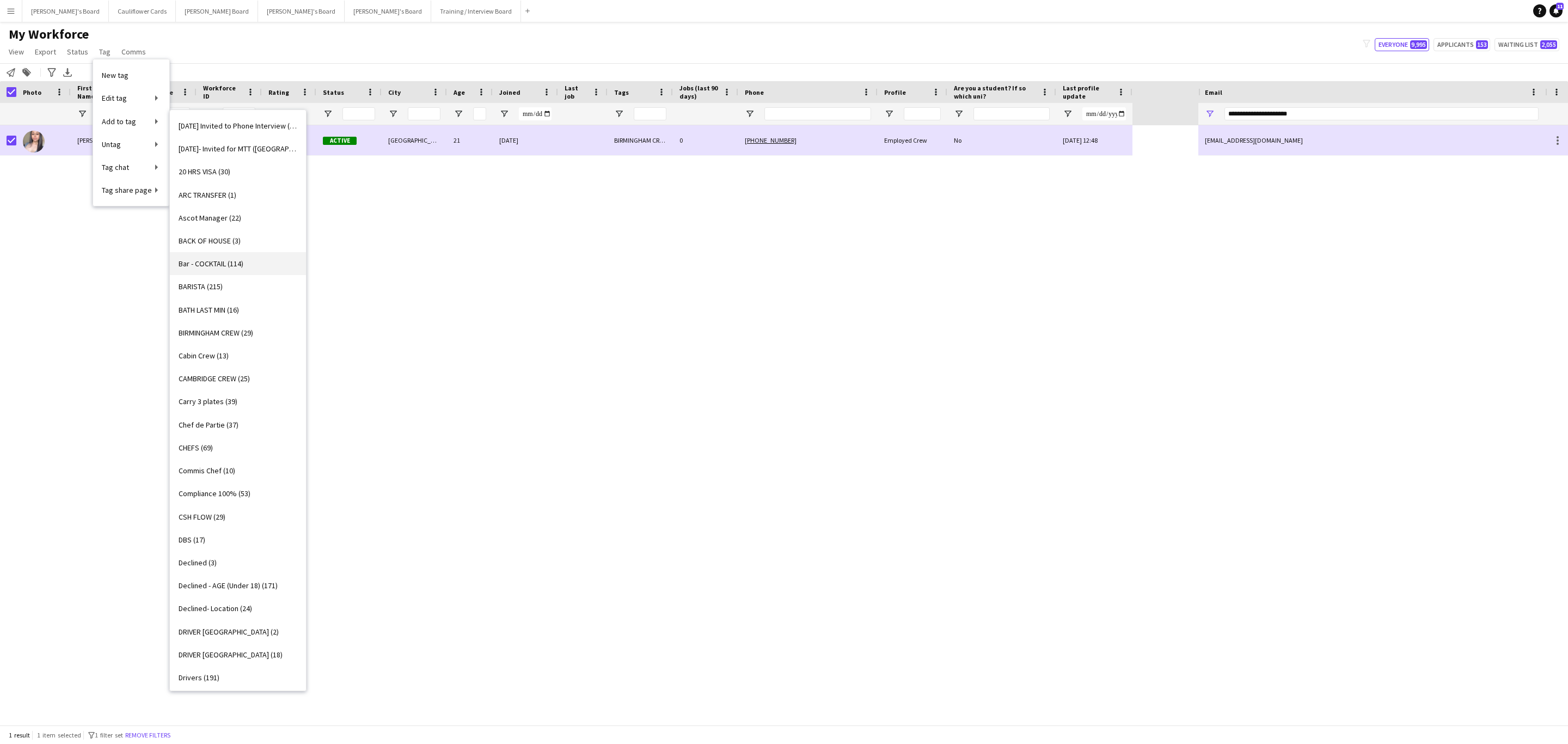
click at [237, 270] on link "Bar - COCKTAIL (114)" at bounding box center [238, 264] width 136 height 23
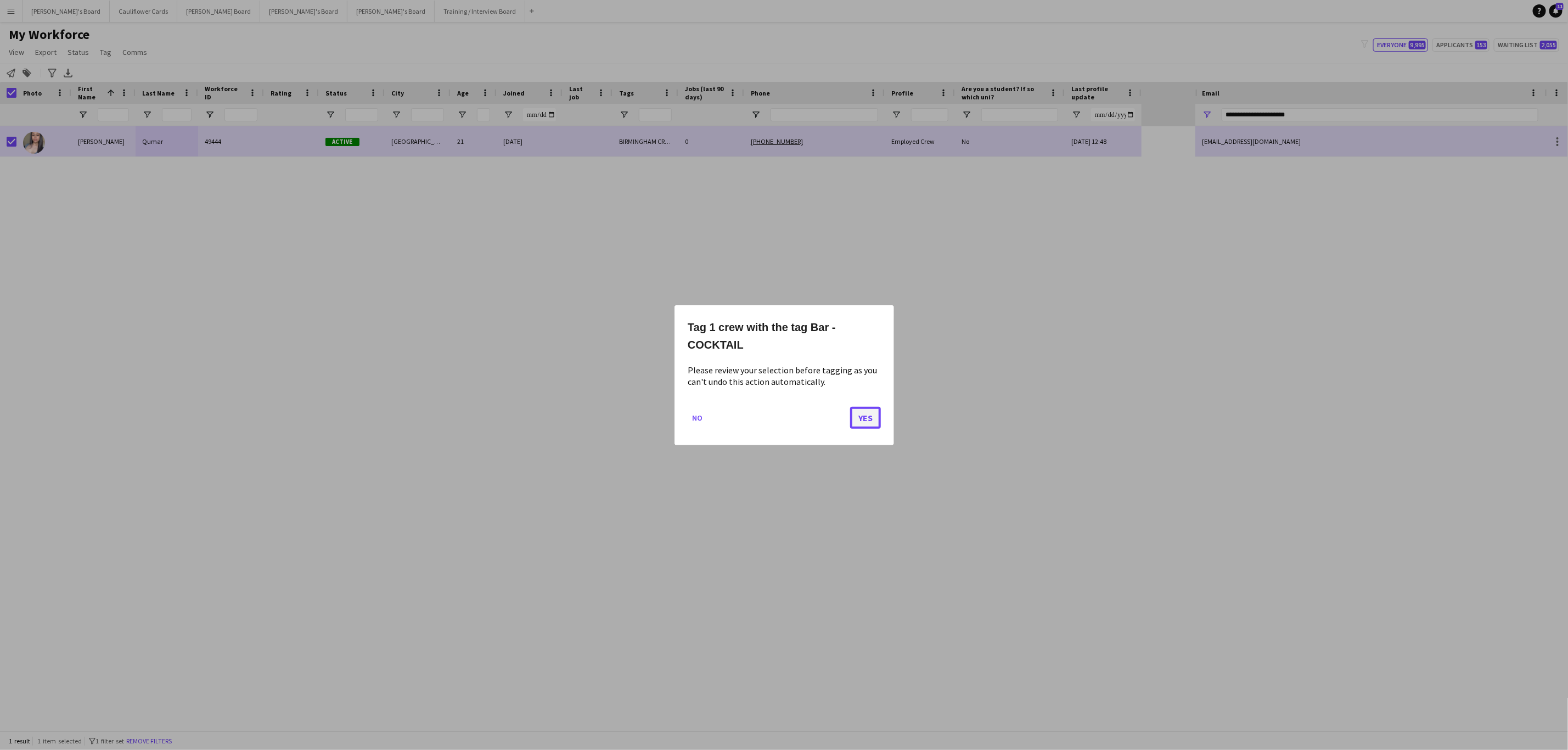
click at [865, 414] on button "Yes" at bounding box center [865, 417] width 31 height 22
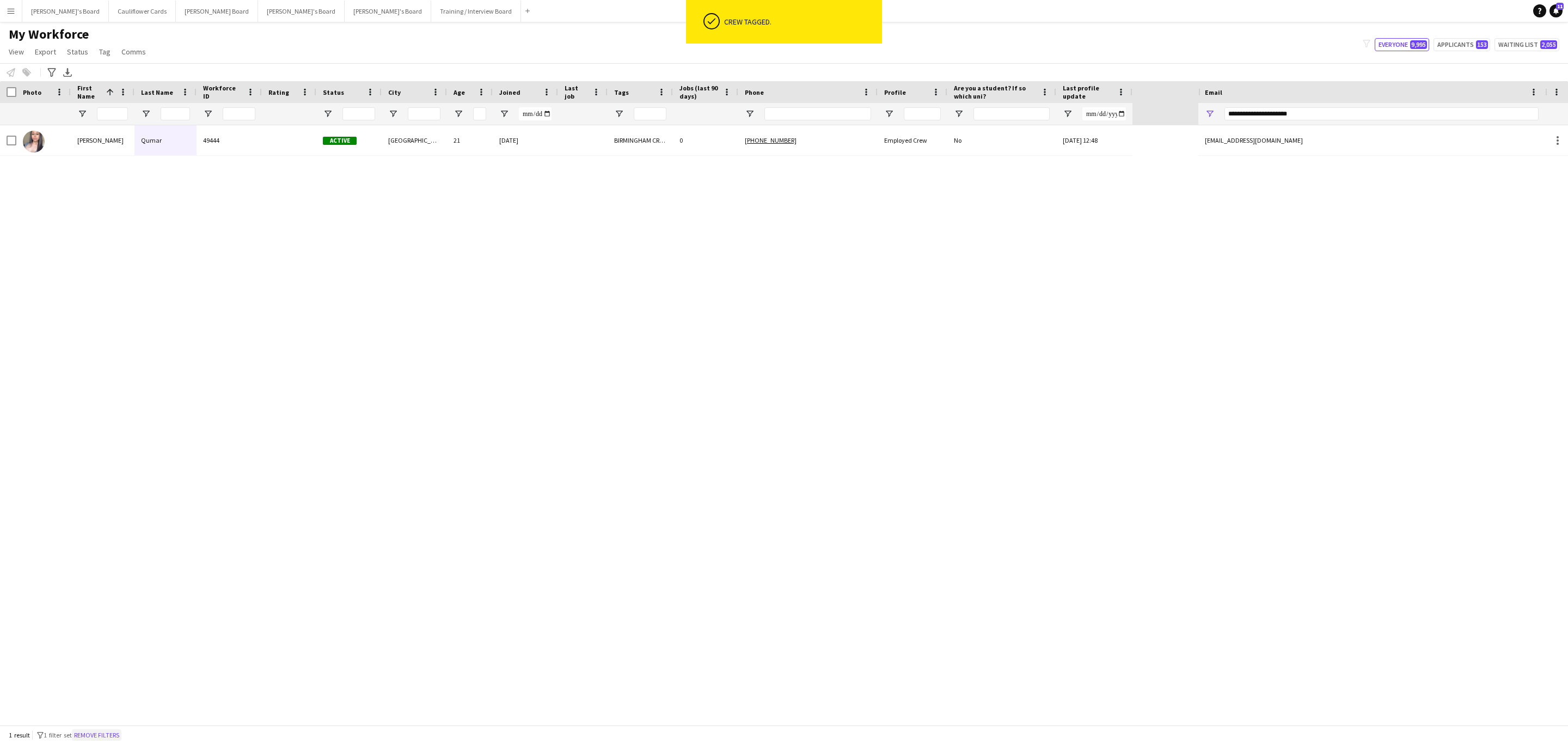
click at [118, 734] on button "Remove filters" at bounding box center [96, 735] width 49 height 12
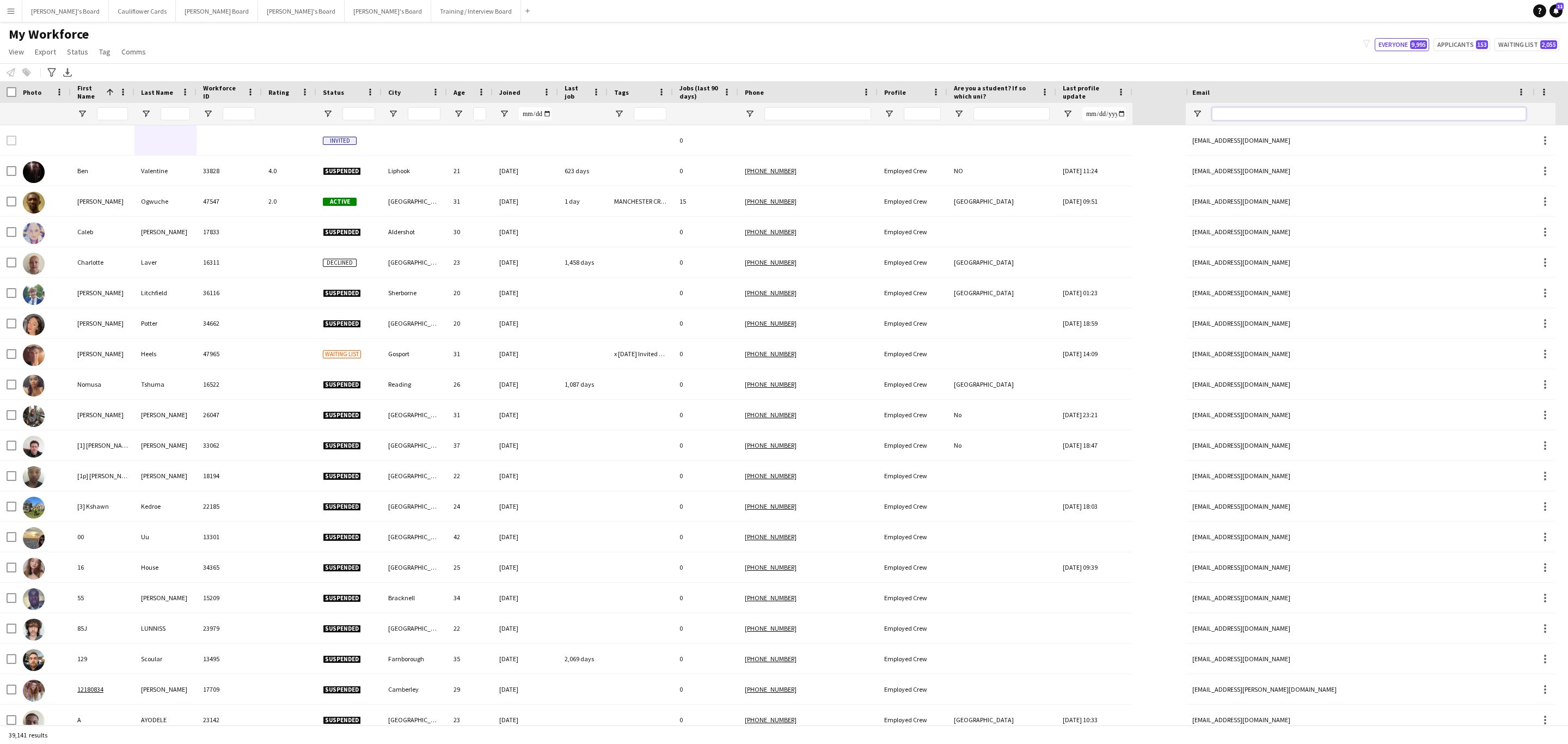
click at [1245, 118] on input "Email Filter Input" at bounding box center [1369, 113] width 314 height 13
paste input "**********"
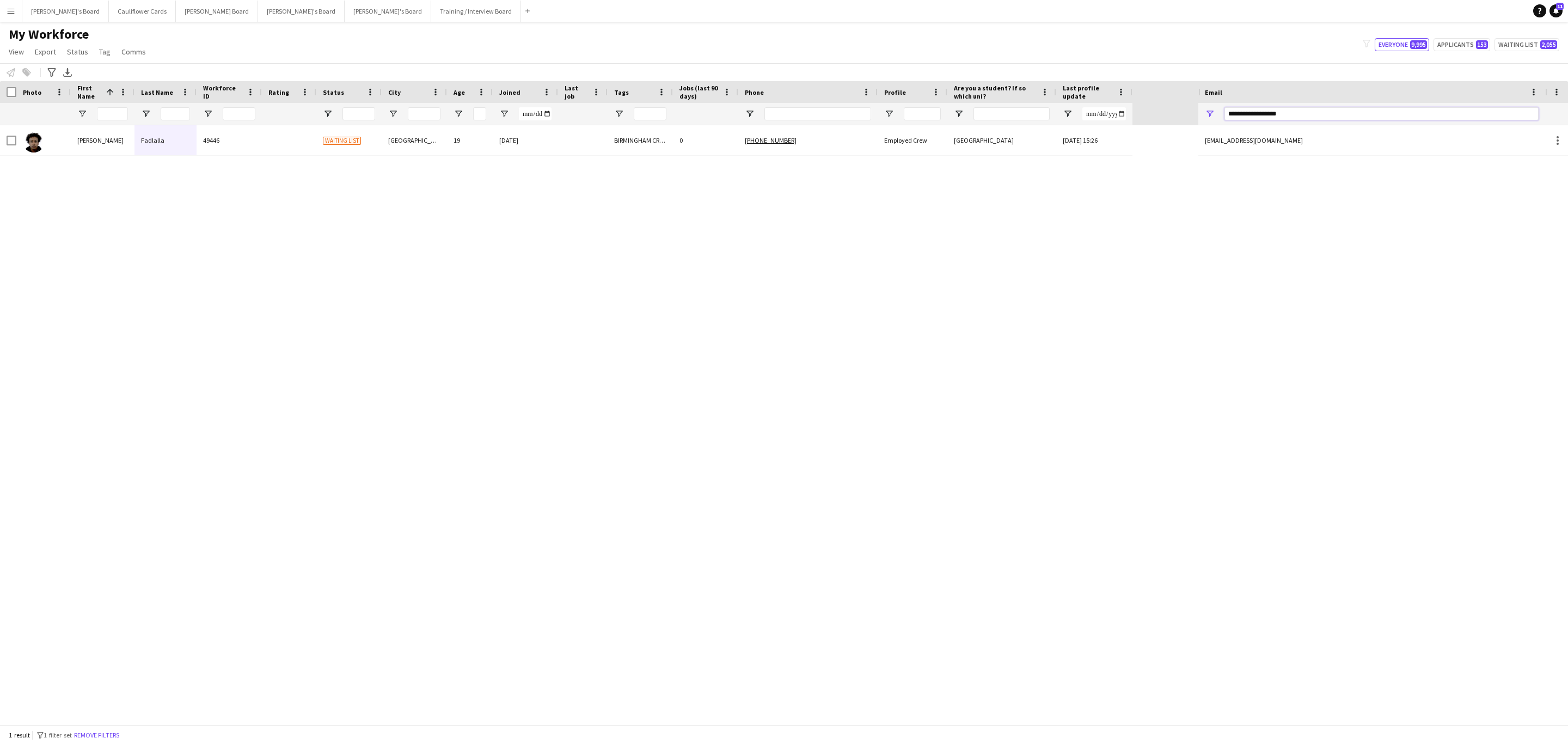
type input "**********"
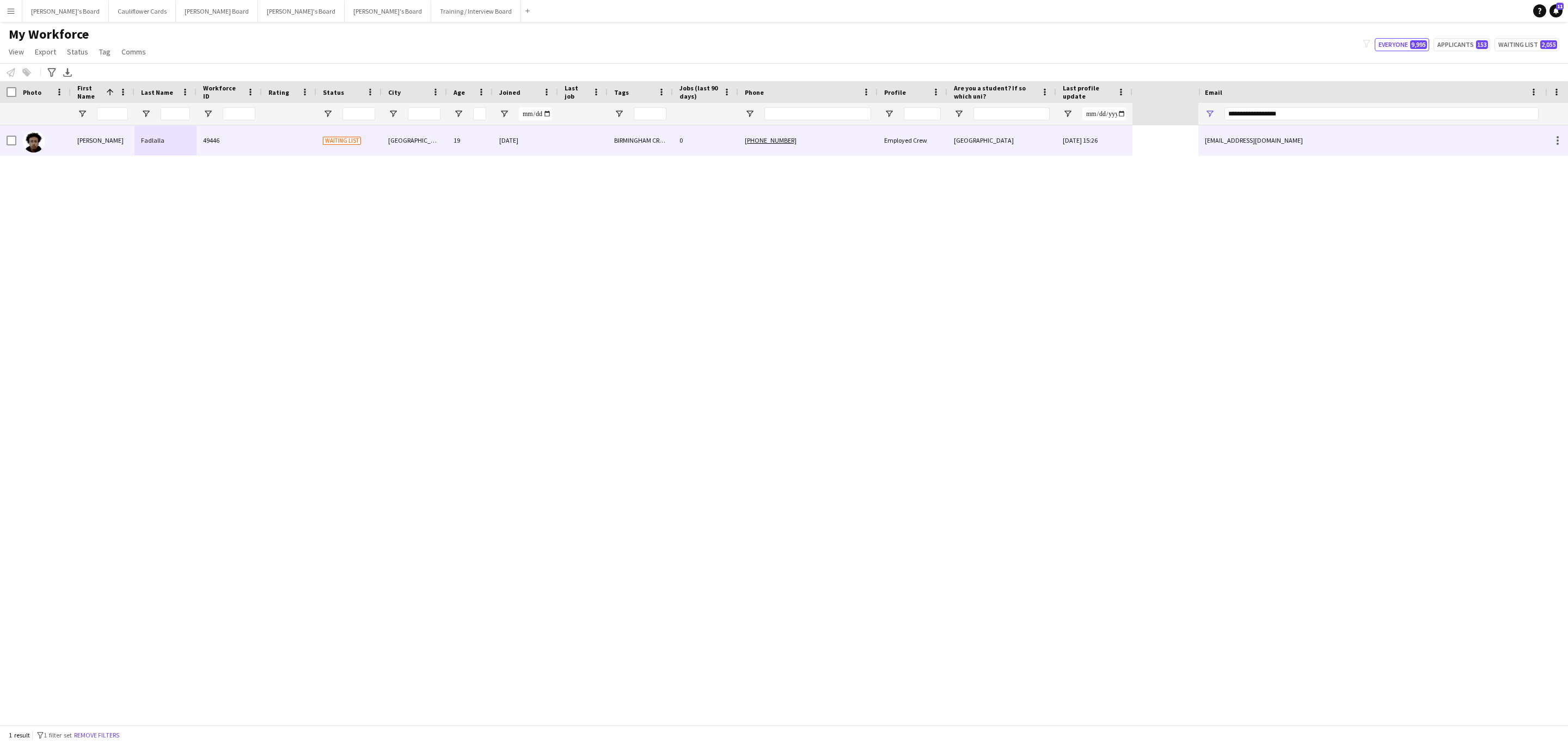
click at [841, 144] on div "[PHONE_NUMBER]" at bounding box center [808, 140] width 139 height 30
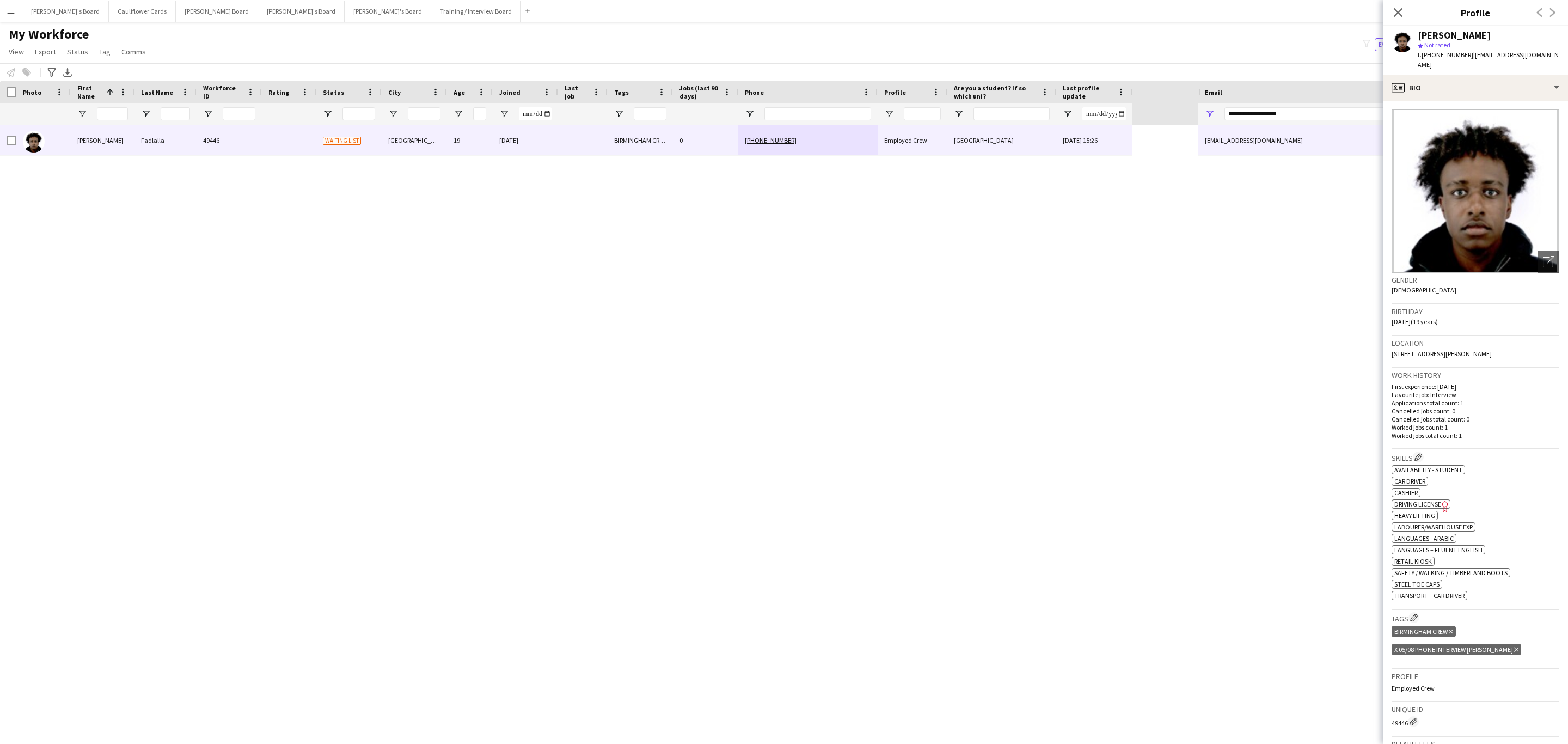
drag, startPoint x: 1395, startPoint y: 10, endPoint x: 894, endPoint y: 414, distance: 643.6
click at [1395, 10] on icon at bounding box center [1398, 12] width 9 height 9
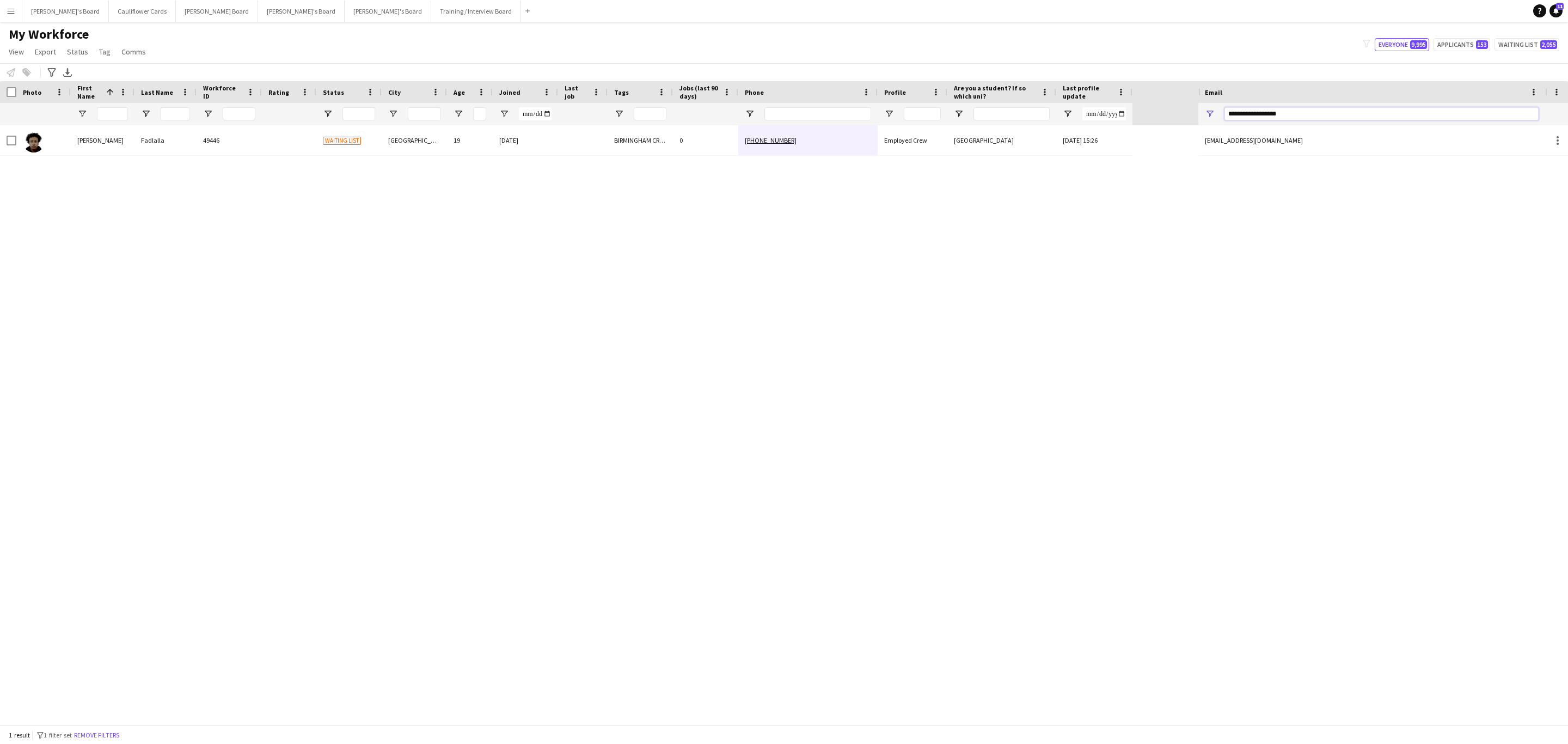
click at [1267, 118] on input "**********" at bounding box center [1382, 113] width 314 height 13
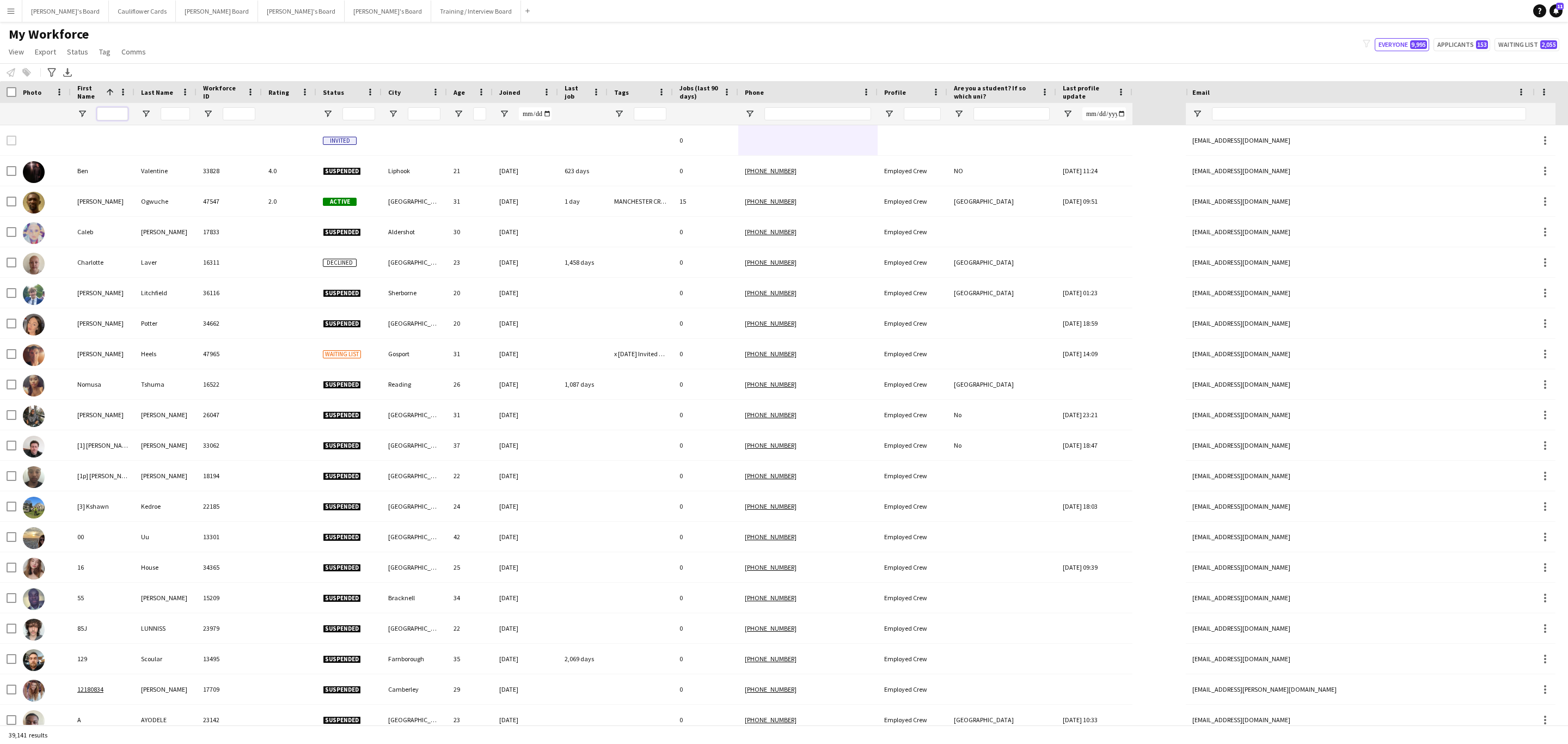
click at [116, 116] on input "First Name Filter Input" at bounding box center [112, 113] width 31 height 13
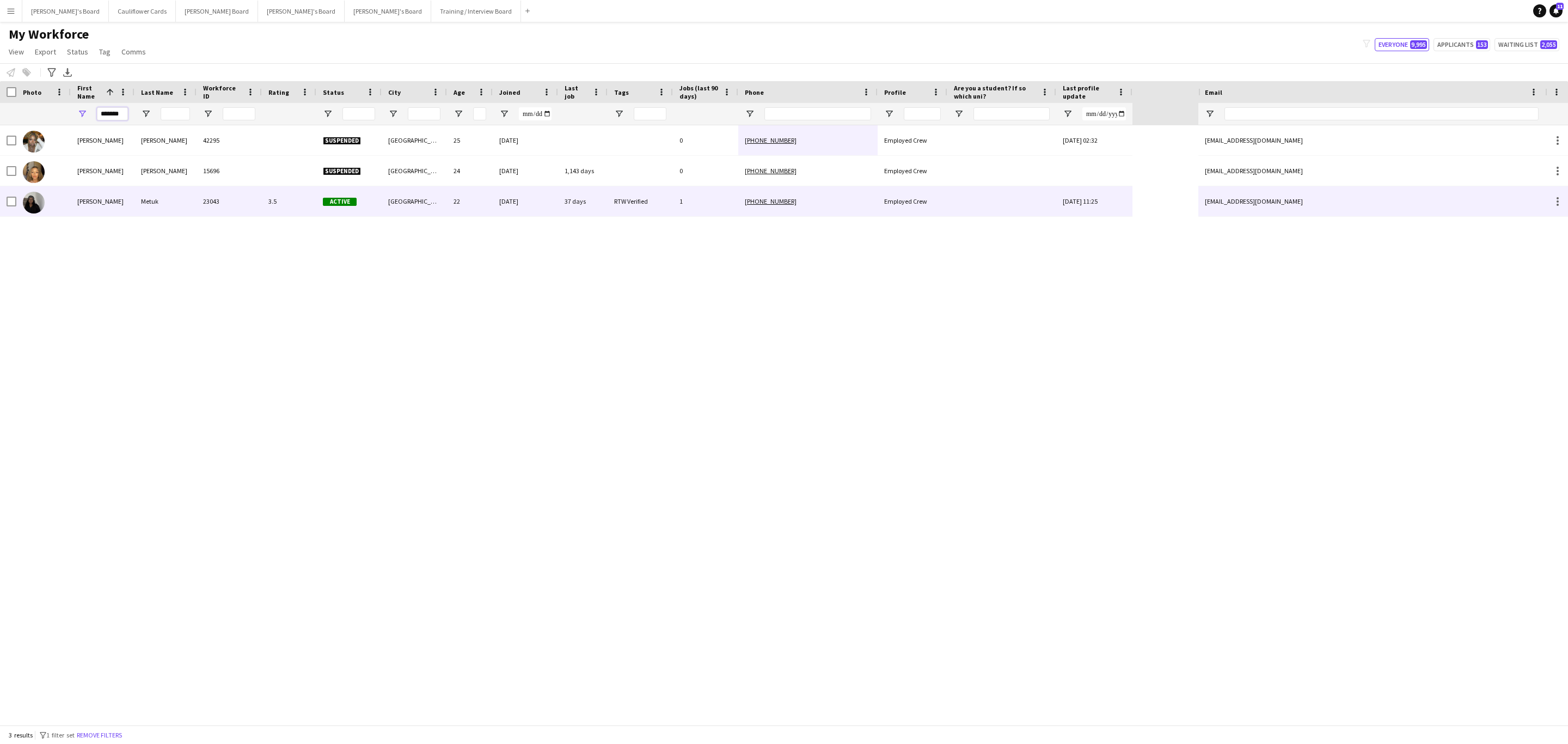
type input "*******"
click at [159, 205] on div "Metuk" at bounding box center [166, 201] width 62 height 30
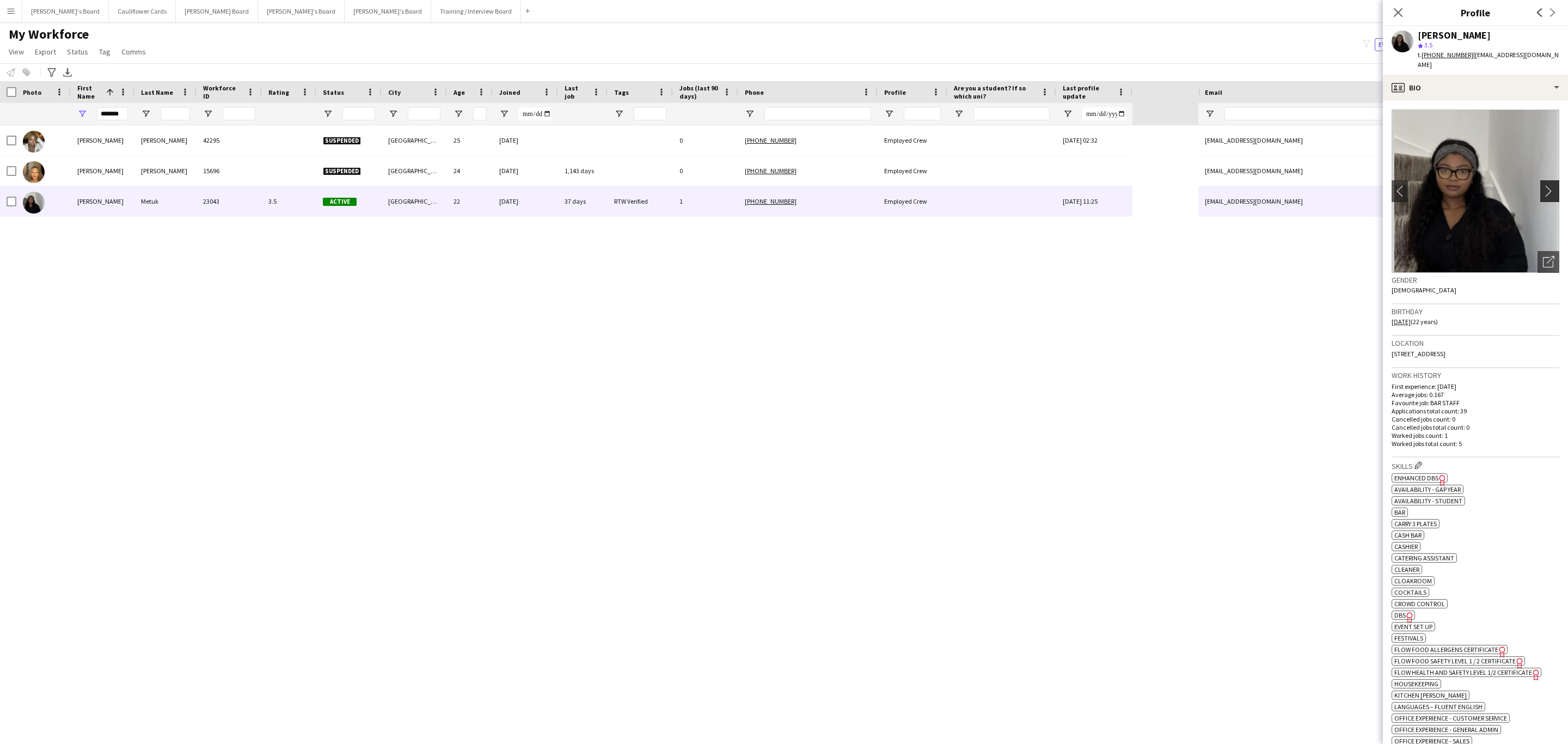
click at [1543, 185] on app-icon "chevron-right" at bounding box center [1552, 191] width 17 height 12
drag, startPoint x: 1539, startPoint y: 54, endPoint x: 1471, endPoint y: 51, distance: 68.1
click at [1471, 51] on div "Britney Metuk star 3.5 t. +4407575429192 | bmetuk@outlook.com" at bounding box center [1475, 51] width 185 height 49
click at [1549, 44] on app-profile-header "Britney Metuk star 3.5 t. +4407575429192 | bmetuk@outlook.com" at bounding box center [1475, 51] width 185 height 49
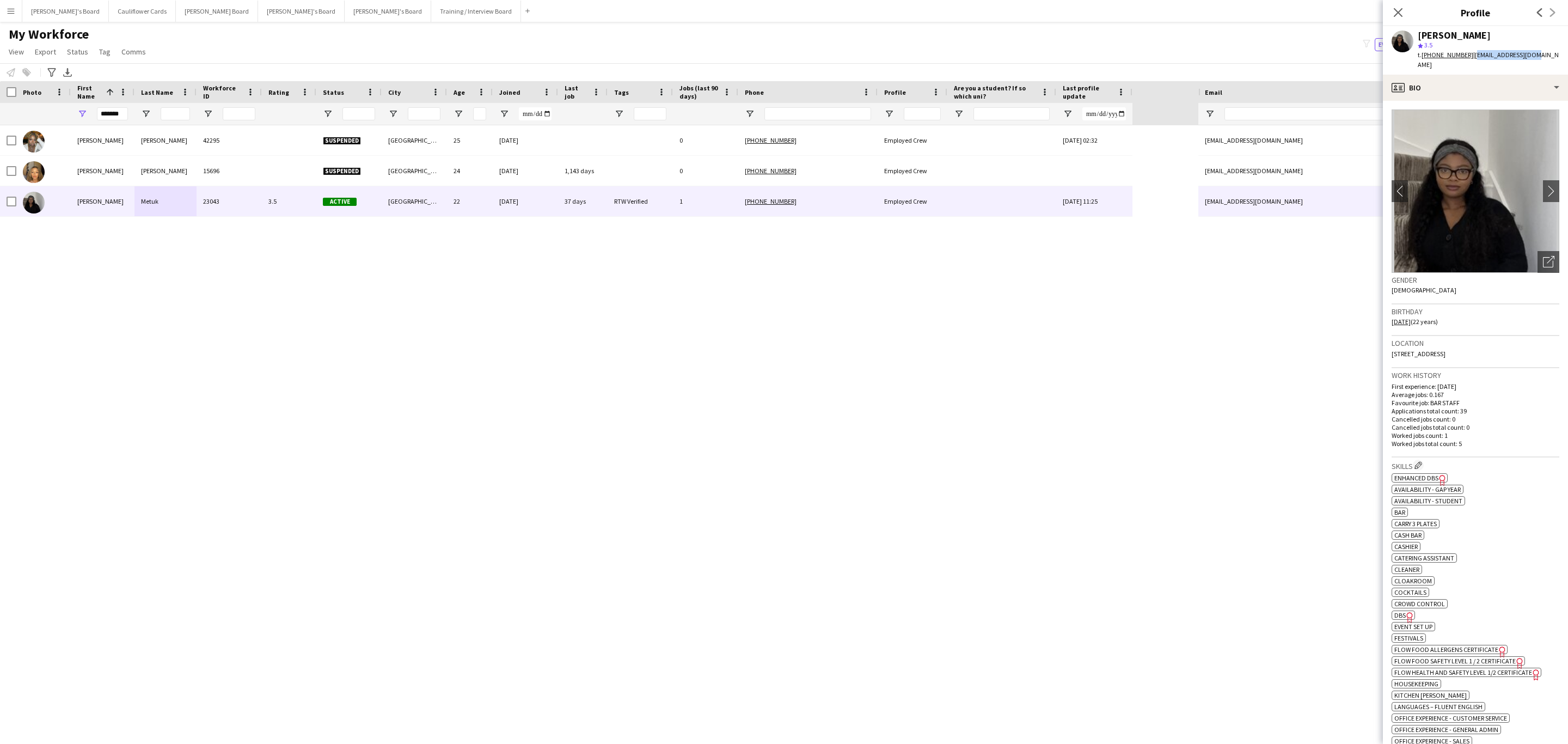
drag, startPoint x: 1556, startPoint y: 53, endPoint x: 1473, endPoint y: 59, distance: 83.2
click at [1473, 59] on app-profile-header "Britney Metuk star 3.5 t. +4407575429192 | bmetuk@outlook.com" at bounding box center [1475, 51] width 185 height 49
copy span "bmetuk@outlook.com"
click at [1394, 12] on icon "Close pop-in" at bounding box center [1398, 12] width 10 height 10
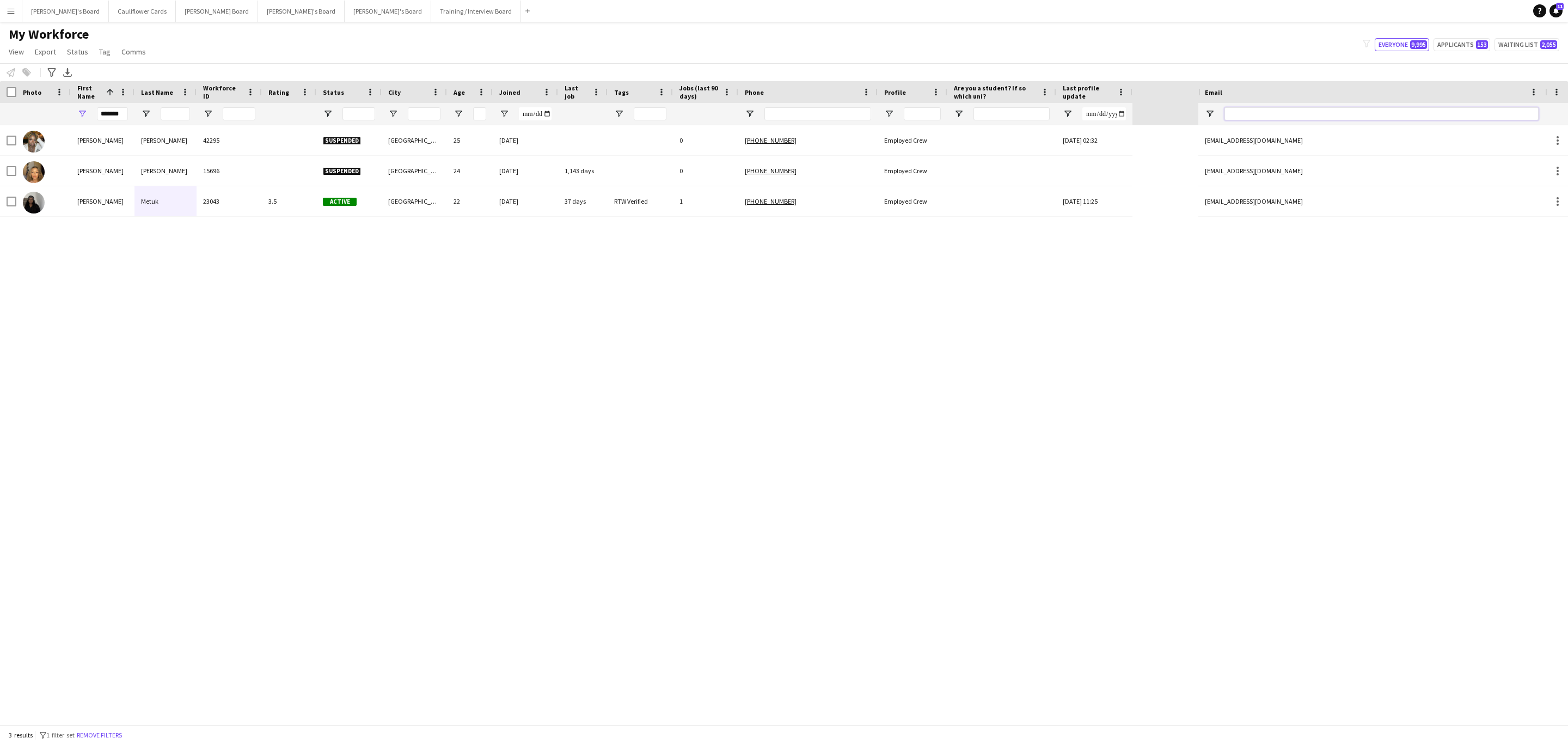
click at [1267, 113] on input "Email Filter Input" at bounding box center [1382, 113] width 314 height 13
paste input "**********"
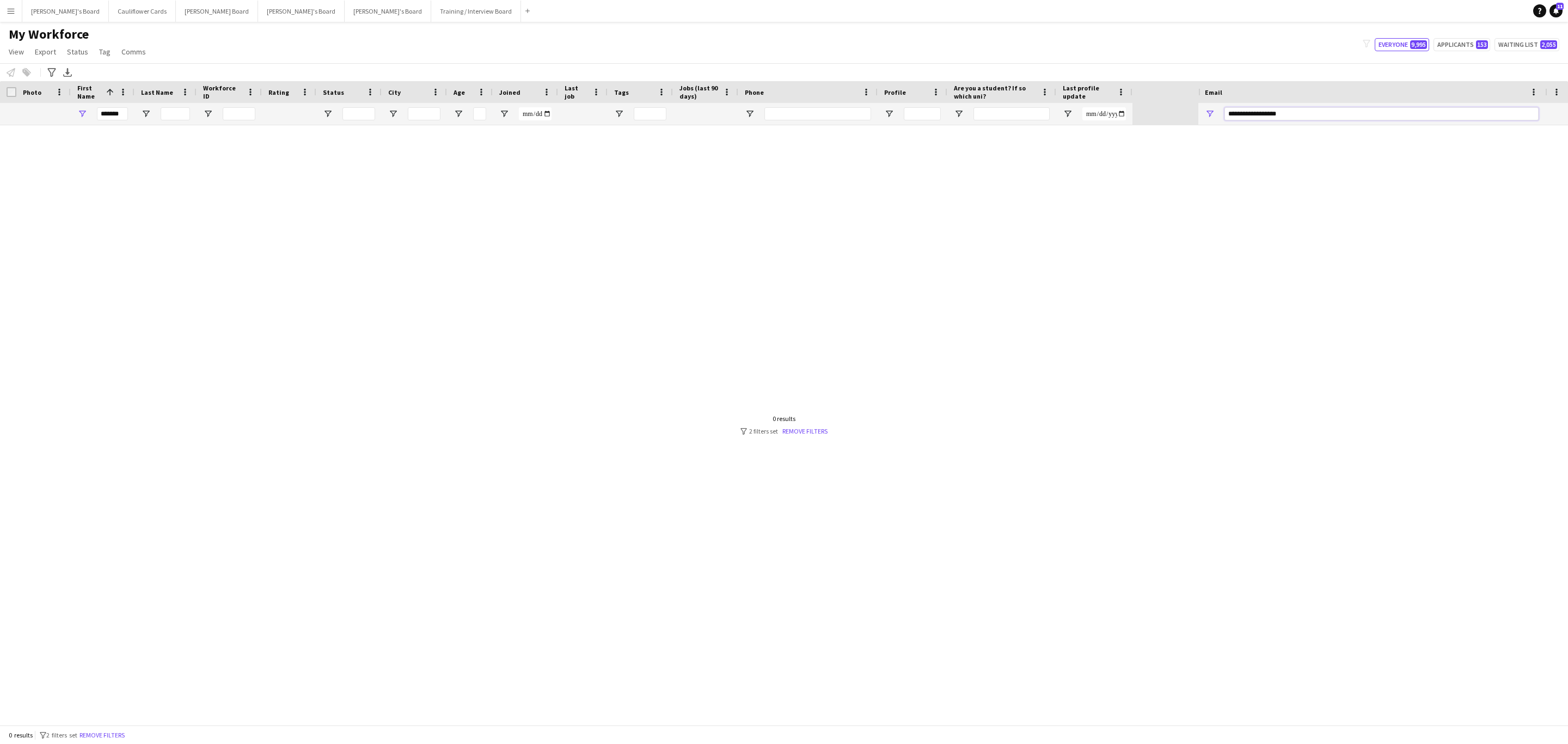
type input "**********"
click at [105, 110] on input "*******" at bounding box center [112, 113] width 31 height 13
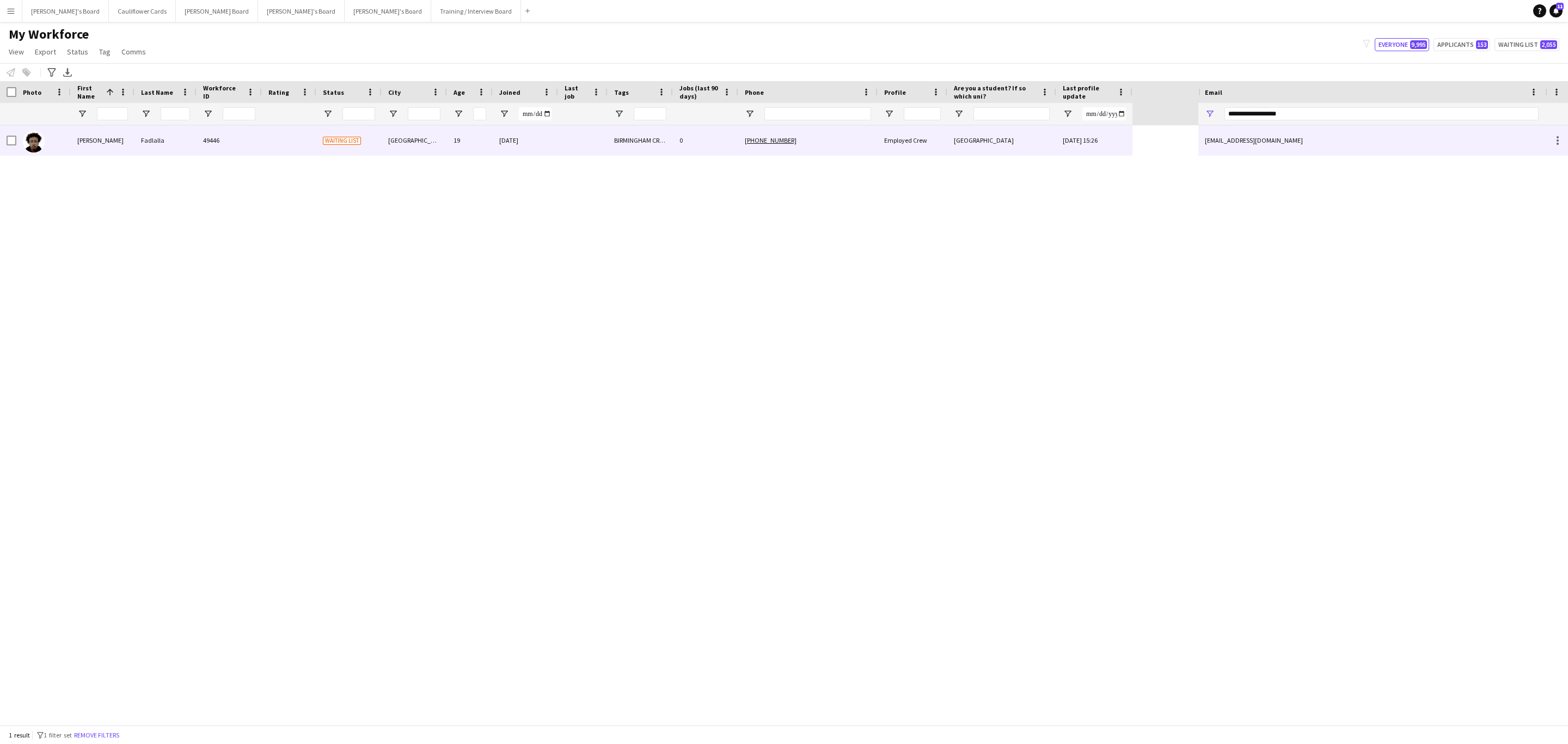
click at [421, 146] on div "Birmingham" at bounding box center [414, 140] width 65 height 30
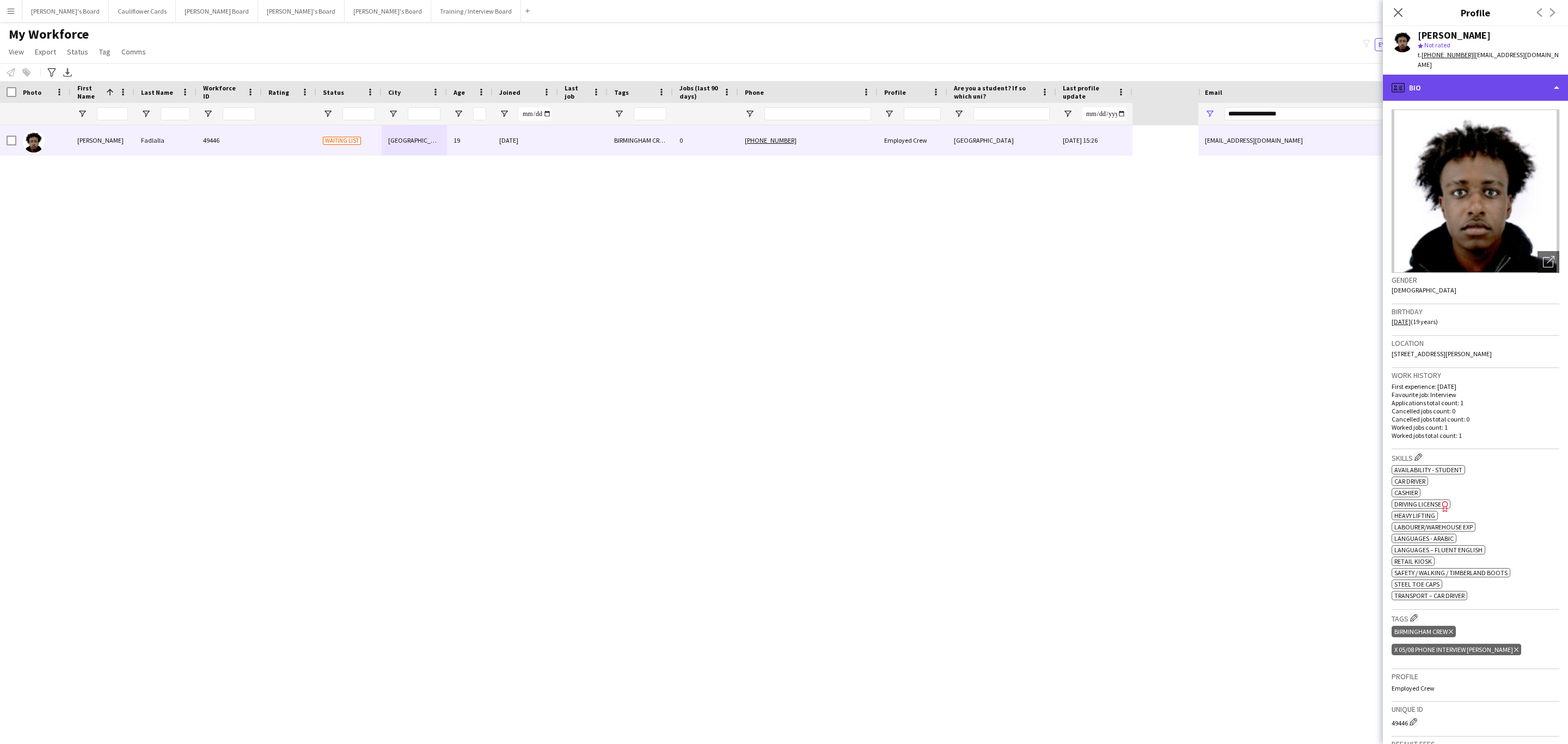
click at [1491, 80] on div "profile Bio" at bounding box center [1475, 88] width 185 height 26
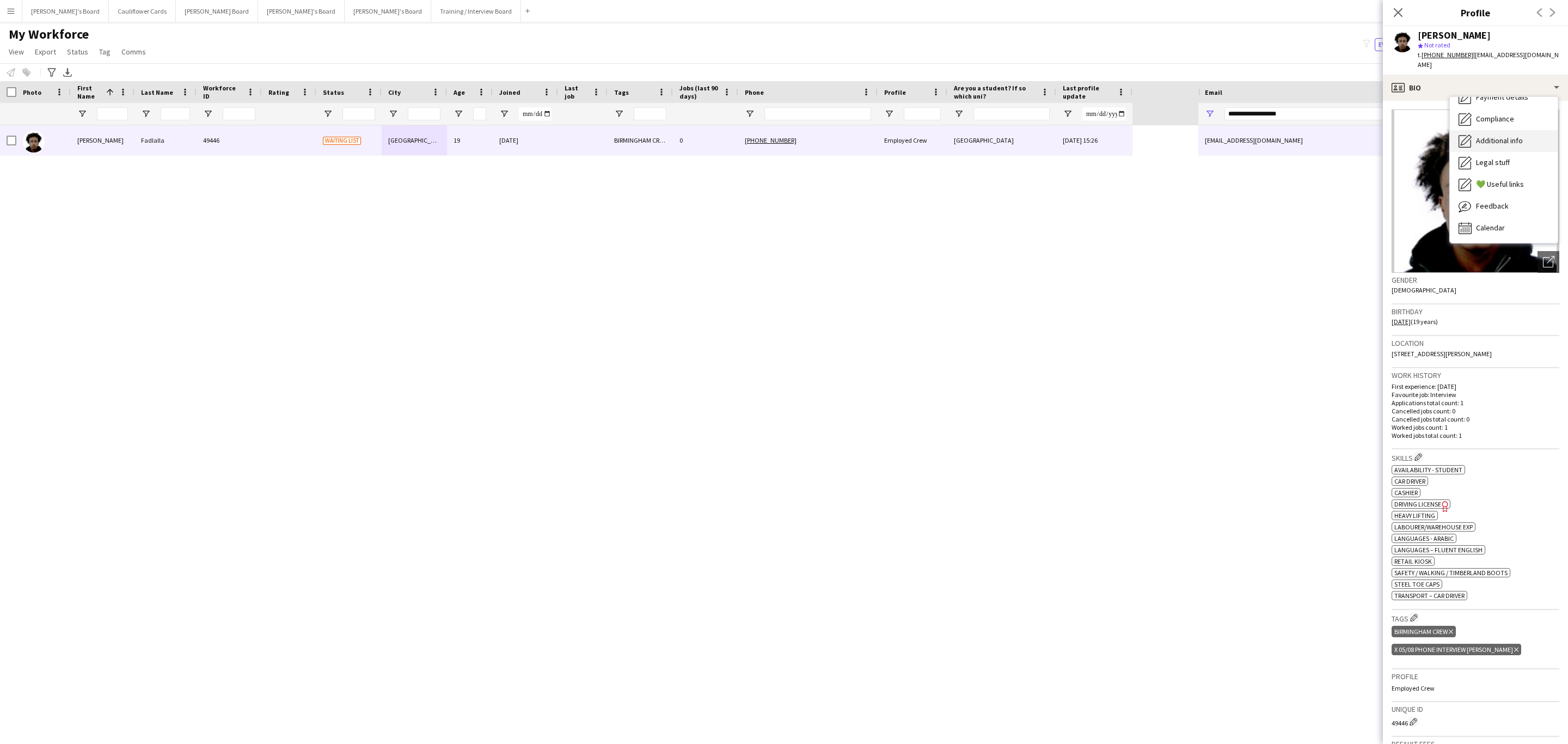
click at [1511, 130] on div "Additional info Additional info" at bounding box center [1503, 141] width 108 height 22
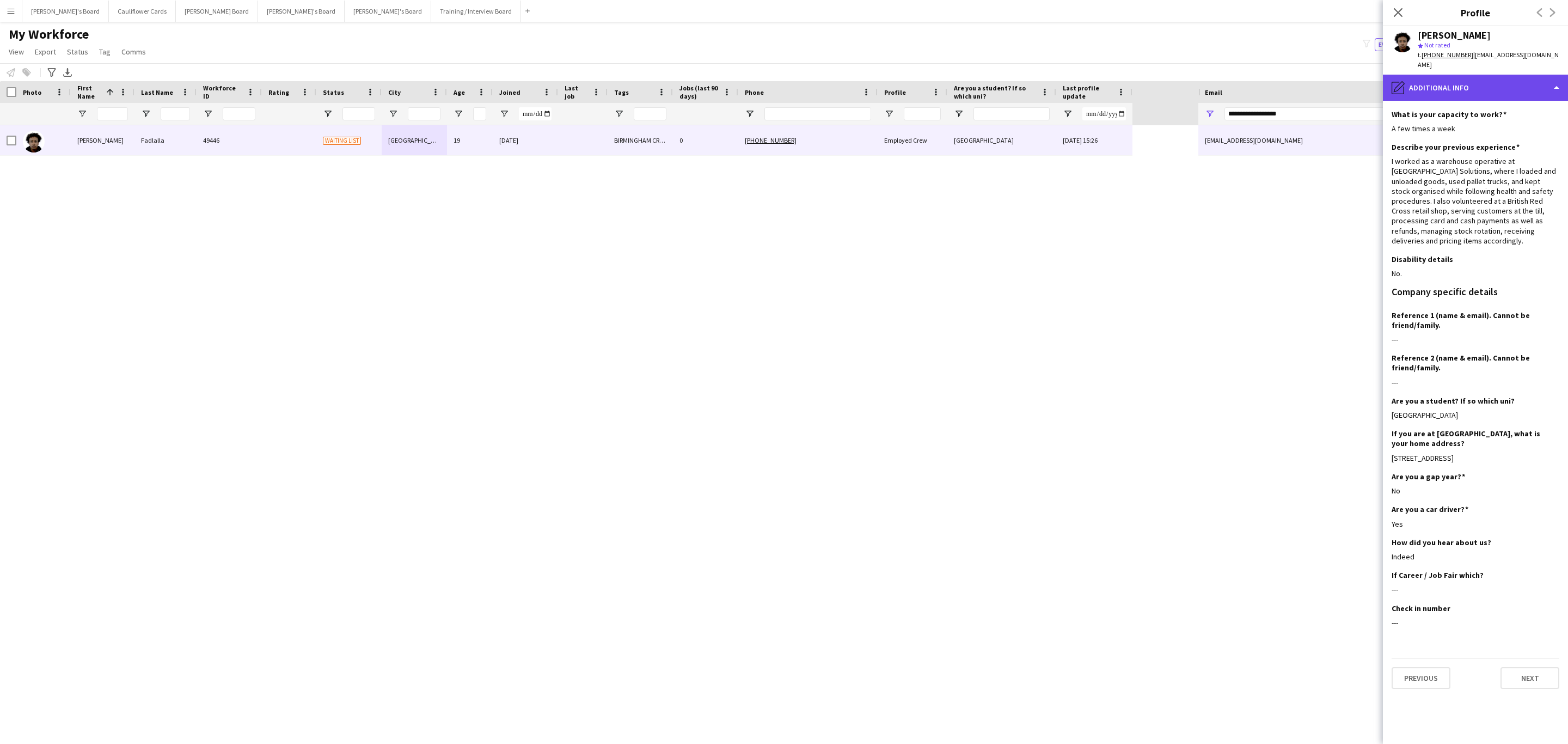
click at [1524, 75] on div "pencil4 Additional info" at bounding box center [1475, 88] width 185 height 26
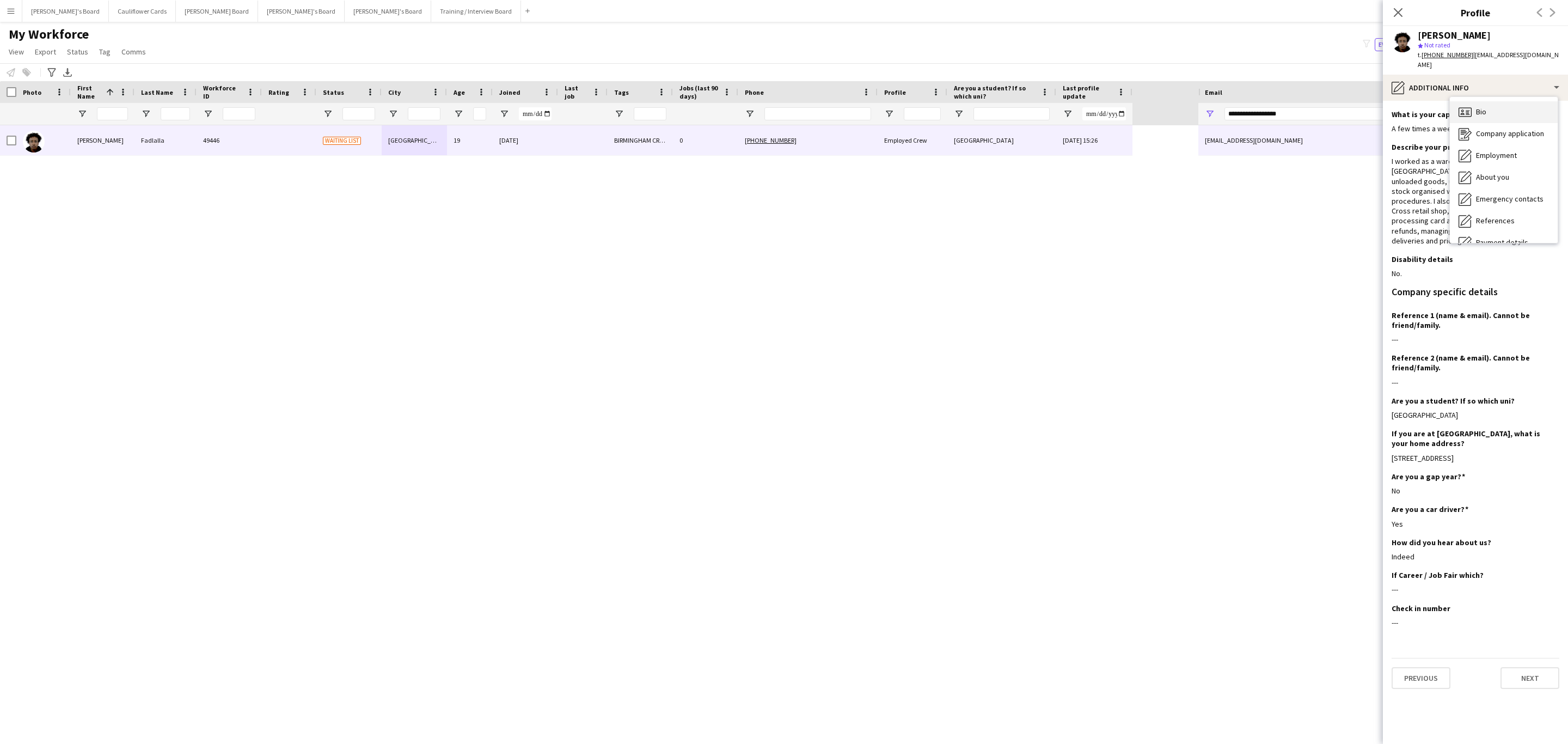
click at [1483, 108] on div "Bio Bio" at bounding box center [1503, 112] width 108 height 22
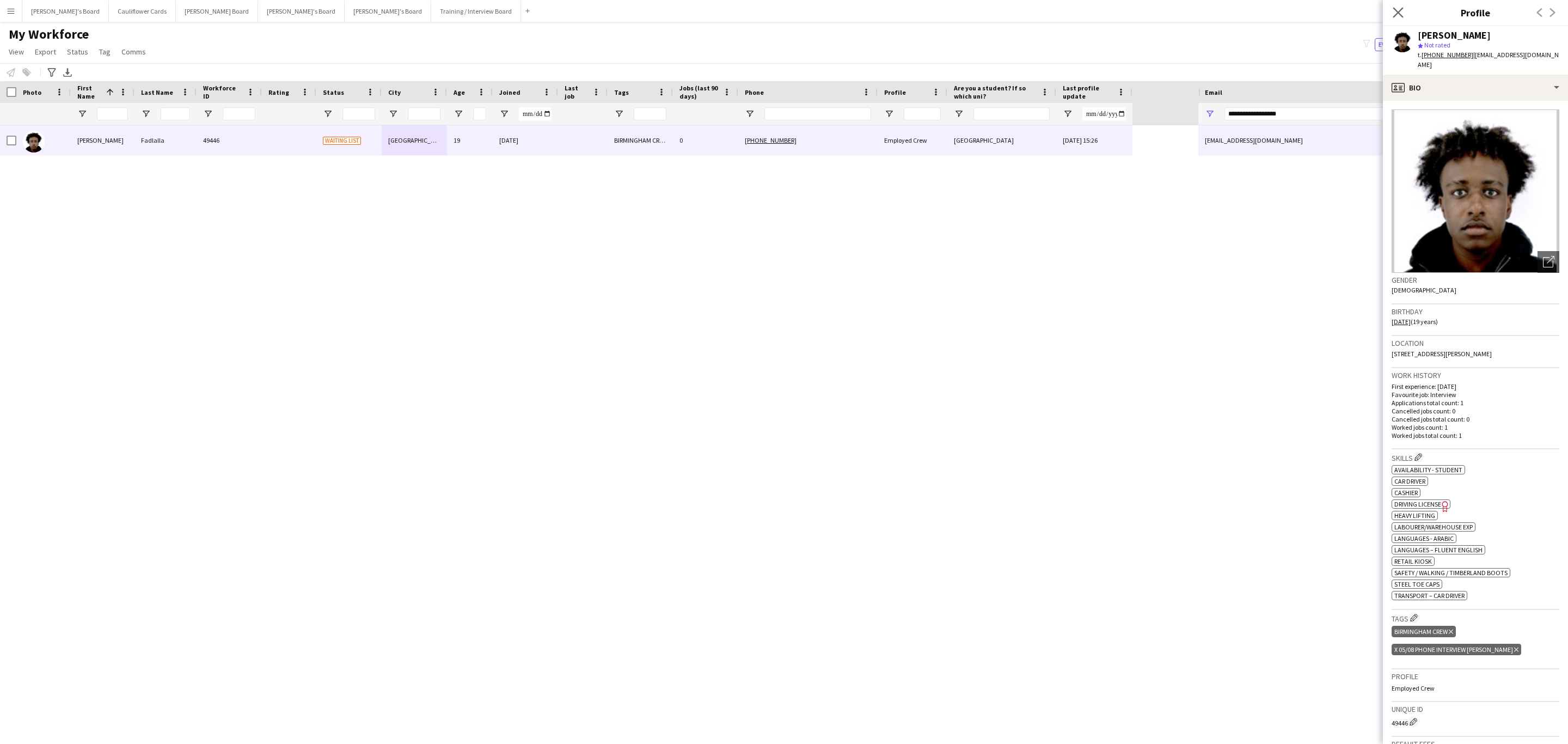
click at [1390, 7] on app-icon "Close pop-in" at bounding box center [1398, 13] width 16 height 16
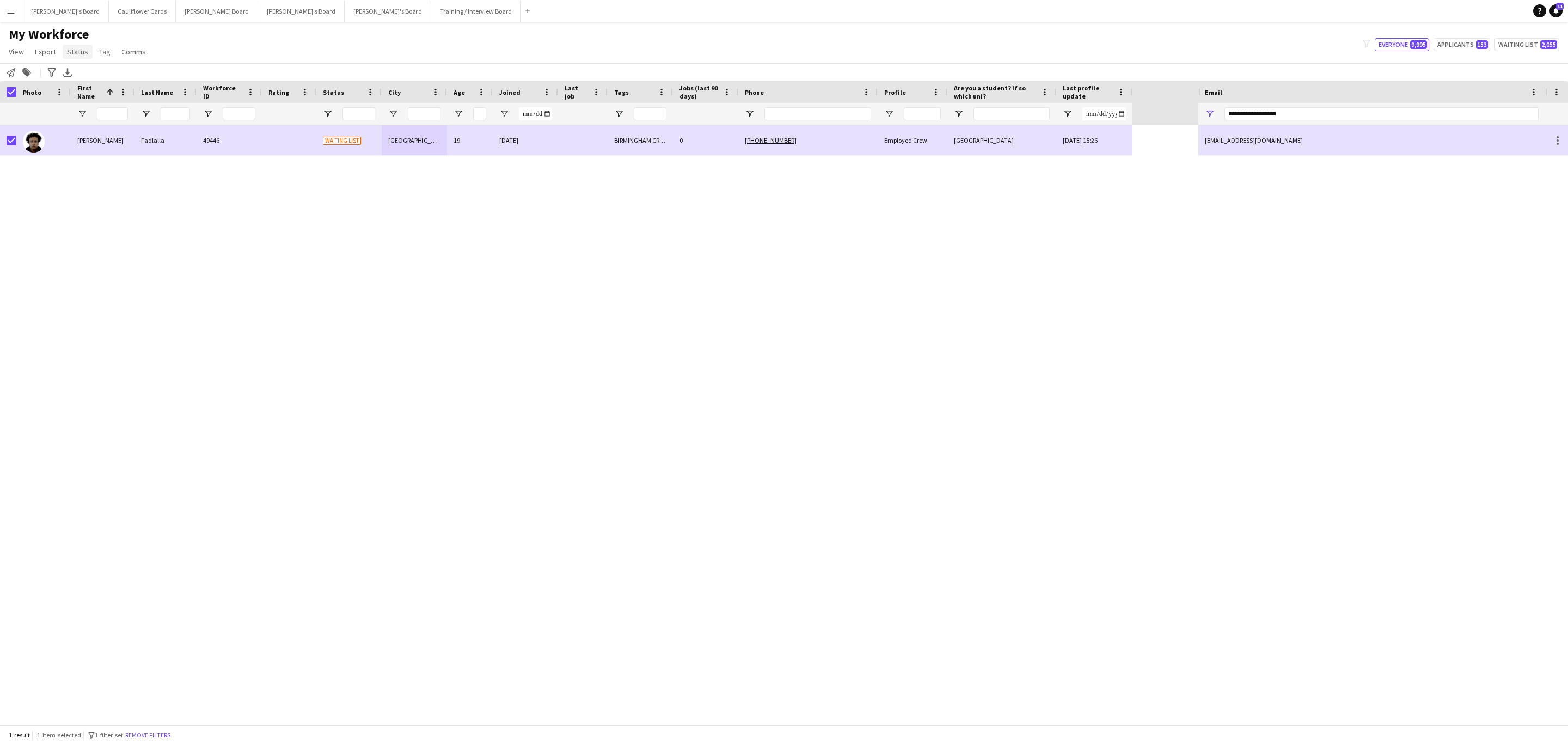
click at [79, 49] on span "Status" at bounding box center [77, 52] width 21 height 10
click at [90, 71] on link "Edit" at bounding box center [100, 75] width 76 height 23
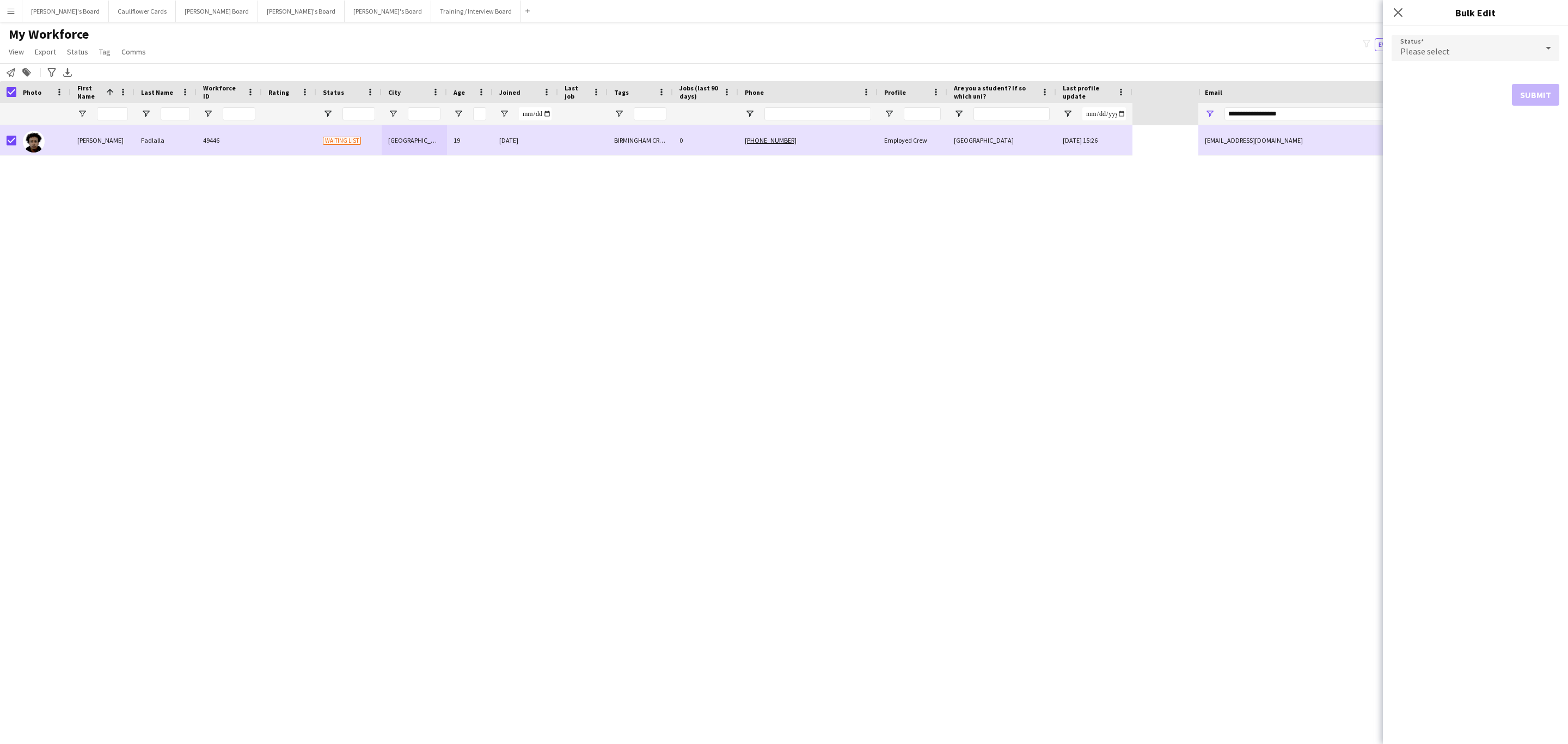
click at [1455, 32] on form "Status Please select Submit" at bounding box center [1475, 70] width 167 height 88
click at [1458, 41] on div "Please select" at bounding box center [1465, 47] width 146 height 26
click at [1440, 72] on mat-option "Active" at bounding box center [1475, 79] width 167 height 27
click at [1523, 127] on button "Submit" at bounding box center [1536, 132] width 47 height 22
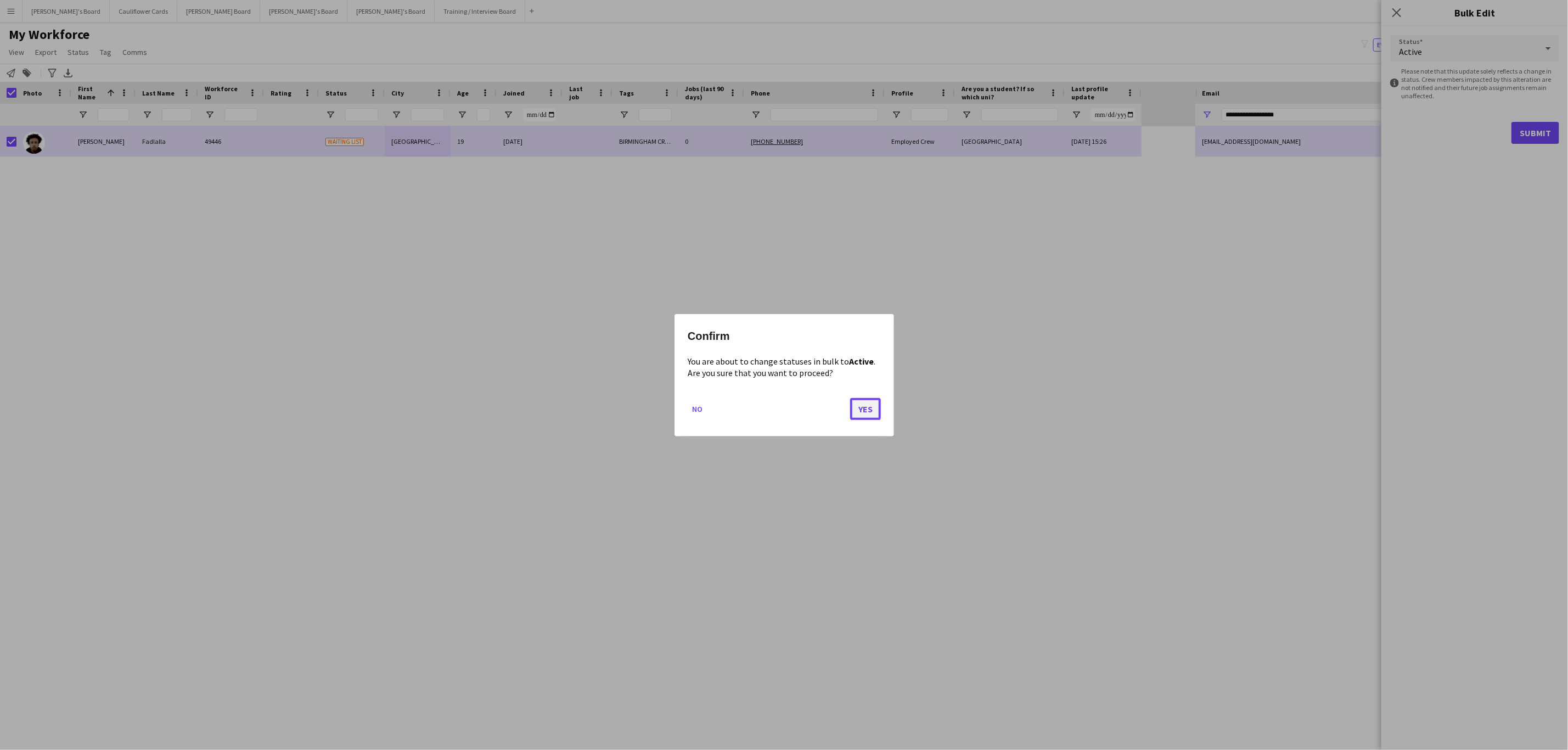
click at [859, 412] on button "Yes" at bounding box center [865, 409] width 31 height 22
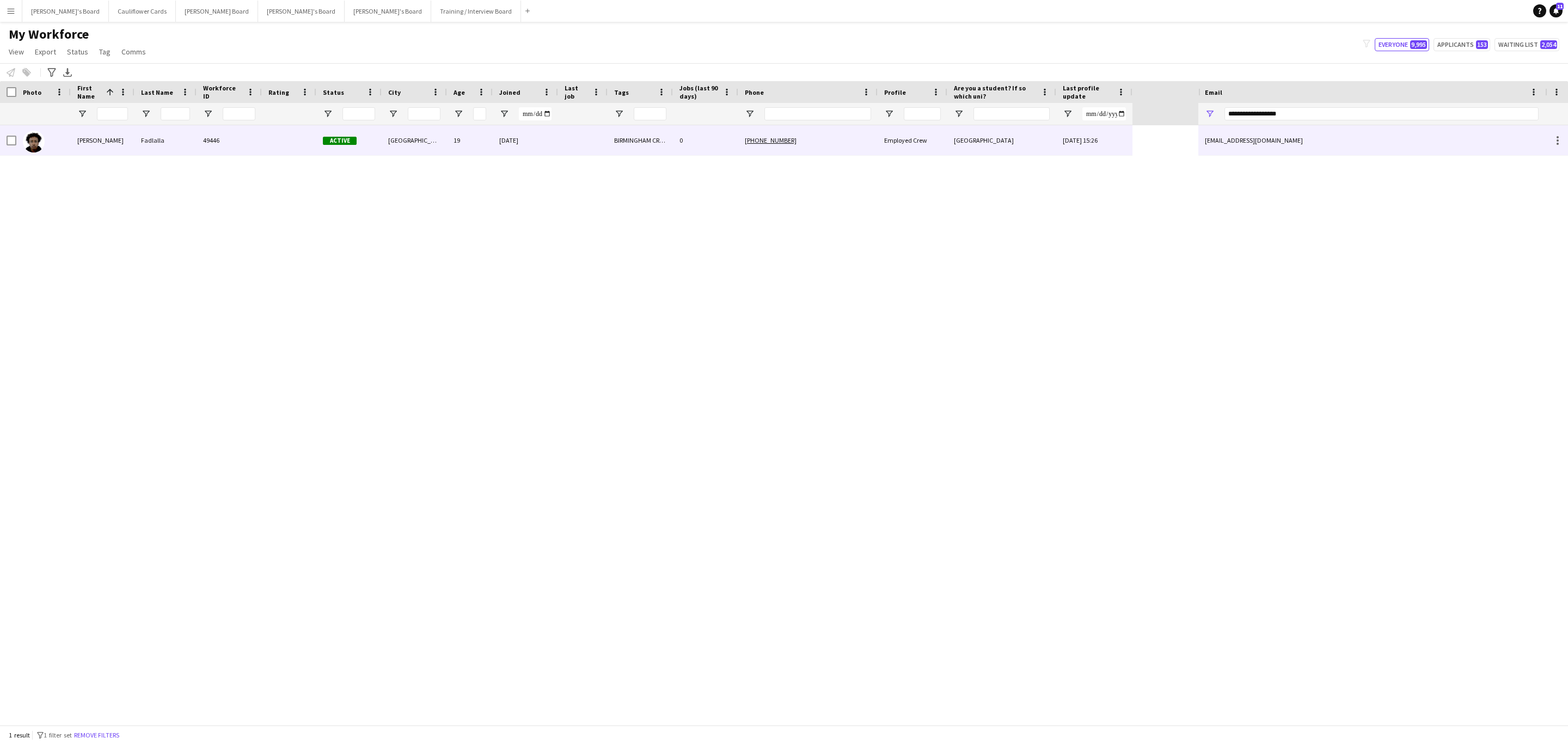
click at [234, 142] on div "49446" at bounding box center [229, 140] width 65 height 30
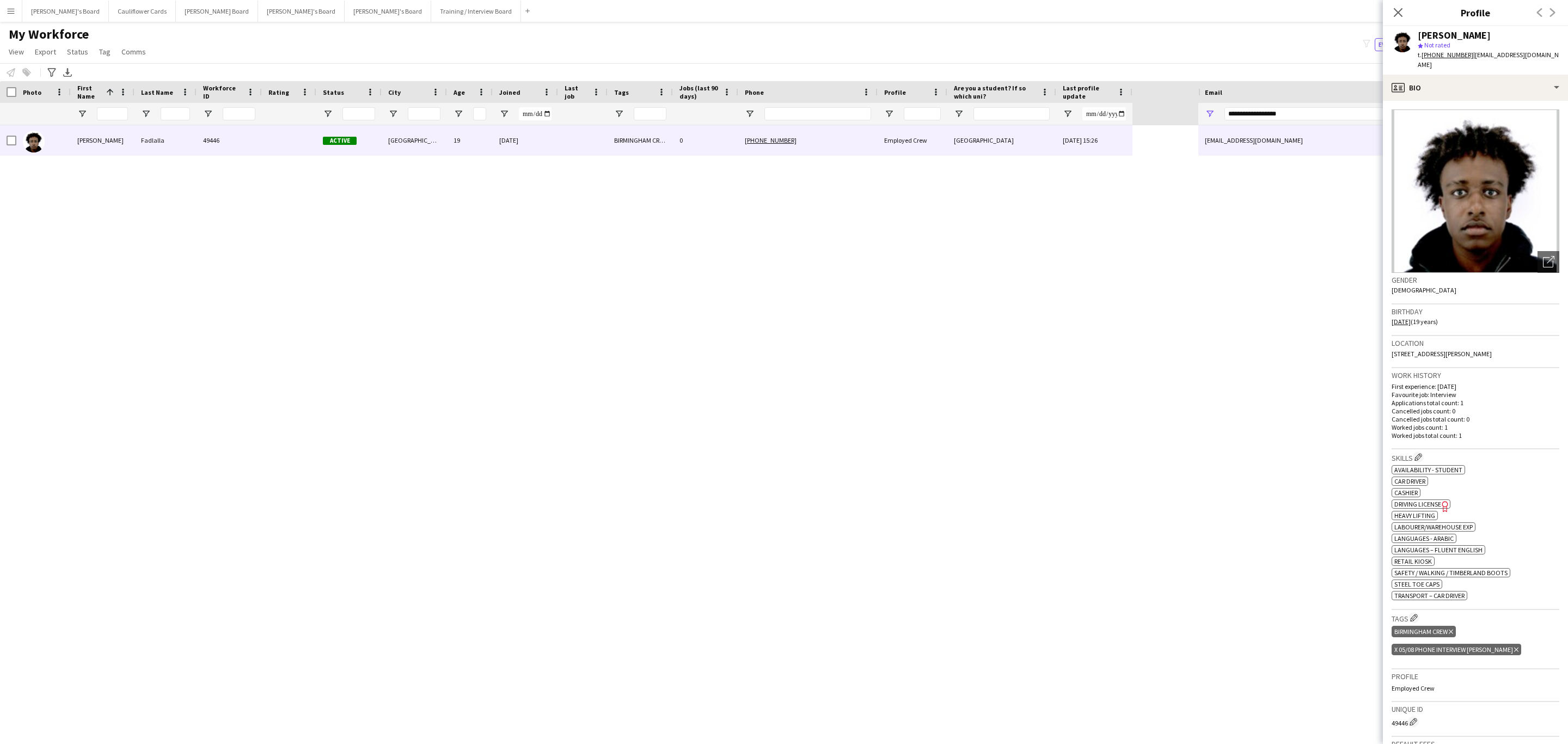
click at [1482, 100] on app-crew-profile-bio "Open photos pop-in Gender Male Birthday 04-05-2006 (19 years) Location 24 Della…" at bounding box center [1475, 422] width 185 height 643
click at [1494, 87] on div "profile Bio" at bounding box center [1475, 88] width 185 height 26
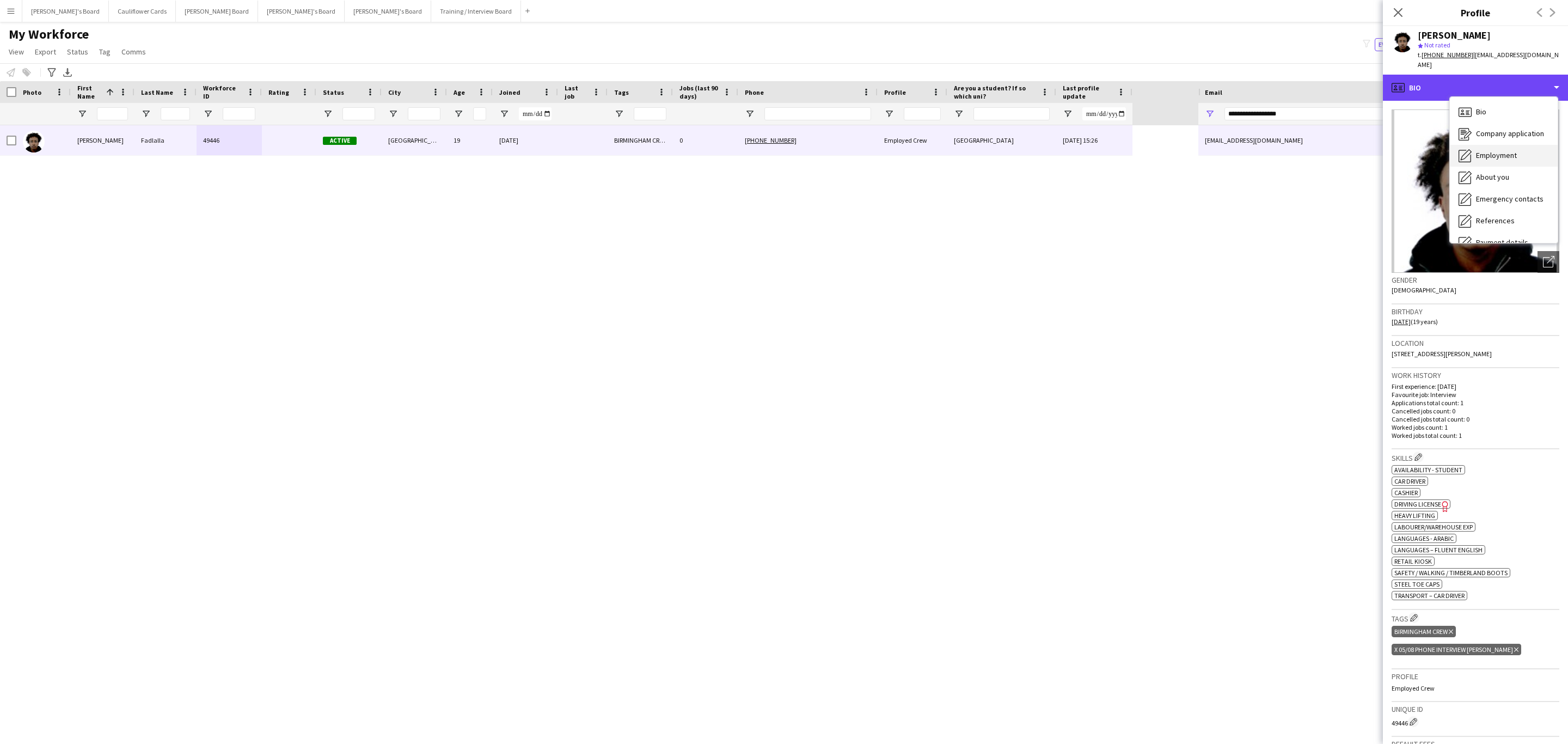
scroll to position [146, 0]
click at [1469, 135] on icon "Additional info" at bounding box center [1465, 141] width 13 height 13
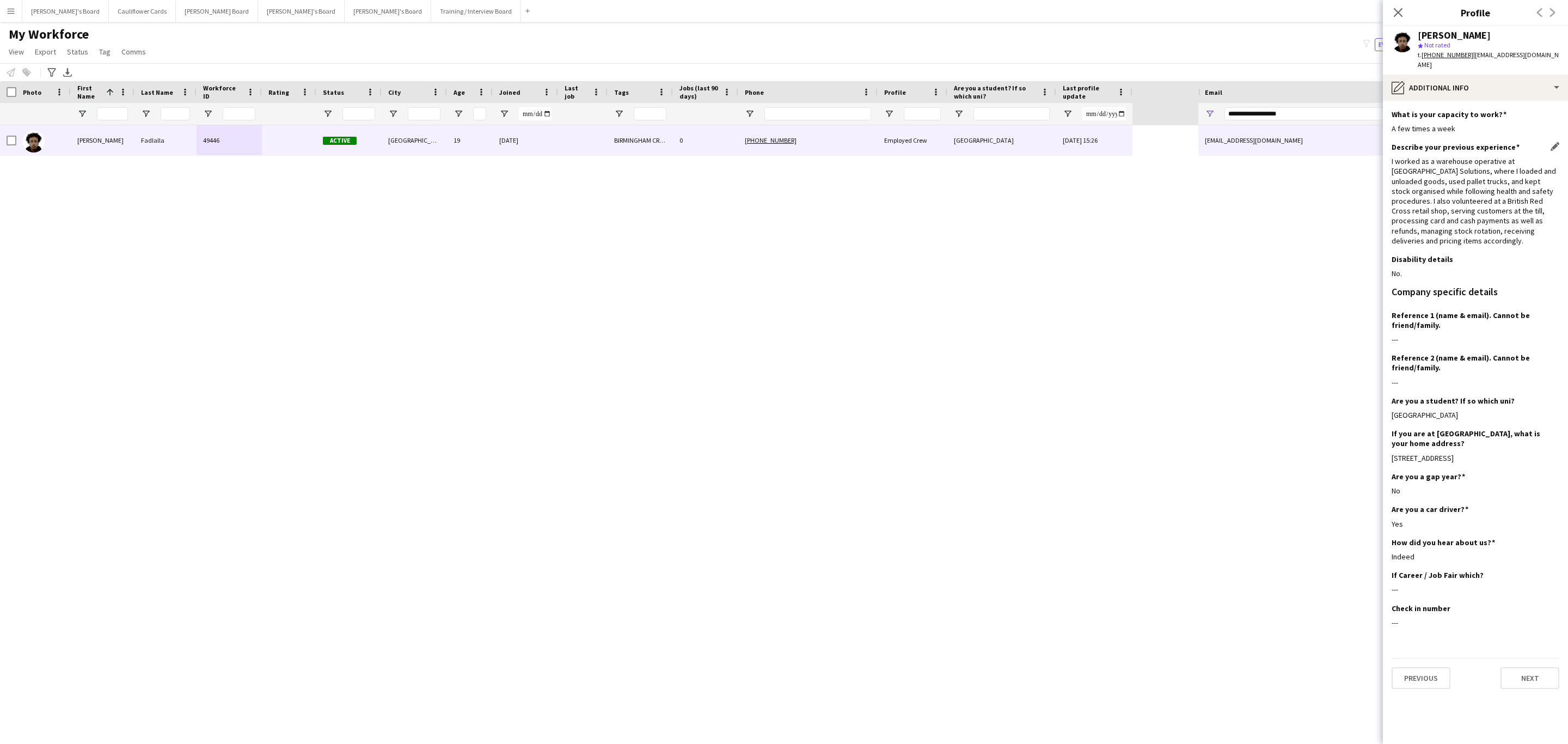
click at [1435, 184] on div "I worked as a warehouse operative at Mango Solutions, where I loaded and unload…" at bounding box center [1475, 201] width 167 height 89
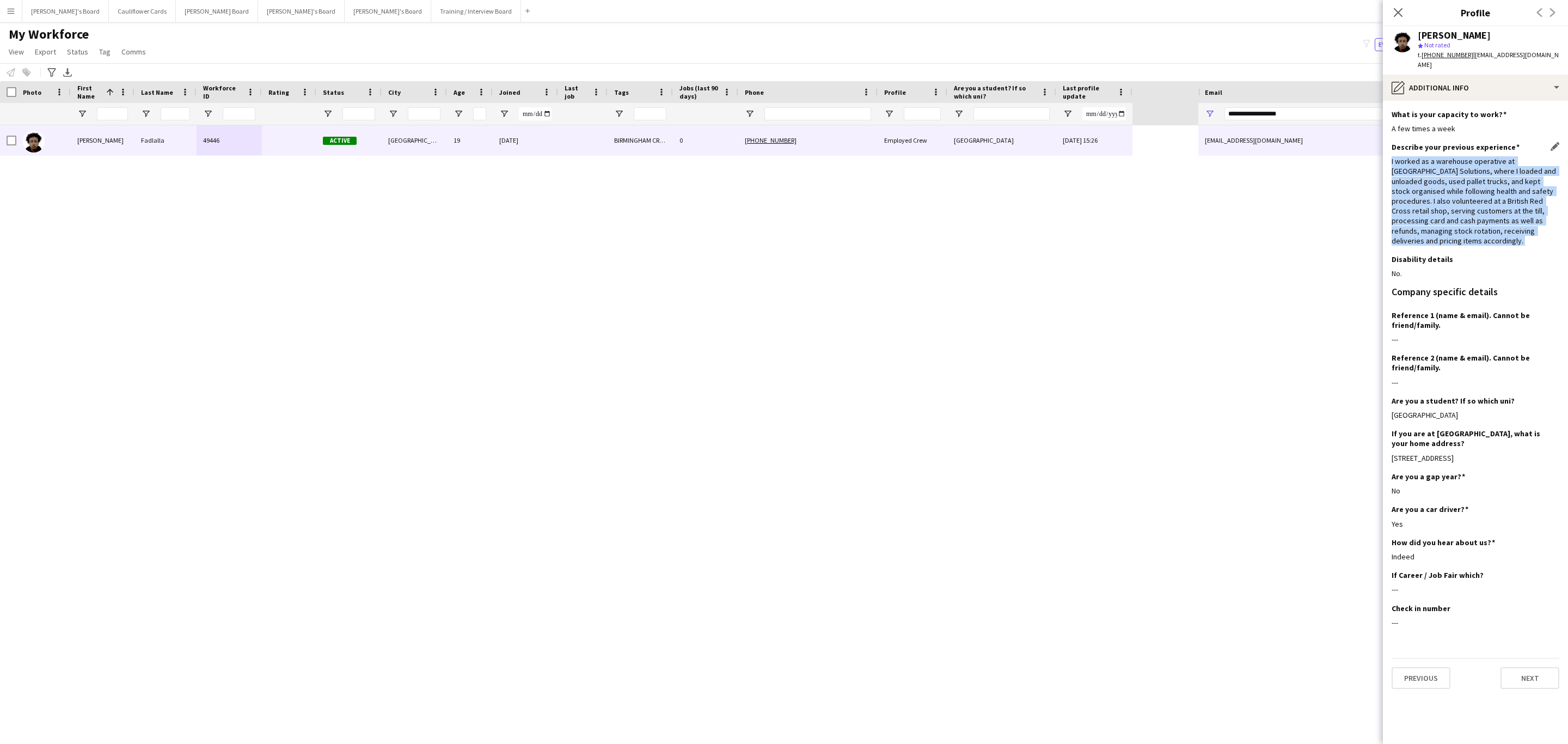
click at [1435, 184] on div "I worked as a warehouse operative at Mango Solutions, where I loaded and unload…" at bounding box center [1475, 201] width 167 height 89
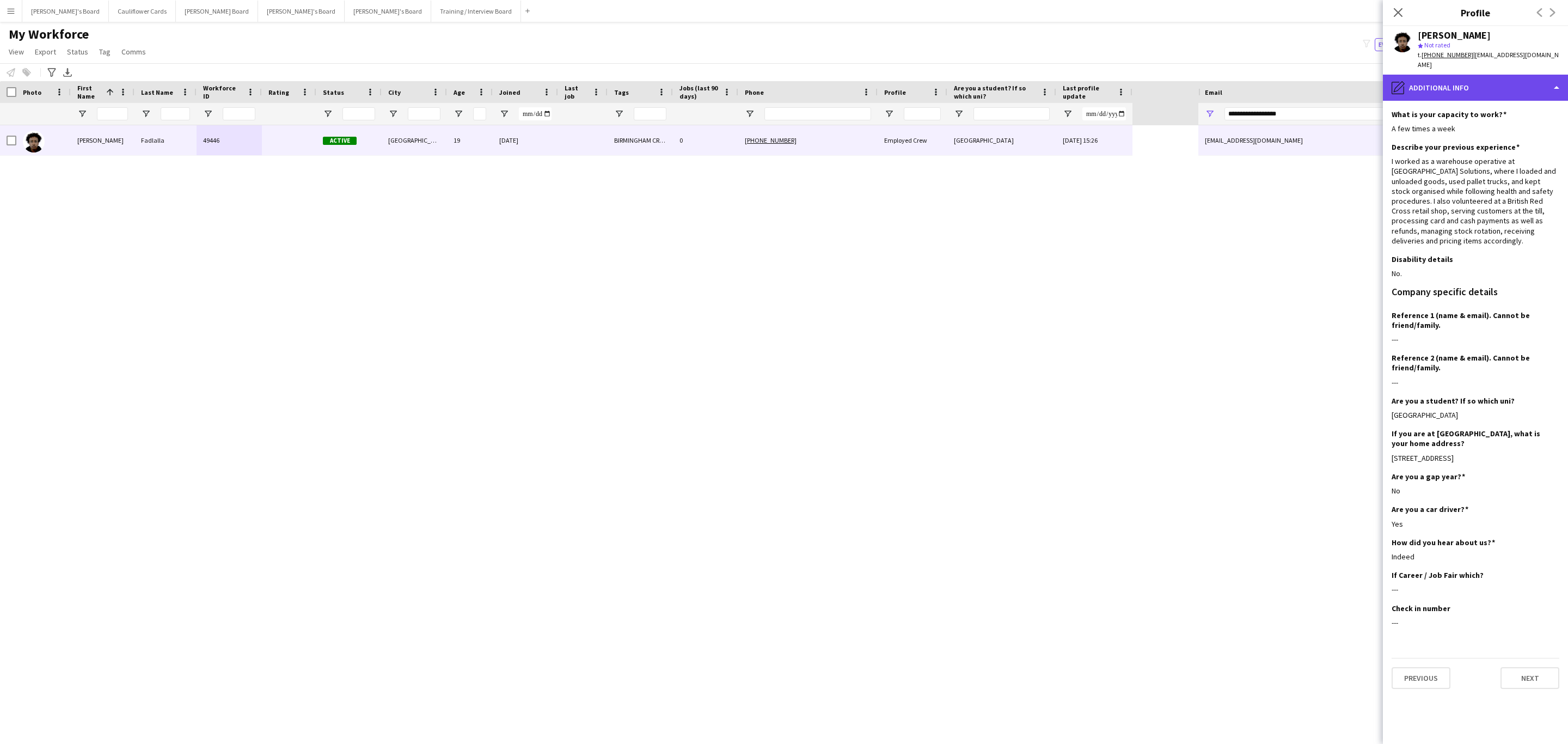
click at [1477, 80] on div "pencil4 Additional info" at bounding box center [1475, 88] width 185 height 26
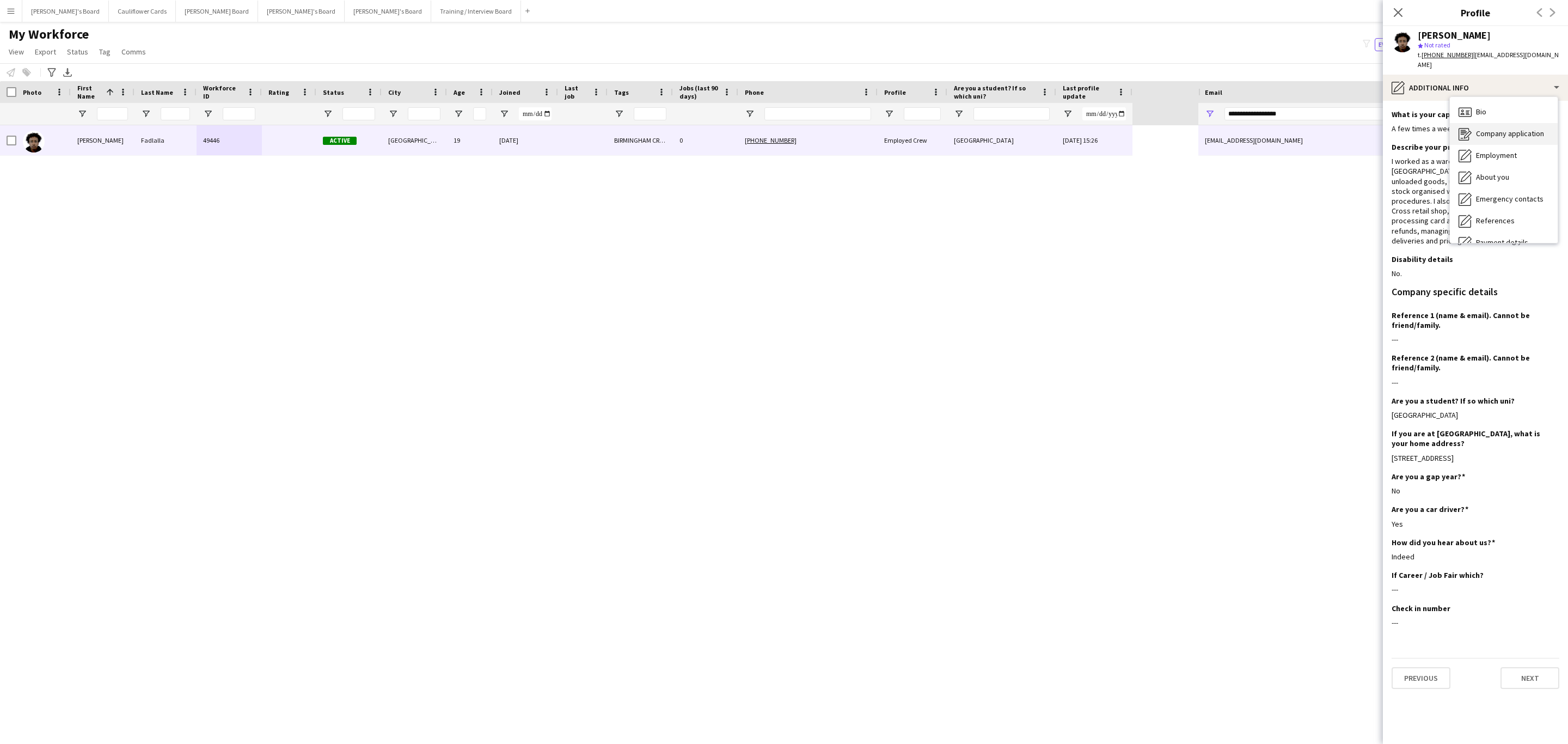
click at [1482, 123] on div "Company application Company application" at bounding box center [1503, 134] width 108 height 22
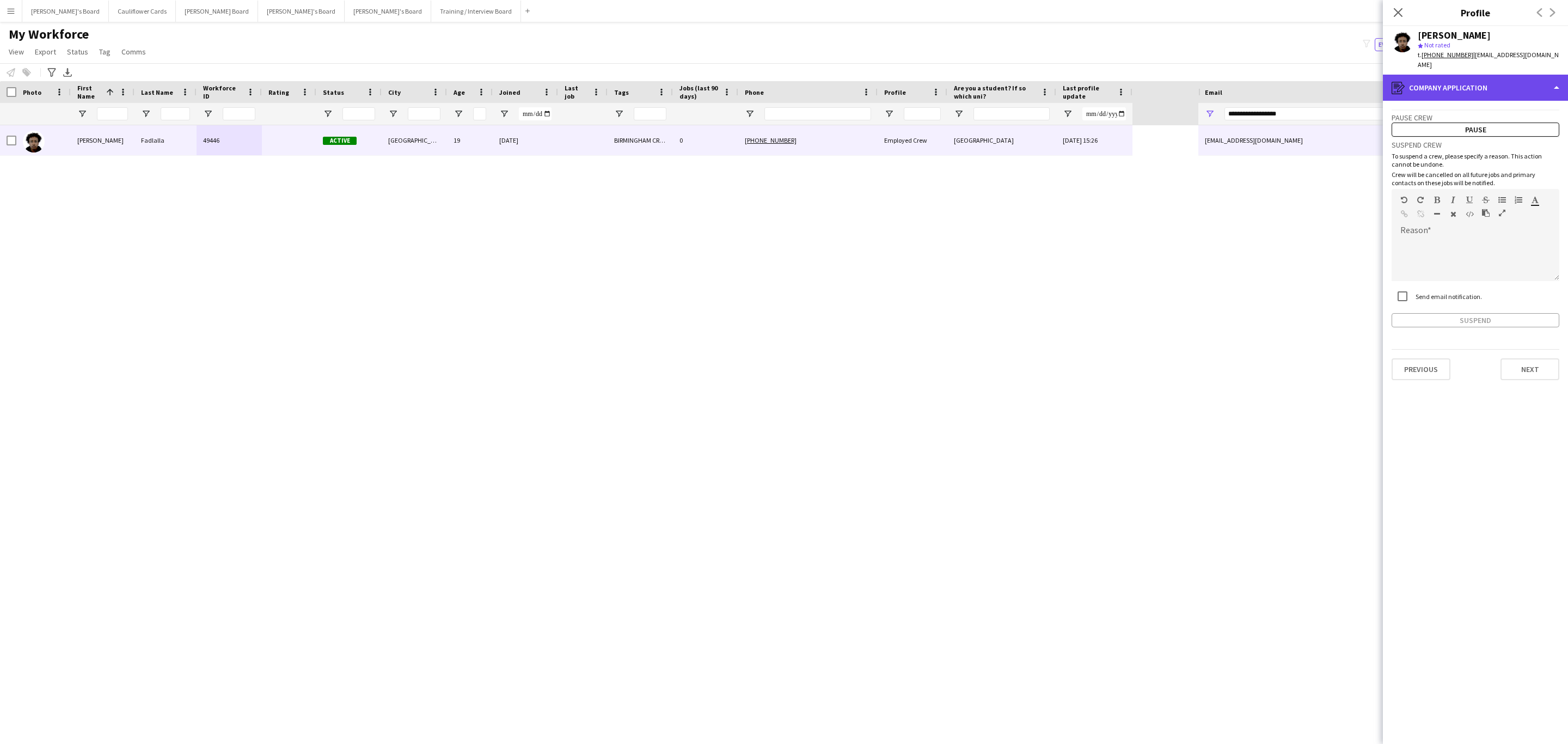
click at [1482, 80] on div "register Company application" at bounding box center [1475, 88] width 185 height 26
click at [1483, 107] on span "Bio" at bounding box center [1481, 111] width 10 height 10
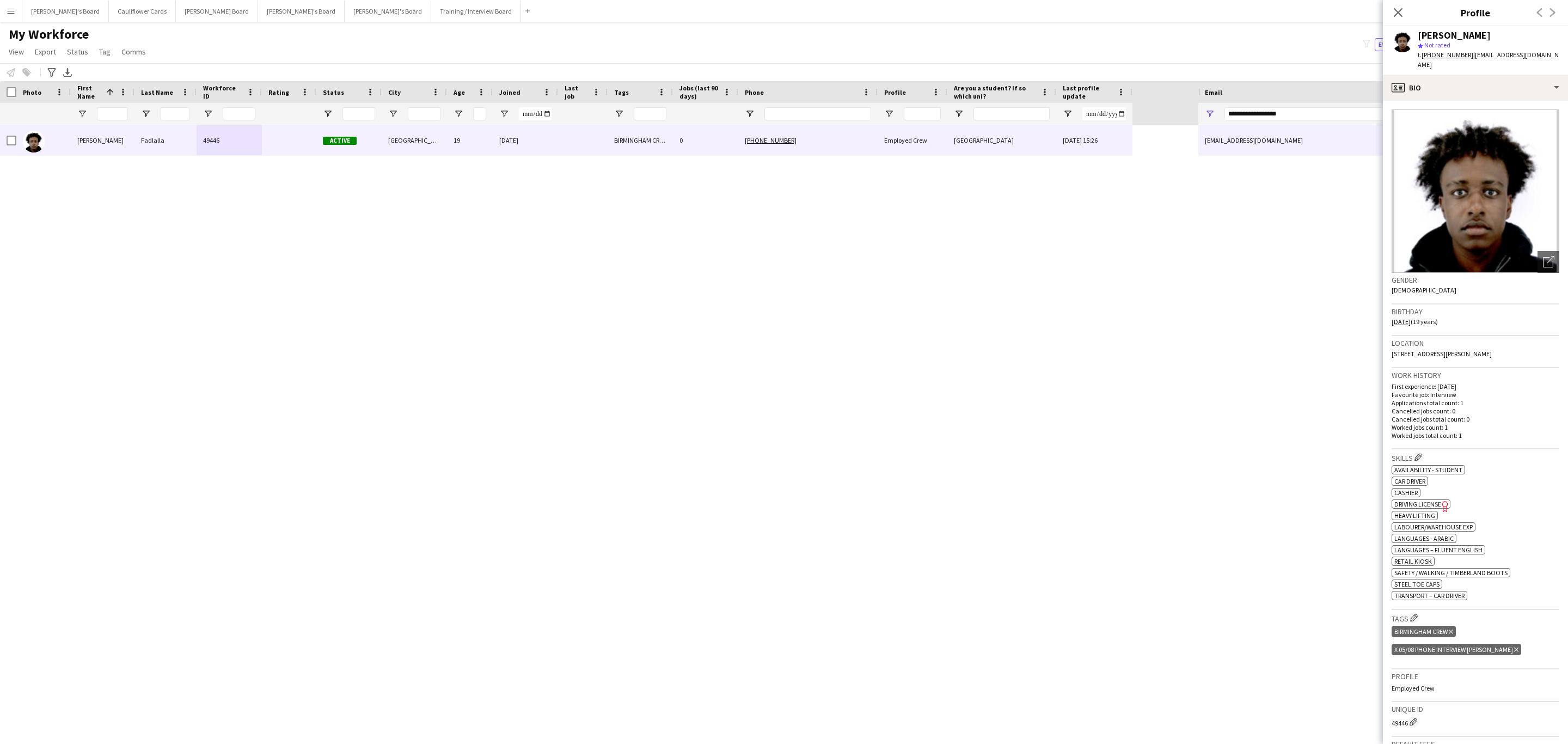
click at [1514, 647] on icon "Delete tag" at bounding box center [1516, 650] width 4 height 7
click at [1480, 80] on div "profile Bio" at bounding box center [1475, 88] width 185 height 26
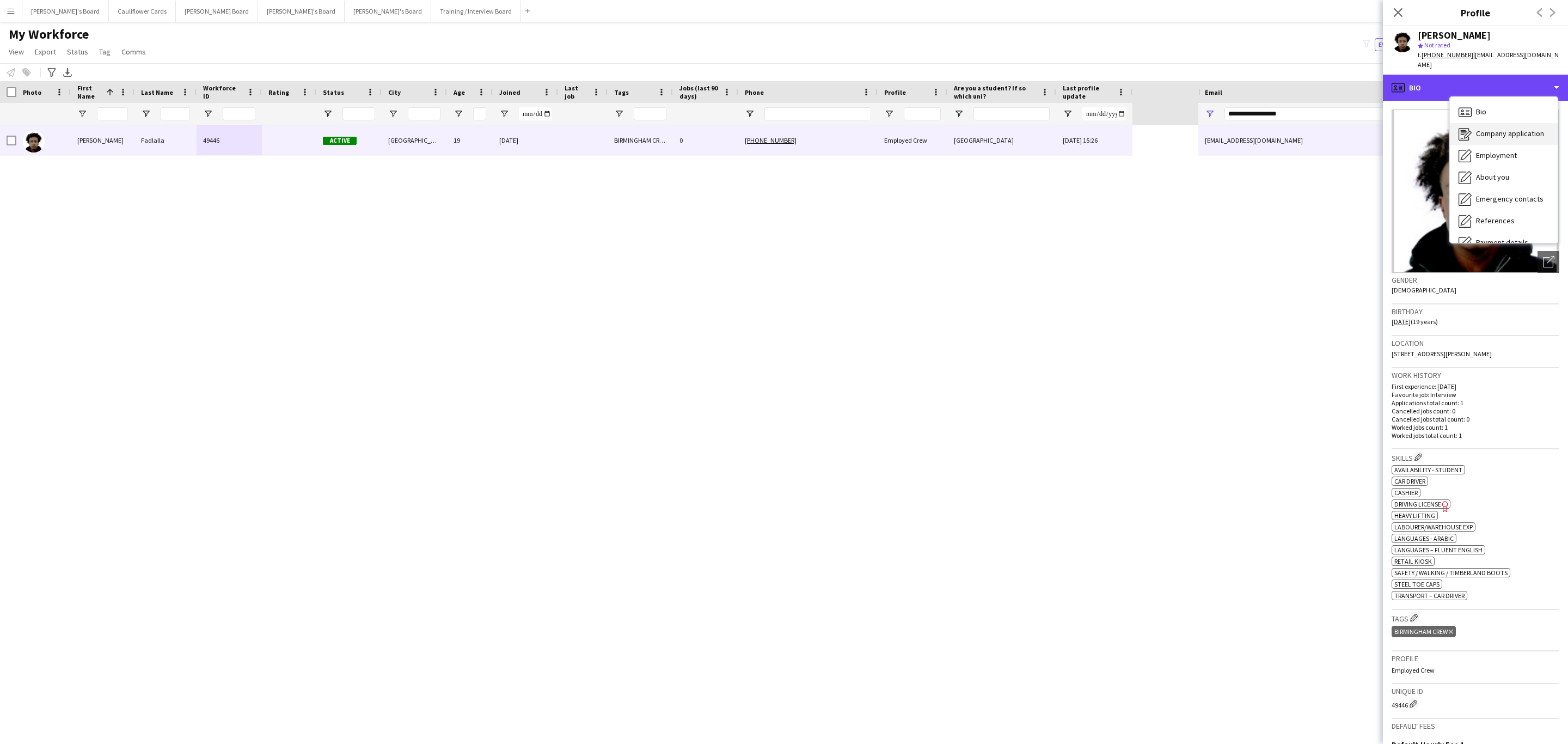
scroll to position [146, 0]
click at [1494, 119] on div "Compliance Compliance" at bounding box center [1503, 119] width 108 height 22
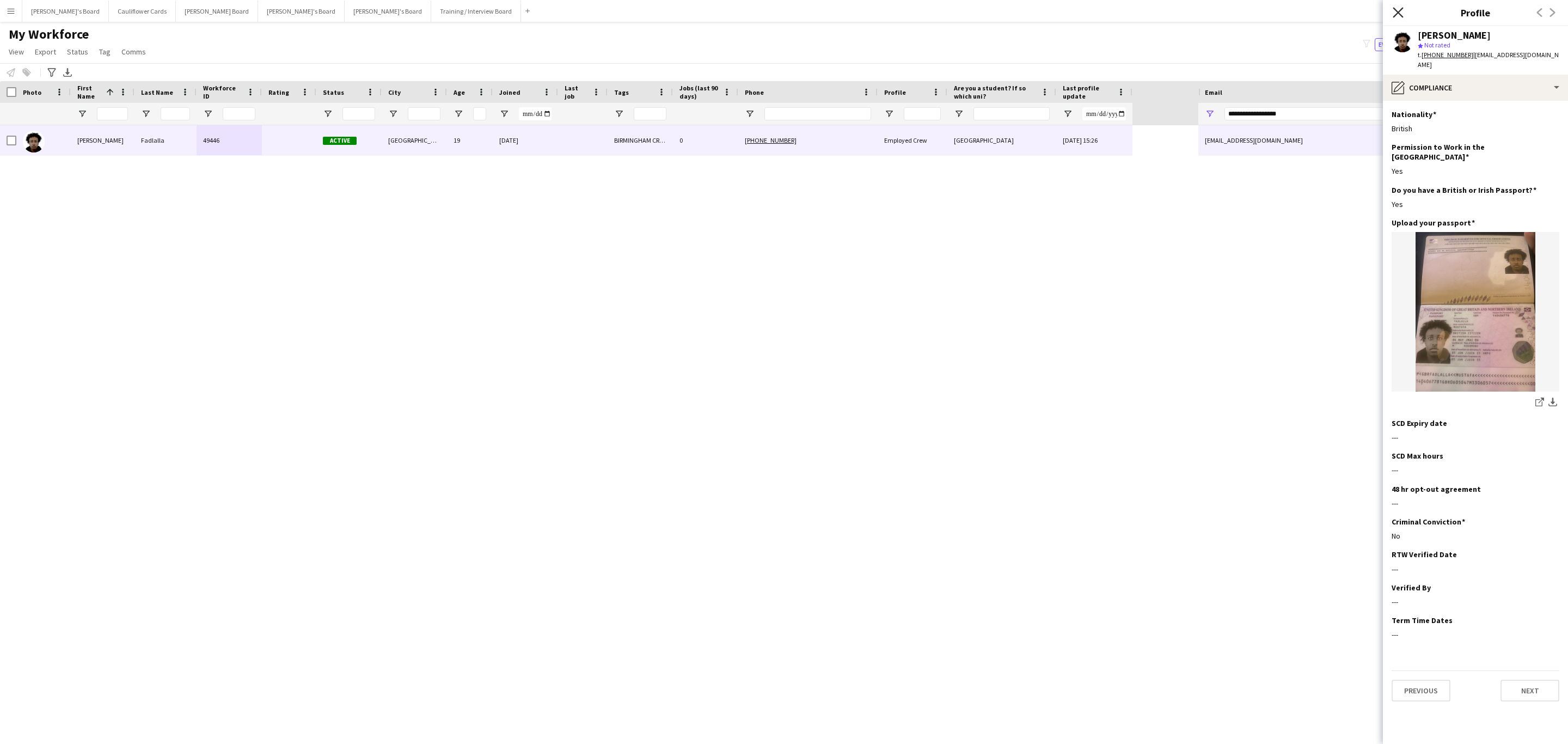
click at [1401, 15] on icon at bounding box center [1398, 12] width 10 height 10
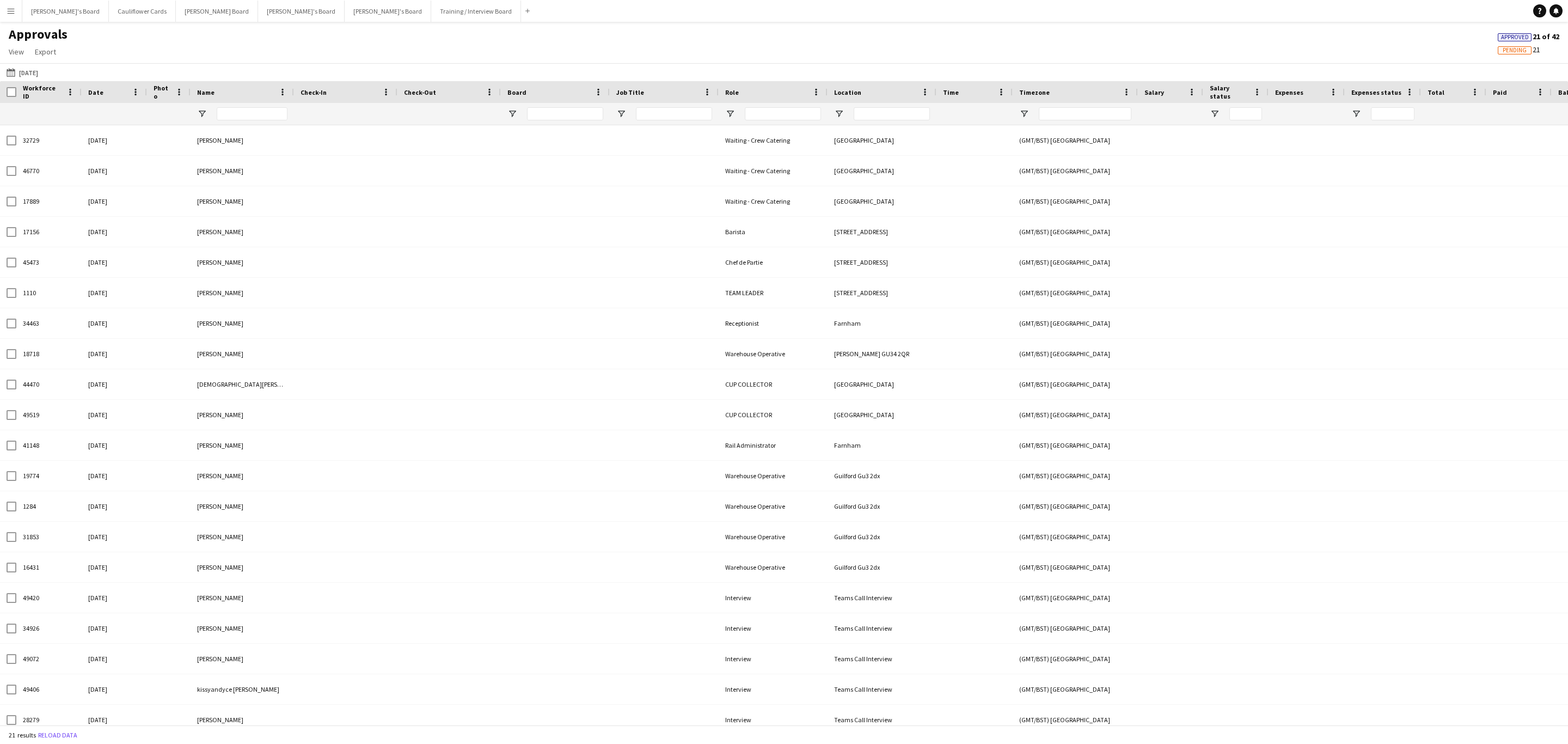
type input "**********"
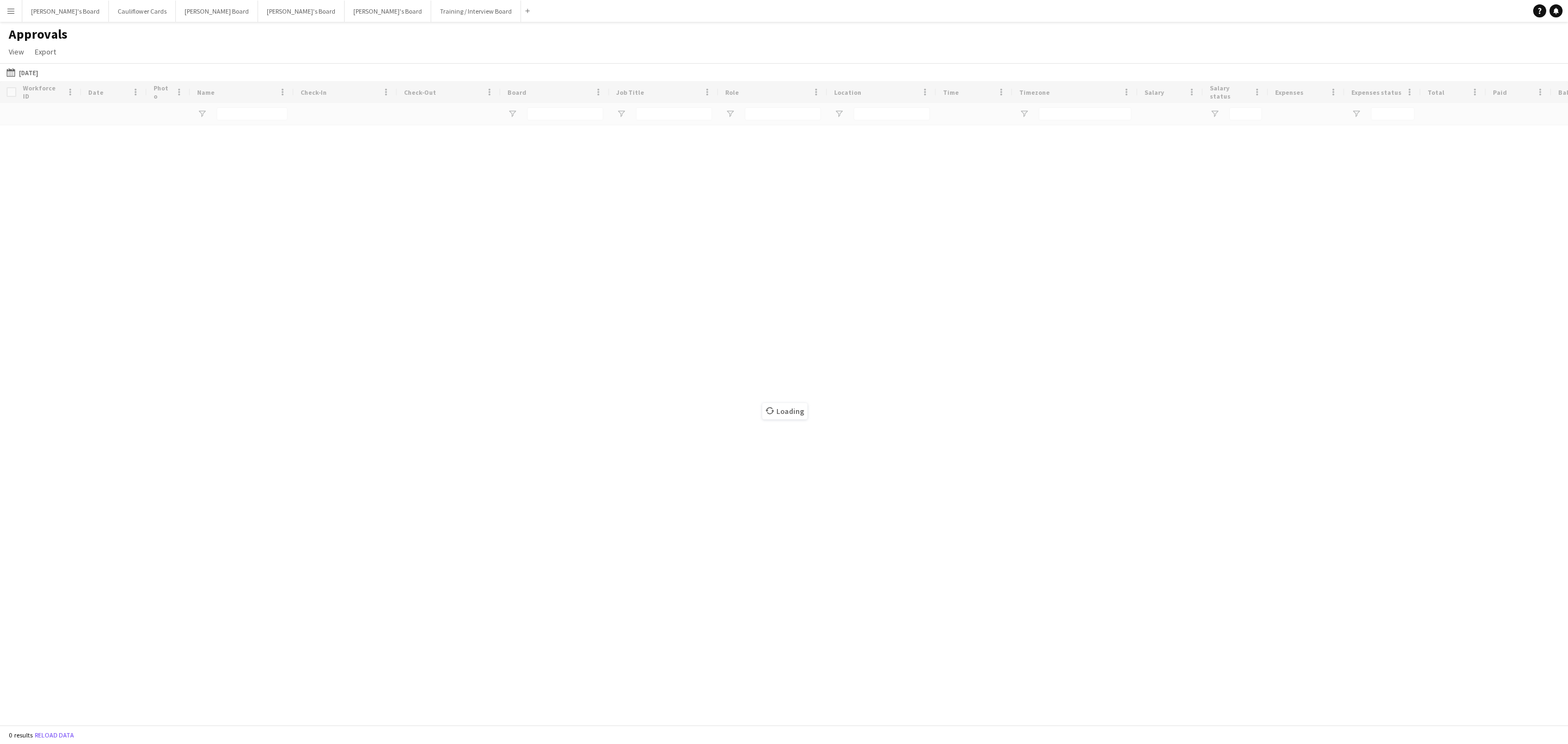
type input "**********"
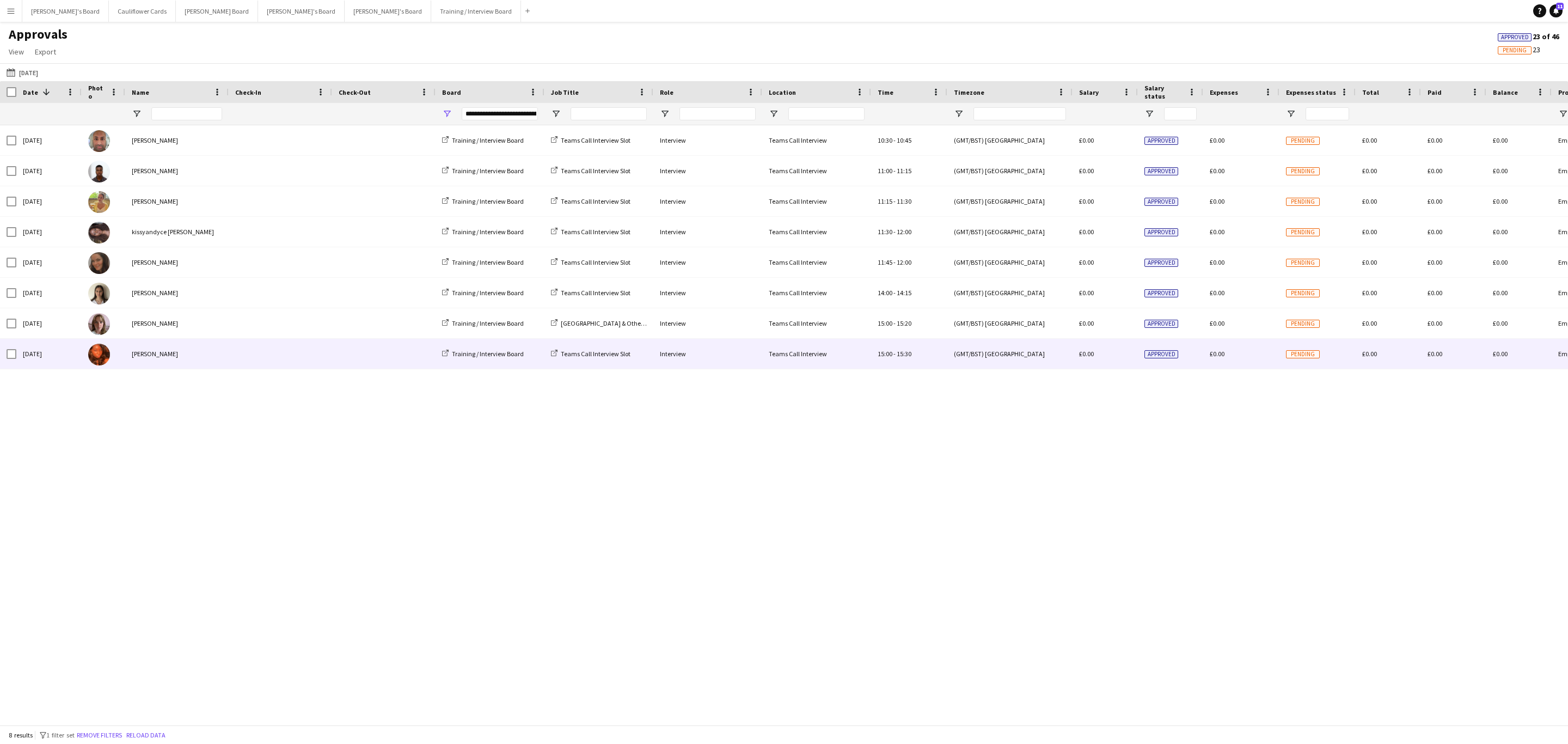
click at [218, 357] on div "[PERSON_NAME]" at bounding box center [177, 353] width 103 height 30
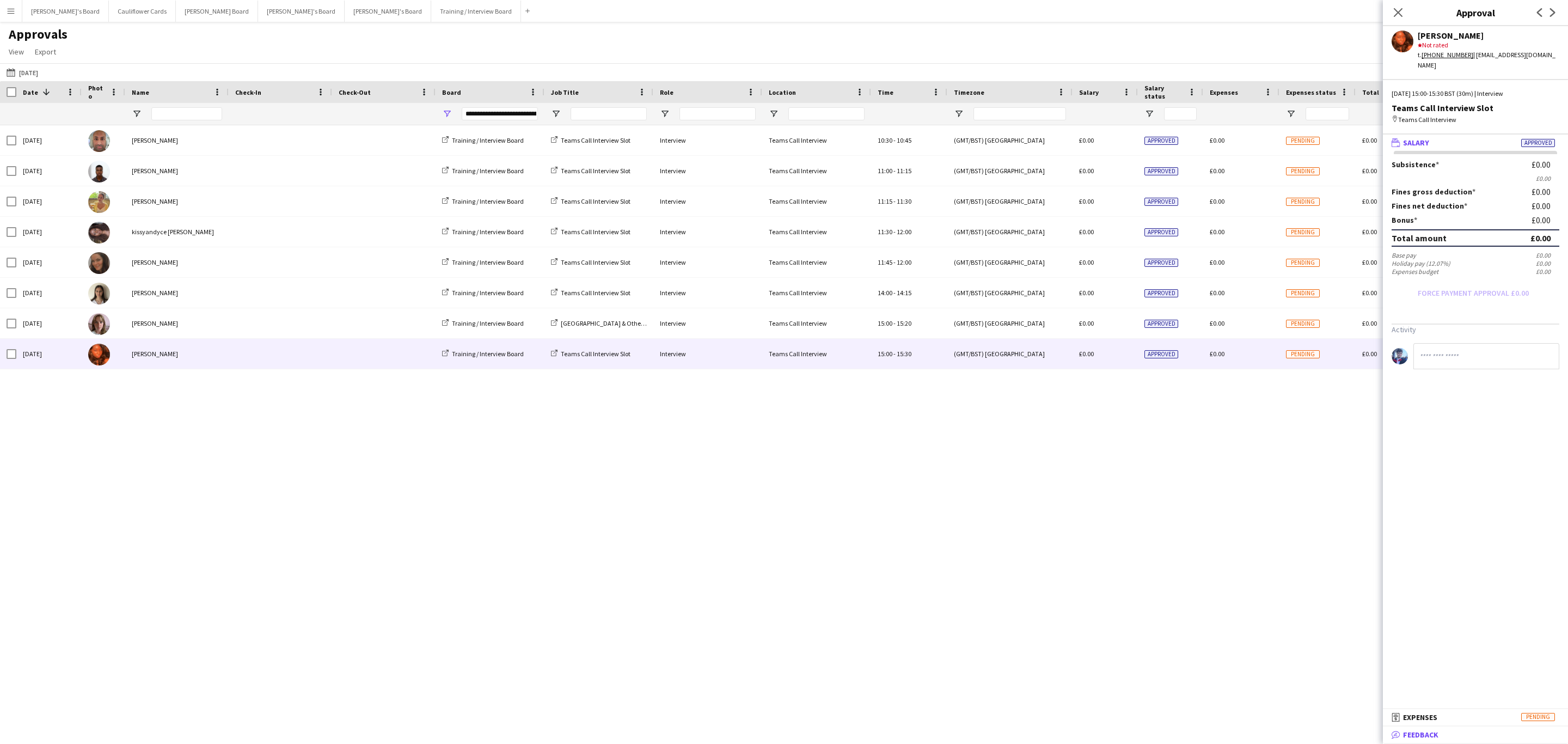
click at [1443, 732] on mat-panel-title "bubble-pencil Feedback" at bounding box center [1473, 735] width 181 height 10
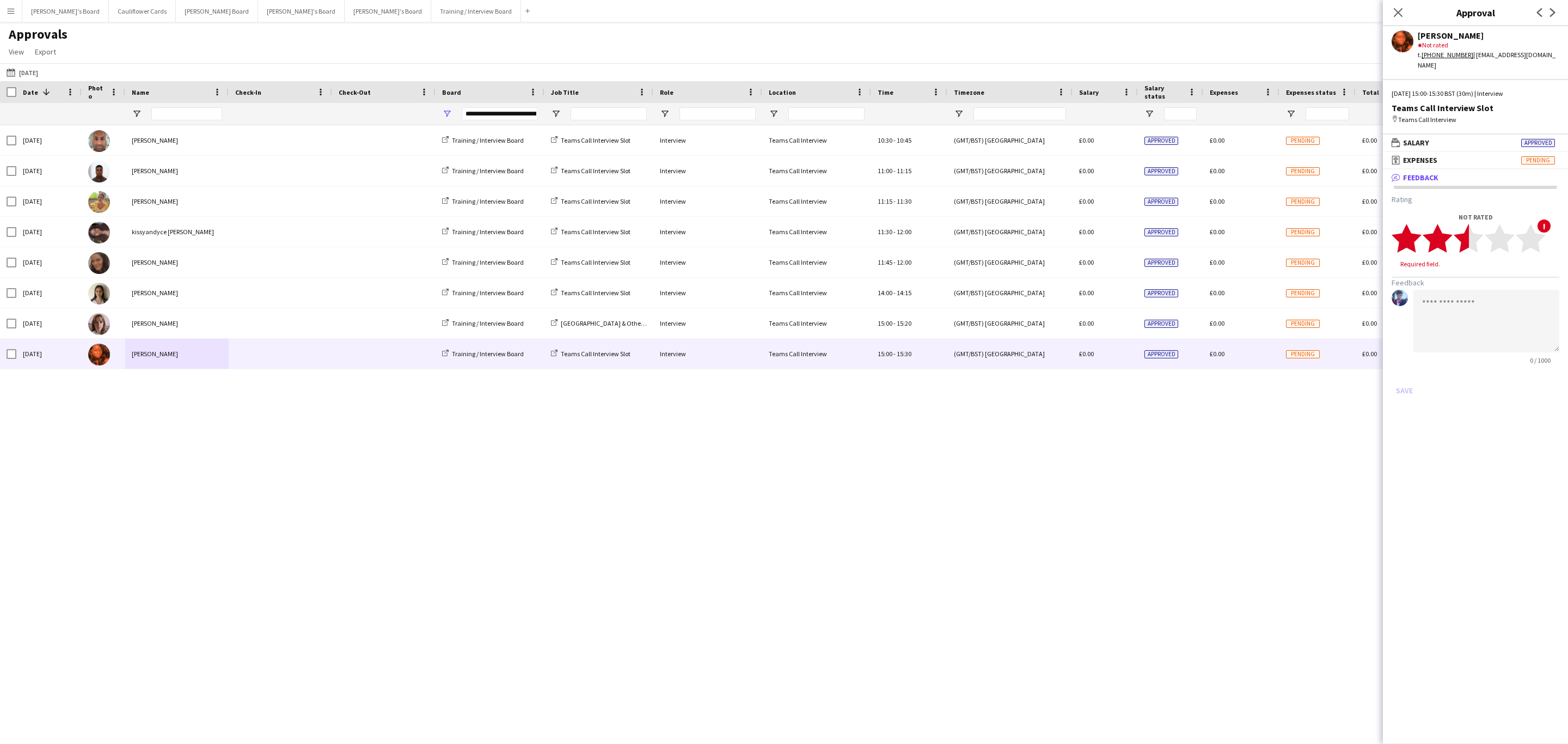
click at [1468, 234] on polygon at bounding box center [1468, 239] width 30 height 29
click at [1470, 234] on polygon at bounding box center [1468, 239] width 30 height 29
click at [1455, 279] on textarea at bounding box center [1486, 311] width 146 height 63
paste textarea "**********"
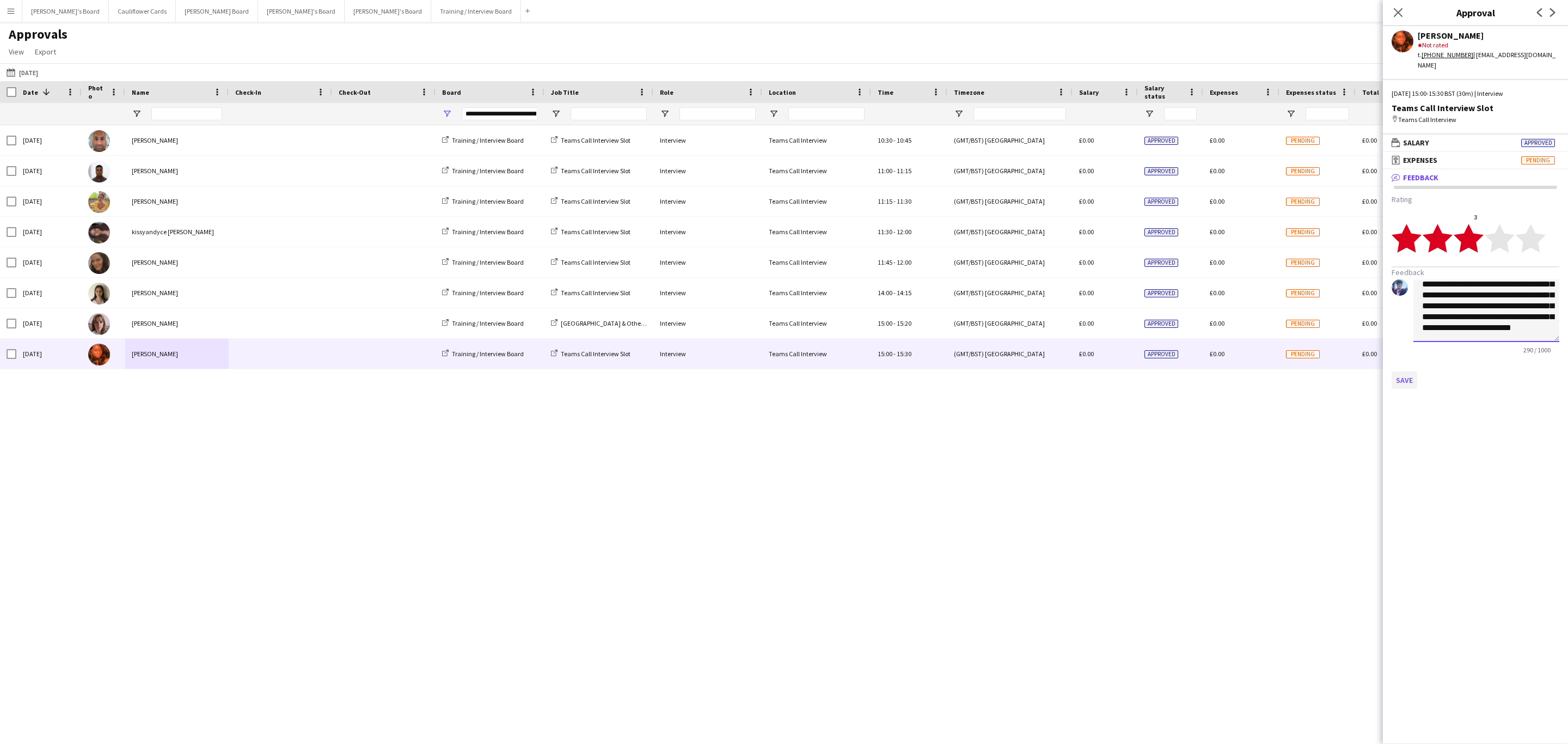
type textarea "**********"
click at [1401, 371] on button "Save" at bounding box center [1404, 380] width 26 height 18
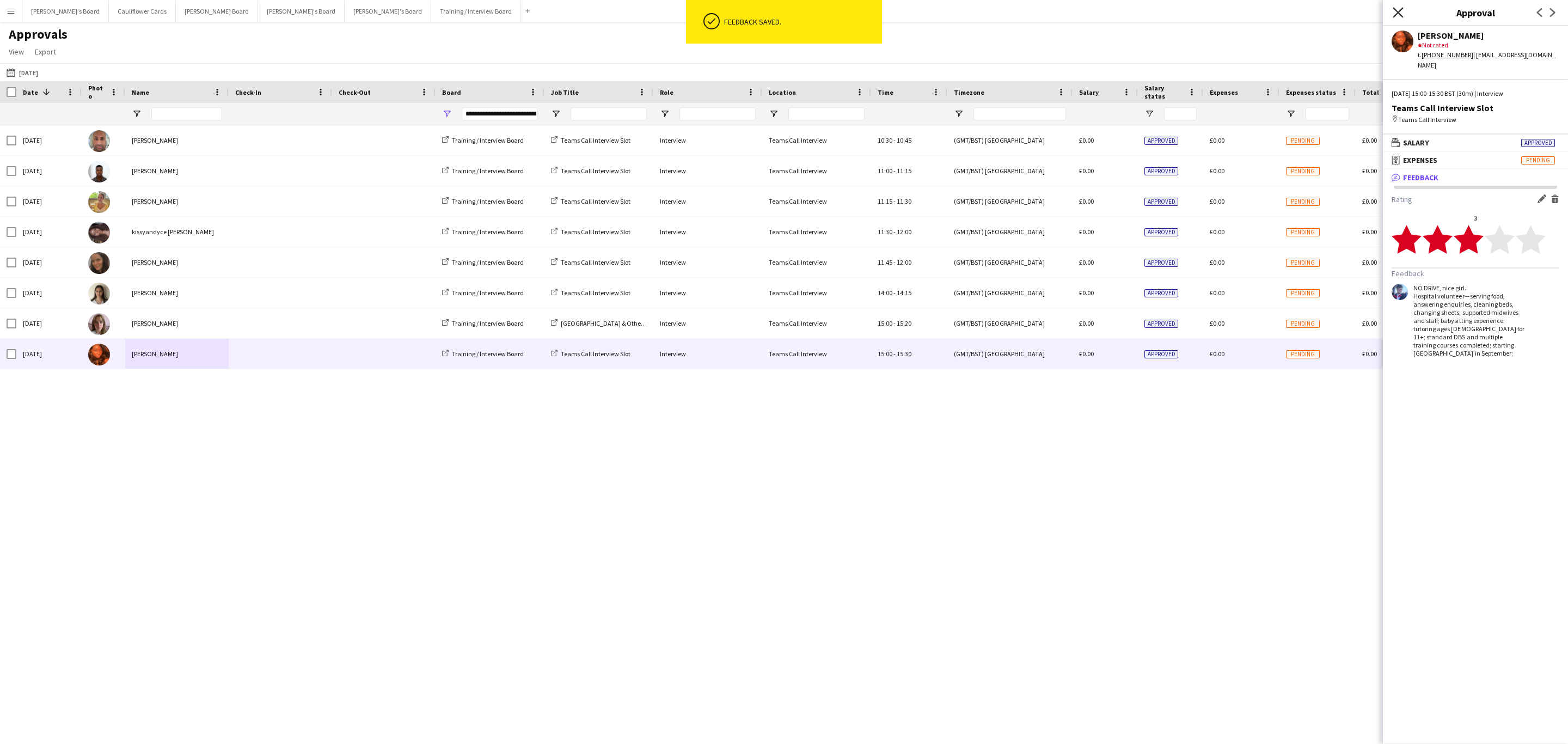
click at [1395, 12] on icon "Close pop-in" at bounding box center [1398, 12] width 10 height 10
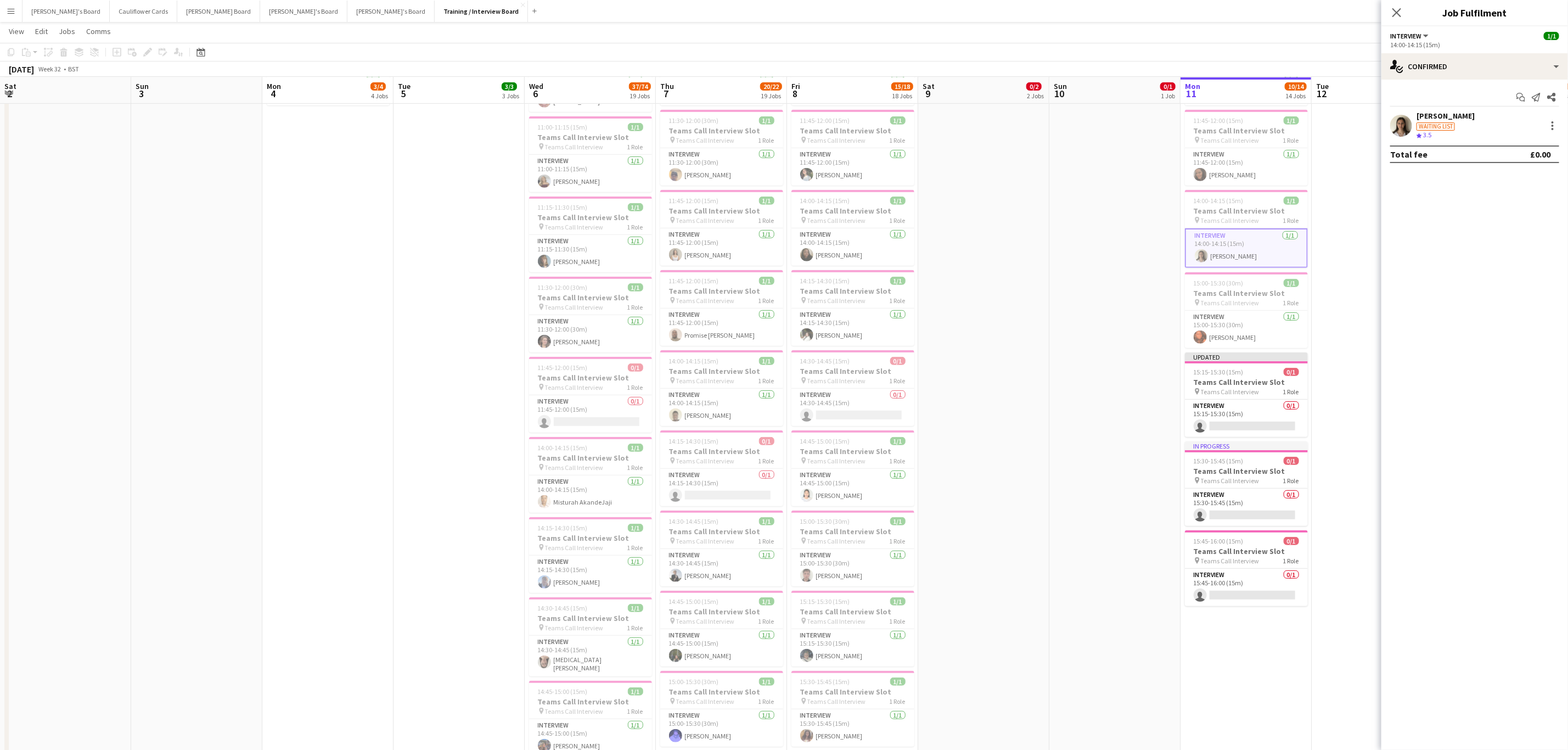
scroll to position [0, 406]
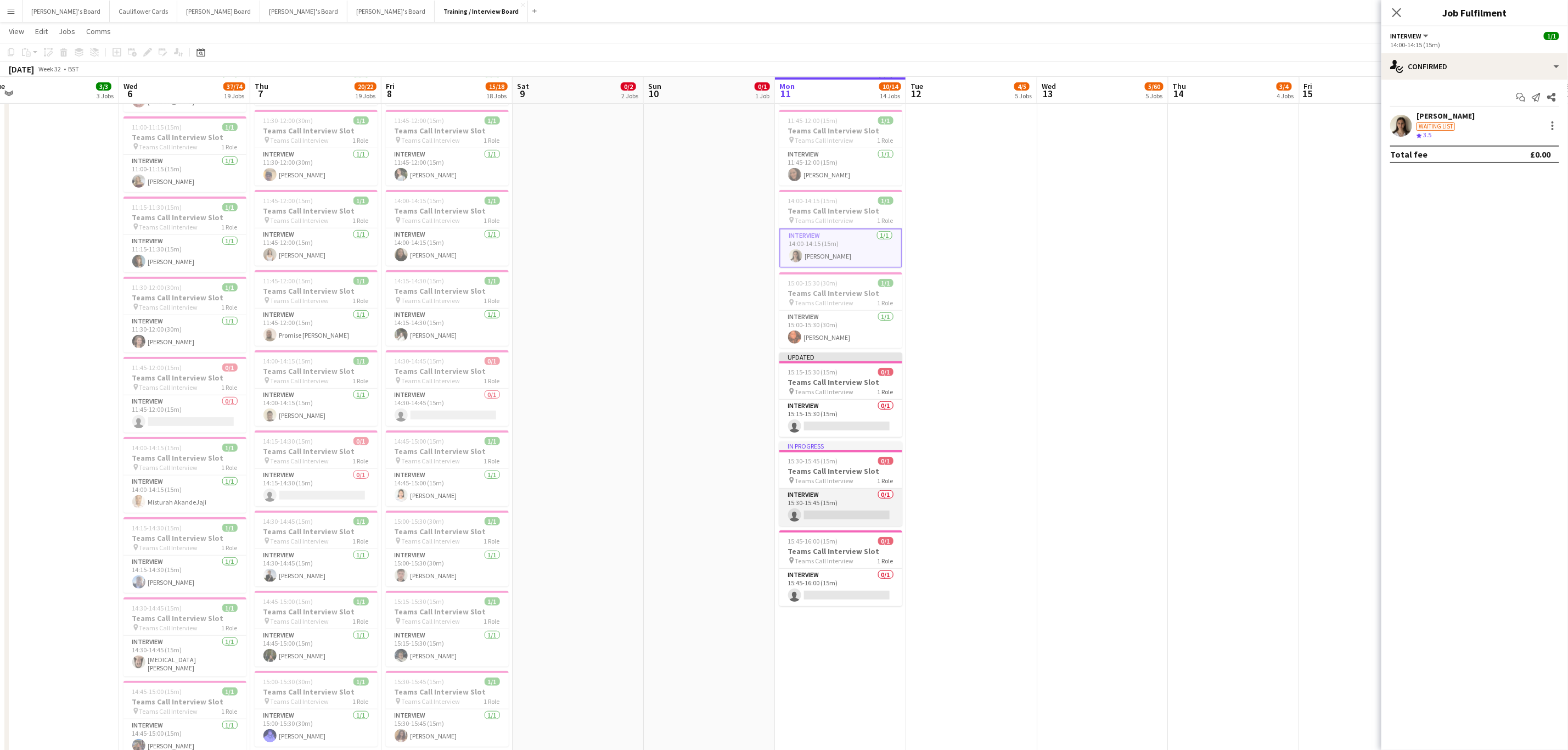
click at [867, 506] on app-card-role "Interview 0/1 15:30-15:45 (15m) single-neutral-actions" at bounding box center [841, 507] width 123 height 37
click at [1462, 121] on input at bounding box center [1481, 122] width 128 height 13
paste input "**********"
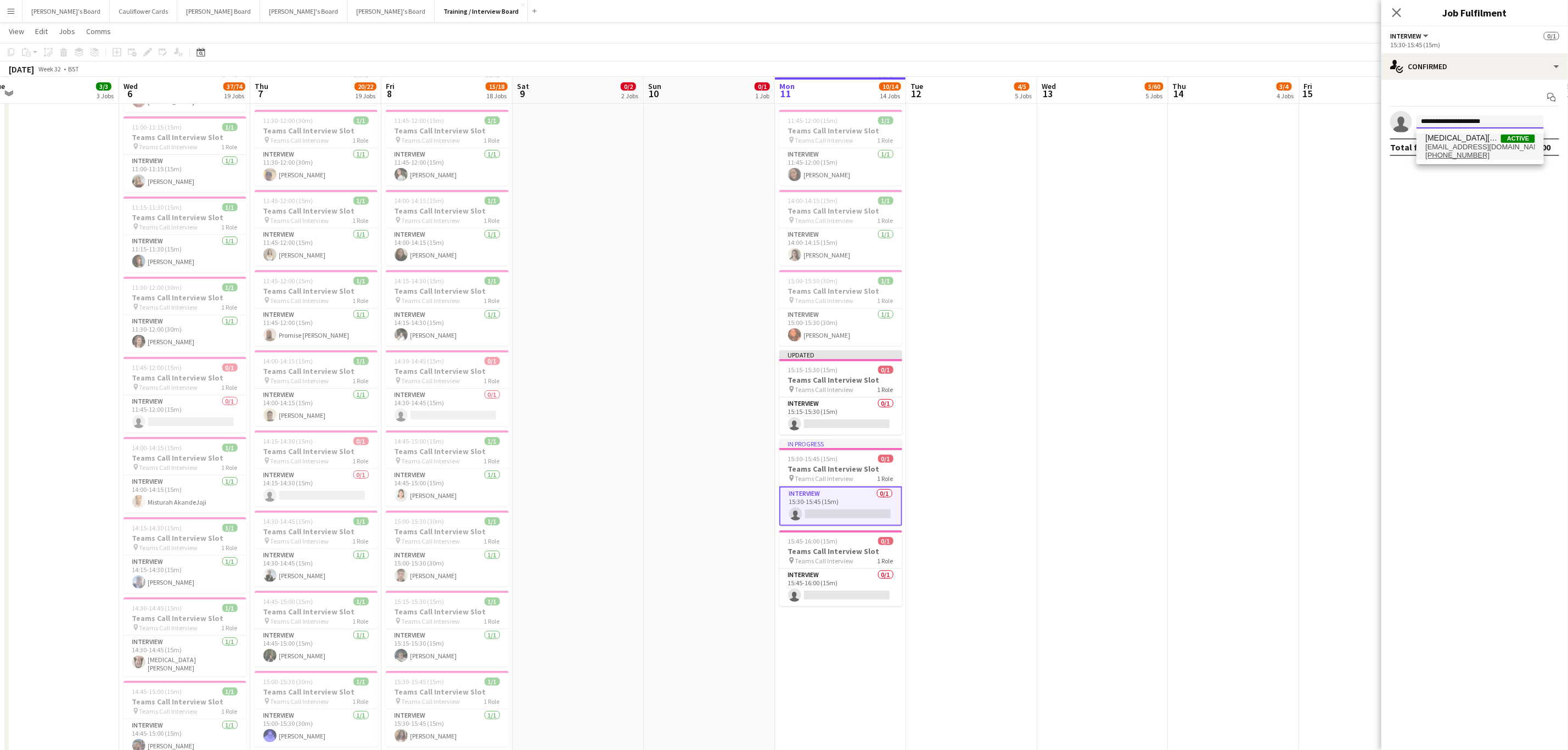
type input "**********"
click at [1473, 147] on span "yasminqumar7@gmail.com" at bounding box center [1480, 147] width 110 height 9
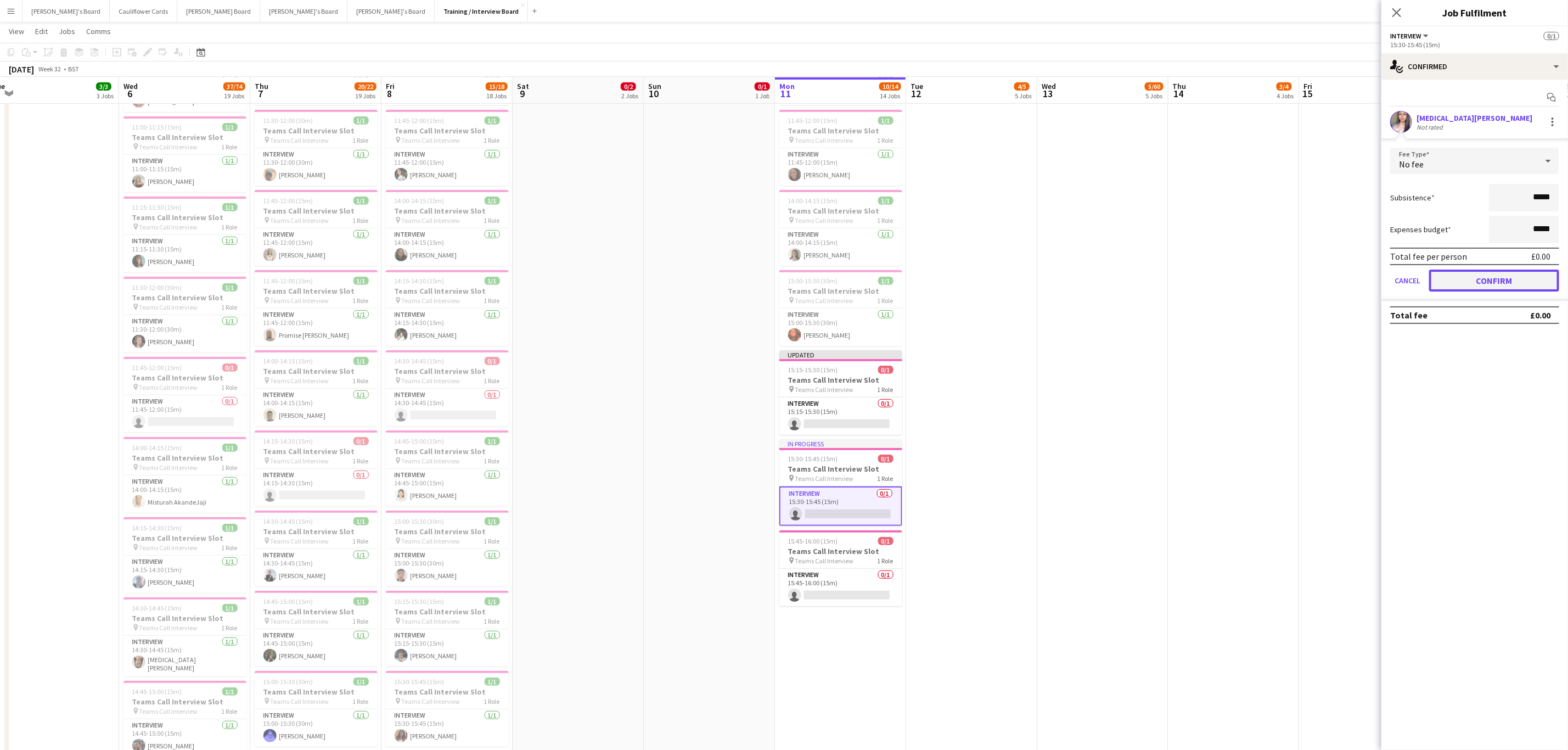
click at [1488, 279] on button "Confirm" at bounding box center [1494, 280] width 130 height 22
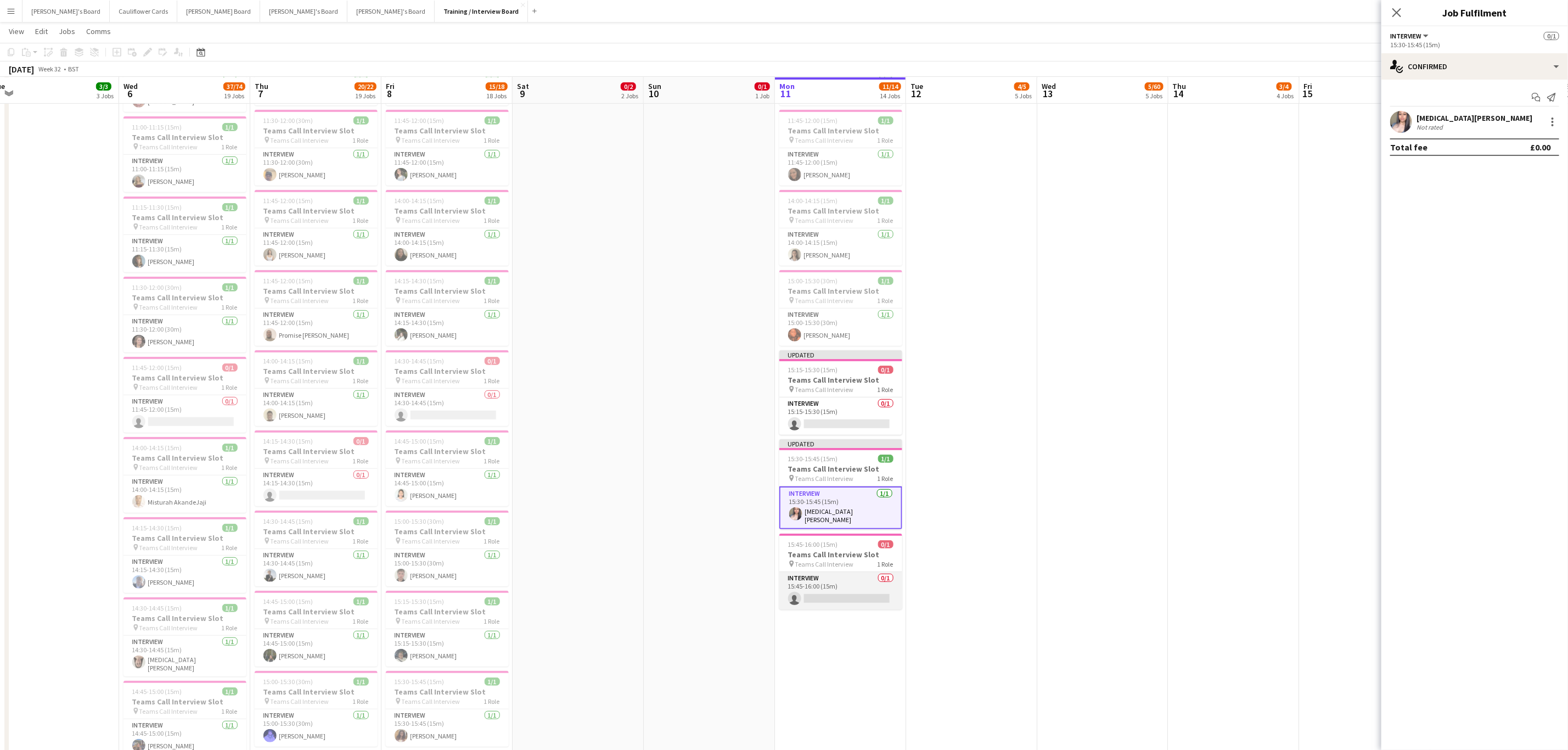
click at [846, 592] on app-card-role "Interview 0/1 15:45-16:00 (15m) single-neutral-actions" at bounding box center [841, 590] width 123 height 37
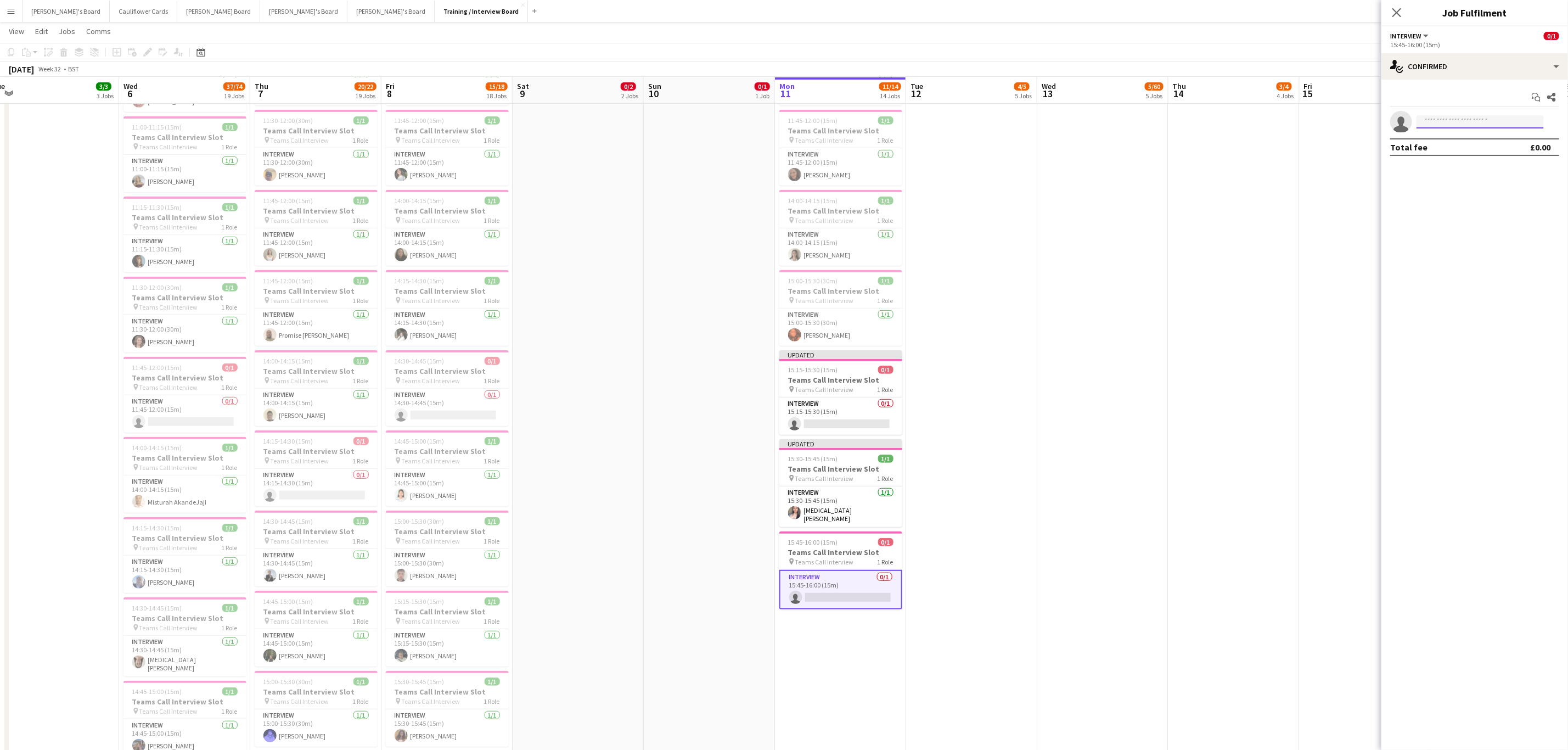
click at [1502, 123] on input at bounding box center [1481, 122] width 128 height 13
paste input "**********"
type input "**********"
click at [1430, 144] on span "mu452006@gmail.com" at bounding box center [1480, 147] width 110 height 9
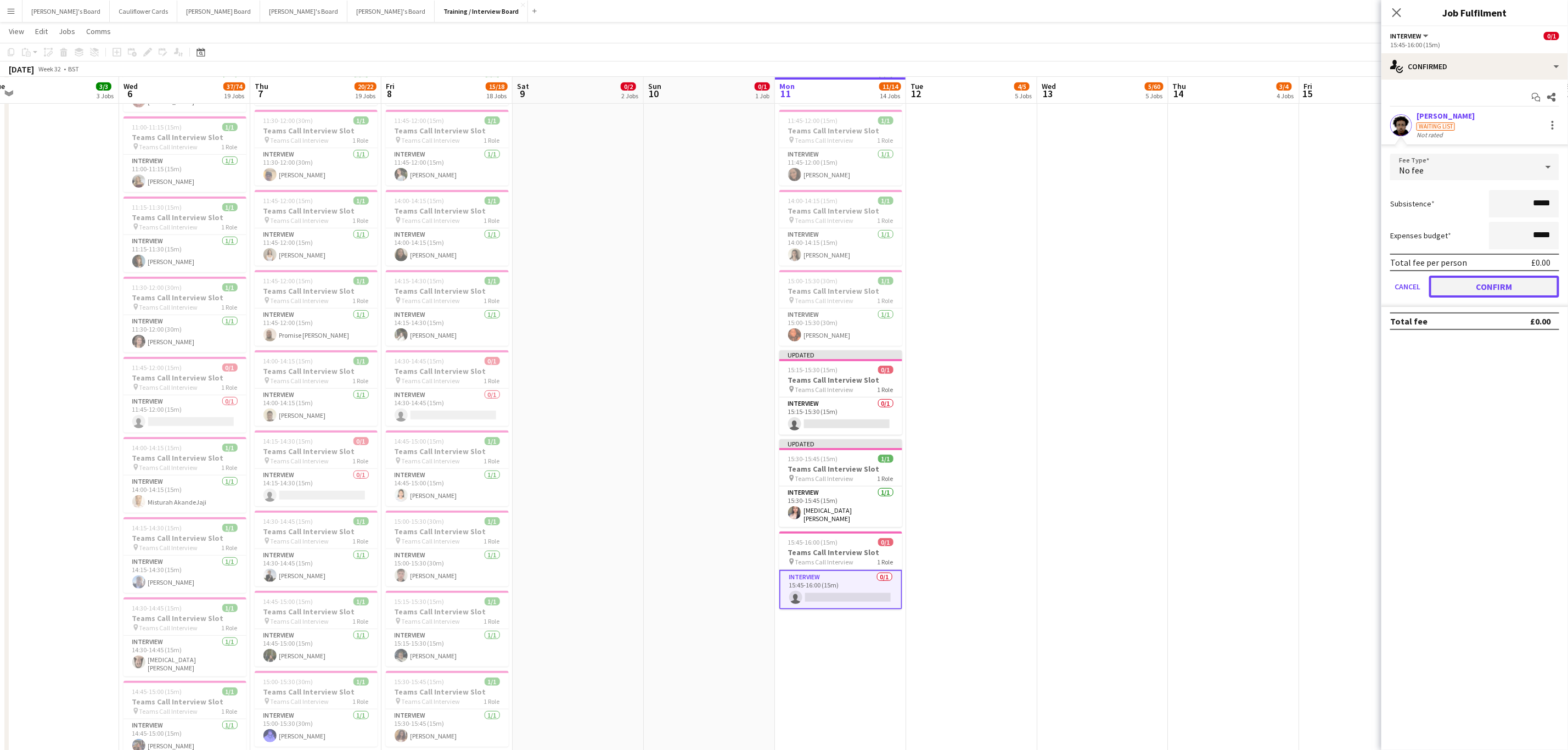
click at [1504, 280] on button "Confirm" at bounding box center [1494, 287] width 130 height 22
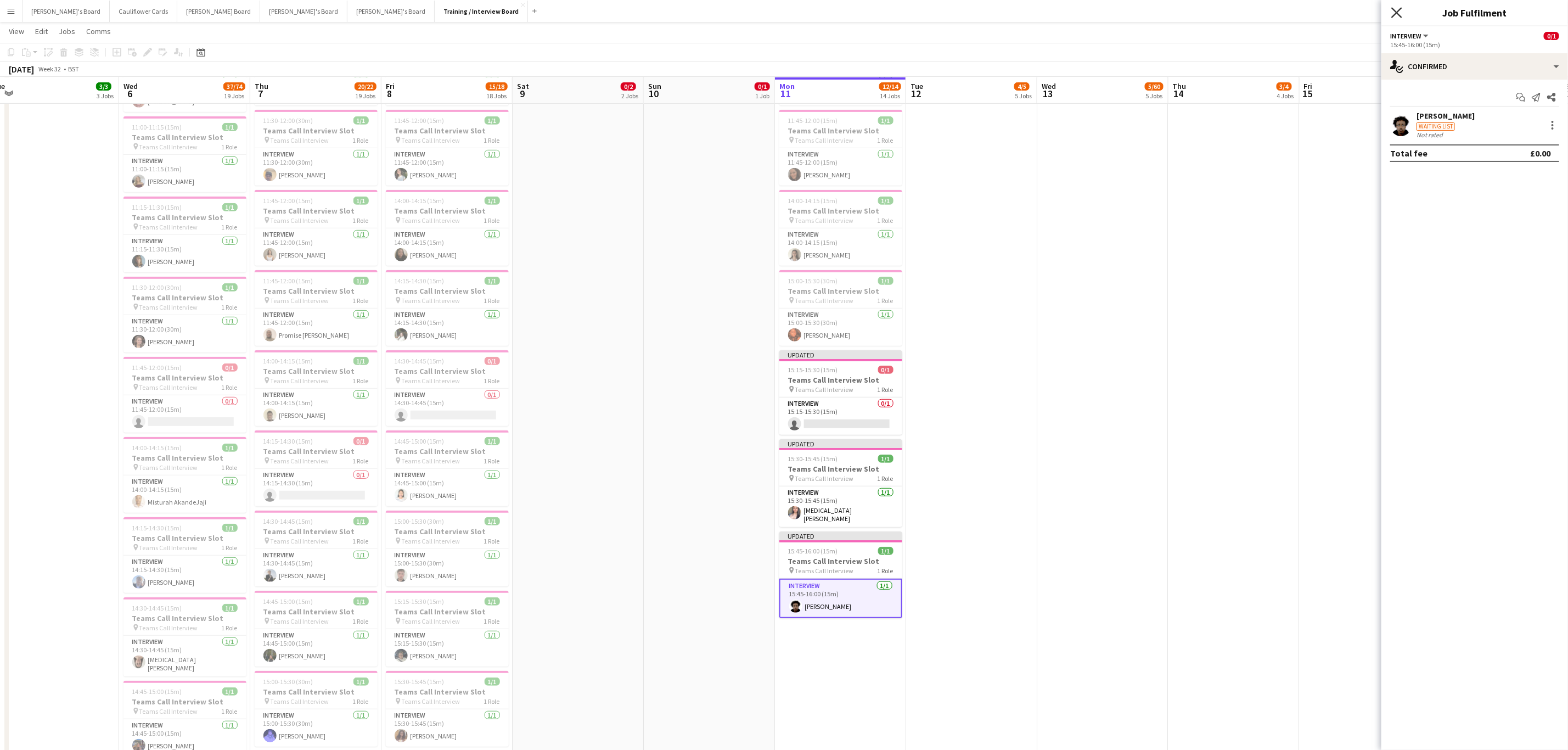
click at [1396, 15] on icon "Close pop-in" at bounding box center [1396, 12] width 10 height 10
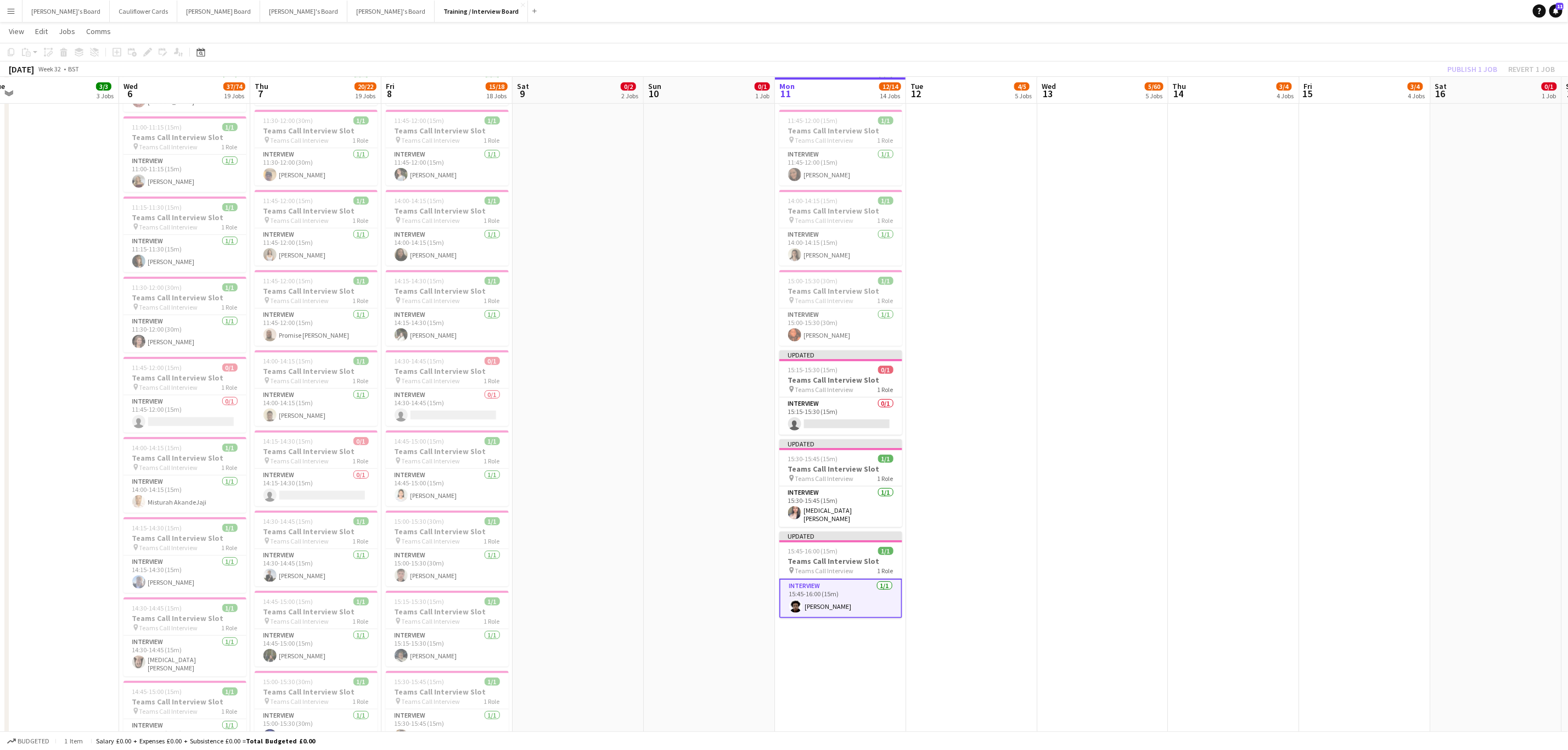
click at [1000, 177] on app-date-cell at bounding box center [972, 749] width 131 height 1930
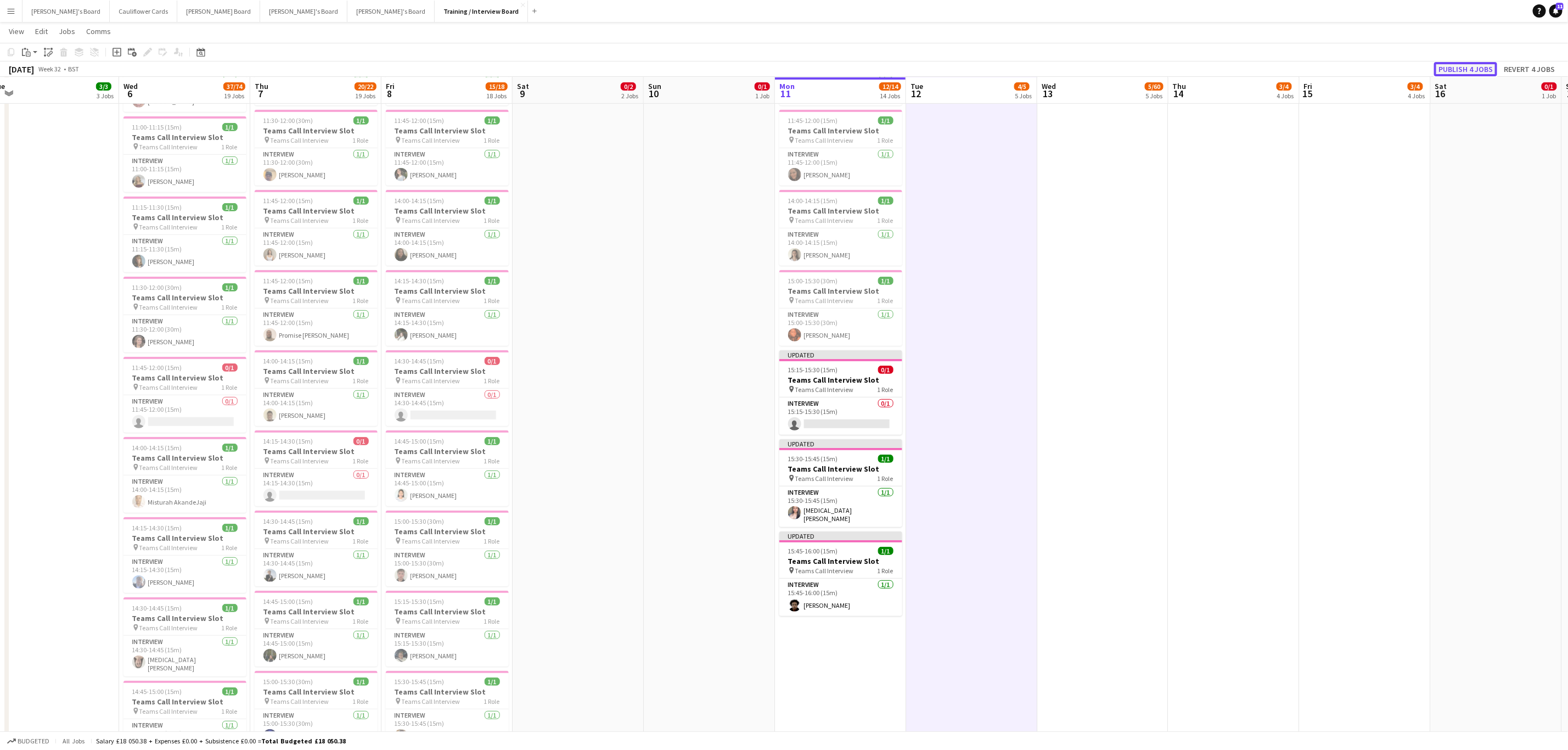
click at [1445, 69] on button "Publish 4 jobs" at bounding box center [1466, 69] width 63 height 14
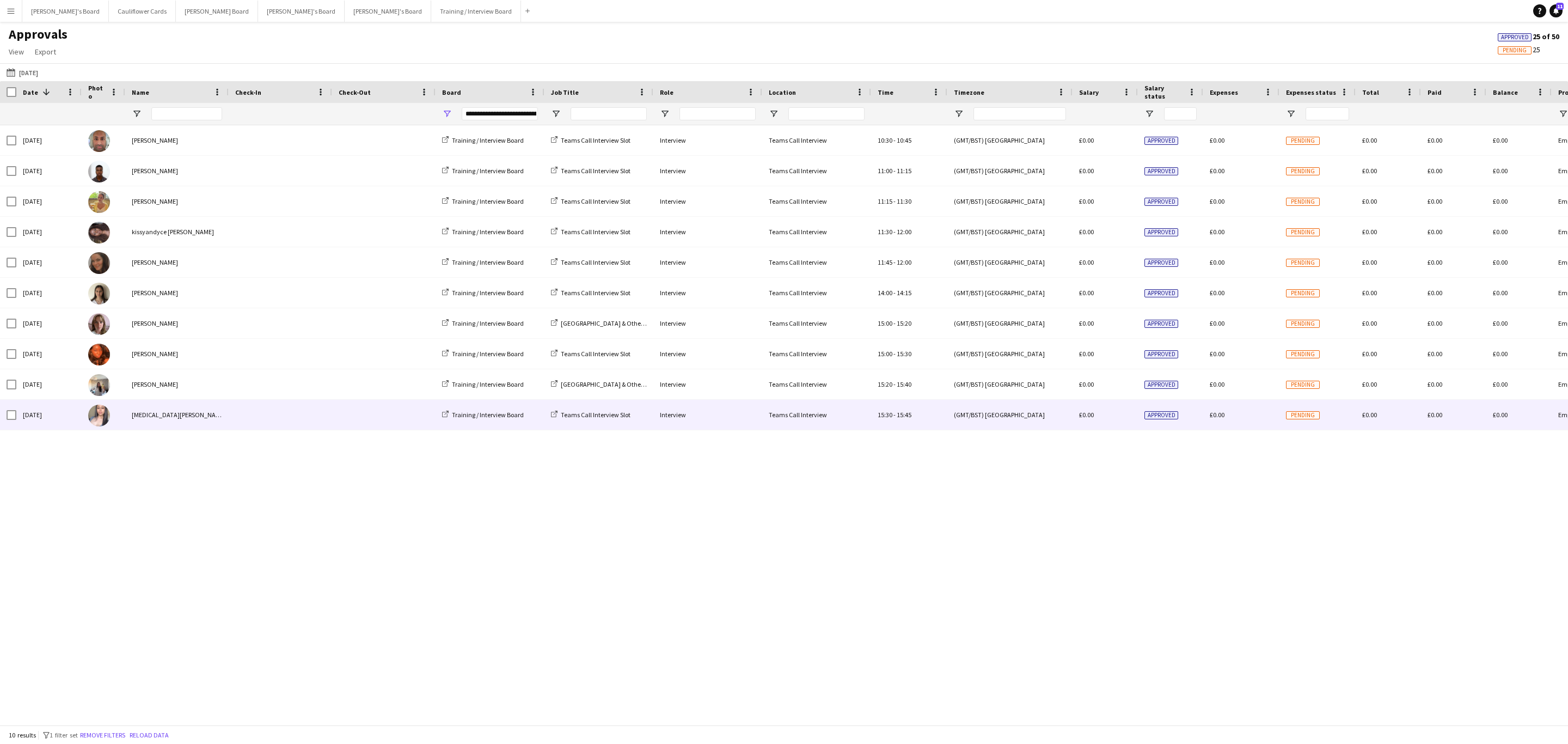
click at [168, 401] on div "[MEDICAL_DATA][PERSON_NAME]" at bounding box center [177, 415] width 103 height 30
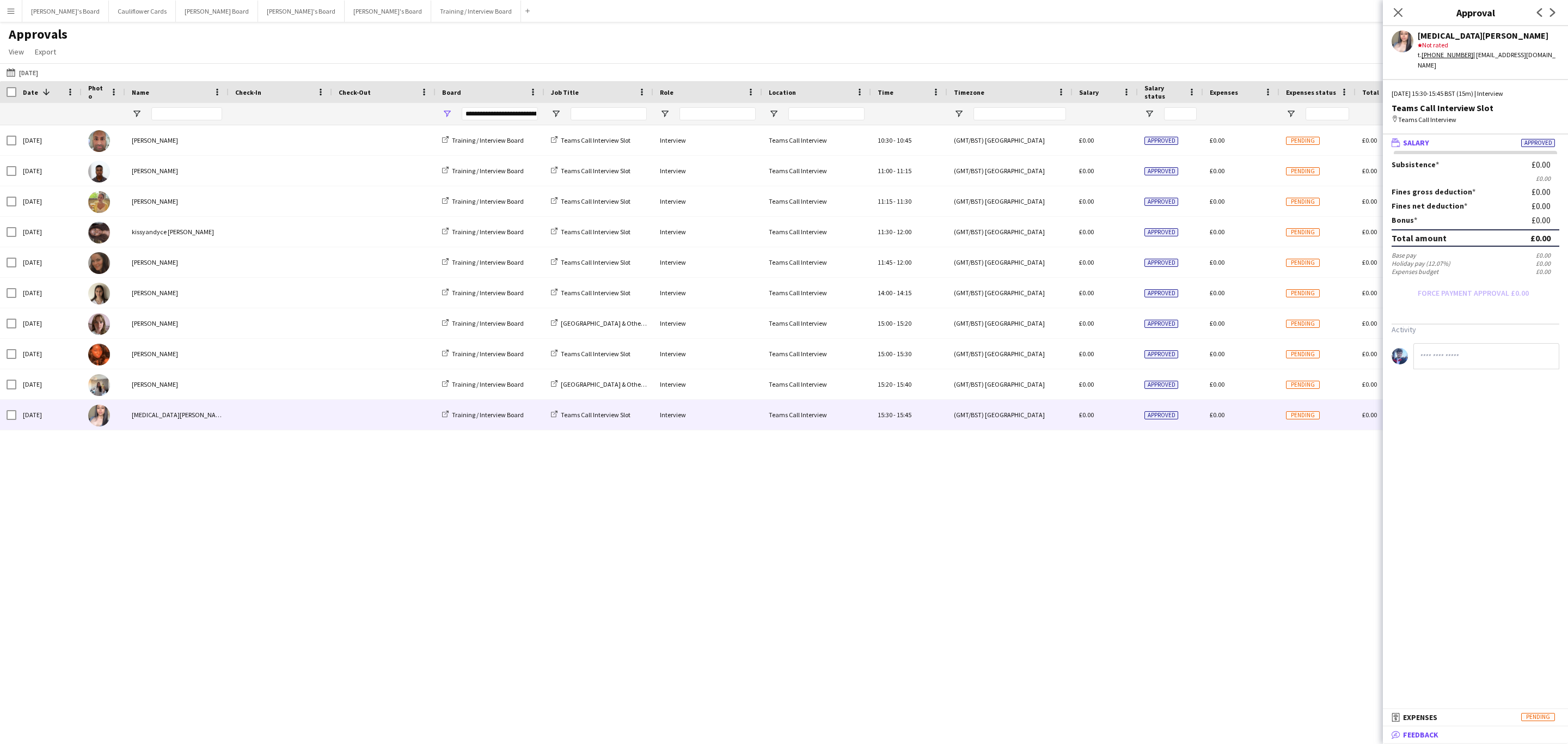
click at [1447, 728] on mat-expansion-panel-header "bubble-pencil Feedback" at bounding box center [1475, 734] width 185 height 16
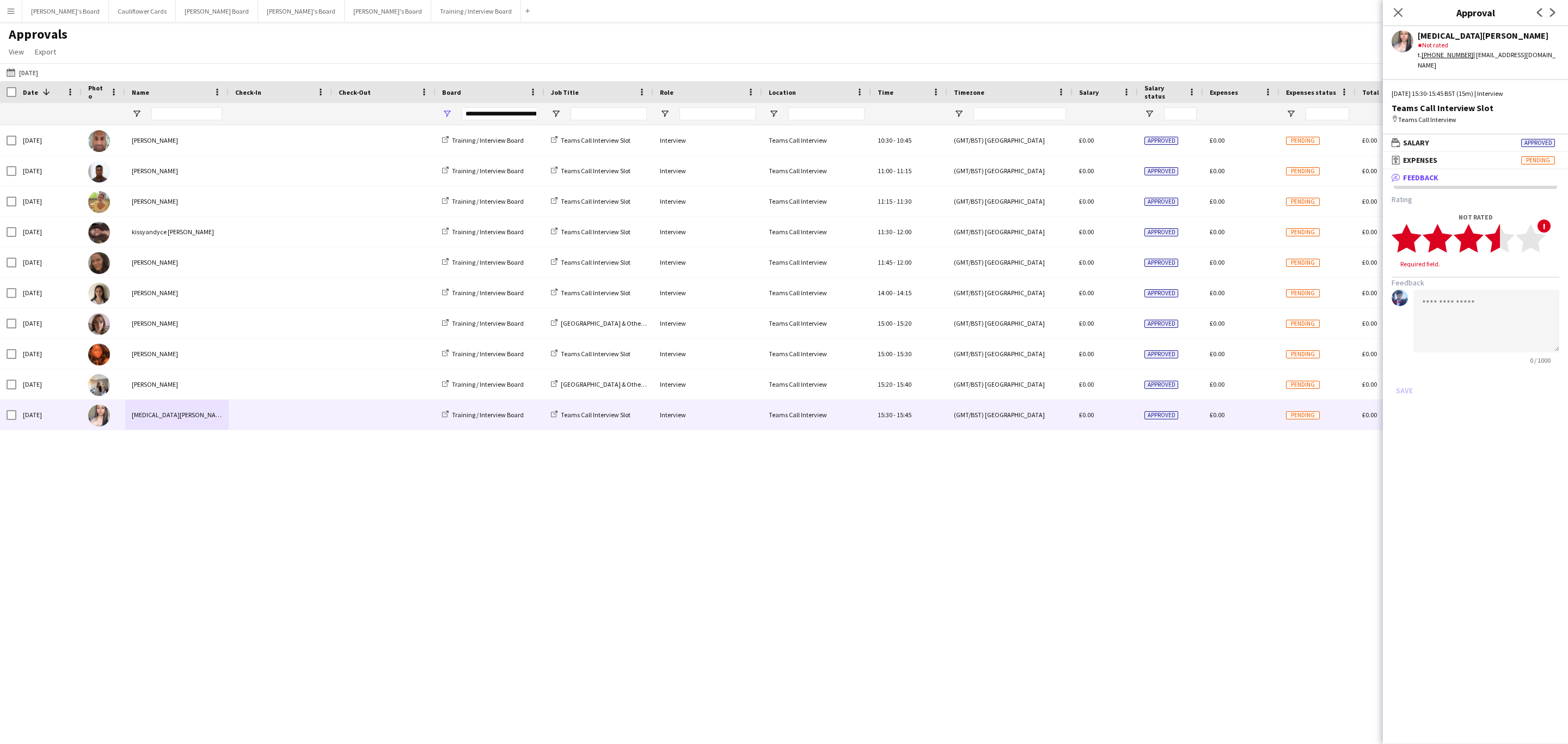
click at [1492, 233] on polygon at bounding box center [1499, 239] width 30 height 29
click at [1479, 290] on textarea at bounding box center [1486, 311] width 146 height 63
paste textarea "**********"
type textarea "**********"
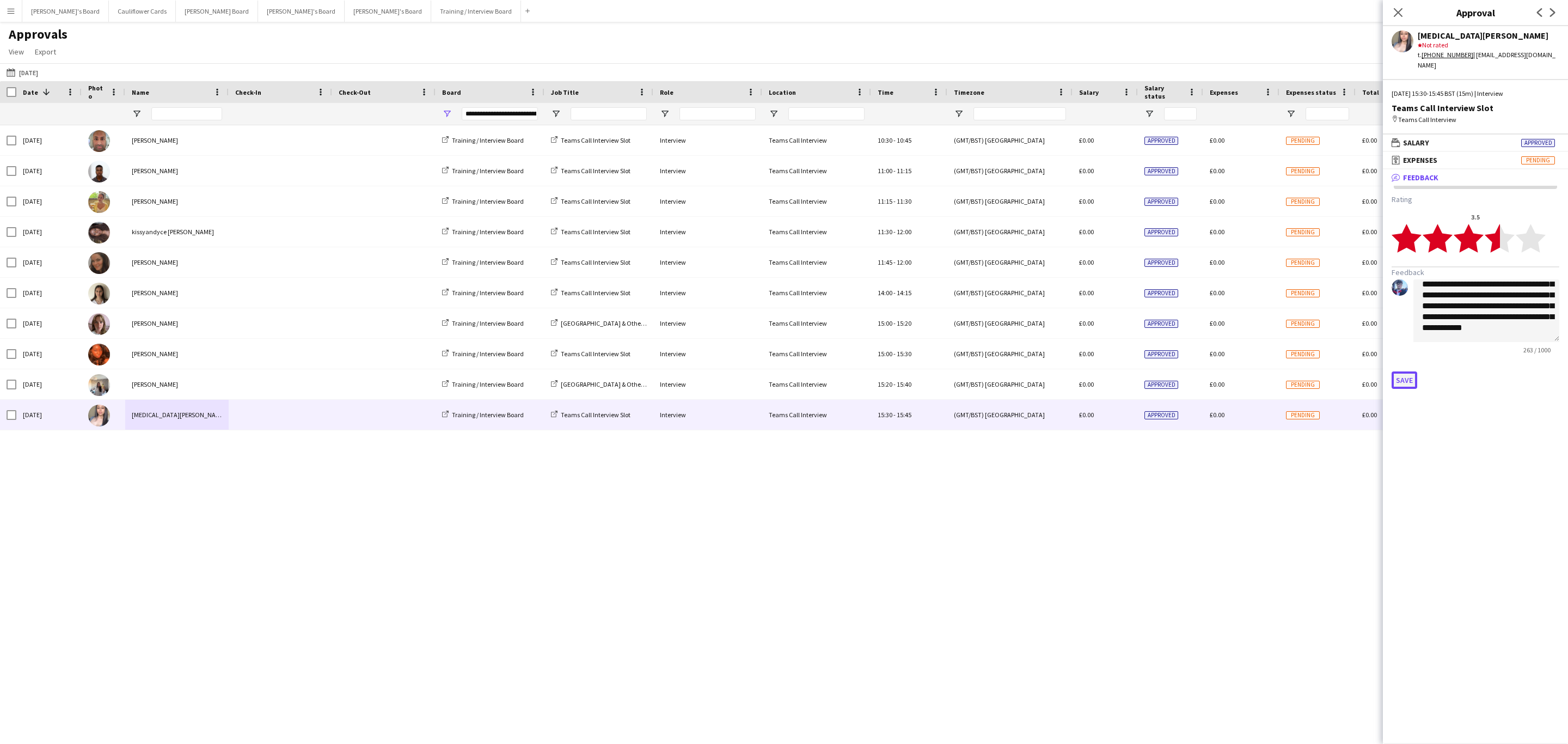
click at [1402, 371] on button "Save" at bounding box center [1404, 380] width 26 height 18
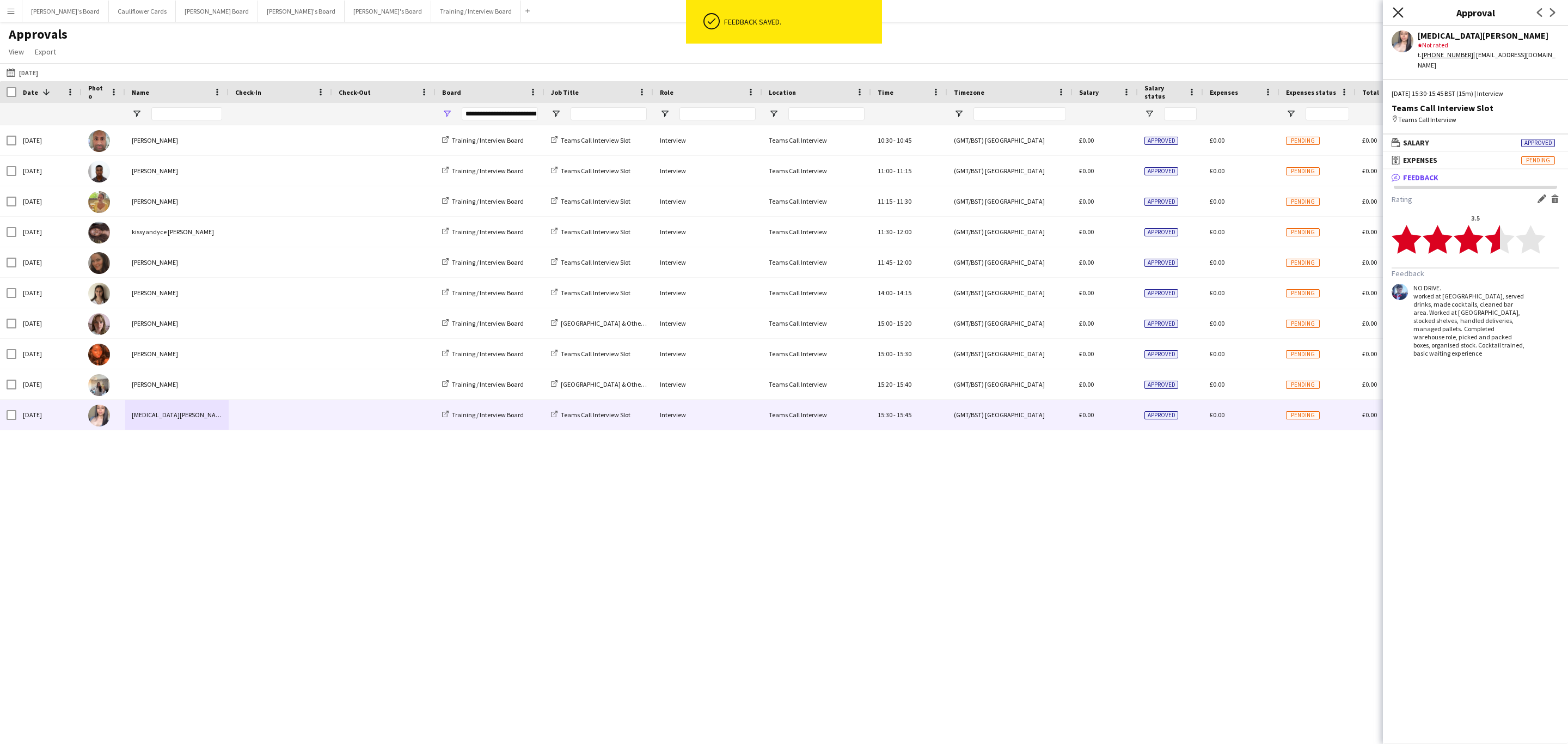
click at [1401, 10] on icon at bounding box center [1398, 12] width 10 height 10
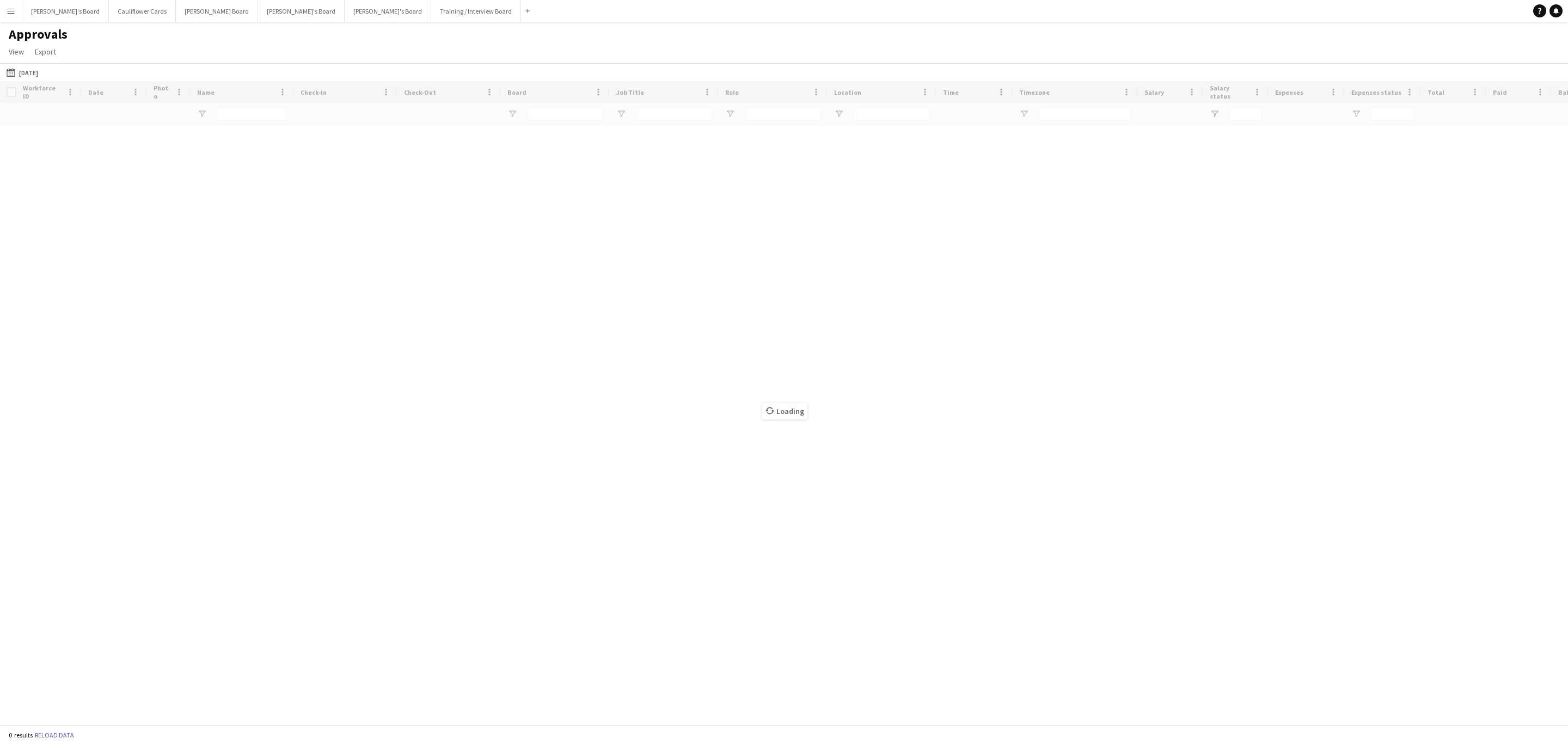
type input "**********"
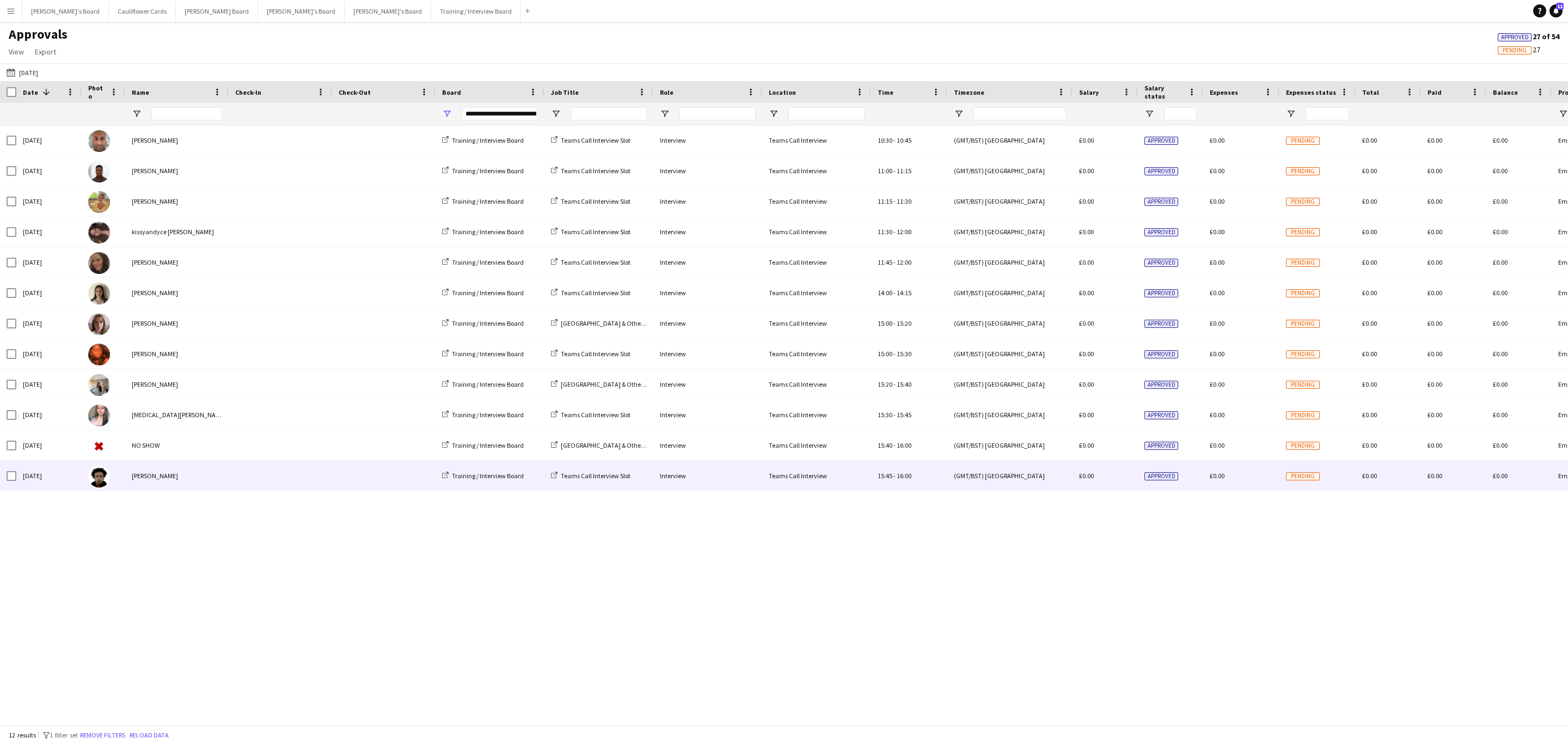
click at [157, 464] on div "[PERSON_NAME]" at bounding box center [177, 476] width 103 height 30
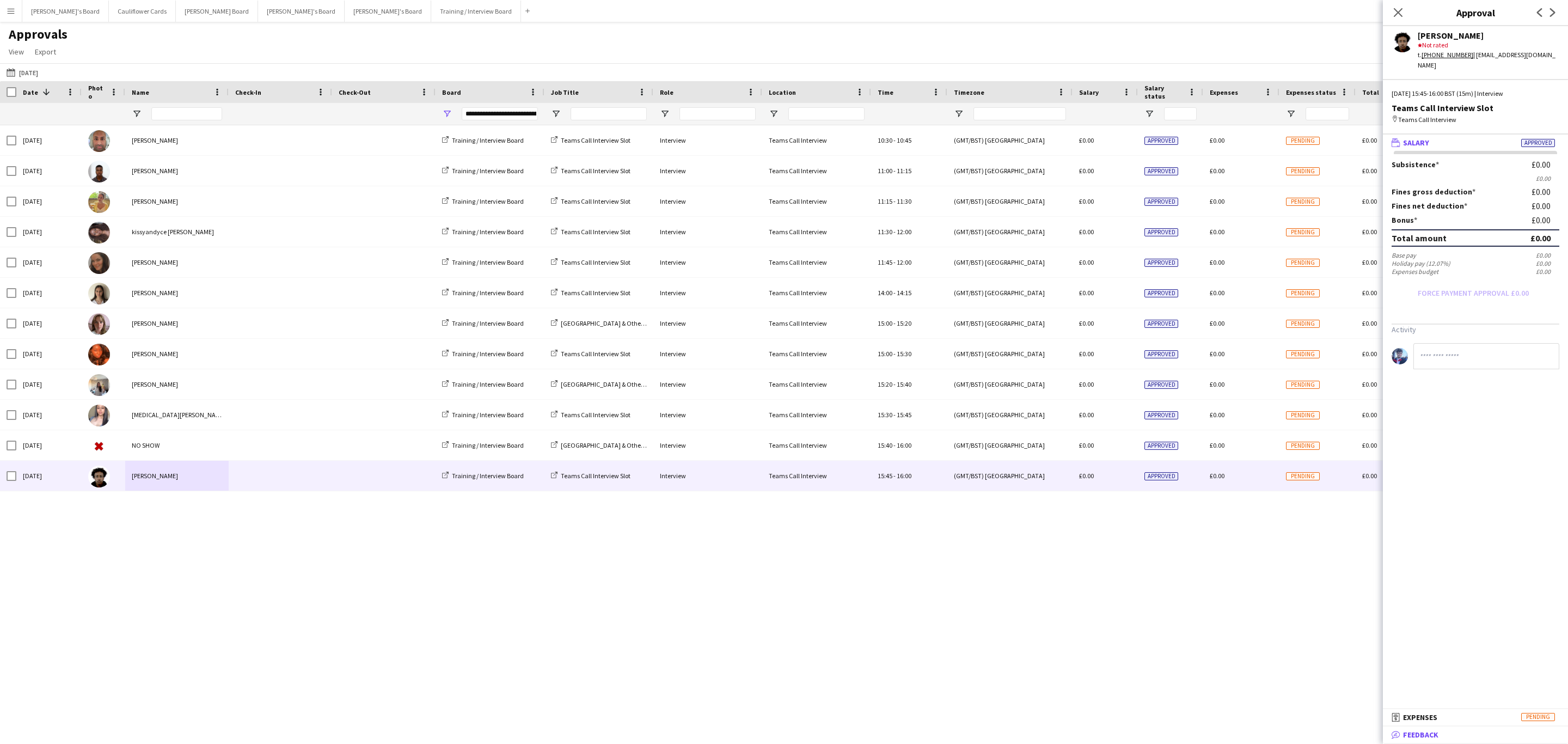
click at [1488, 730] on mat-panel-title "bubble-pencil Feedback" at bounding box center [1473, 735] width 181 height 10
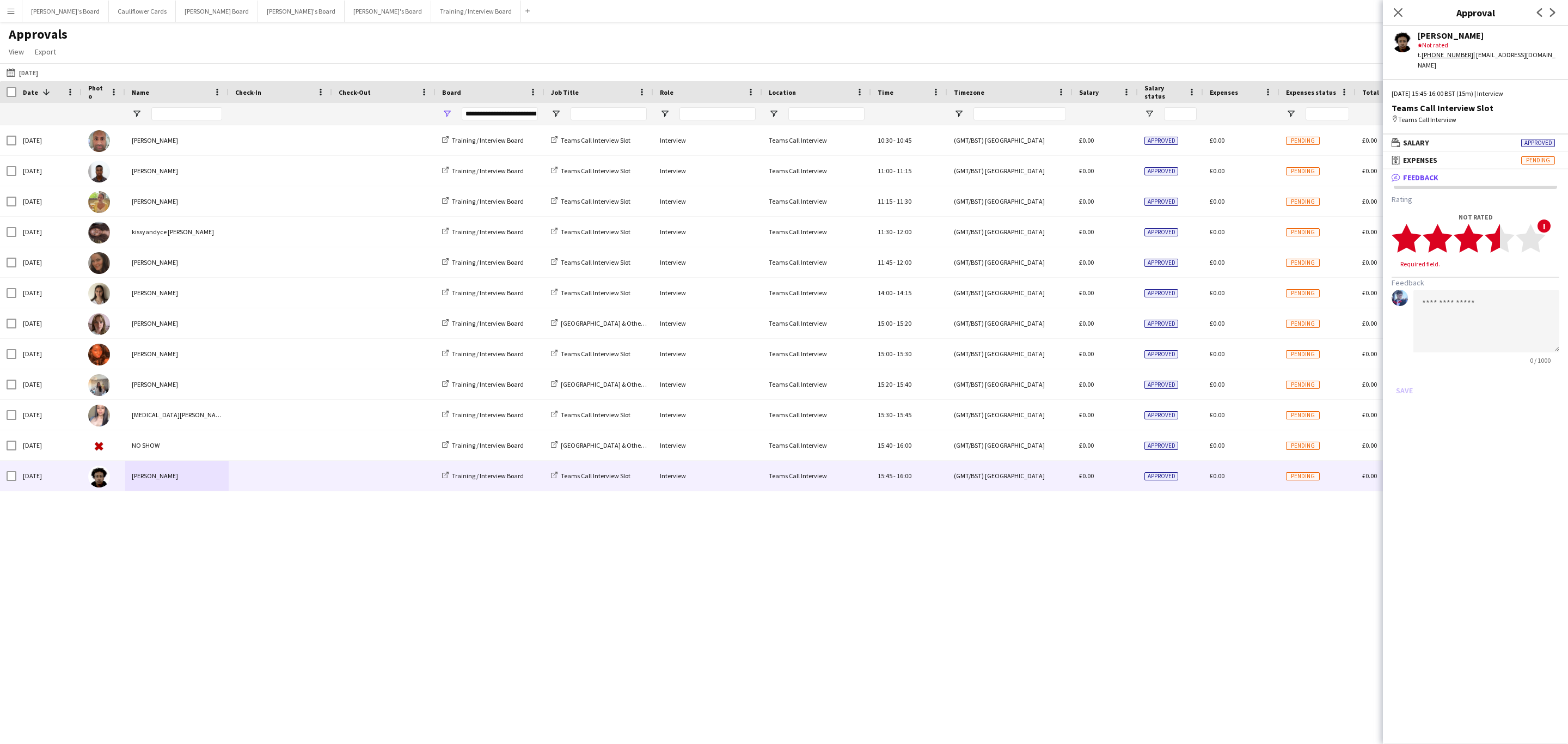
click at [1493, 223] on icon "star" at bounding box center [1499, 238] width 30 height 30
click at [1482, 228] on icon "star" at bounding box center [1468, 238] width 30 height 30
click at [1475, 279] on textarea at bounding box center [1486, 311] width 146 height 63
paste textarea "**********"
type textarea "**********"
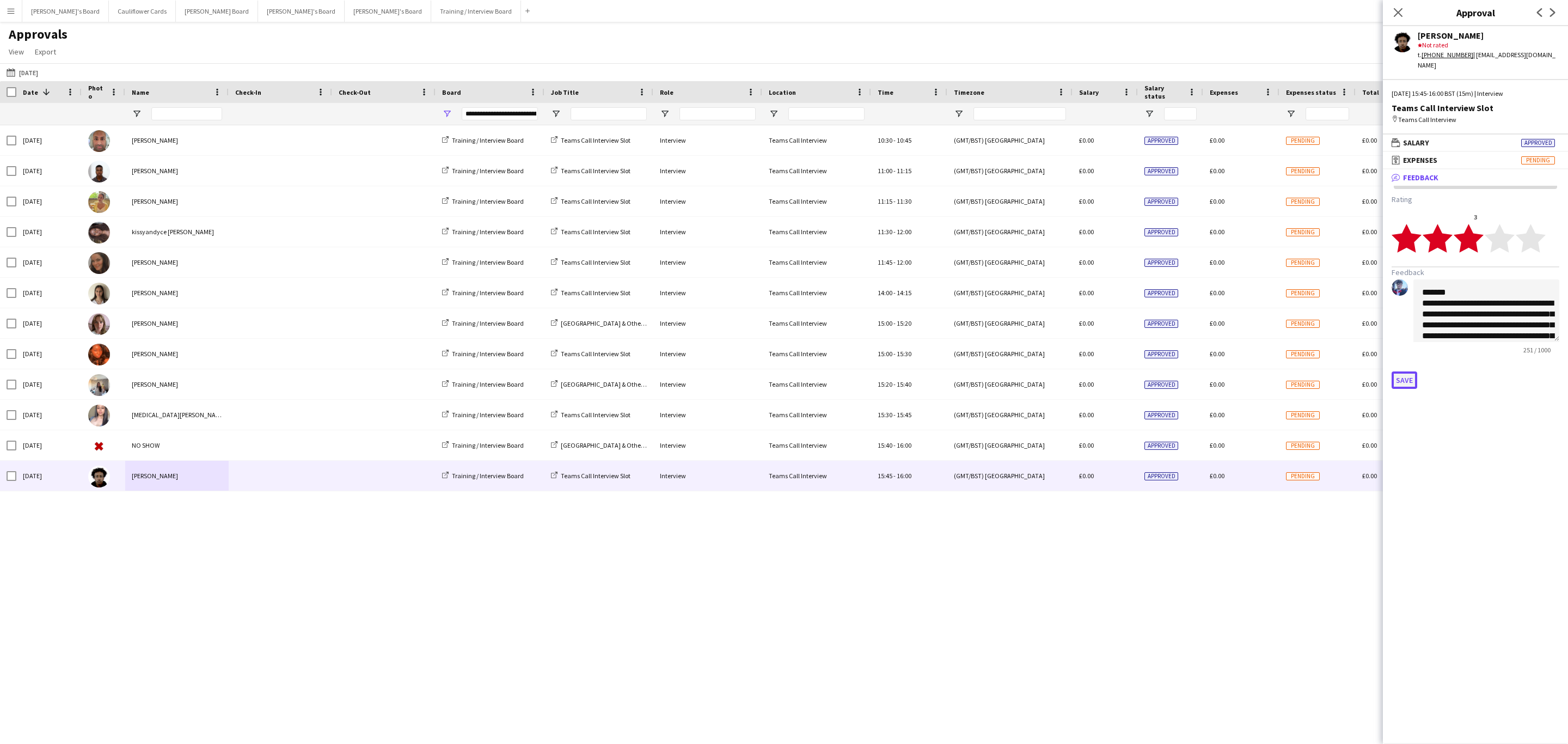
click at [1400, 371] on button "Save" at bounding box center [1404, 380] width 26 height 18
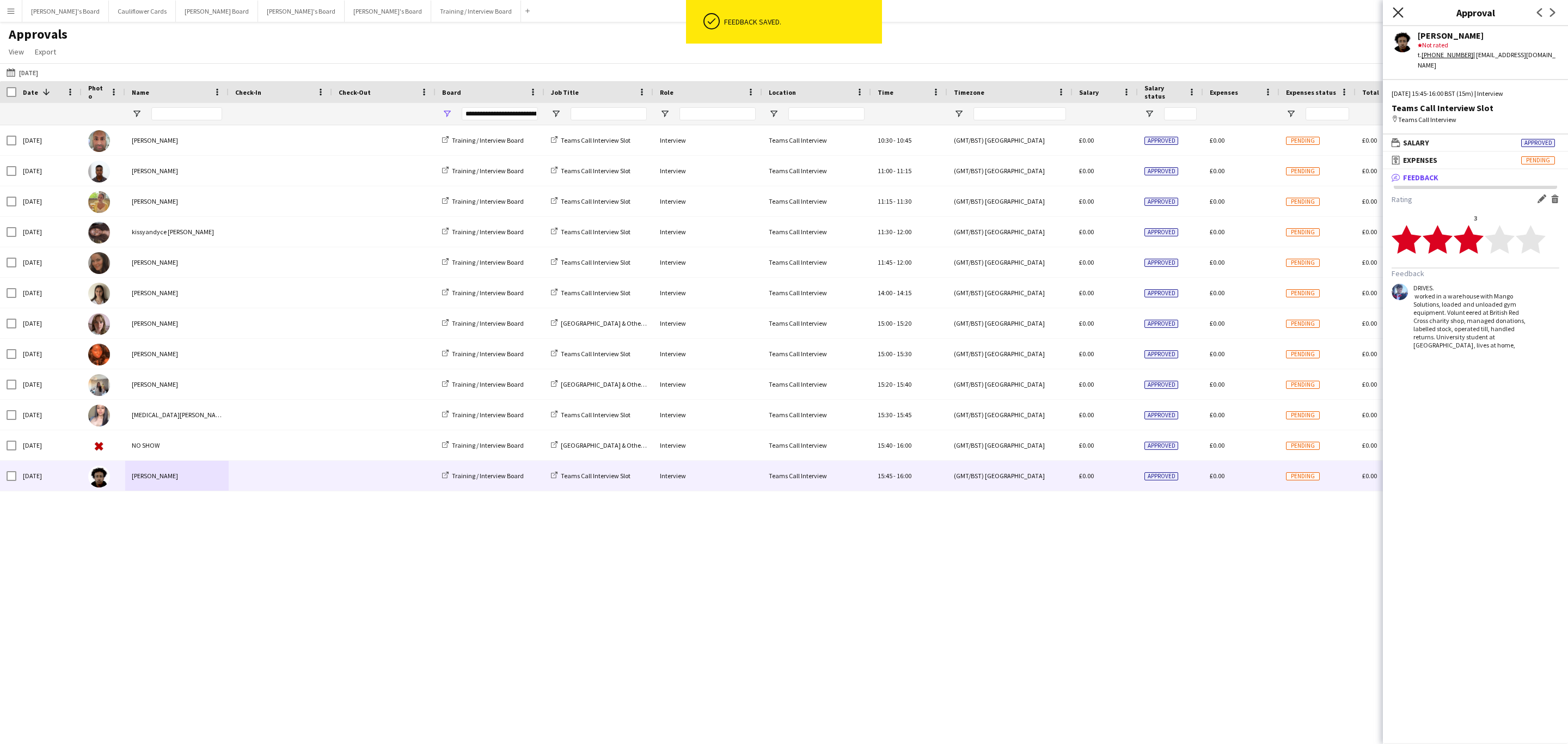
click at [1397, 12] on icon at bounding box center [1398, 12] width 10 height 10
